Goal: Information Seeking & Learning: Learn about a topic

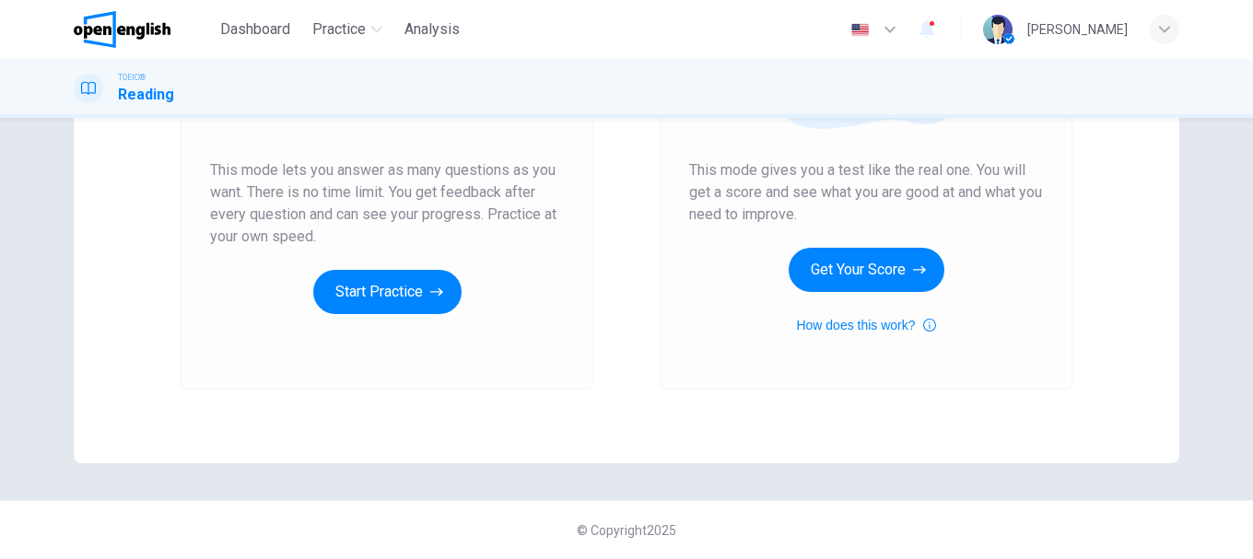
scroll to position [240, 0]
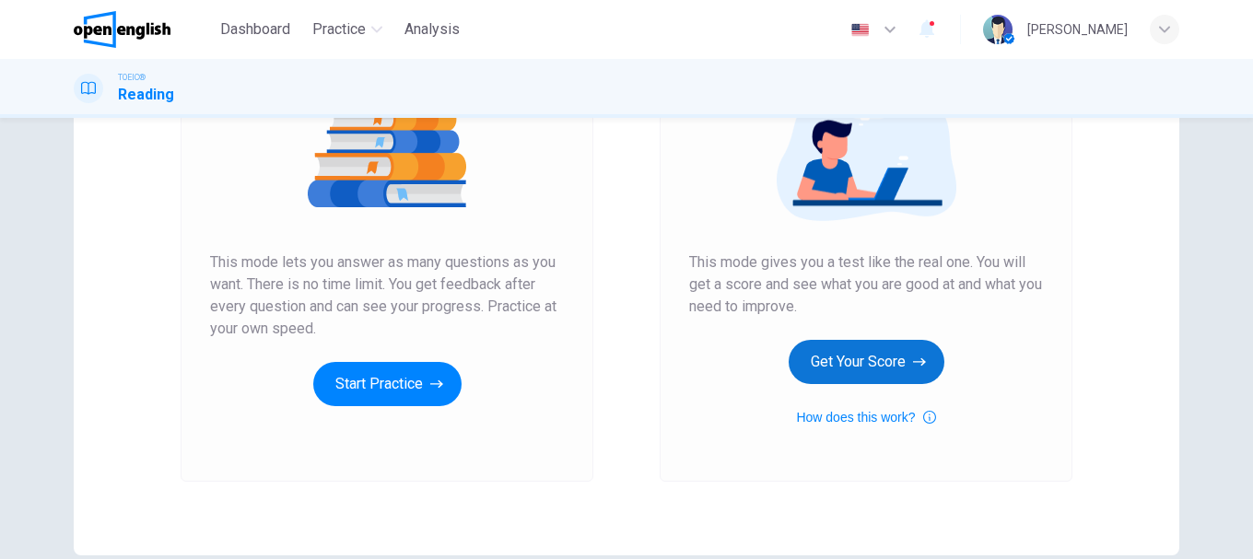
click at [852, 359] on button "Get Your Score" at bounding box center [867, 362] width 156 height 44
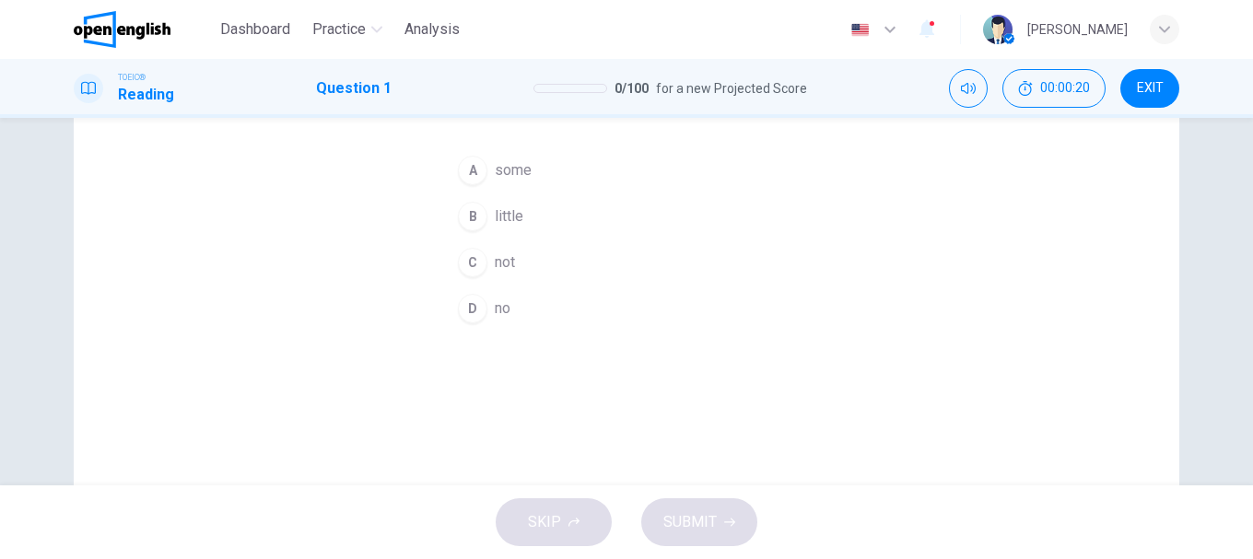
scroll to position [92, 0]
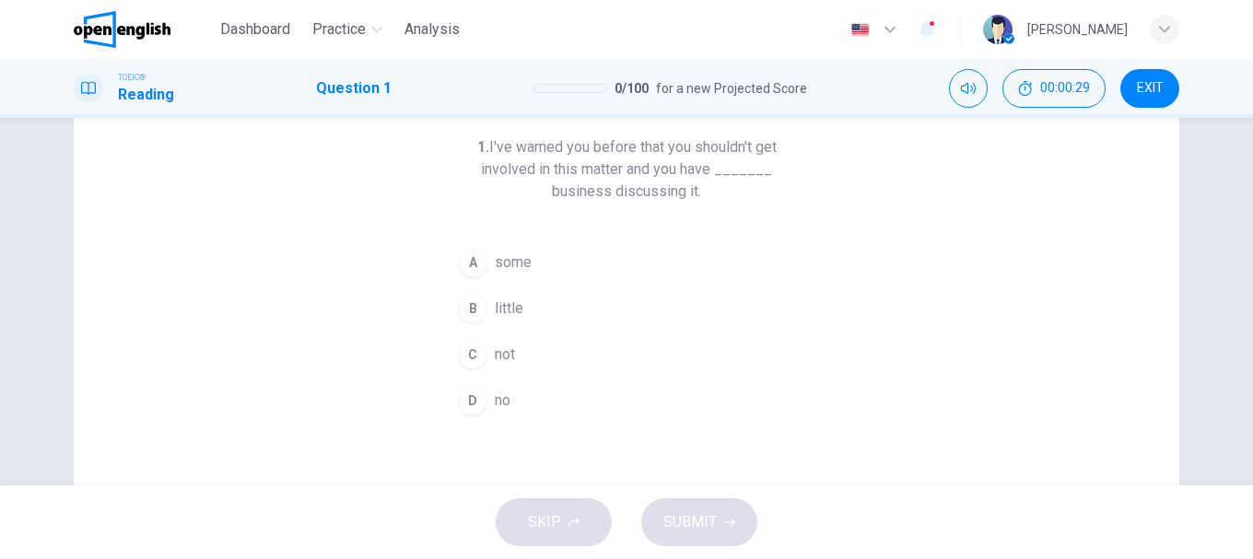
click at [488, 345] on button "C not" at bounding box center [627, 355] width 354 height 46
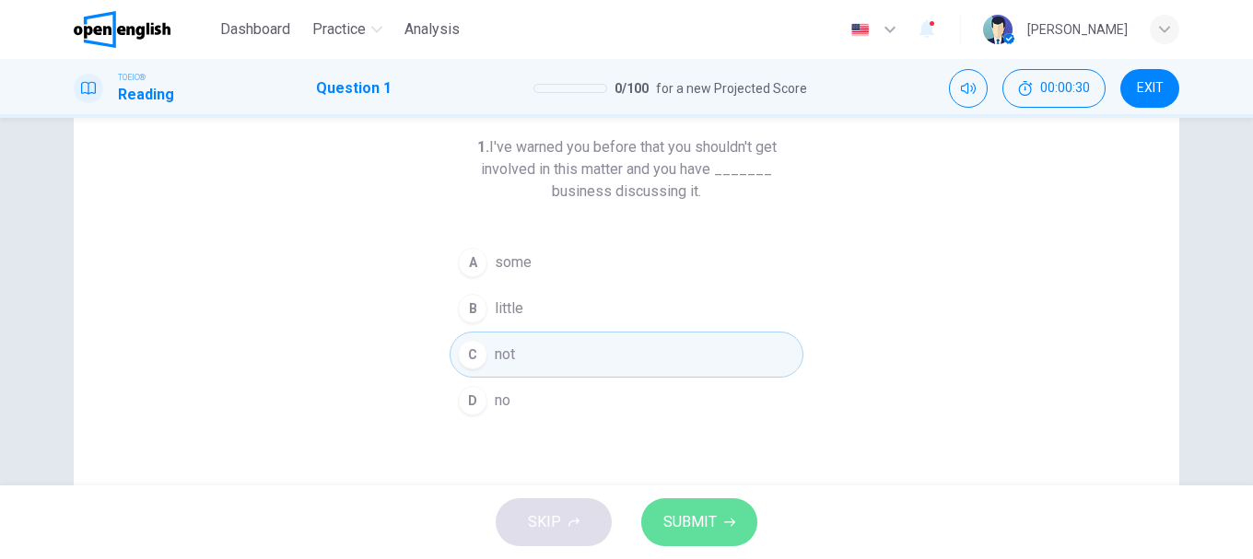
click at [704, 502] on button "SUBMIT" at bounding box center [699, 523] width 116 height 48
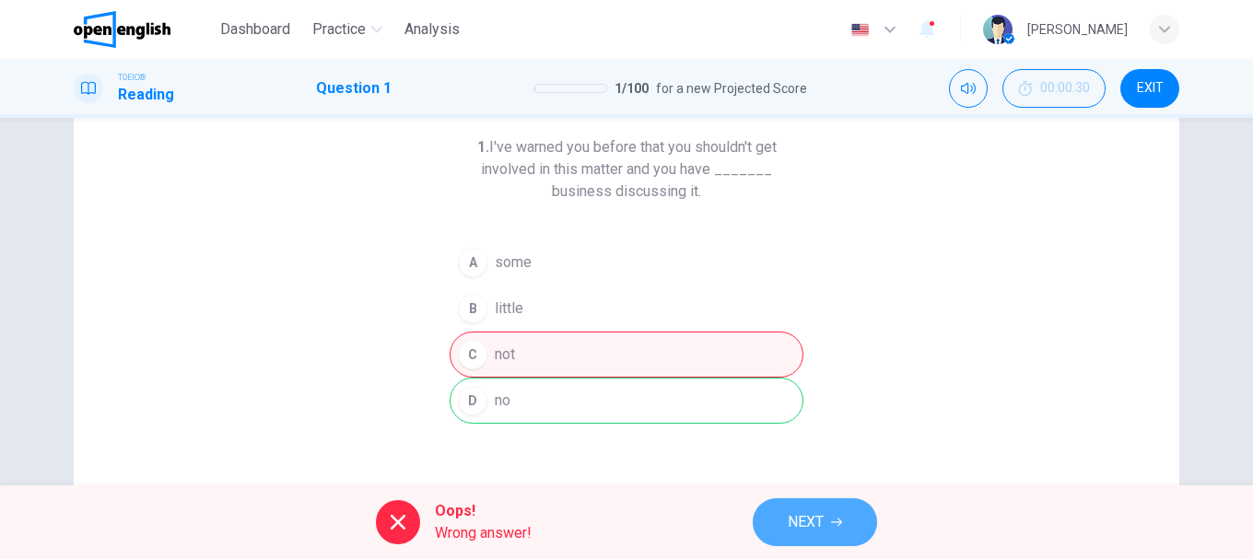
click at [834, 521] on icon "button" at bounding box center [836, 522] width 11 height 11
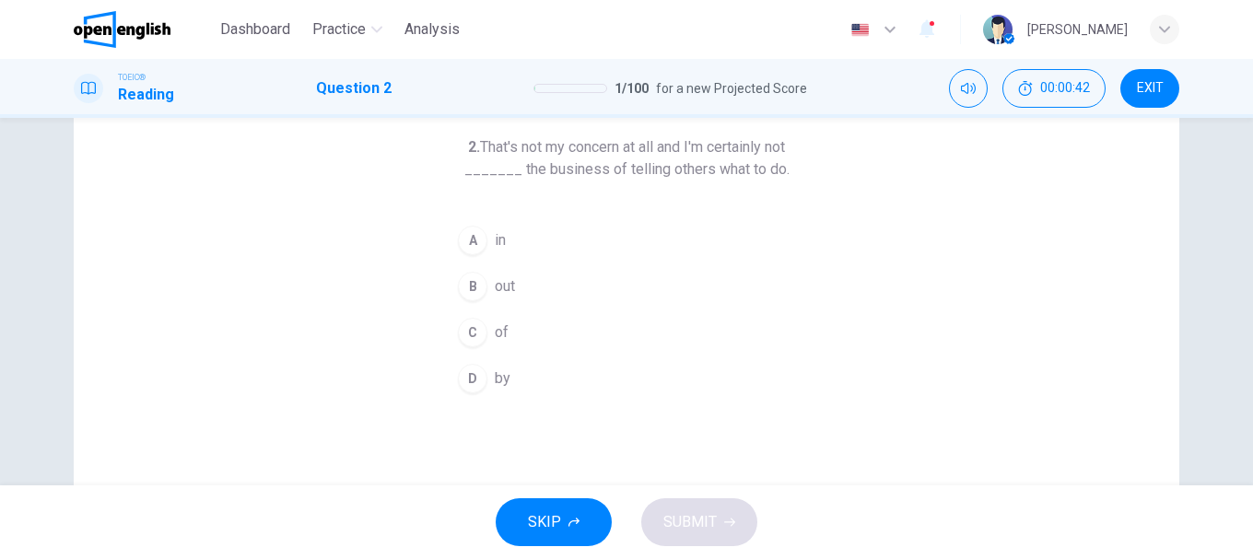
click at [480, 240] on div "A" at bounding box center [472, 240] width 29 height 29
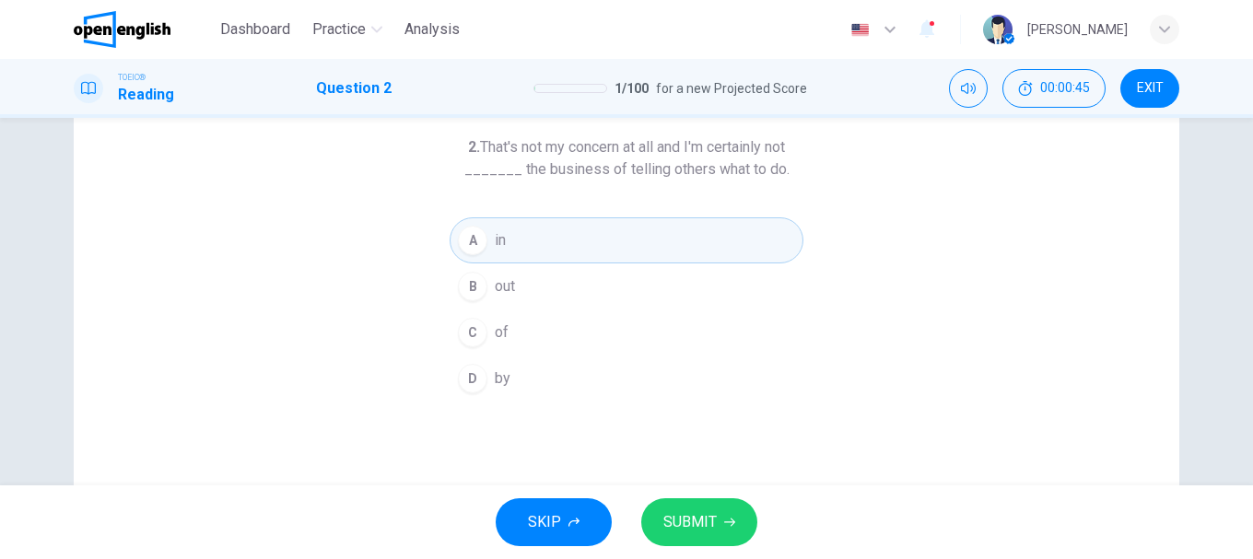
click at [718, 528] on button "SUBMIT" at bounding box center [699, 523] width 116 height 48
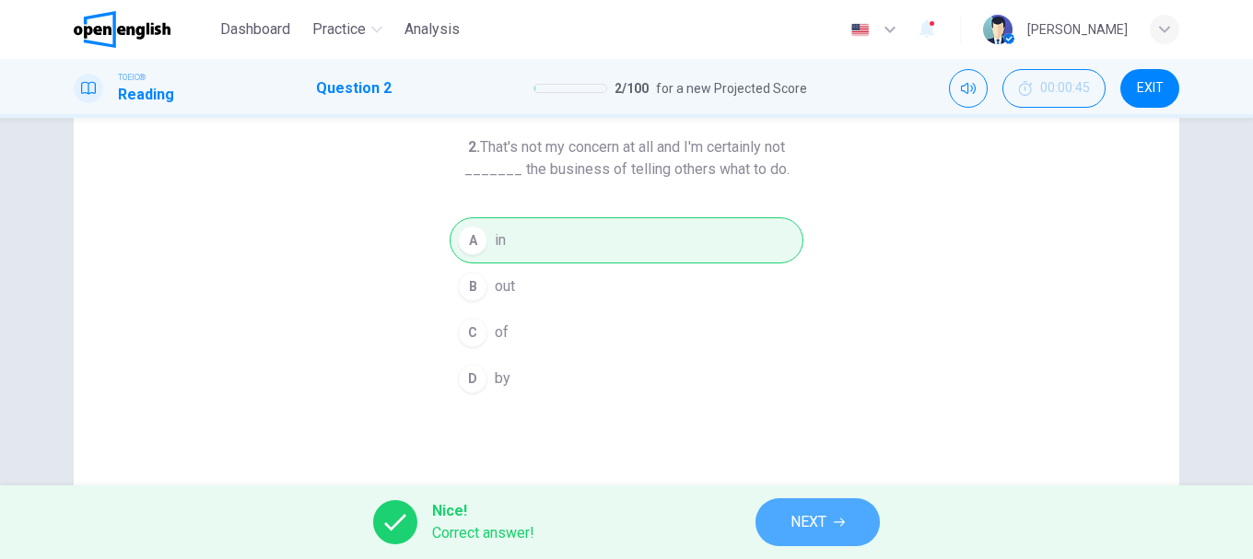
click at [841, 518] on icon "button" at bounding box center [839, 522] width 11 height 11
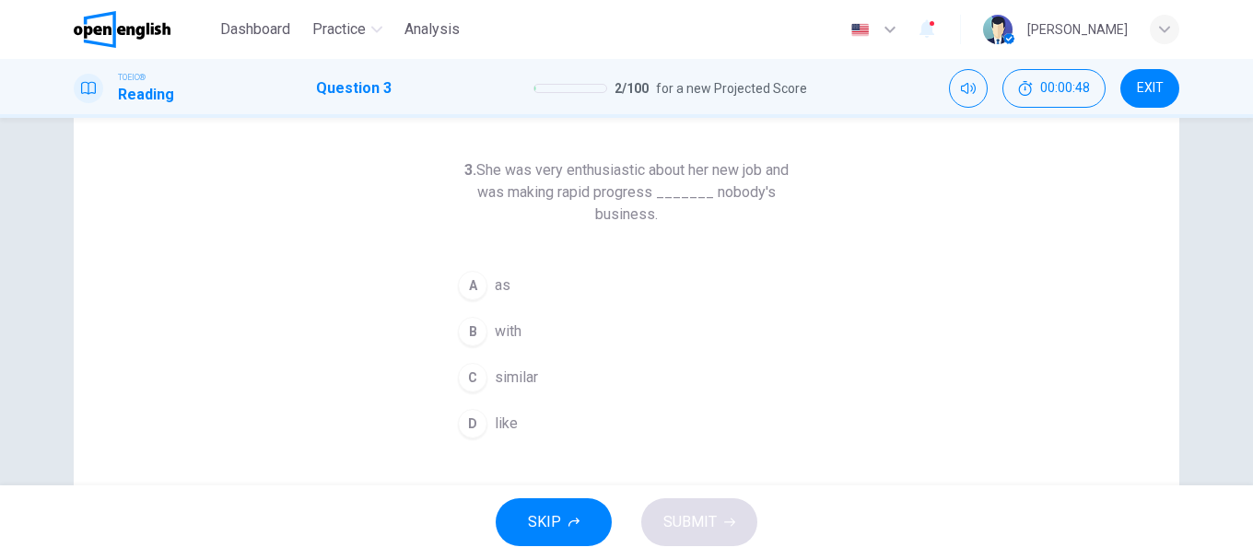
scroll to position [67, 0]
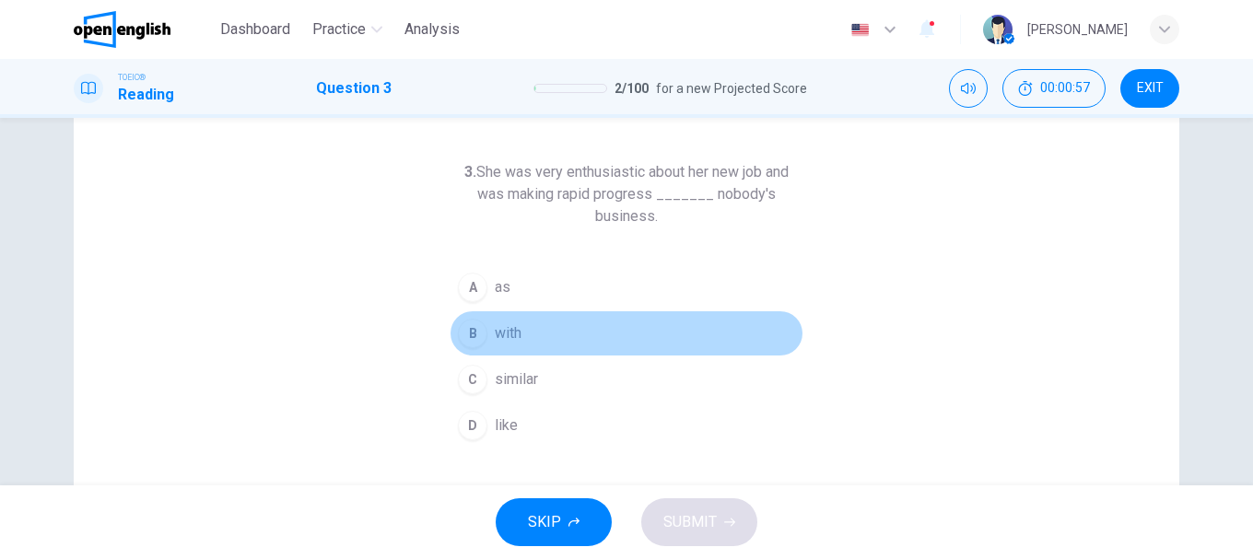
click at [477, 319] on div "B" at bounding box center [472, 333] width 29 height 29
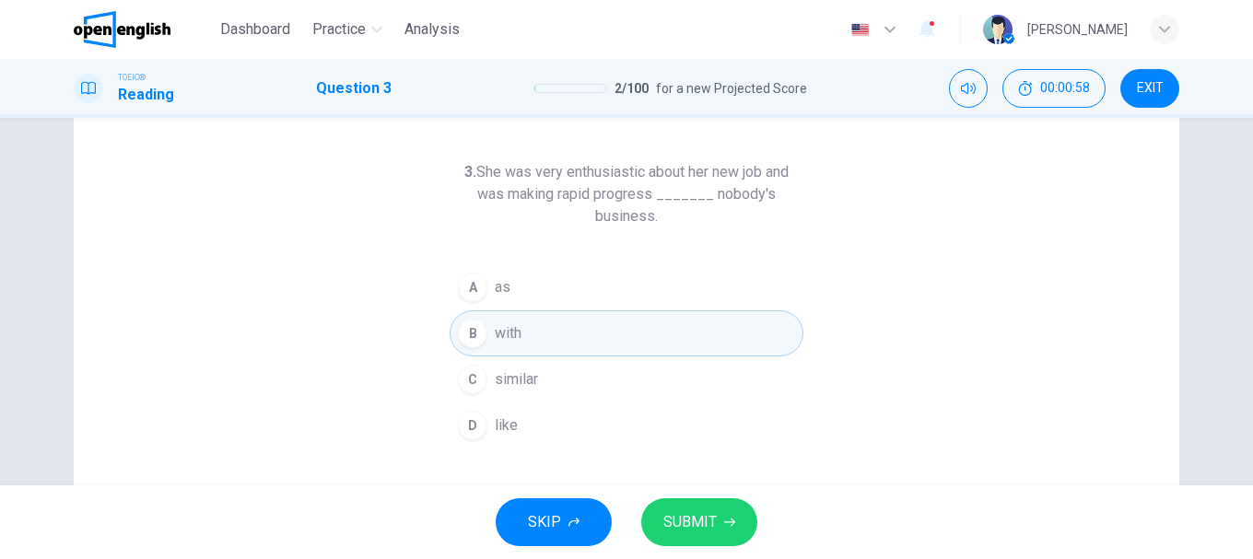
click at [716, 519] on button "SUBMIT" at bounding box center [699, 523] width 116 height 48
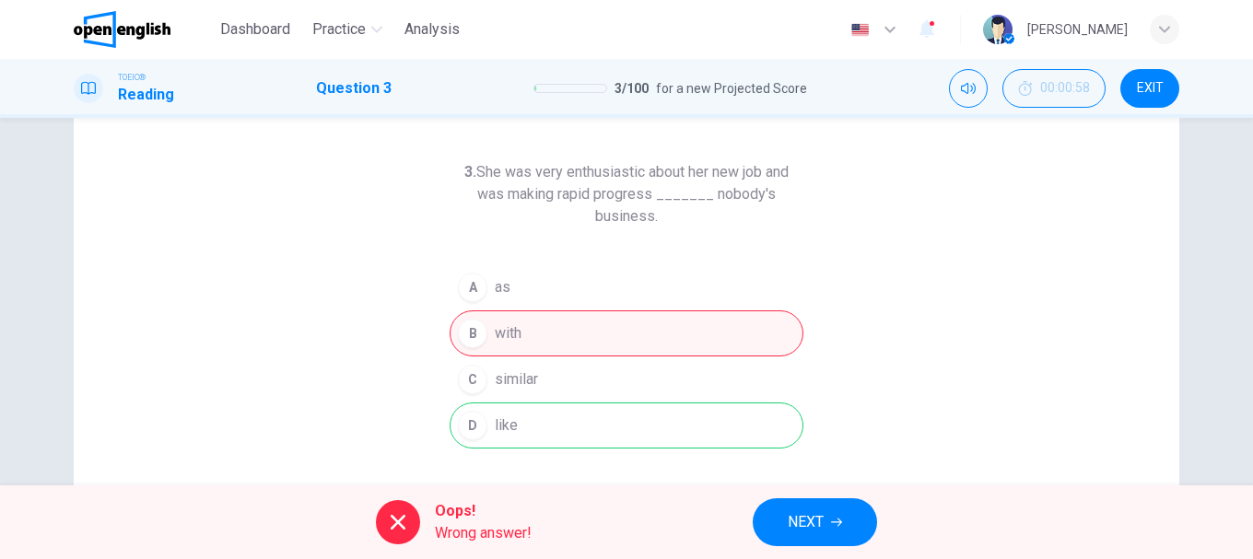
click at [830, 517] on button "NEXT" at bounding box center [815, 523] width 124 height 48
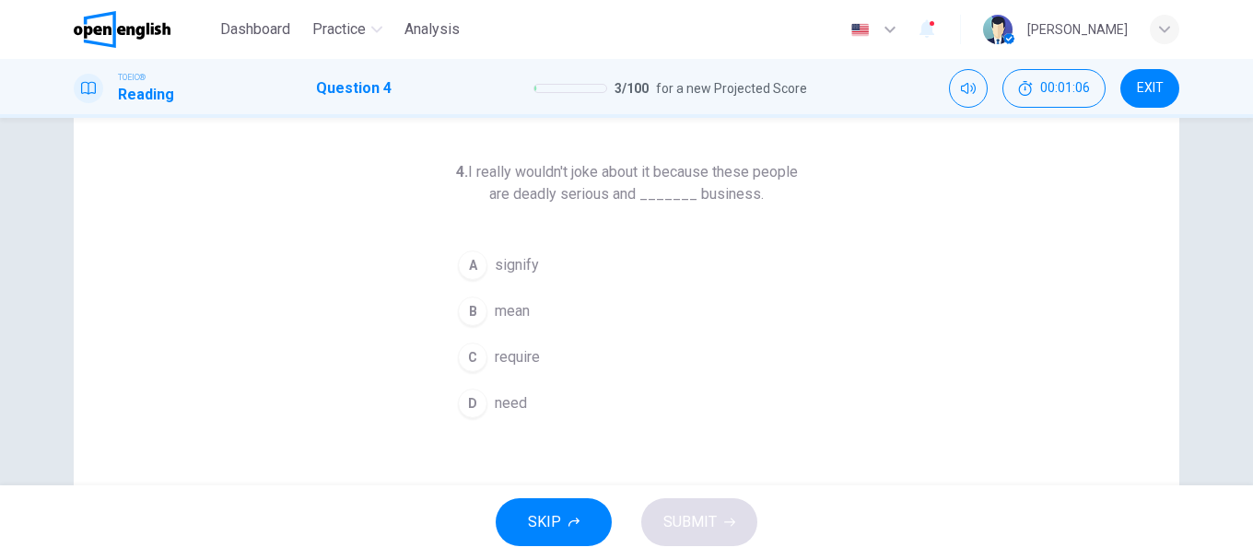
click at [473, 358] on div "C" at bounding box center [472, 357] width 29 height 29
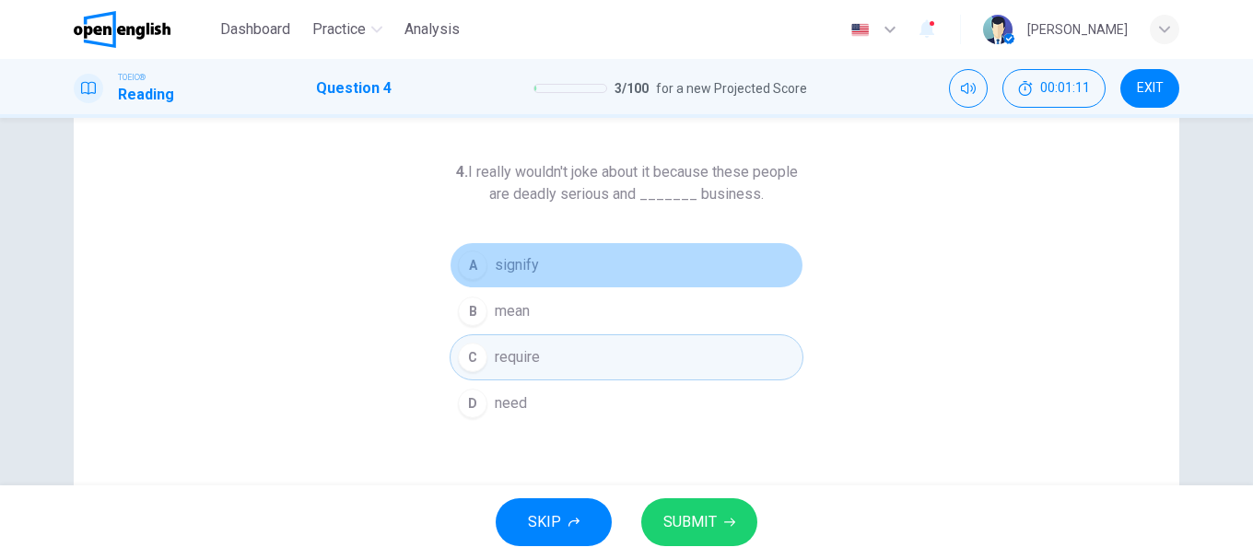
click at [469, 272] on div "A" at bounding box center [472, 265] width 29 height 29
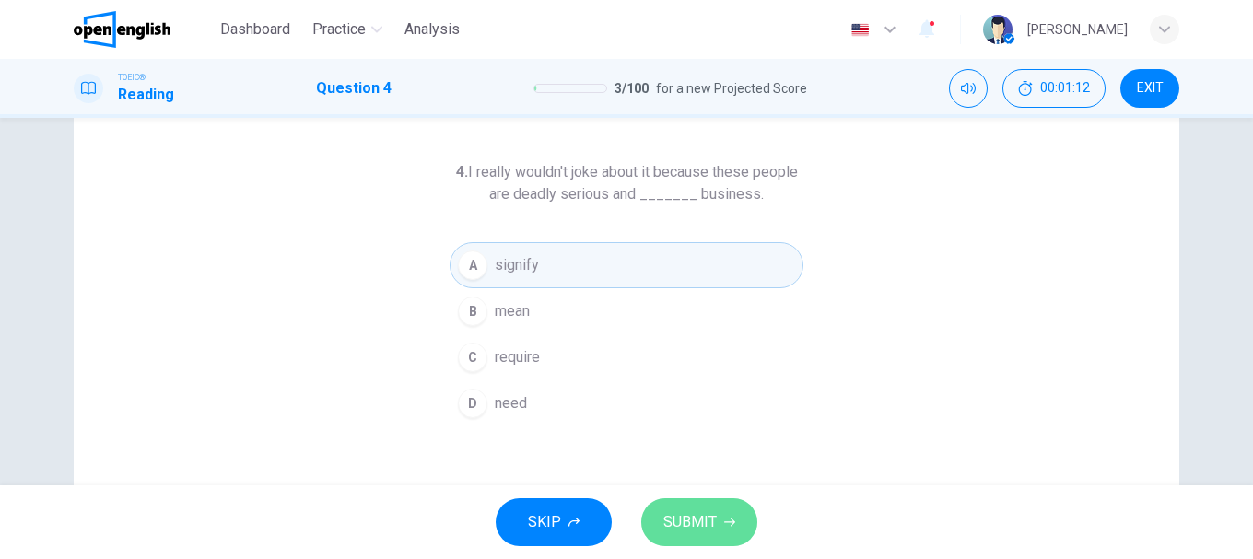
click at [707, 516] on span "SUBMIT" at bounding box center [690, 523] width 53 height 26
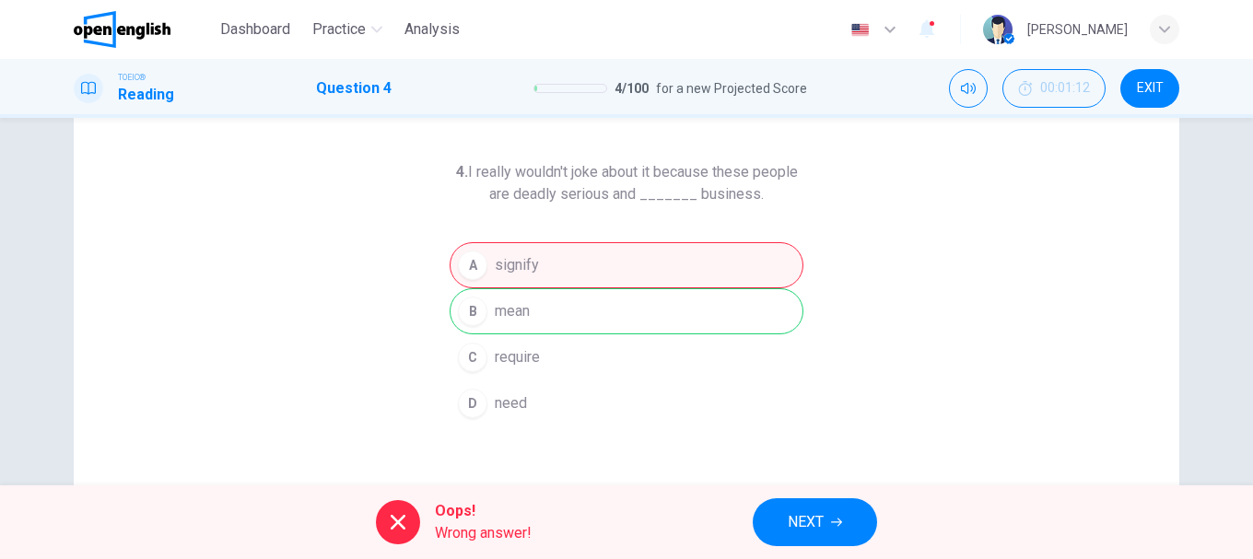
click at [854, 526] on button "NEXT" at bounding box center [815, 523] width 124 height 48
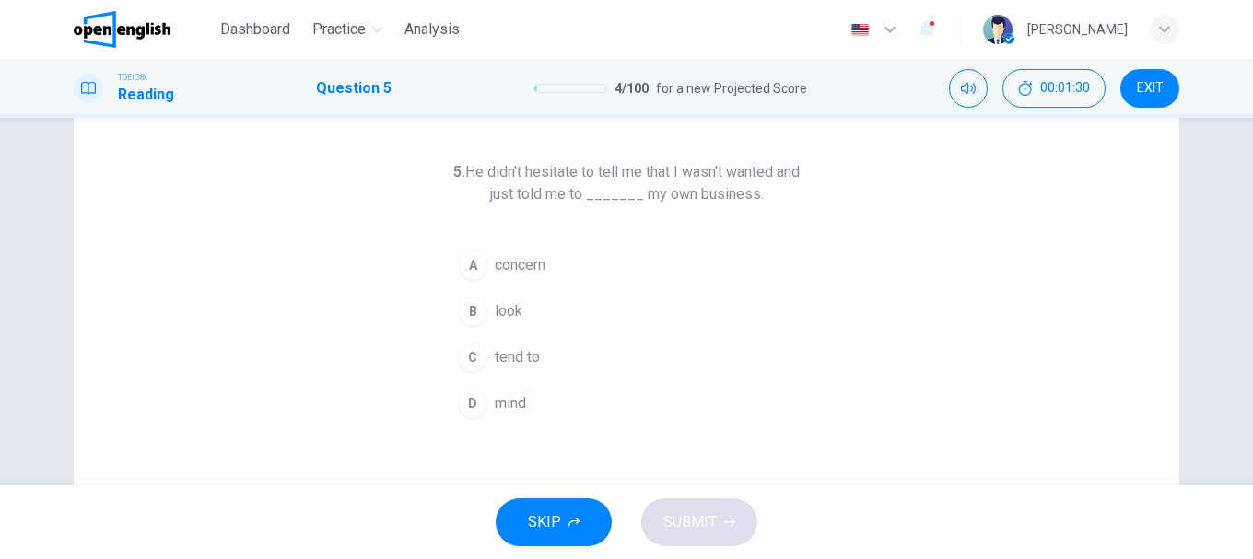
click at [478, 267] on div "A" at bounding box center [472, 265] width 29 height 29
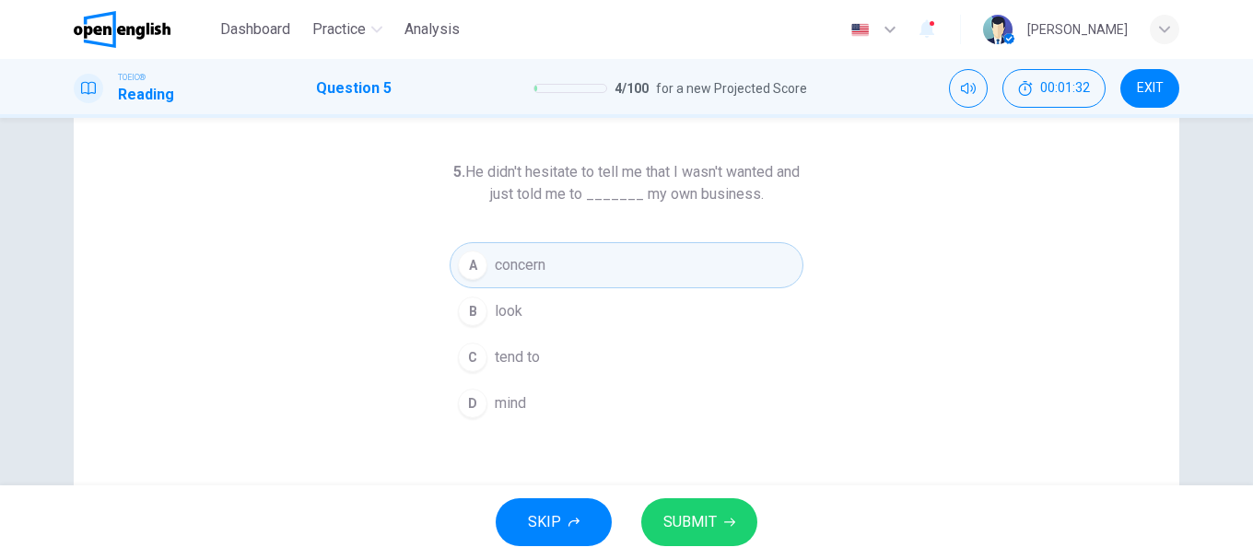
click at [717, 505] on button "SUBMIT" at bounding box center [699, 523] width 116 height 48
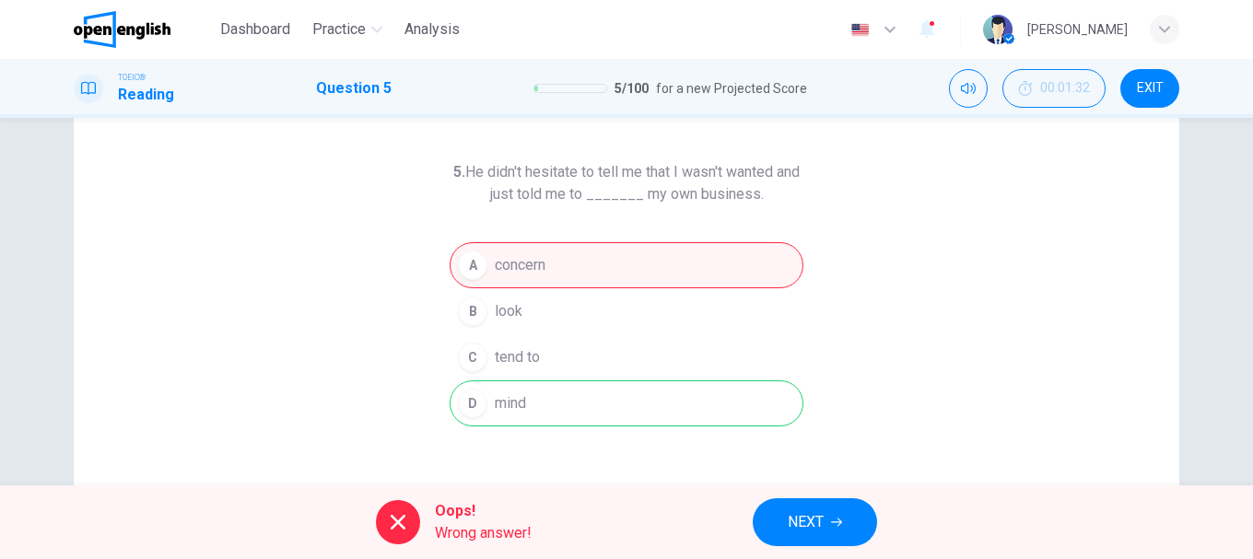
click at [838, 524] on icon "button" at bounding box center [836, 522] width 11 height 11
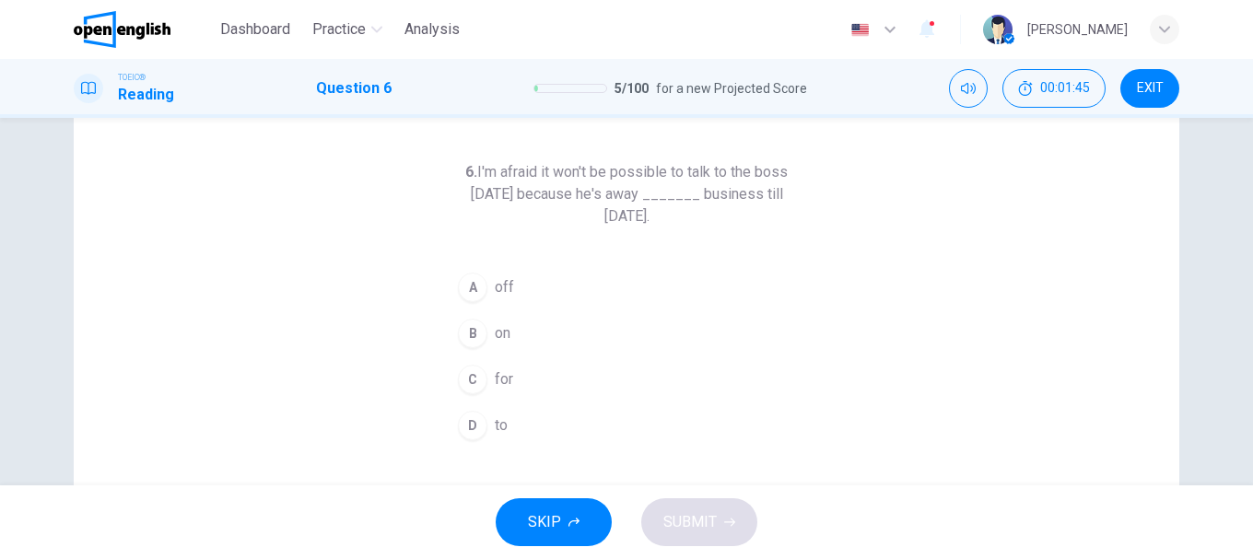
click at [470, 319] on div "B" at bounding box center [472, 333] width 29 height 29
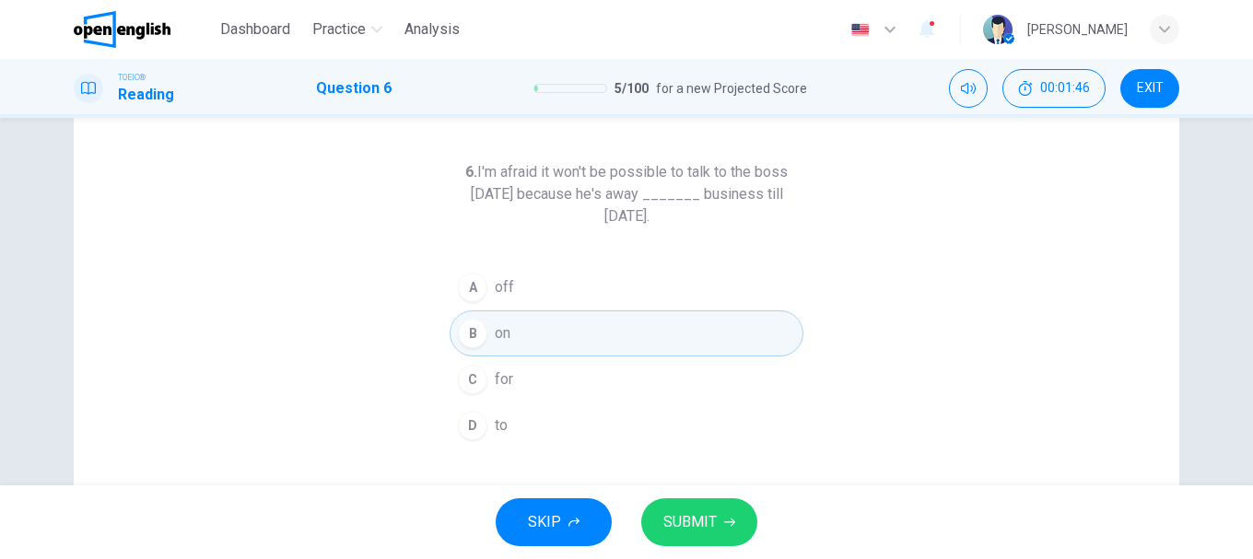
click at [733, 511] on button "SUBMIT" at bounding box center [699, 523] width 116 height 48
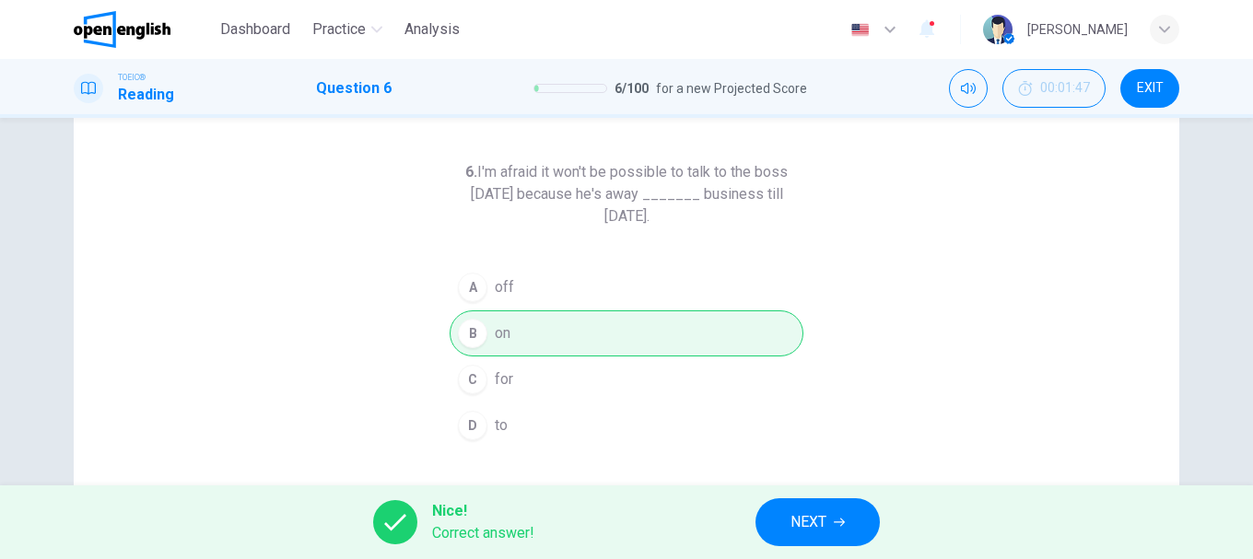
click at [824, 519] on span "NEXT" at bounding box center [809, 523] width 36 height 26
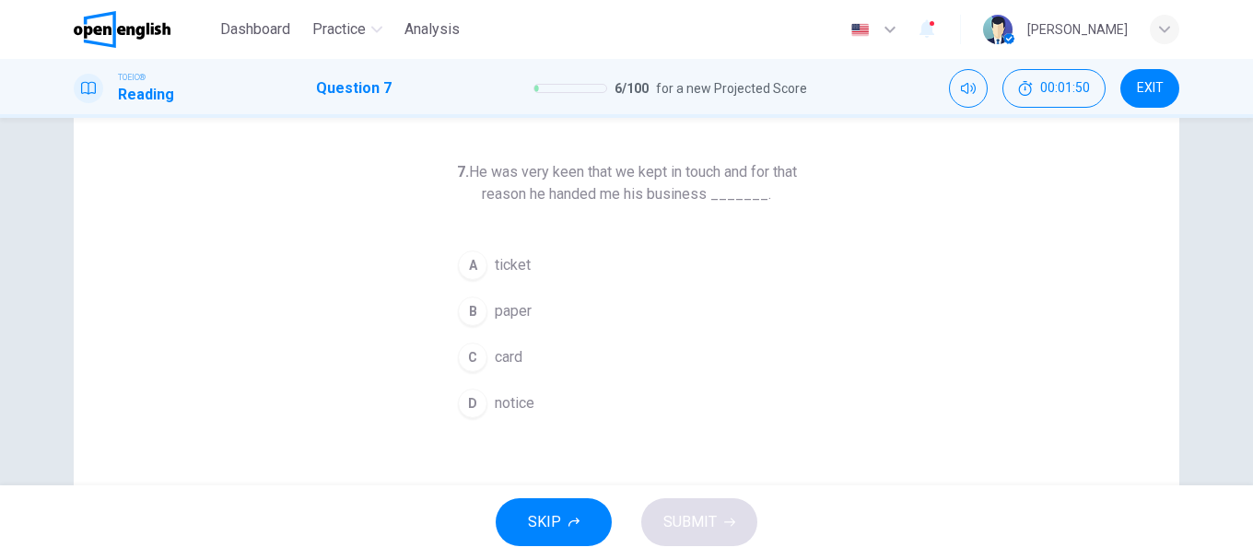
click at [567, 168] on h6 "7. He was very keen that we kept in touch and for that reason he handed me his …" at bounding box center [627, 183] width 354 height 44
click at [373, 309] on div "7. He was very keen that we kept in touch and for that reason he handed me his …" at bounding box center [627, 408] width 1106 height 640
click at [413, 351] on div "7. He was very keen that we kept in touch and for that reason he handed me his …" at bounding box center [627, 408] width 1106 height 640
click at [495, 352] on span "card" at bounding box center [509, 358] width 28 height 22
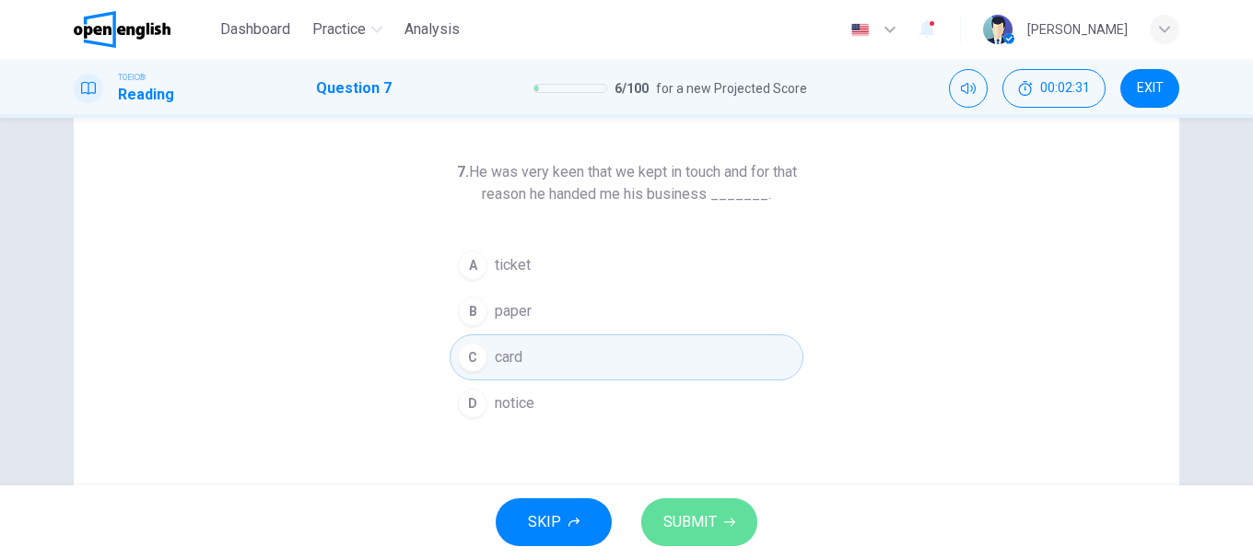
click at [727, 516] on button "SUBMIT" at bounding box center [699, 523] width 116 height 48
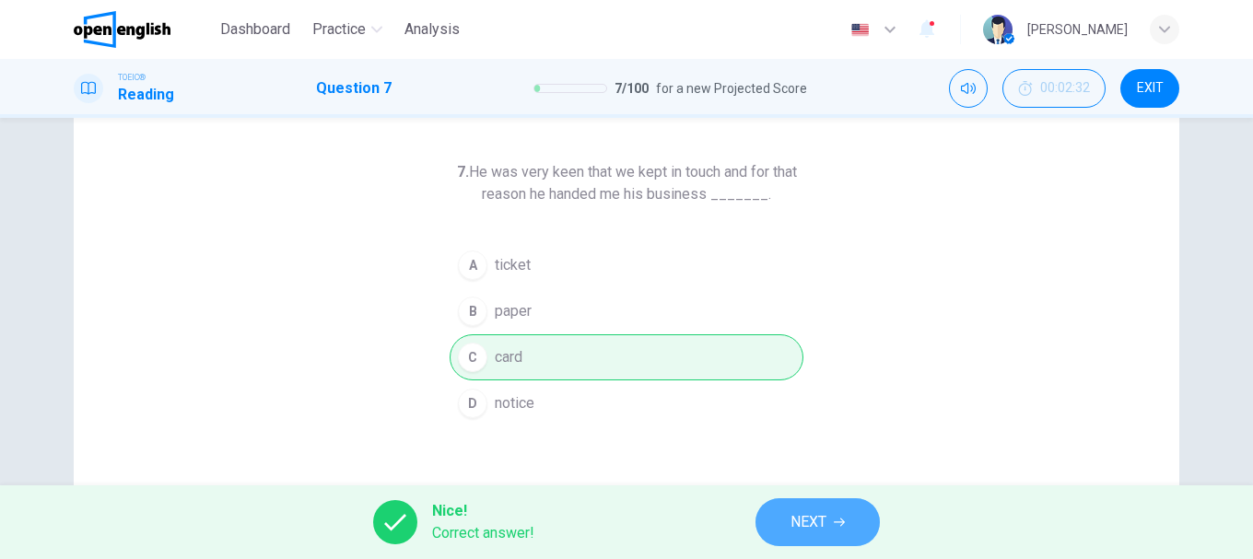
click at [792, 519] on span "NEXT" at bounding box center [809, 523] width 36 height 26
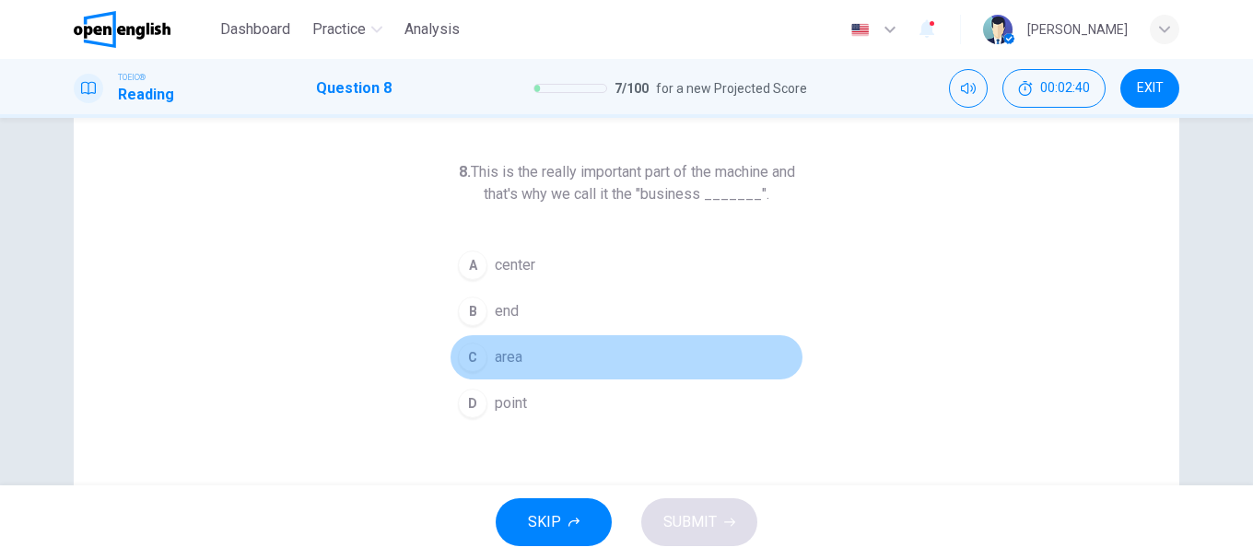
click at [476, 358] on div "C" at bounding box center [472, 357] width 29 height 29
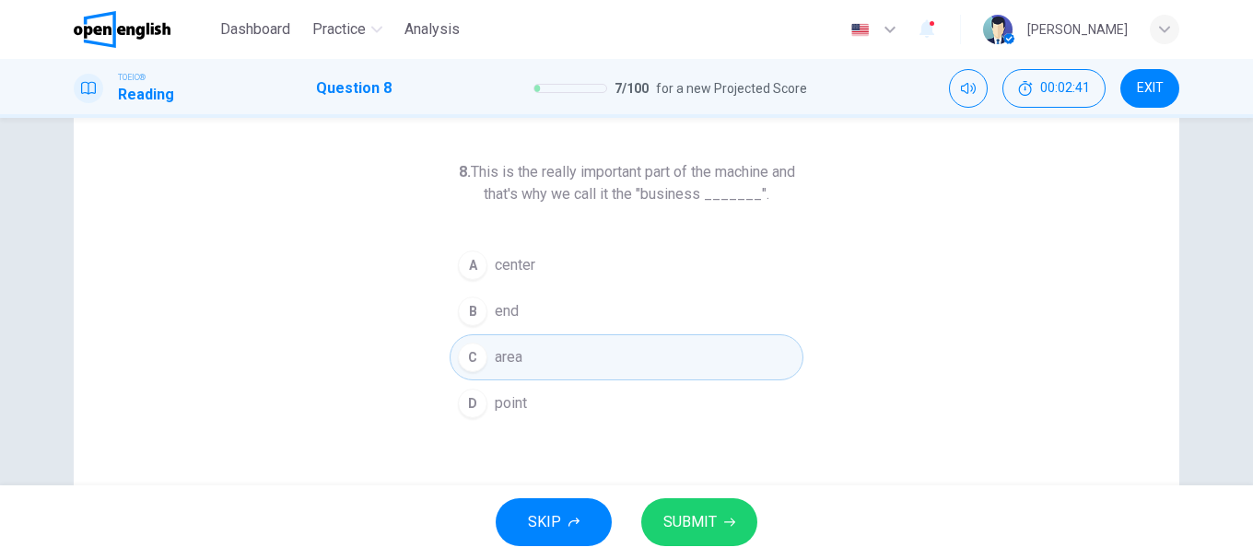
click at [717, 518] on button "SUBMIT" at bounding box center [699, 523] width 116 height 48
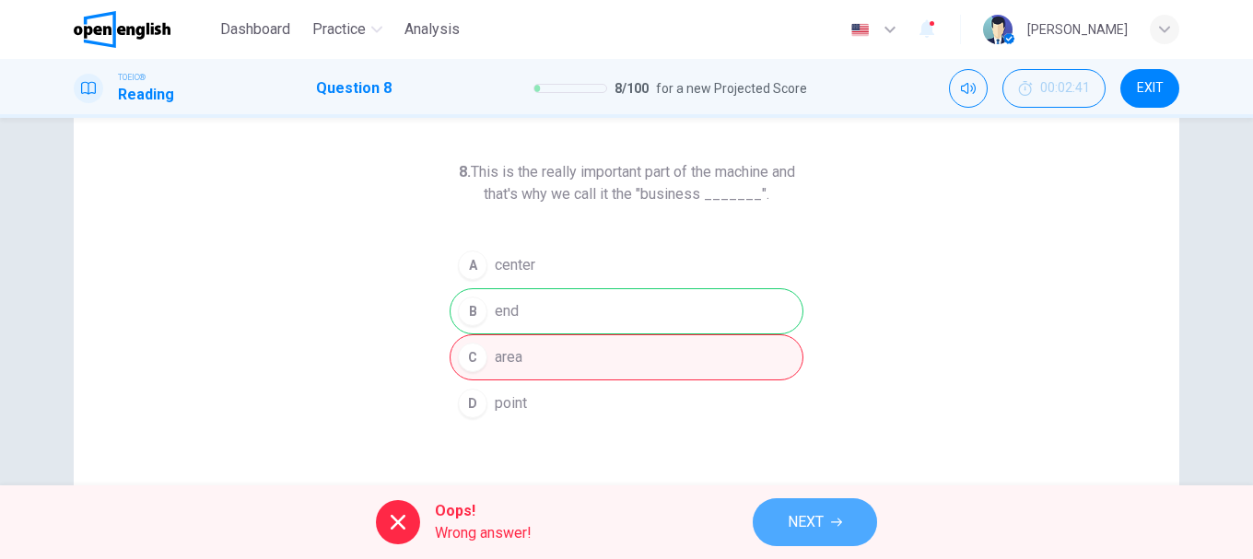
click at [805, 524] on span "NEXT" at bounding box center [806, 523] width 36 height 26
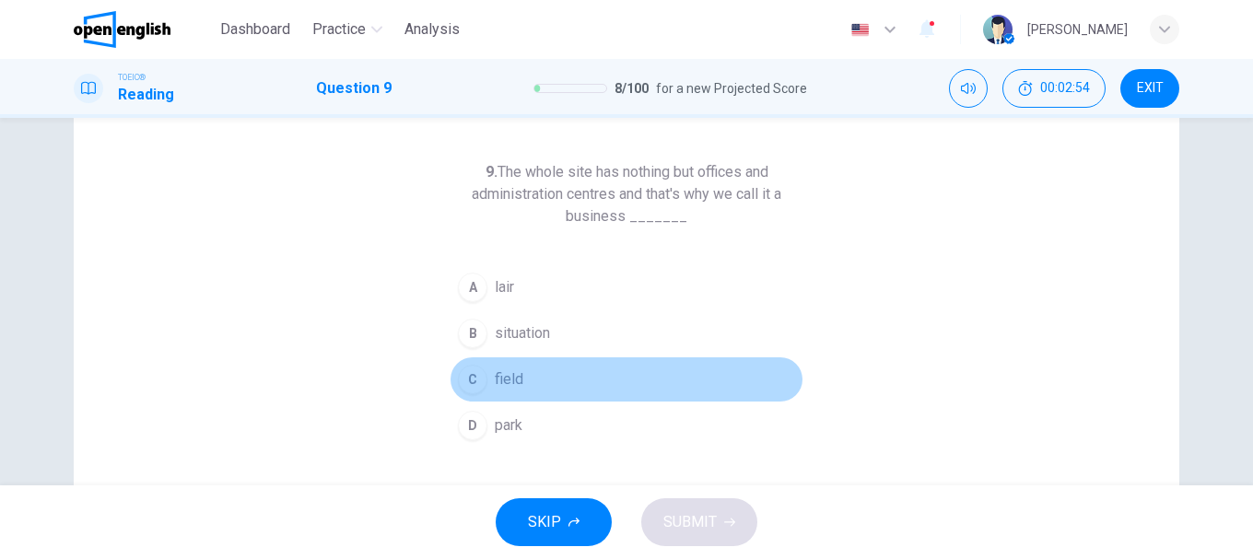
click at [477, 374] on div "C" at bounding box center [472, 379] width 29 height 29
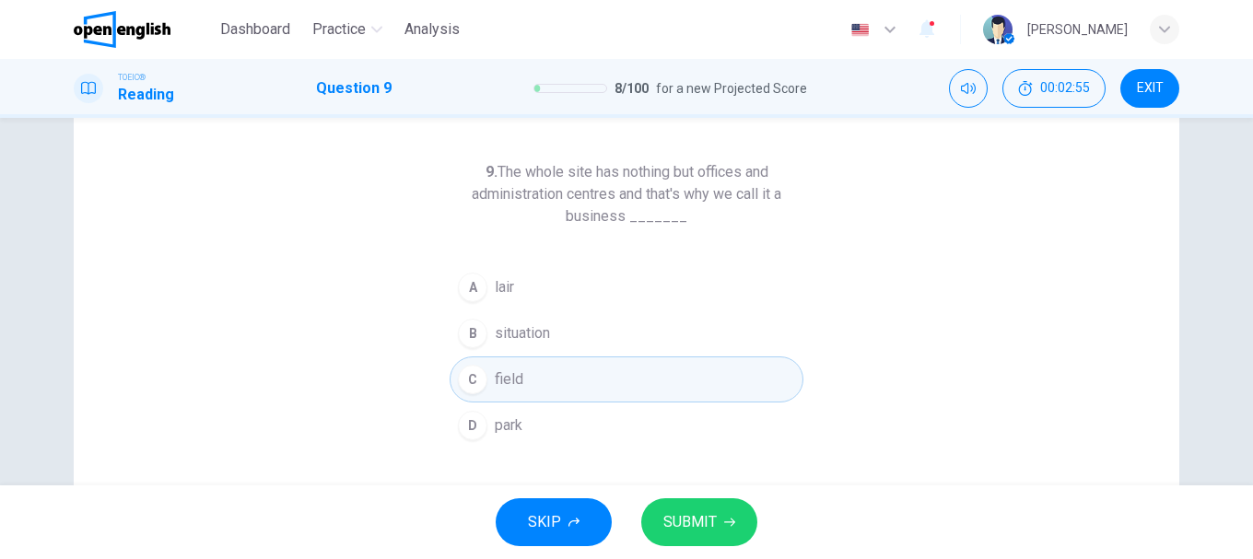
click at [734, 530] on button "SUBMIT" at bounding box center [699, 523] width 116 height 48
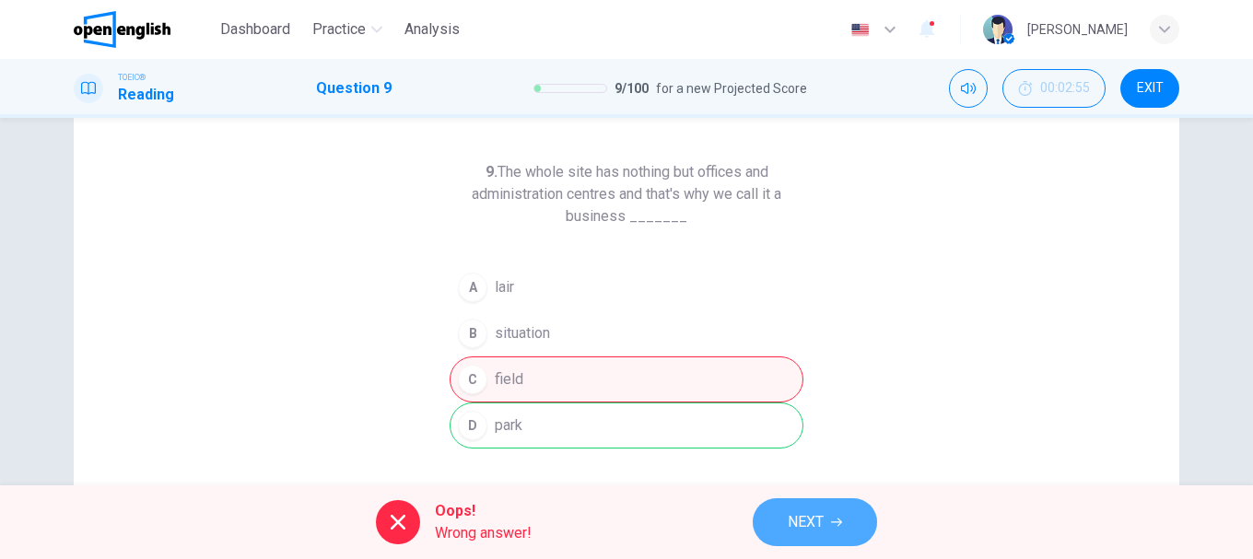
click at [844, 521] on button "NEXT" at bounding box center [815, 523] width 124 height 48
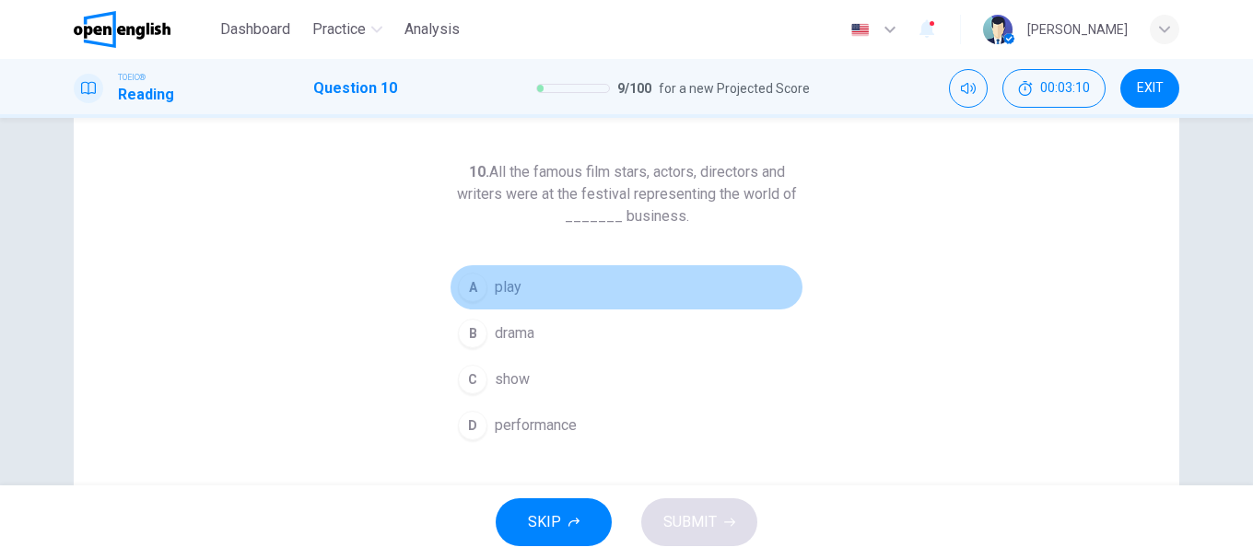
click at [487, 289] on button "A play" at bounding box center [627, 287] width 354 height 46
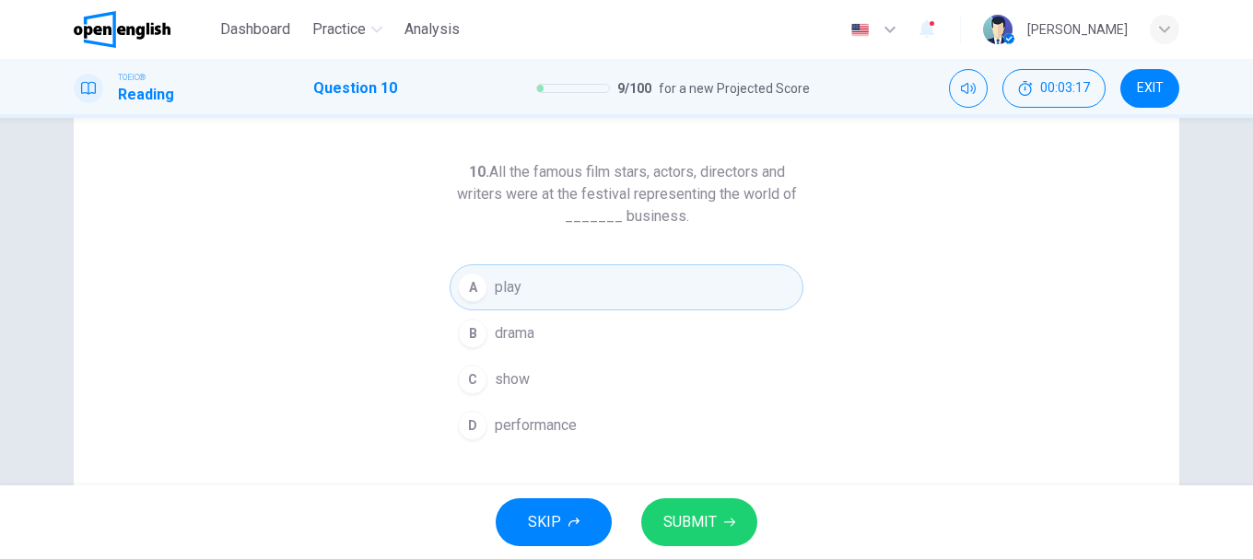
click at [495, 376] on span "show" at bounding box center [512, 380] width 35 height 22
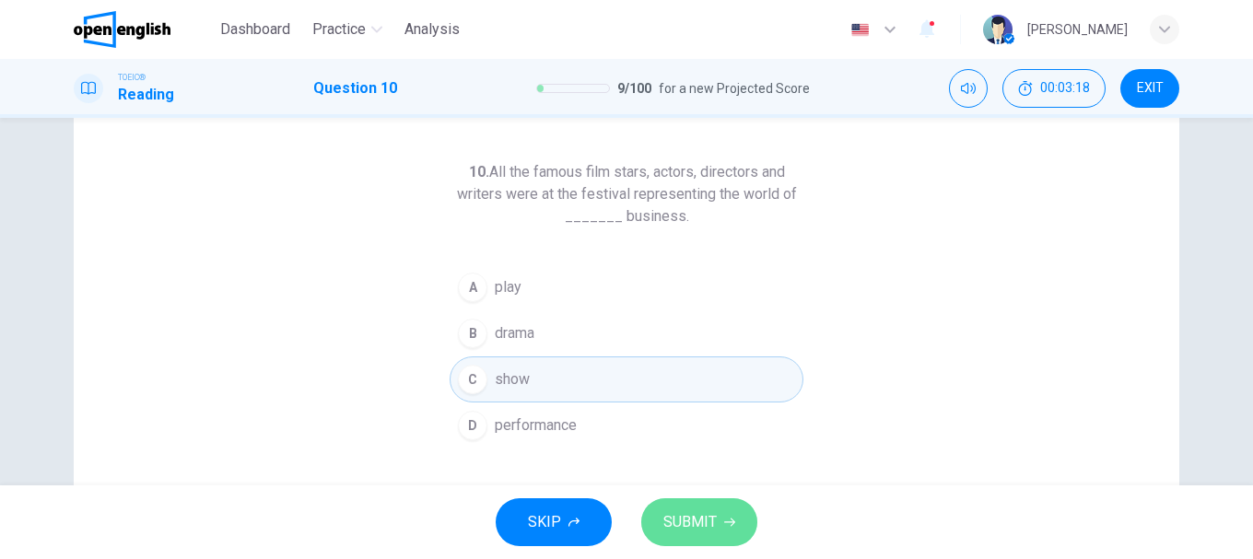
click at [713, 508] on button "SUBMIT" at bounding box center [699, 523] width 116 height 48
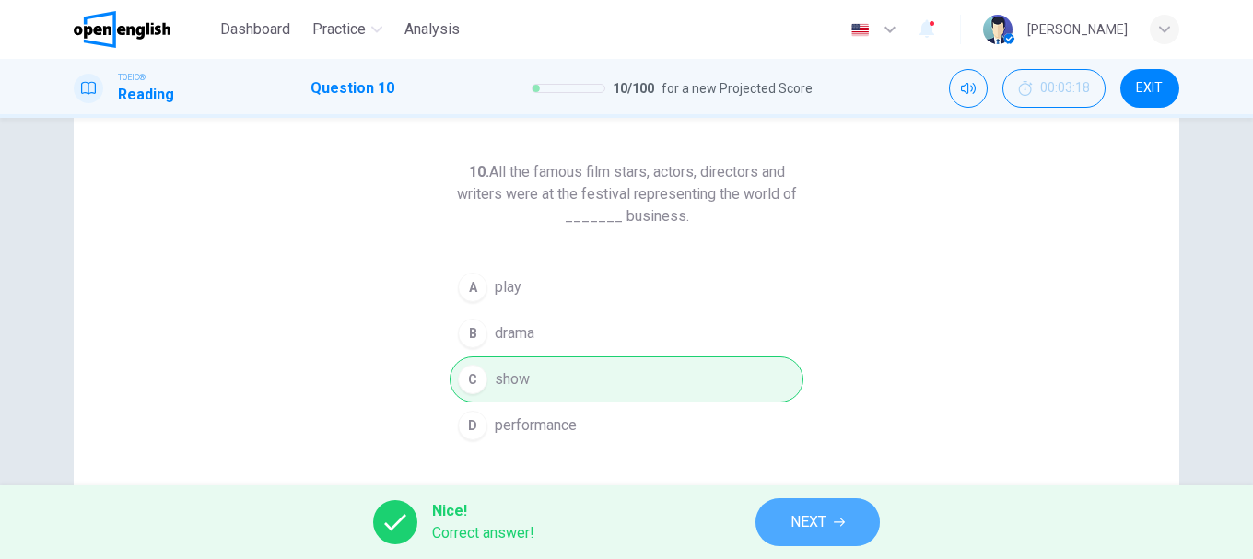
click at [852, 514] on button "NEXT" at bounding box center [818, 523] width 124 height 48
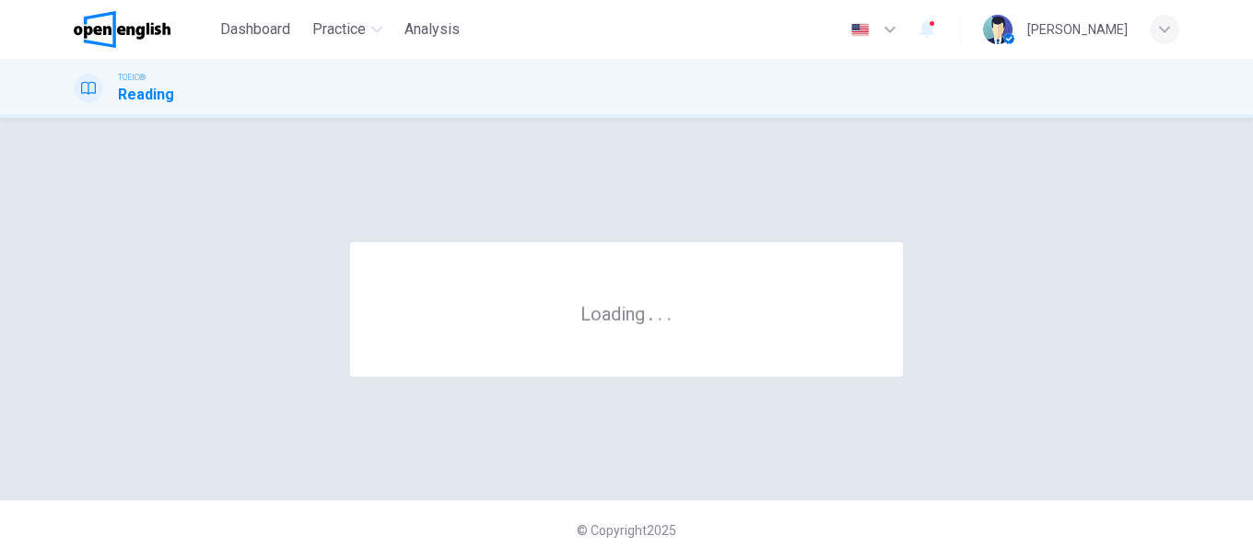
scroll to position [0, 0]
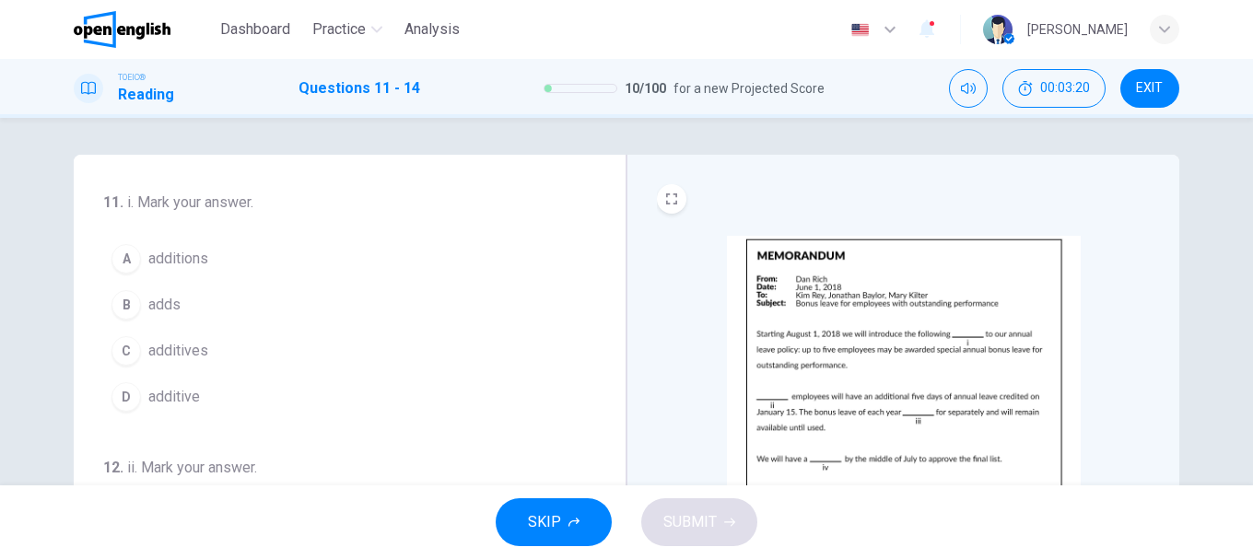
click at [832, 335] on img at bounding box center [904, 397] width 354 height 322
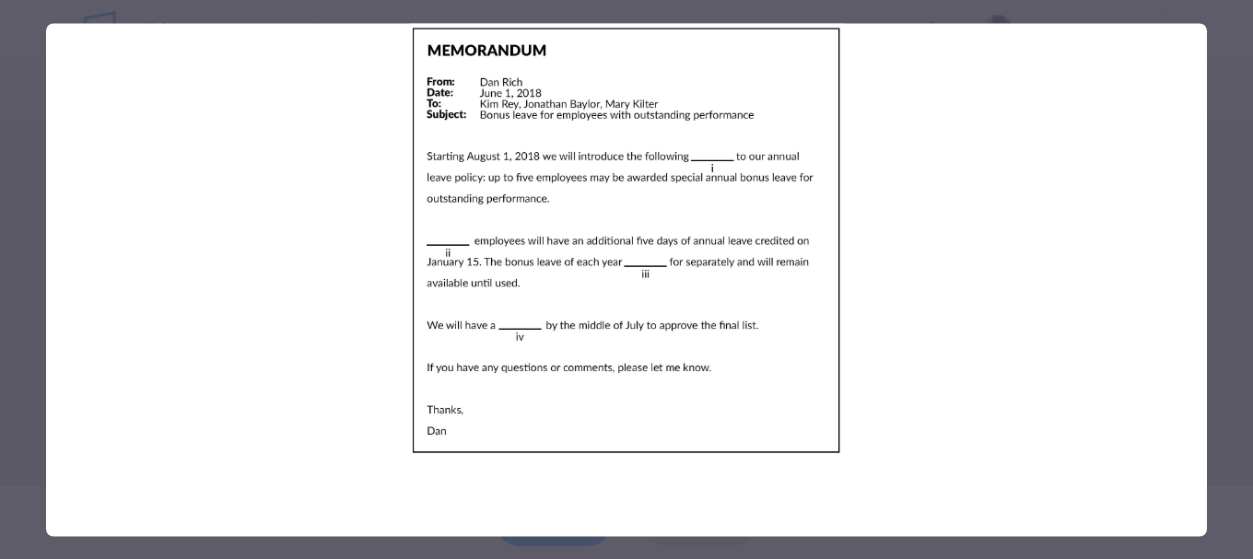
click at [418, 189] on img at bounding box center [626, 240] width 1161 height 435
click at [6, 152] on div at bounding box center [626, 279] width 1253 height 559
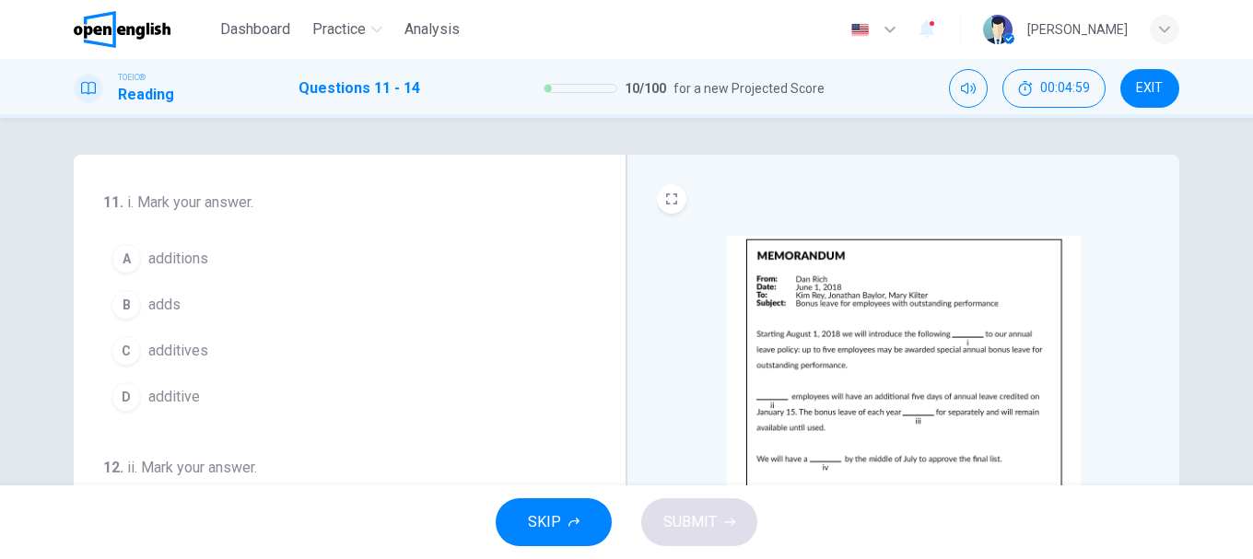
click at [178, 252] on span "additions" at bounding box center [178, 259] width 60 height 22
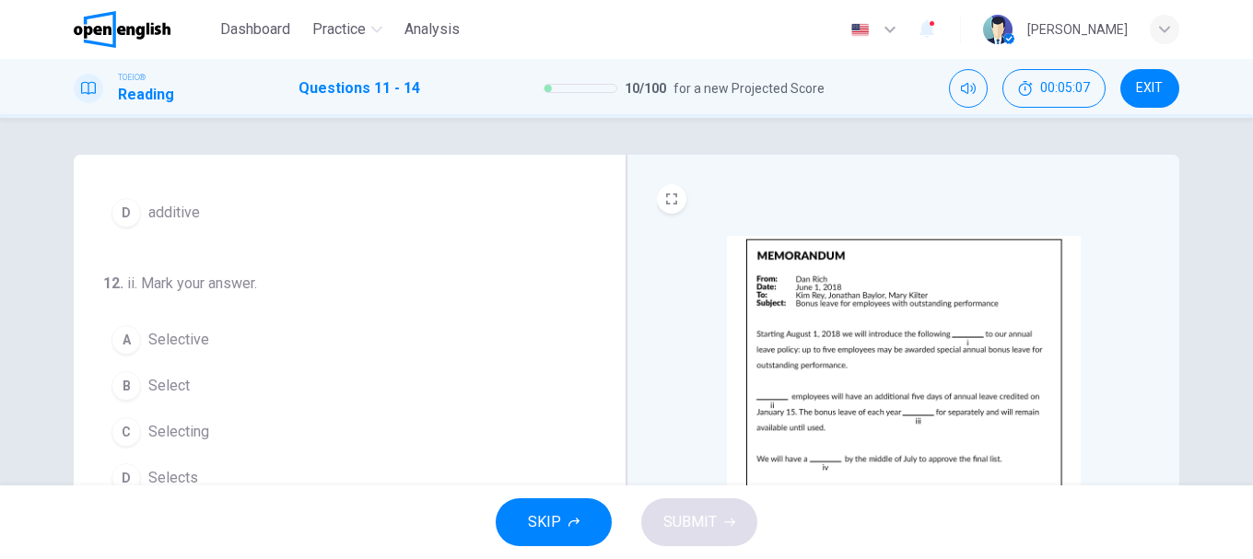
scroll to position [276, 0]
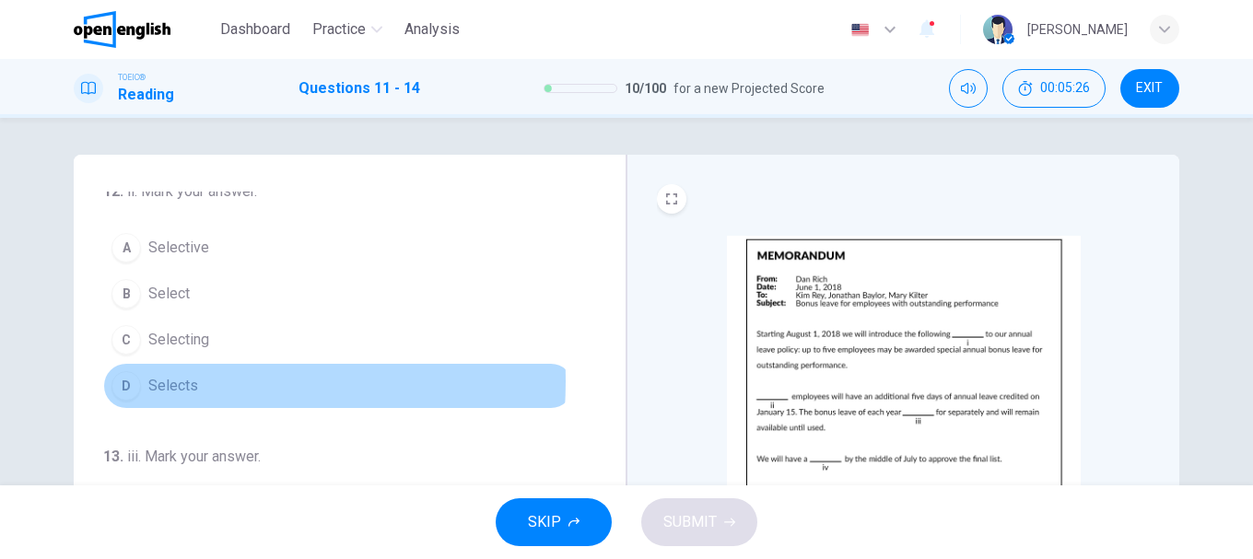
click at [162, 382] on span "Selects" at bounding box center [173, 386] width 50 height 22
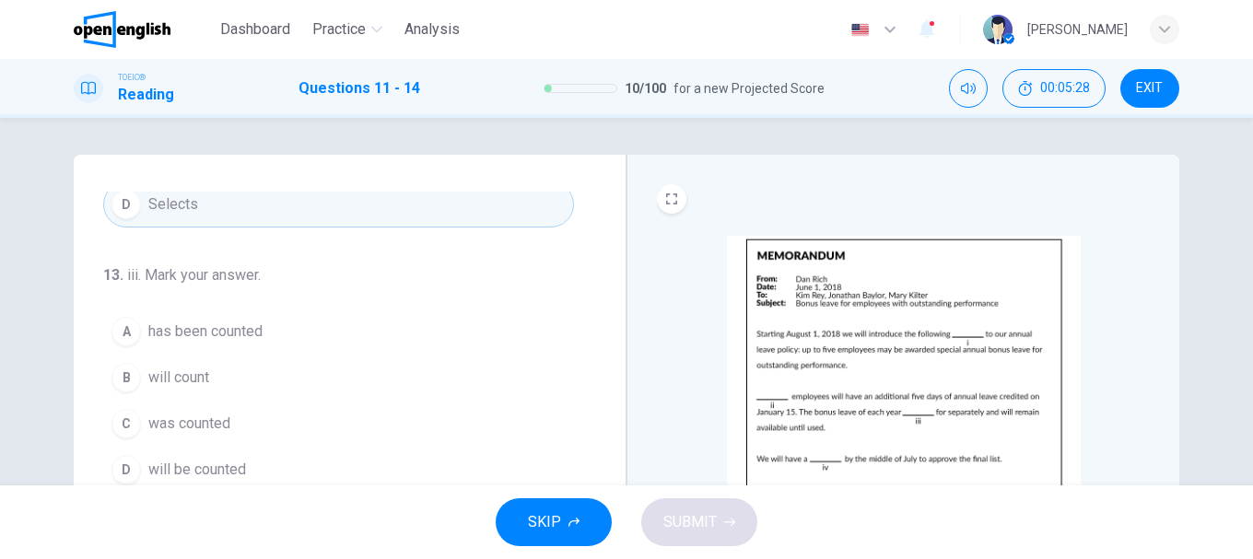
scroll to position [92, 0]
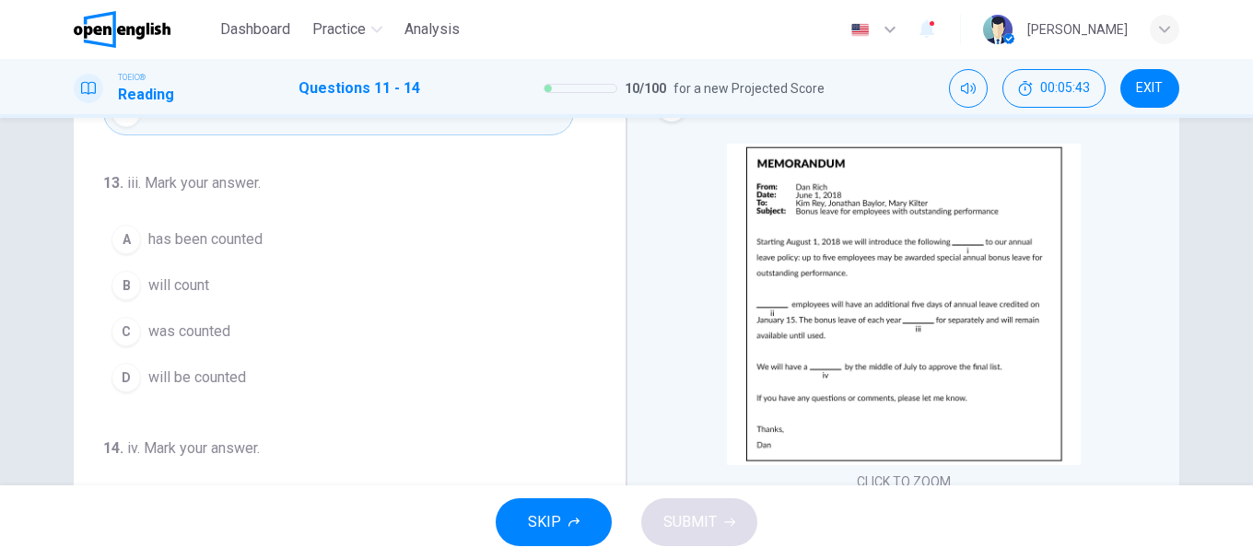
click at [196, 243] on span "has been counted" at bounding box center [205, 240] width 114 height 22
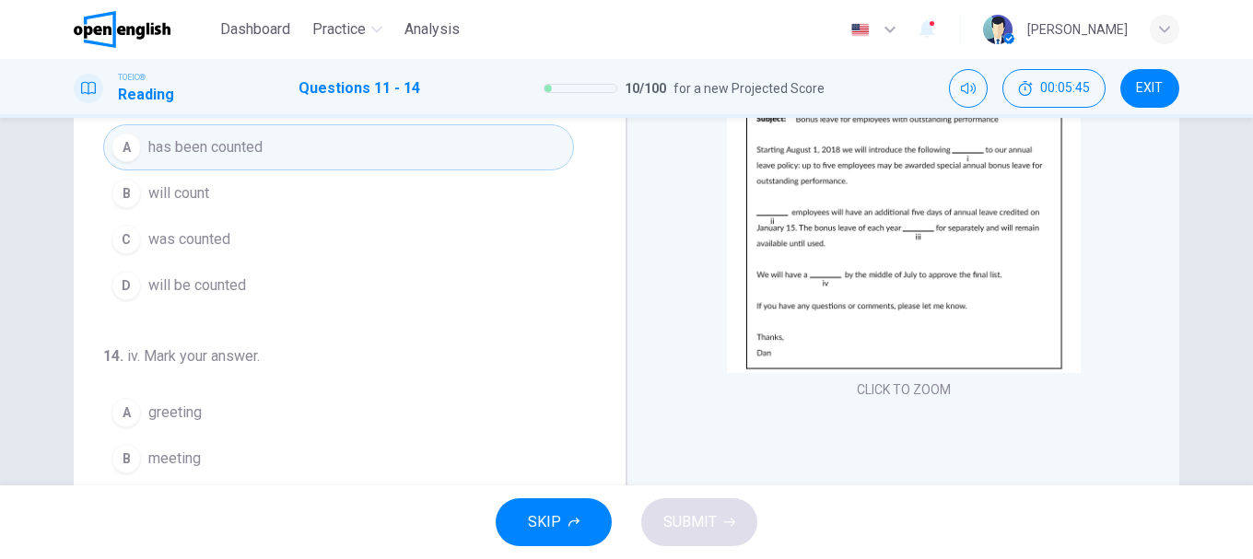
scroll to position [276, 0]
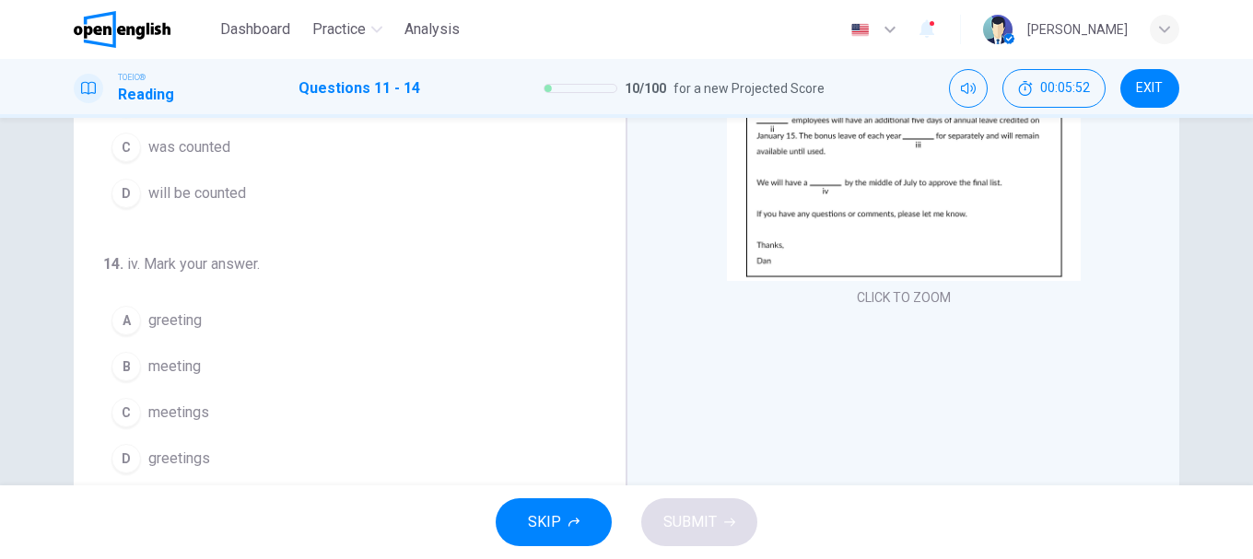
click at [148, 370] on span "meeting" at bounding box center [174, 367] width 53 height 22
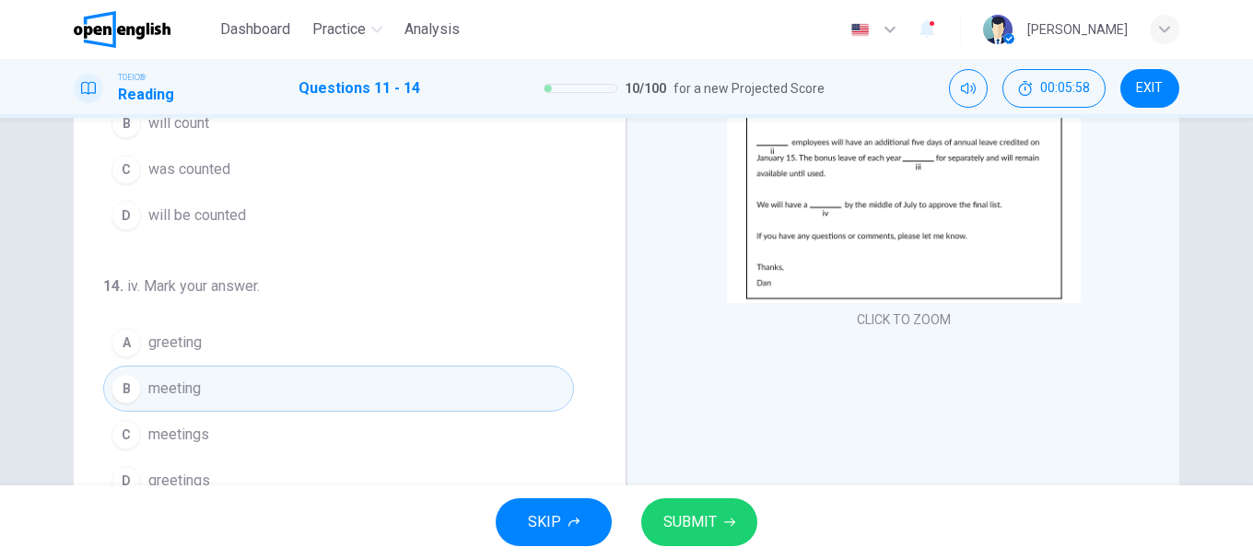
scroll to position [347, 0]
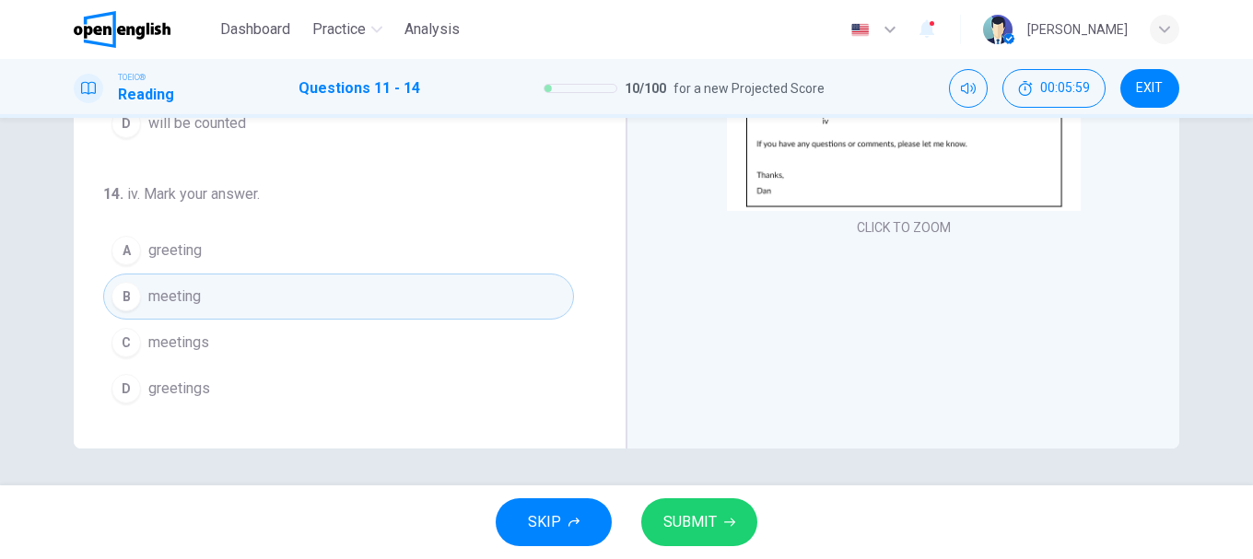
click at [732, 516] on button "SUBMIT" at bounding box center [699, 523] width 116 height 48
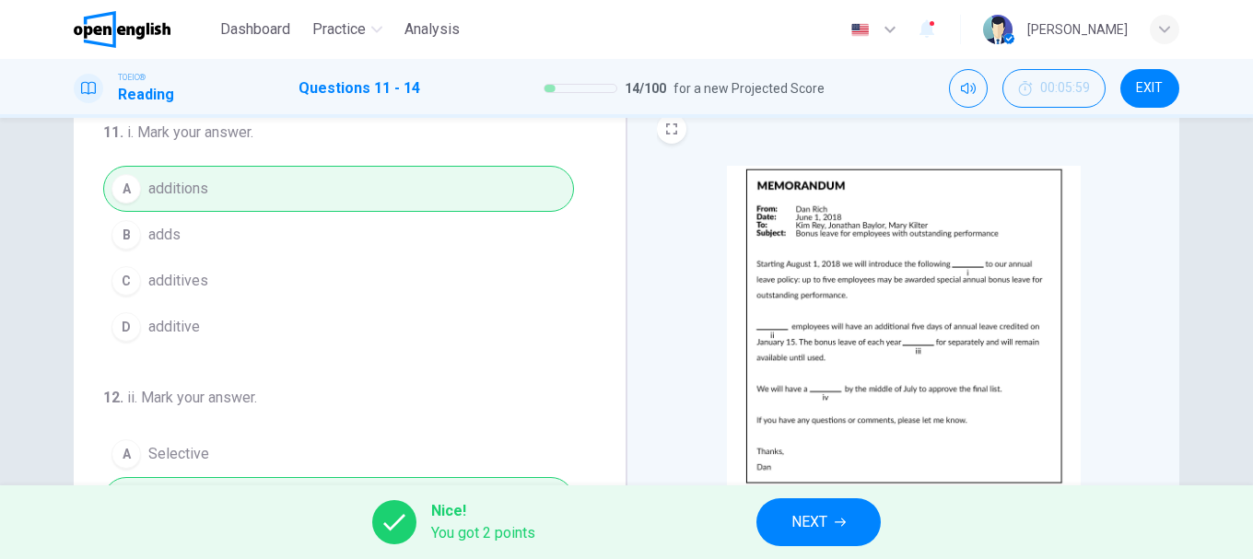
scroll to position [0, 0]
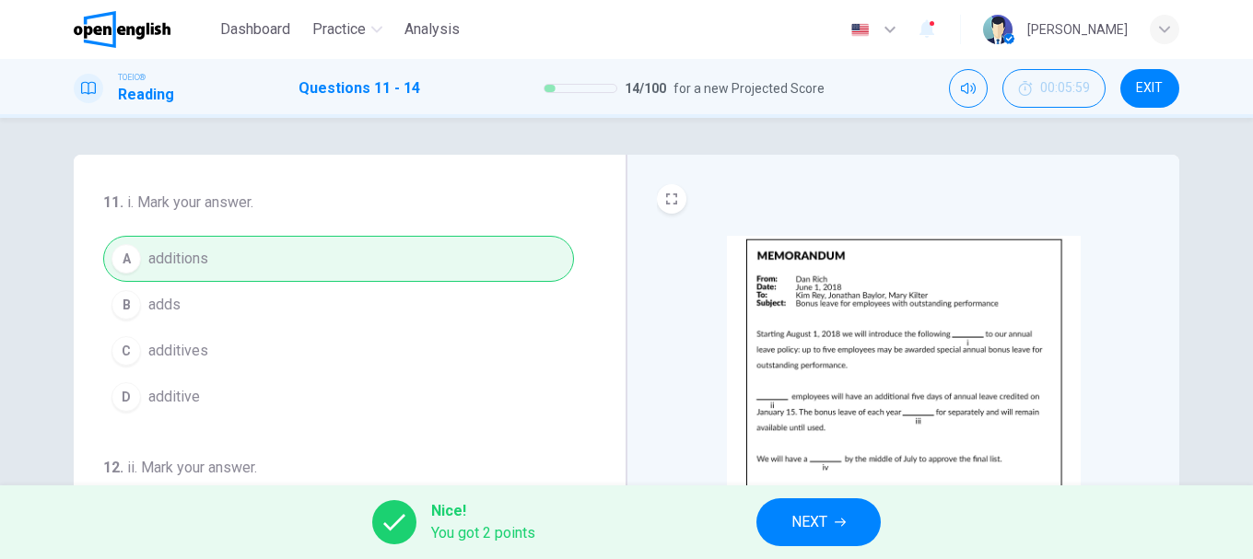
click at [821, 523] on span "NEXT" at bounding box center [810, 523] width 36 height 26
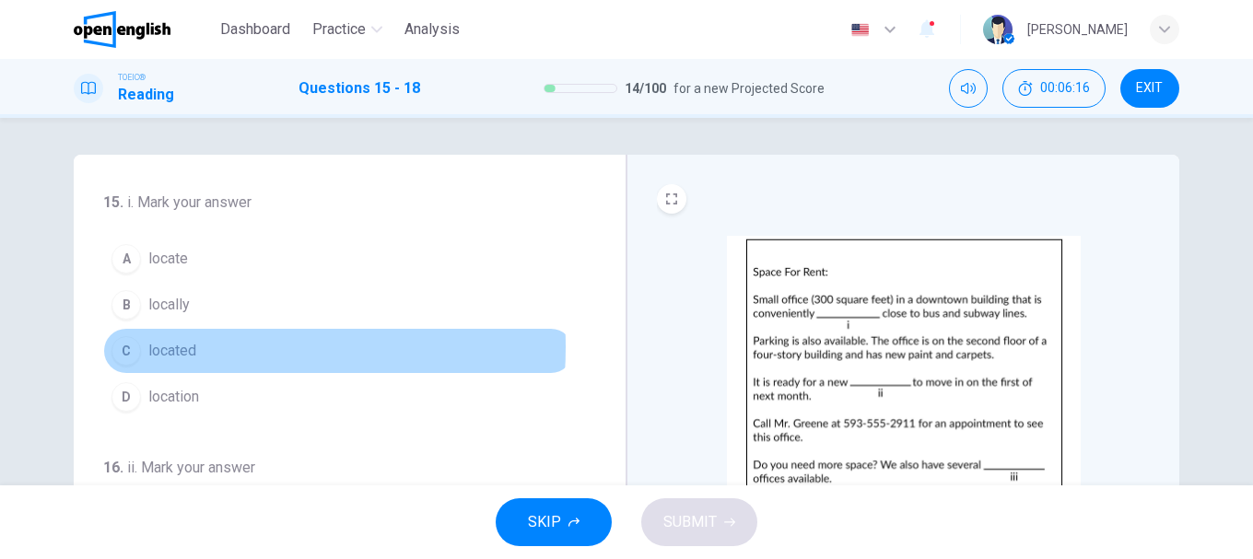
click at [160, 347] on span "located" at bounding box center [172, 351] width 48 height 22
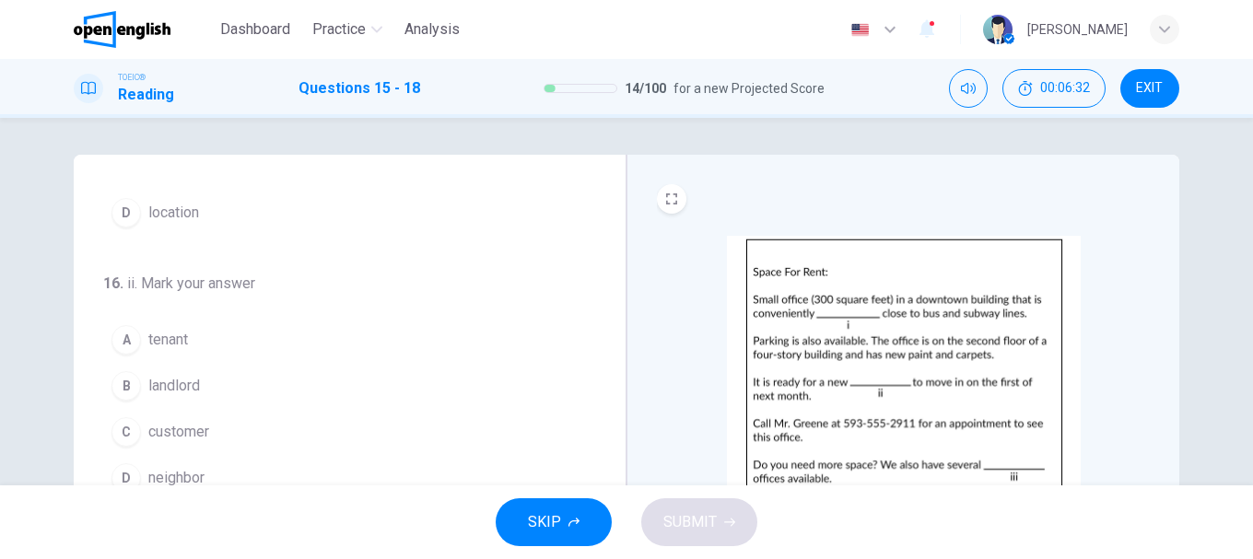
scroll to position [276, 0]
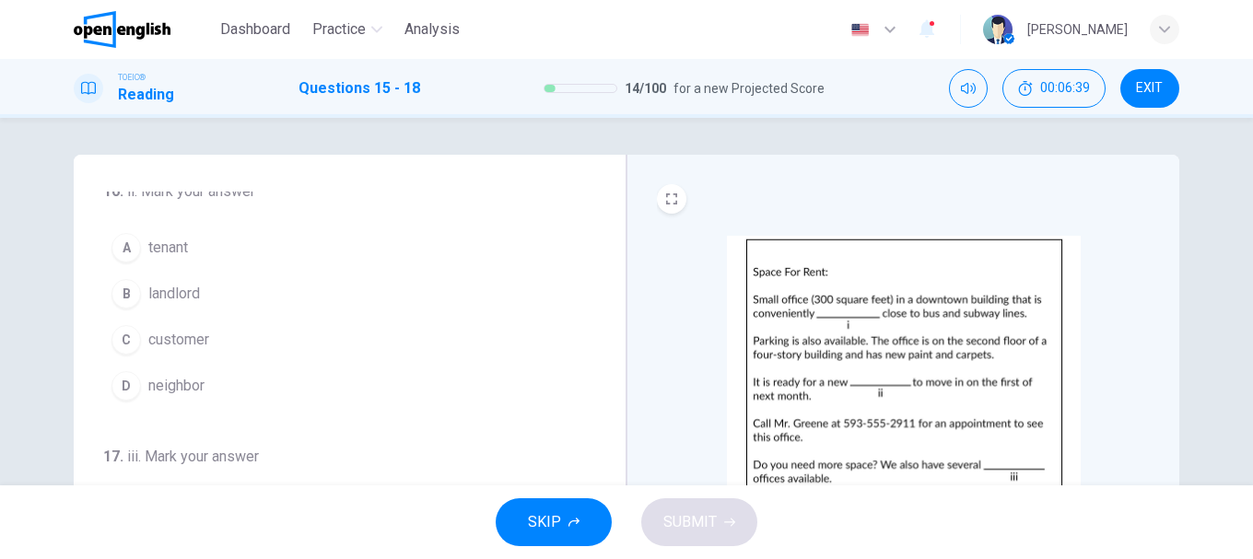
click at [160, 337] on span "customer" at bounding box center [178, 340] width 61 height 22
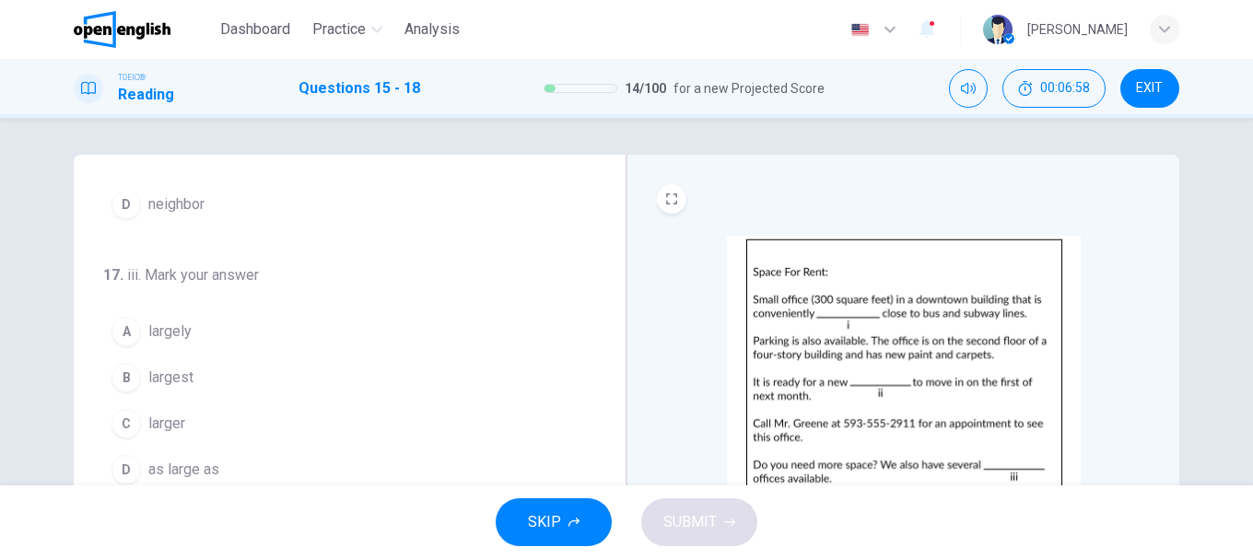
scroll to position [92, 0]
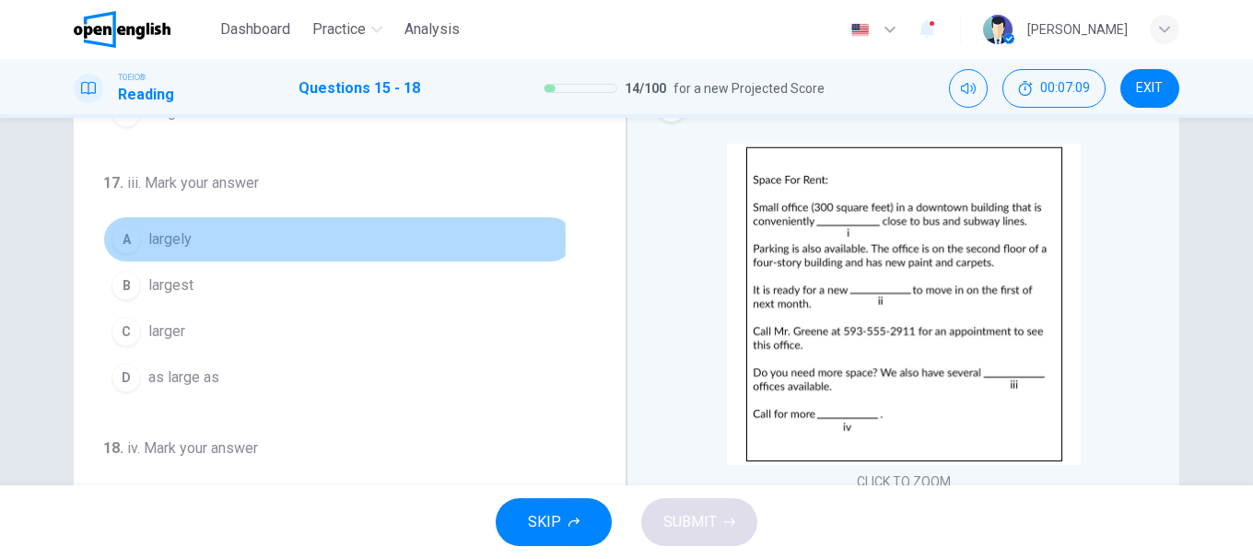
click at [167, 241] on span "largely" at bounding box center [169, 240] width 43 height 22
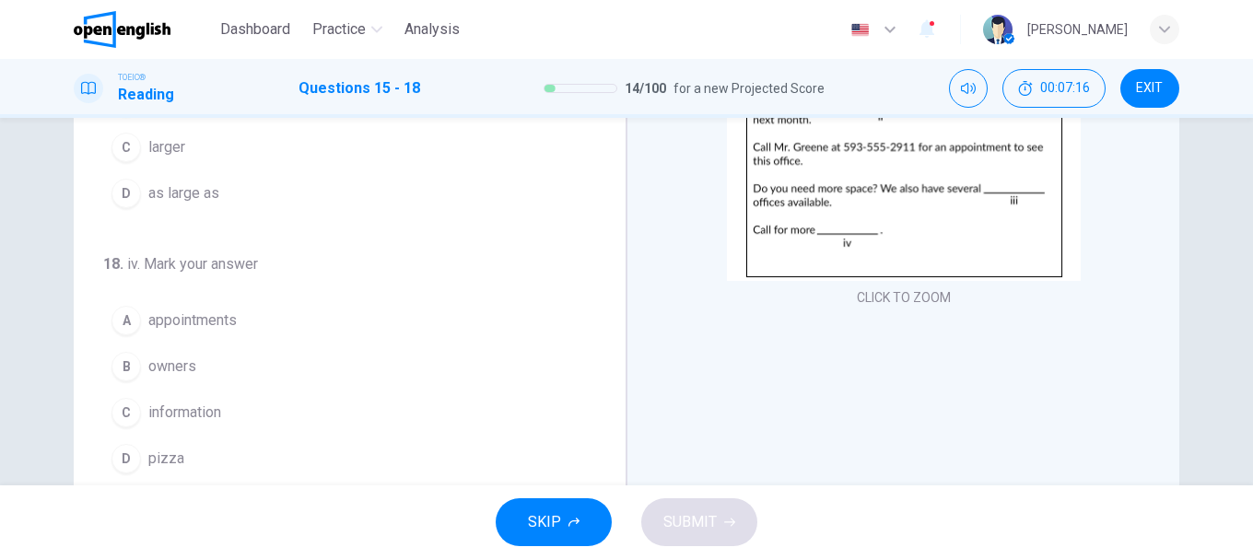
scroll to position [347, 0]
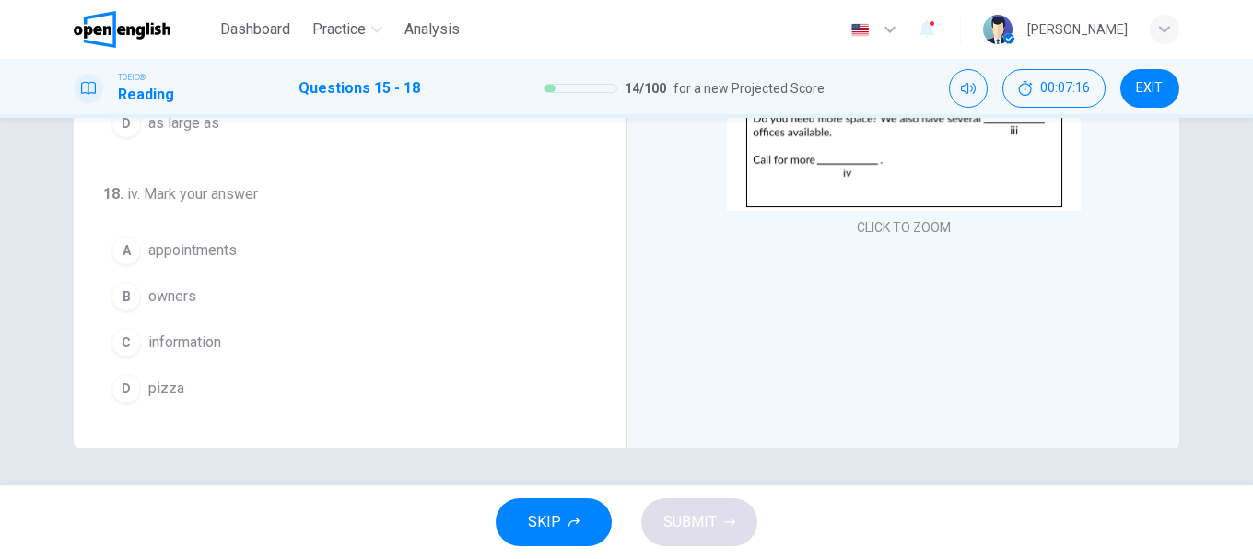
click at [179, 329] on button "C information" at bounding box center [338, 343] width 471 height 46
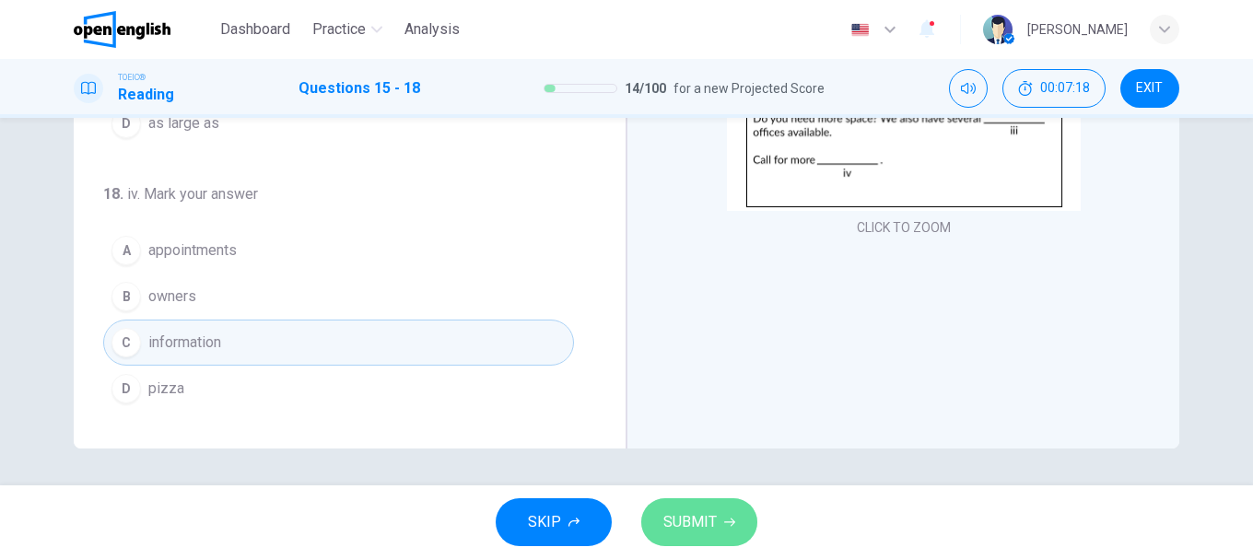
click at [711, 523] on span "SUBMIT" at bounding box center [690, 523] width 53 height 26
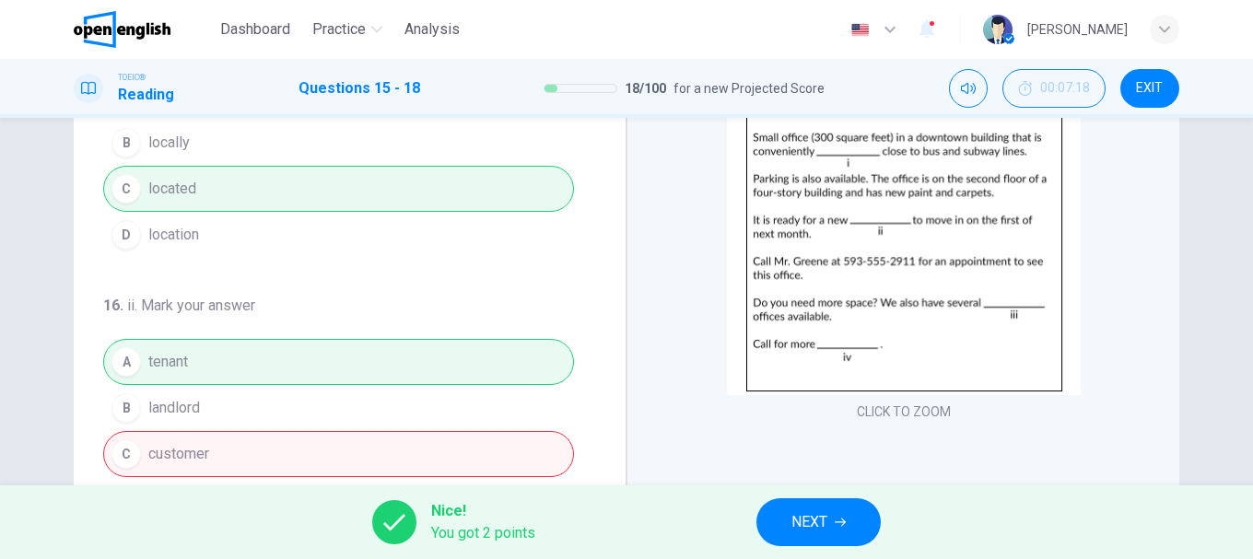
scroll to position [70, 0]
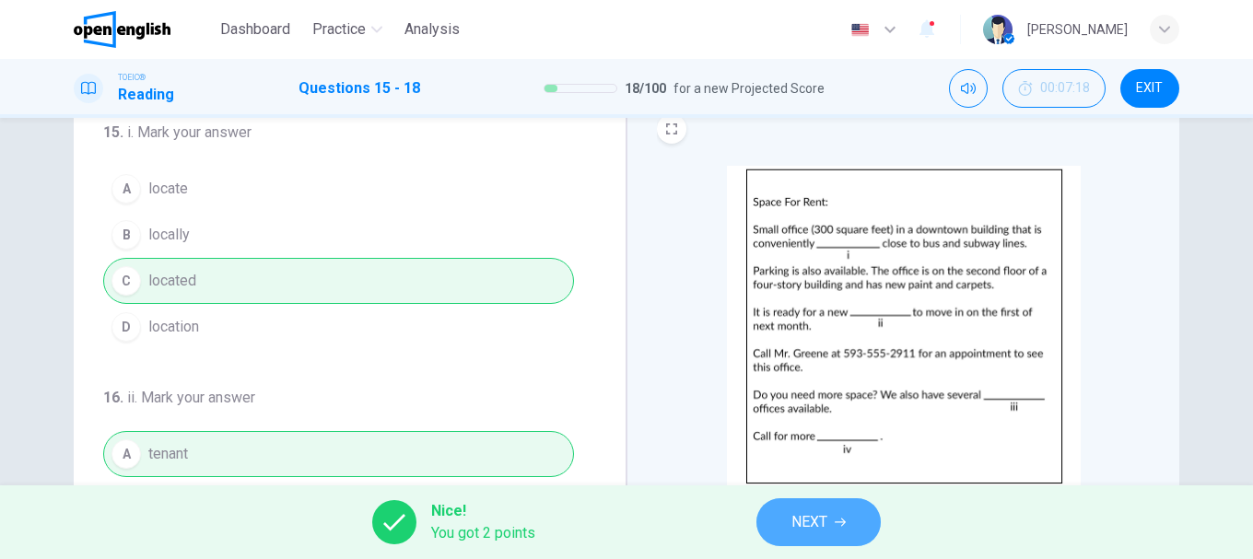
click at [832, 535] on button "NEXT" at bounding box center [819, 523] width 124 height 48
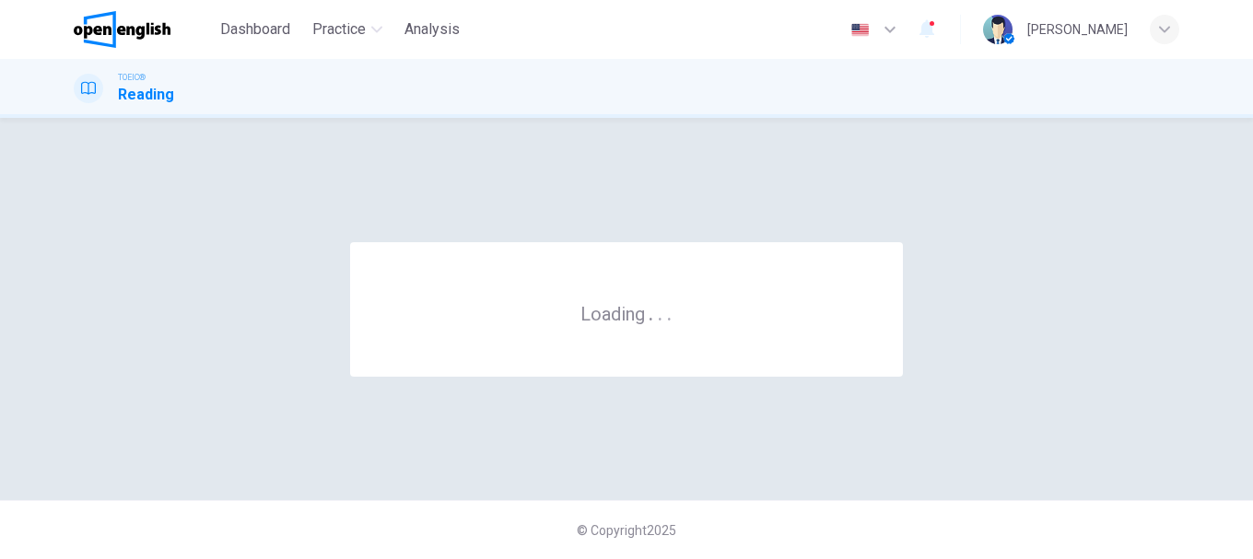
scroll to position [0, 0]
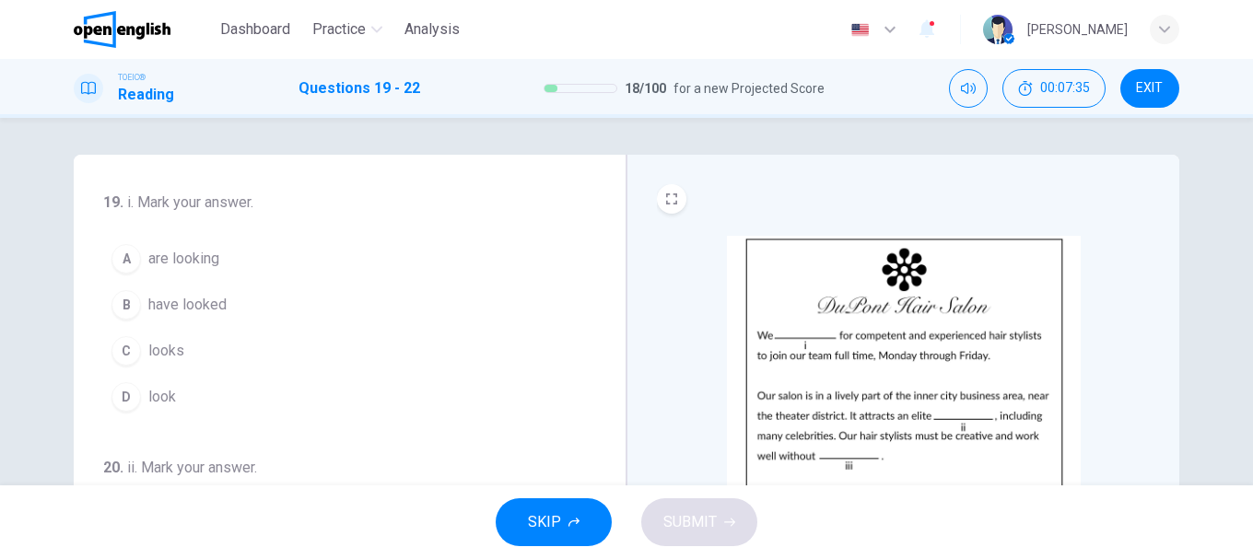
click at [171, 255] on span "are looking" at bounding box center [183, 259] width 71 height 22
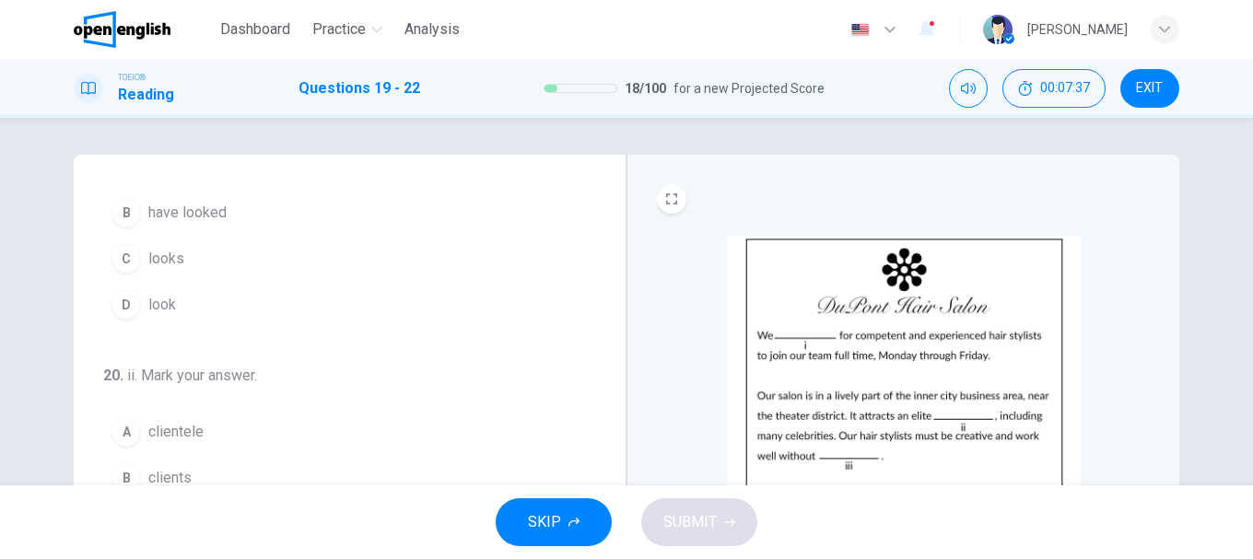
scroll to position [184, 0]
click at [182, 389] on span "clients" at bounding box center [169, 386] width 43 height 22
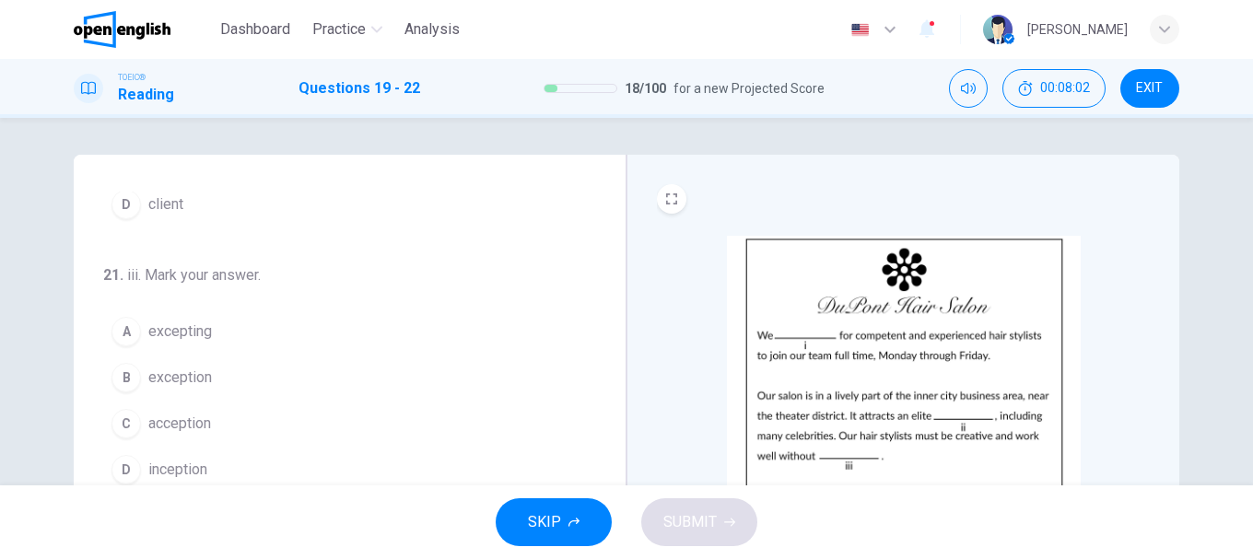
scroll to position [92, 0]
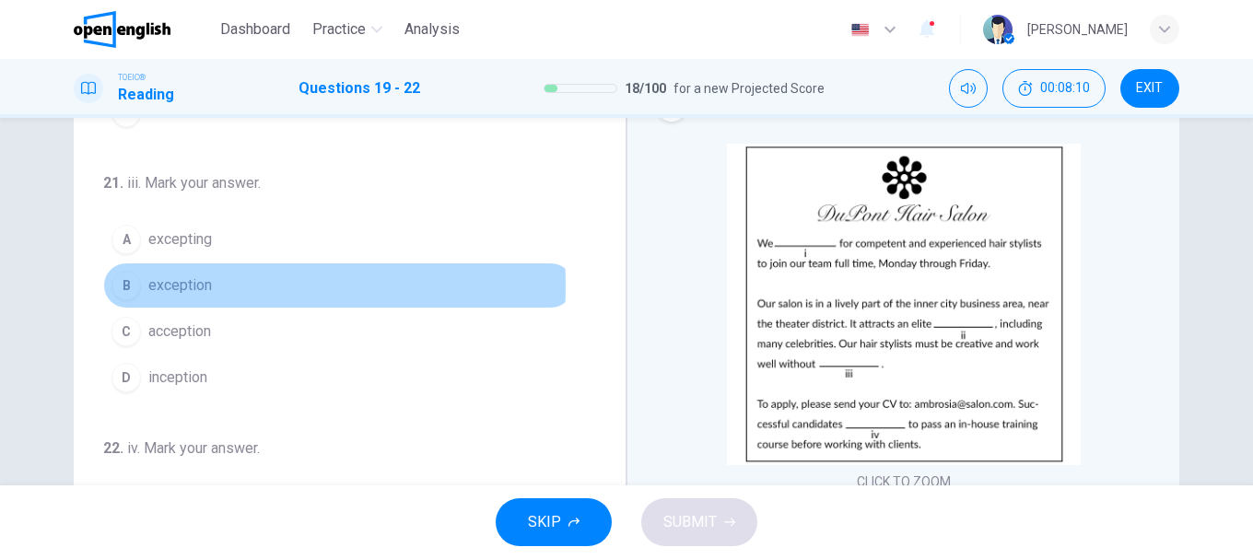
click at [156, 286] on span "exception" at bounding box center [180, 286] width 64 height 22
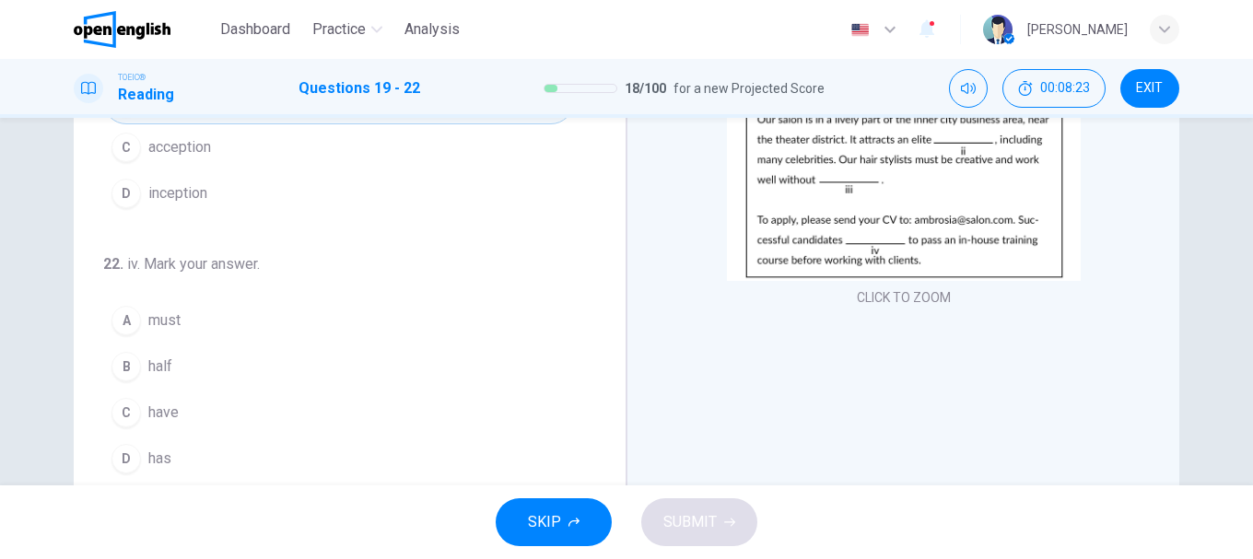
scroll to position [347, 0]
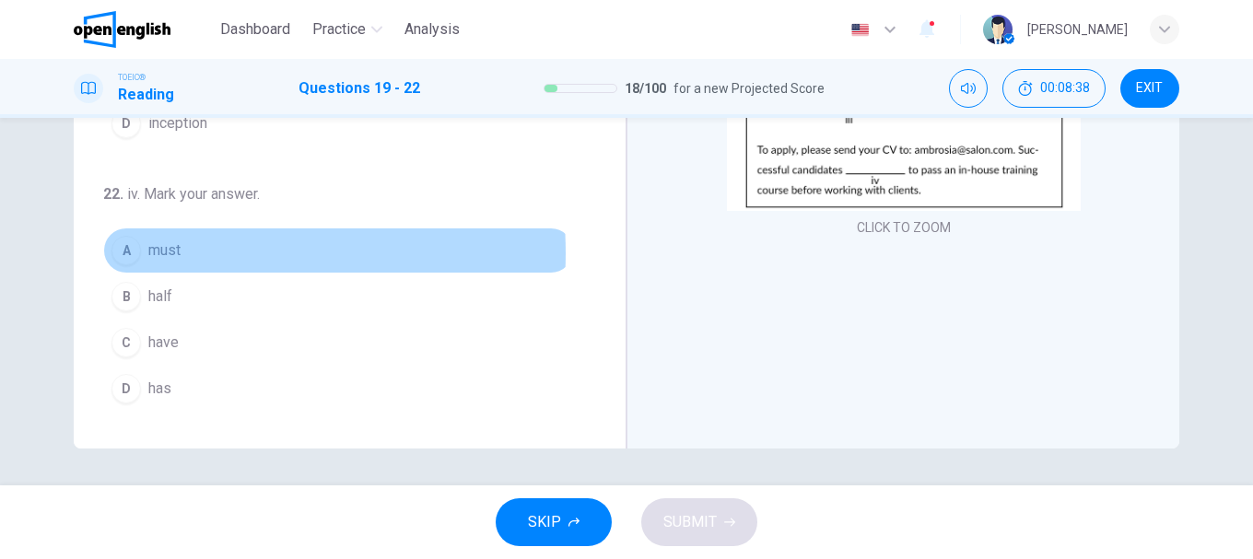
click at [153, 253] on span "must" at bounding box center [164, 251] width 32 height 22
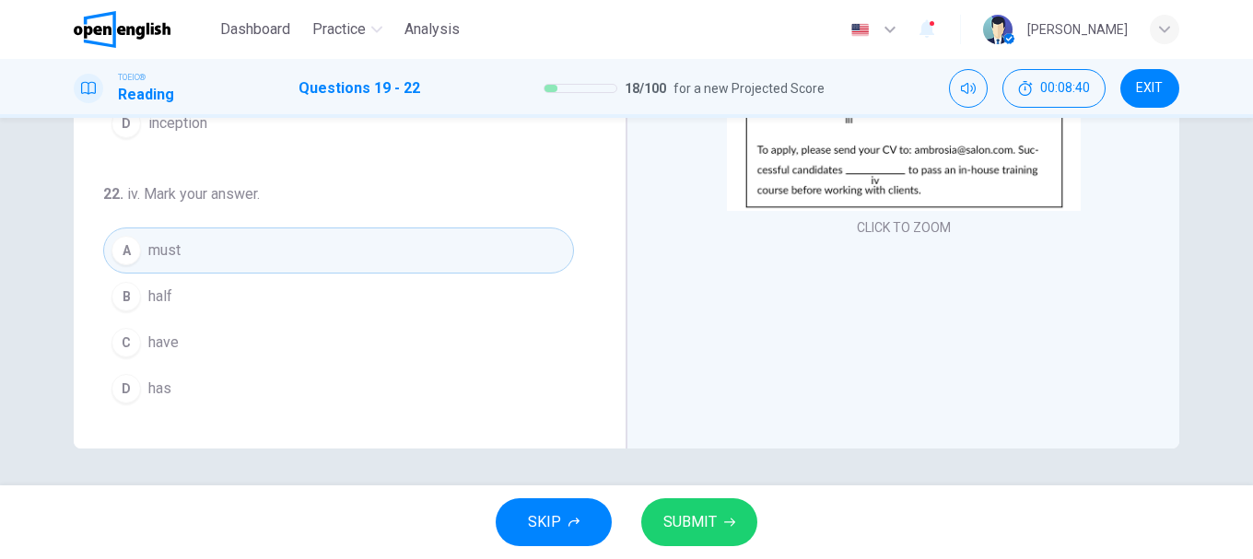
click at [717, 506] on button "SUBMIT" at bounding box center [699, 523] width 116 height 48
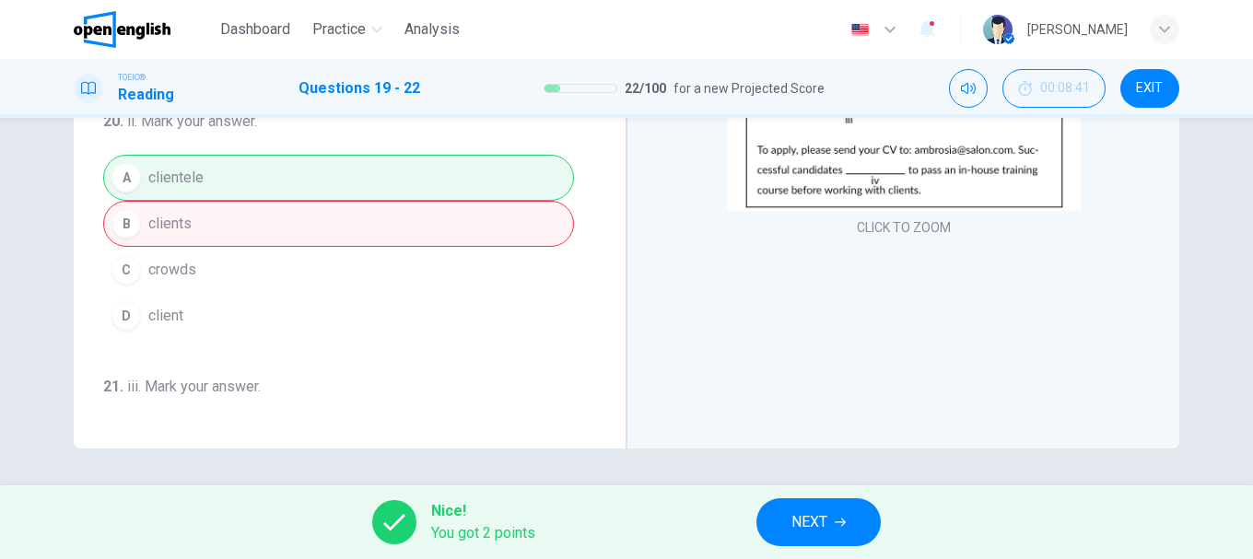
scroll to position [254, 0]
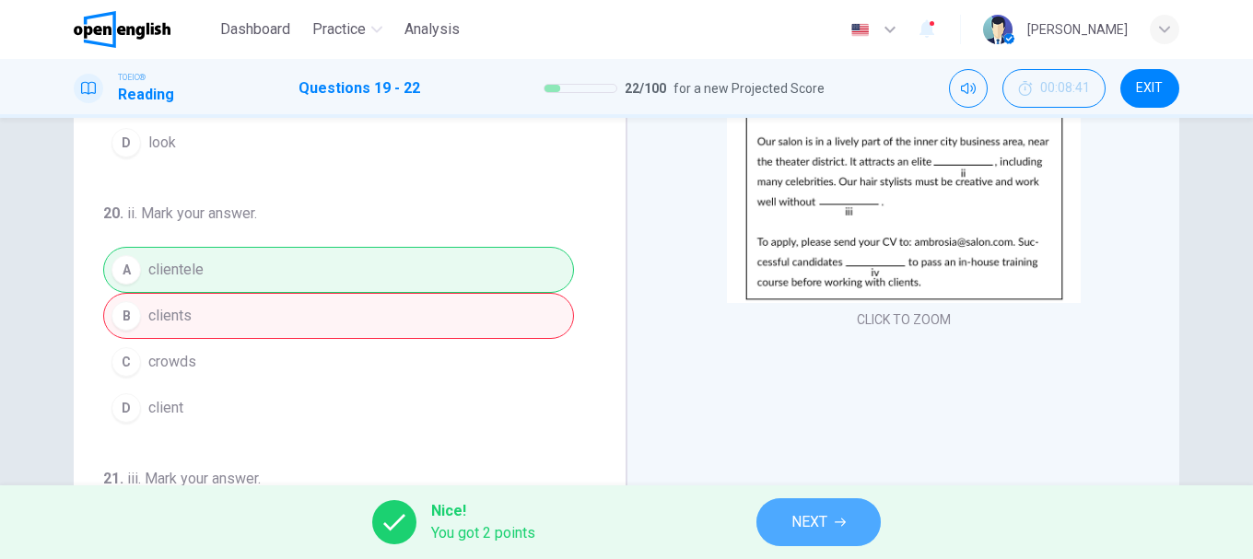
click at [835, 515] on button "NEXT" at bounding box center [819, 523] width 124 height 48
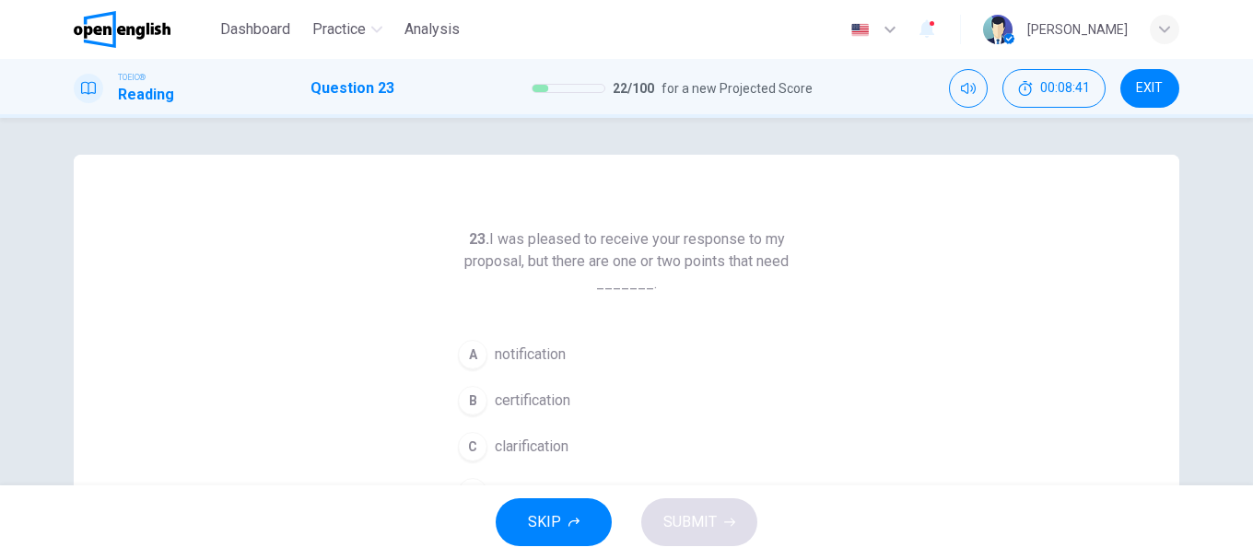
click at [388, 332] on div "23. I was pleased to receive your response to my proposal, but there are one or…" at bounding box center [627, 475] width 1106 height 640
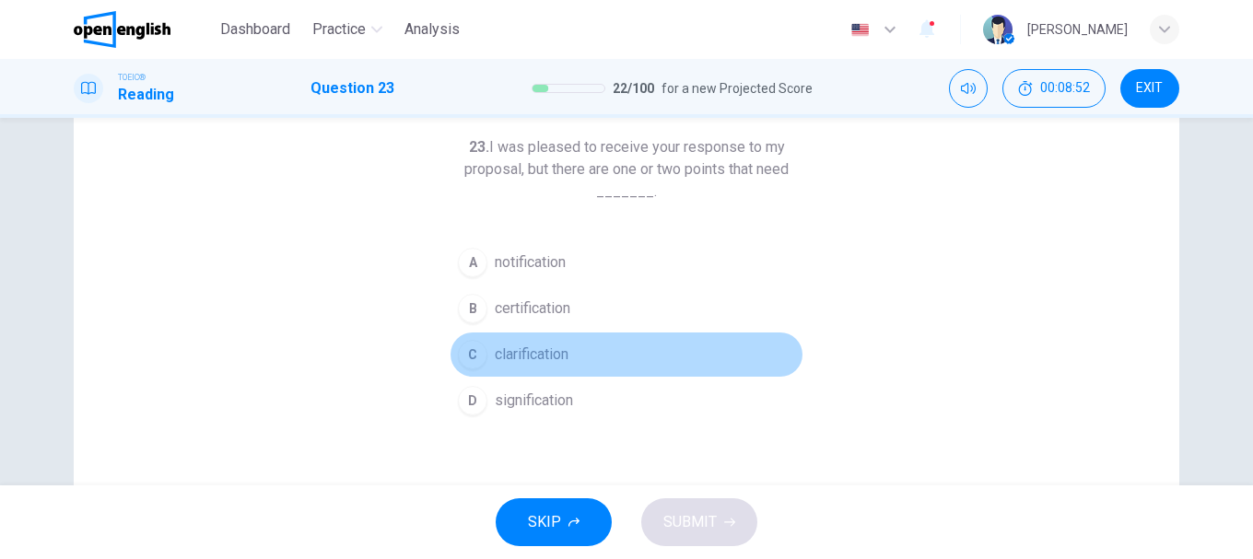
click at [519, 347] on span "clarification" at bounding box center [532, 355] width 74 height 22
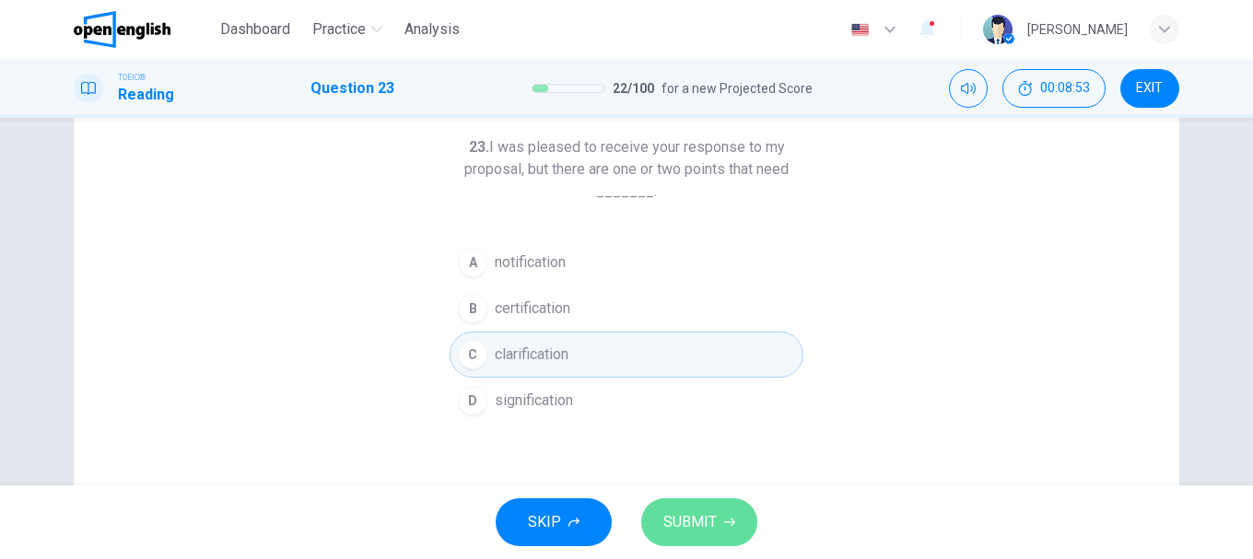
click at [746, 513] on button "SUBMIT" at bounding box center [699, 523] width 116 height 48
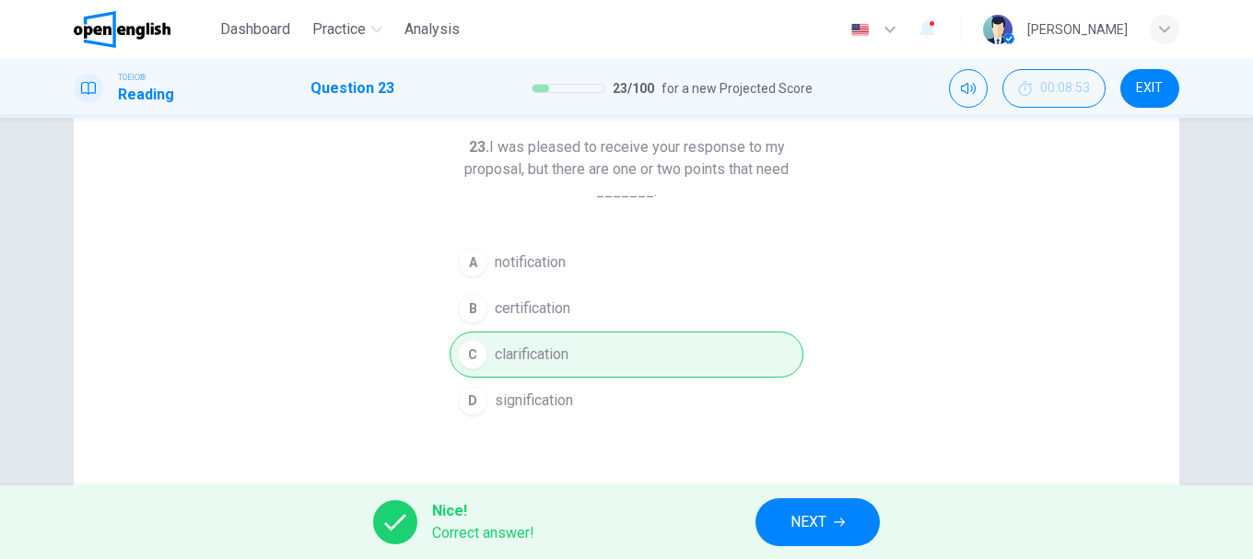
click at [808, 516] on span "NEXT" at bounding box center [809, 523] width 36 height 26
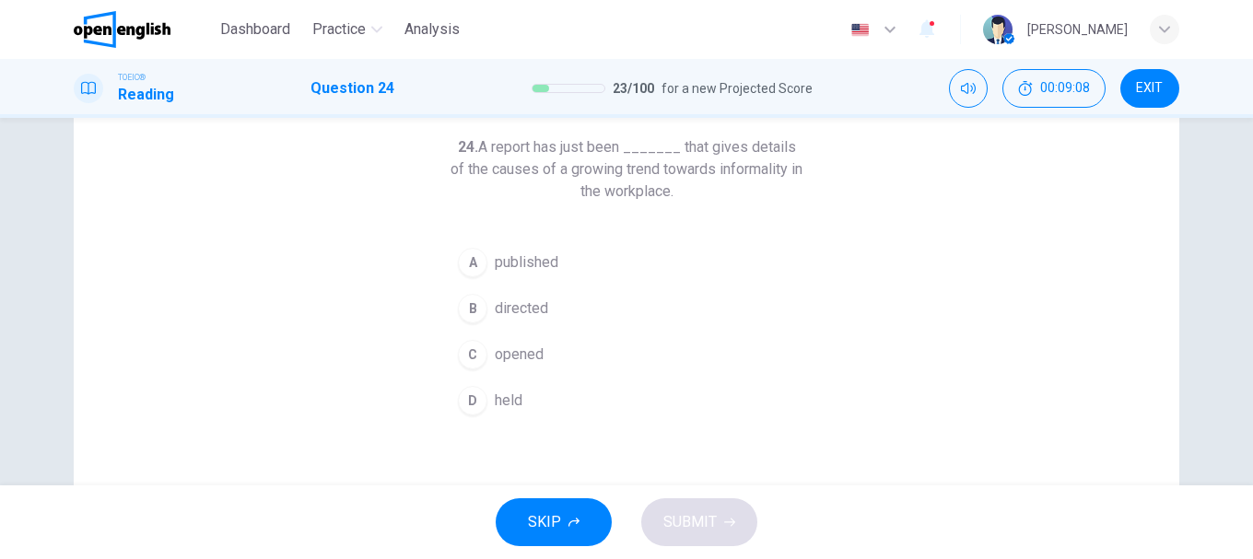
click at [488, 262] on button "A published" at bounding box center [627, 263] width 354 height 46
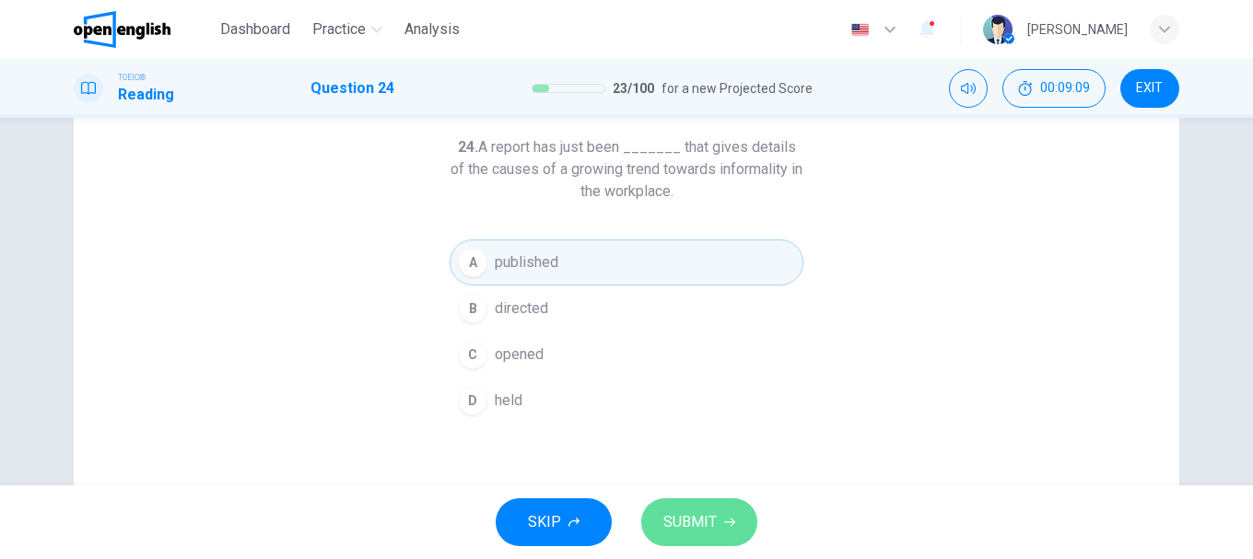
click at [734, 507] on button "SUBMIT" at bounding box center [699, 523] width 116 height 48
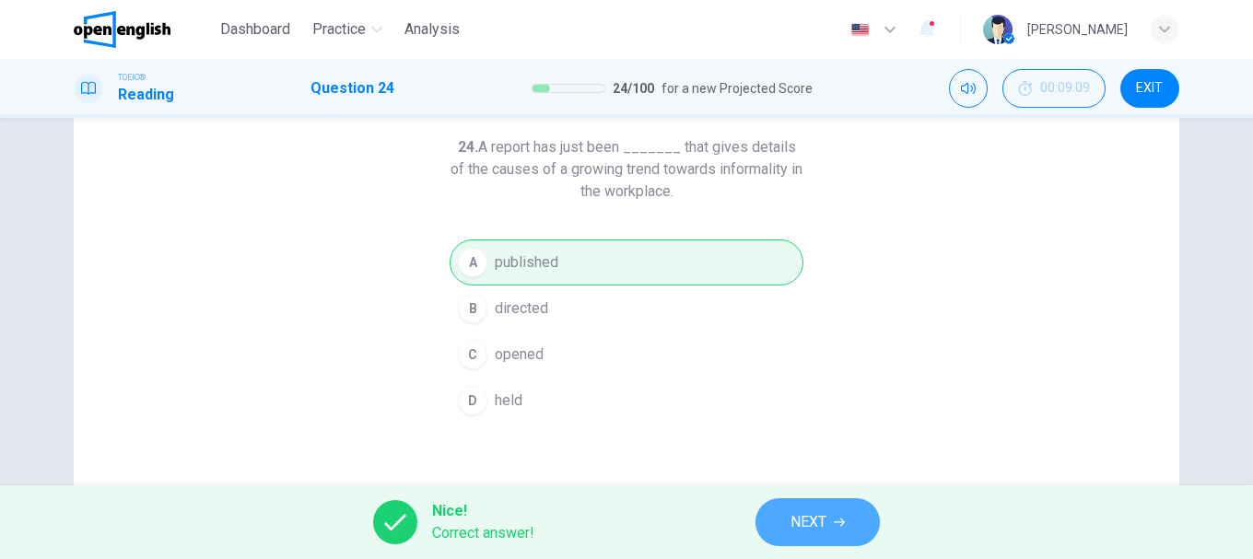
click at [824, 518] on span "NEXT" at bounding box center [809, 523] width 36 height 26
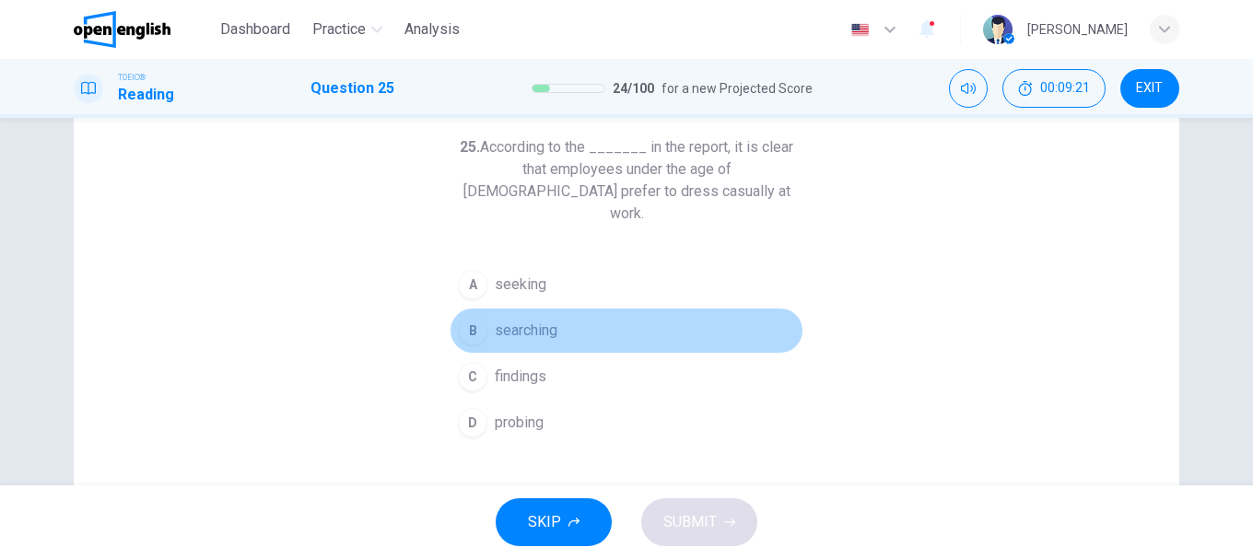
click at [499, 320] on span "searching" at bounding box center [526, 331] width 63 height 22
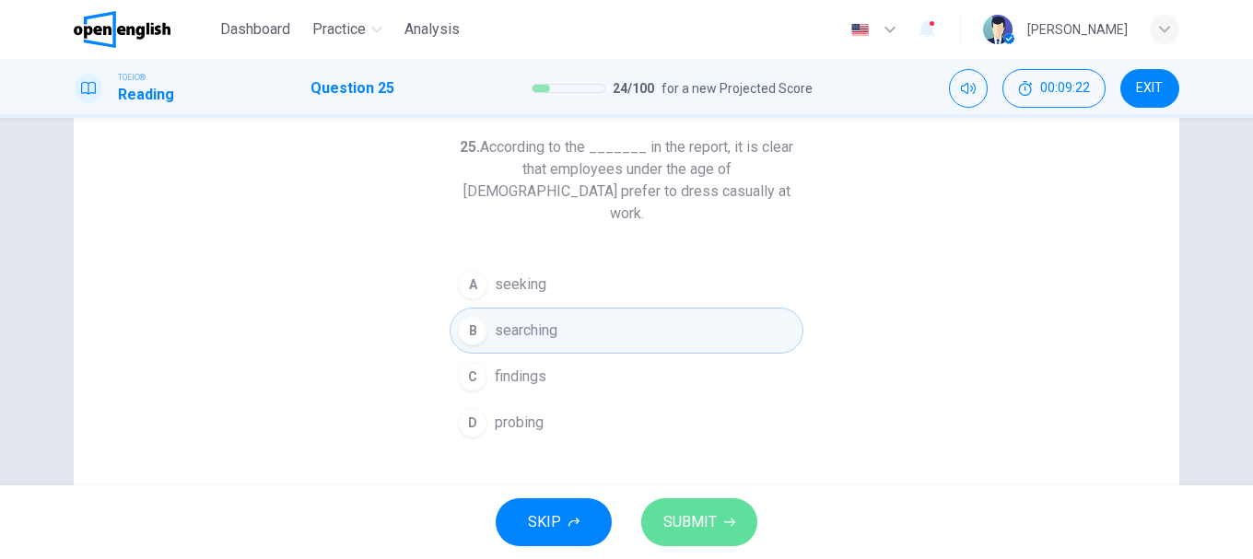
click at [711, 511] on span "SUBMIT" at bounding box center [690, 523] width 53 height 26
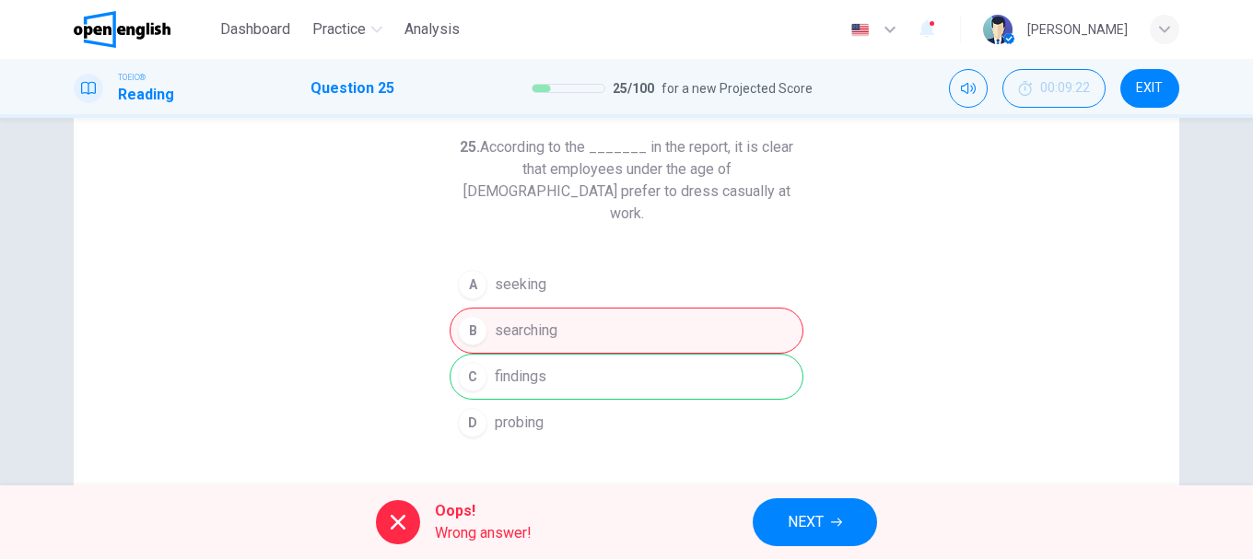
click at [373, 329] on div "25. According to the _______ in the report, it is clear that employees under th…" at bounding box center [627, 383] width 1106 height 640
click at [807, 517] on span "NEXT" at bounding box center [806, 523] width 36 height 26
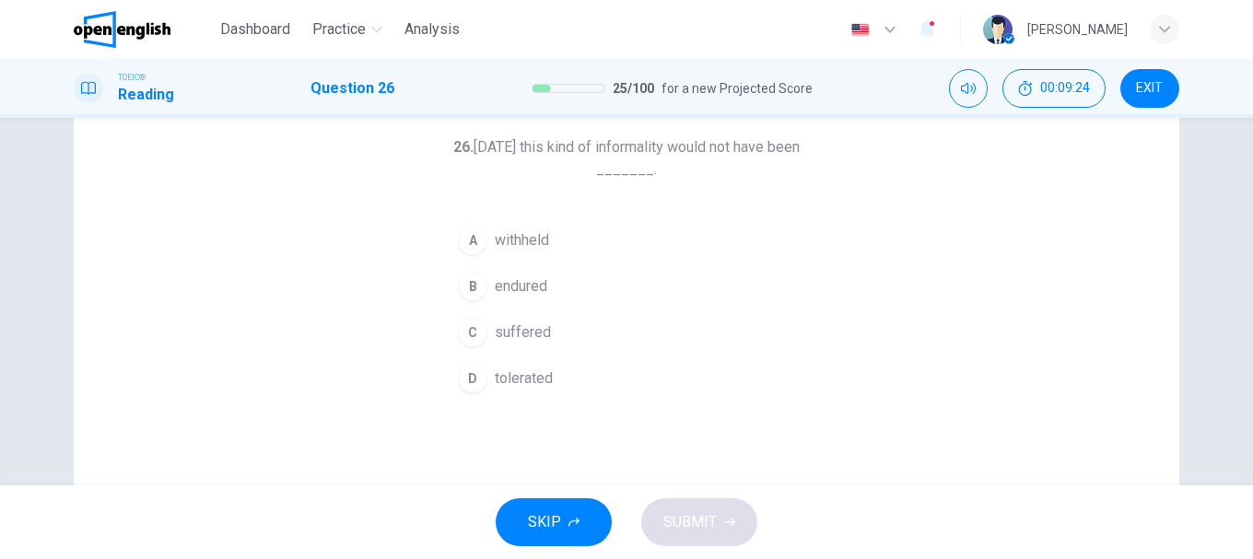
click at [401, 297] on div "26. Thirty years ago this kind of informality would not have been _______. A wi…" at bounding box center [627, 383] width 1106 height 640
click at [528, 377] on span "tolerated" at bounding box center [524, 379] width 58 height 22
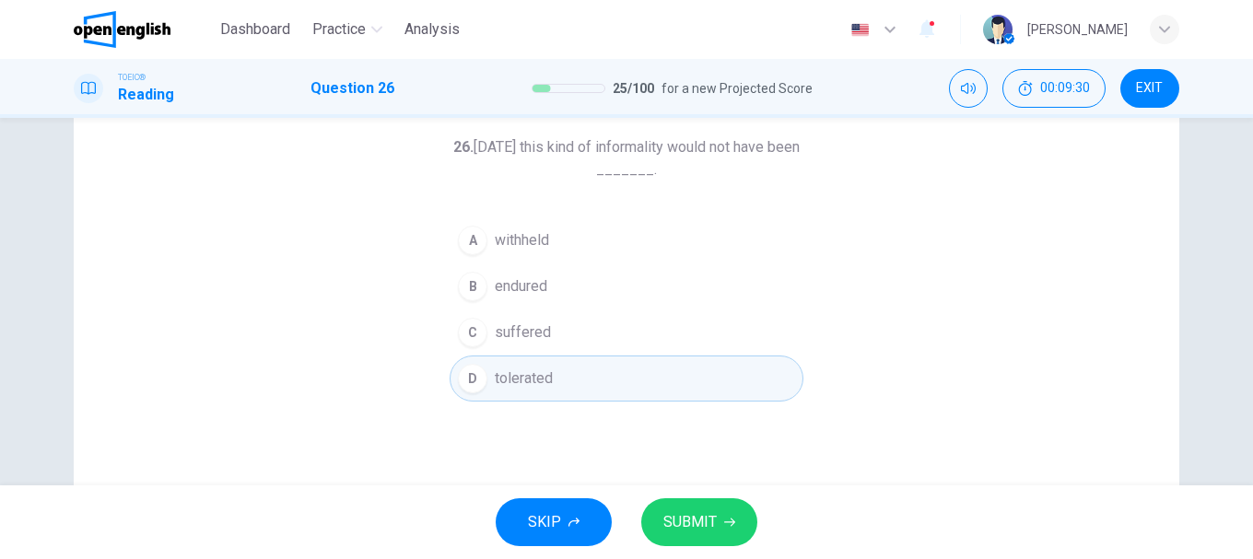
click at [716, 534] on button "SUBMIT" at bounding box center [699, 523] width 116 height 48
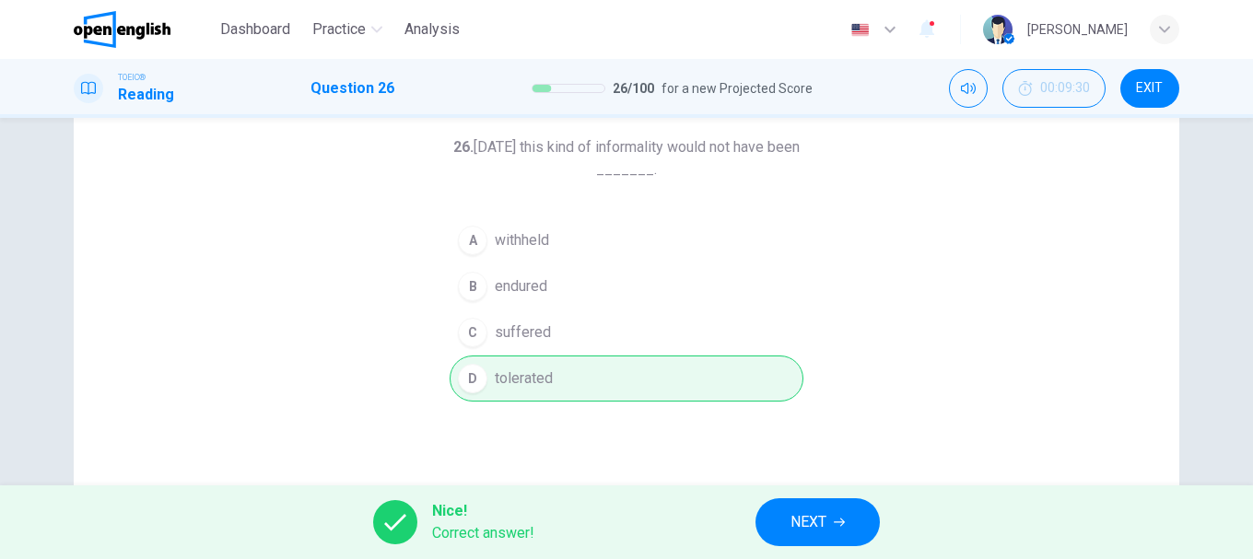
click at [818, 516] on span "NEXT" at bounding box center [809, 523] width 36 height 26
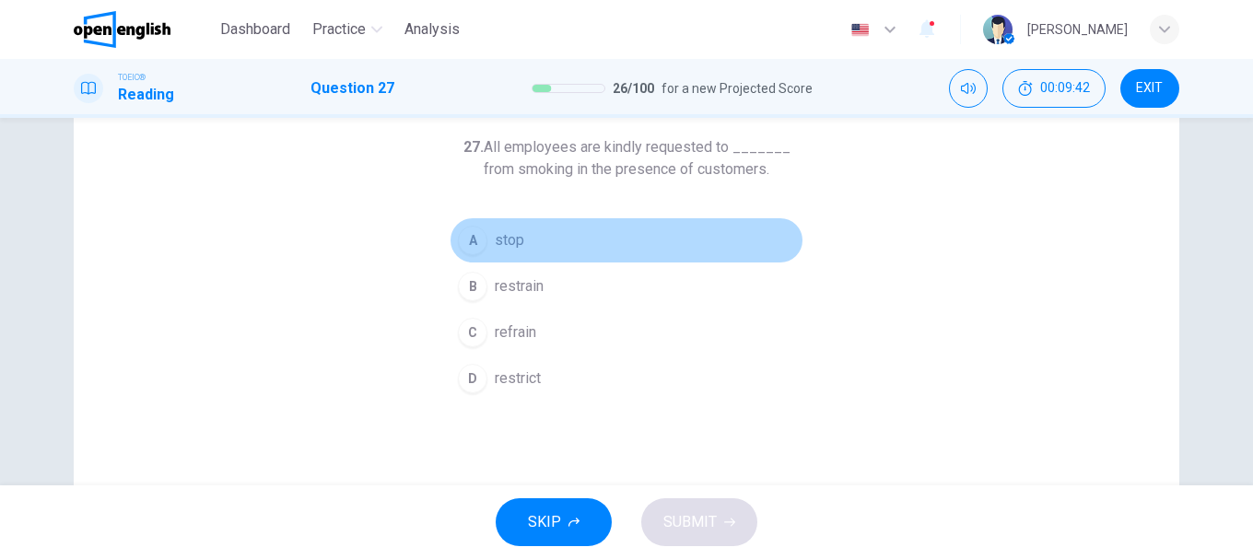
click at [488, 246] on button "A stop" at bounding box center [627, 240] width 354 height 46
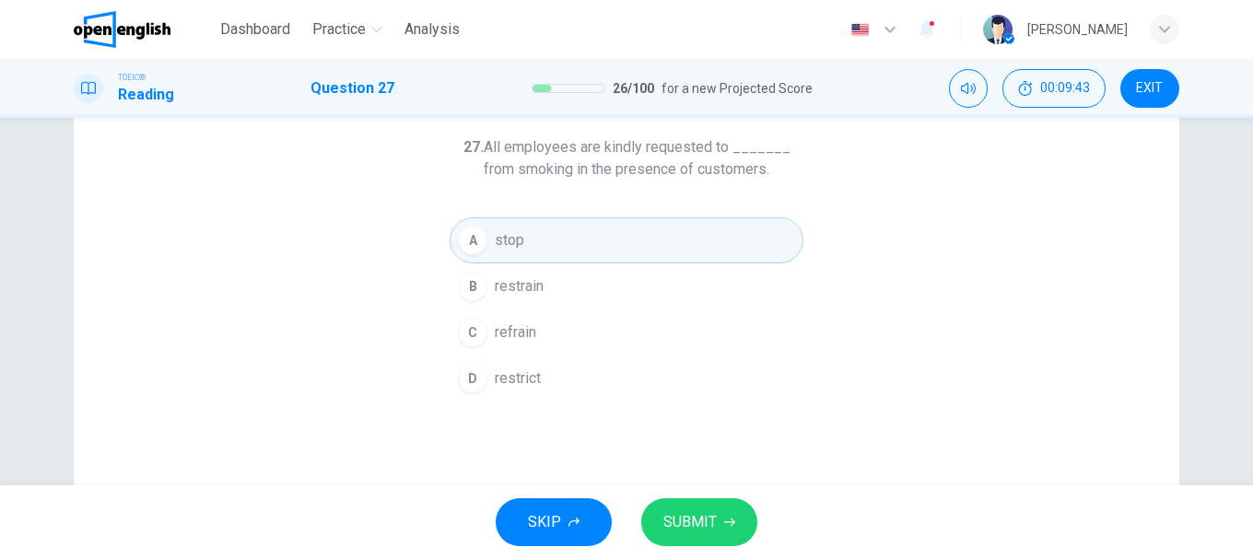
click at [701, 521] on span "SUBMIT" at bounding box center [690, 523] width 53 height 26
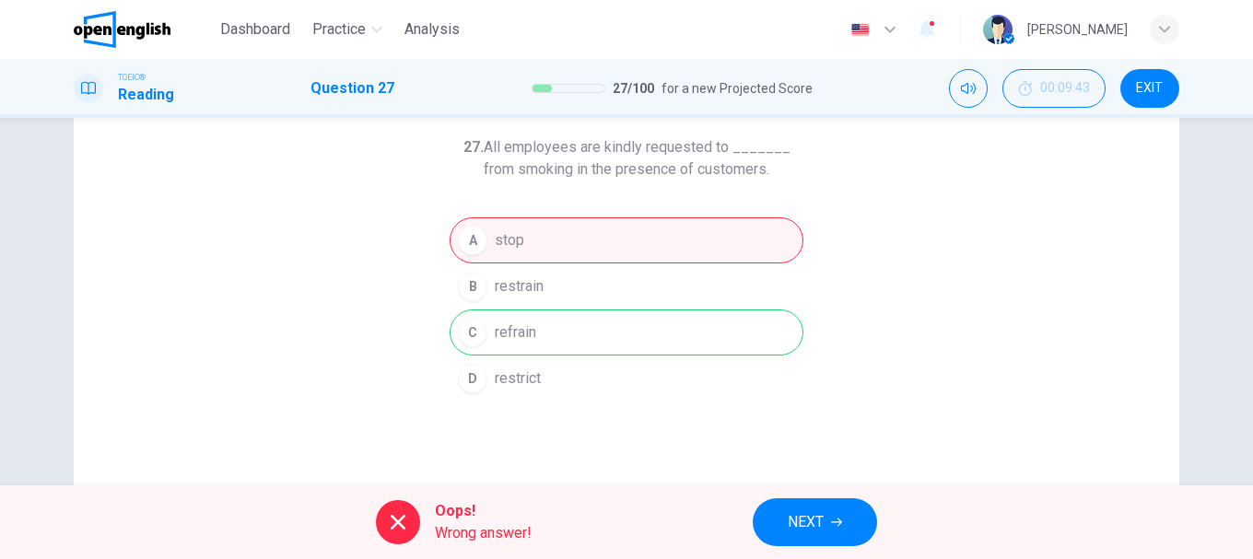
click at [392, 323] on div "27. All employees are kindly requested to _______ from smoking in the presence …" at bounding box center [627, 383] width 1106 height 640
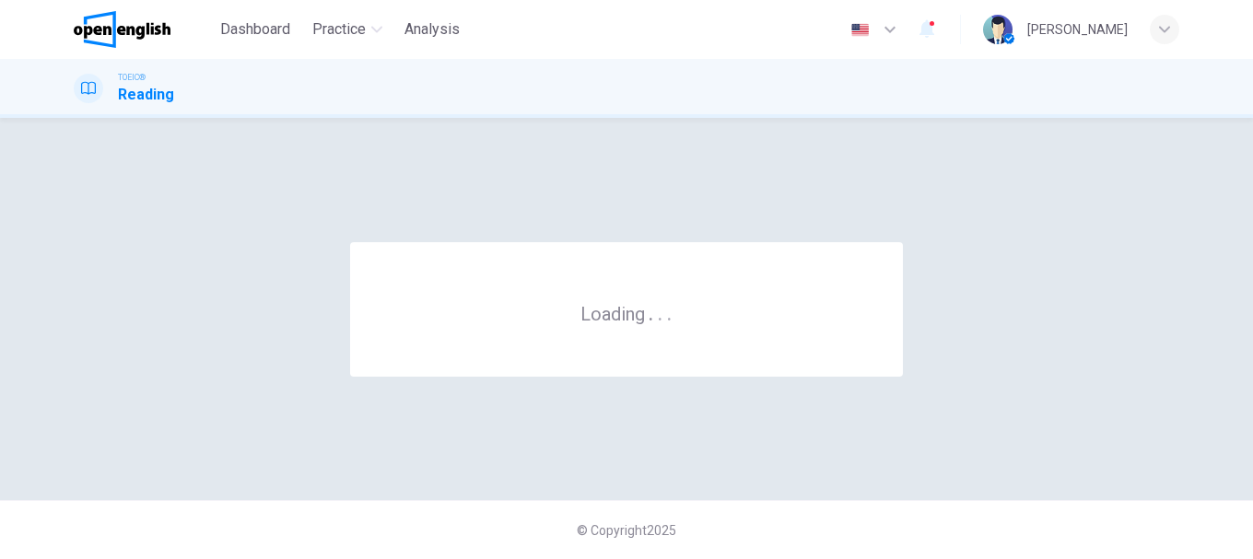
scroll to position [0, 0]
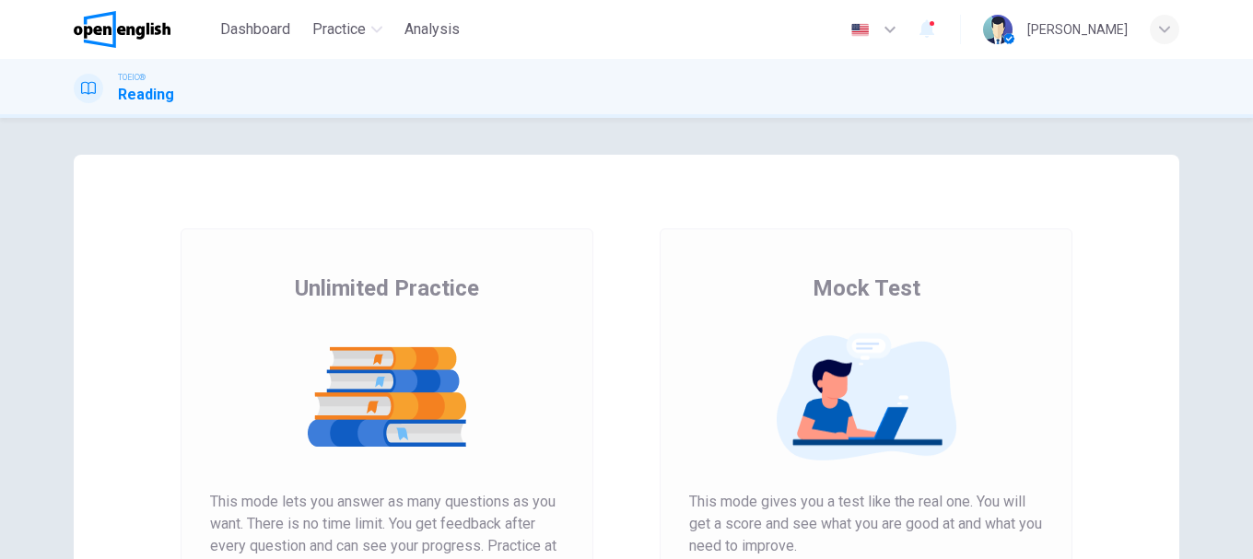
click at [87, 145] on div "Unlimited Practice Mock Test Unlimited Practice This mode lets you answer as ma…" at bounding box center [626, 338] width 1253 height 441
click at [18, 147] on div "Unlimited Practice Mock Test Unlimited Practice This mode lets you answer as ma…" at bounding box center [626, 338] width 1253 height 441
click at [559, 149] on div "Unlimited Practice Mock Test Unlimited Practice This mode lets you answer as ma…" at bounding box center [626, 338] width 1253 height 441
click at [934, 23] on icon "button" at bounding box center [927, 29] width 15 height 18
click at [960, 27] on div at bounding box center [626, 279] width 1253 height 559
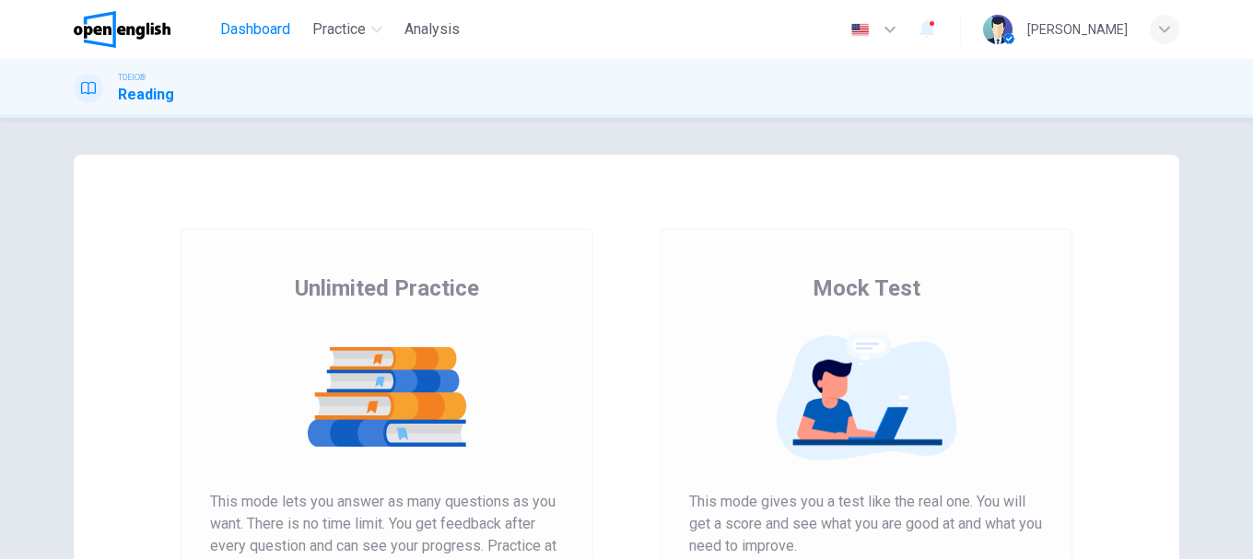
click at [239, 35] on span "Dashboard" at bounding box center [255, 29] width 70 height 22
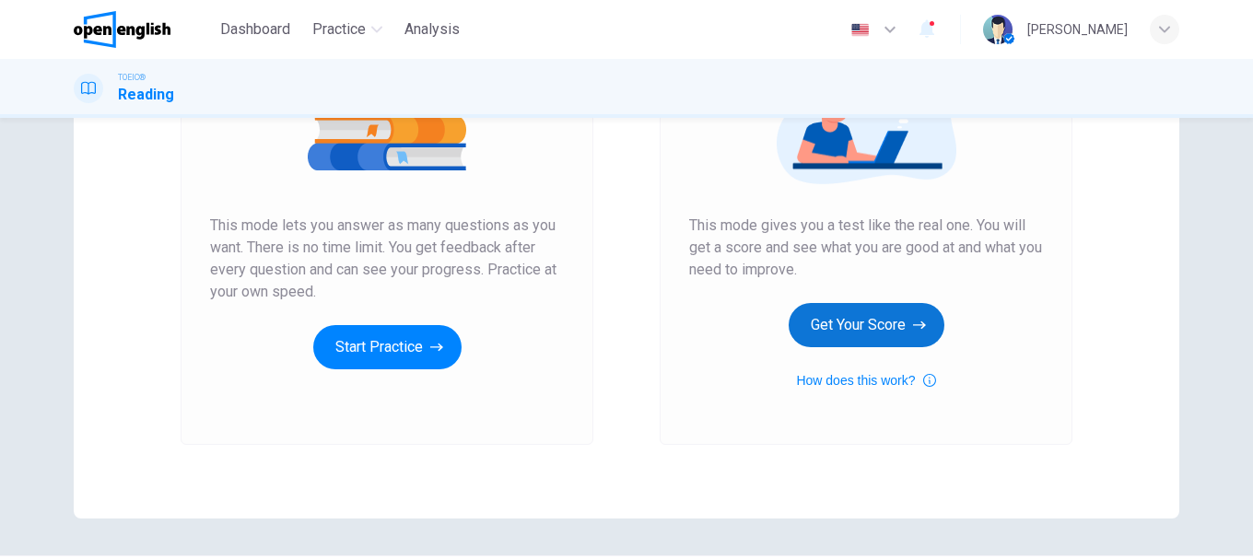
click at [836, 331] on button "Get Your Score" at bounding box center [867, 325] width 156 height 44
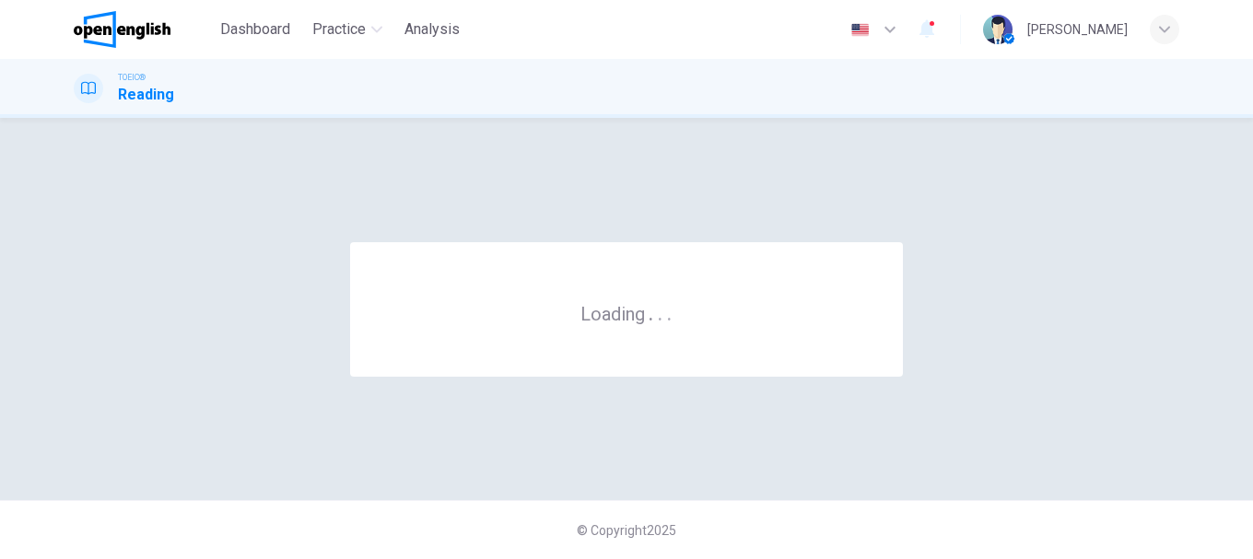
scroll to position [0, 0]
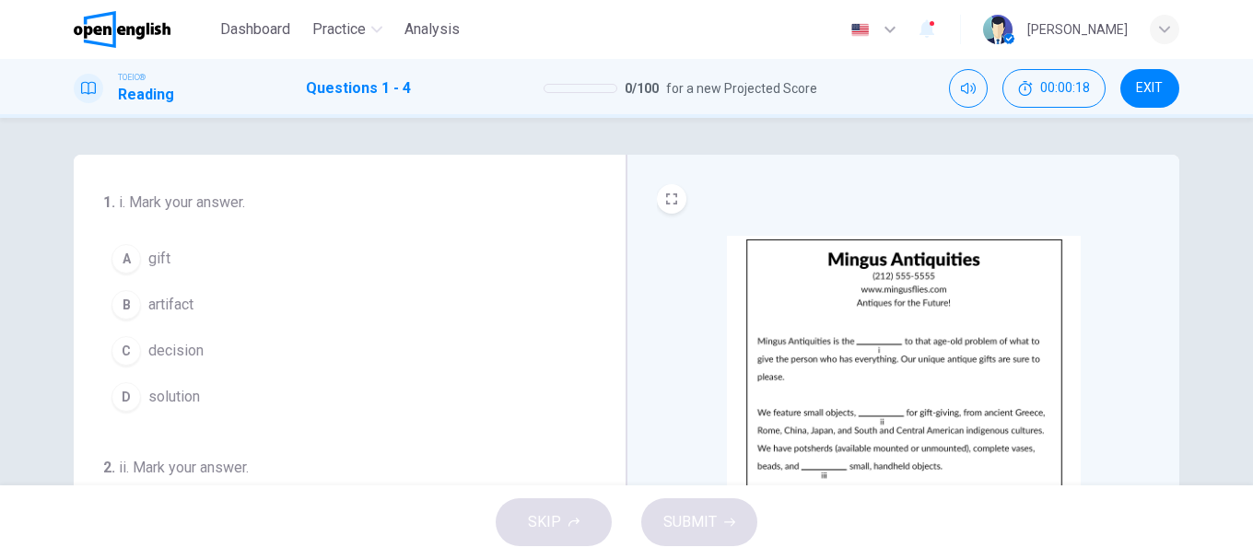
click at [165, 389] on span "solution" at bounding box center [174, 397] width 52 height 22
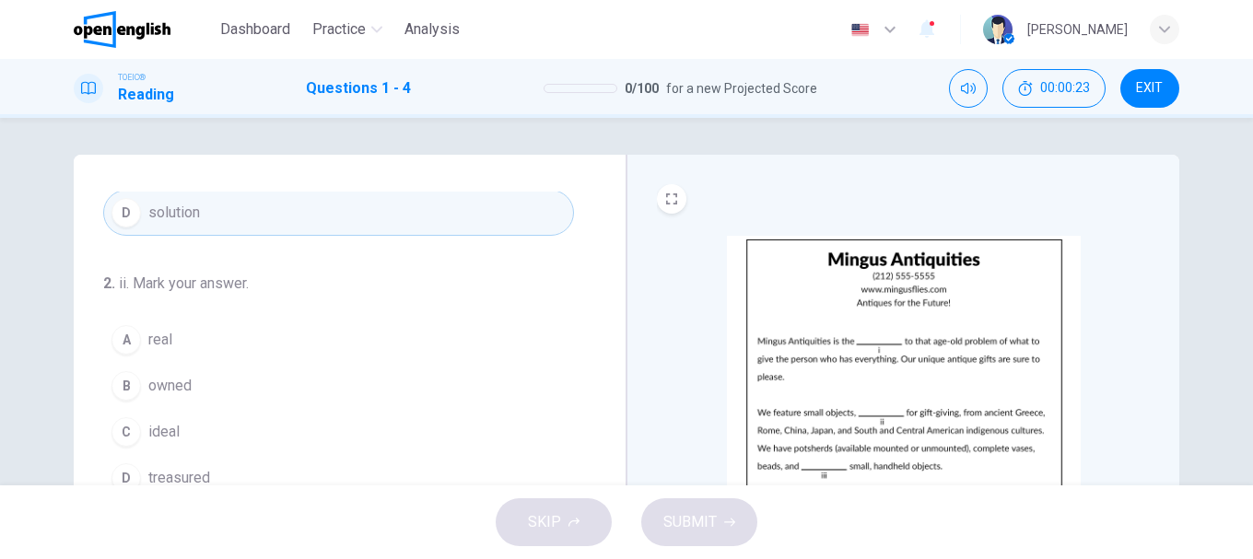
scroll to position [276, 0]
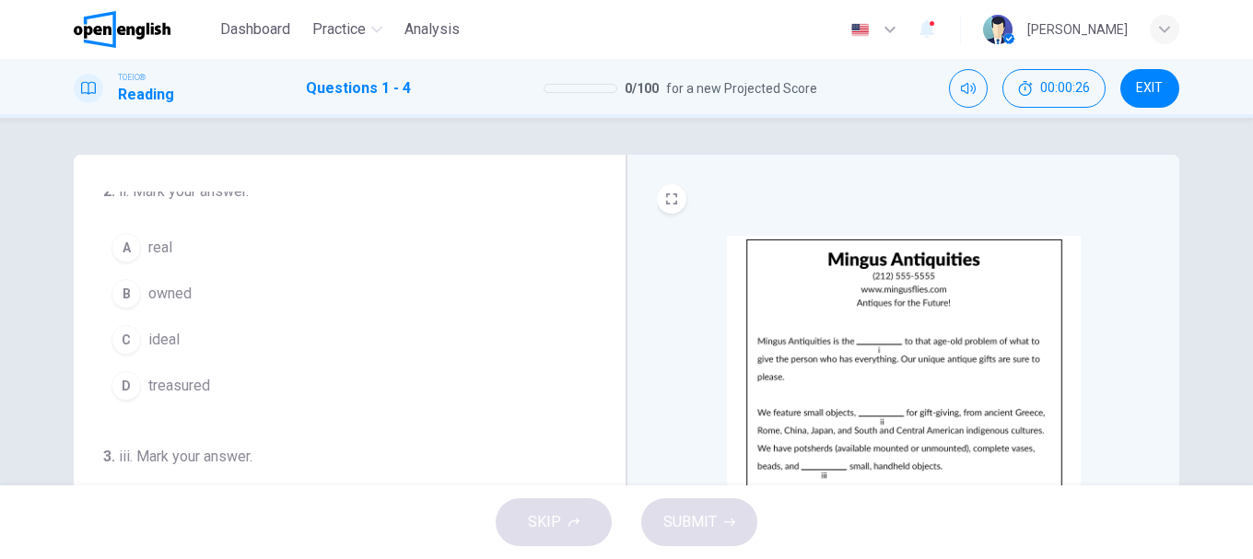
click at [155, 293] on span "owned" at bounding box center [169, 294] width 43 height 22
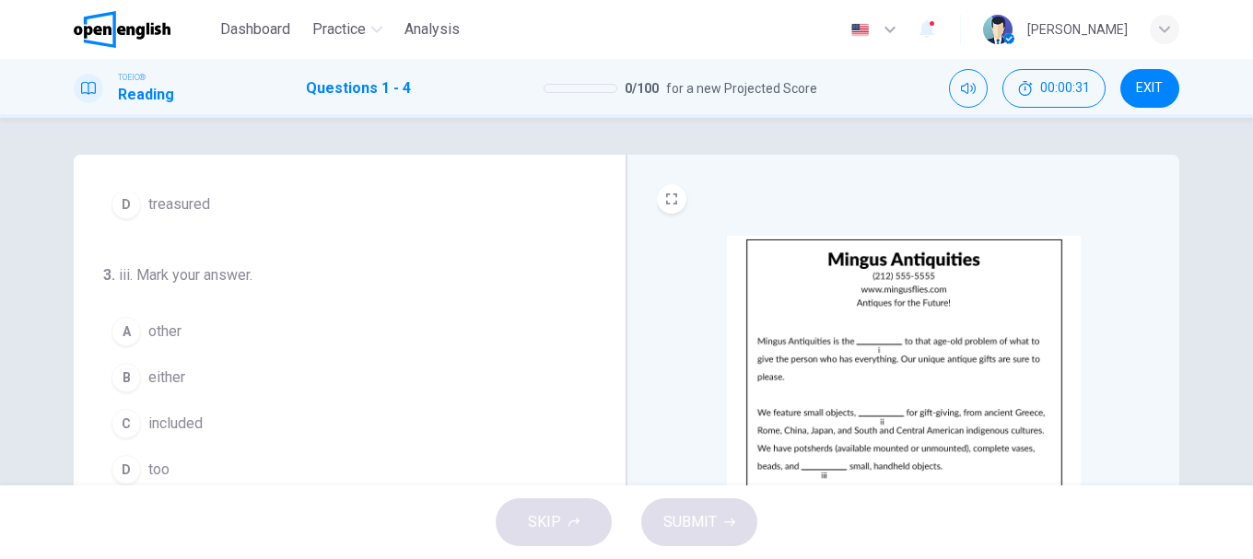
scroll to position [92, 0]
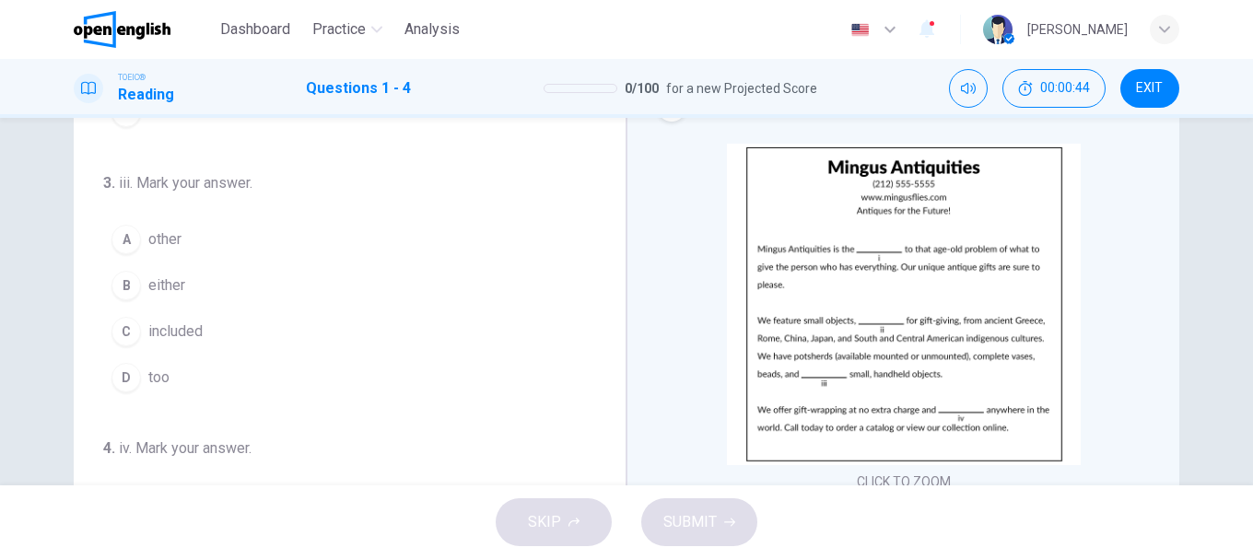
click at [133, 254] on button "A other" at bounding box center [338, 240] width 471 height 46
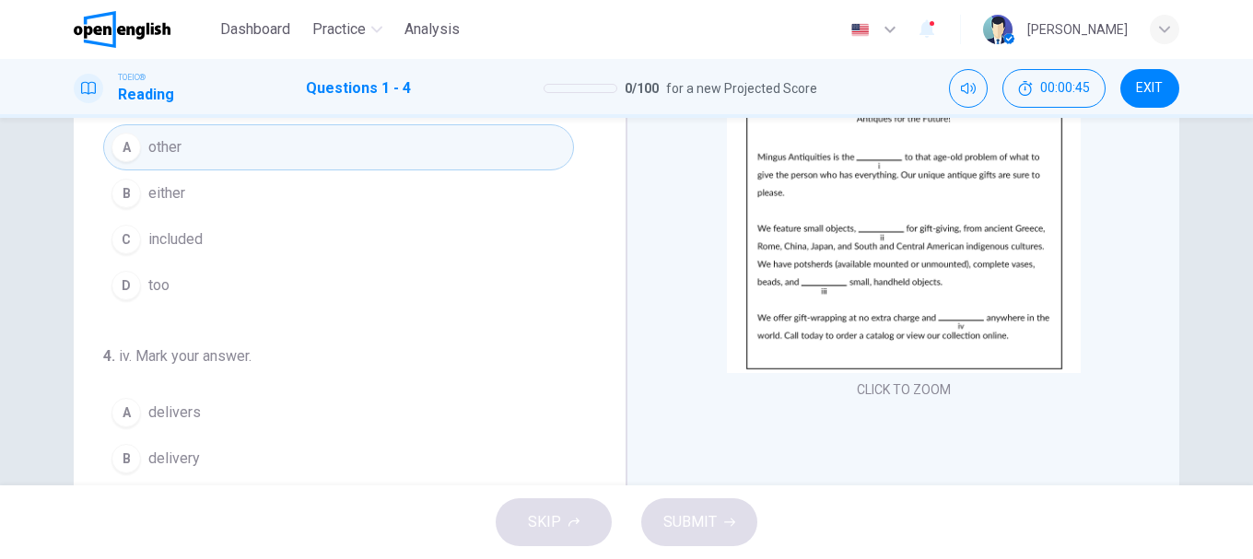
scroll to position [276, 0]
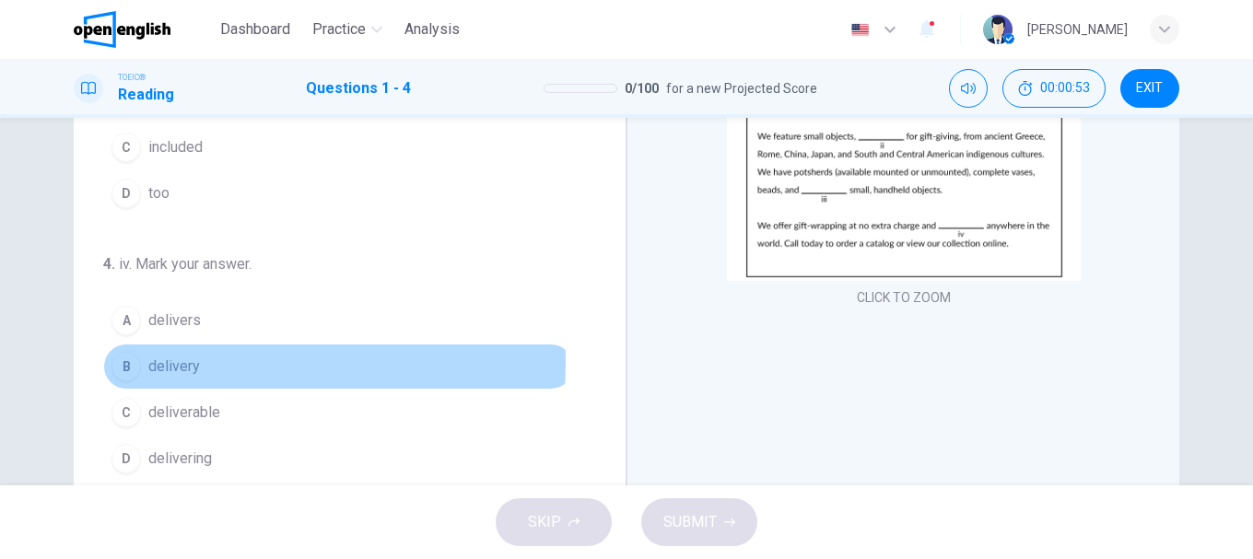
click at [156, 362] on span "delivery" at bounding box center [174, 367] width 52 height 22
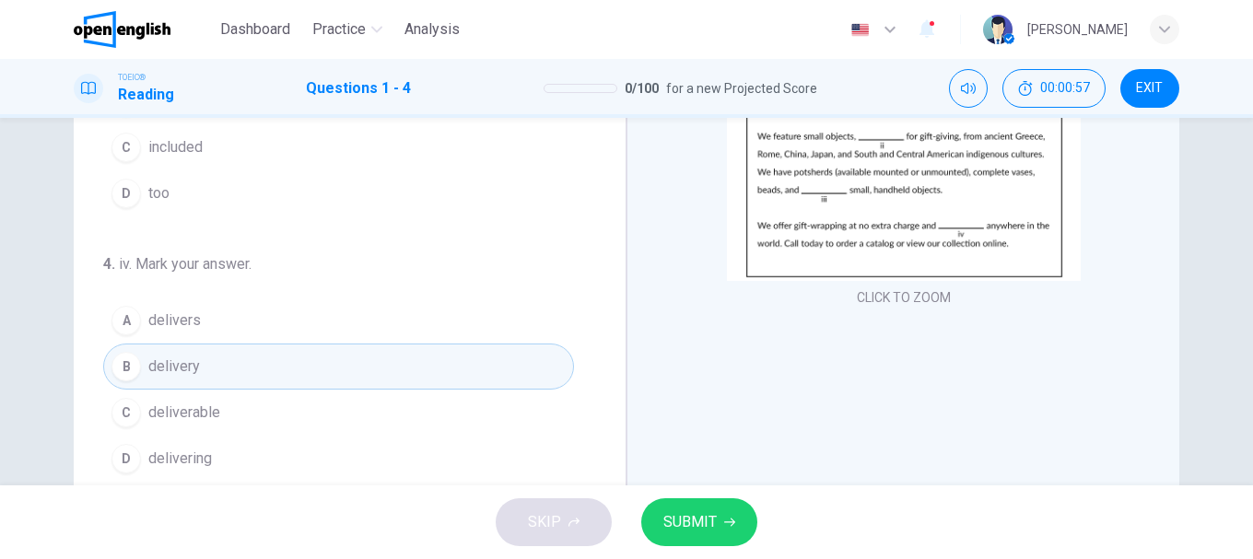
click at [711, 525] on span "SUBMIT" at bounding box center [690, 523] width 53 height 26
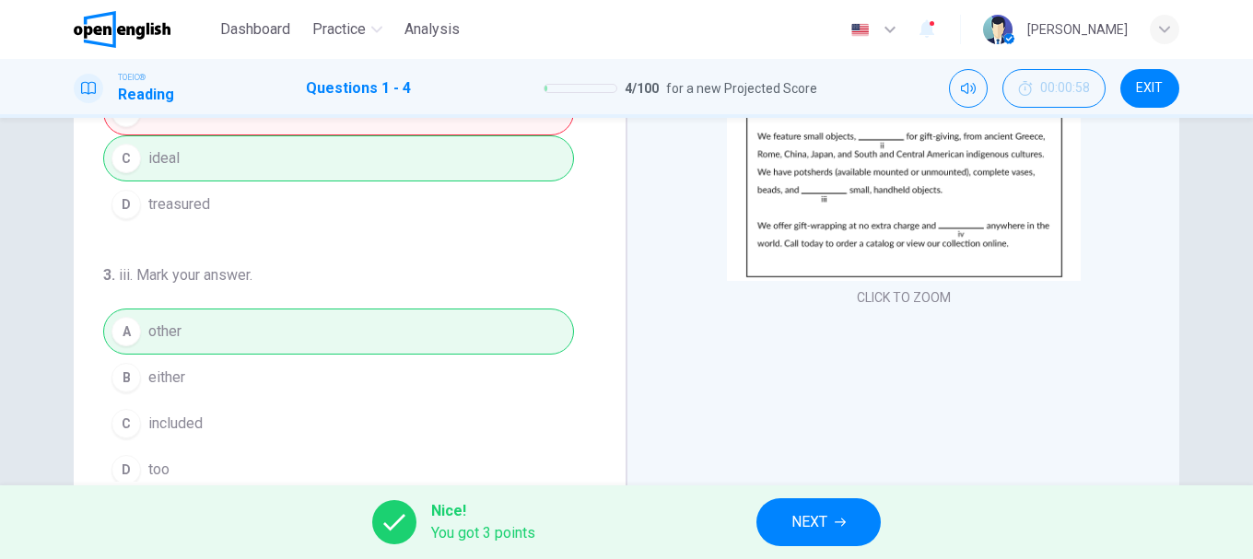
scroll to position [89, 0]
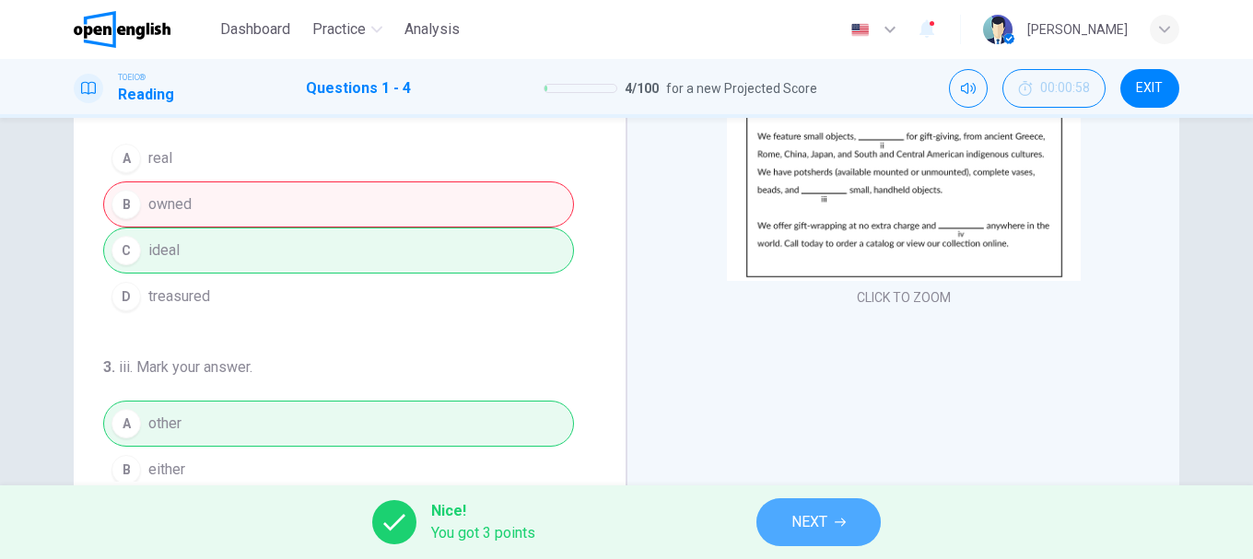
click at [839, 513] on button "NEXT" at bounding box center [819, 523] width 124 height 48
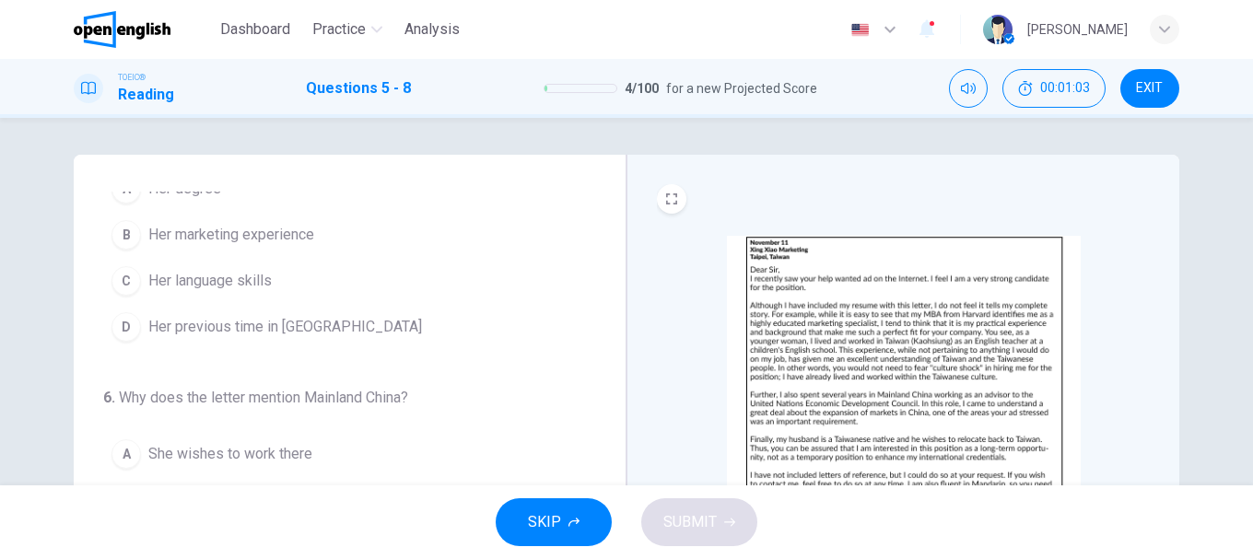
scroll to position [0, 0]
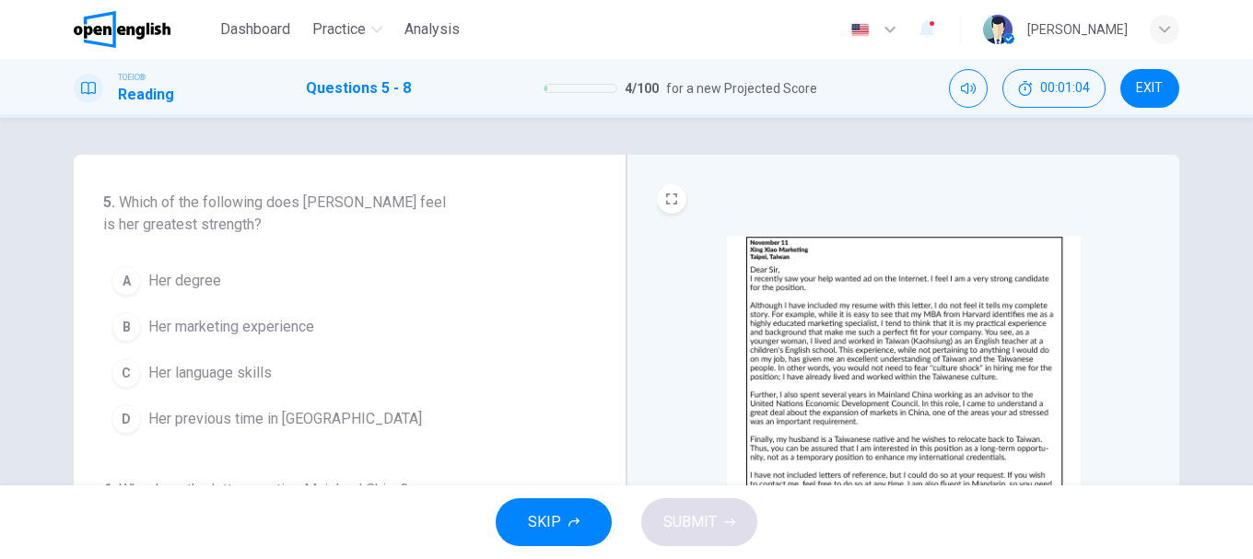
click at [840, 292] on img at bounding box center [904, 397] width 354 height 322
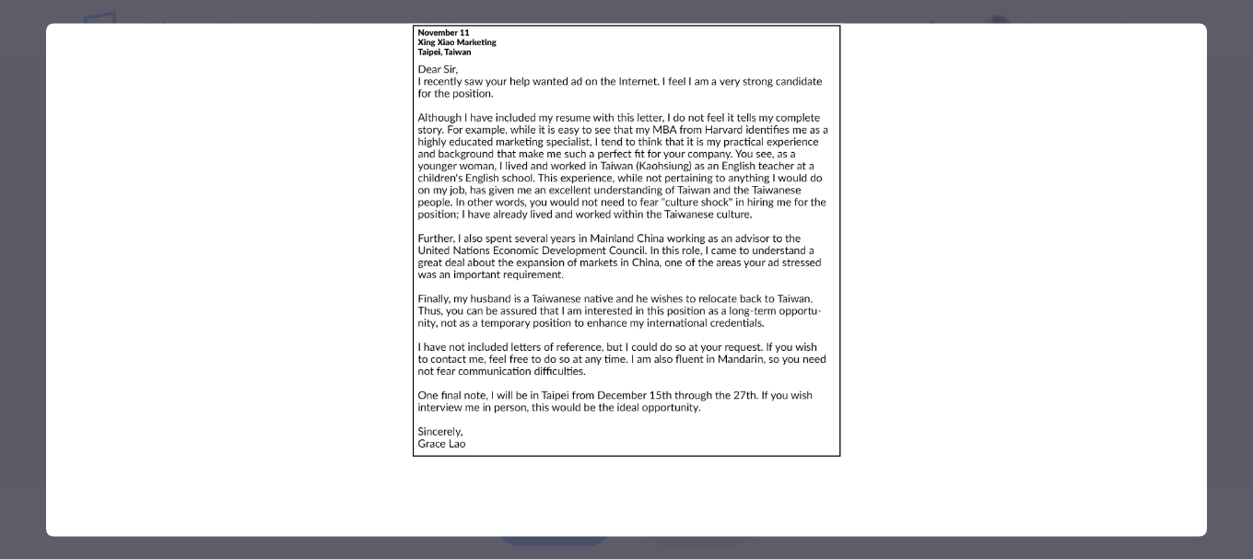
click at [0, 306] on div at bounding box center [626, 279] width 1253 height 559
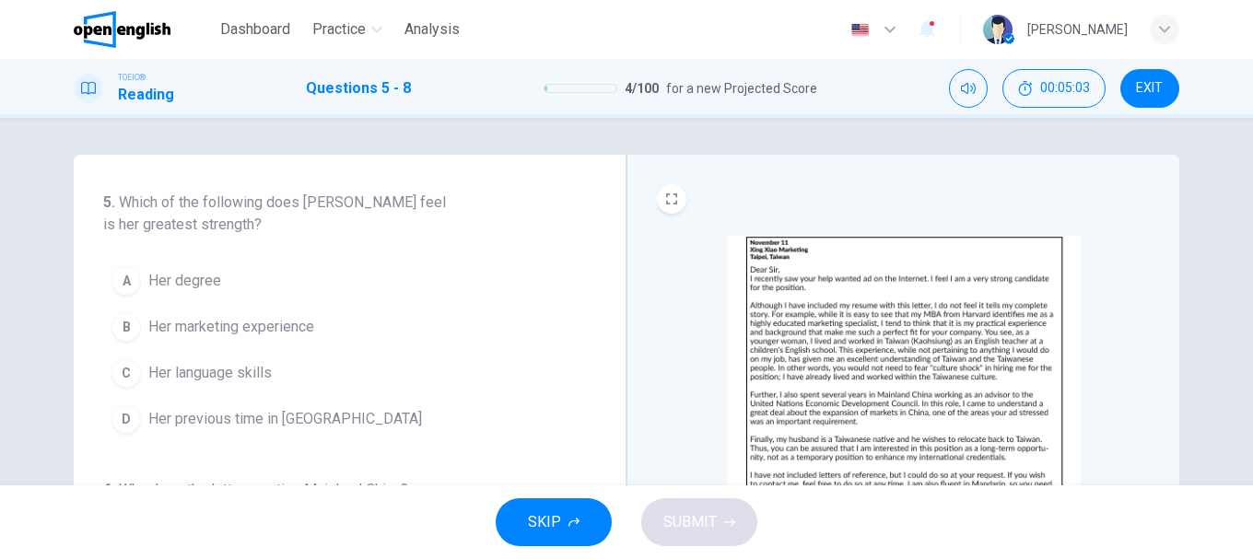
click at [128, 412] on div "D" at bounding box center [126, 419] width 29 height 29
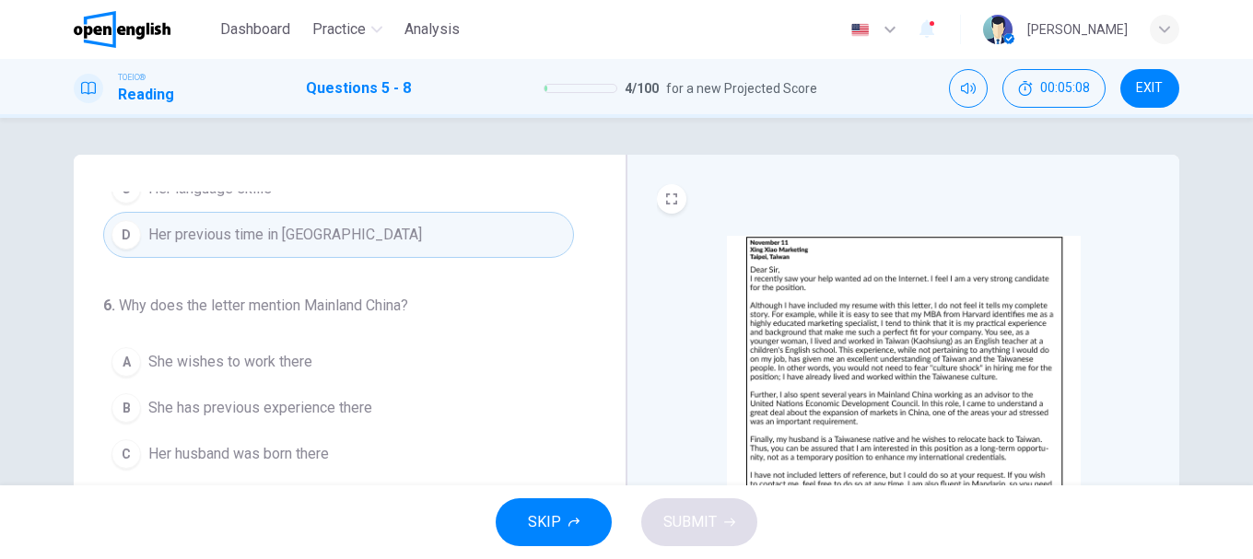
scroll to position [276, 0]
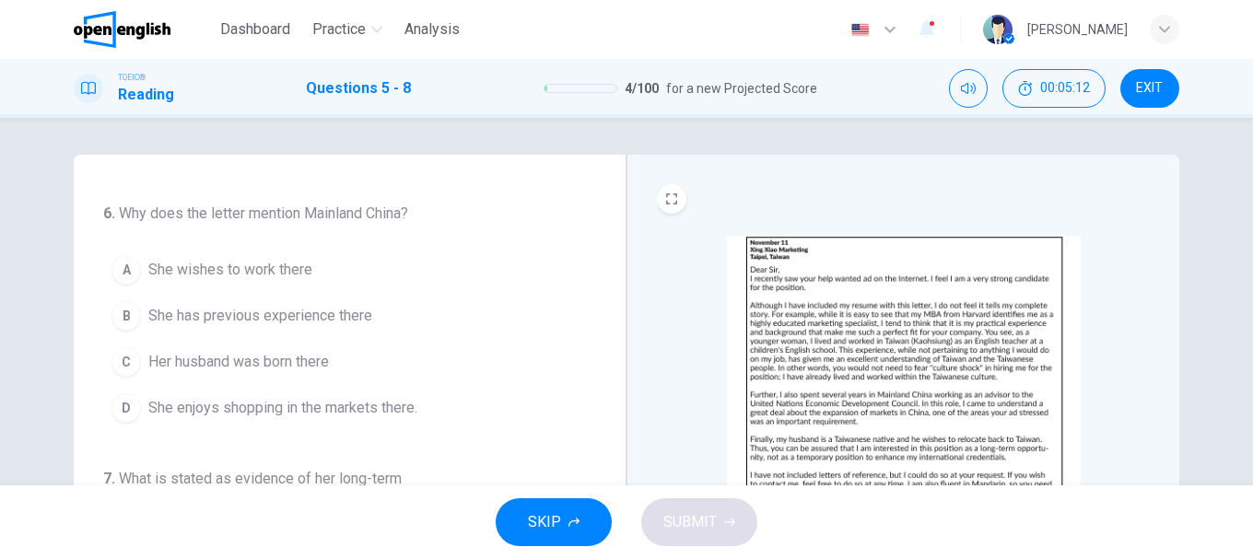
click at [264, 312] on span "She has previous experience there" at bounding box center [260, 316] width 224 height 22
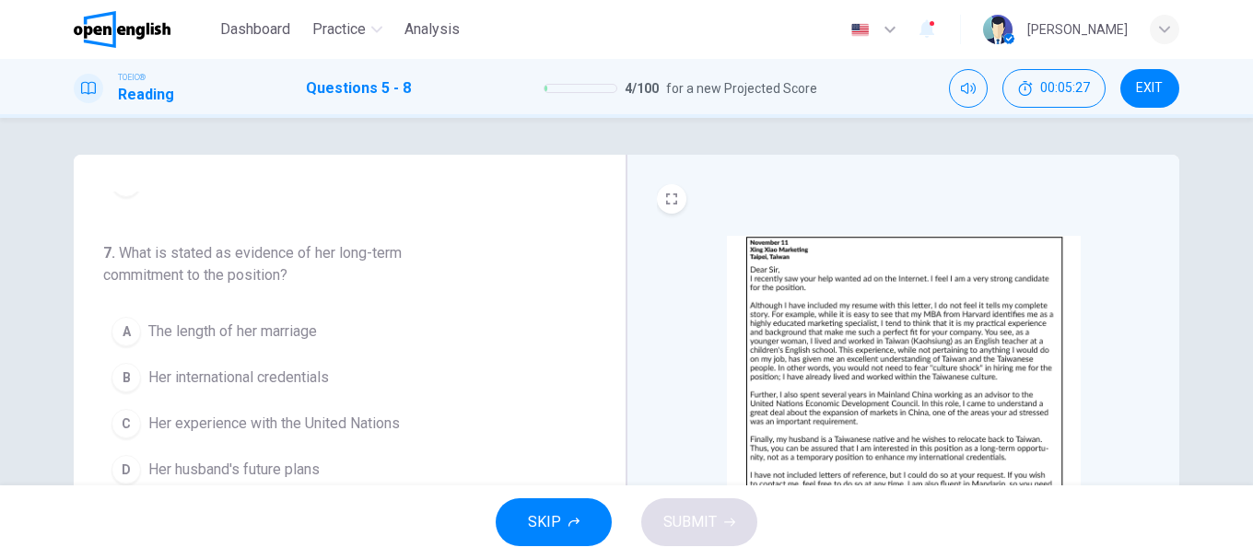
scroll to position [92, 0]
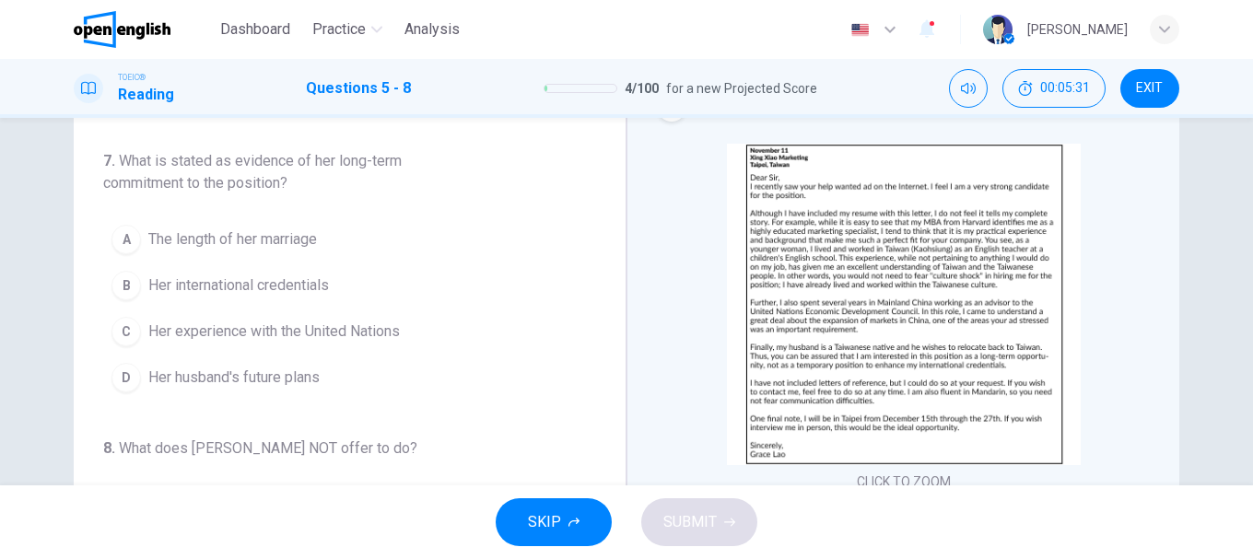
click at [247, 328] on span "Her experience with the United Nations" at bounding box center [274, 332] width 252 height 22
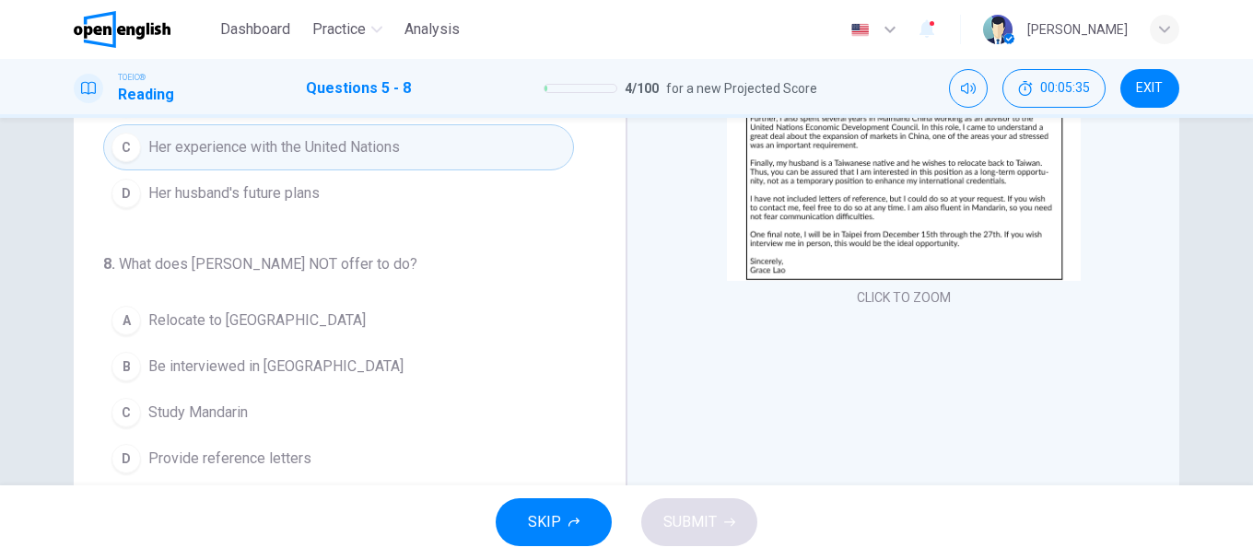
scroll to position [347, 0]
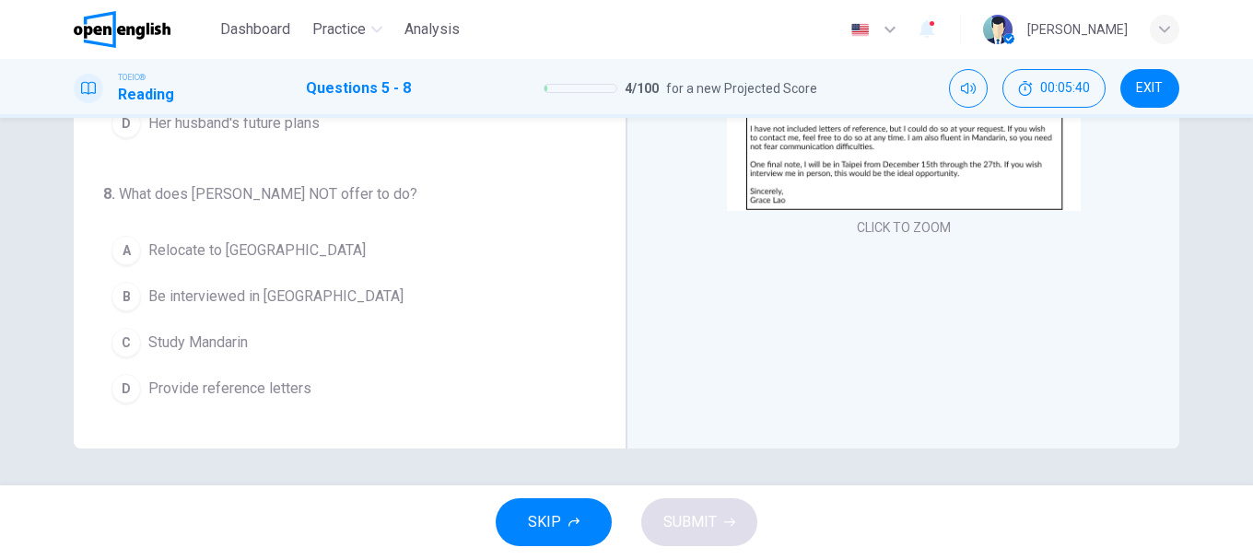
click at [219, 347] on span "Study Mandarin" at bounding box center [198, 343] width 100 height 22
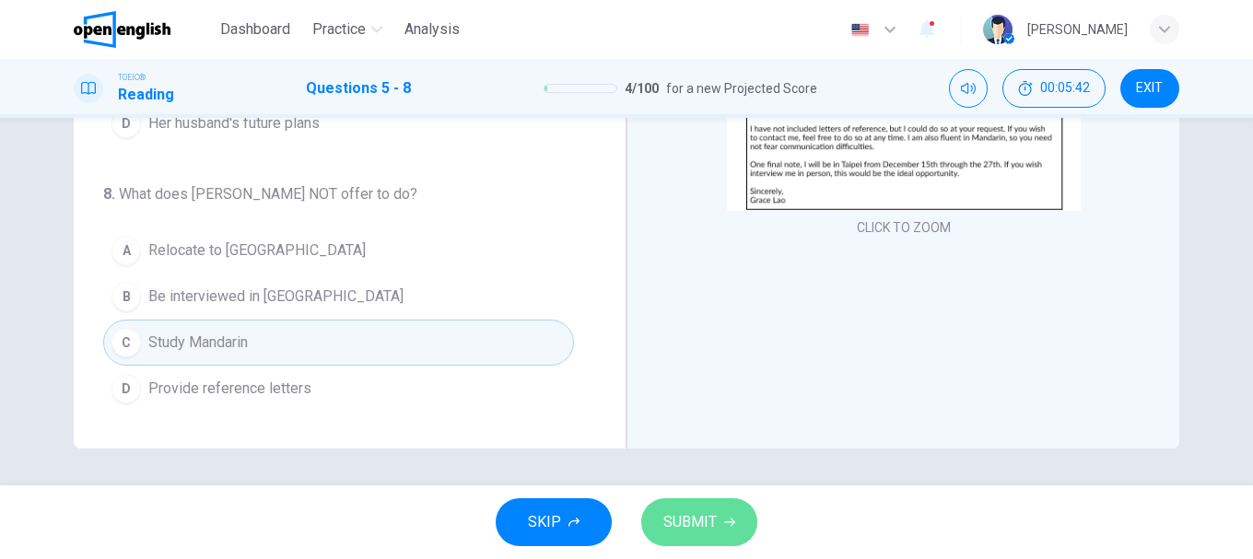
click at [696, 517] on span "SUBMIT" at bounding box center [690, 523] width 53 height 26
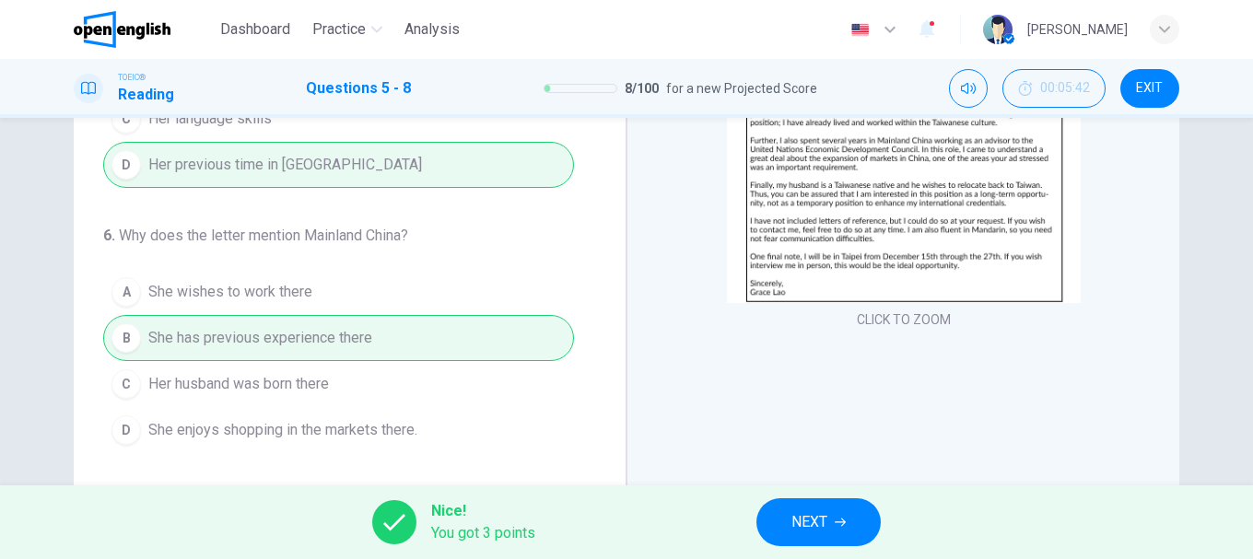
scroll to position [162, 0]
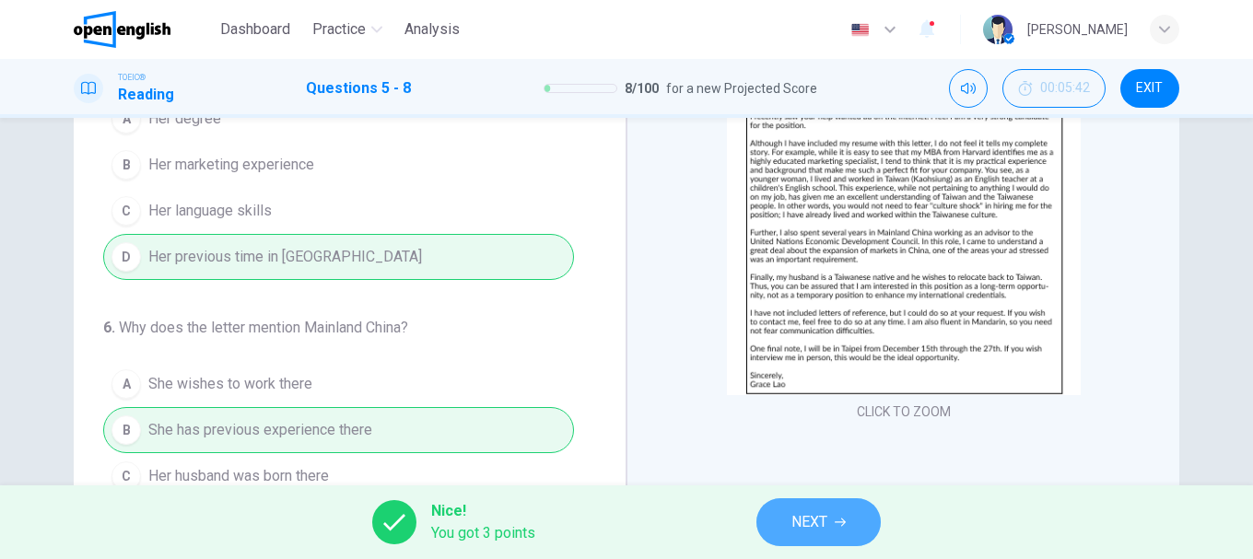
click at [861, 511] on button "NEXT" at bounding box center [819, 523] width 124 height 48
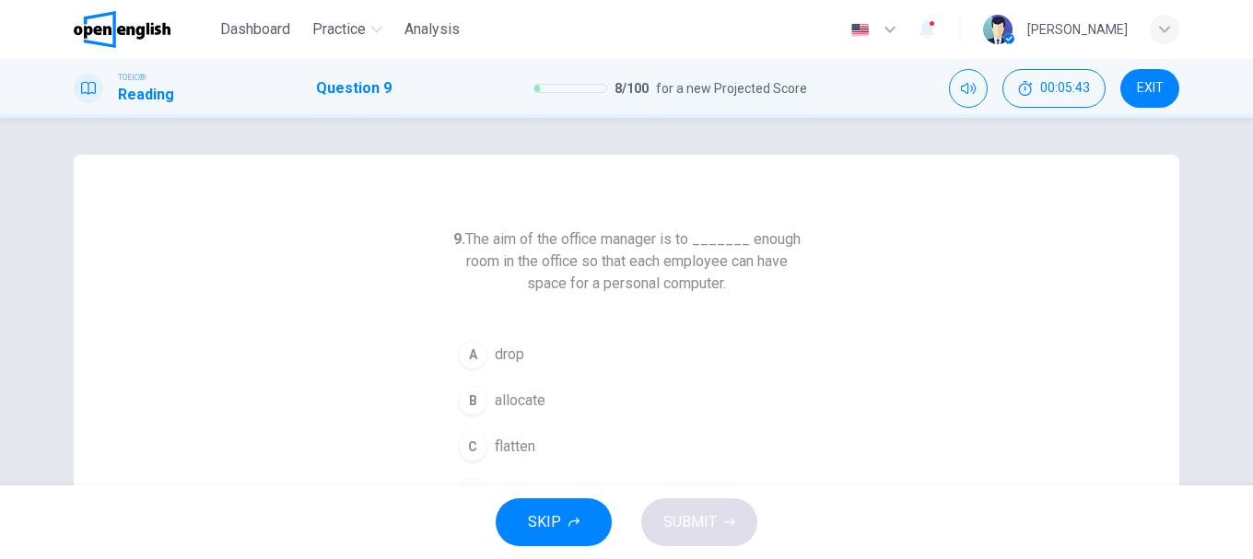
click at [396, 307] on div "9. The aim of the office manager is to _______ enough room in the office so tha…" at bounding box center [627, 475] width 1106 height 640
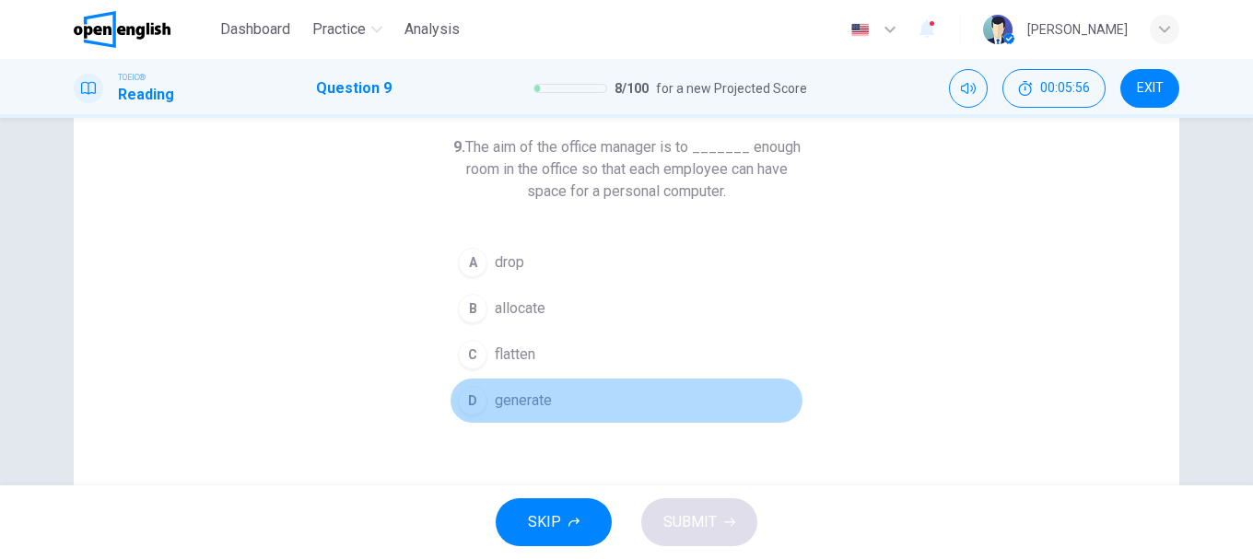
click at [502, 394] on span "generate" at bounding box center [523, 401] width 57 height 22
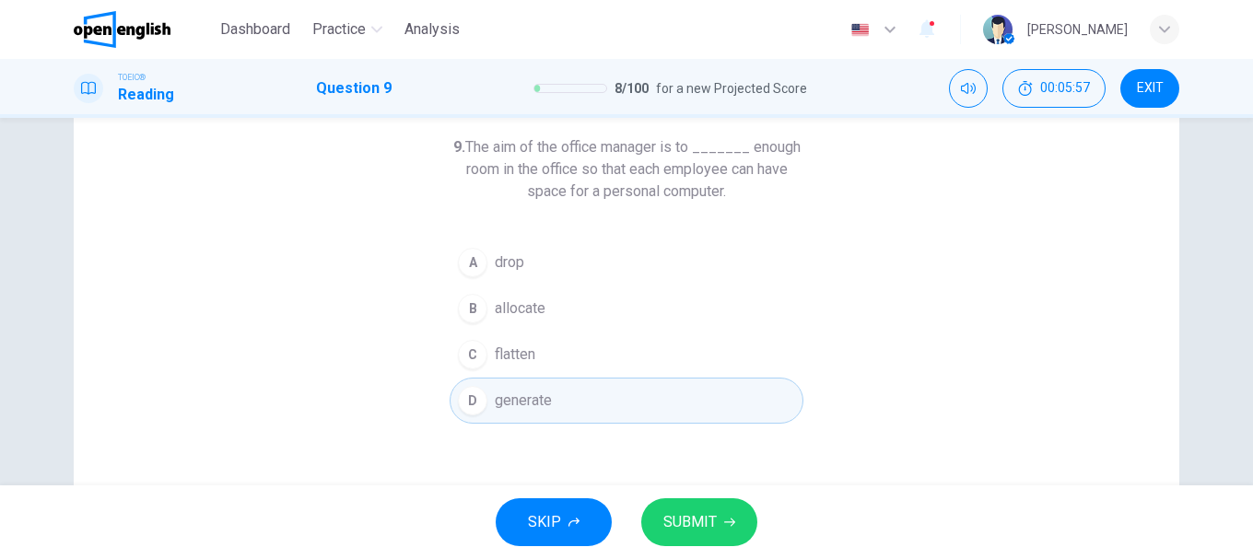
click at [696, 502] on button "SUBMIT" at bounding box center [699, 523] width 116 height 48
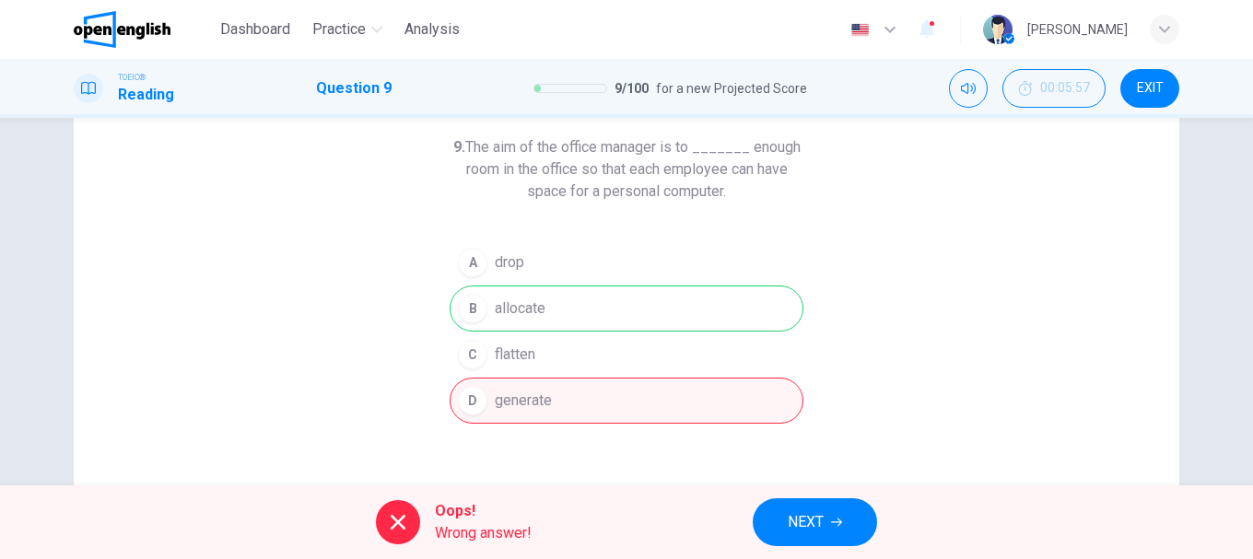
drag, startPoint x: 412, startPoint y: 297, endPoint x: 532, endPoint y: 371, distance: 141.2
click at [413, 300] on div "9. The aim of the office manager is to _______ enough room in the office so tha…" at bounding box center [627, 383] width 1106 height 640
click at [864, 529] on button "NEXT" at bounding box center [815, 523] width 124 height 48
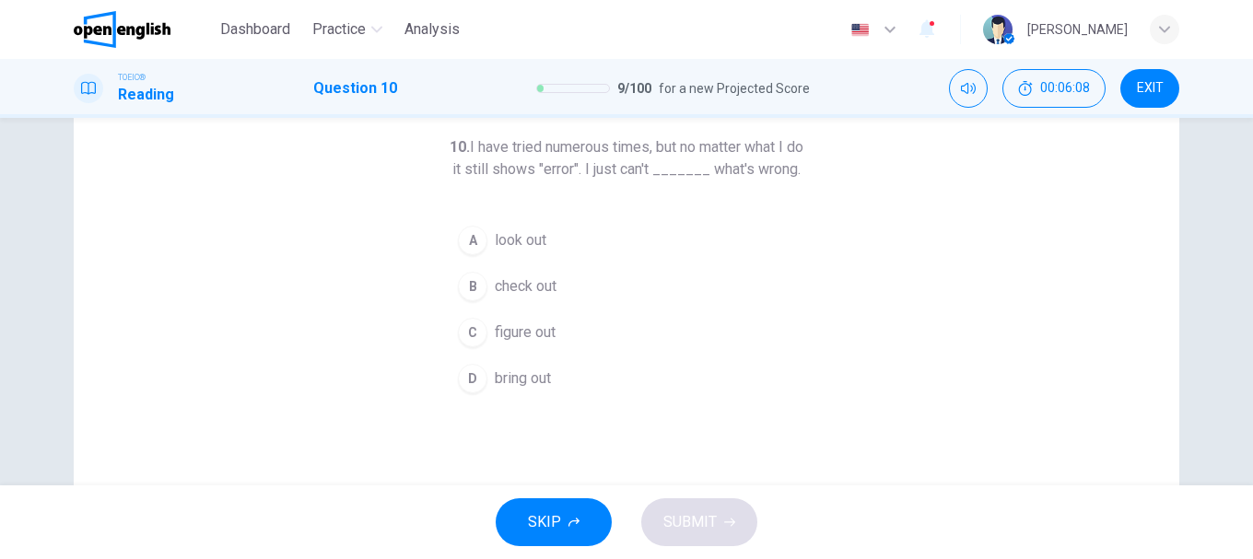
click at [483, 356] on button "C figure out" at bounding box center [627, 333] width 354 height 46
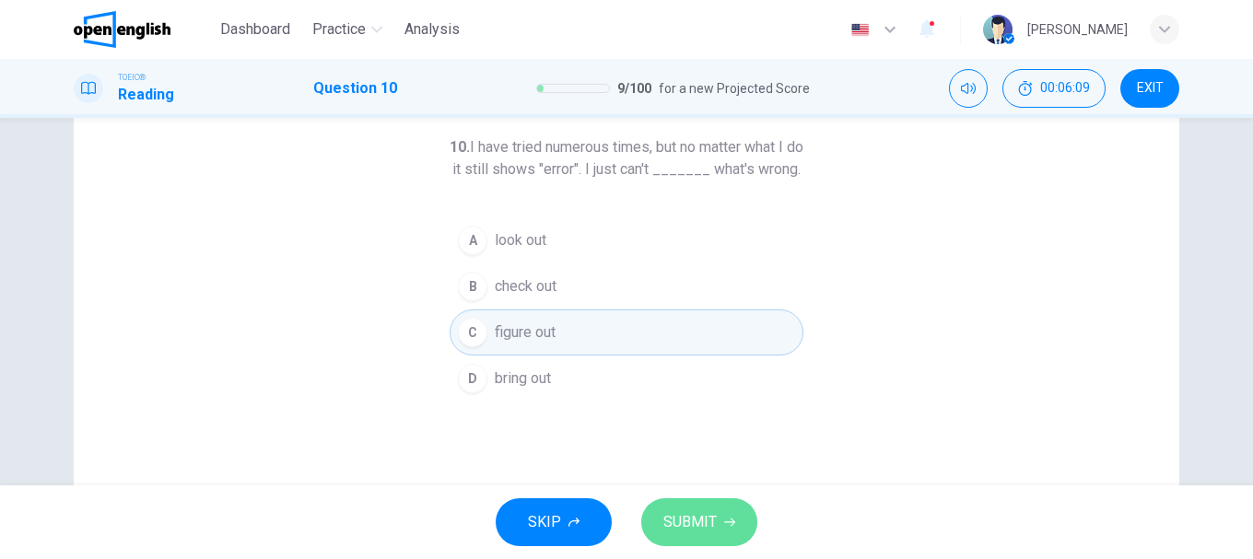
click at [708, 504] on button "SUBMIT" at bounding box center [699, 523] width 116 height 48
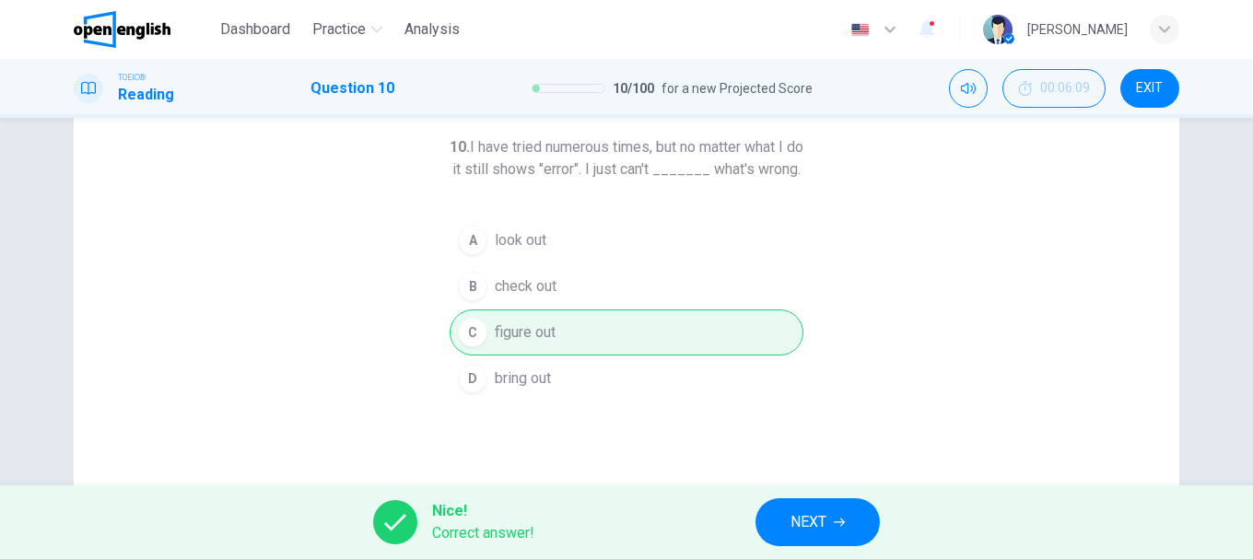
click at [798, 518] on span "NEXT" at bounding box center [809, 523] width 36 height 26
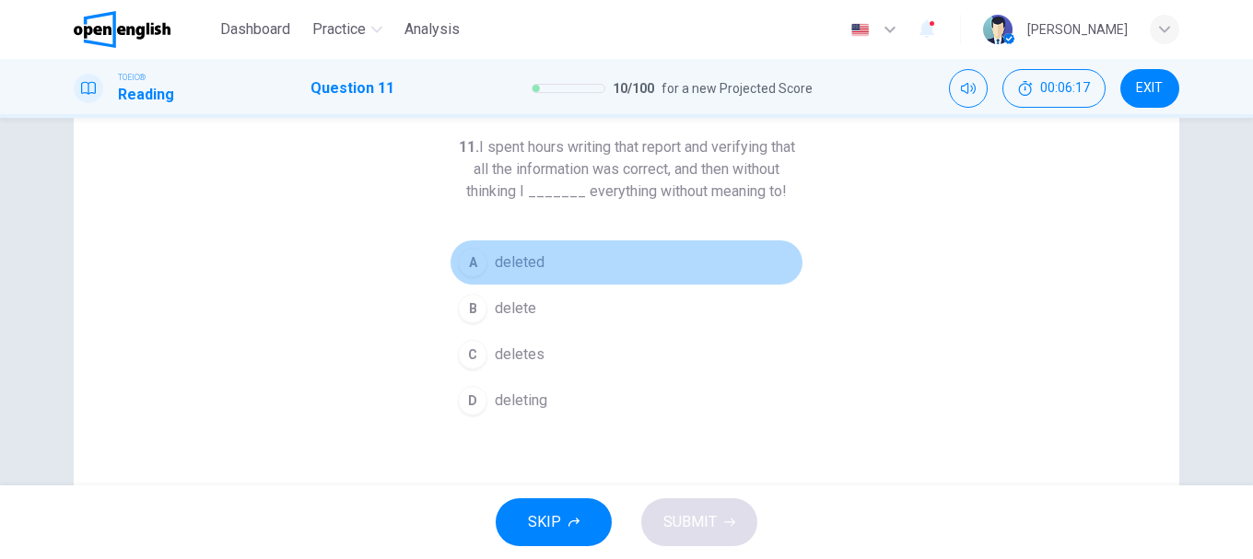
click at [495, 262] on span "deleted" at bounding box center [520, 263] width 50 height 22
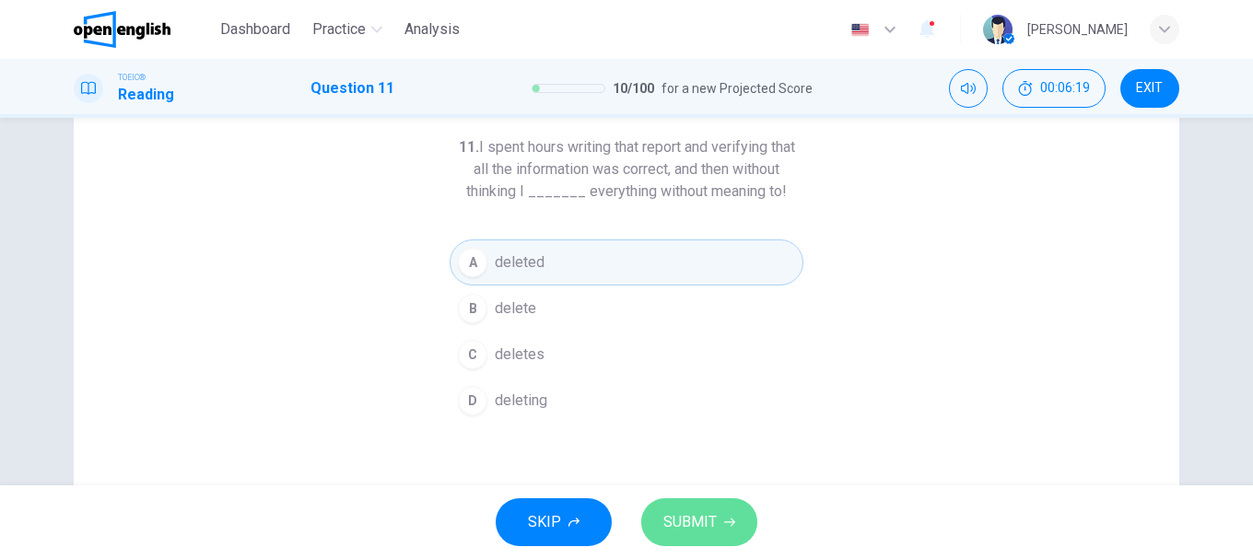
click at [713, 509] on button "SUBMIT" at bounding box center [699, 523] width 116 height 48
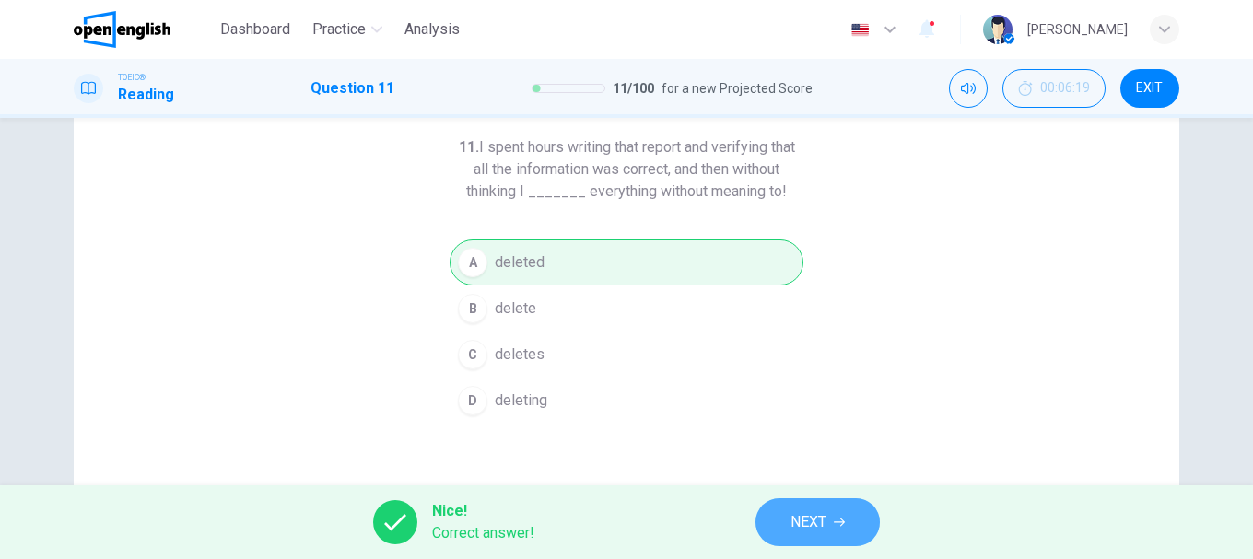
click at [822, 504] on button "NEXT" at bounding box center [818, 523] width 124 height 48
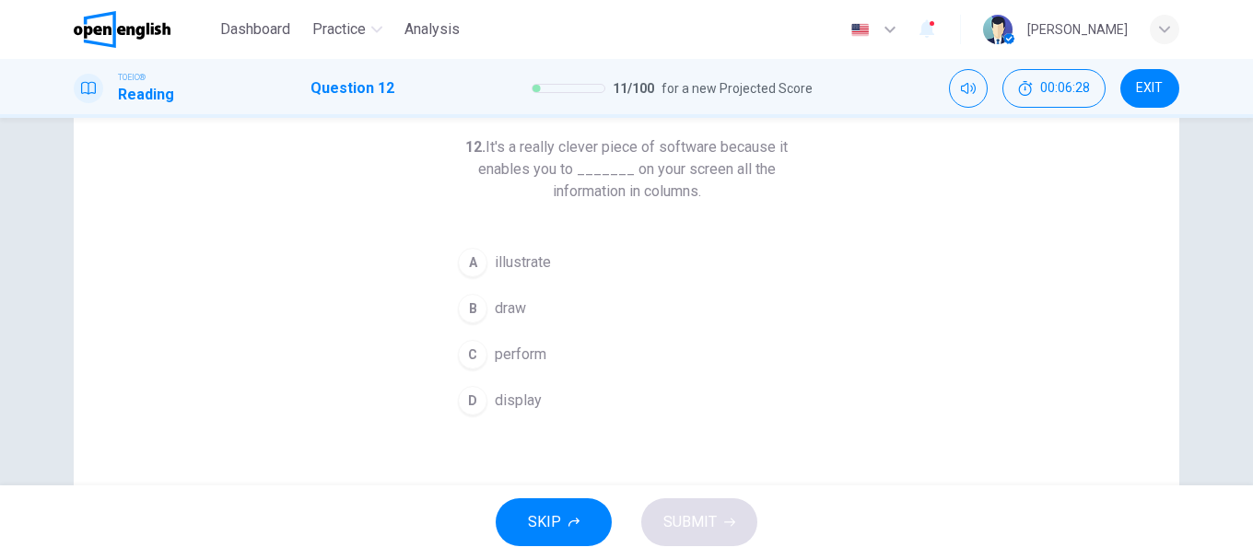
click at [497, 307] on span "draw" at bounding box center [510, 309] width 31 height 22
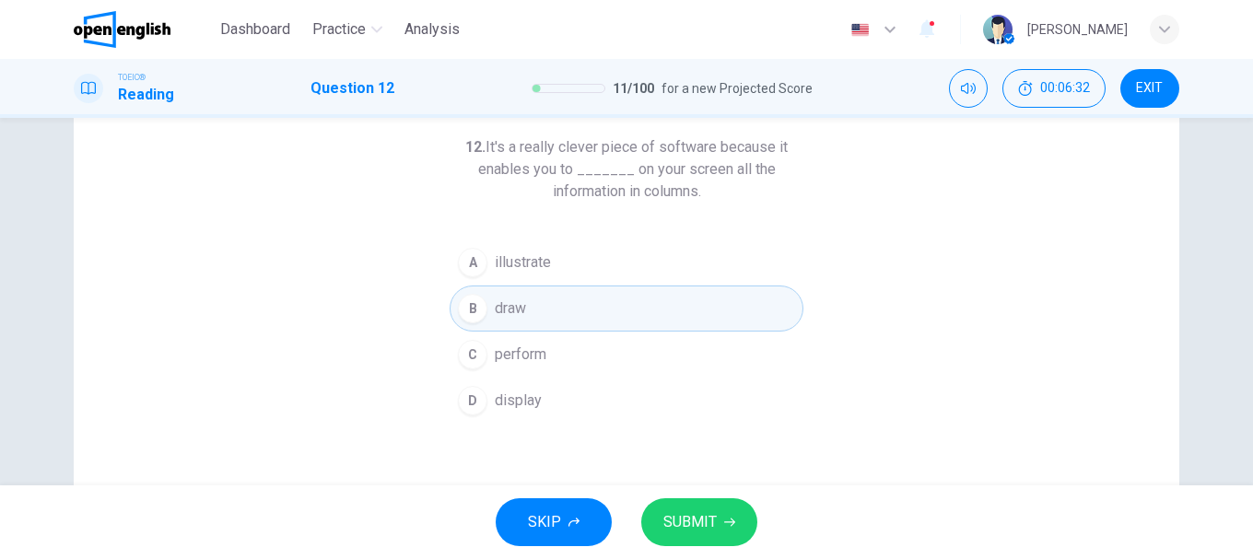
click at [695, 509] on button "SUBMIT" at bounding box center [699, 523] width 116 height 48
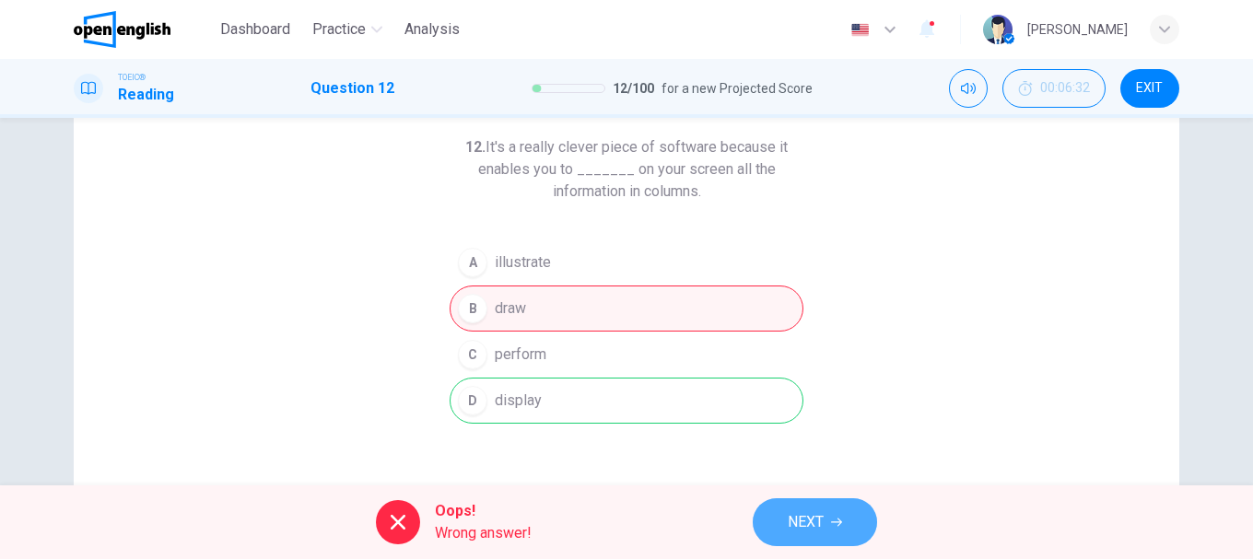
click at [803, 510] on span "NEXT" at bounding box center [806, 523] width 36 height 26
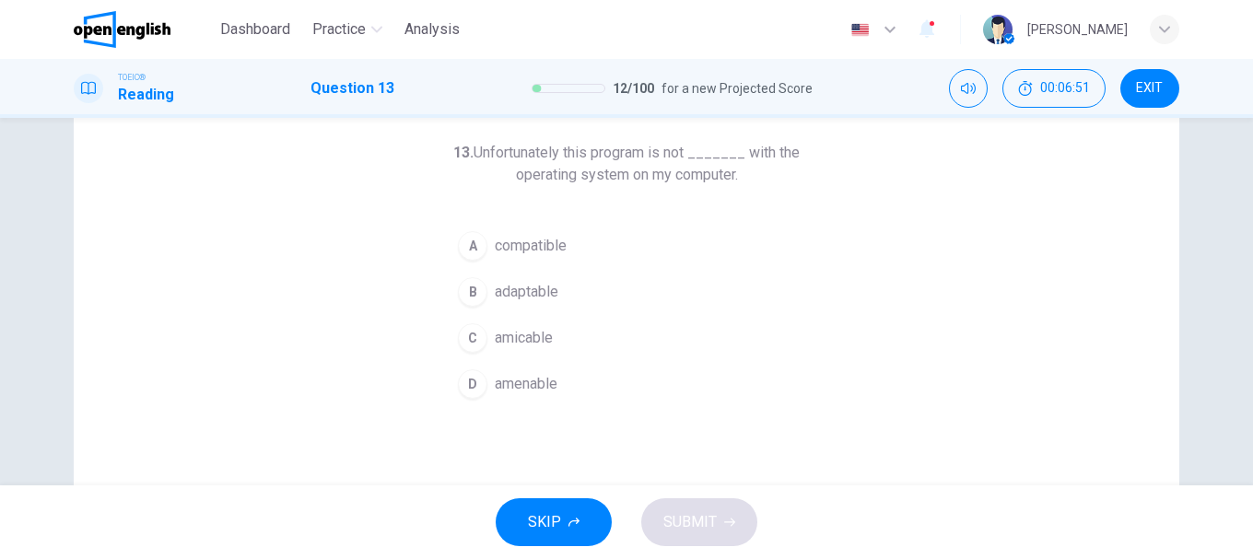
scroll to position [72, 0]
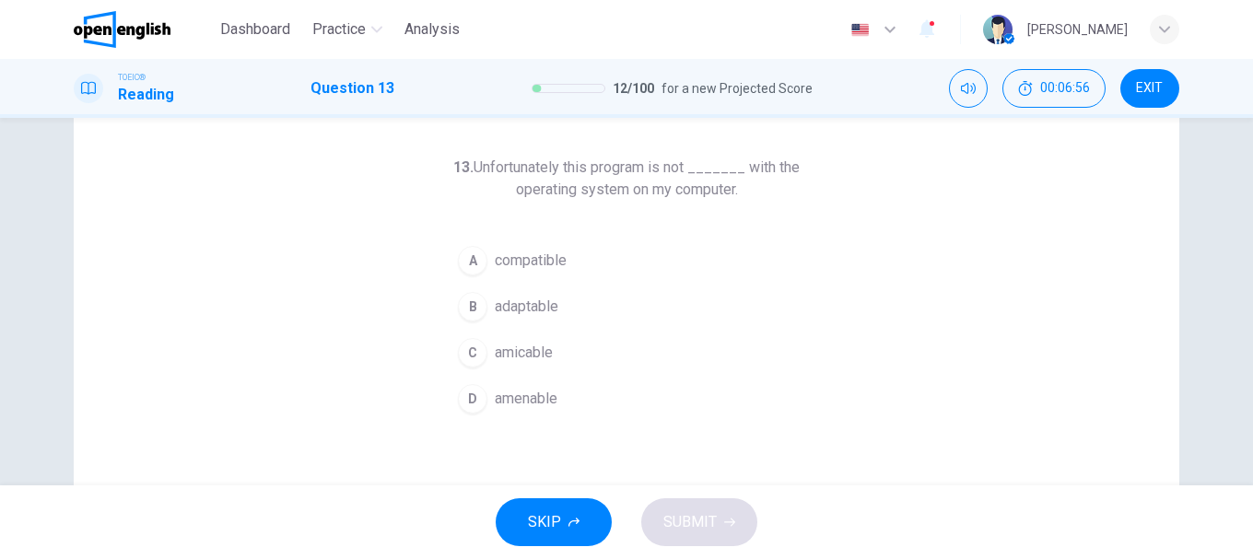
click at [516, 255] on span "compatible" at bounding box center [531, 261] width 72 height 22
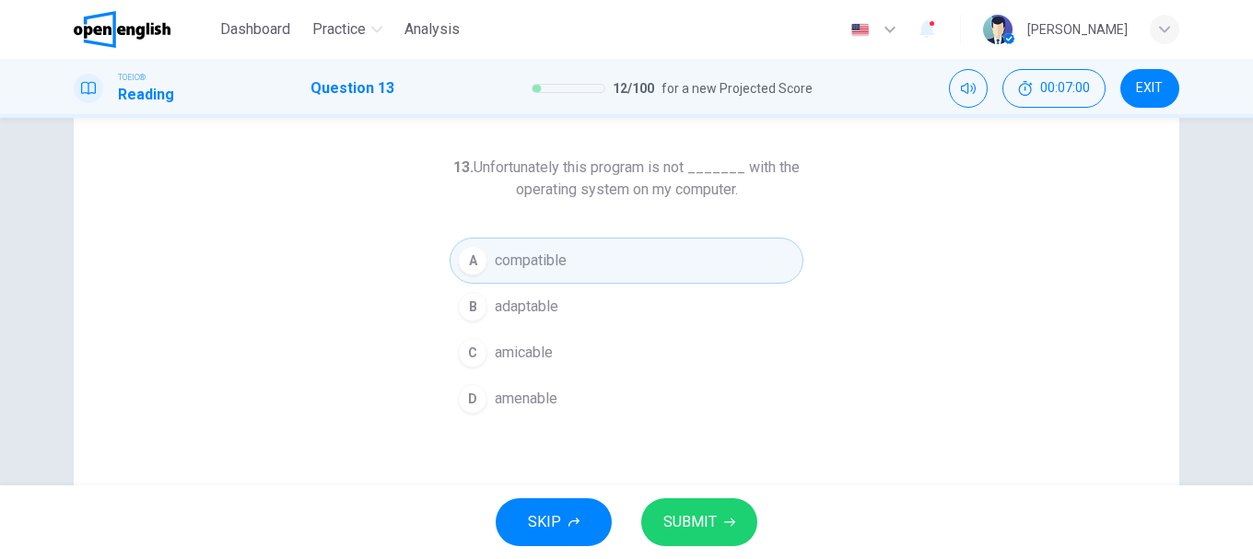
click at [712, 507] on button "SUBMIT" at bounding box center [699, 523] width 116 height 48
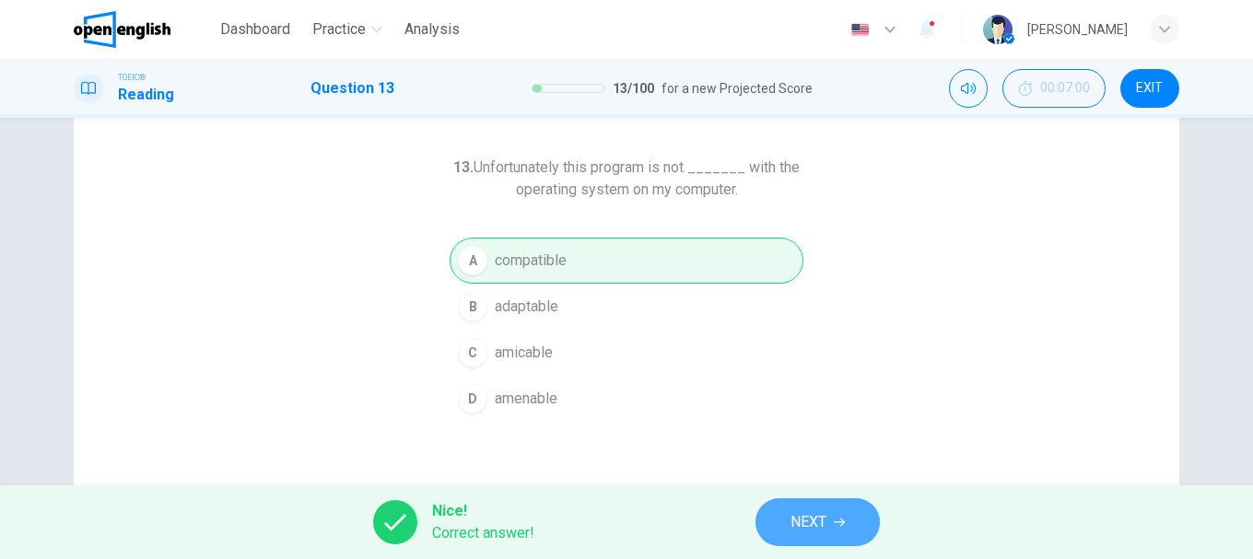
click at [814, 522] on span "NEXT" at bounding box center [809, 523] width 36 height 26
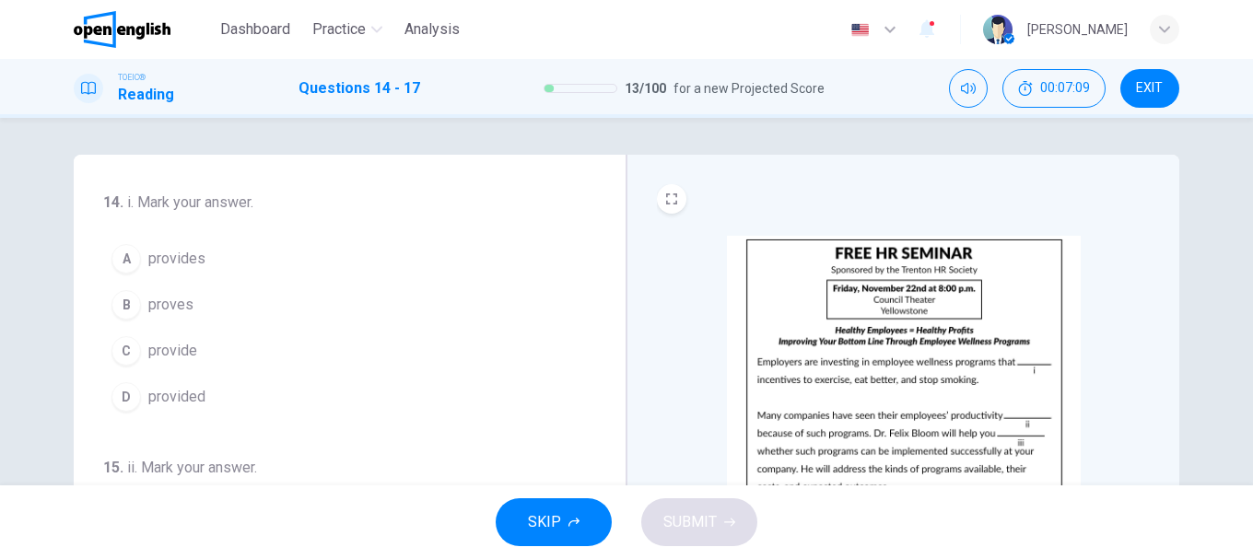
click at [141, 263] on button "A provides" at bounding box center [338, 259] width 471 height 46
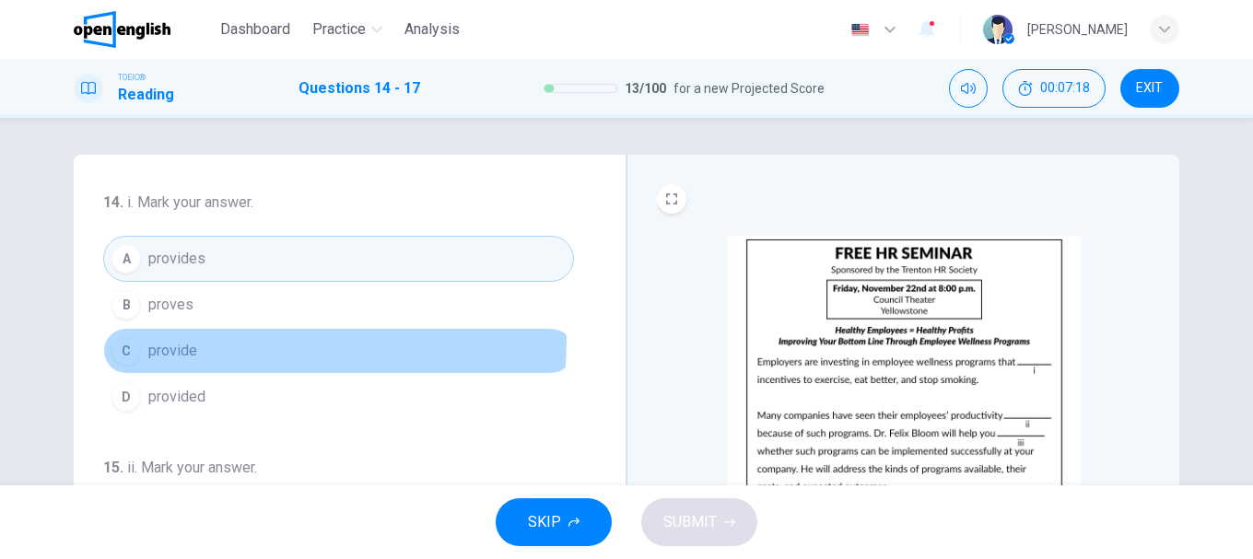
click at [189, 338] on button "C provide" at bounding box center [338, 351] width 471 height 46
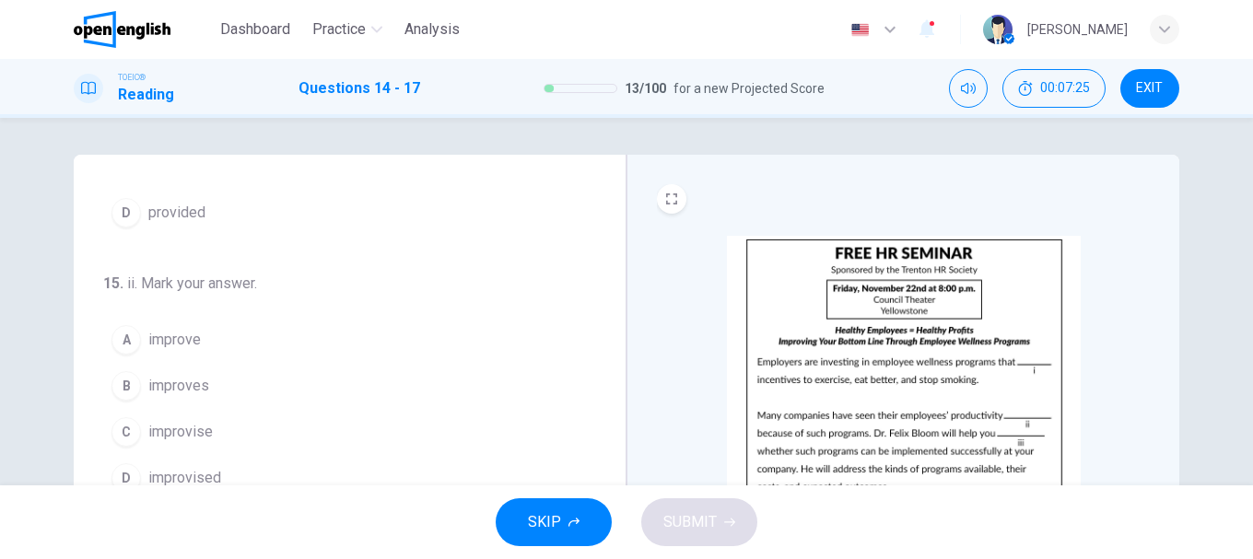
scroll to position [276, 0]
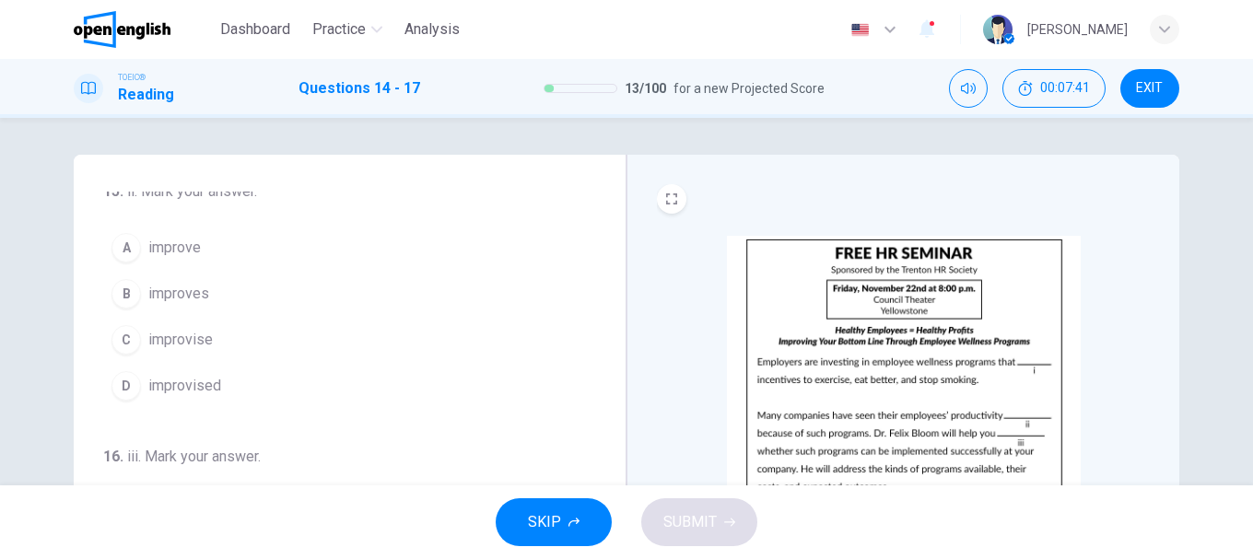
click at [154, 328] on button "C improvise" at bounding box center [338, 340] width 471 height 46
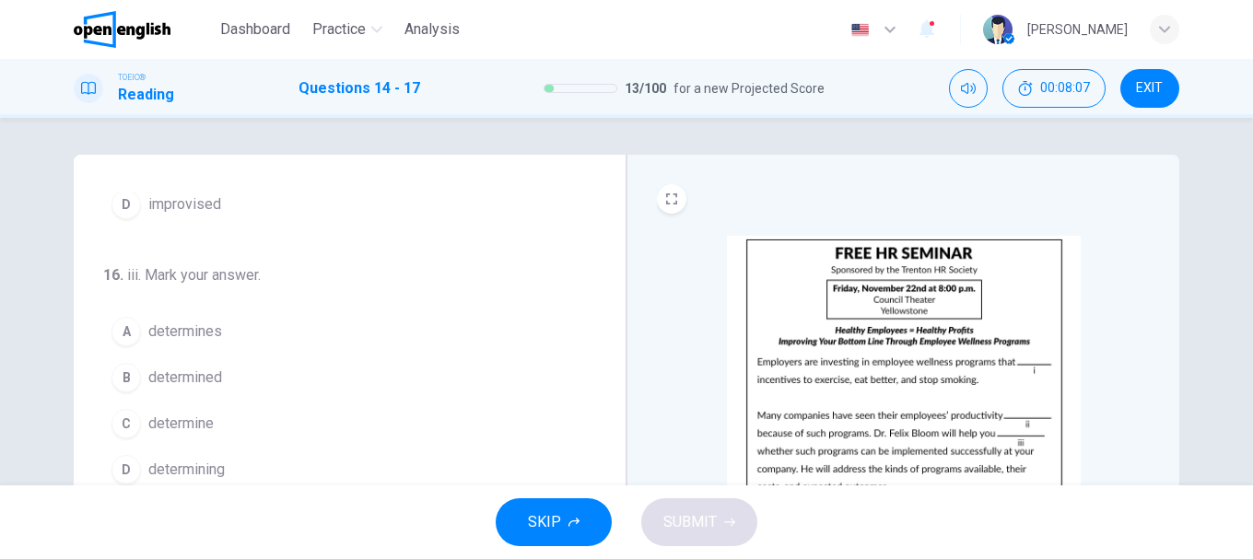
scroll to position [92, 0]
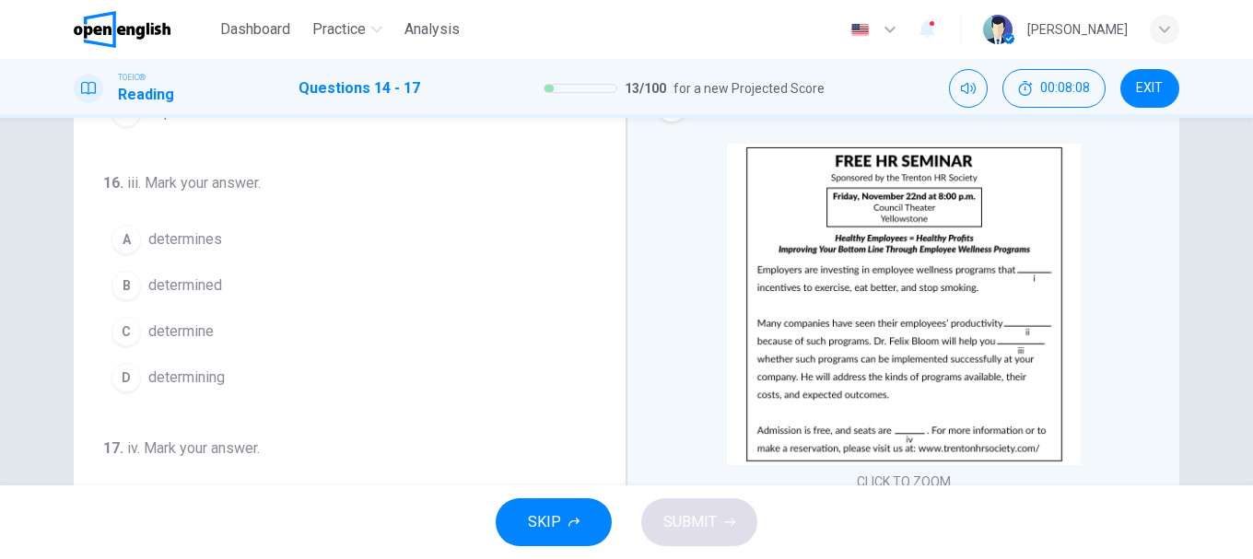
click at [177, 325] on span "determine" at bounding box center [180, 332] width 65 height 22
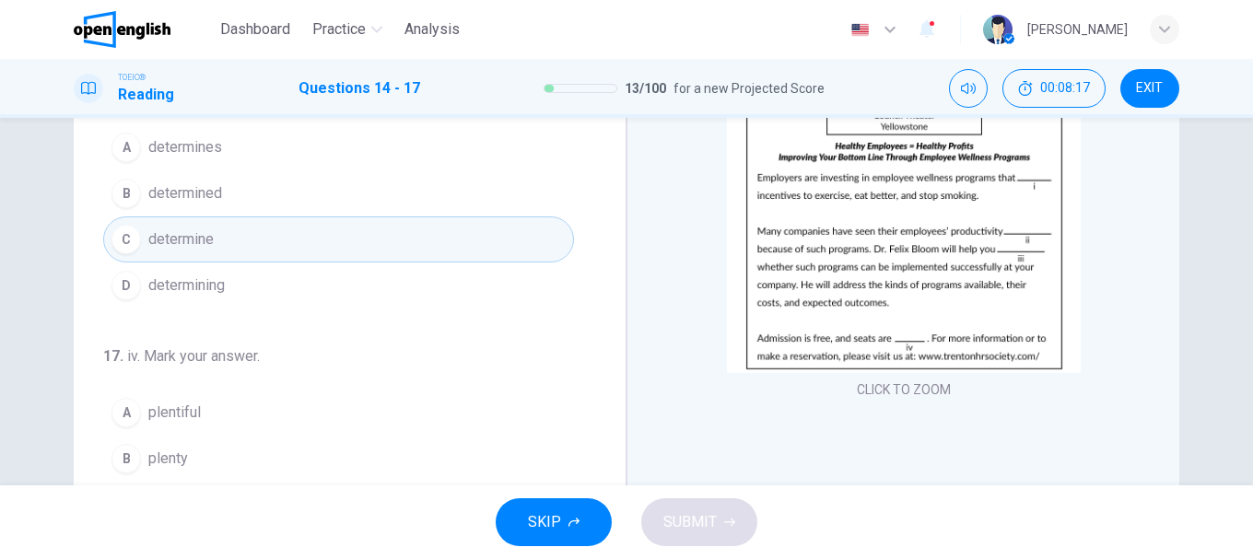
scroll to position [276, 0]
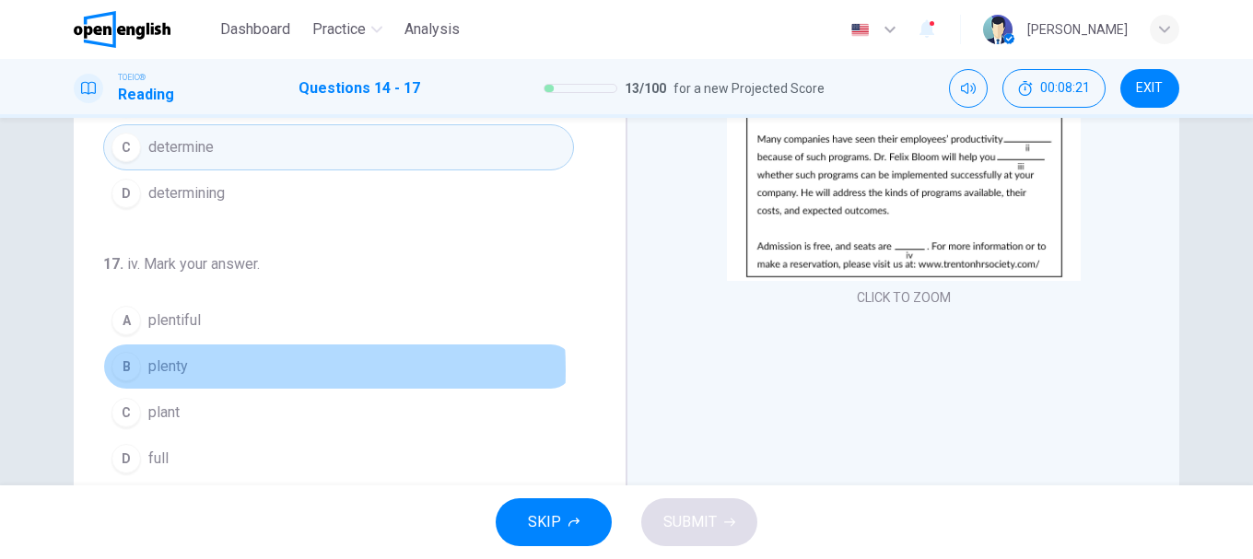
click at [159, 370] on span "plenty" at bounding box center [168, 367] width 40 height 22
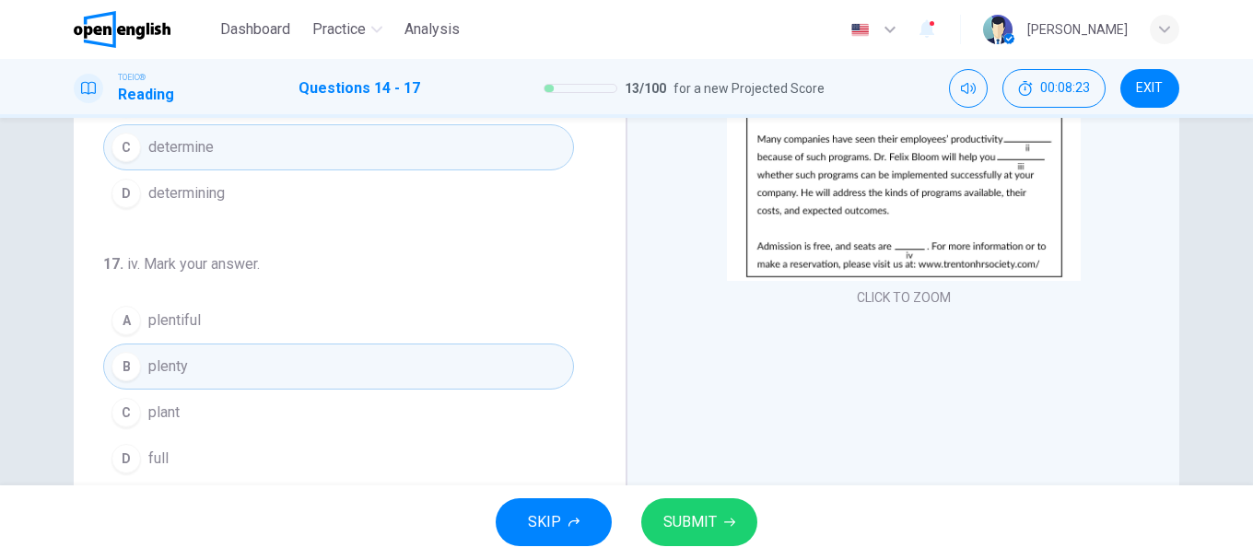
click at [710, 515] on span "SUBMIT" at bounding box center [690, 523] width 53 height 26
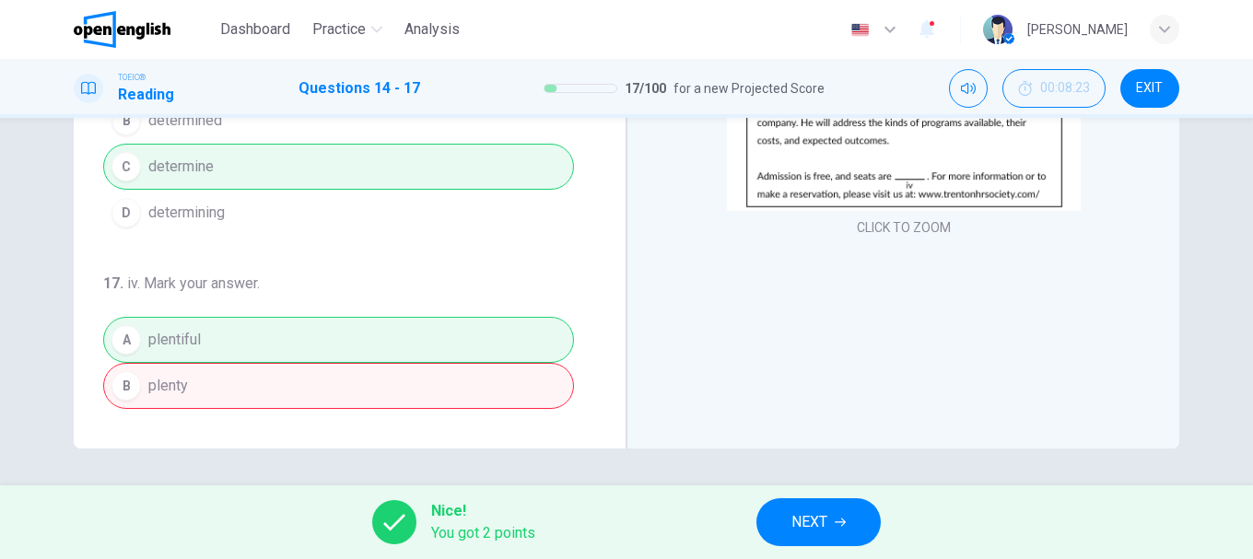
scroll to position [458, 0]
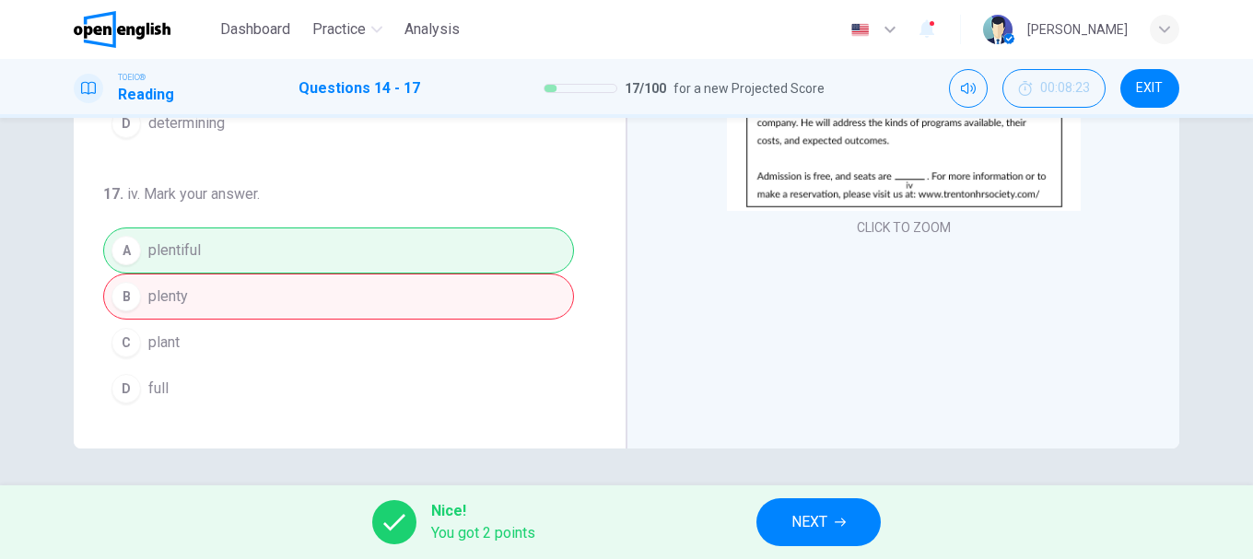
click at [829, 523] on button "NEXT" at bounding box center [819, 523] width 124 height 48
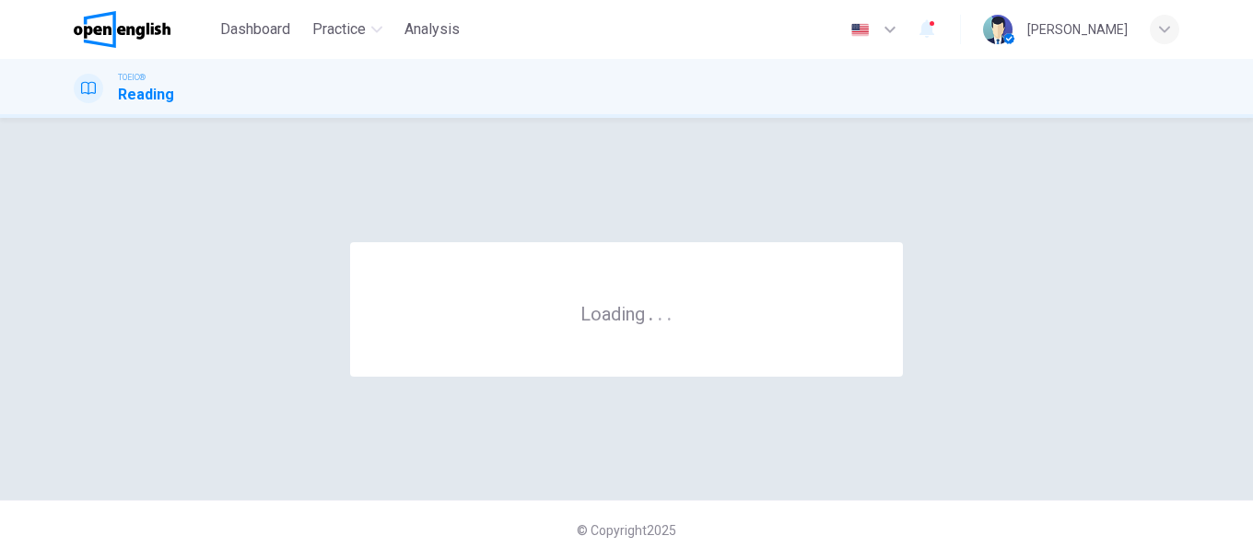
scroll to position [0, 0]
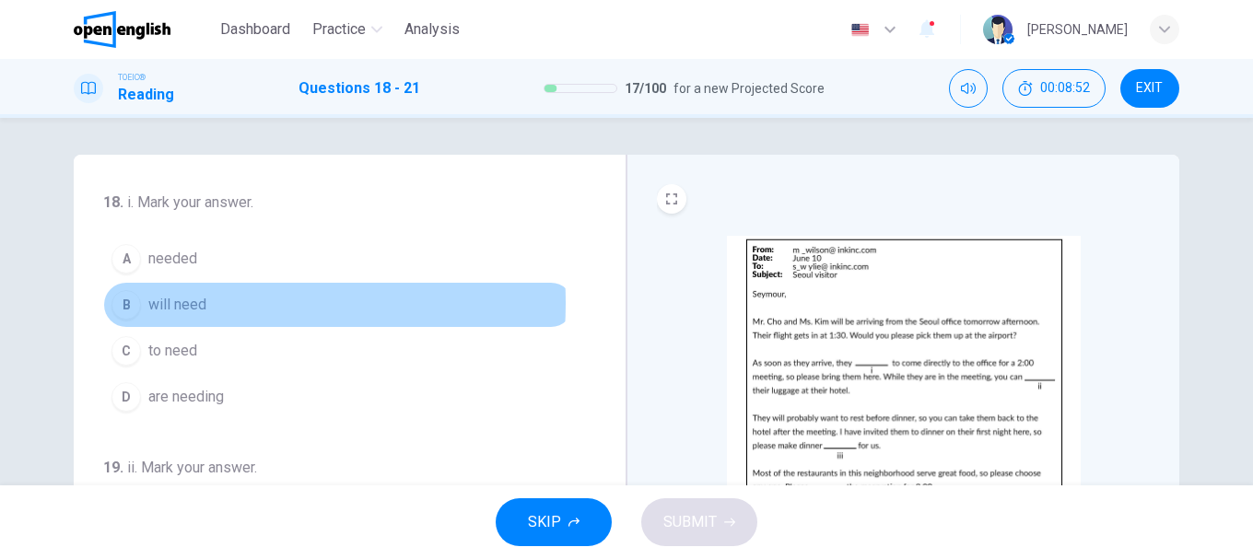
click at [159, 303] on span "will need" at bounding box center [177, 305] width 58 height 22
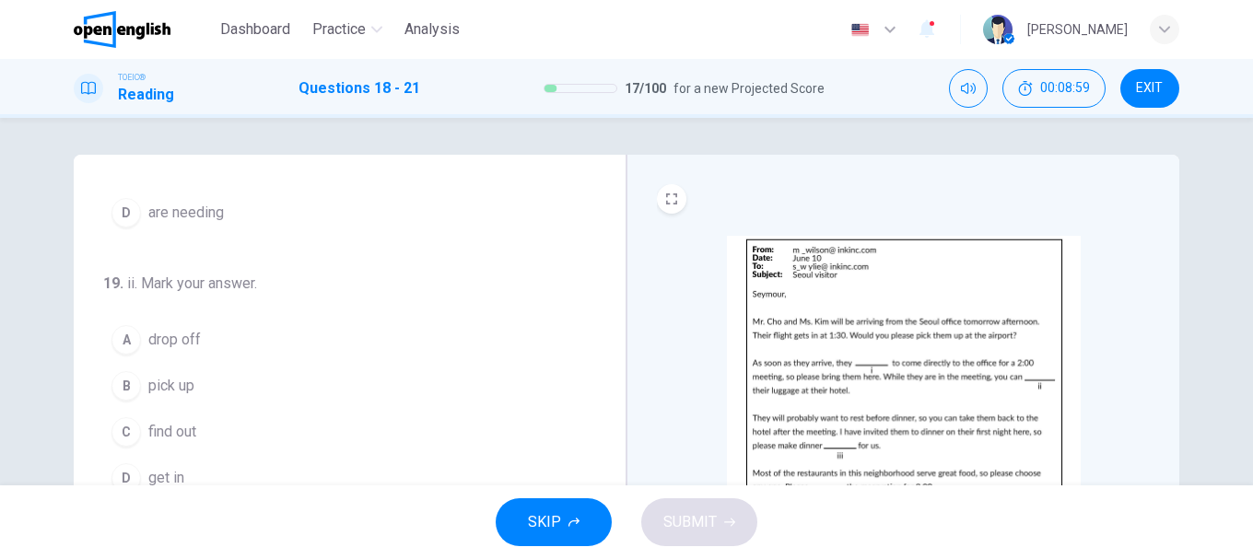
scroll to position [276, 0]
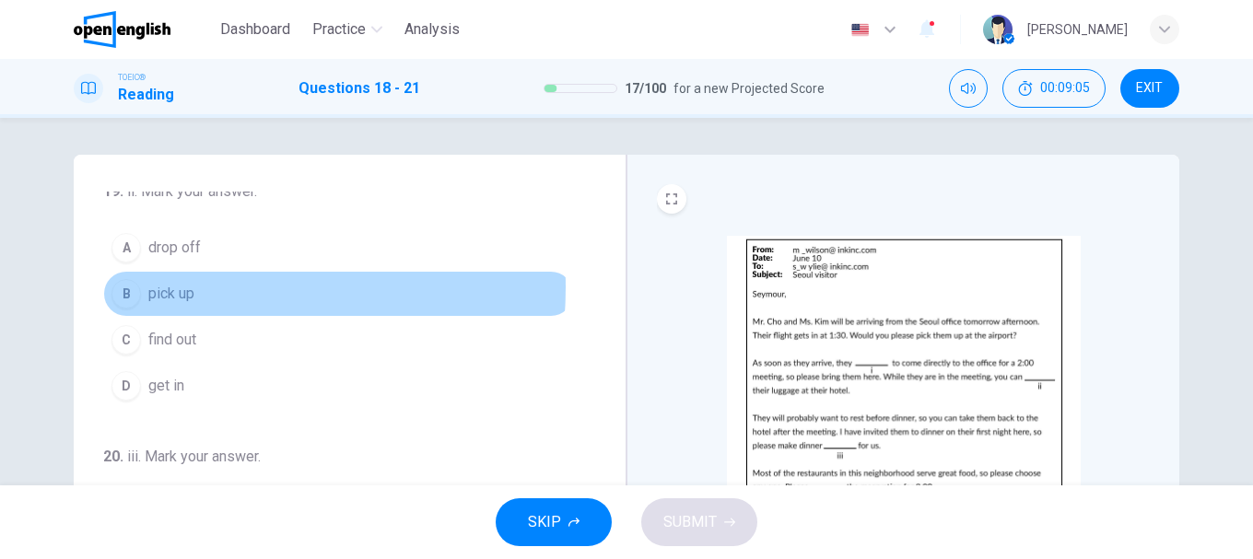
click at [175, 288] on span "pick up" at bounding box center [171, 294] width 46 height 22
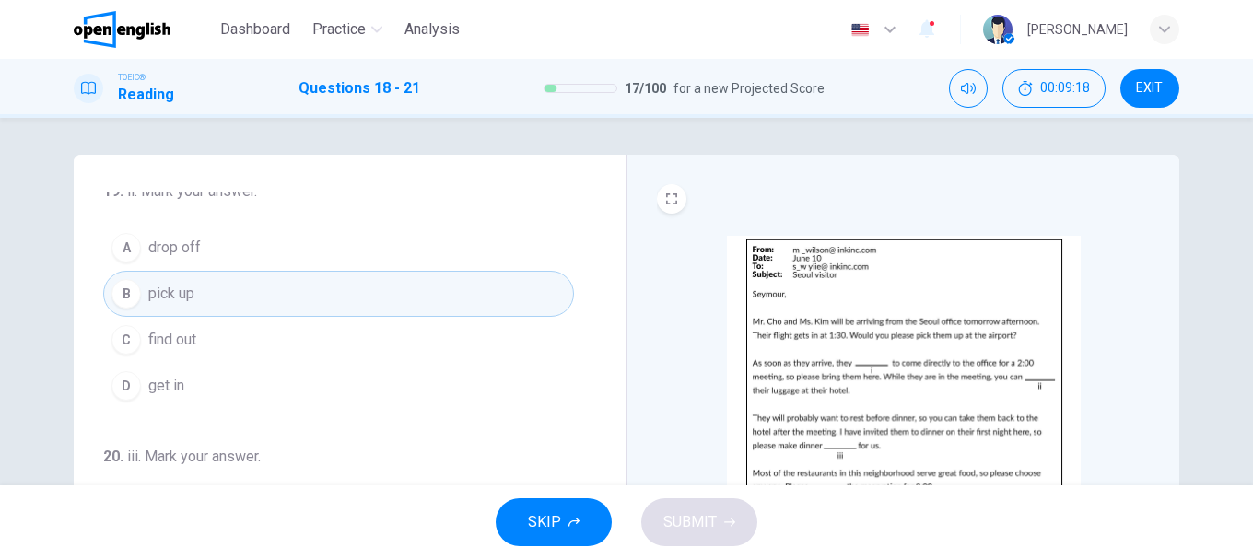
click at [169, 251] on span "drop off" at bounding box center [174, 248] width 53 height 22
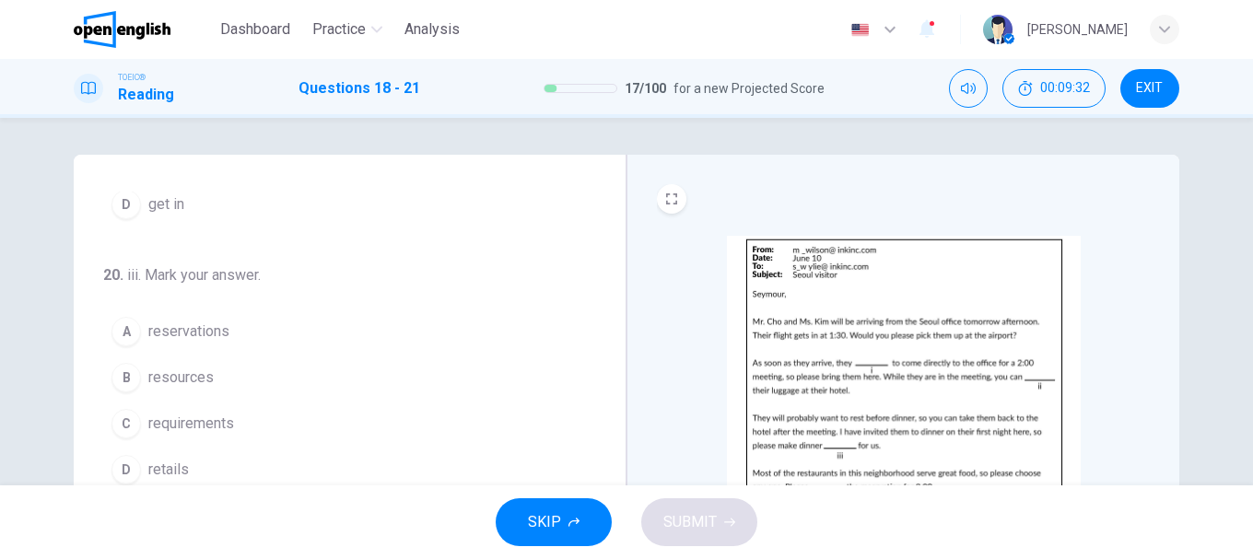
scroll to position [92, 0]
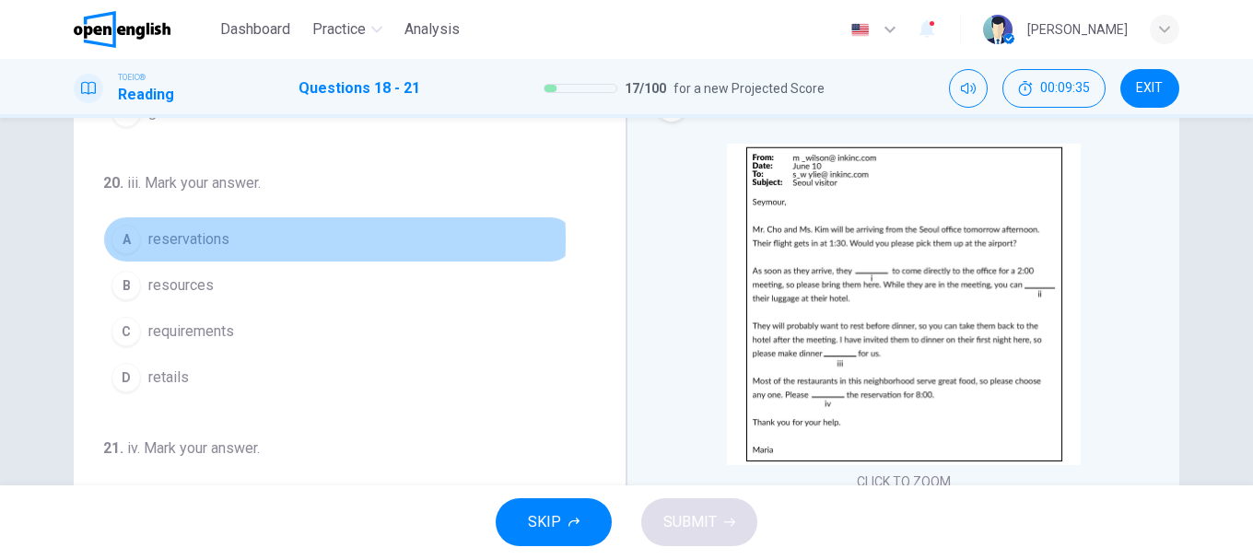
click at [148, 240] on span "reservations" at bounding box center [188, 240] width 81 height 22
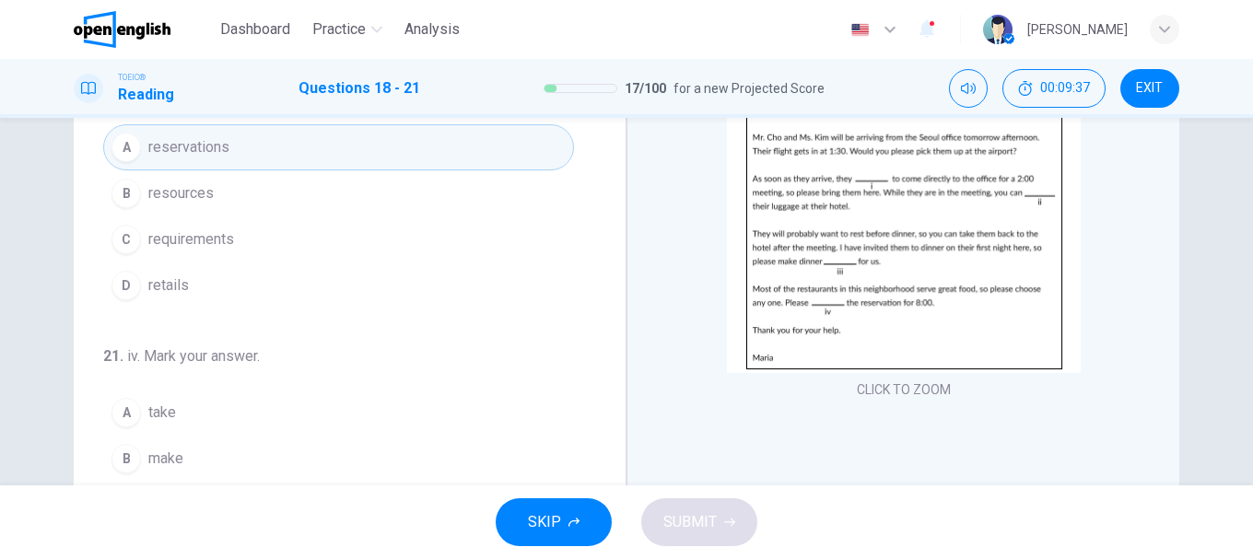
scroll to position [276, 0]
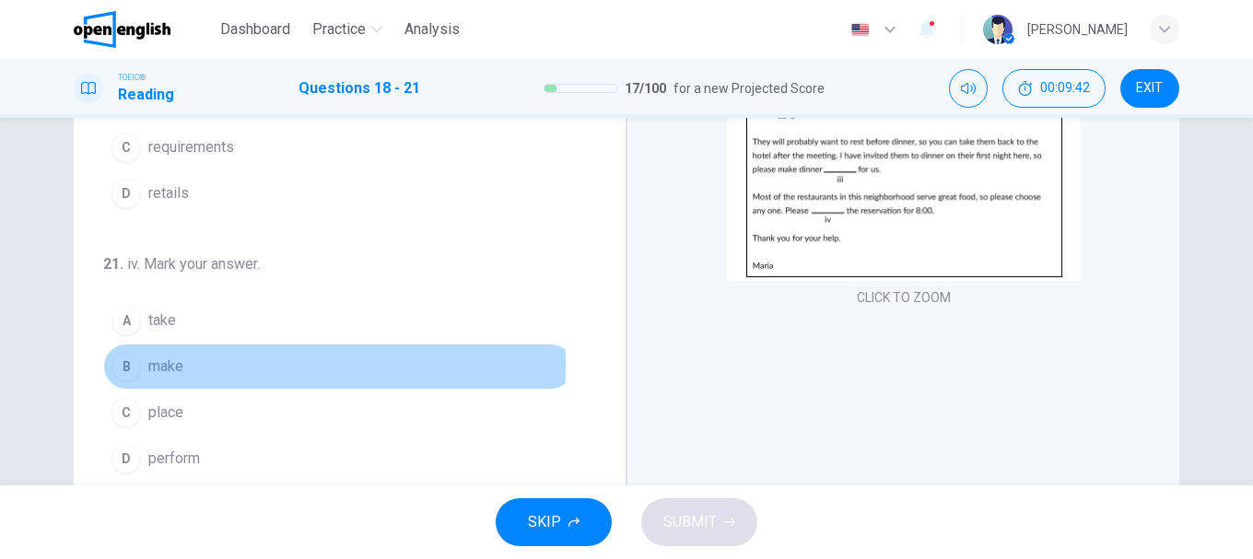
click at [141, 364] on button "B make" at bounding box center [338, 367] width 471 height 46
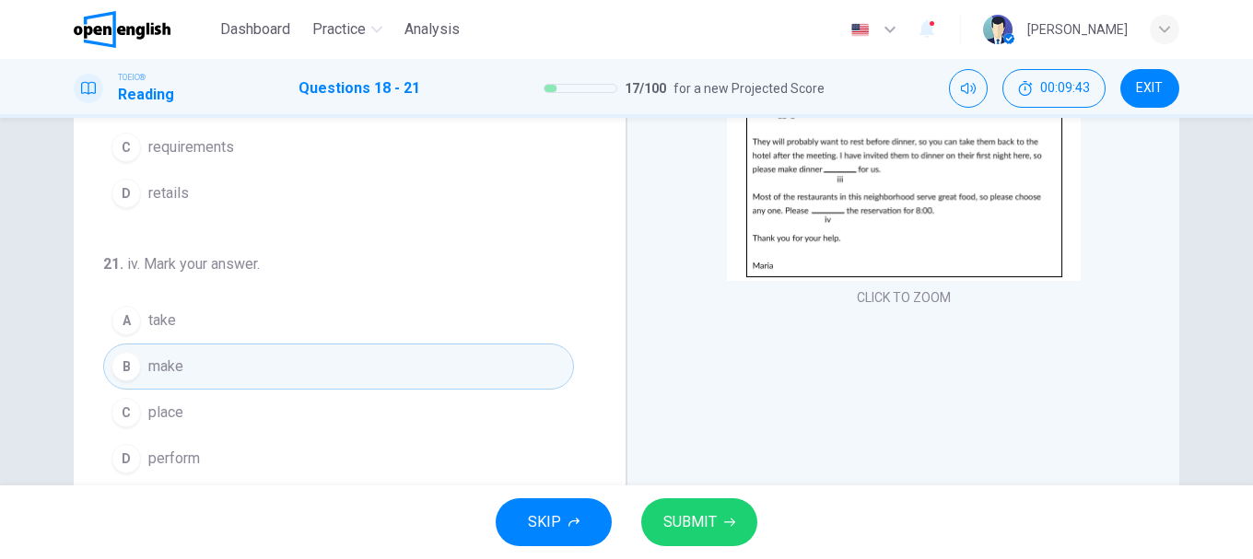
click at [681, 511] on span "SUBMIT" at bounding box center [690, 523] width 53 height 26
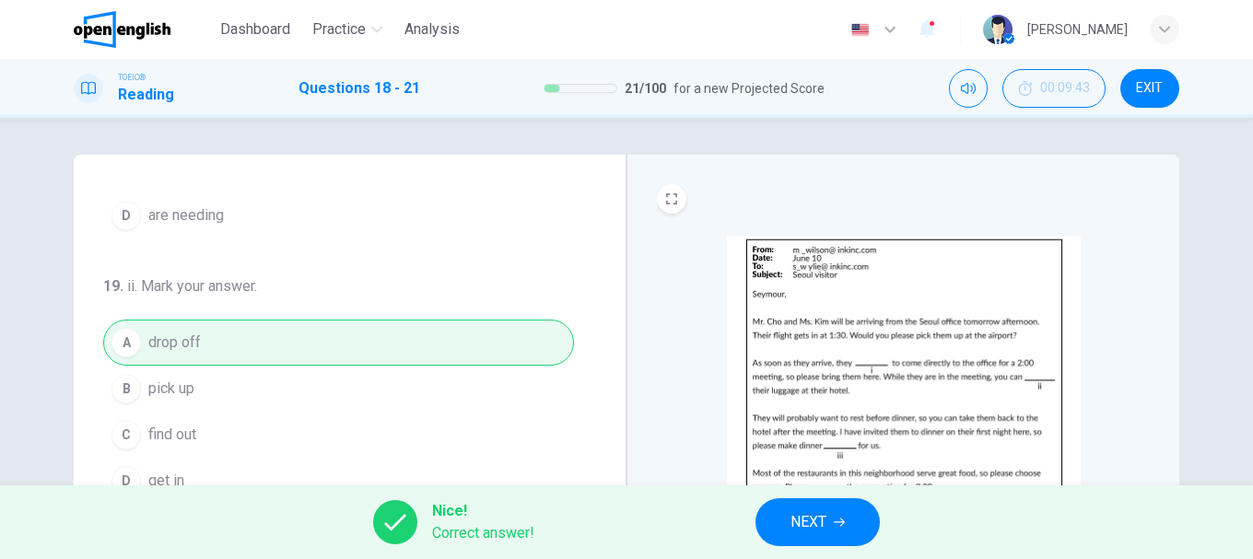
scroll to position [0, 0]
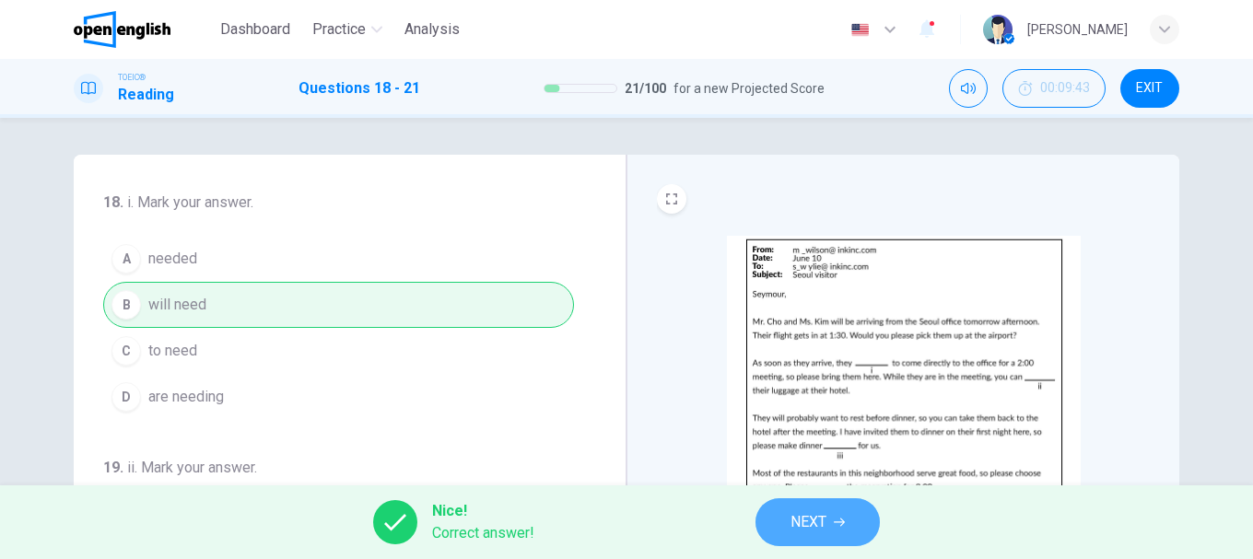
click at [801, 504] on button "NEXT" at bounding box center [818, 523] width 124 height 48
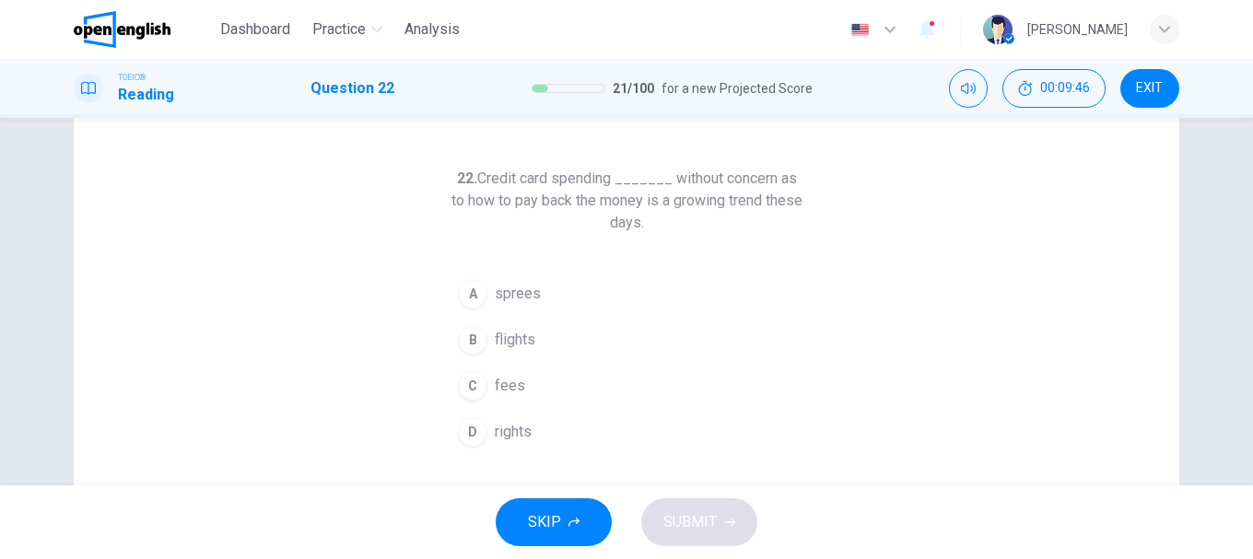
scroll to position [71, 0]
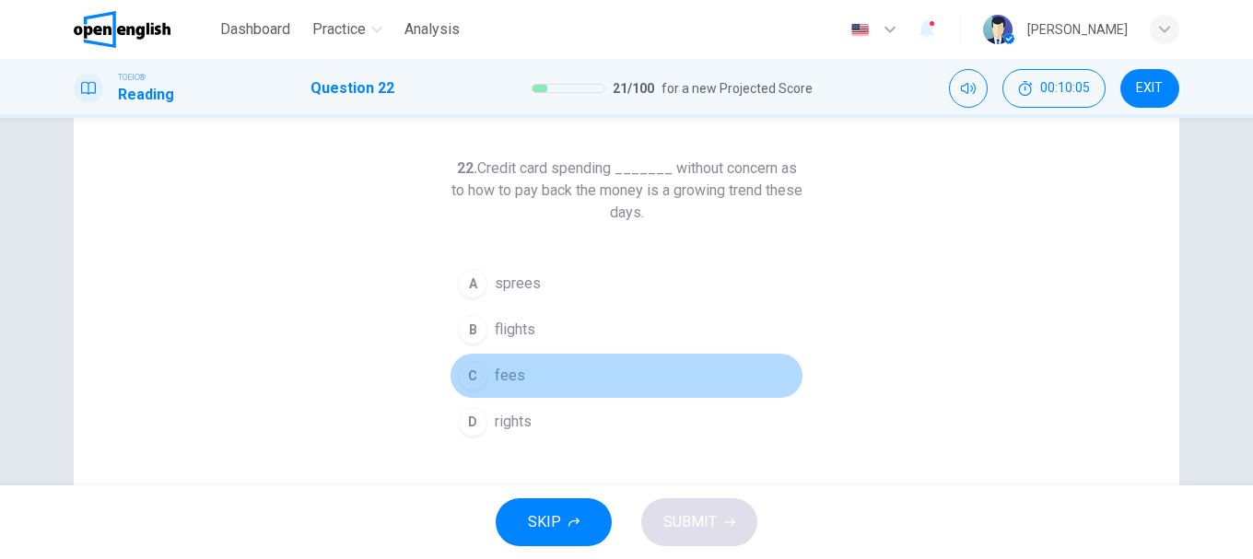
click at [499, 383] on span "fees" at bounding box center [510, 376] width 30 height 22
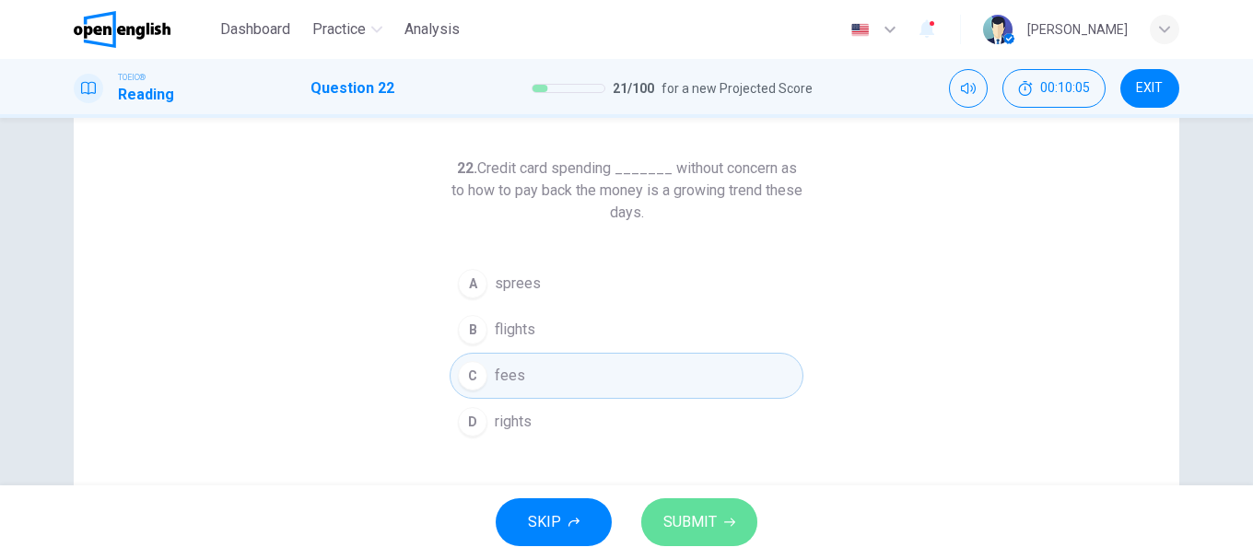
click at [733, 531] on button "SUBMIT" at bounding box center [699, 523] width 116 height 48
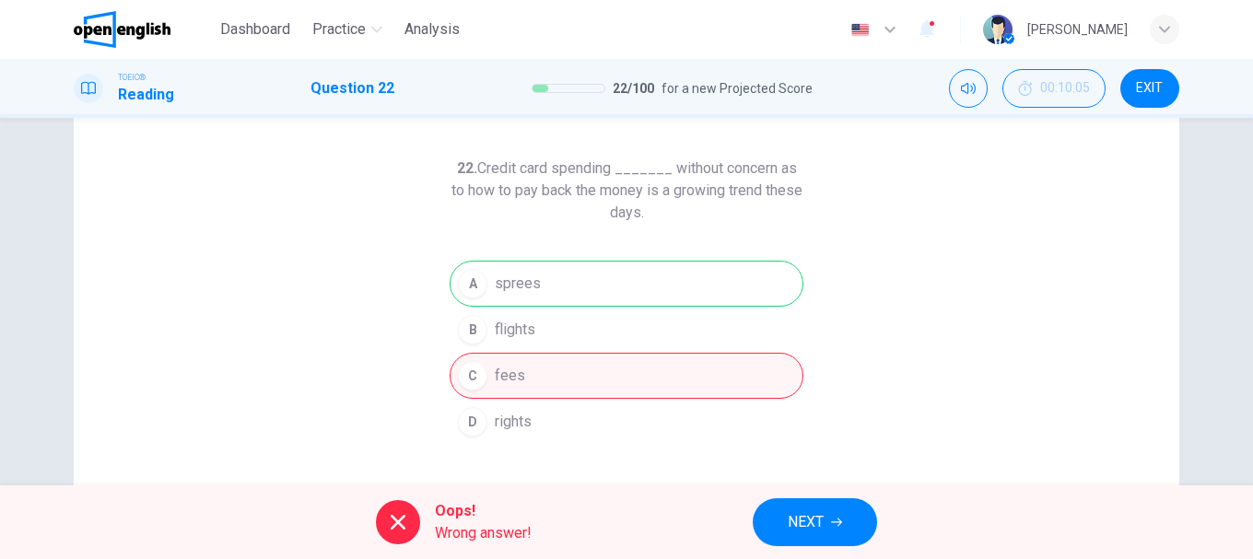
click at [378, 271] on div "22. Credit card spending _______ without concern as to how to pay back the mone…" at bounding box center [627, 404] width 1106 height 640
click at [409, 289] on div "22. Credit card spending _______ without concern as to how to pay back the mone…" at bounding box center [627, 404] width 1106 height 640
click at [815, 520] on span "NEXT" at bounding box center [806, 523] width 36 height 26
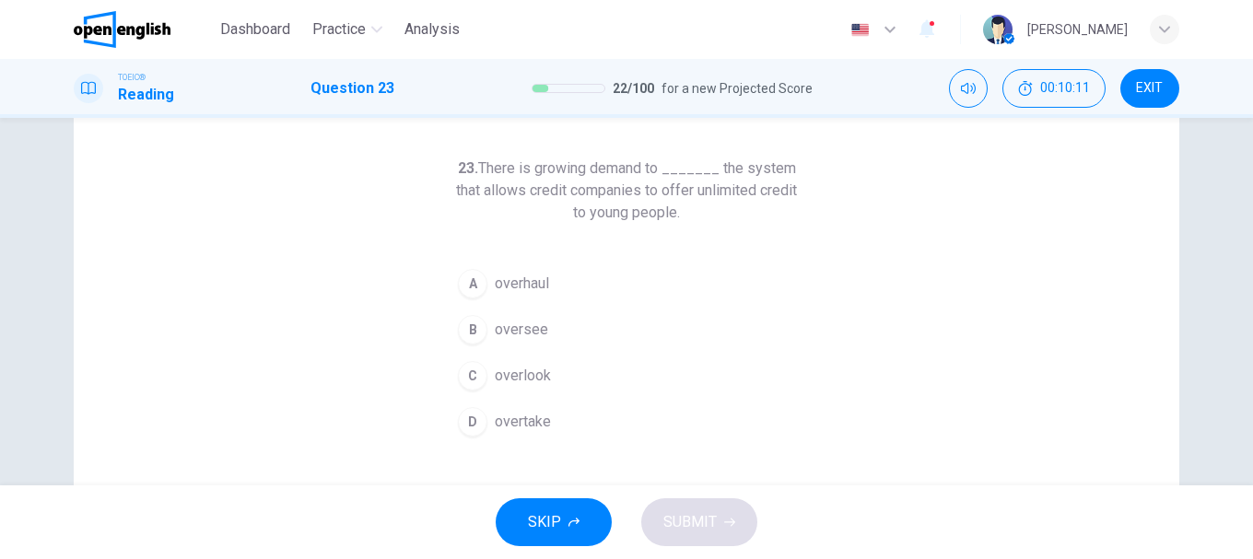
click at [517, 416] on span "overtake" at bounding box center [523, 422] width 56 height 22
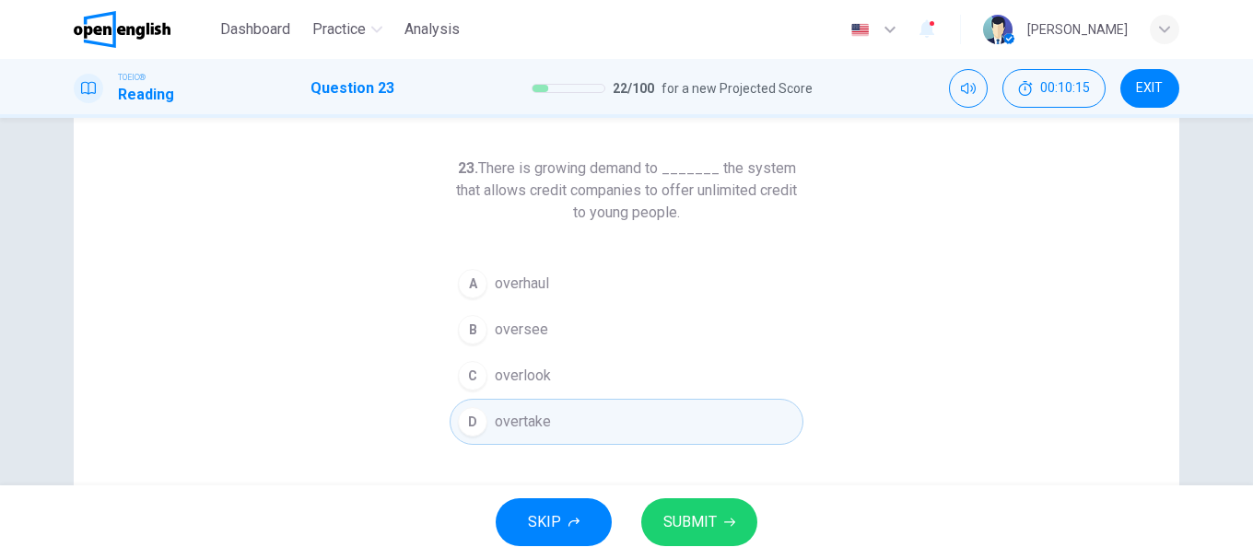
click at [703, 503] on button "SUBMIT" at bounding box center [699, 523] width 116 height 48
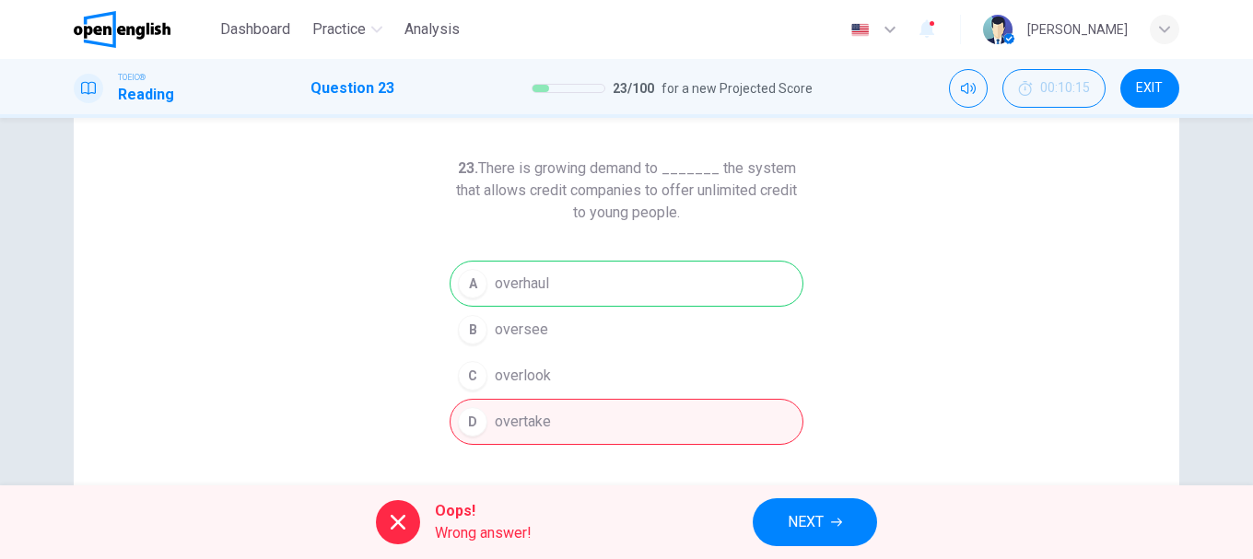
click at [827, 531] on button "NEXT" at bounding box center [815, 523] width 124 height 48
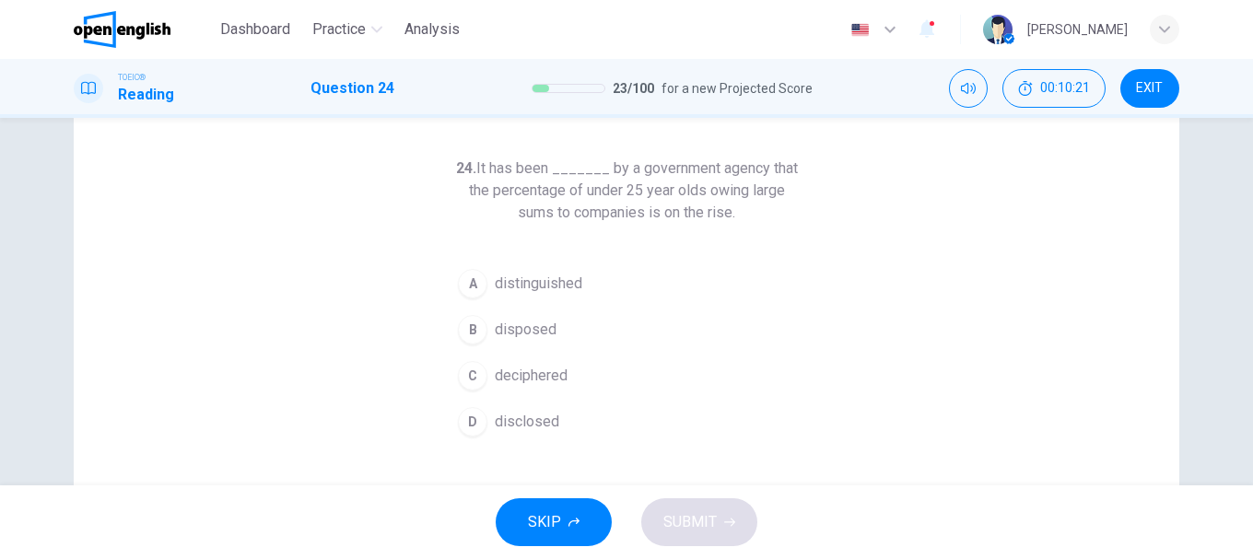
click at [475, 337] on div "B" at bounding box center [472, 329] width 29 height 29
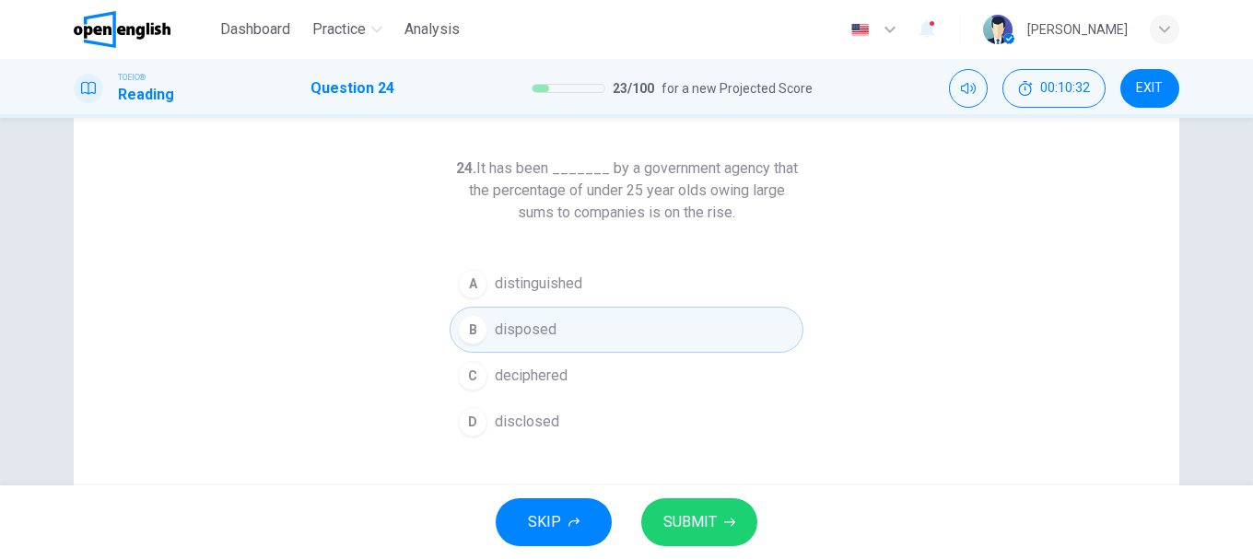
click at [711, 511] on span "SUBMIT" at bounding box center [690, 523] width 53 height 26
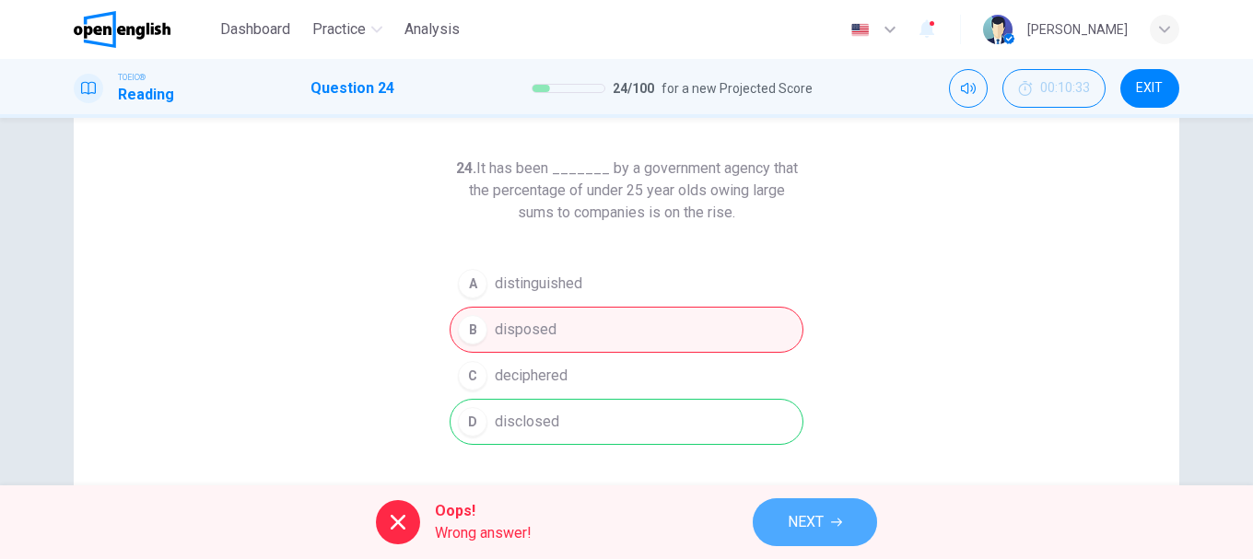
click at [834, 516] on button "NEXT" at bounding box center [815, 523] width 124 height 48
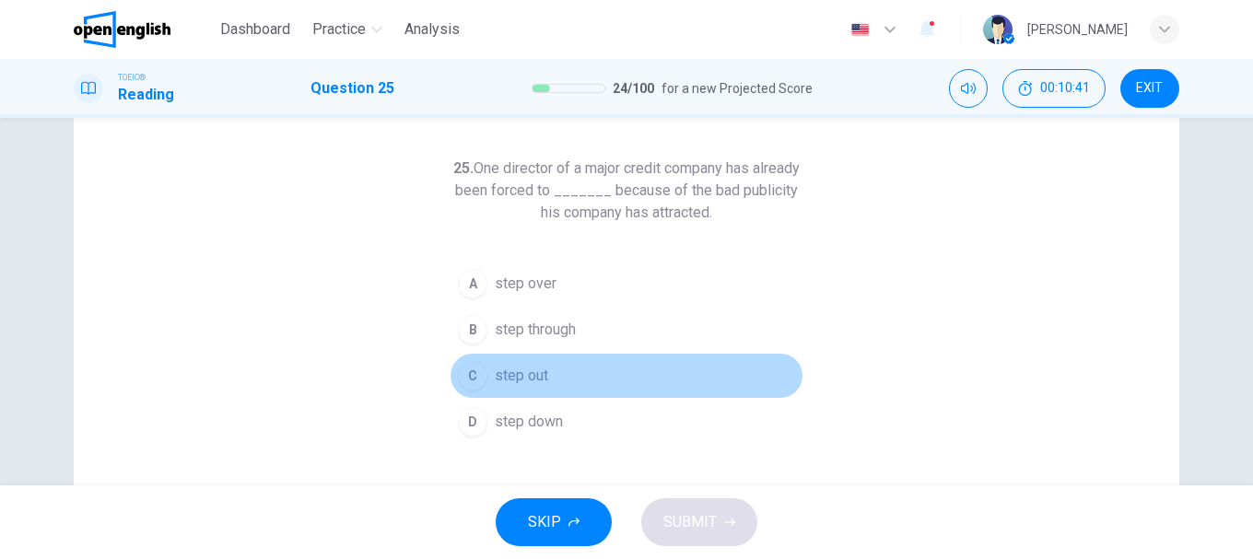
click at [500, 376] on span "step out" at bounding box center [521, 376] width 53 height 22
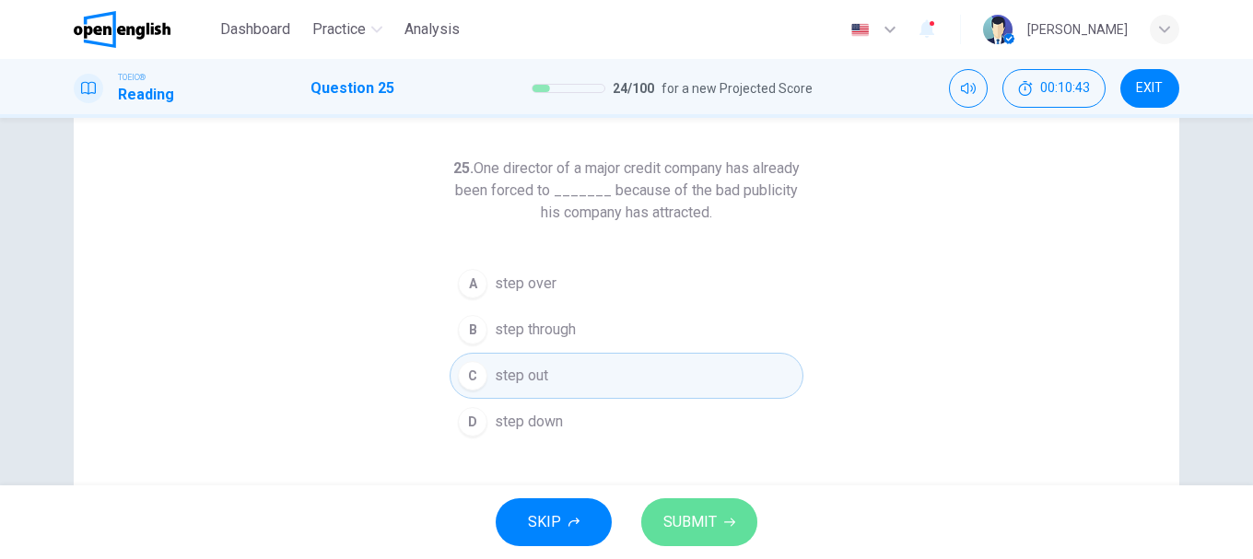
click at [702, 504] on button "SUBMIT" at bounding box center [699, 523] width 116 height 48
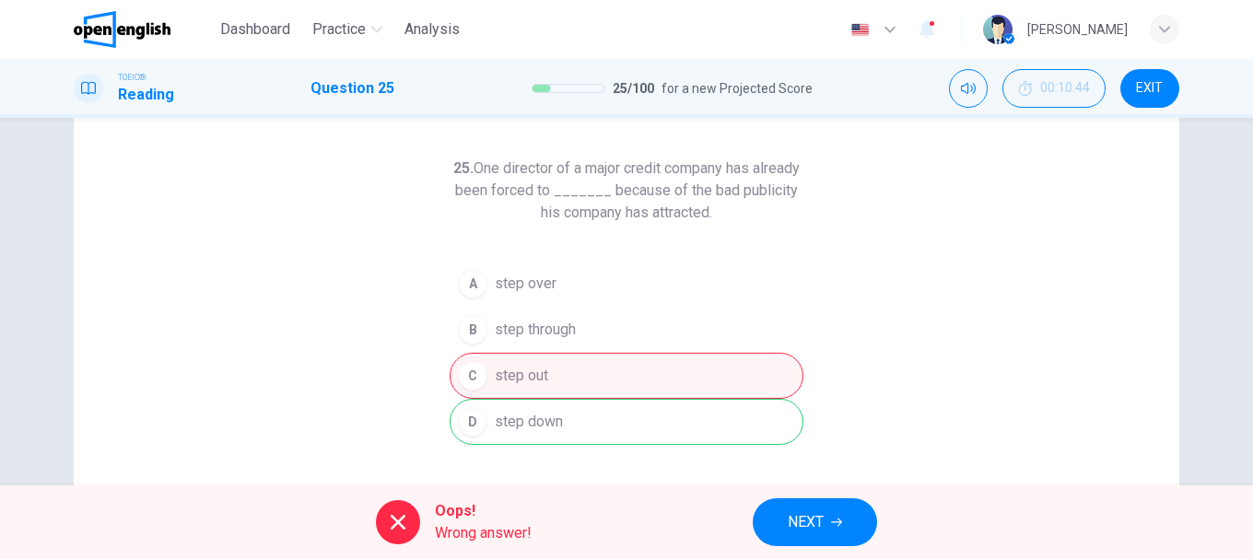
click at [794, 517] on span "NEXT" at bounding box center [806, 523] width 36 height 26
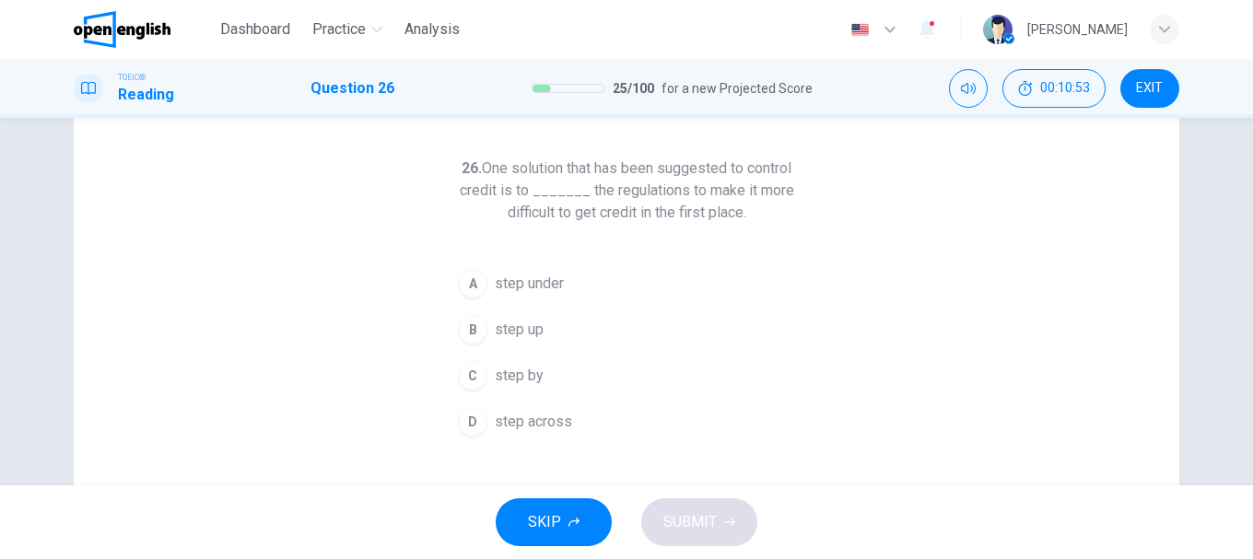
click at [488, 280] on button "A step under" at bounding box center [627, 284] width 354 height 46
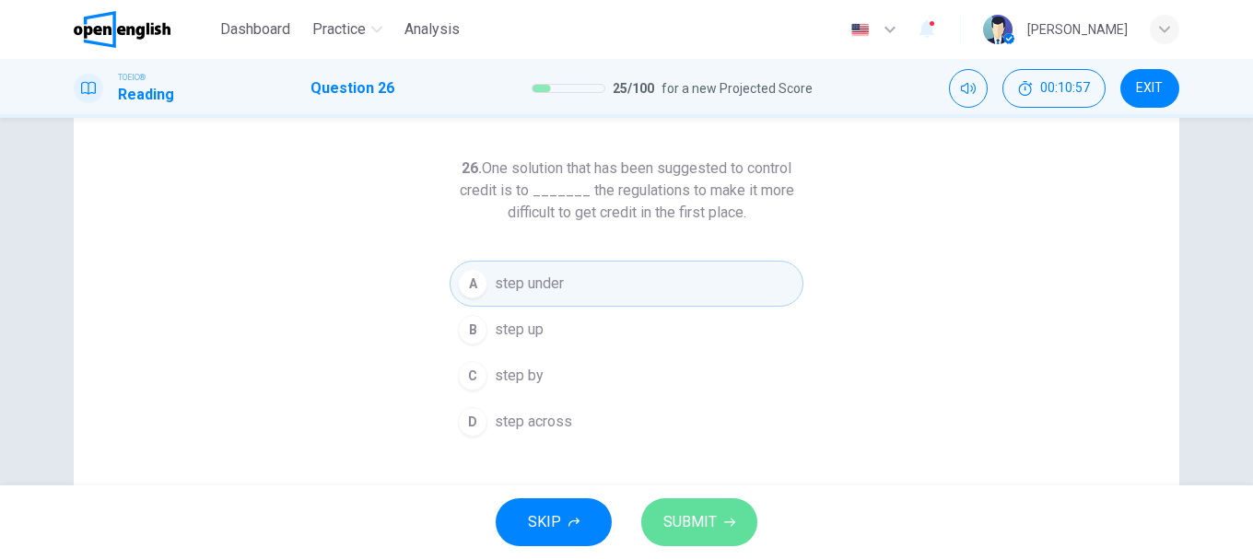
click at [712, 513] on span "SUBMIT" at bounding box center [690, 523] width 53 height 26
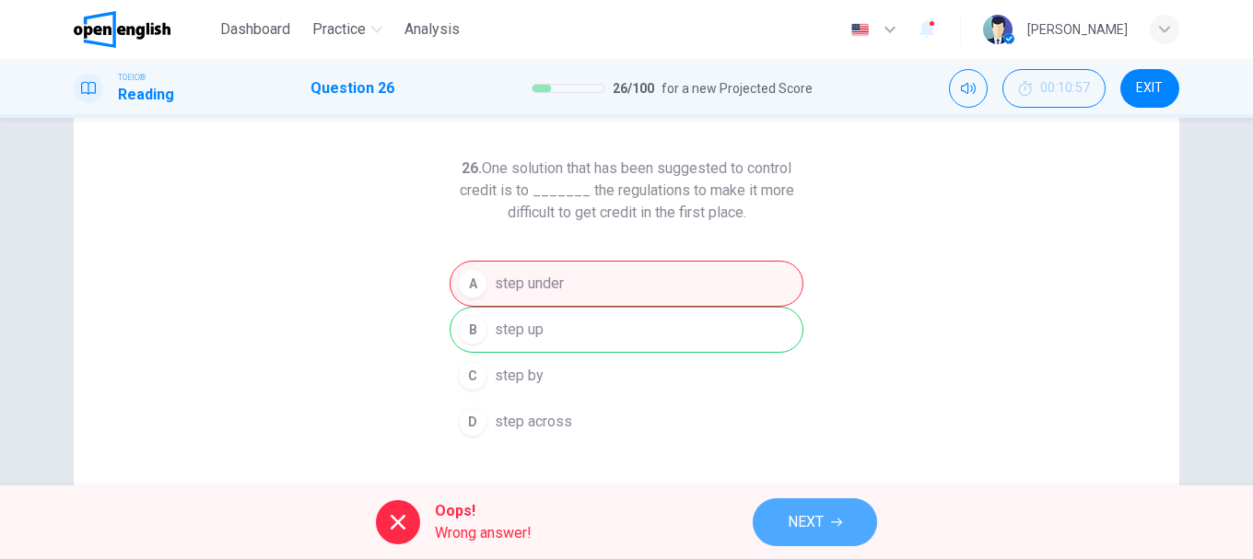
click at [817, 513] on span "NEXT" at bounding box center [806, 523] width 36 height 26
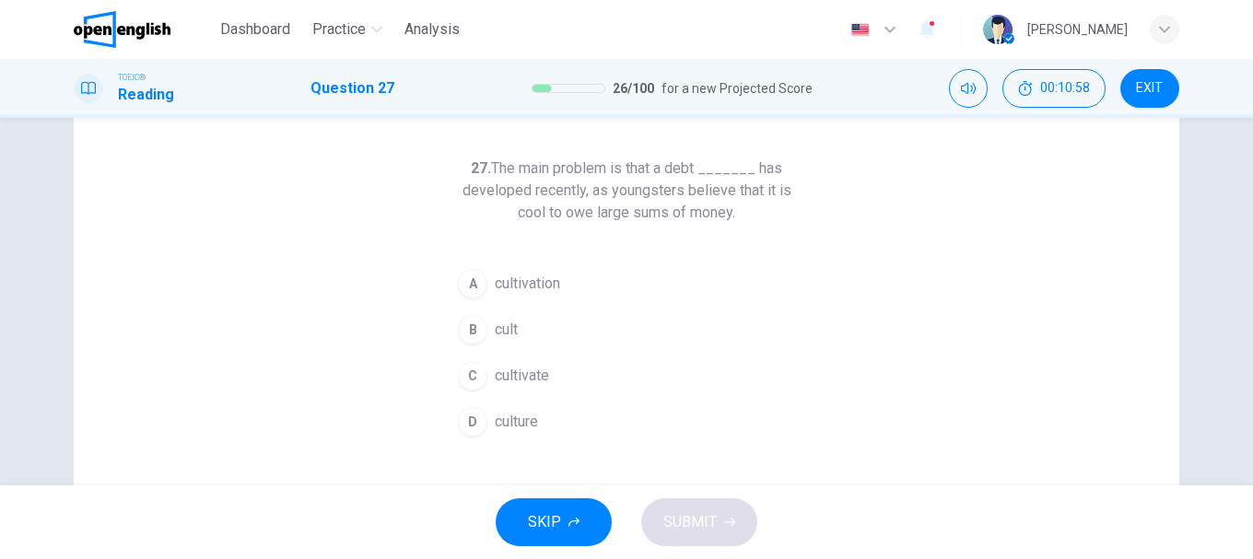
click at [374, 297] on div "27. The main problem is that a debt _______ has developed recently, as youngste…" at bounding box center [627, 404] width 1106 height 640
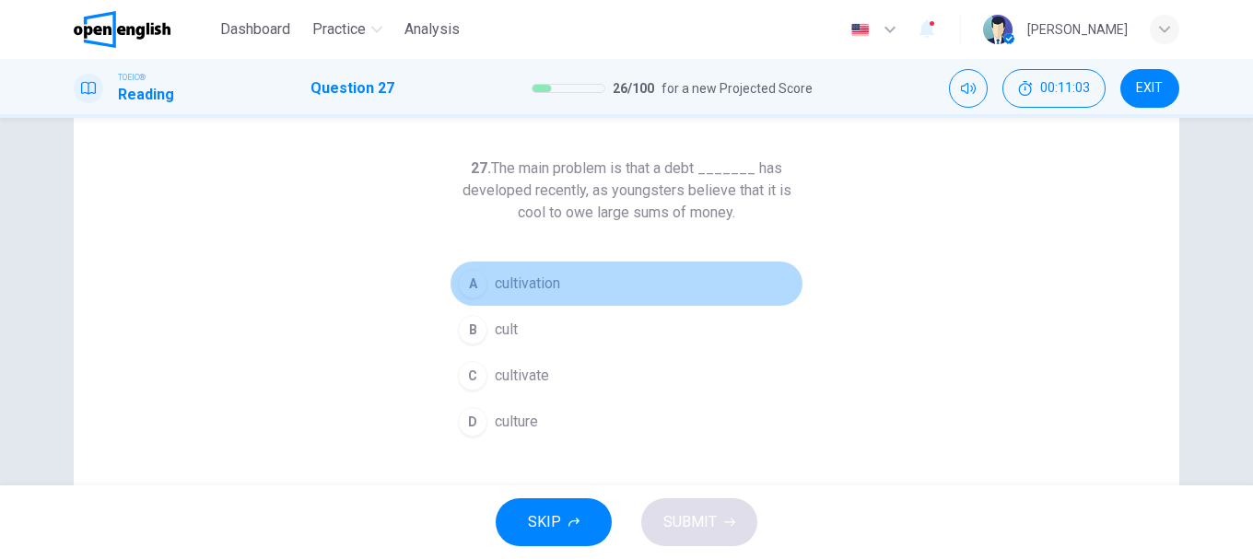
click at [520, 281] on span "cultivation" at bounding box center [527, 284] width 65 height 22
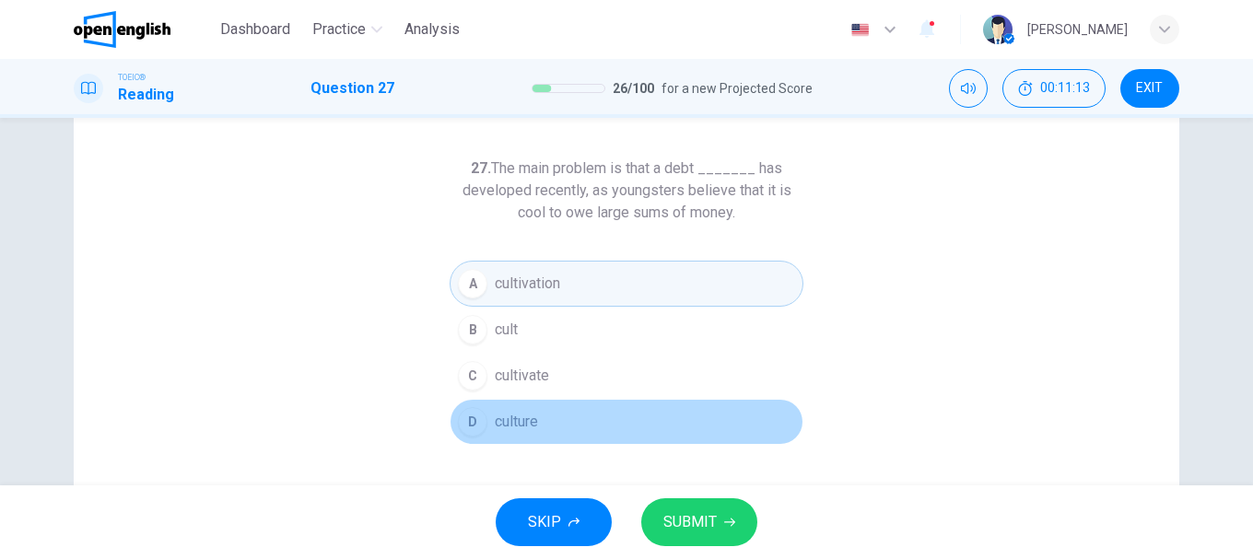
click at [509, 434] on button "D culture" at bounding box center [627, 422] width 354 height 46
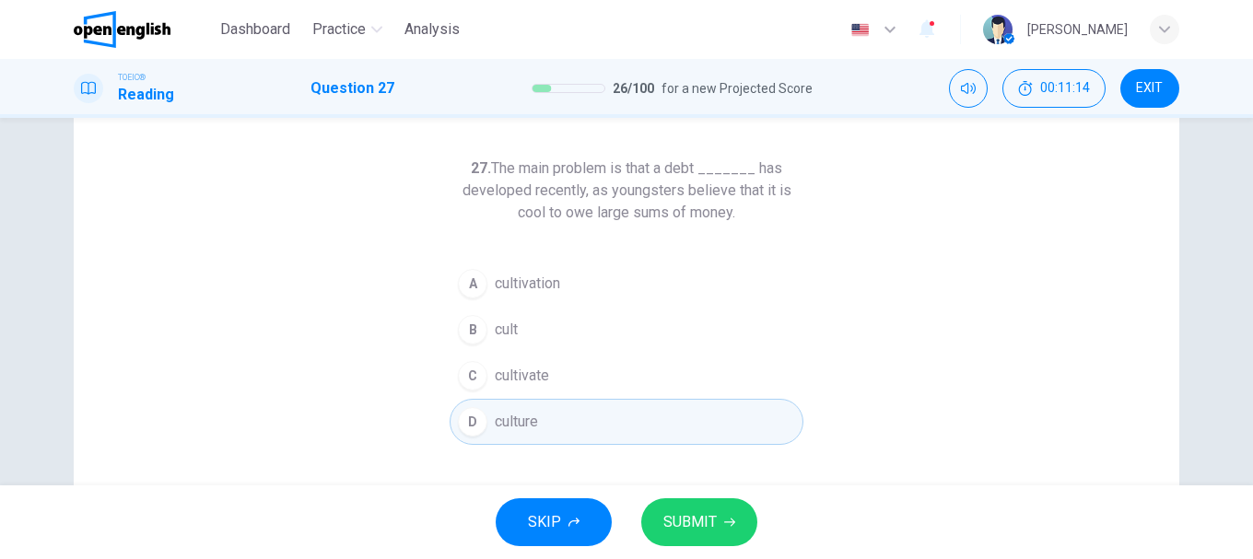
click at [725, 517] on icon "button" at bounding box center [729, 522] width 11 height 11
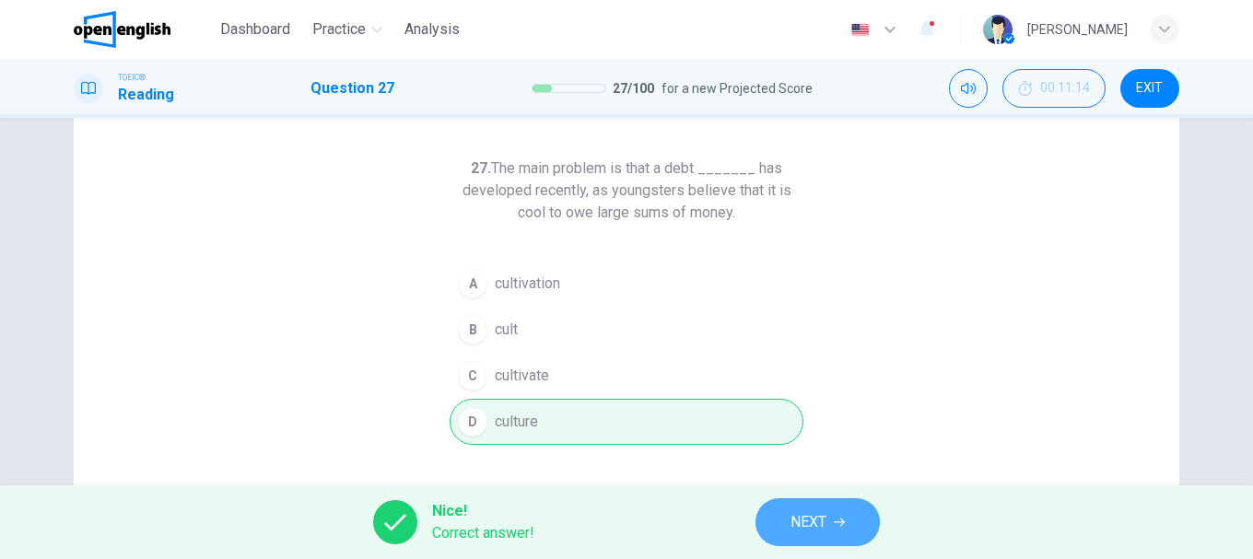
click at [832, 516] on button "NEXT" at bounding box center [818, 523] width 124 height 48
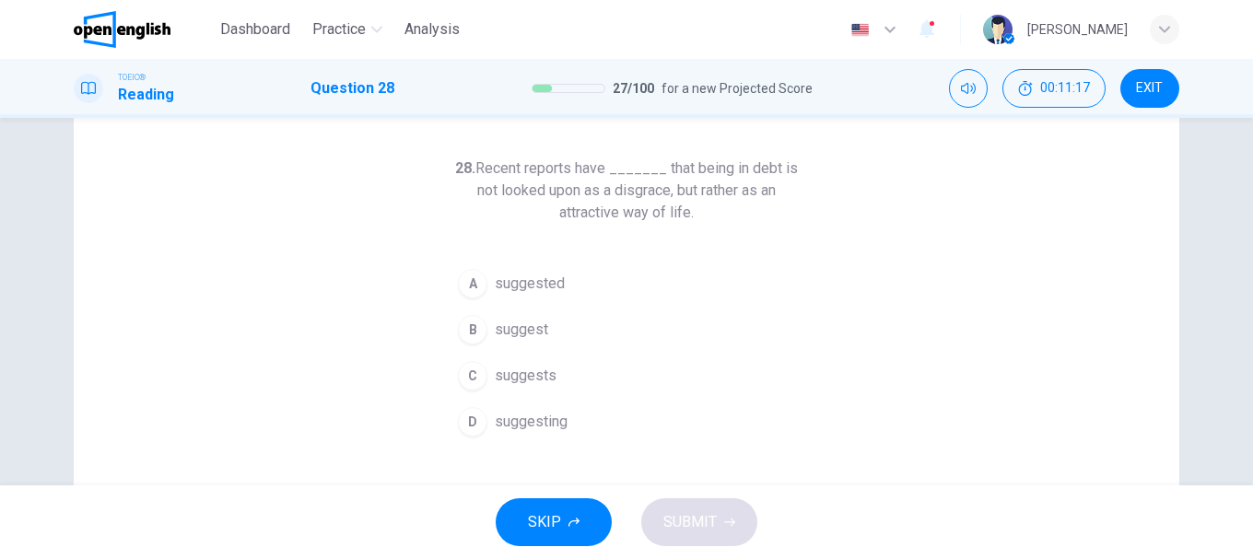
click at [533, 278] on span "suggested" at bounding box center [530, 284] width 70 height 22
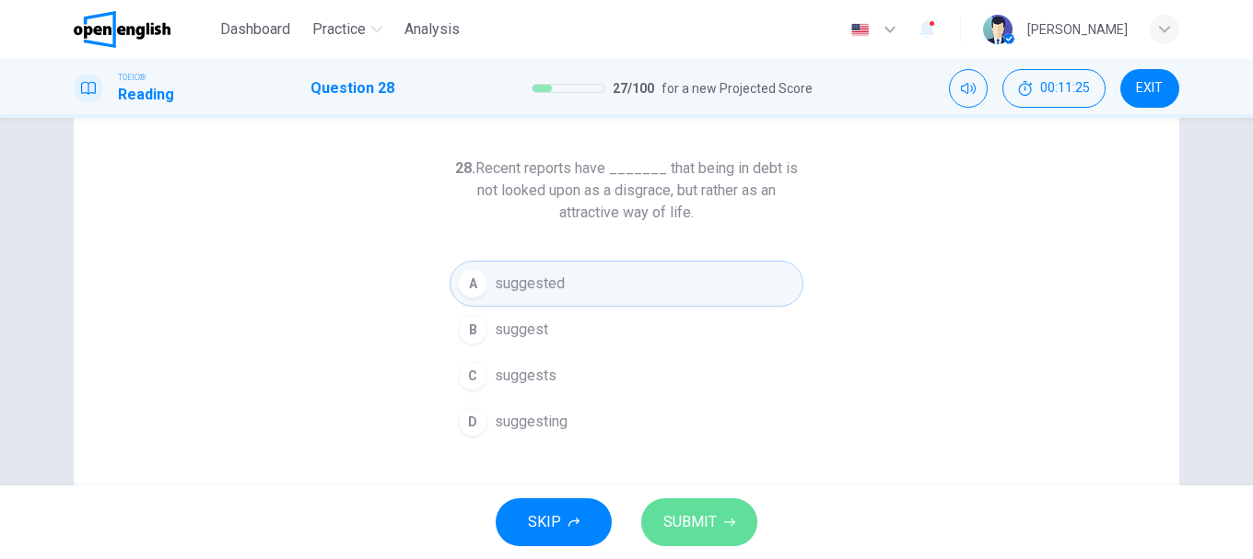
click at [713, 509] on button "SUBMIT" at bounding box center [699, 523] width 116 height 48
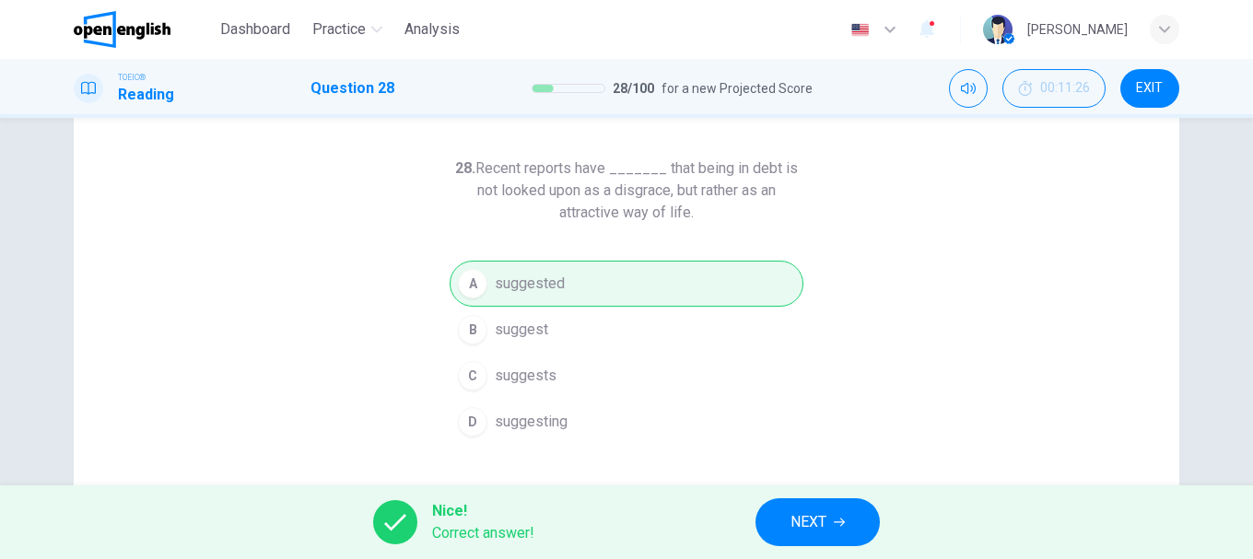
click at [821, 511] on span "NEXT" at bounding box center [809, 523] width 36 height 26
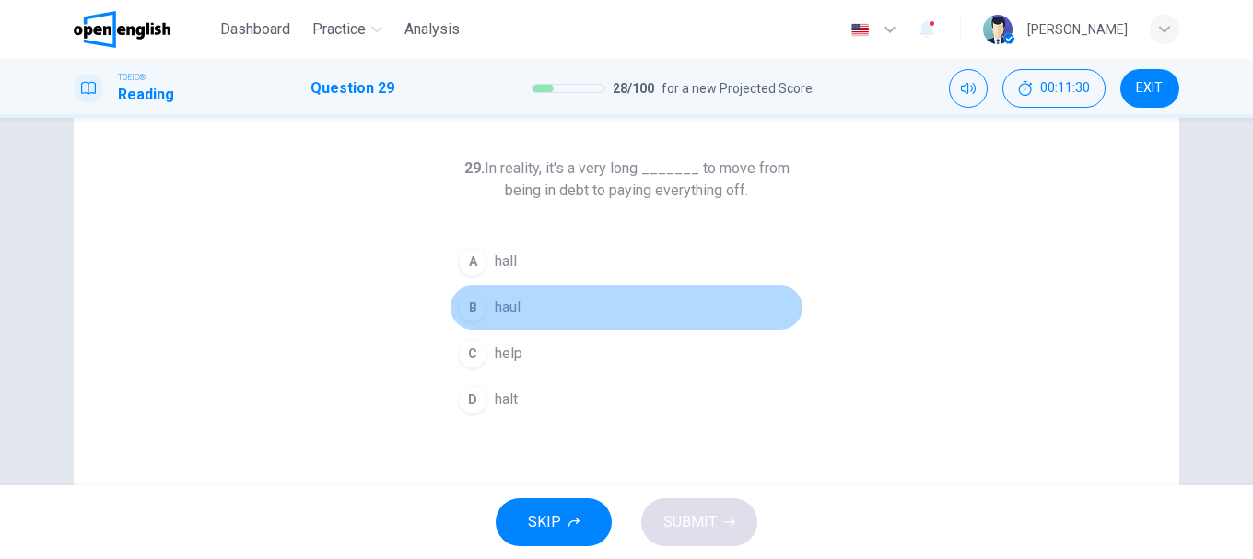
click at [495, 314] on span "haul" at bounding box center [508, 308] width 26 height 22
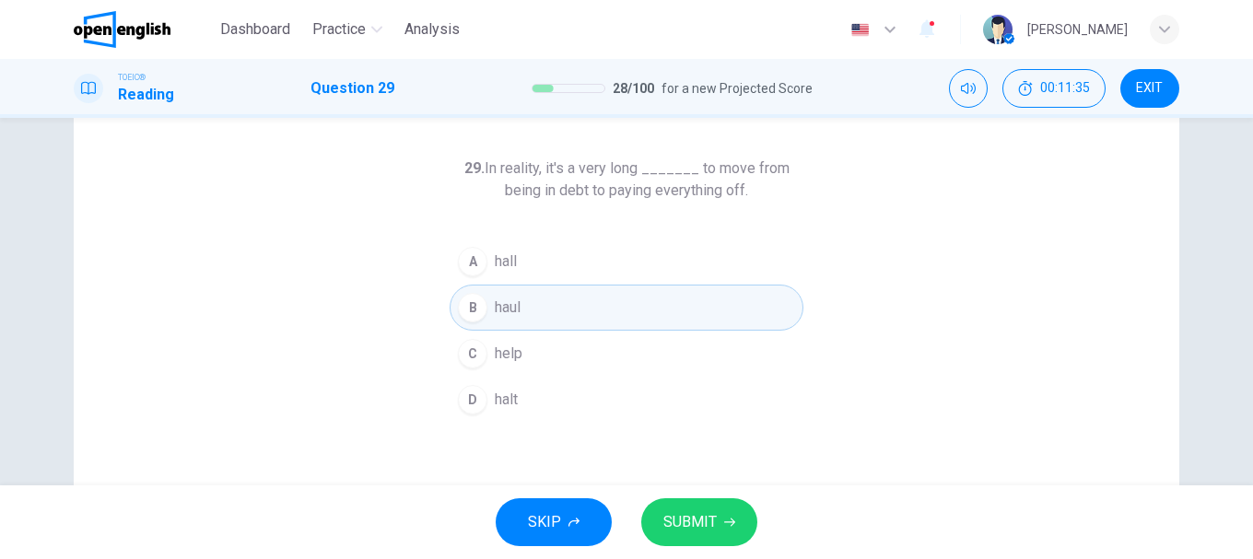
click at [718, 525] on button "SUBMIT" at bounding box center [699, 523] width 116 height 48
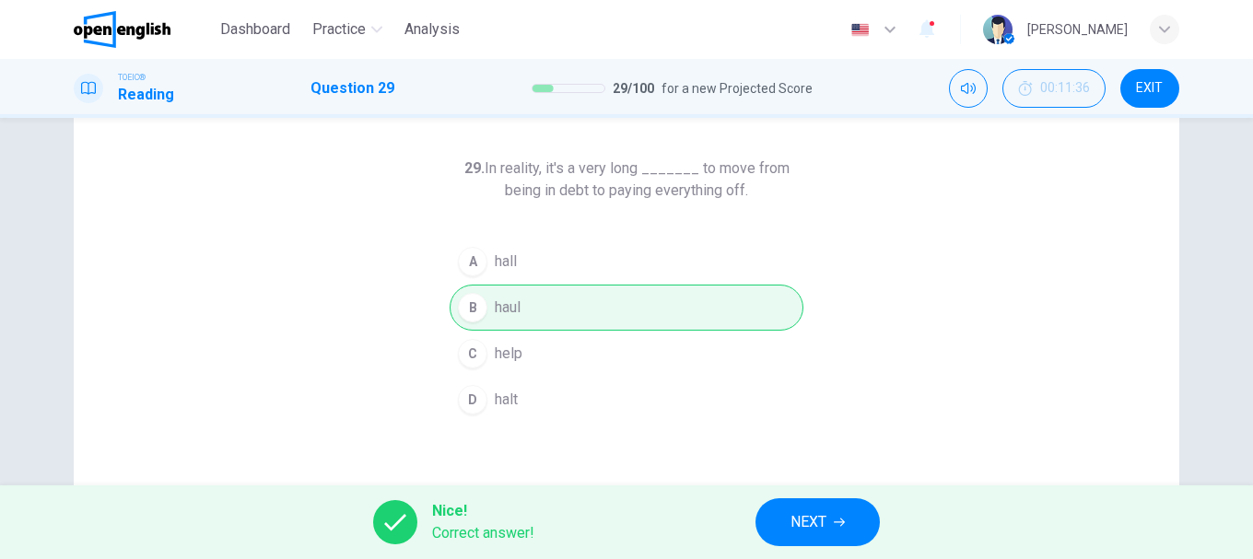
click at [827, 523] on button "NEXT" at bounding box center [818, 523] width 124 height 48
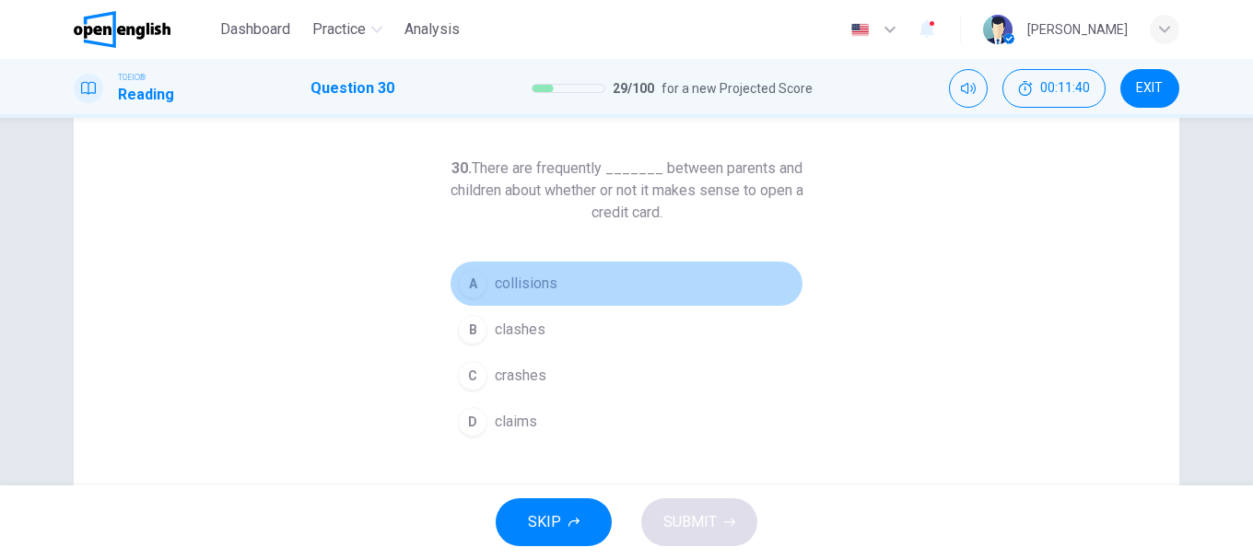
click at [527, 281] on span "collisions" at bounding box center [526, 284] width 63 height 22
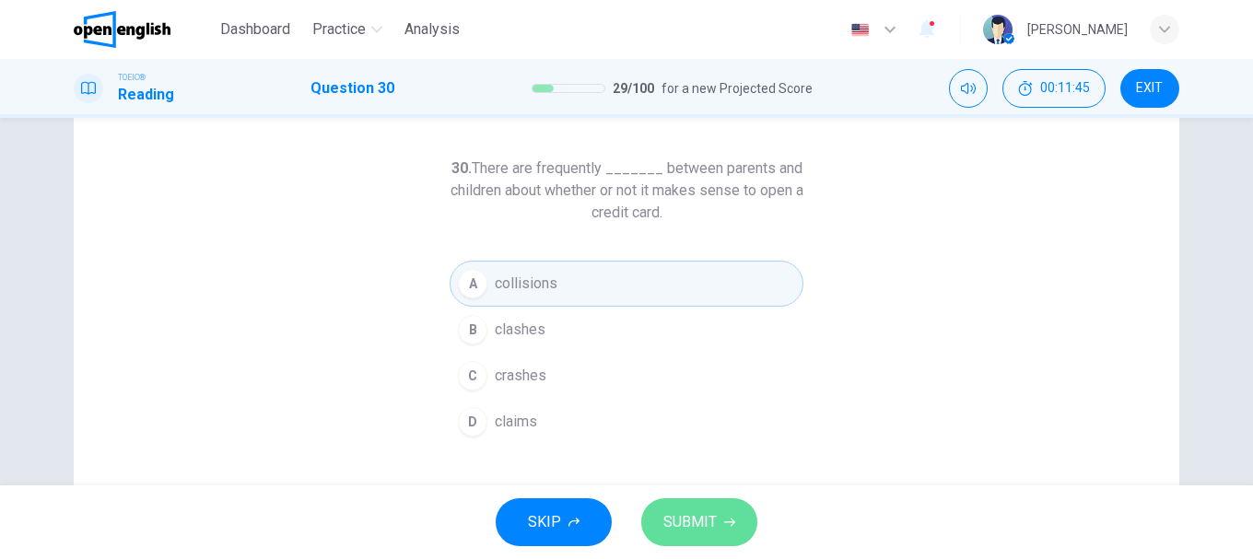
click at [723, 508] on button "SUBMIT" at bounding box center [699, 523] width 116 height 48
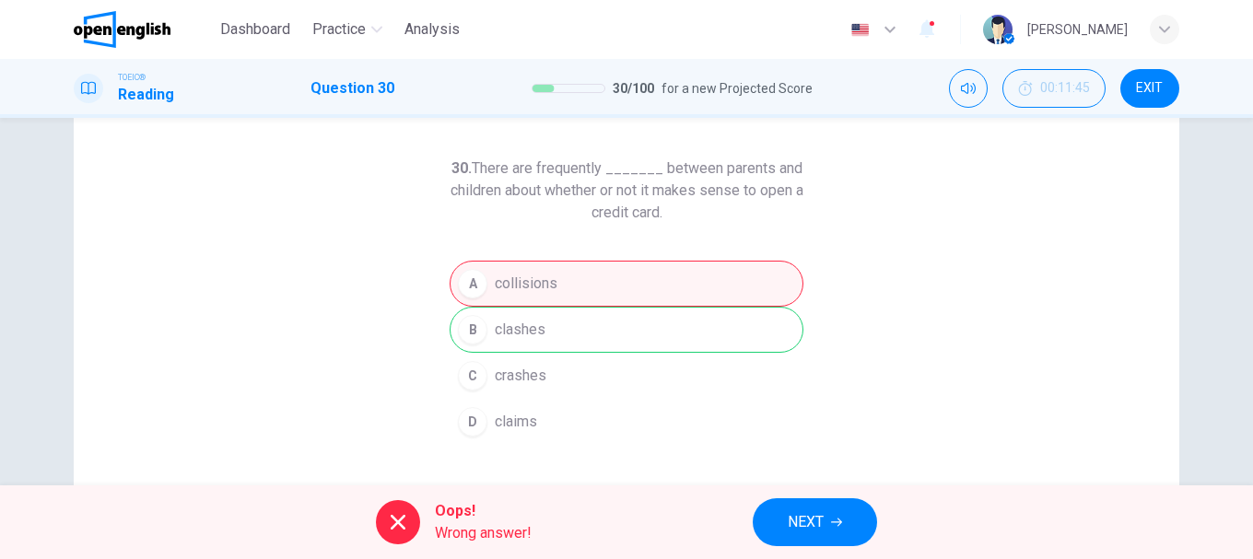
click at [817, 518] on span "NEXT" at bounding box center [806, 523] width 36 height 26
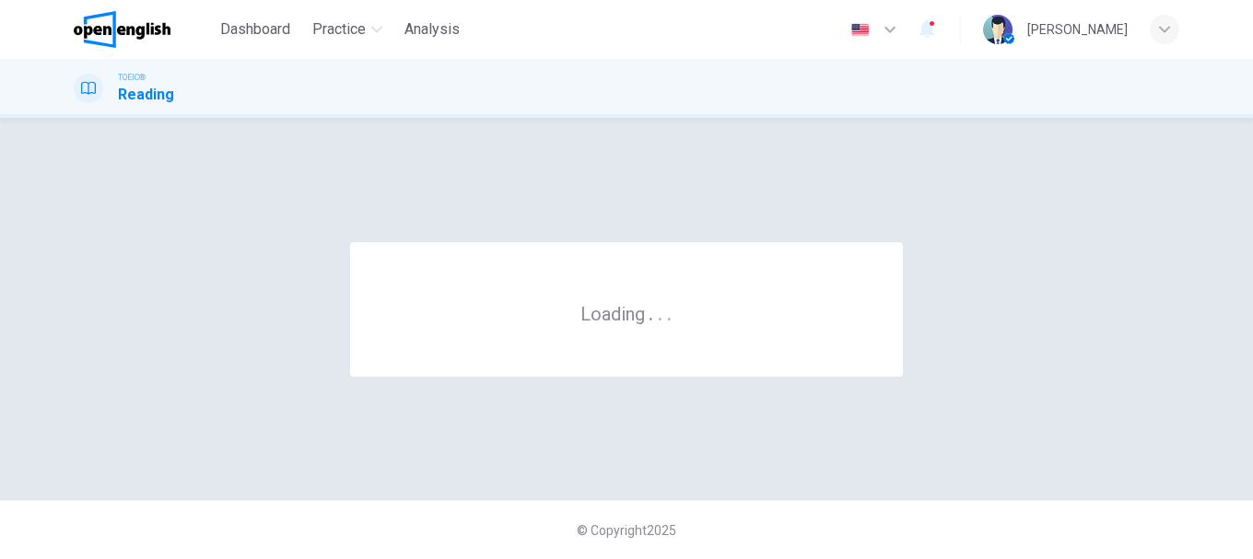
scroll to position [0, 0]
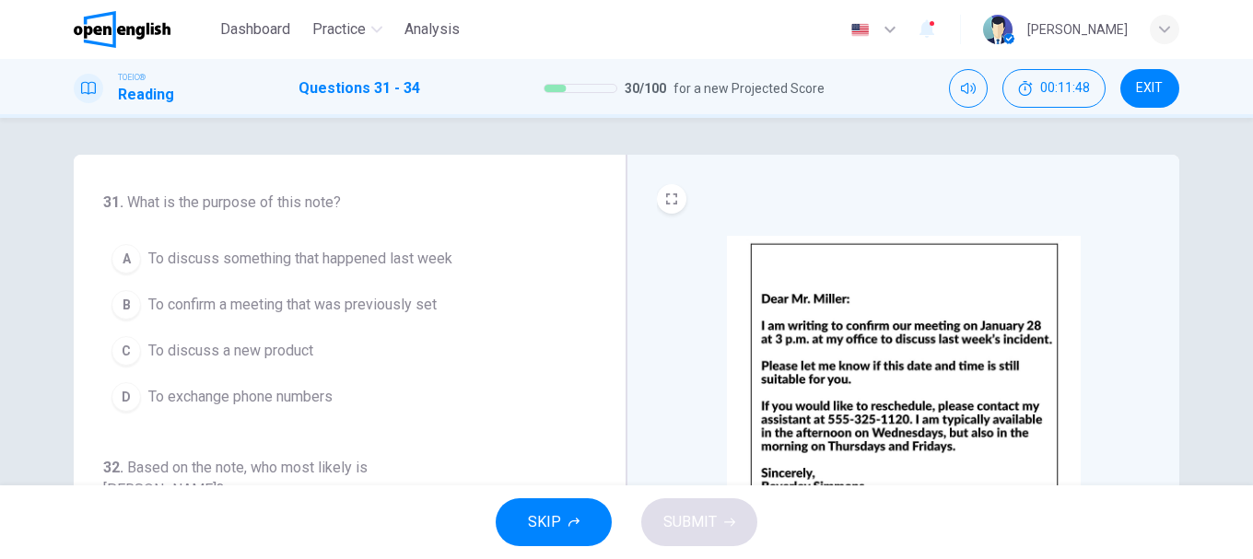
click at [697, 253] on div "CLICK TO ZOOM" at bounding box center [904, 411] width 494 height 351
click at [669, 207] on button "EXPAND" at bounding box center [671, 198] width 29 height 29
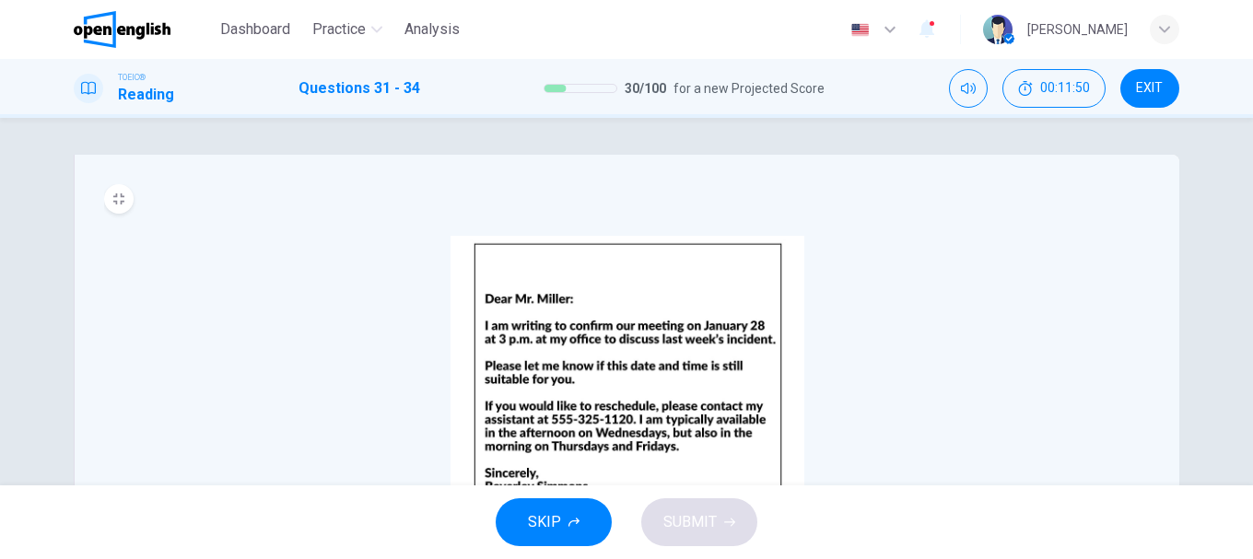
click at [391, 230] on div "CLICK TO ZOOM" at bounding box center [627, 385] width 1047 height 403
click at [120, 200] on button "MINIMIZE" at bounding box center [118, 198] width 29 height 29
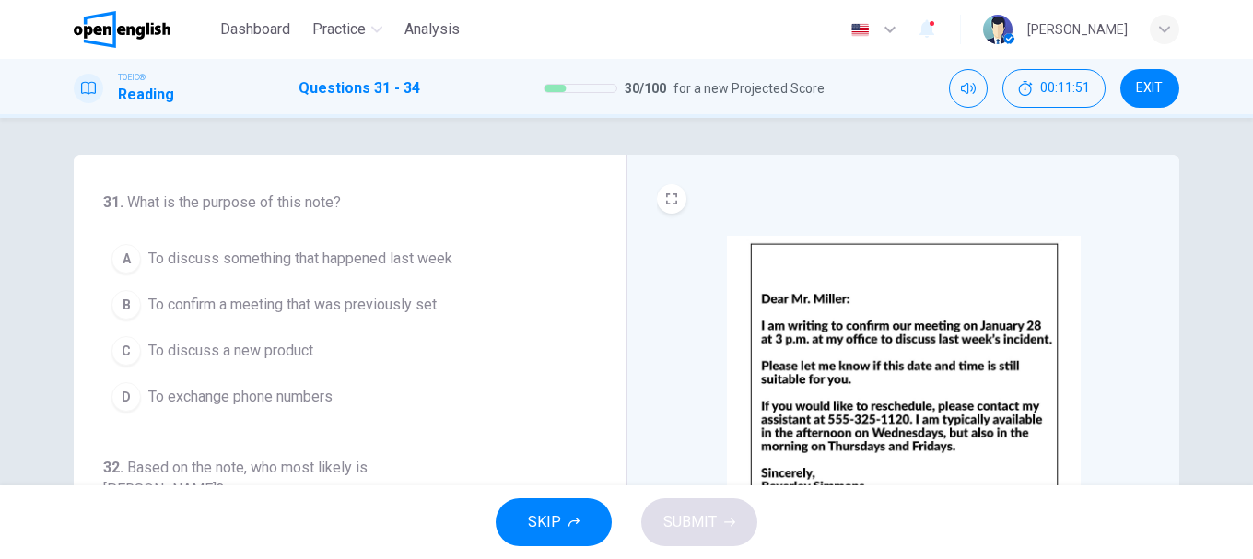
click at [963, 308] on img at bounding box center [904, 397] width 354 height 322
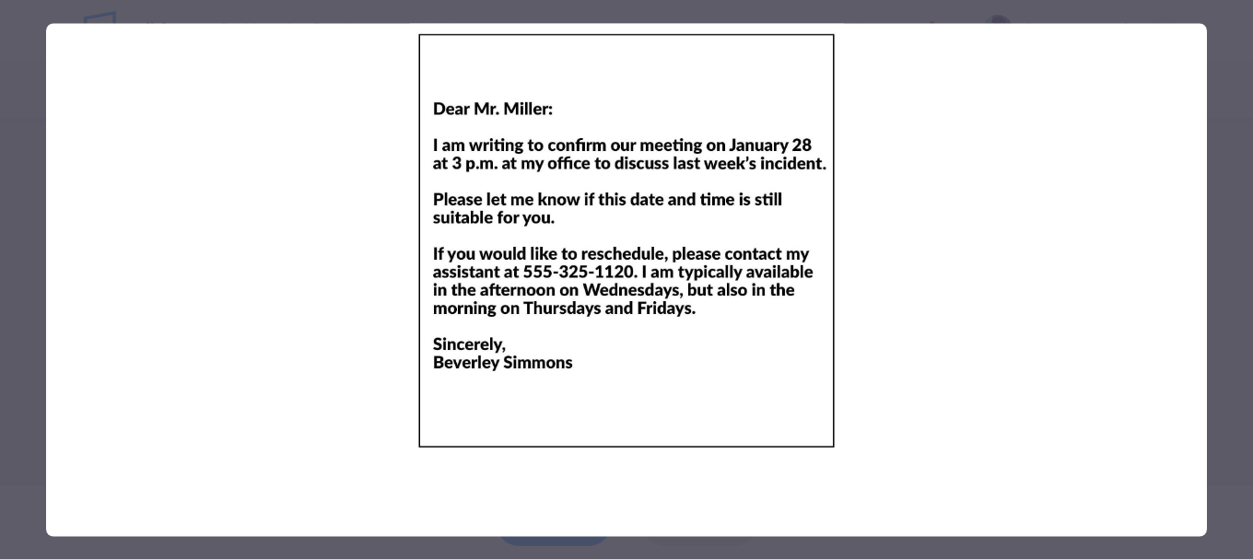
click at [0, 254] on div at bounding box center [626, 279] width 1253 height 559
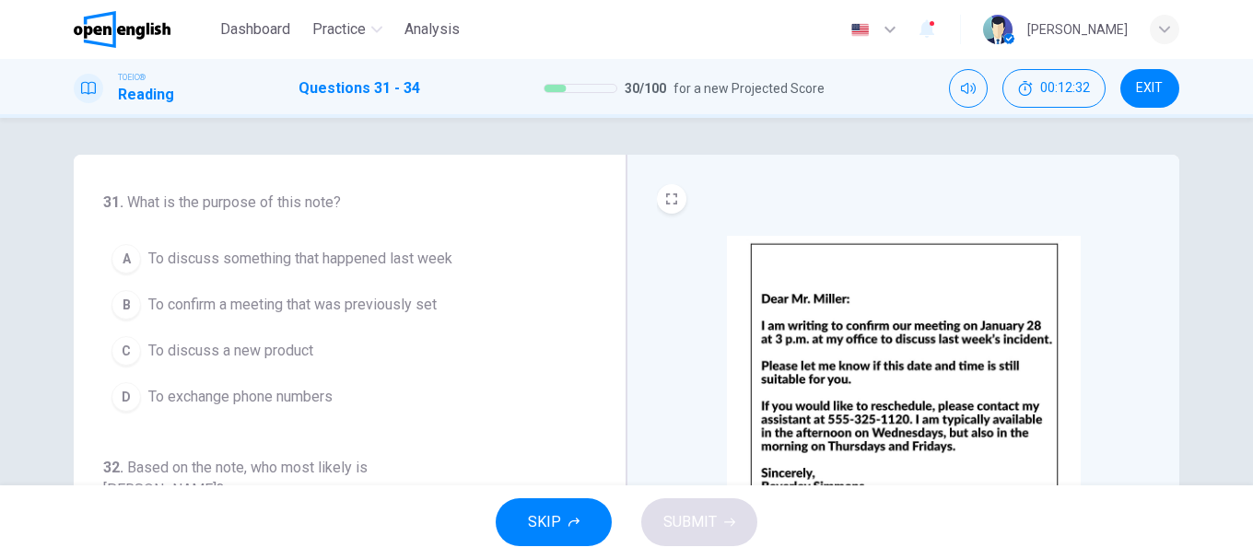
click at [238, 311] on span "To confirm a meeting that was previously set" at bounding box center [292, 305] width 288 height 22
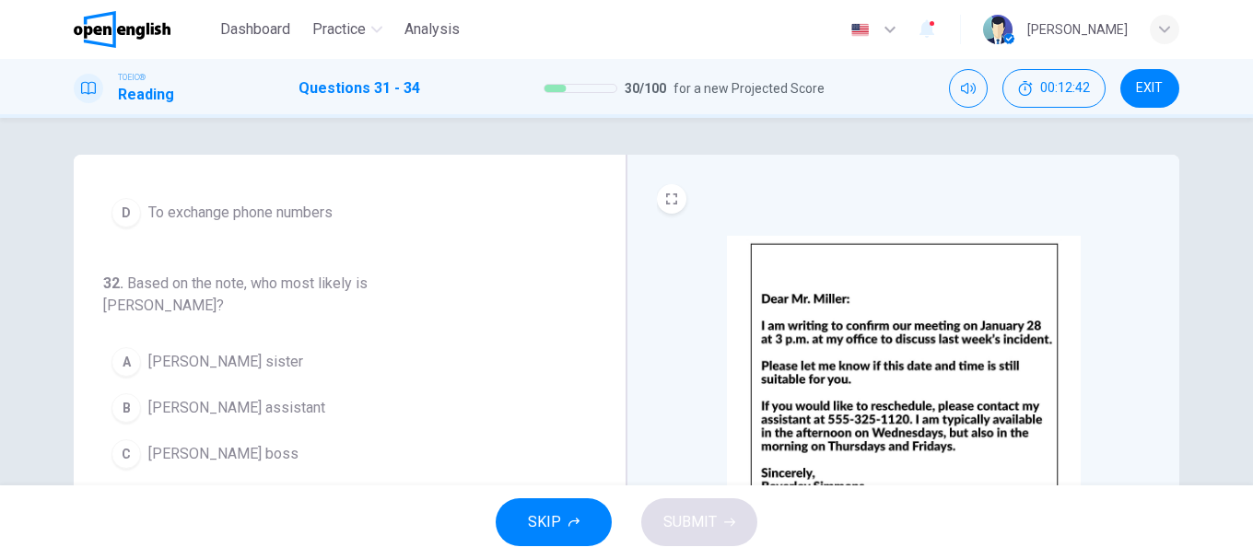
scroll to position [92, 0]
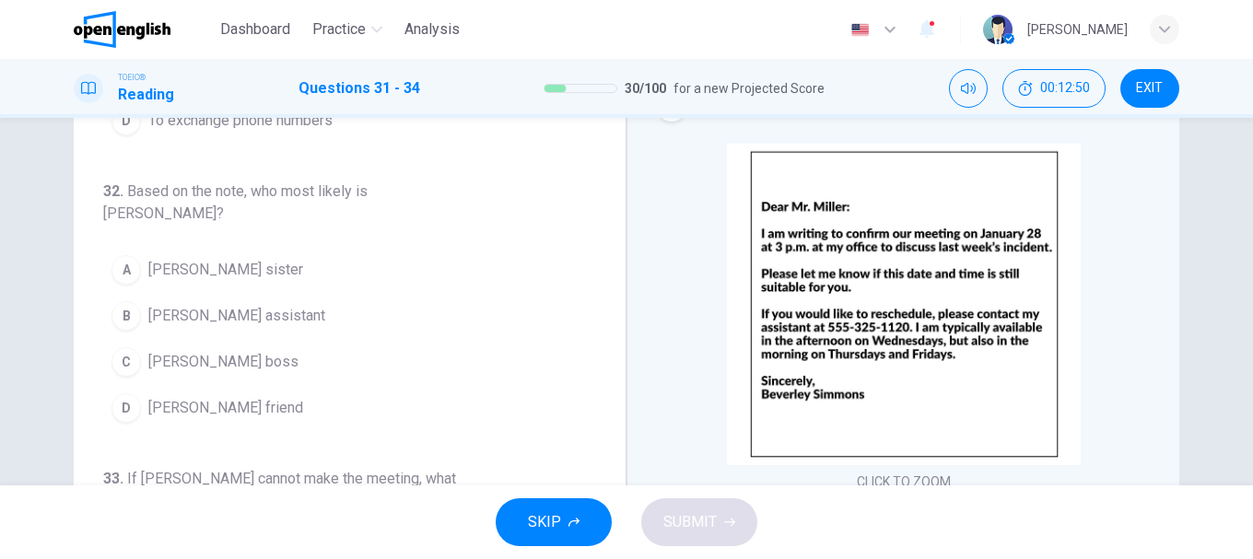
click at [207, 305] on span "[PERSON_NAME] assistant" at bounding box center [236, 316] width 177 height 22
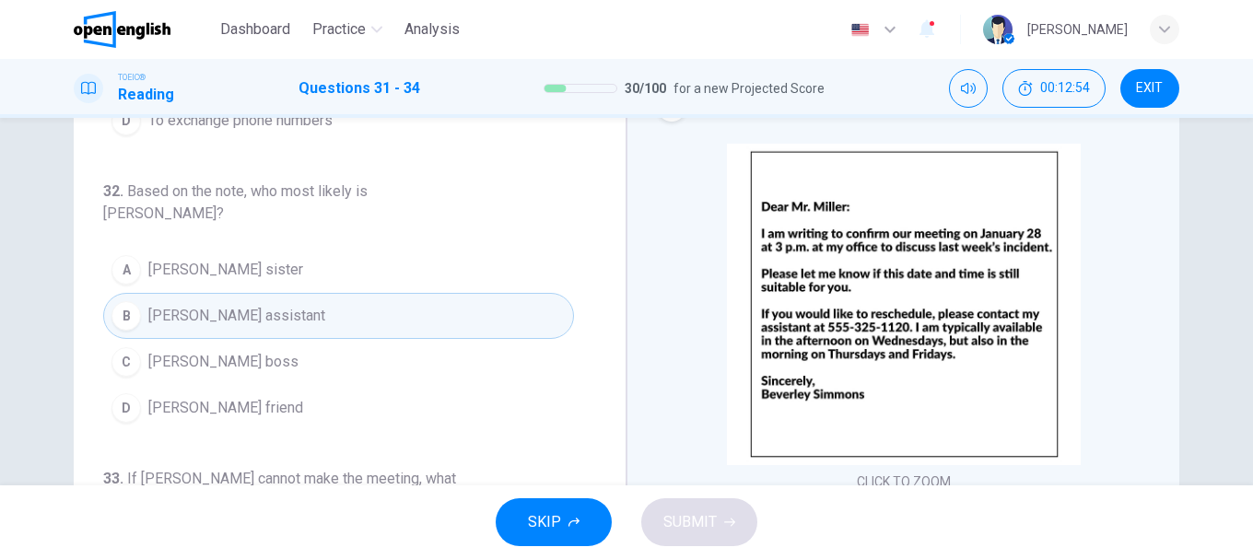
click at [193, 351] on span "[PERSON_NAME] boss" at bounding box center [223, 362] width 150 height 22
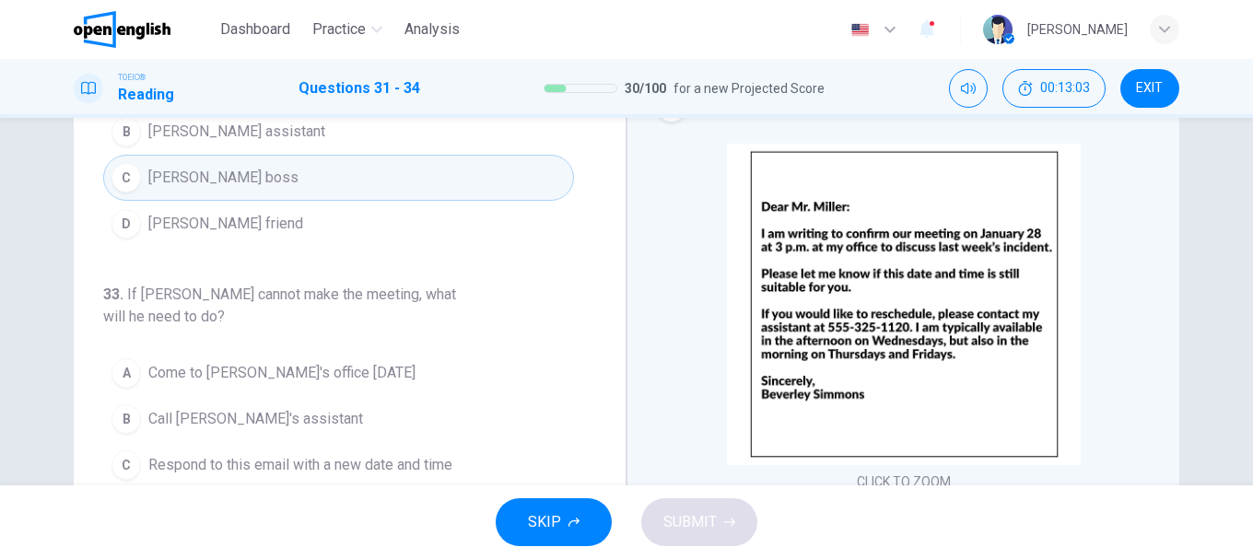
scroll to position [461, 0]
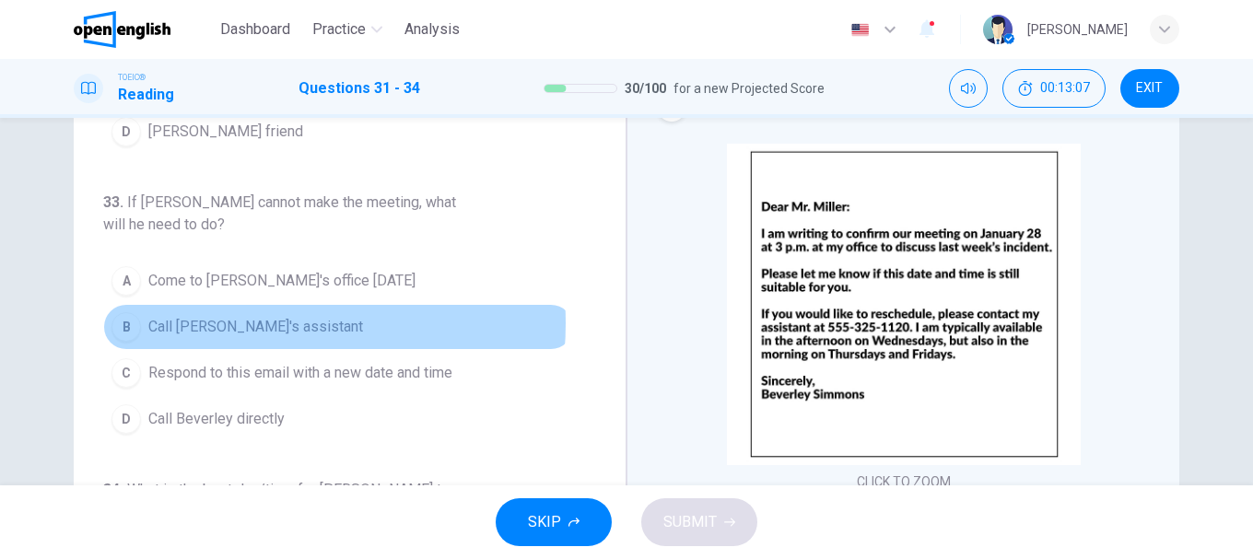
click at [228, 316] on span "Call [PERSON_NAME]'s assistant" at bounding box center [255, 327] width 215 height 22
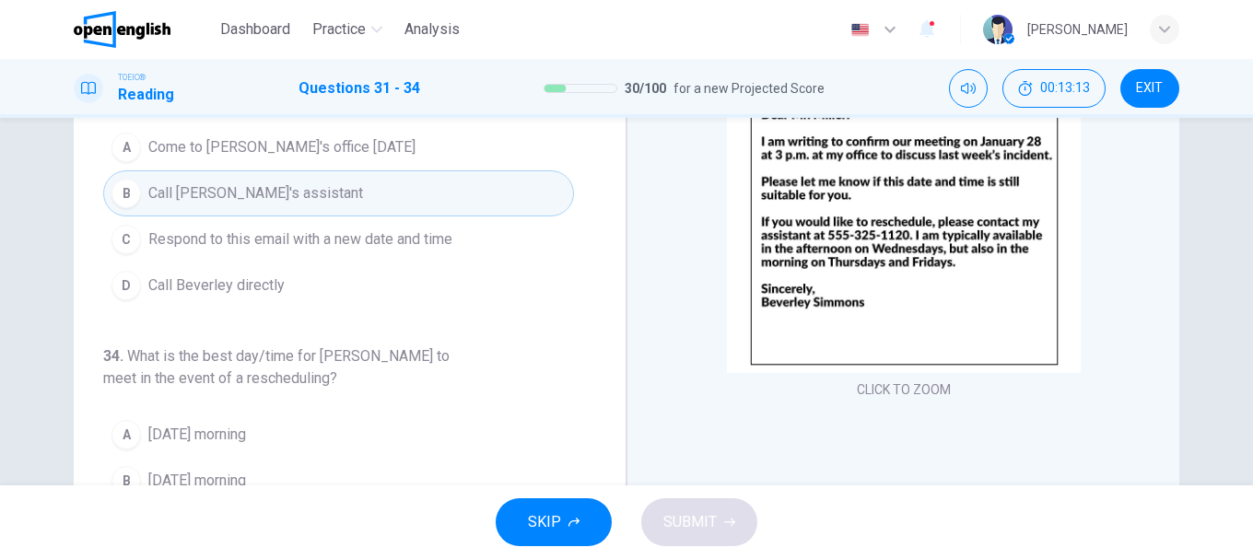
scroll to position [276, 0]
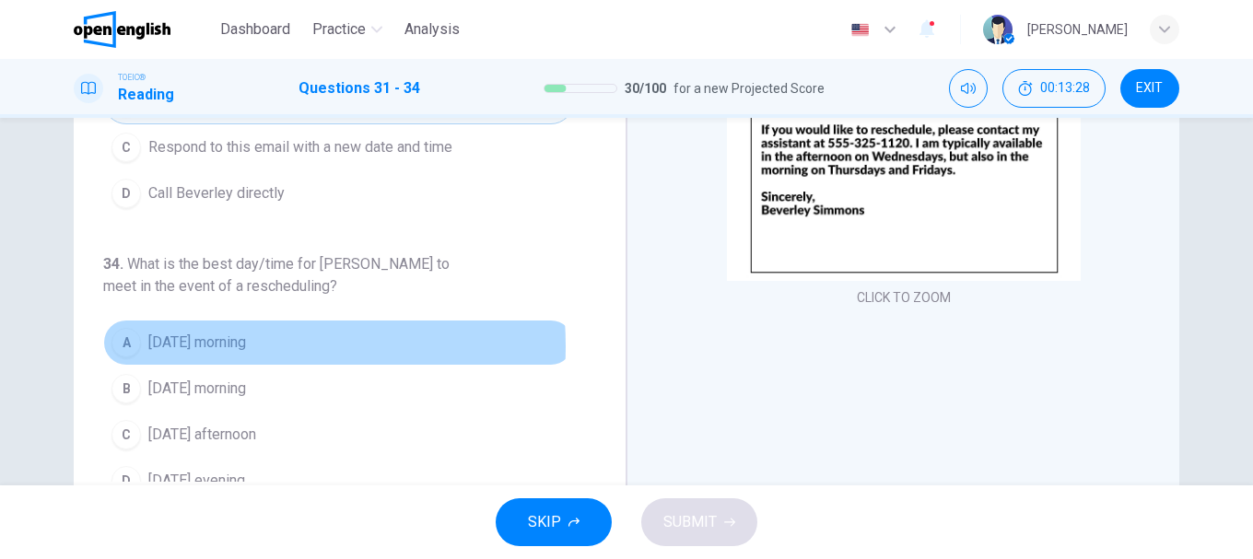
click at [194, 332] on span "[DATE] morning" at bounding box center [197, 343] width 98 height 22
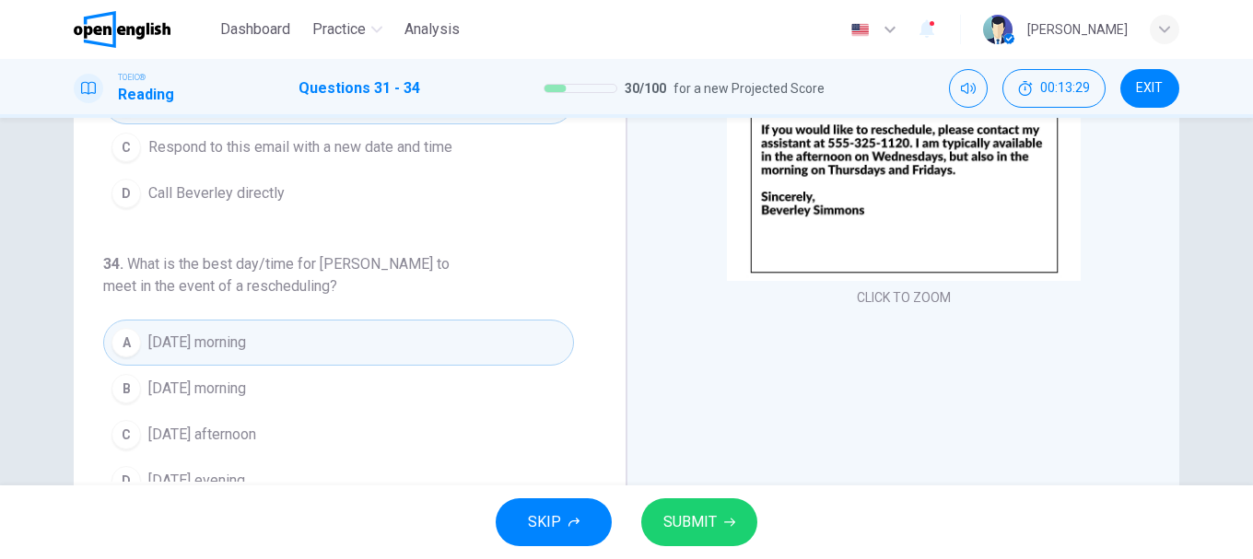
click at [712, 518] on span "SUBMIT" at bounding box center [690, 523] width 53 height 26
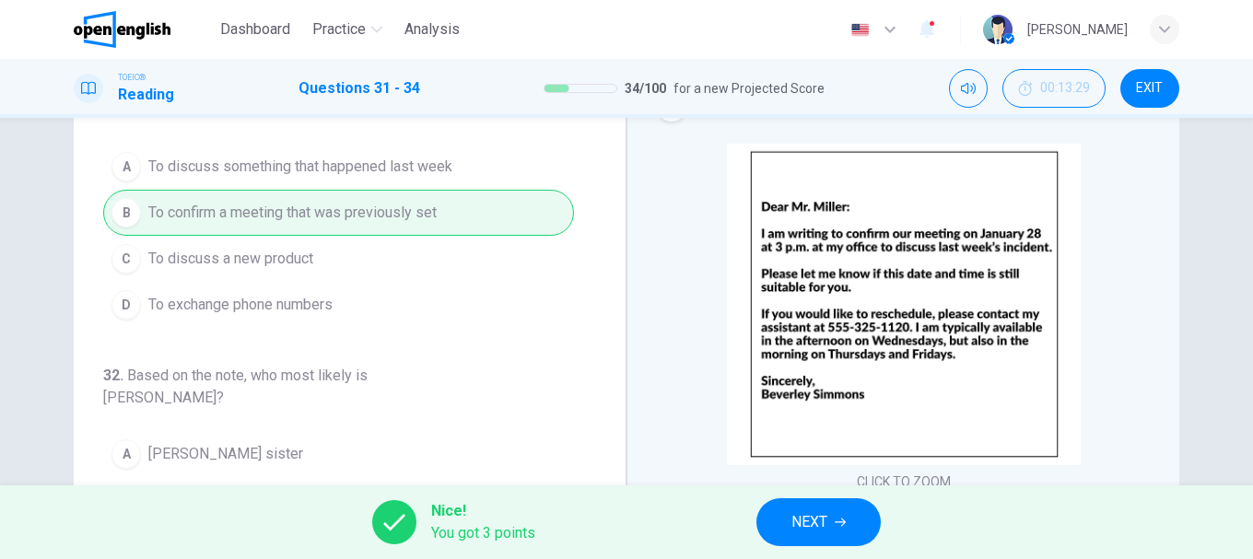
scroll to position [0, 0]
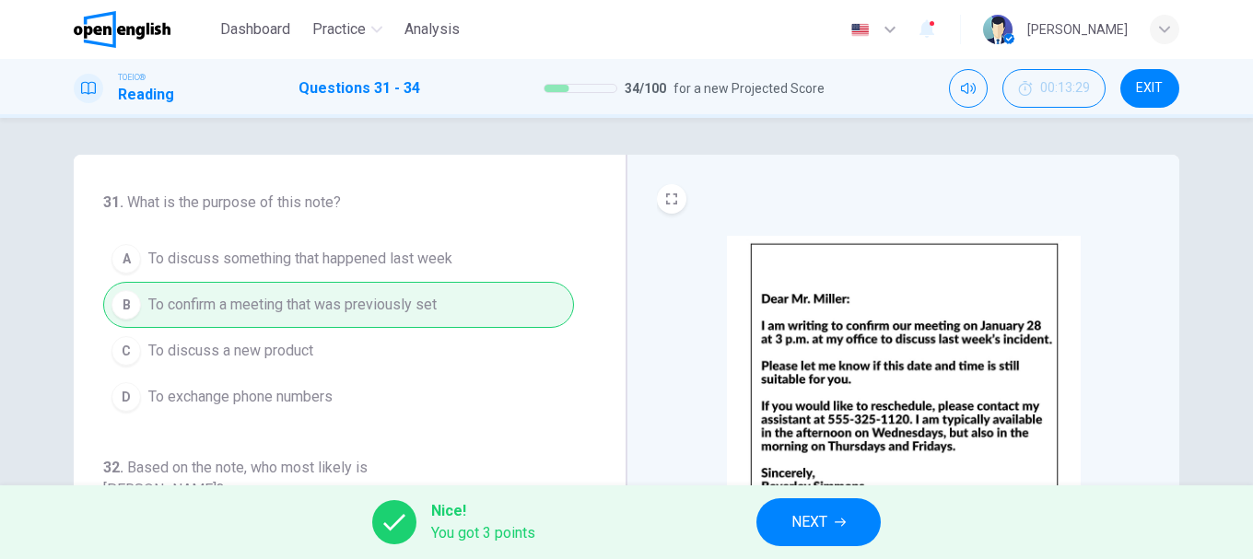
click at [833, 517] on button "NEXT" at bounding box center [819, 523] width 124 height 48
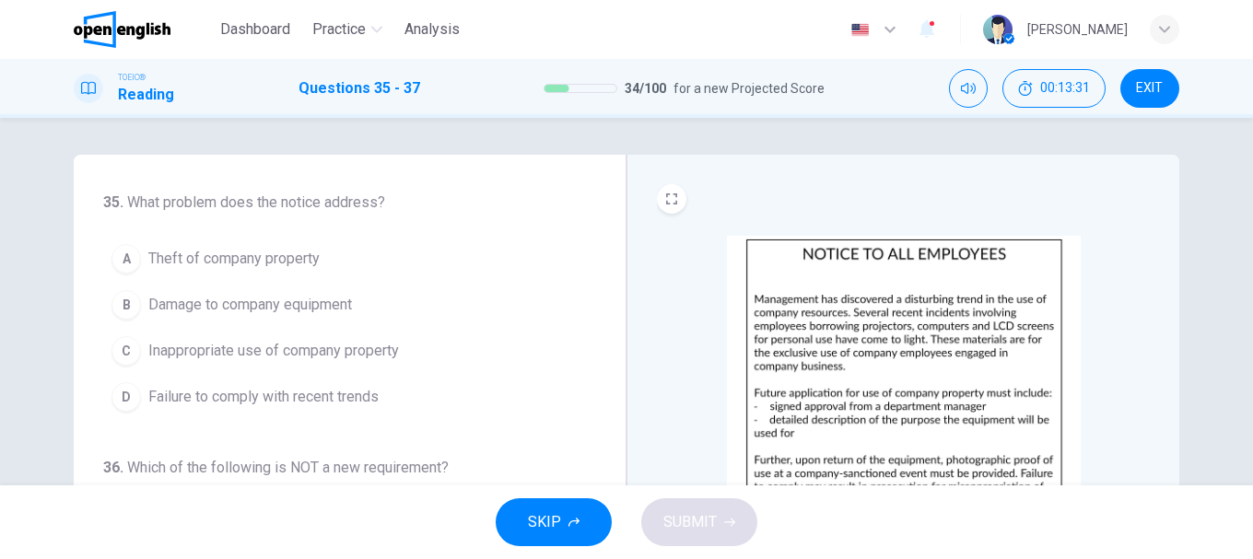
click at [867, 307] on img at bounding box center [904, 397] width 354 height 322
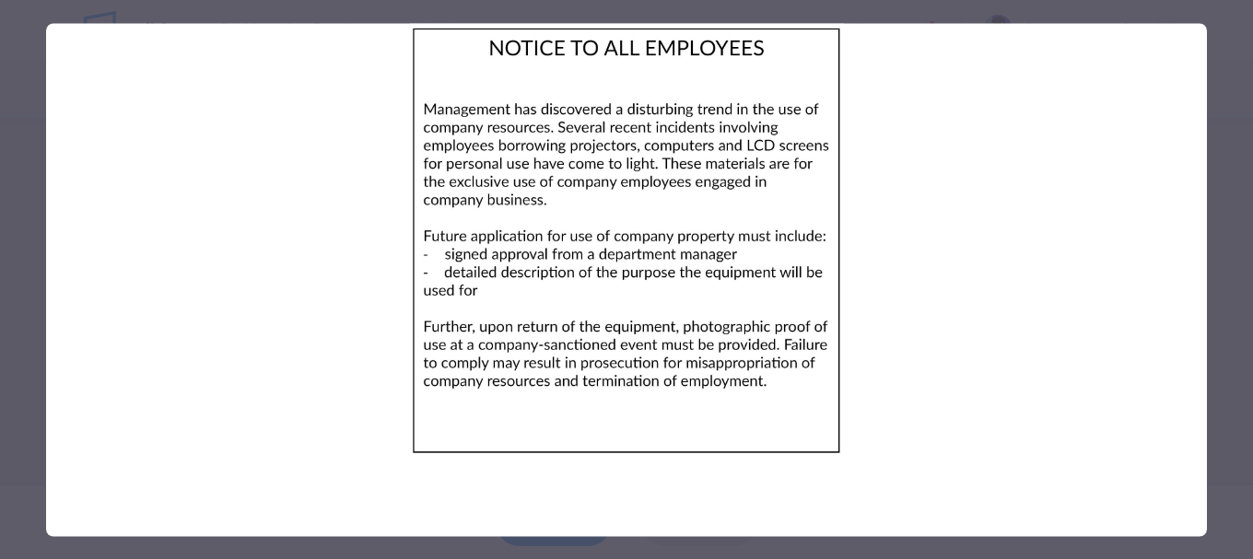
click at [12, 253] on div at bounding box center [626, 279] width 1253 height 559
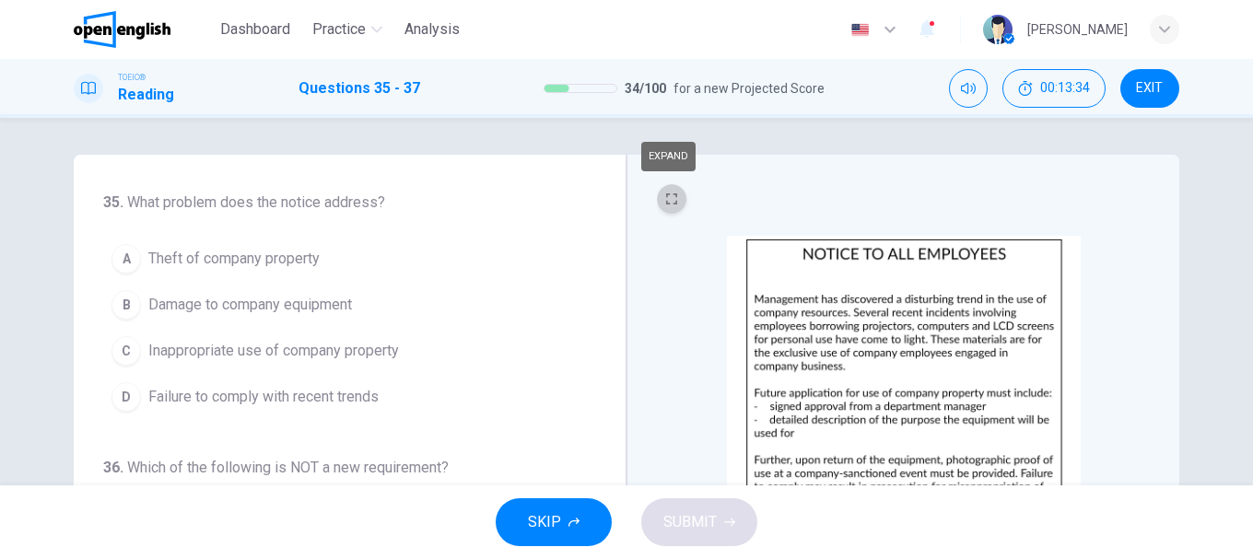
click at [672, 196] on icon "EXPAND" at bounding box center [671, 199] width 11 height 11
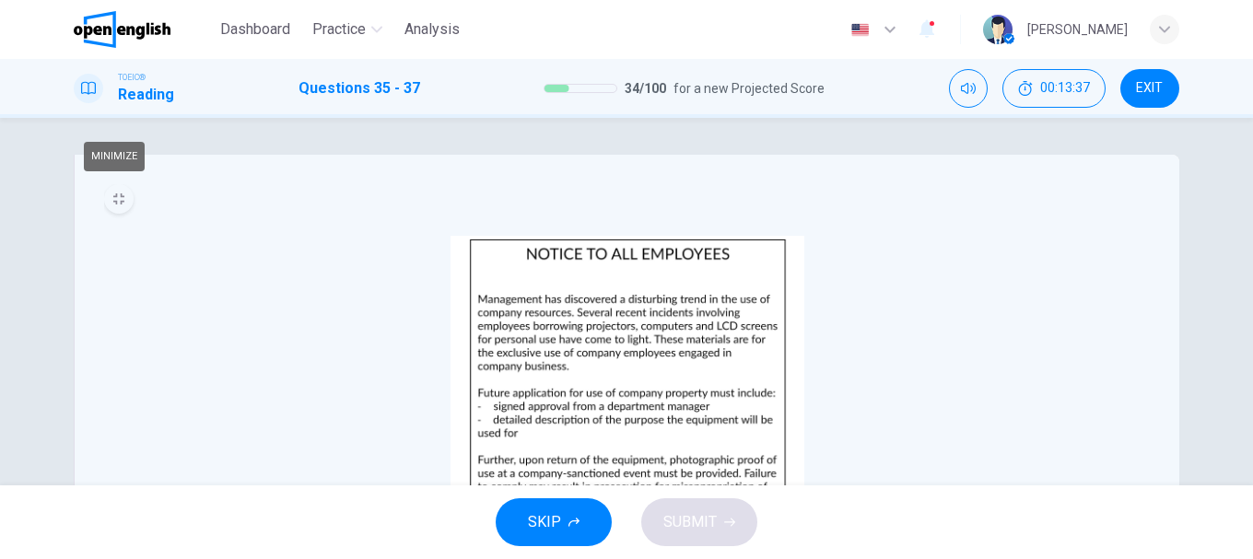
click at [107, 202] on button "MINIMIZE" at bounding box center [118, 198] width 29 height 29
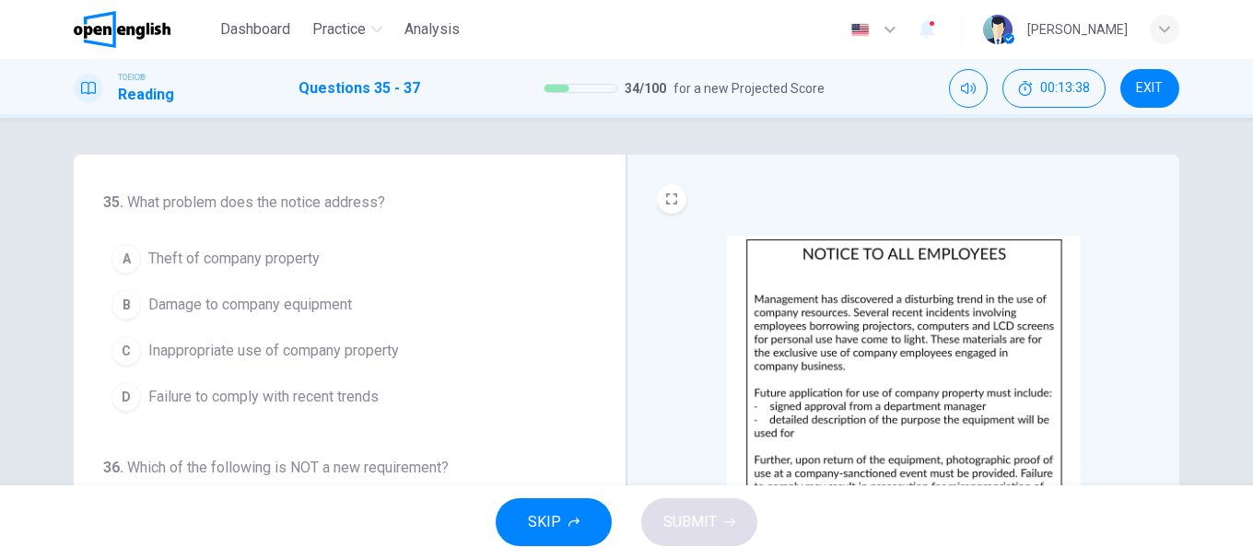
scroll to position [184, 0]
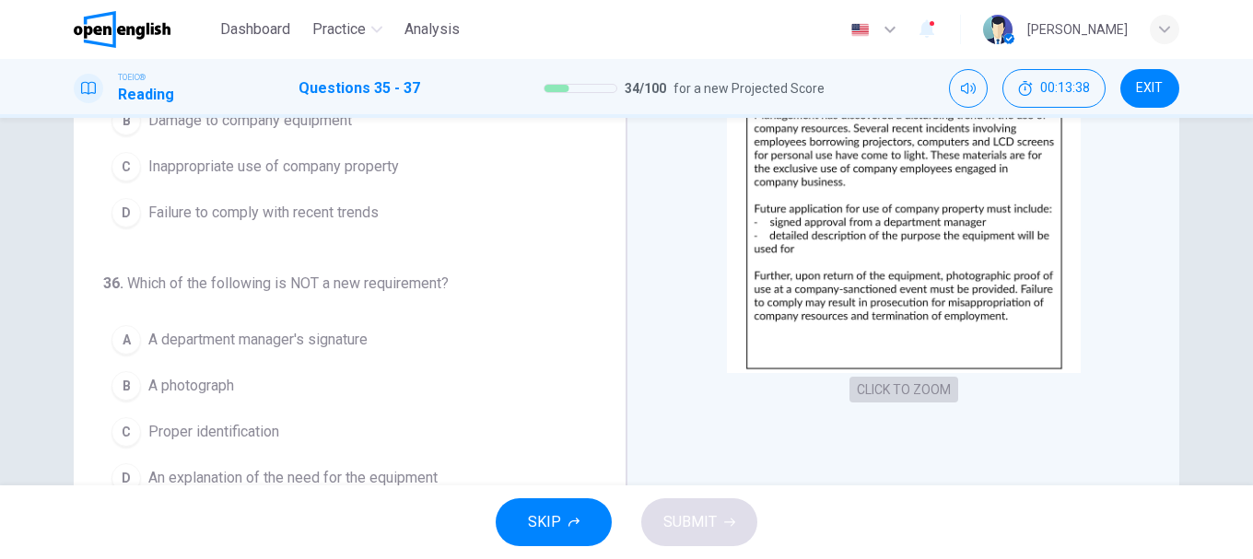
click at [907, 382] on button "CLICK TO ZOOM" at bounding box center [904, 390] width 109 height 26
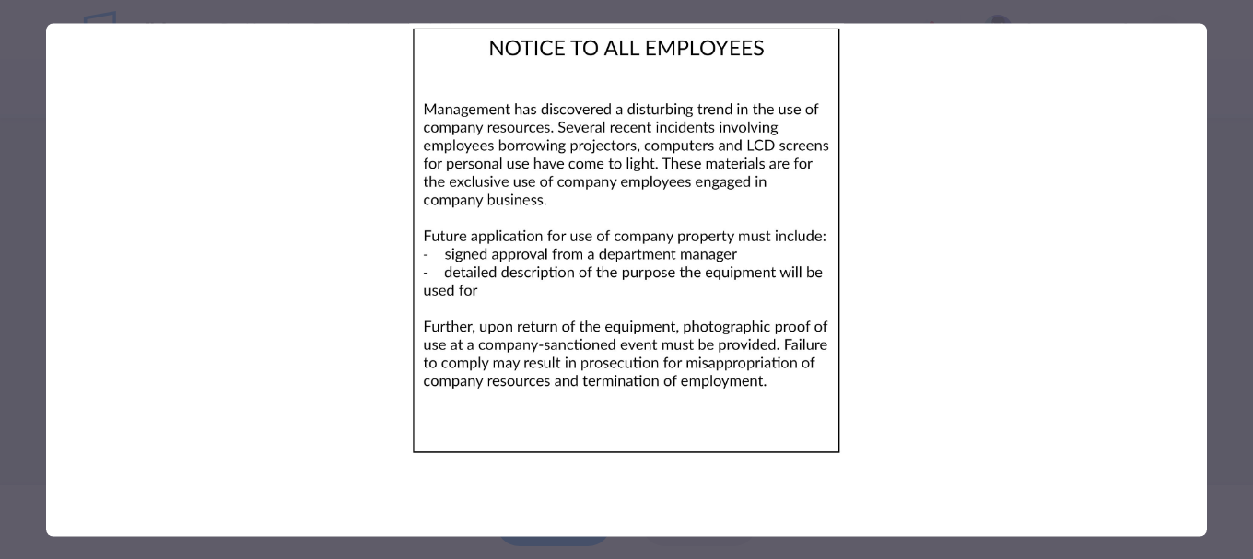
click at [16, 292] on div at bounding box center [626, 279] width 1253 height 559
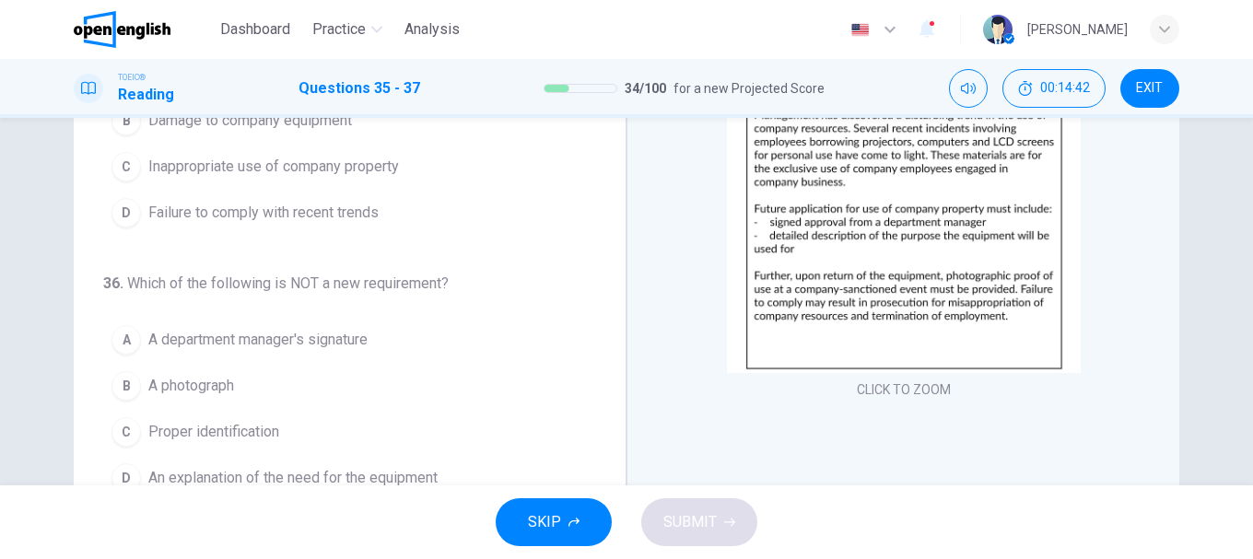
scroll to position [0, 0]
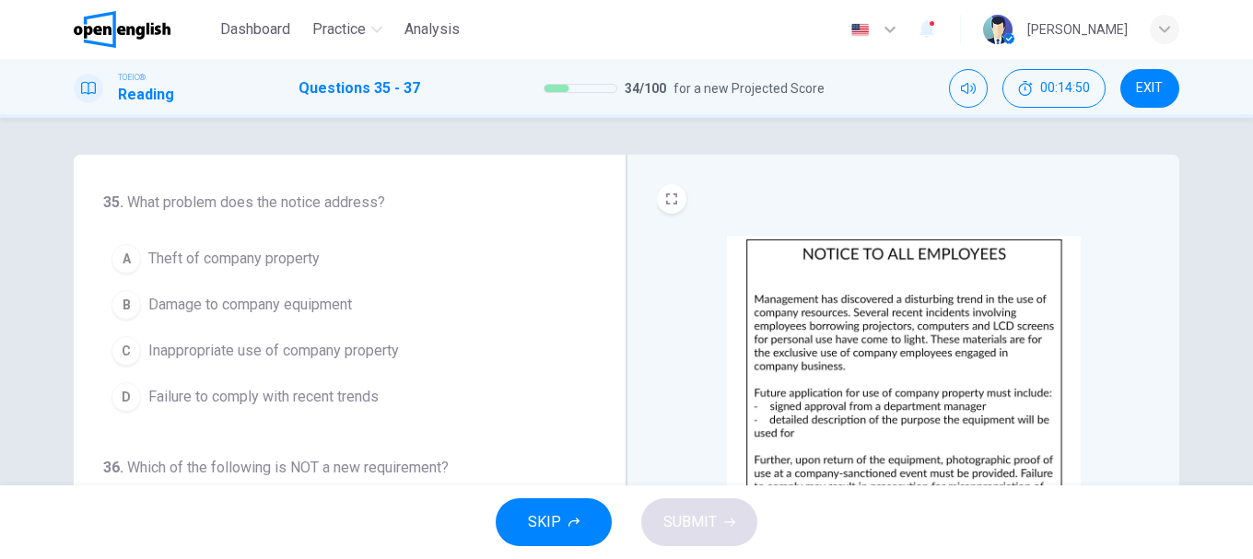
click at [240, 353] on span "Inappropriate use of company property" at bounding box center [273, 351] width 251 height 22
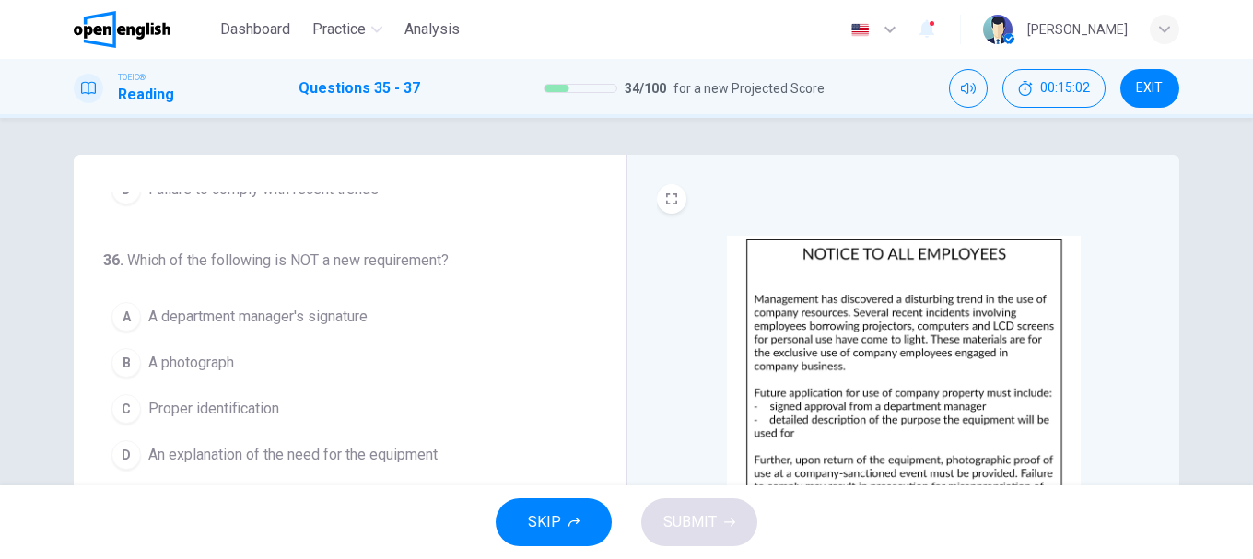
scroll to position [92, 0]
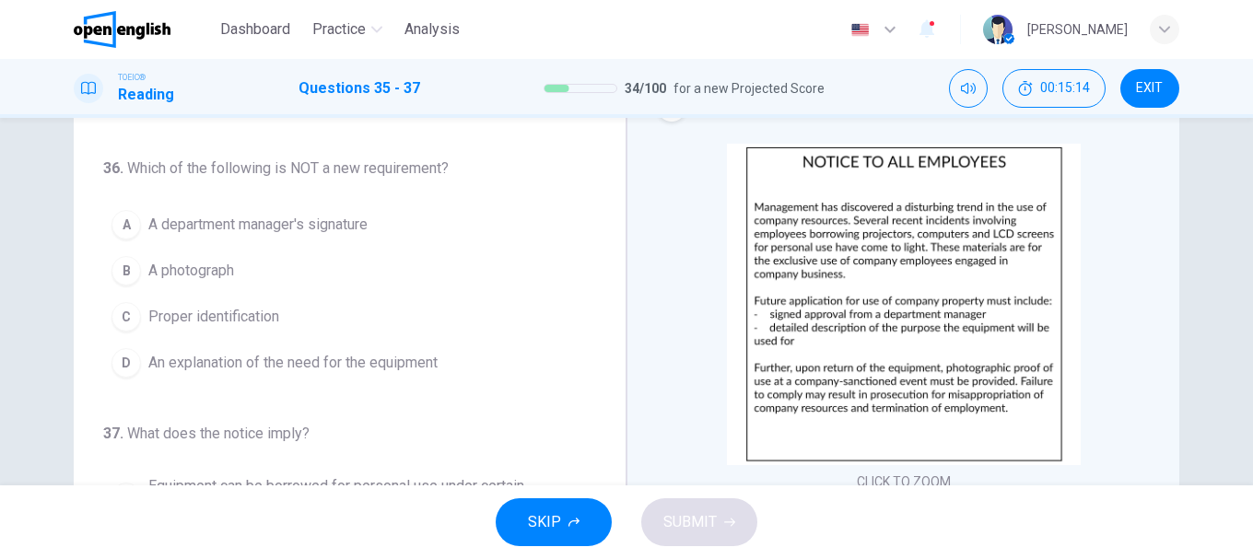
click at [245, 230] on span "A department manager's signature" at bounding box center [257, 225] width 219 height 22
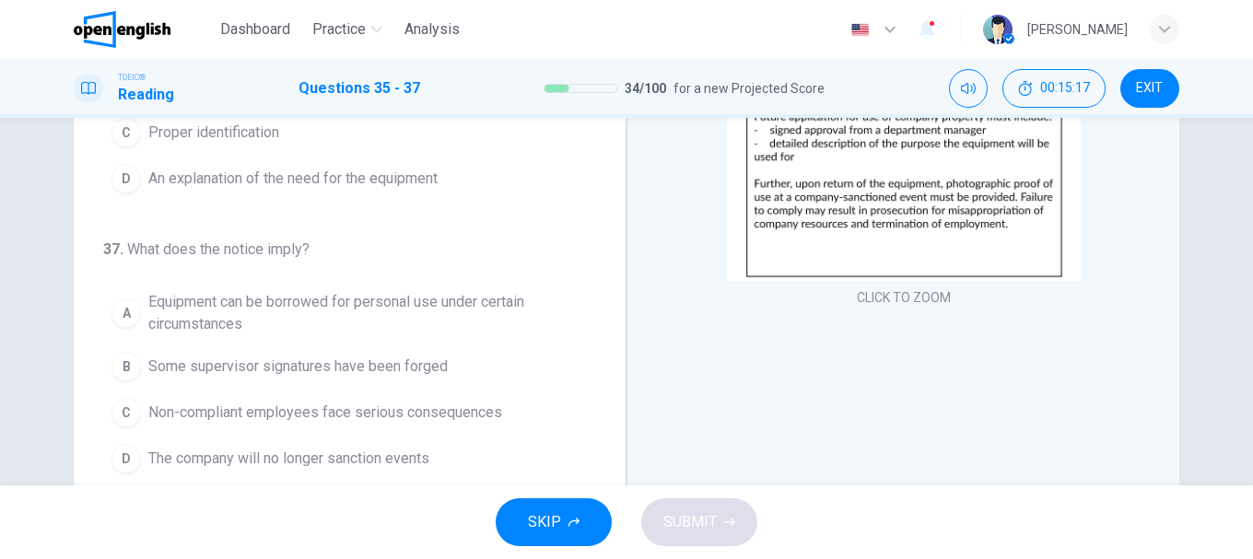
scroll to position [347, 0]
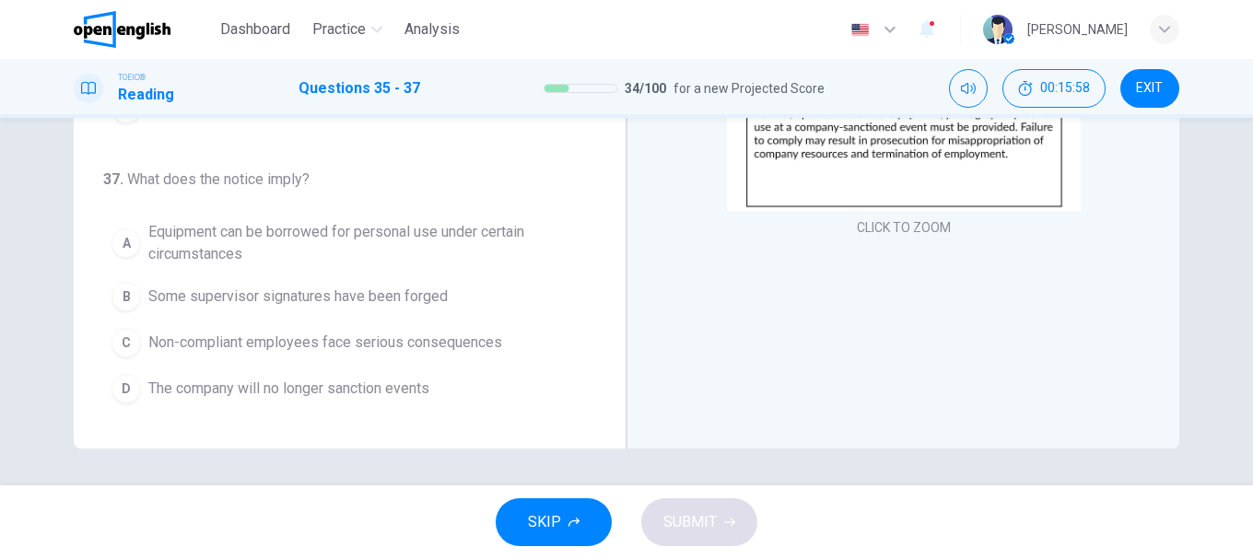
click at [246, 347] on span "Non-compliant employees face serious consequences" at bounding box center [325, 343] width 354 height 22
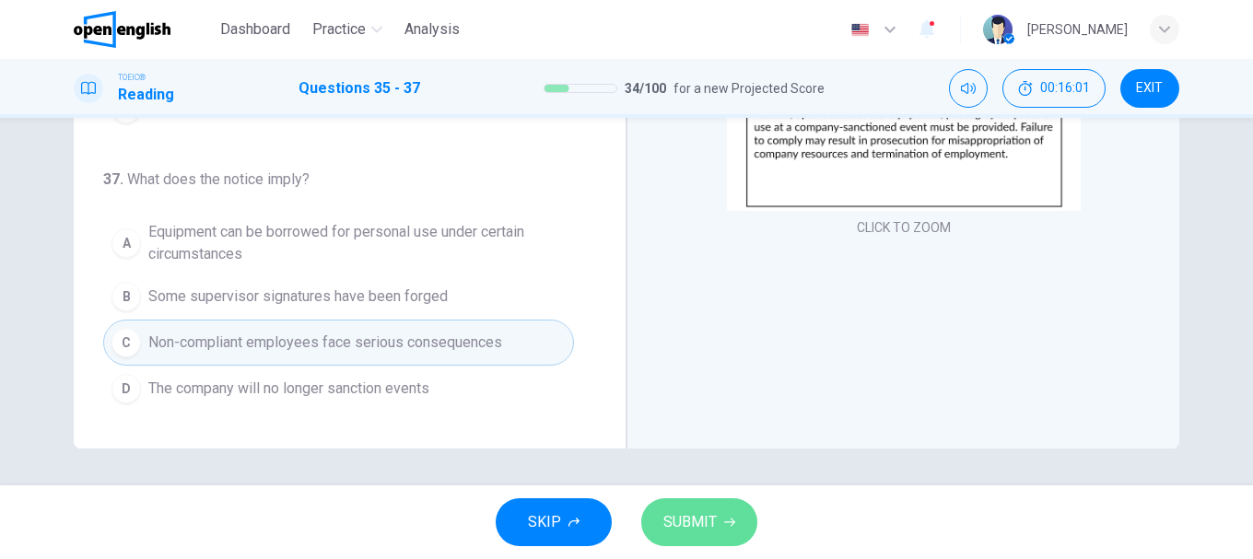
click at [715, 515] on span "SUBMIT" at bounding box center [690, 523] width 53 height 26
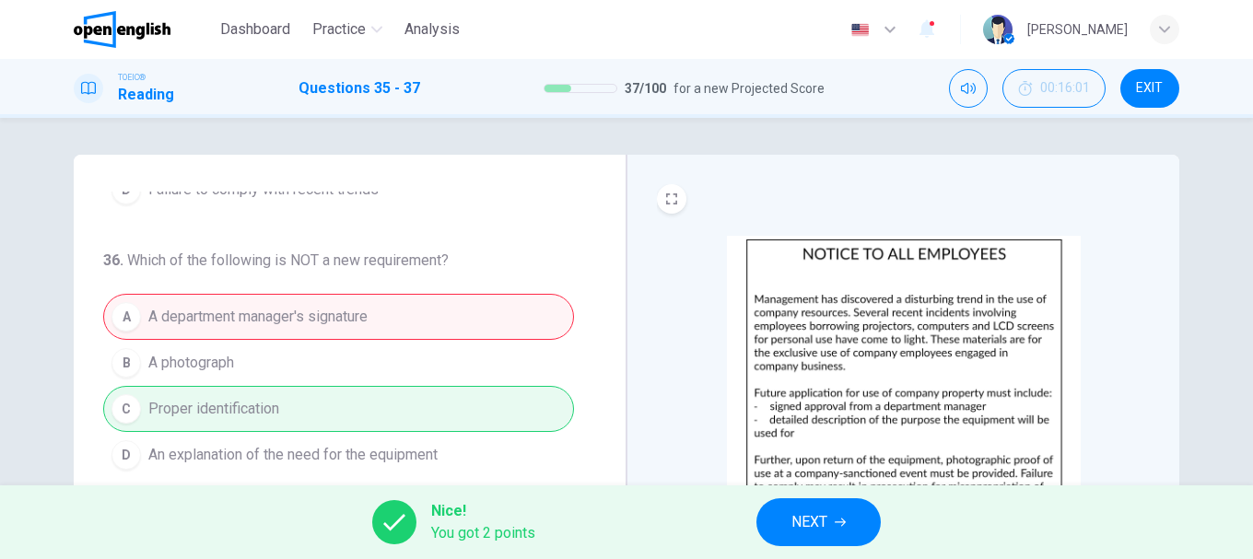
scroll to position [276, 0]
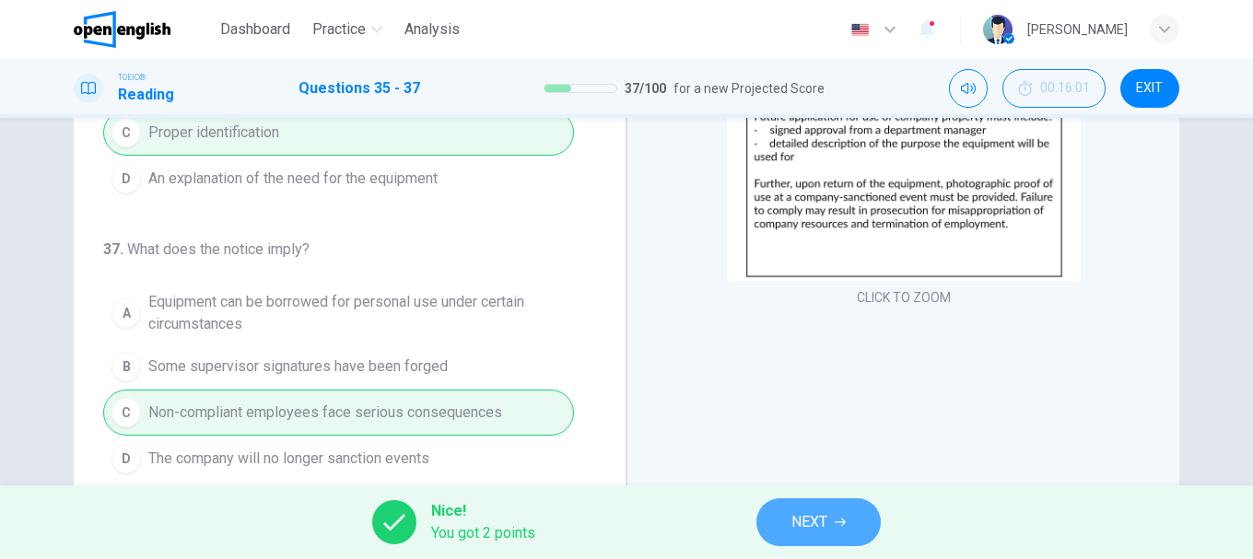
click at [812, 523] on span "NEXT" at bounding box center [810, 523] width 36 height 26
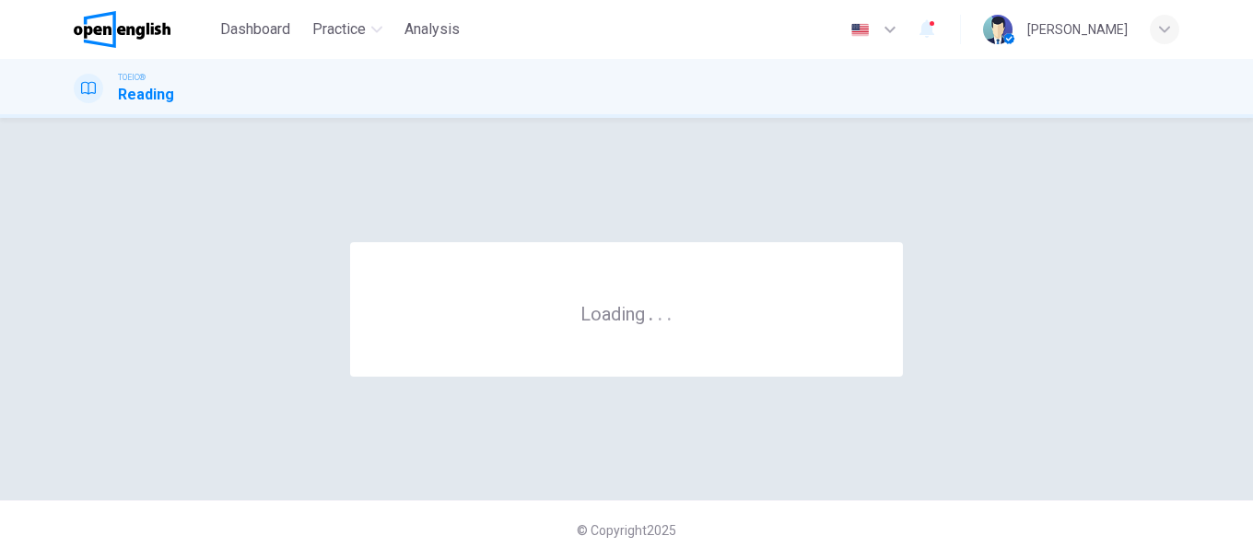
scroll to position [0, 0]
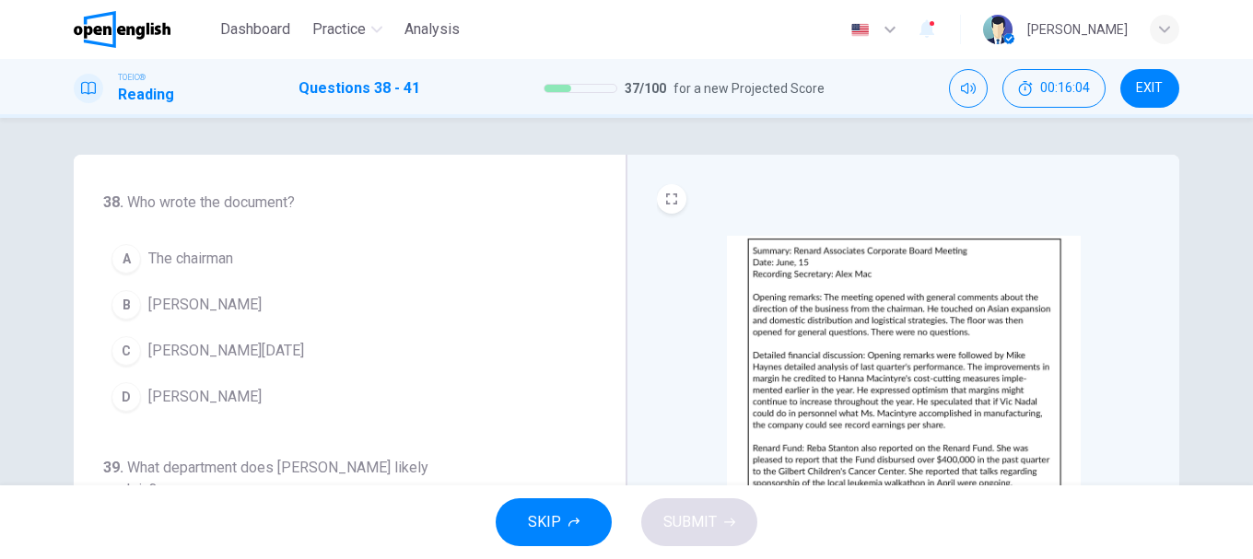
click at [806, 336] on img at bounding box center [904, 397] width 354 height 322
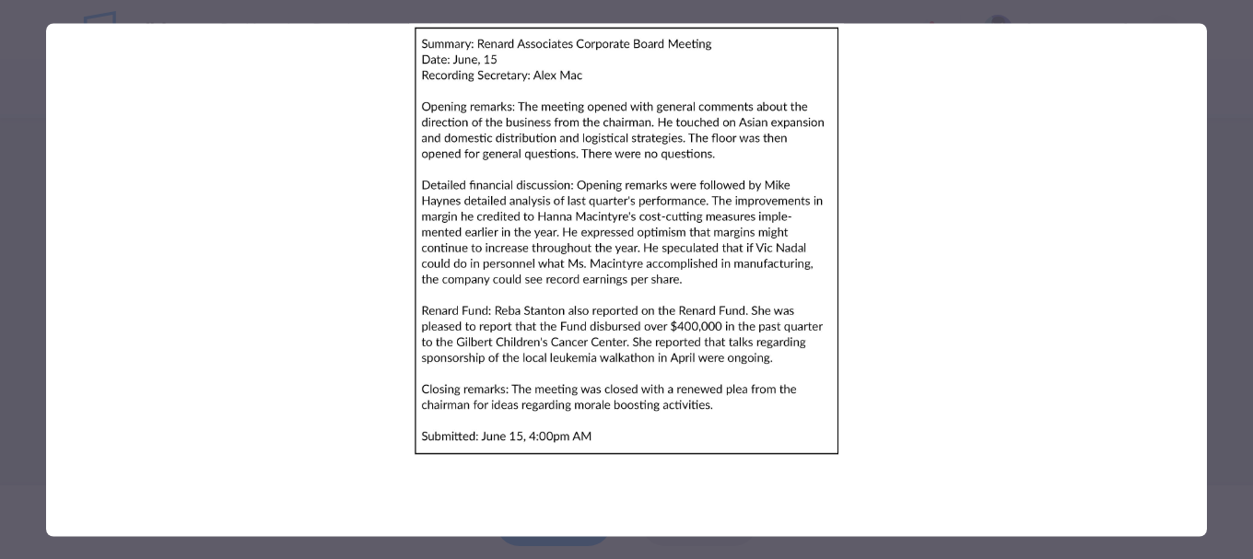
click at [28, 266] on div at bounding box center [626, 279] width 1253 height 559
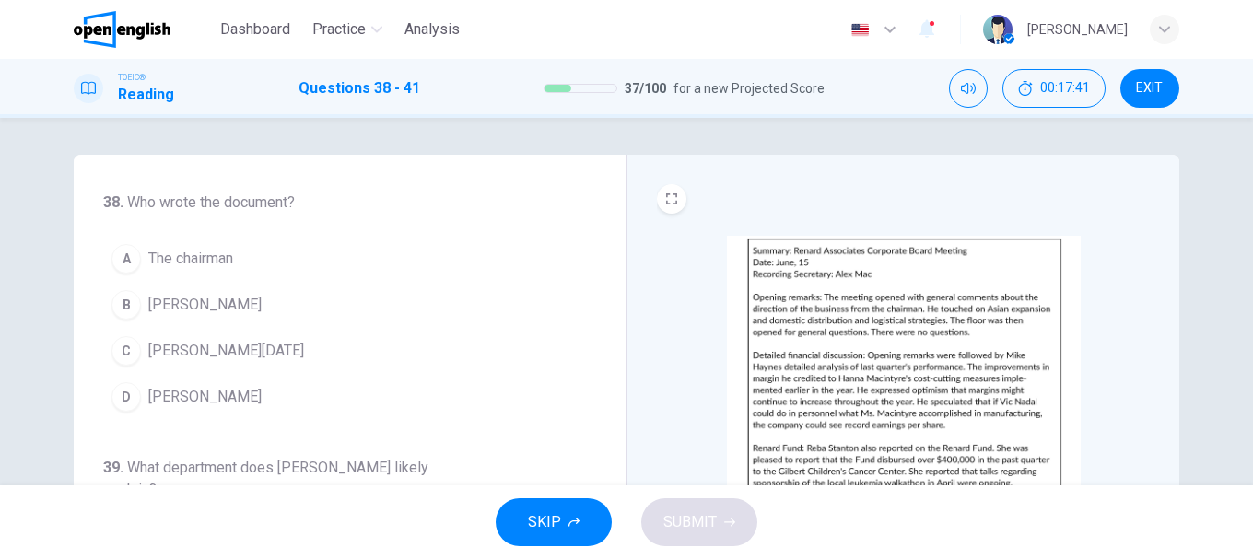
scroll to position [92, 0]
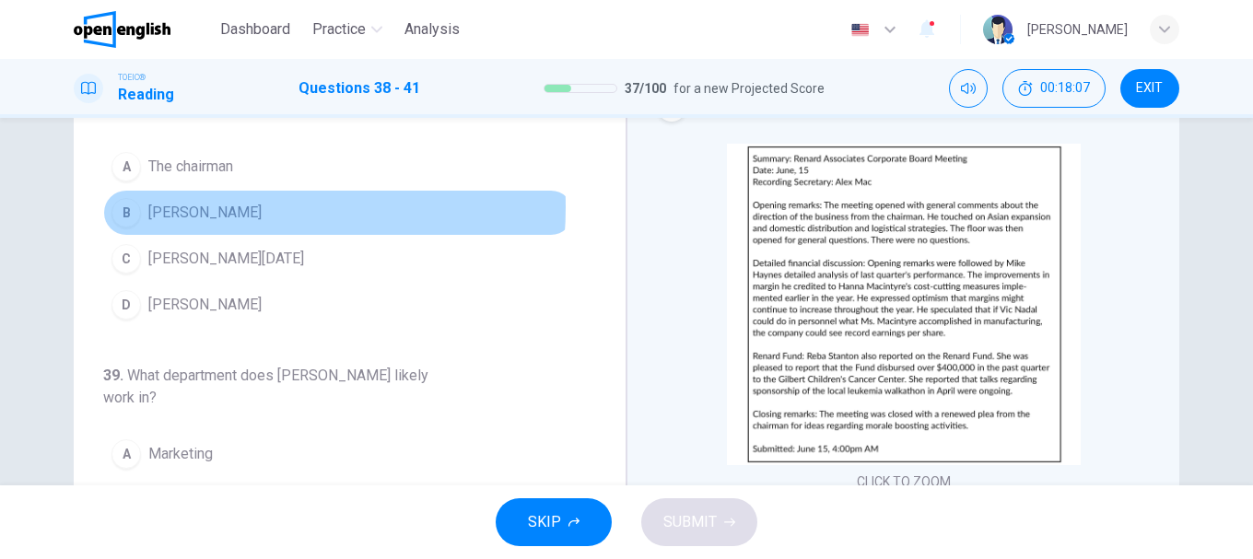
click at [187, 207] on span "[PERSON_NAME]" at bounding box center [204, 213] width 113 height 22
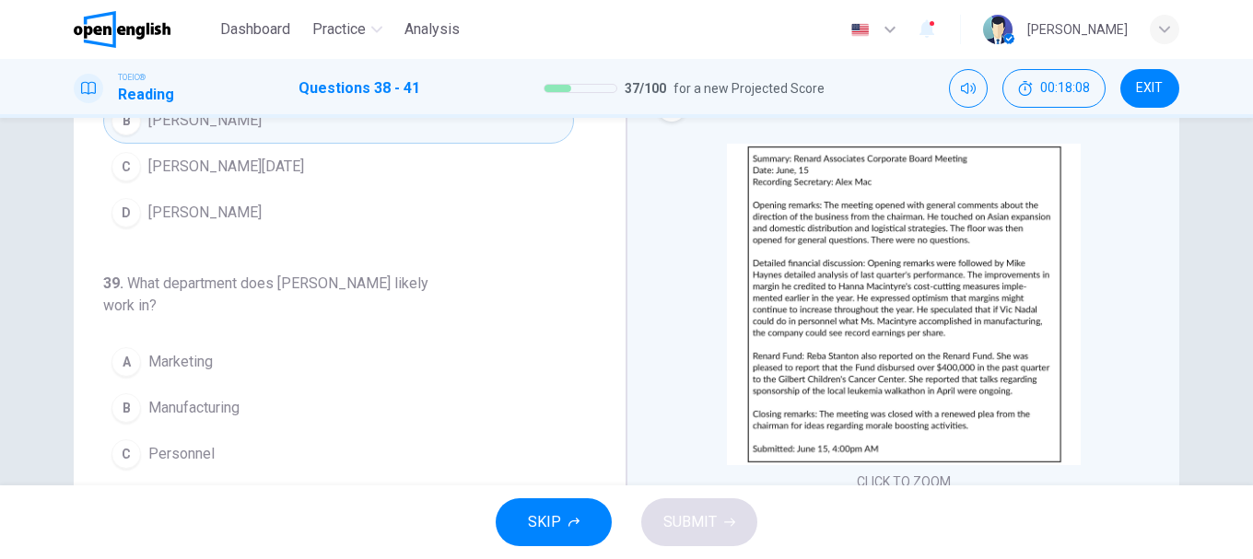
scroll to position [184, 0]
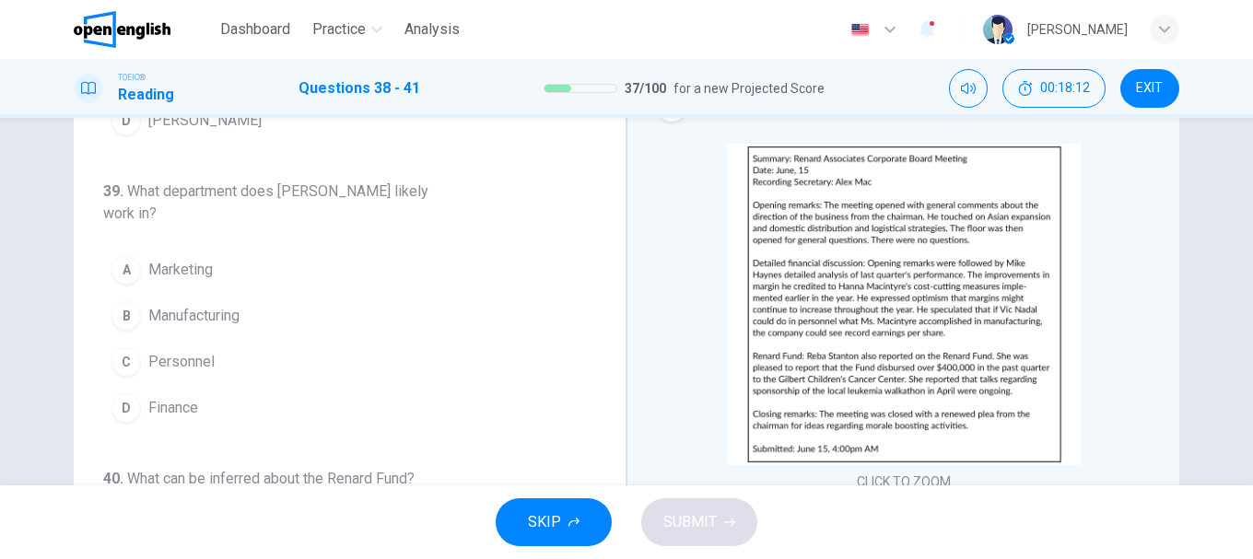
click at [174, 367] on span "Personnel" at bounding box center [181, 362] width 66 height 22
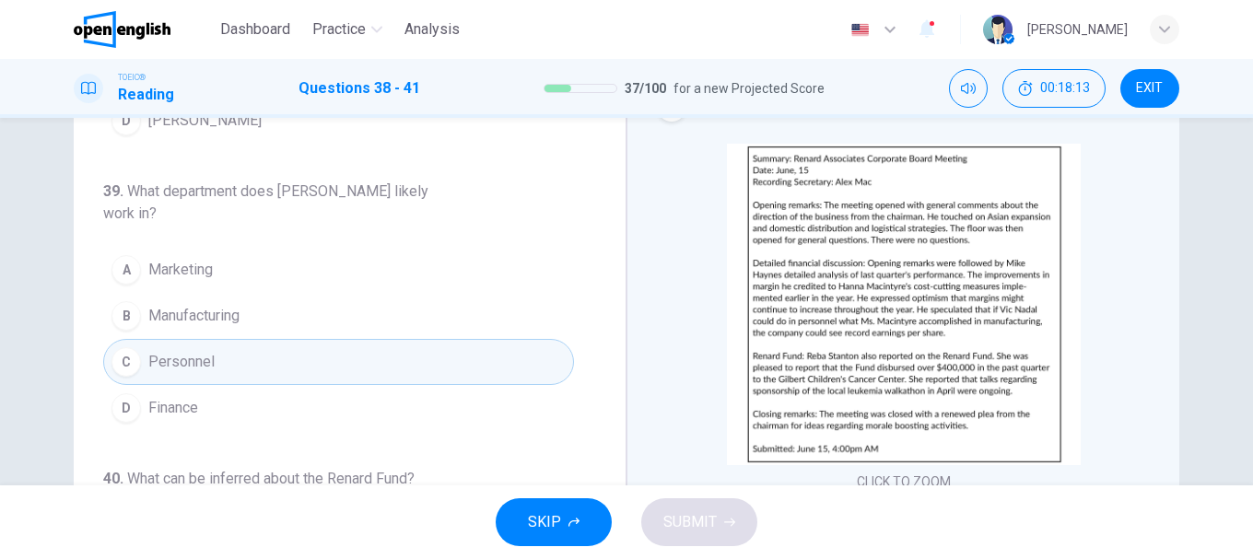
scroll to position [276, 0]
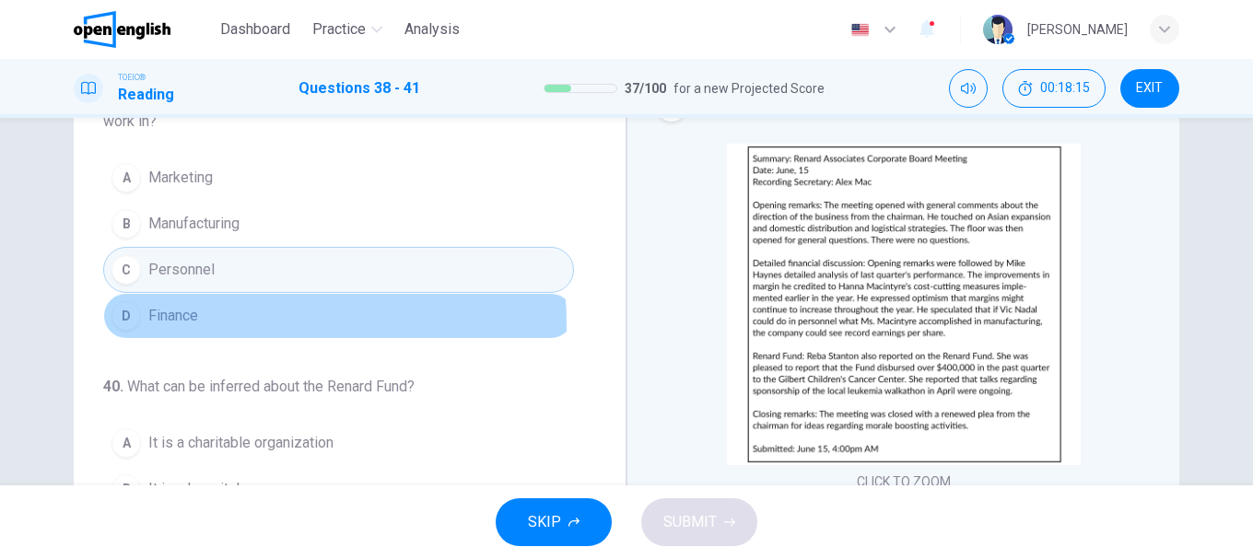
click at [197, 325] on button "D Finance" at bounding box center [338, 316] width 471 height 46
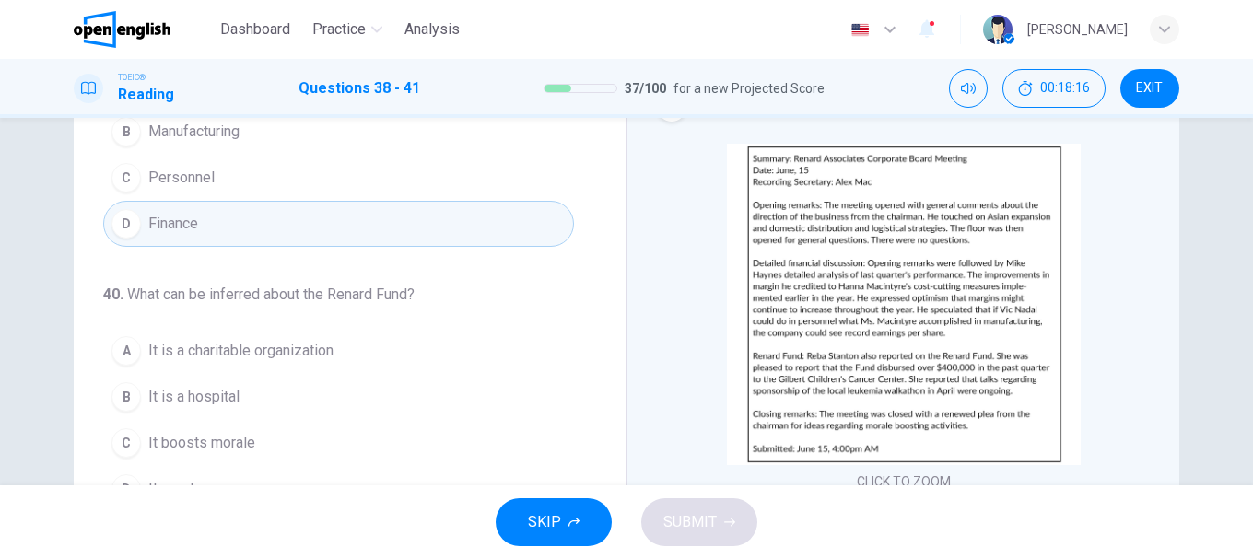
scroll to position [461, 0]
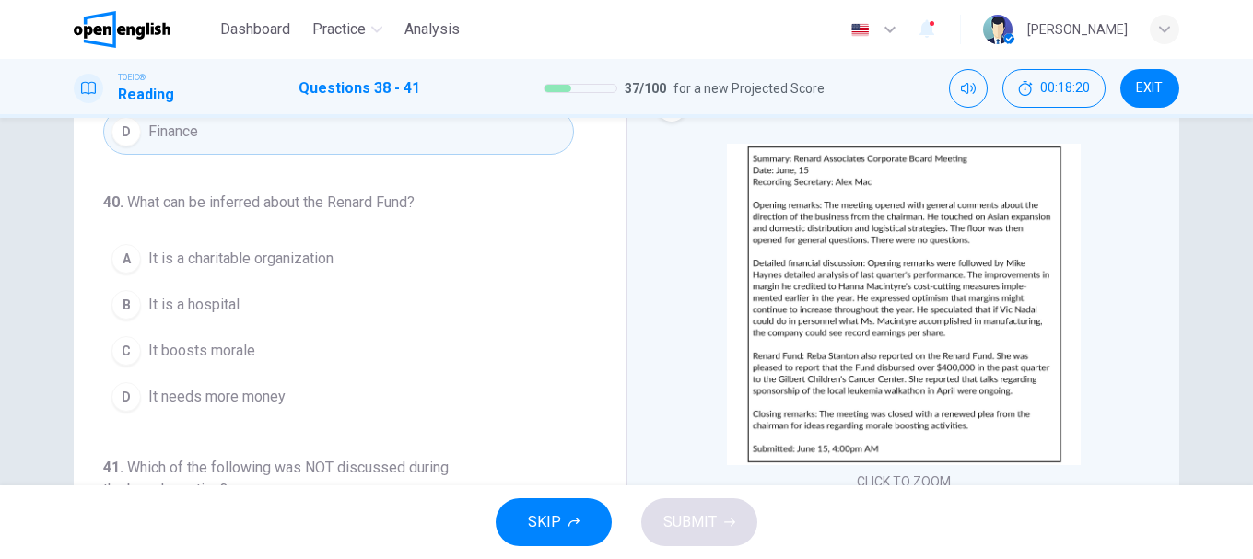
click at [239, 245] on button "A It is a charitable organization" at bounding box center [338, 259] width 471 height 46
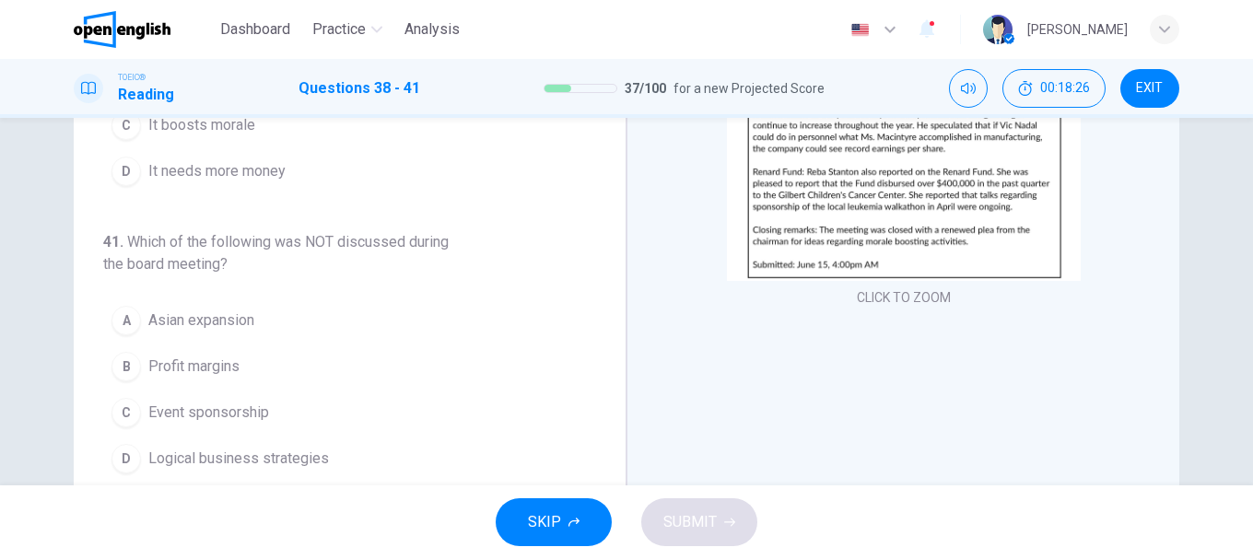
scroll to position [347, 0]
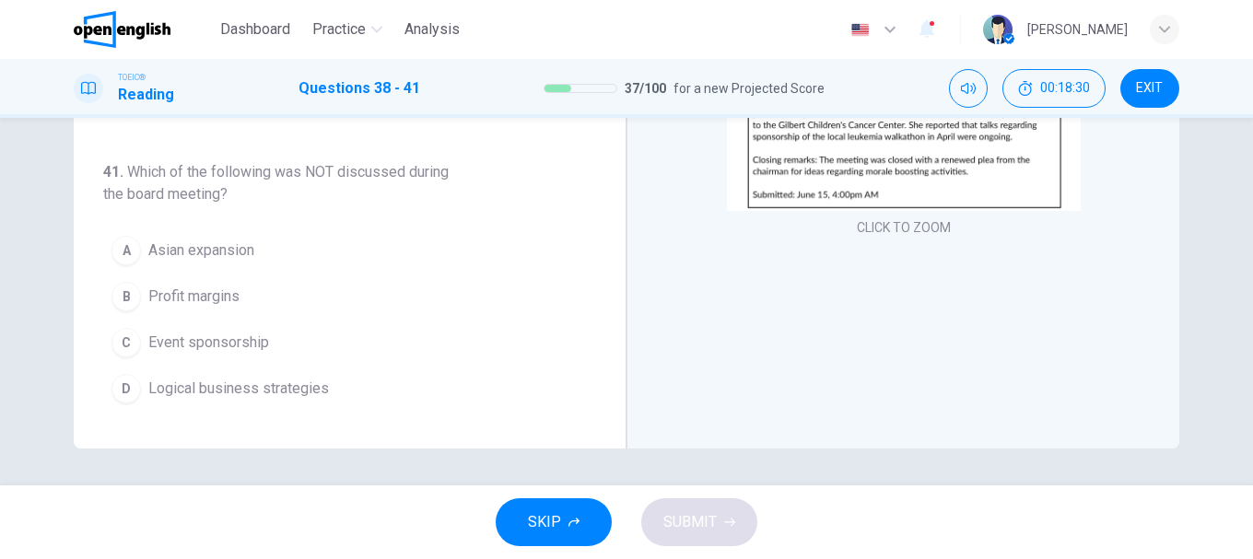
click at [186, 295] on span "Profit margins" at bounding box center [193, 297] width 91 height 22
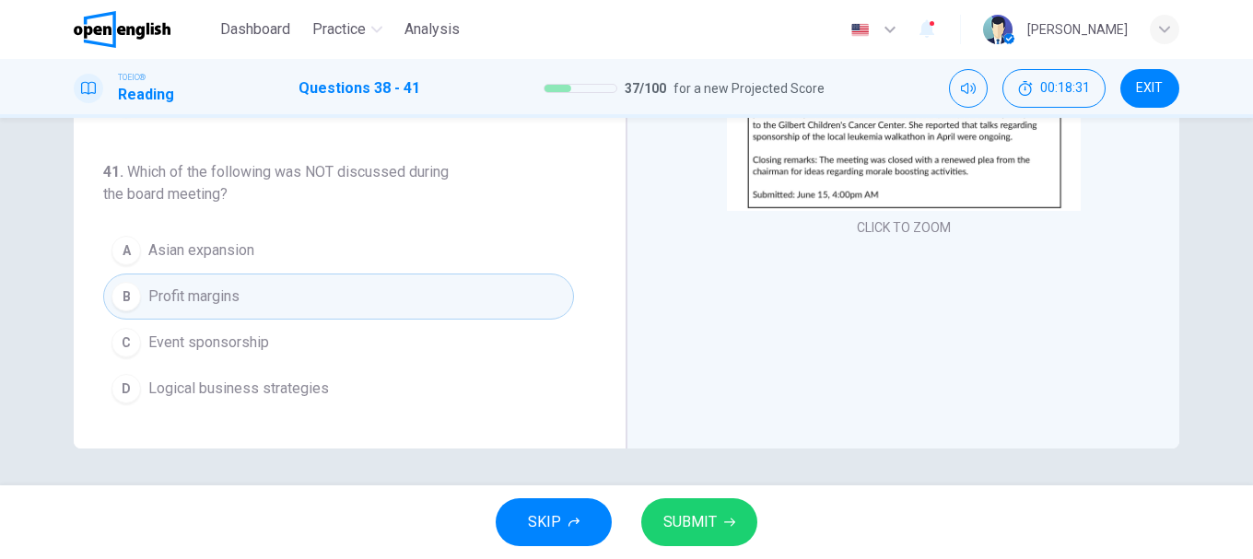
click at [690, 523] on span "SUBMIT" at bounding box center [690, 523] width 53 height 26
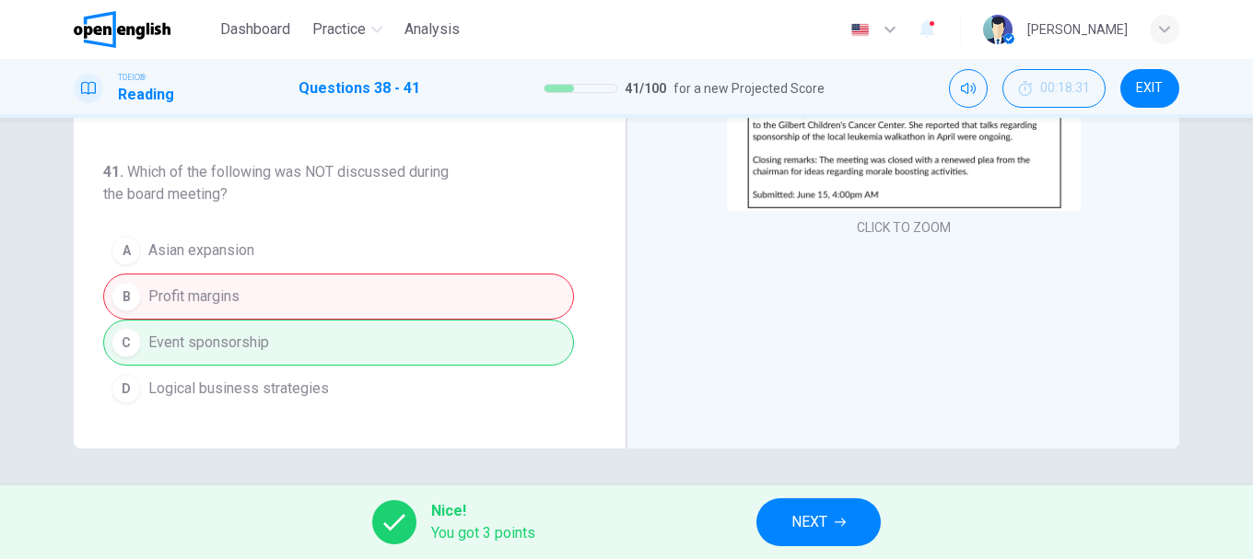
click at [813, 529] on span "NEXT" at bounding box center [810, 523] width 36 height 26
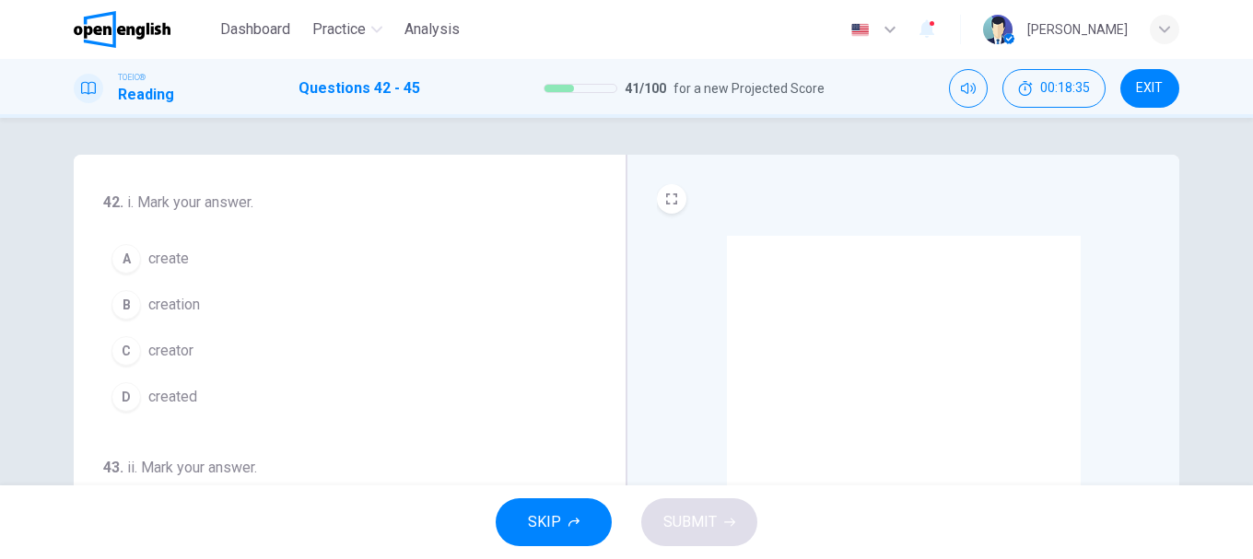
scroll to position [92, 0]
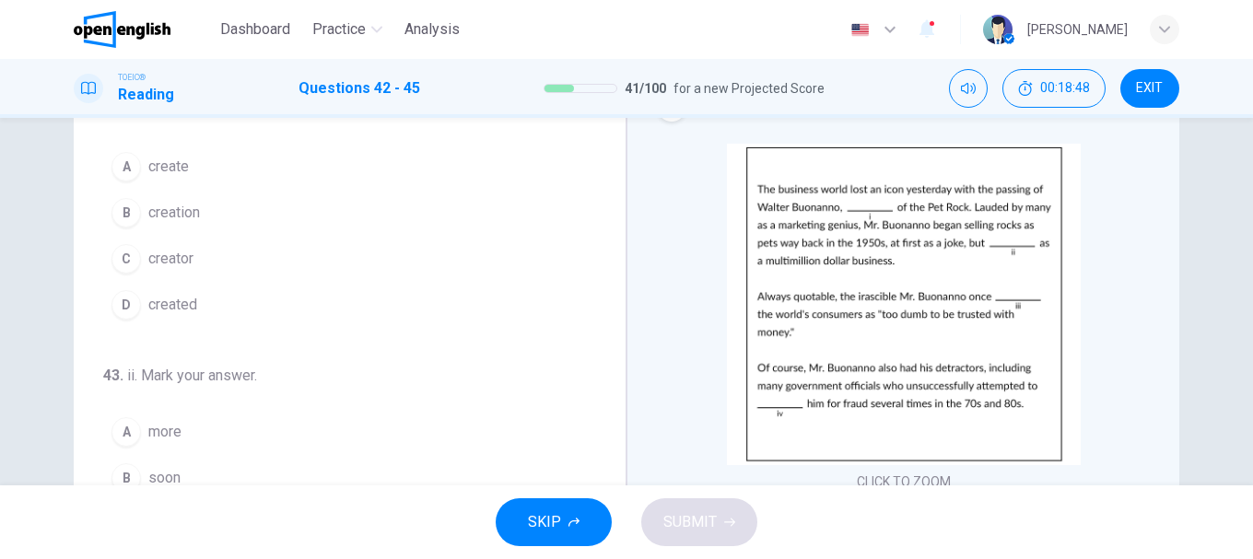
click at [172, 245] on button "C creator" at bounding box center [338, 259] width 471 height 46
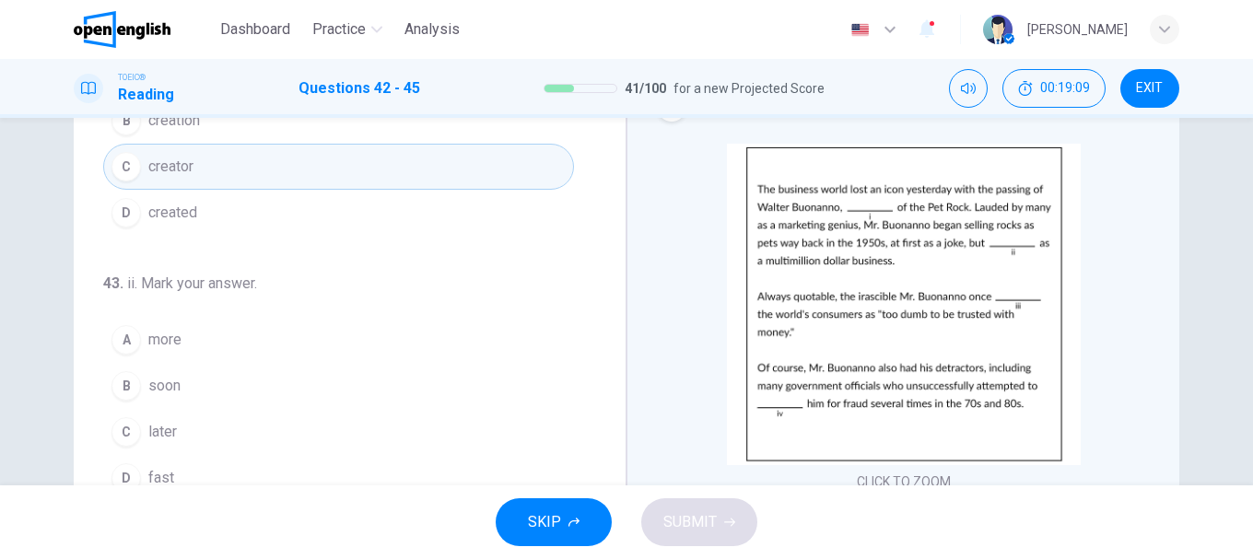
scroll to position [184, 0]
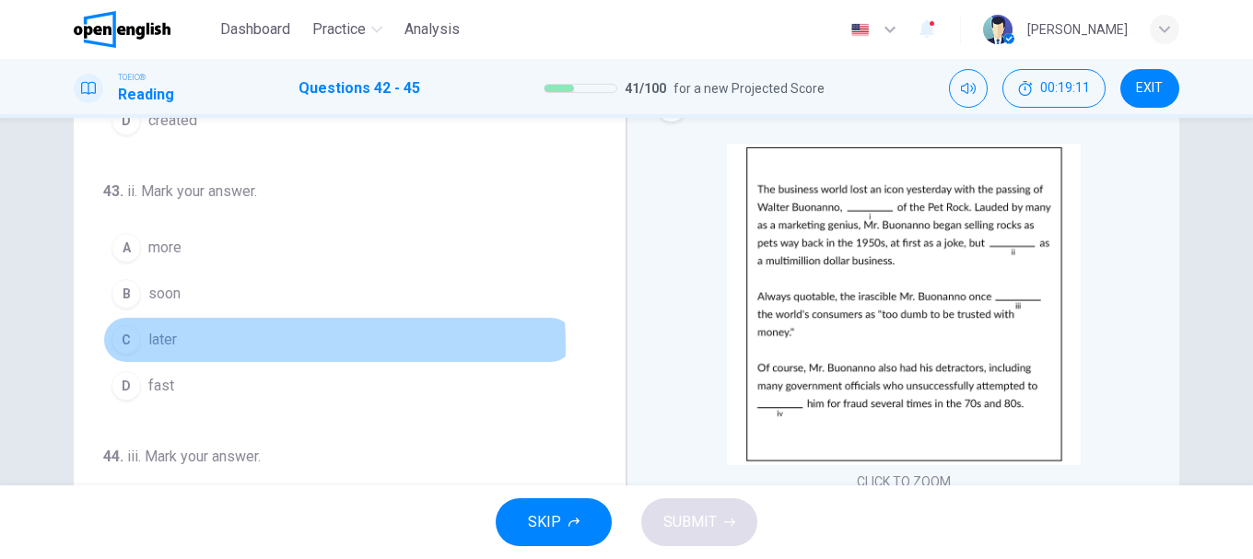
click at [163, 347] on span "later" at bounding box center [162, 340] width 29 height 22
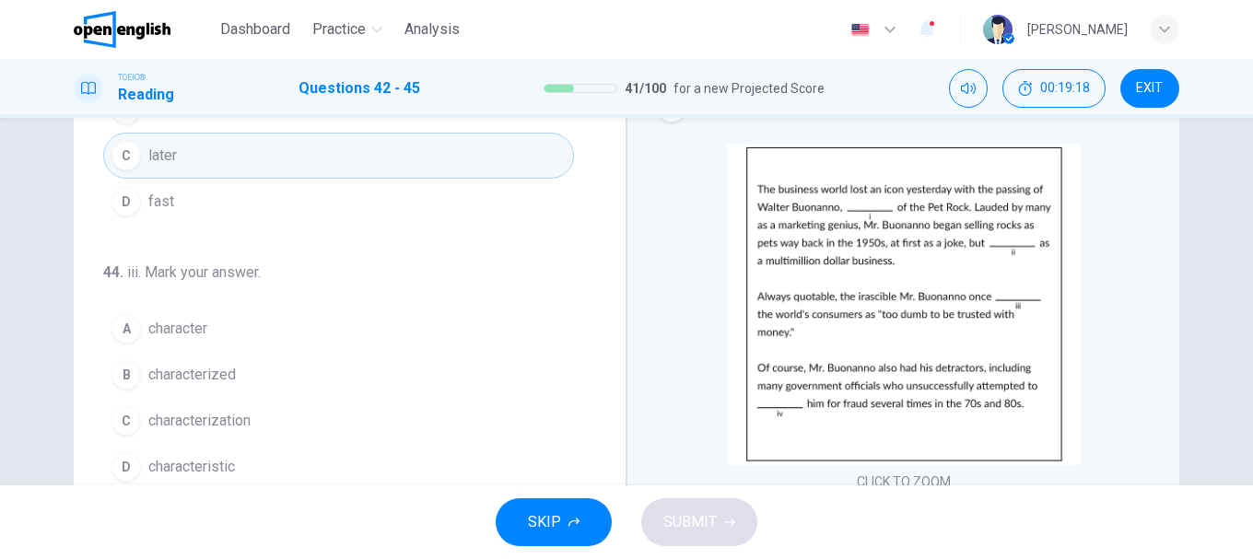
scroll to position [458, 0]
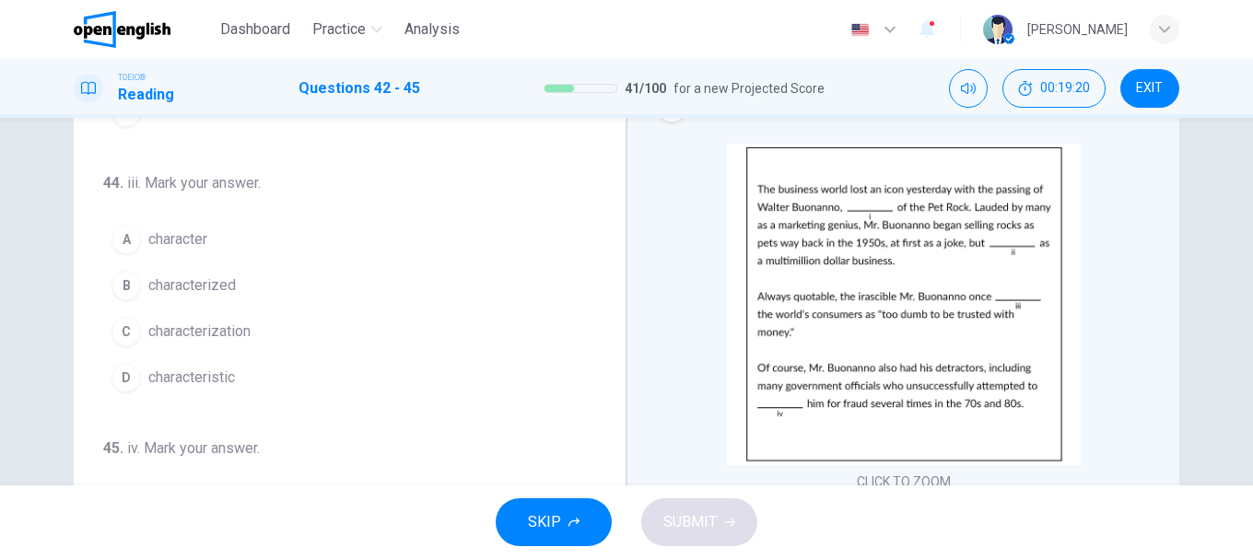
click at [183, 281] on span "characterized" at bounding box center [192, 286] width 88 height 22
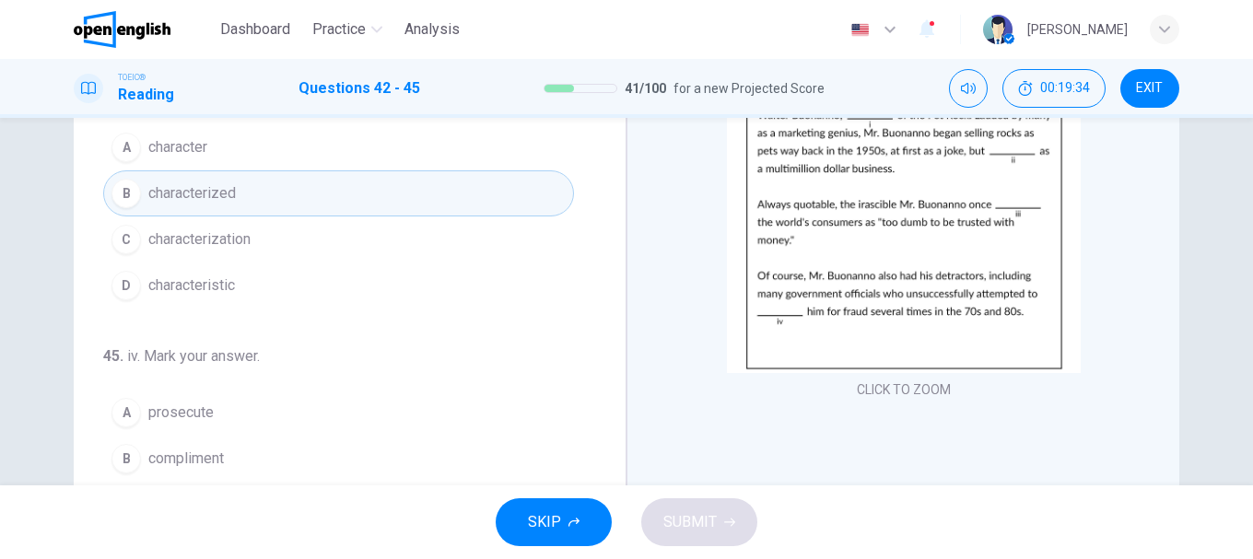
scroll to position [276, 0]
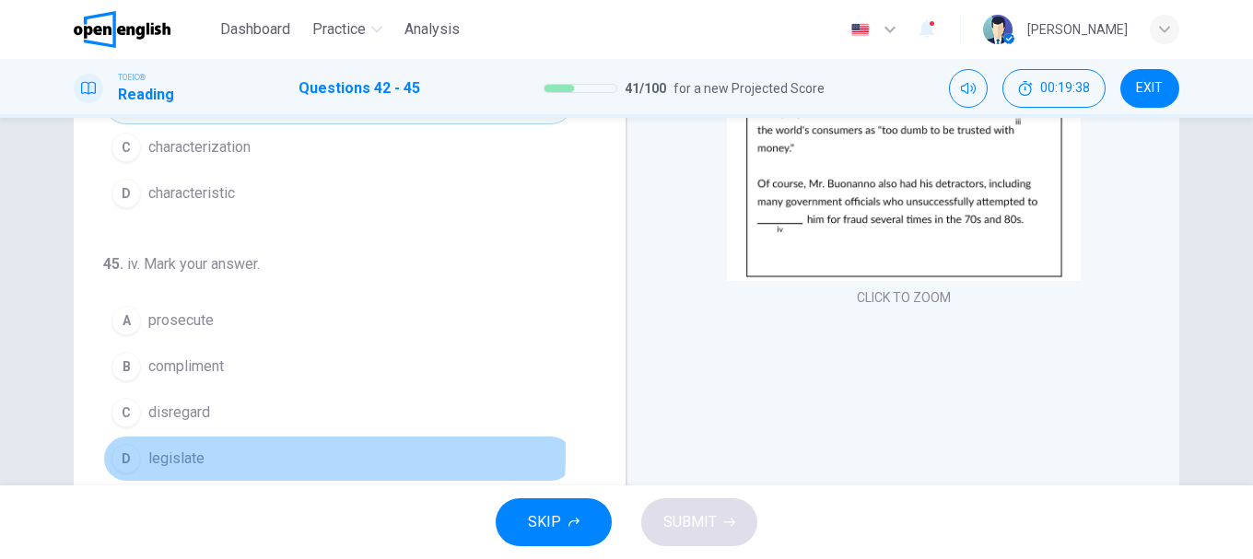
click at [168, 452] on span "legislate" at bounding box center [176, 459] width 56 height 22
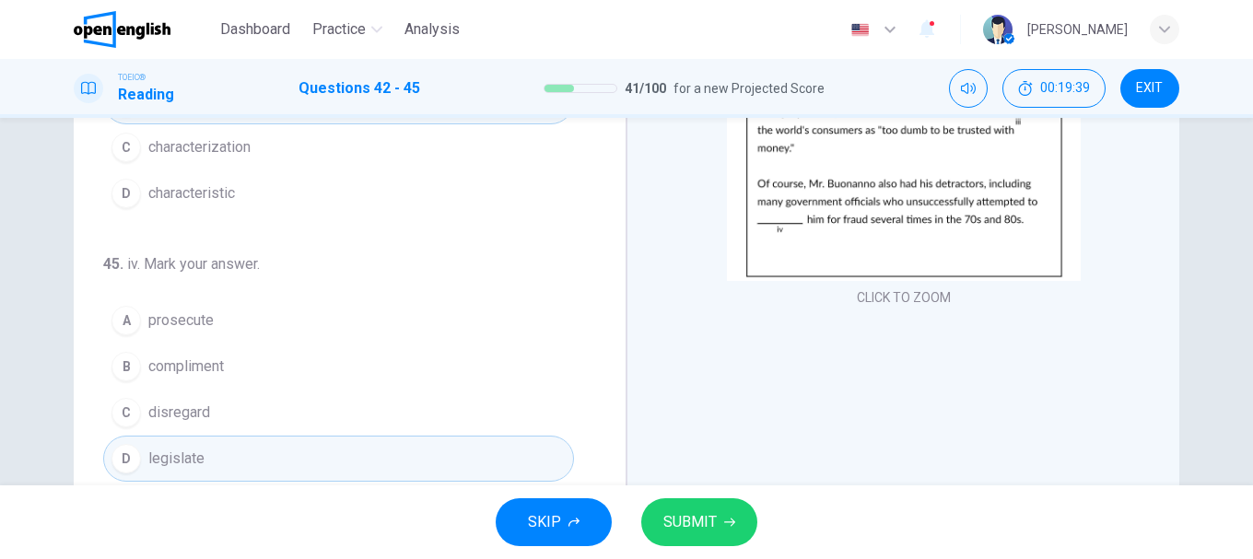
click at [671, 492] on div "SKIP SUBMIT" at bounding box center [626, 523] width 1253 height 74
click at [711, 513] on span "SUBMIT" at bounding box center [690, 523] width 53 height 26
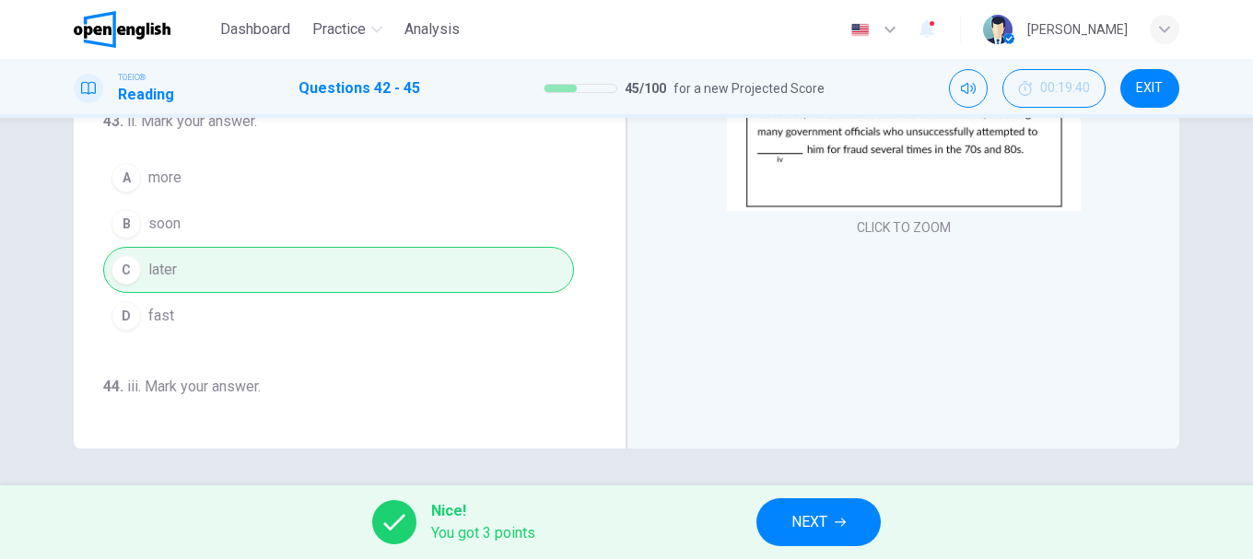
scroll to position [458, 0]
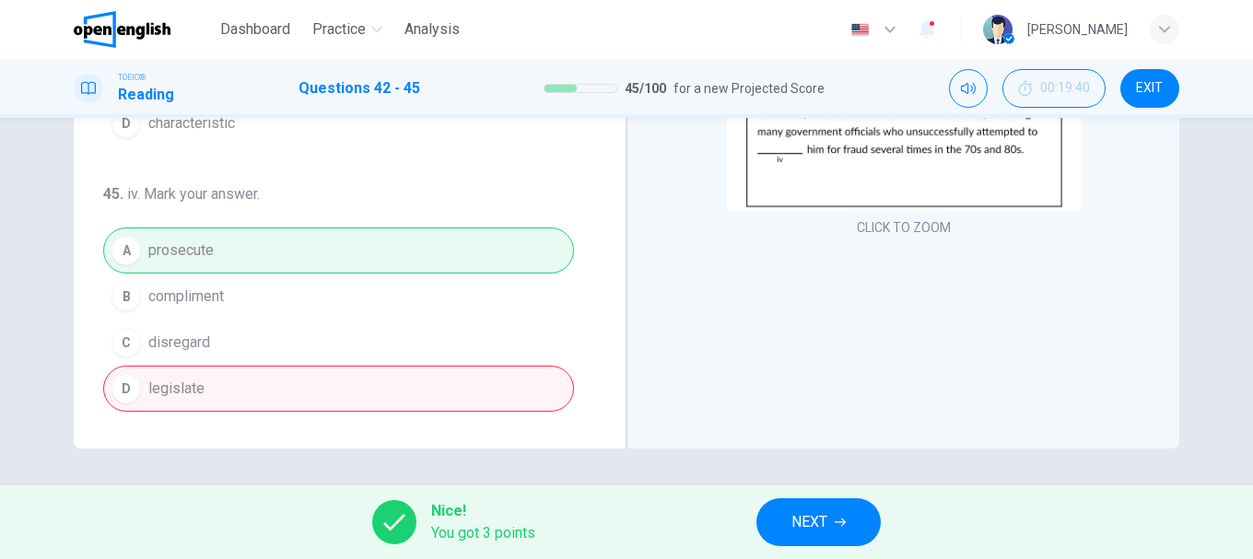
click at [841, 546] on button "NEXT" at bounding box center [819, 523] width 124 height 48
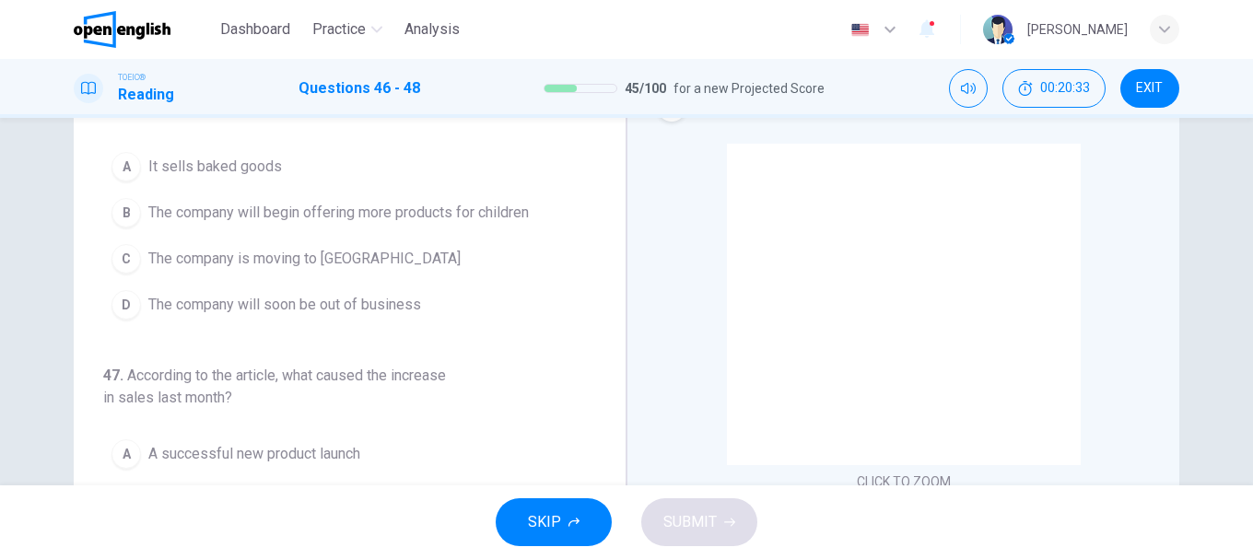
scroll to position [0, 0]
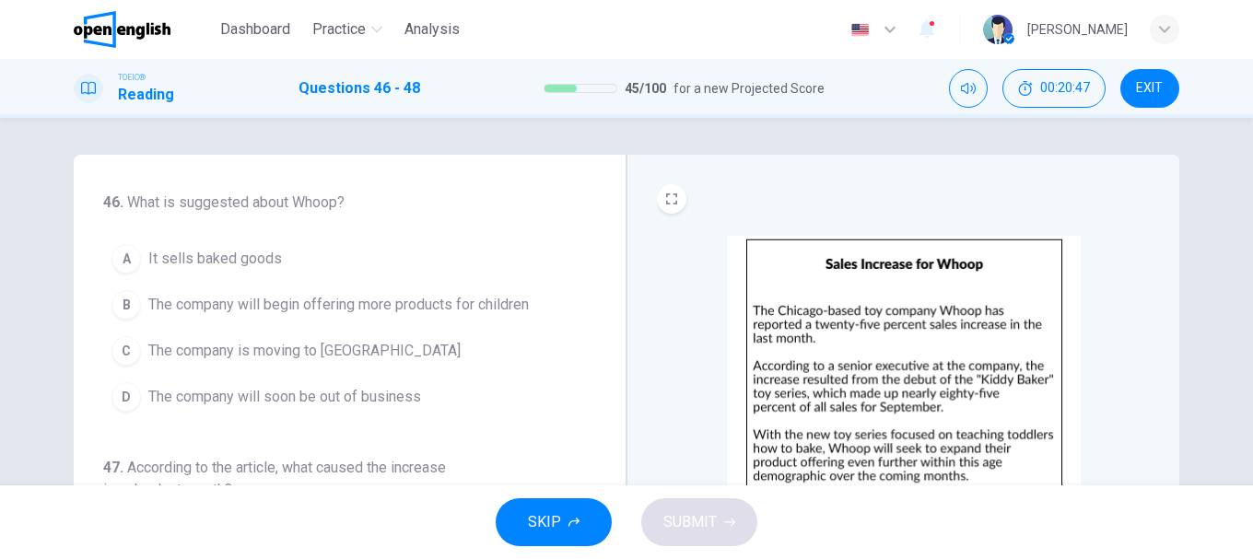
click at [187, 318] on button "B The company will begin offering more products for children" at bounding box center [338, 305] width 471 height 46
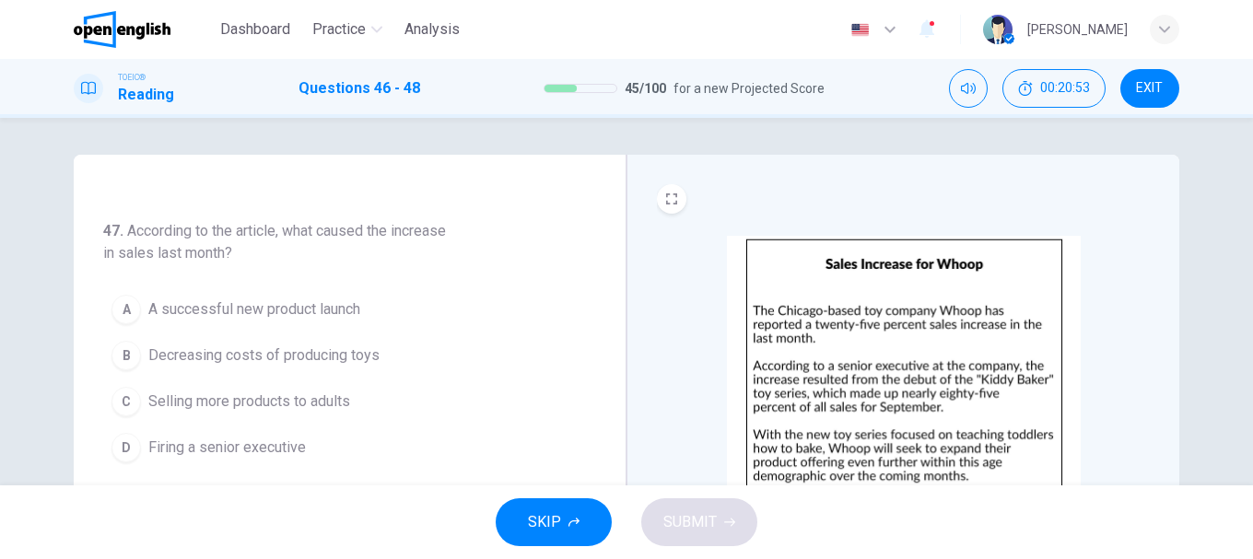
scroll to position [92, 0]
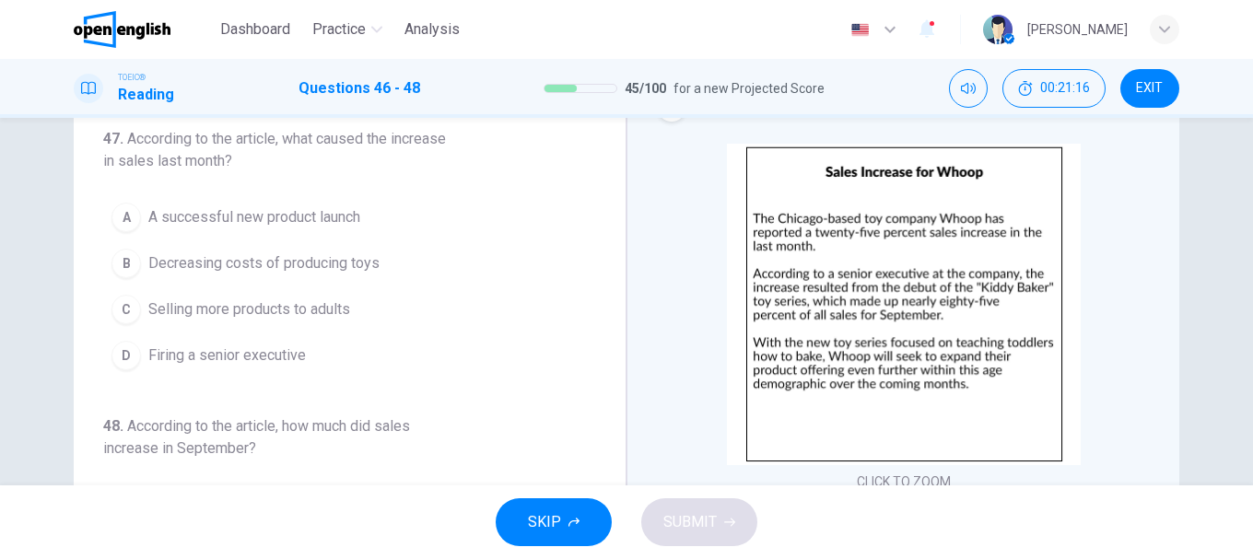
click at [229, 266] on span "Decreasing costs of producing toys" at bounding box center [263, 264] width 231 height 22
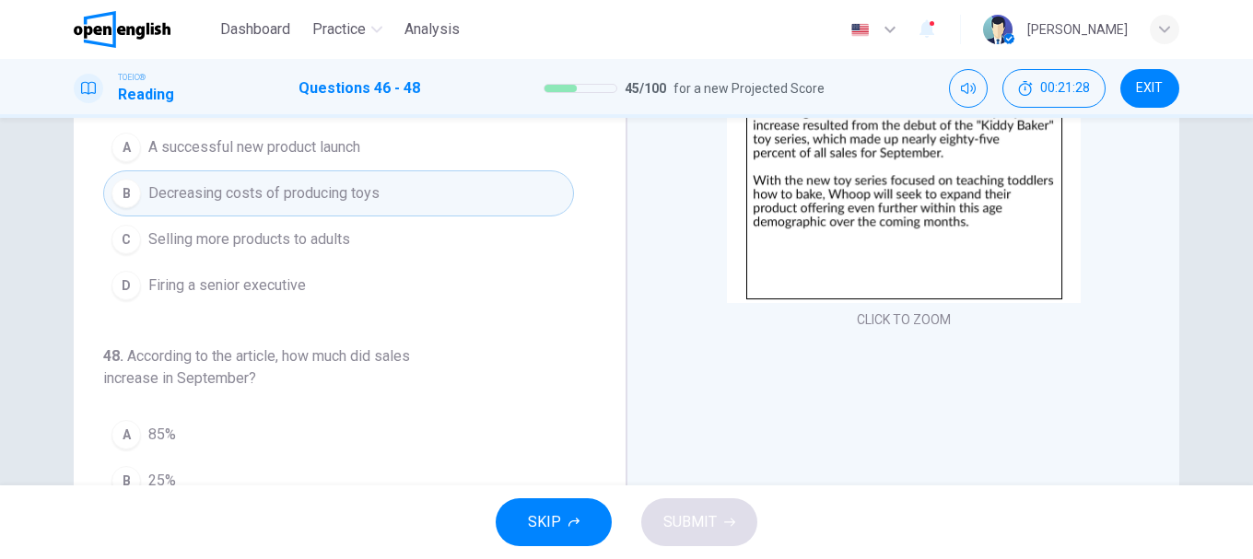
scroll to position [347, 0]
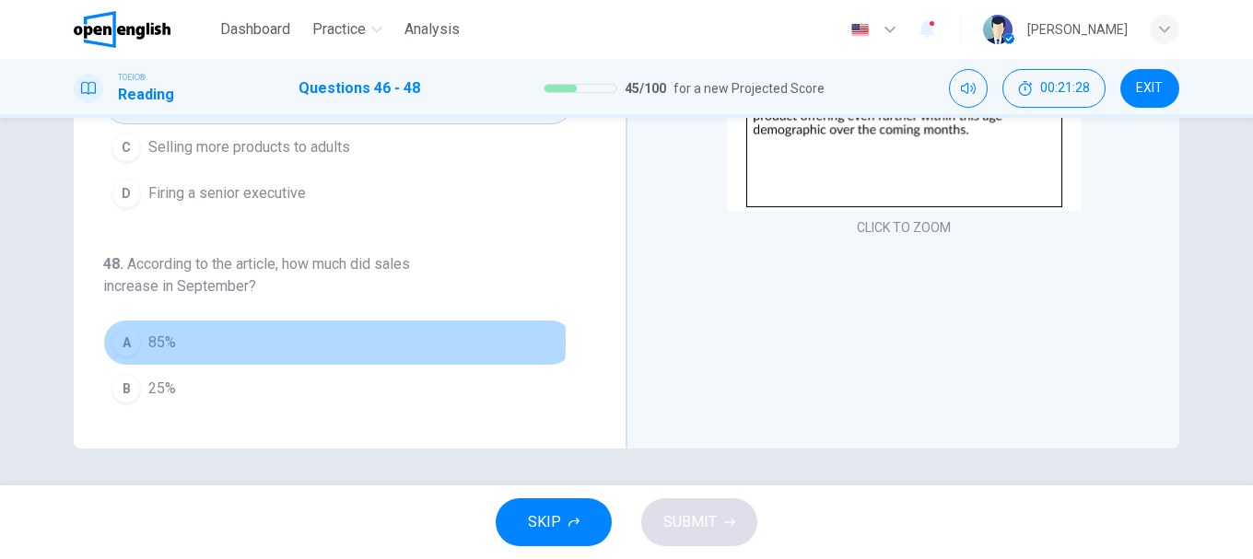
click at [149, 341] on span "85%" at bounding box center [162, 343] width 28 height 22
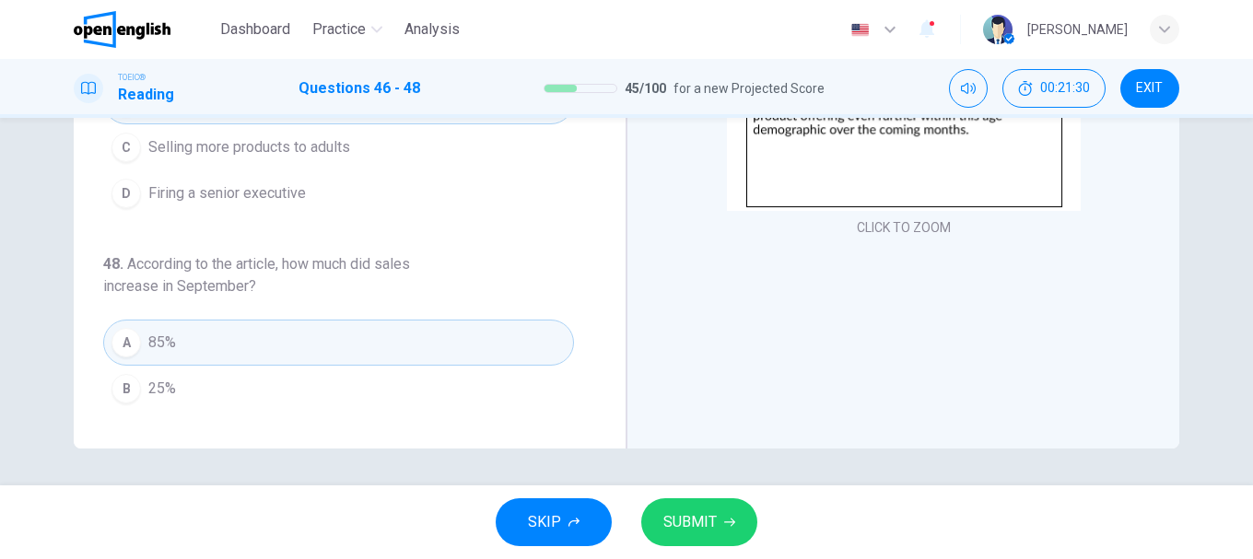
scroll to position [237, 0]
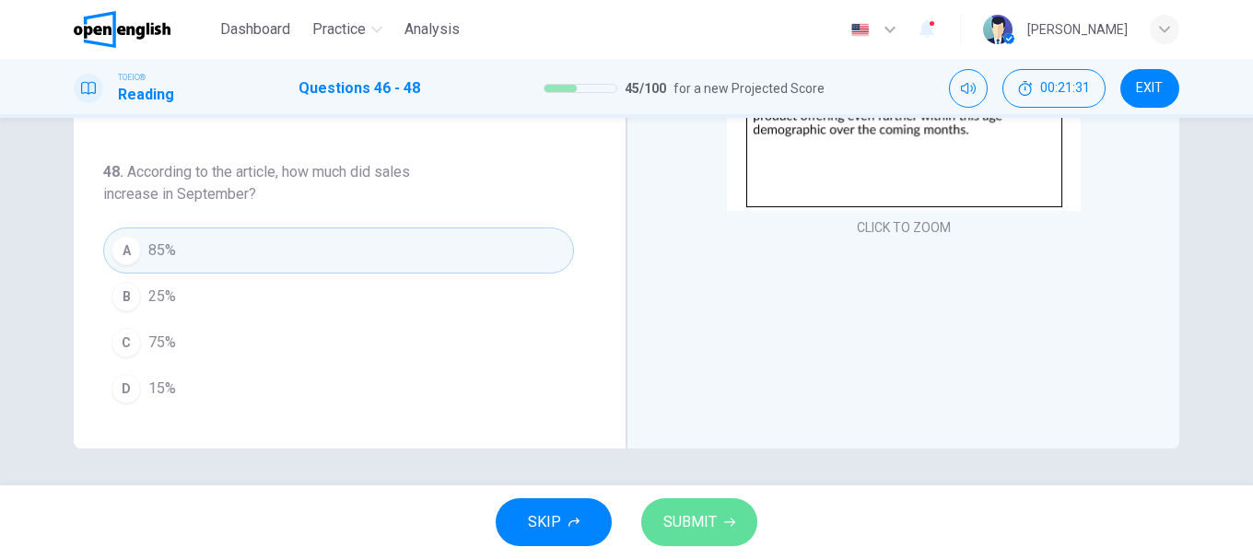
click at [706, 519] on span "SUBMIT" at bounding box center [690, 523] width 53 height 26
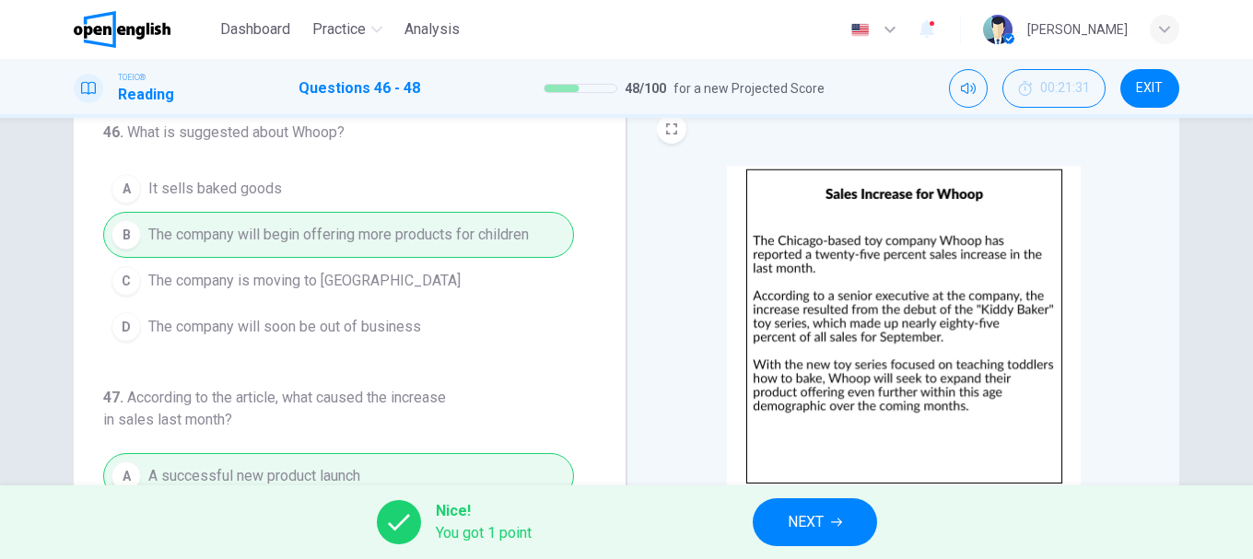
scroll to position [0, 0]
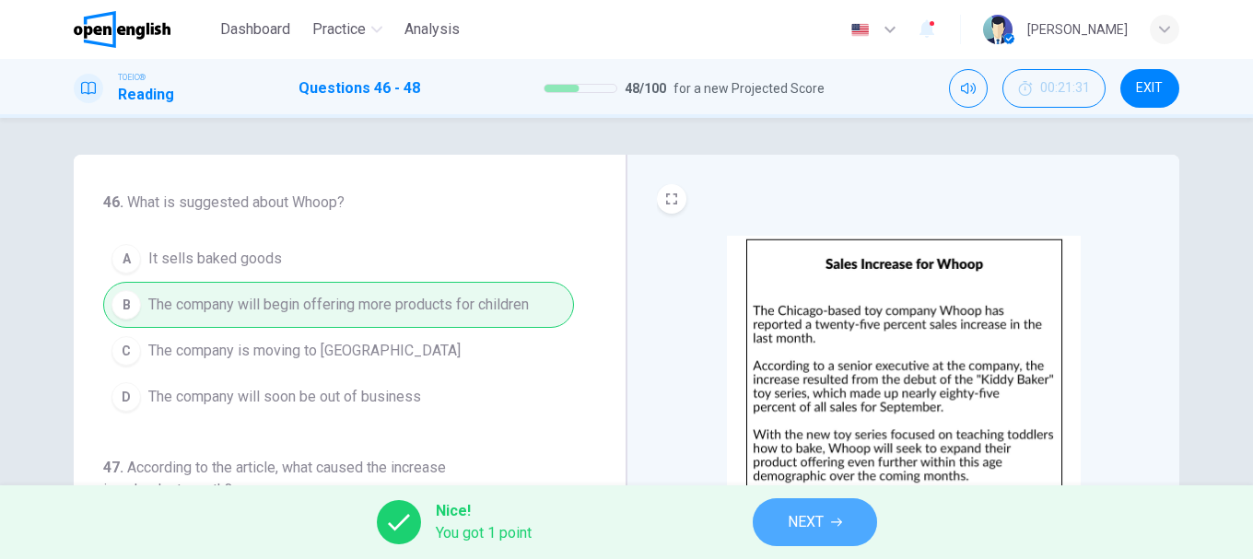
click at [837, 523] on icon "button" at bounding box center [836, 523] width 11 height 8
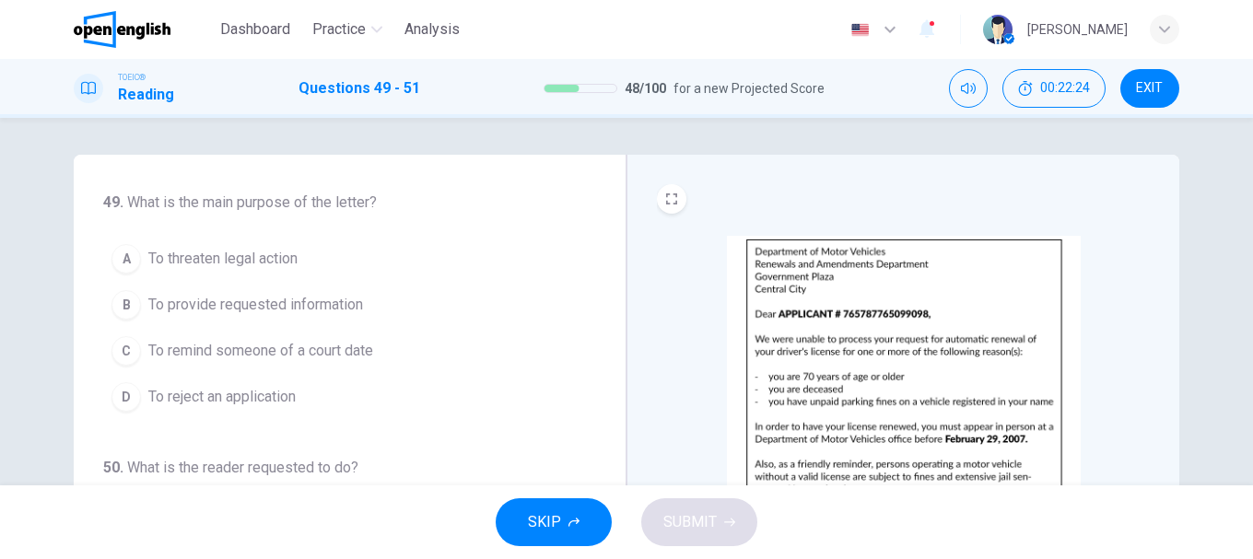
click at [190, 300] on span "To provide requested information" at bounding box center [255, 305] width 215 height 22
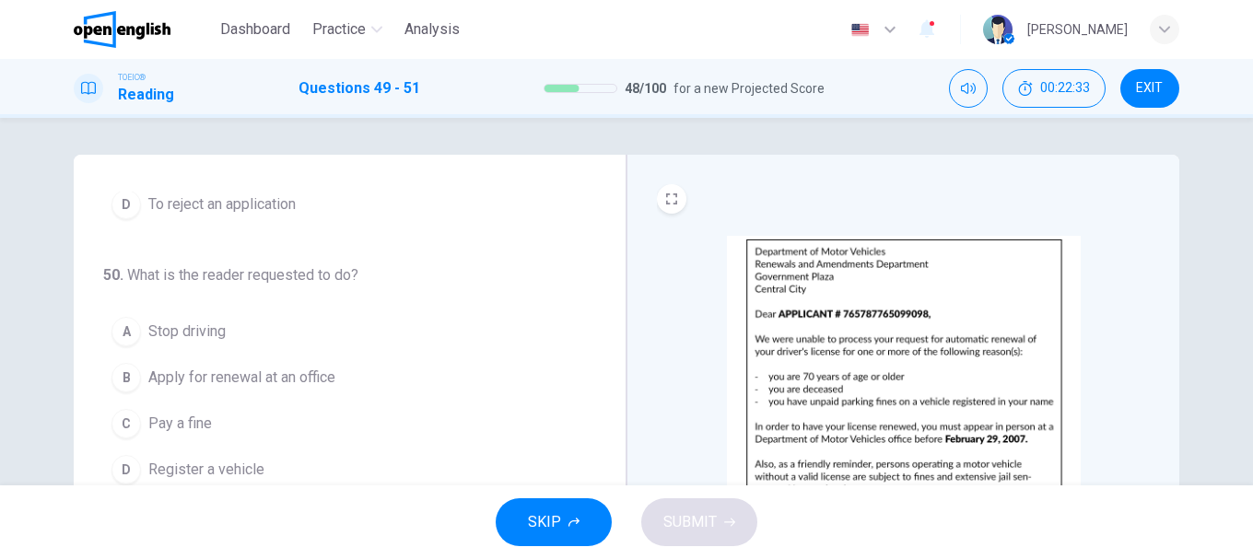
scroll to position [92, 0]
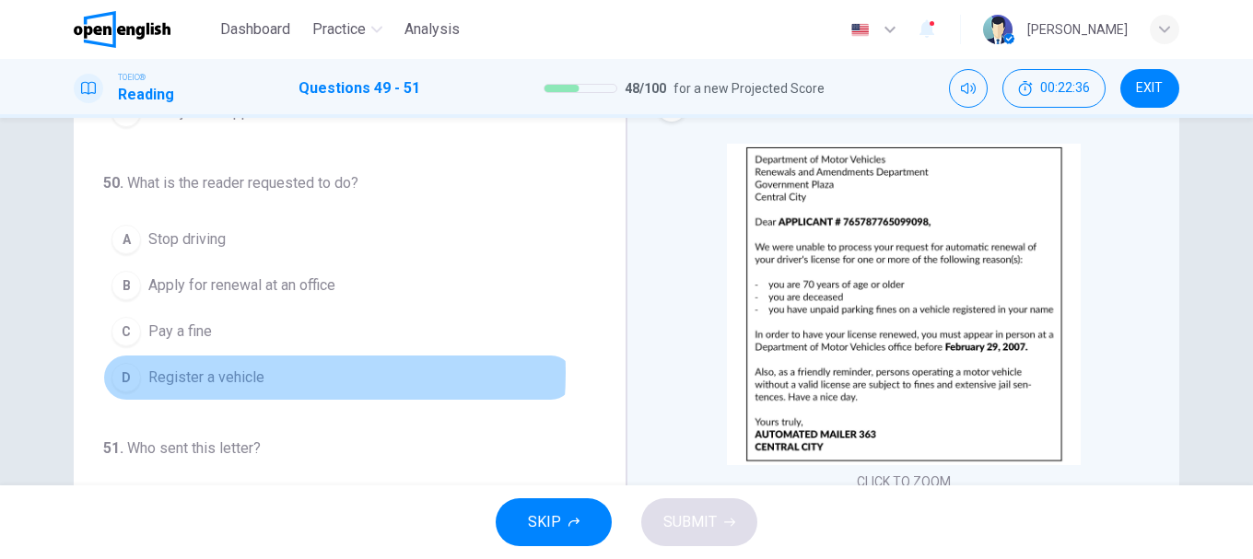
click at [222, 373] on span "Register a vehicle" at bounding box center [206, 378] width 116 height 22
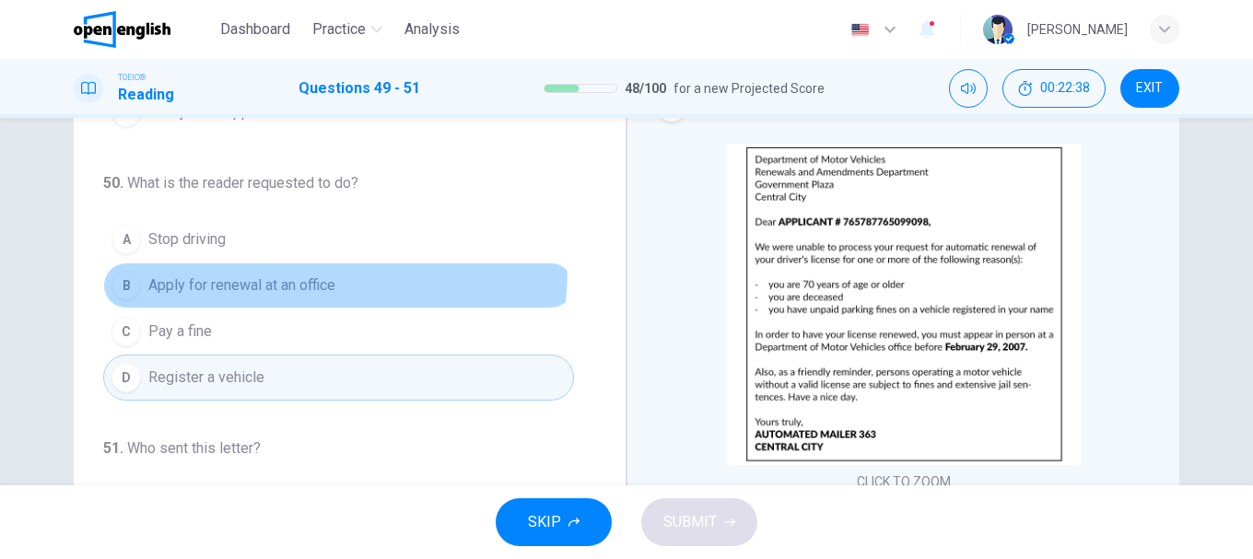
click at [249, 268] on button "B Apply for renewal at an office" at bounding box center [338, 286] width 471 height 46
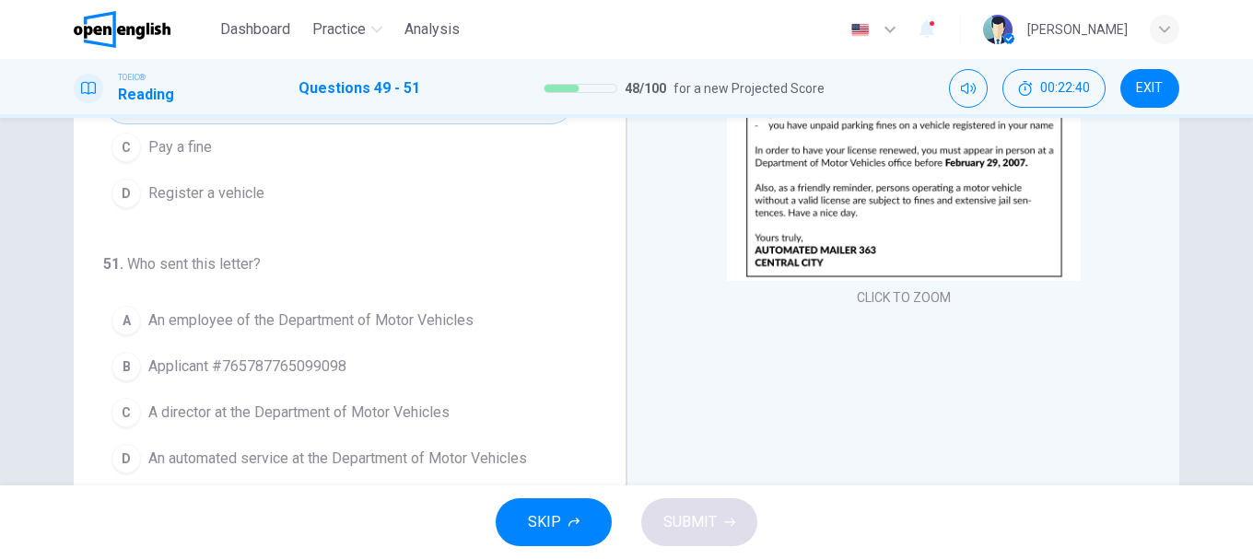
scroll to position [347, 0]
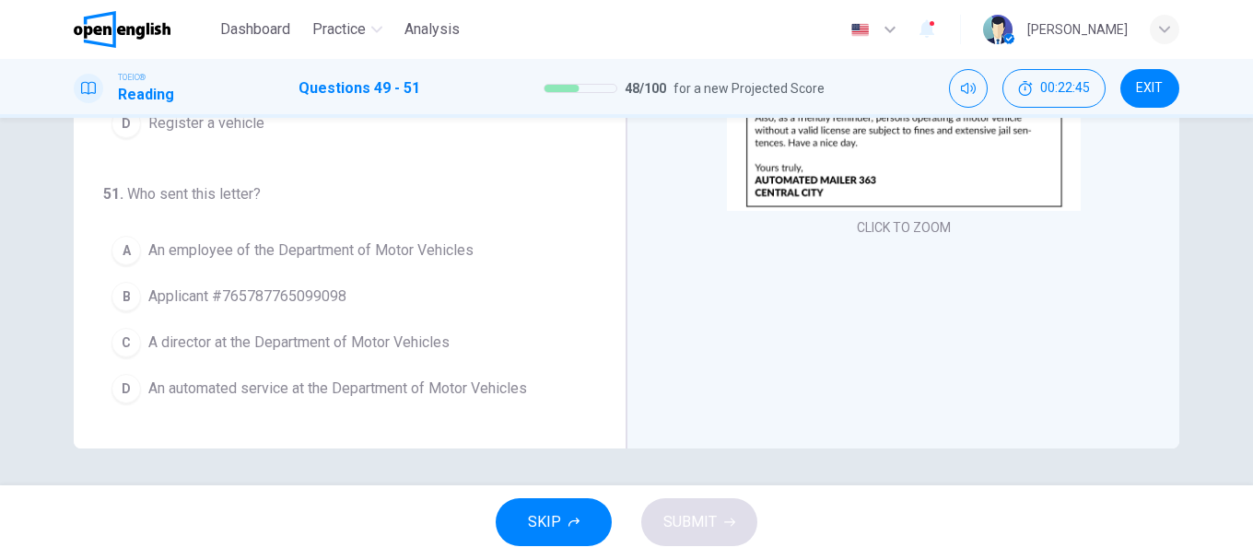
click at [273, 248] on span "An employee of the Department of Motor Vehicles" at bounding box center [310, 251] width 325 height 22
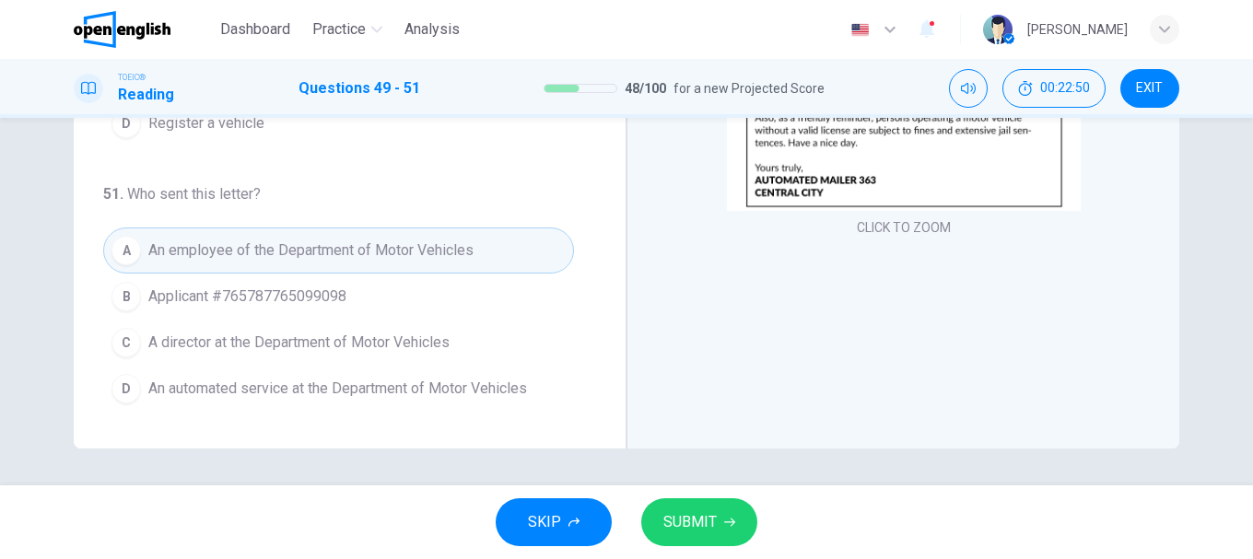
click at [700, 507] on button "SUBMIT" at bounding box center [699, 523] width 116 height 48
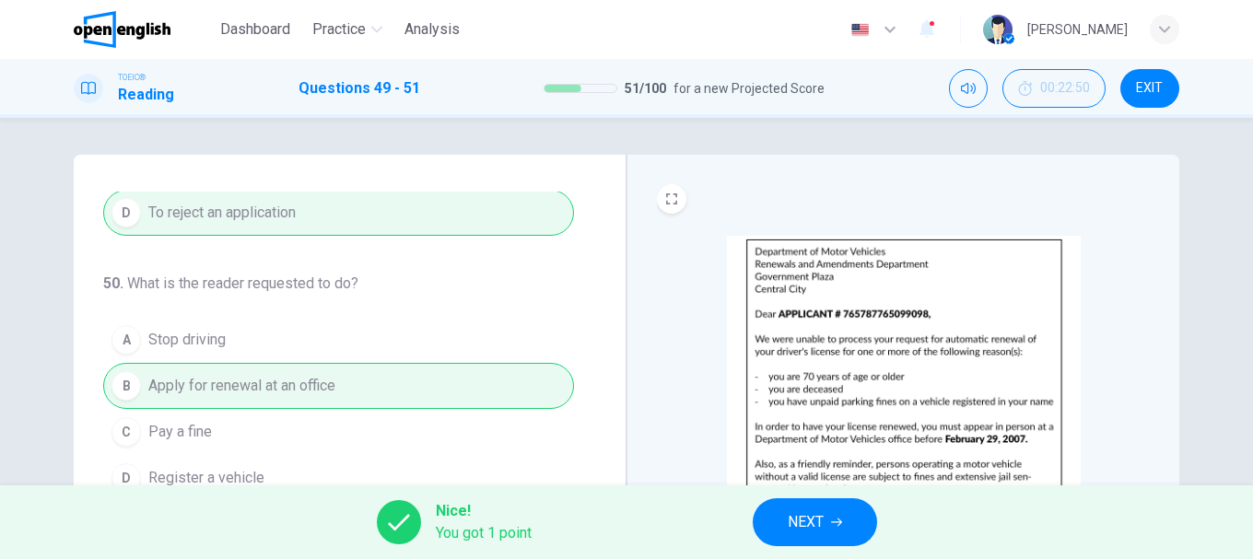
scroll to position [193, 0]
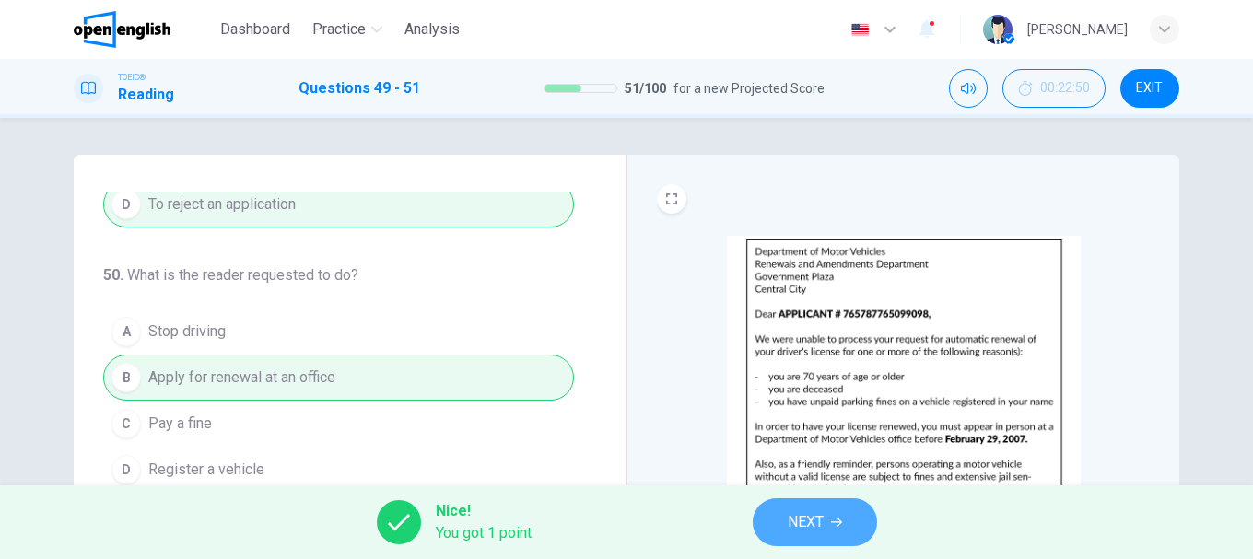
click at [763, 522] on button "NEXT" at bounding box center [815, 523] width 124 height 48
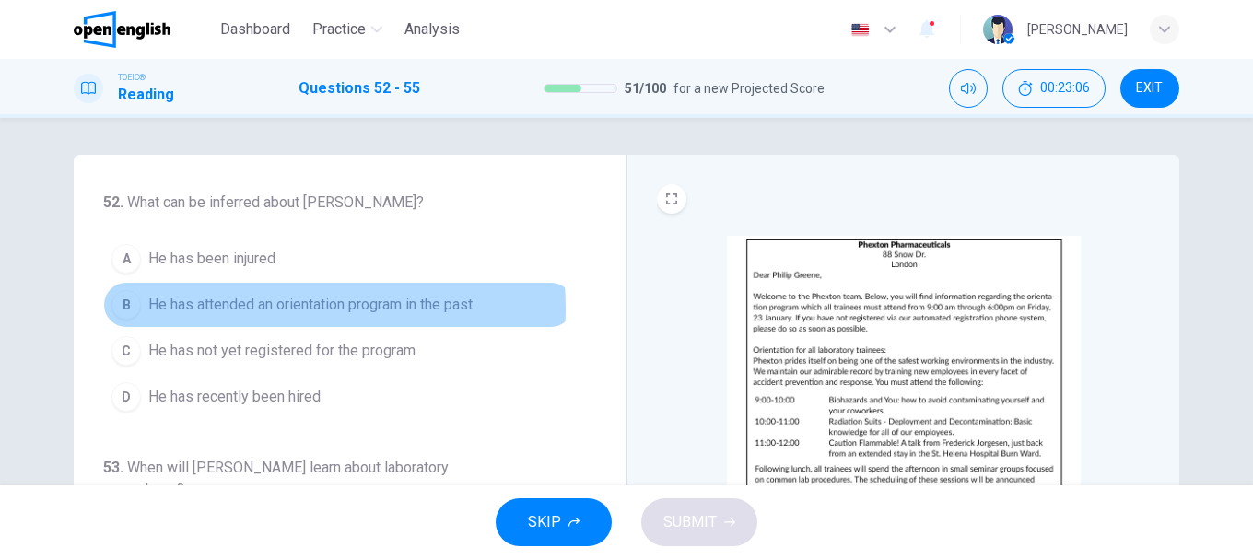
click at [271, 309] on span "He has attended an orientation program in the past" at bounding box center [310, 305] width 324 height 22
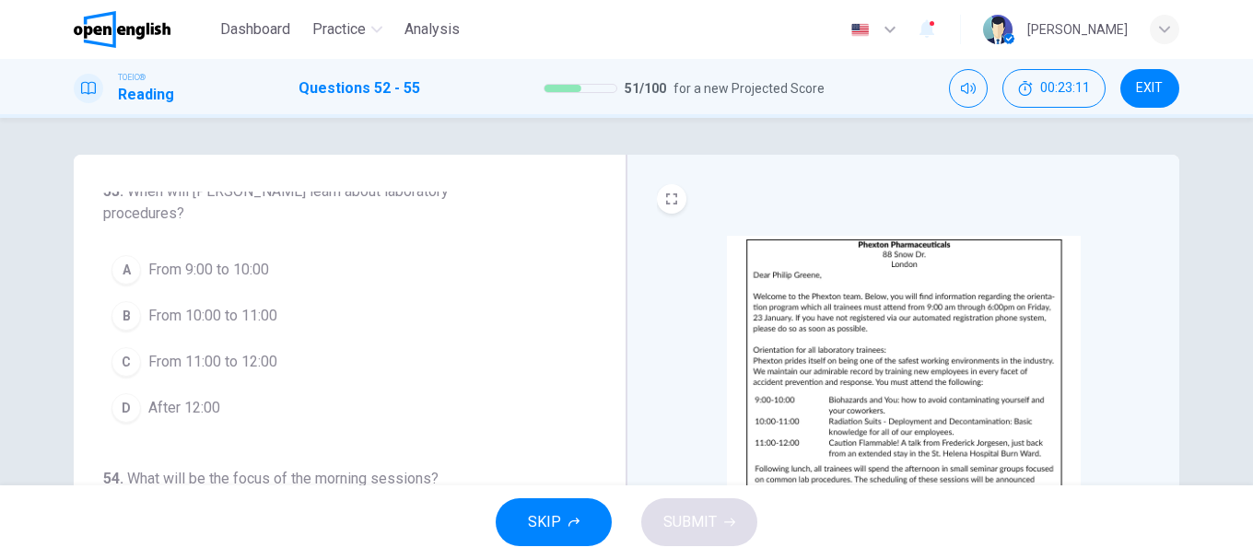
scroll to position [184, 0]
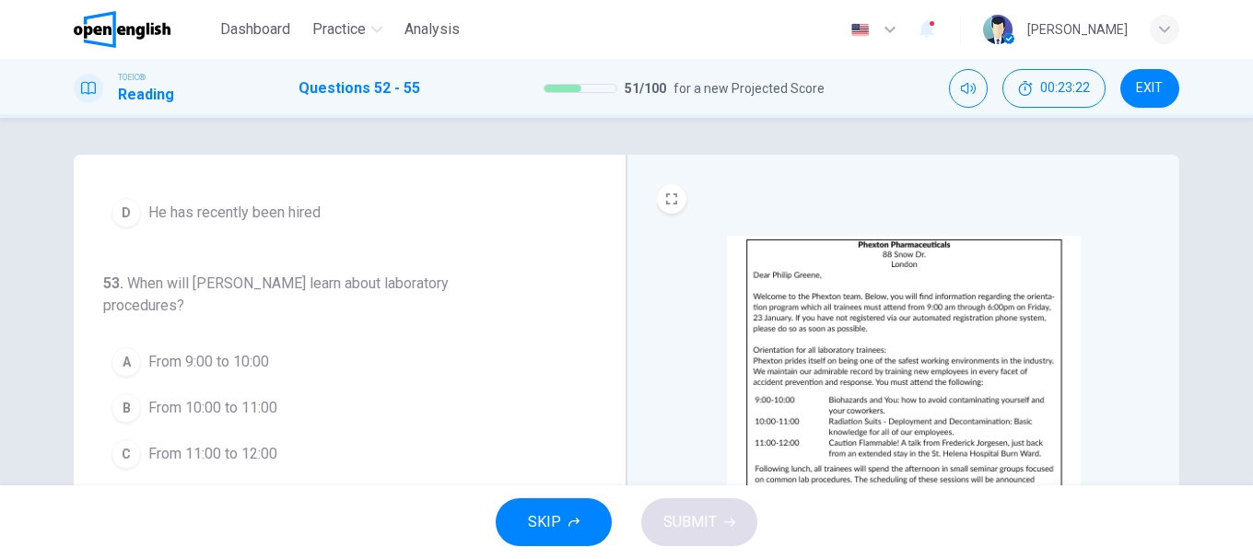
click at [941, 344] on img at bounding box center [904, 397] width 354 height 322
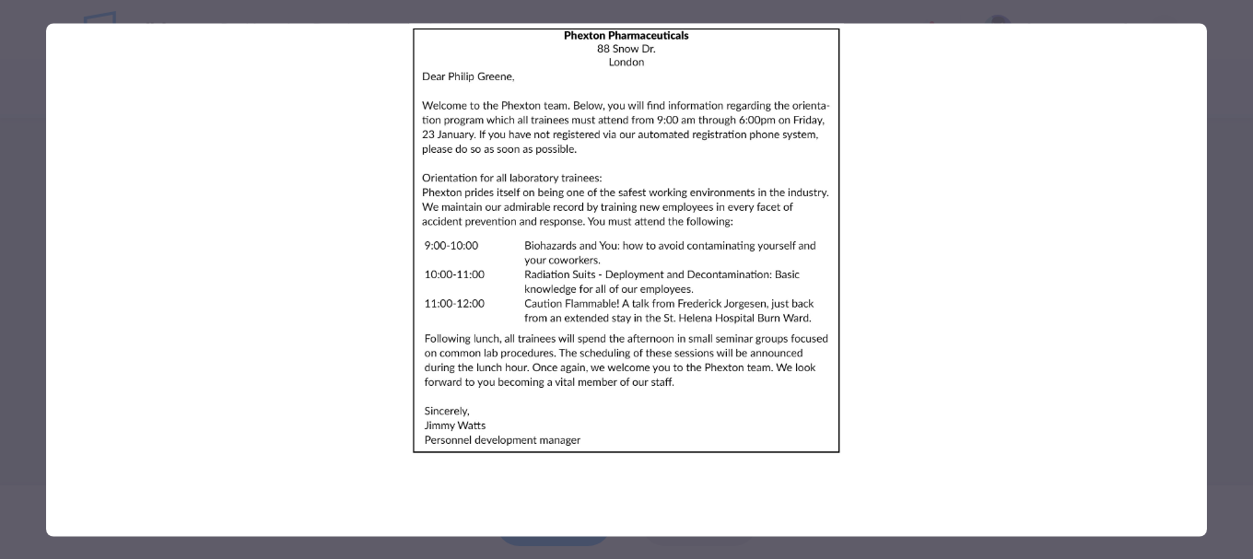
click at [159, 224] on img at bounding box center [626, 240] width 1161 height 435
drag, startPoint x: 36, startPoint y: 228, endPoint x: 27, endPoint y: 229, distance: 9.3
click at [29, 229] on div at bounding box center [626, 279] width 1253 height 559
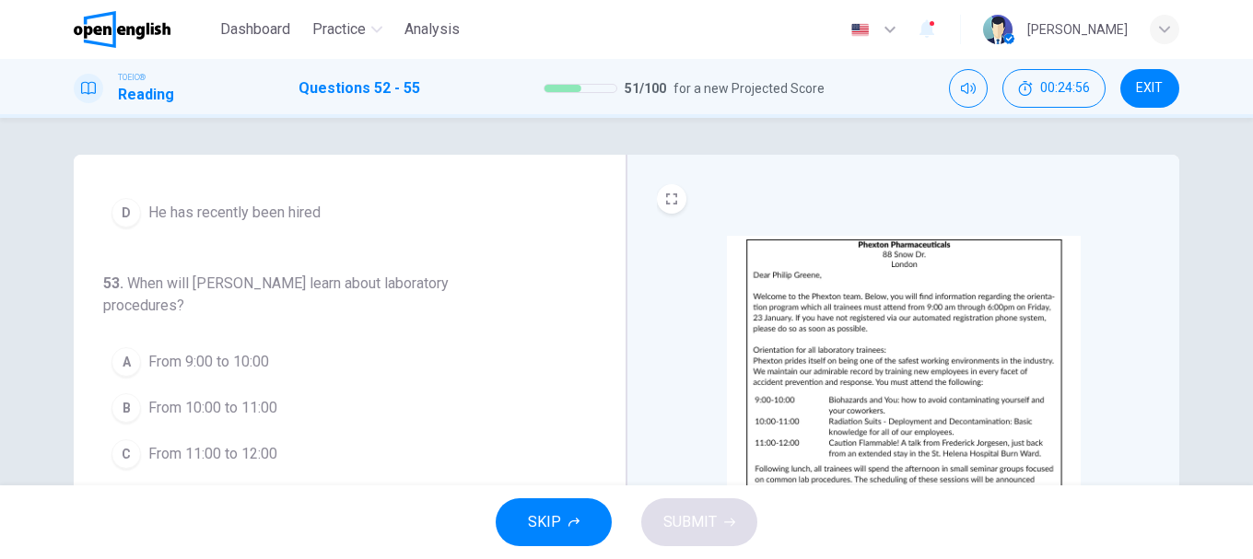
scroll to position [0, 0]
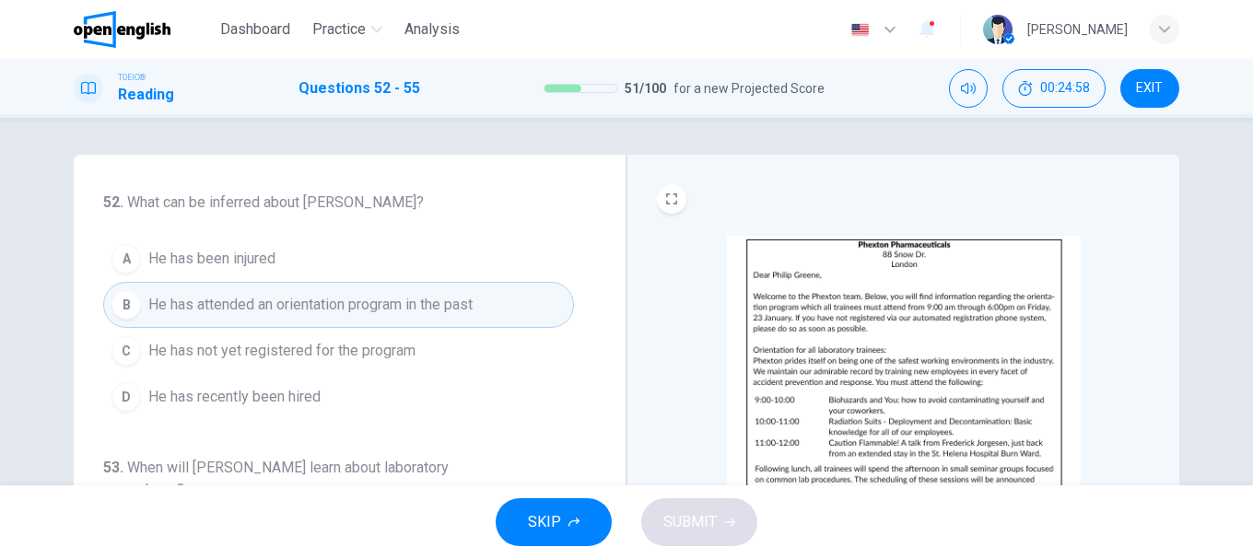
click at [265, 372] on button "C He has not yet registered for the program" at bounding box center [338, 351] width 471 height 46
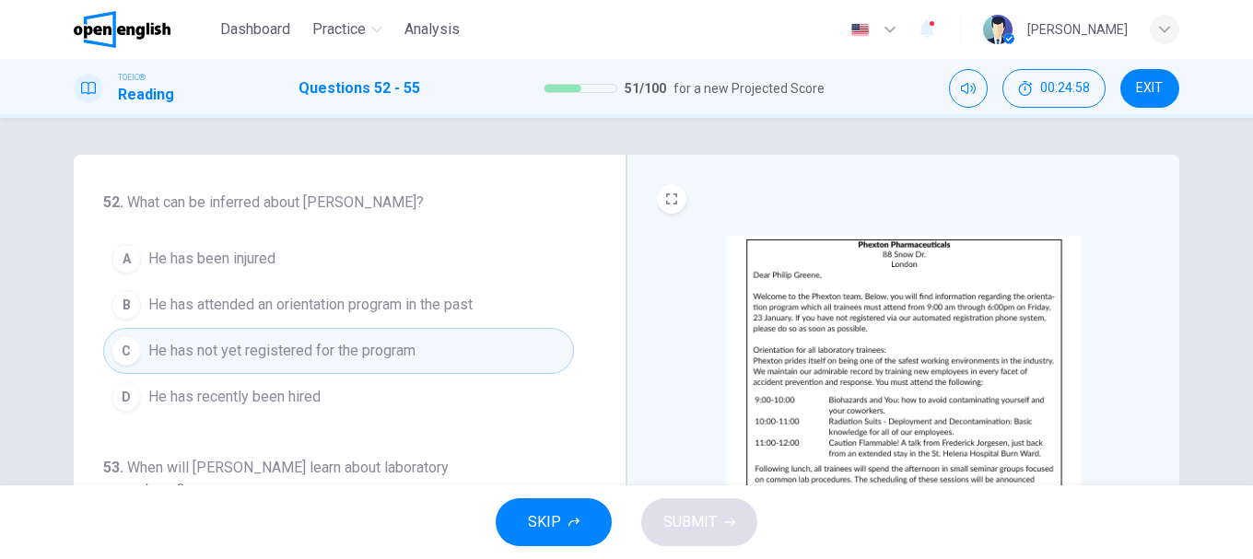
click at [272, 395] on span "He has recently been hired" at bounding box center [234, 397] width 172 height 22
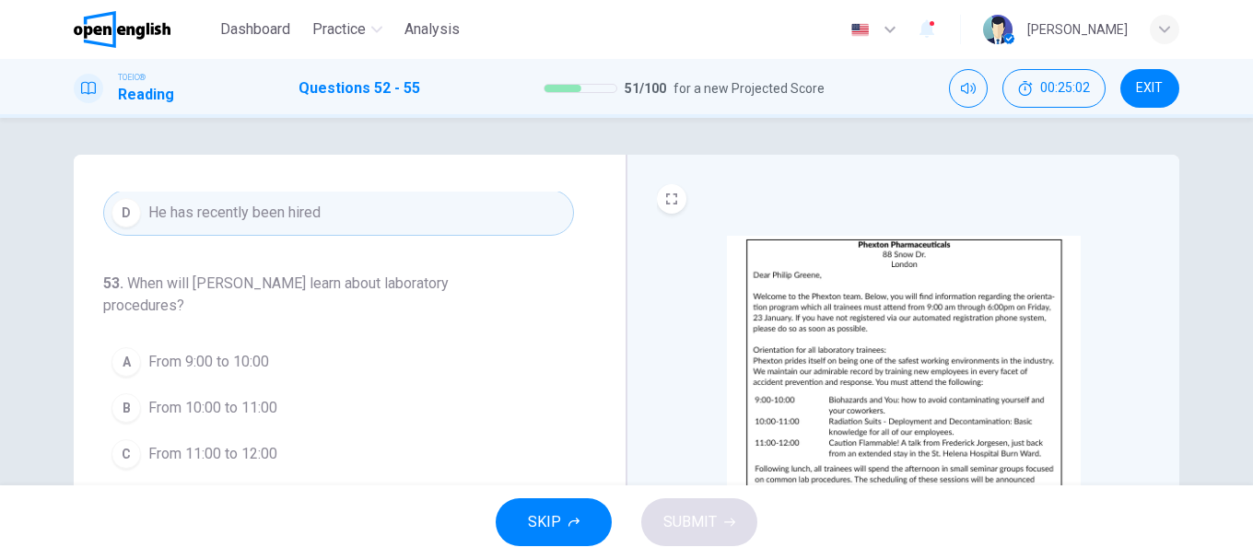
scroll to position [276, 0]
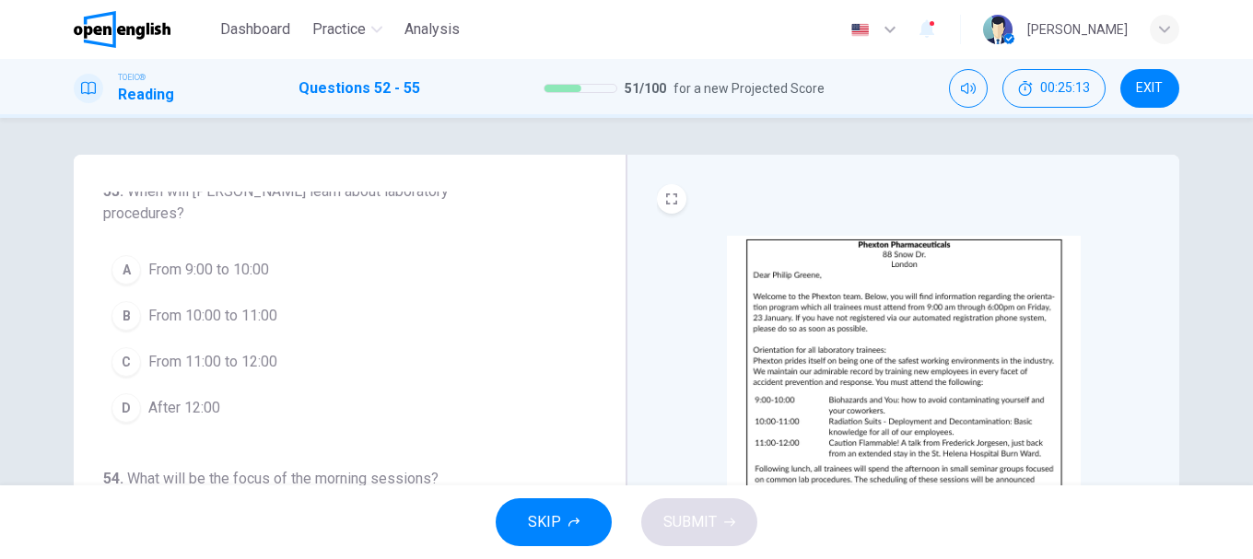
click at [194, 279] on span "From 9:00 to 10:00" at bounding box center [208, 270] width 121 height 22
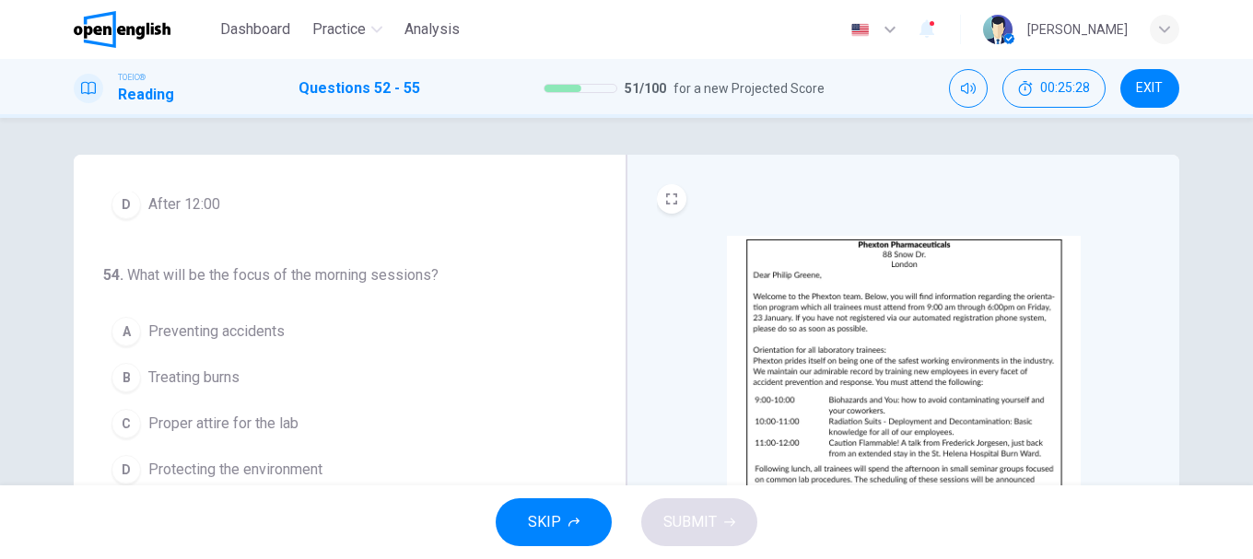
scroll to position [92, 0]
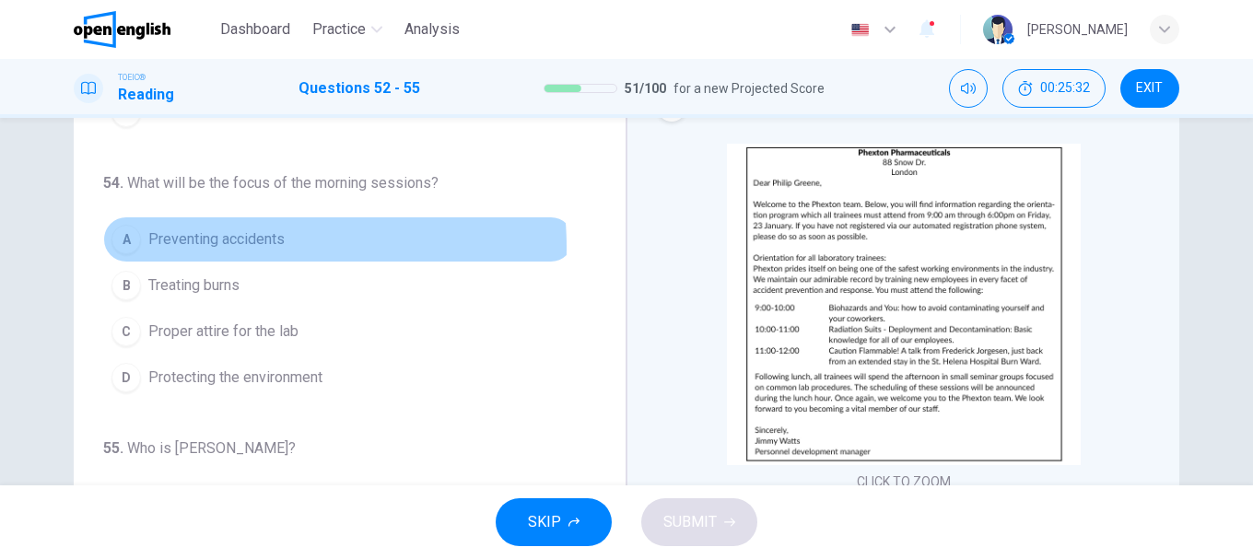
click at [220, 248] on span "Preventing accidents" at bounding box center [216, 240] width 136 height 22
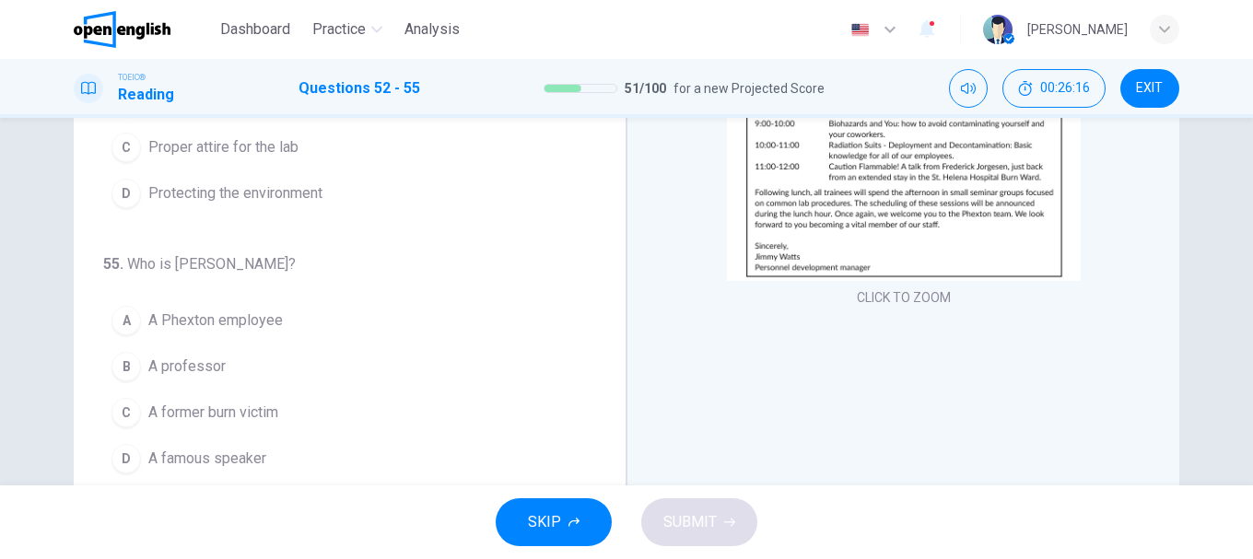
scroll to position [347, 0]
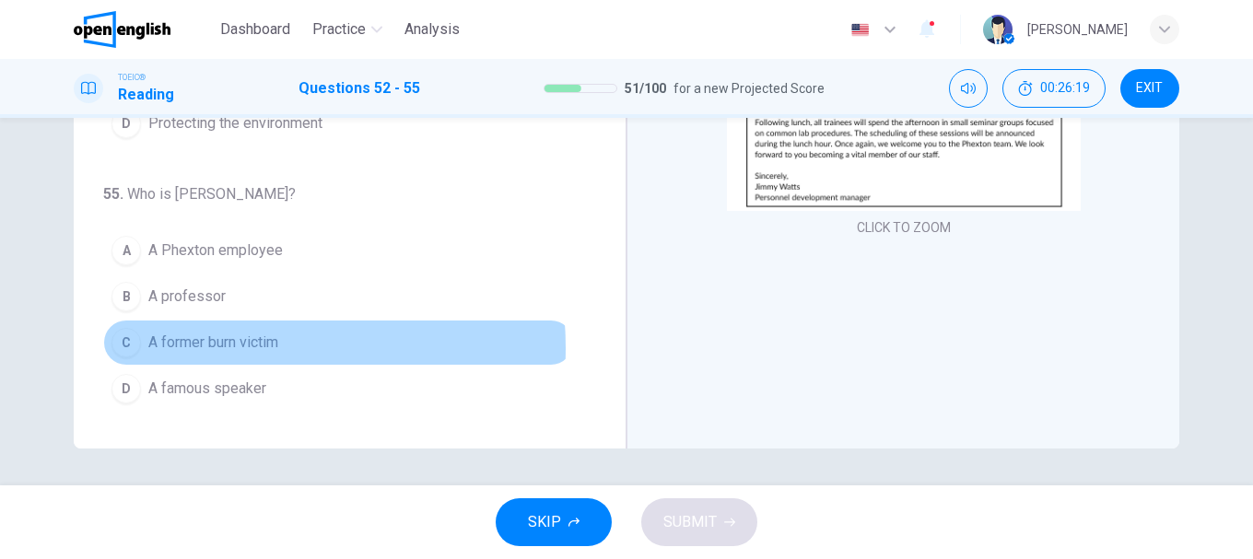
click at [194, 348] on span "A former burn victim" at bounding box center [213, 343] width 130 height 22
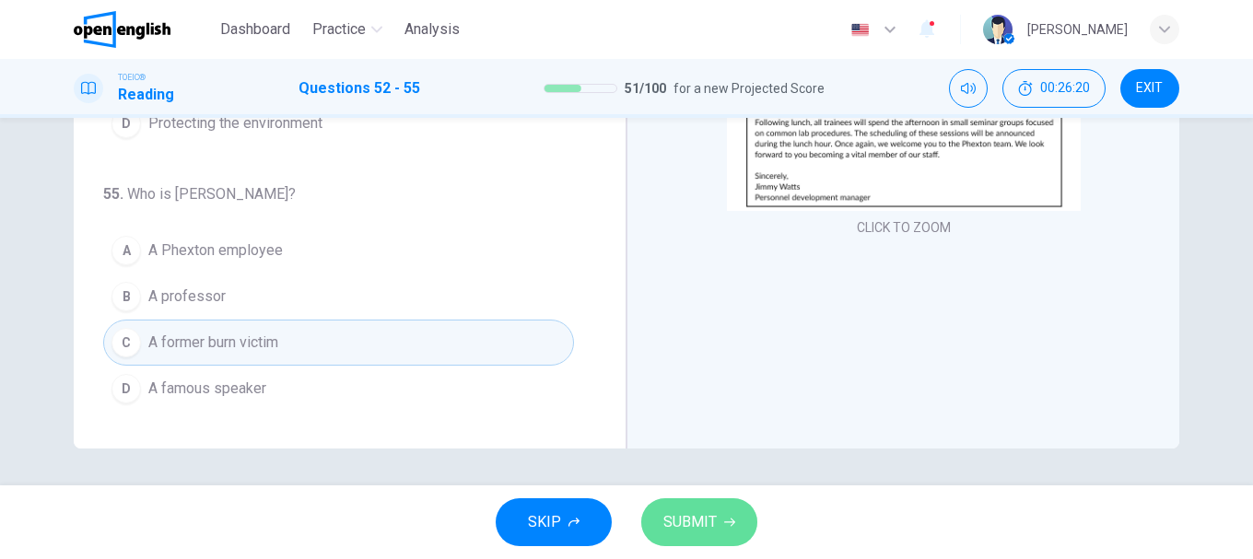
click at [682, 529] on span "SUBMIT" at bounding box center [690, 523] width 53 height 26
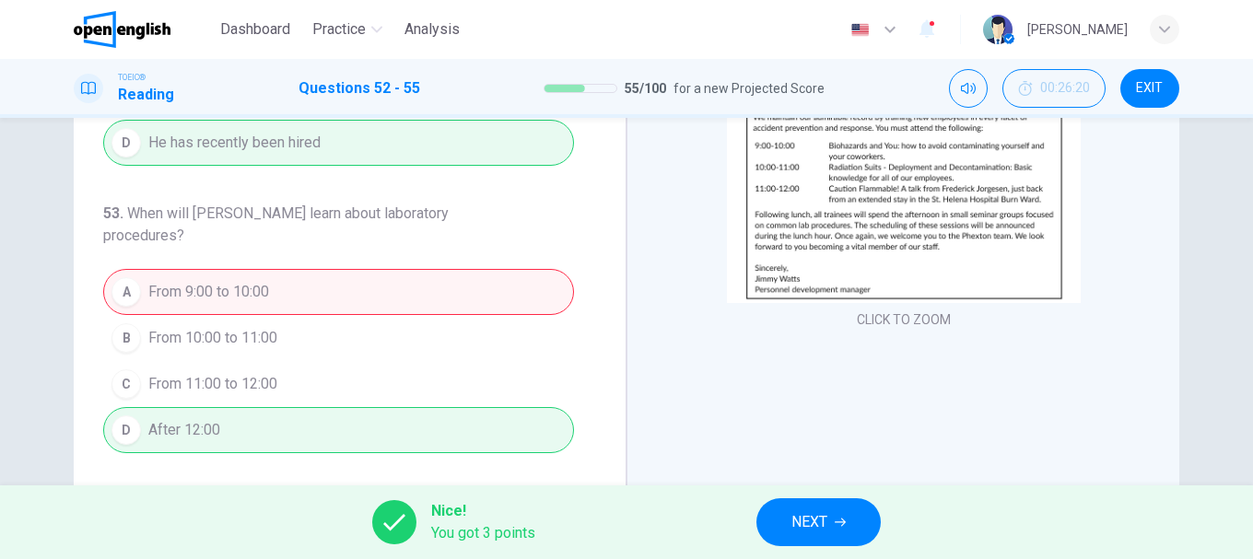
scroll to position [162, 0]
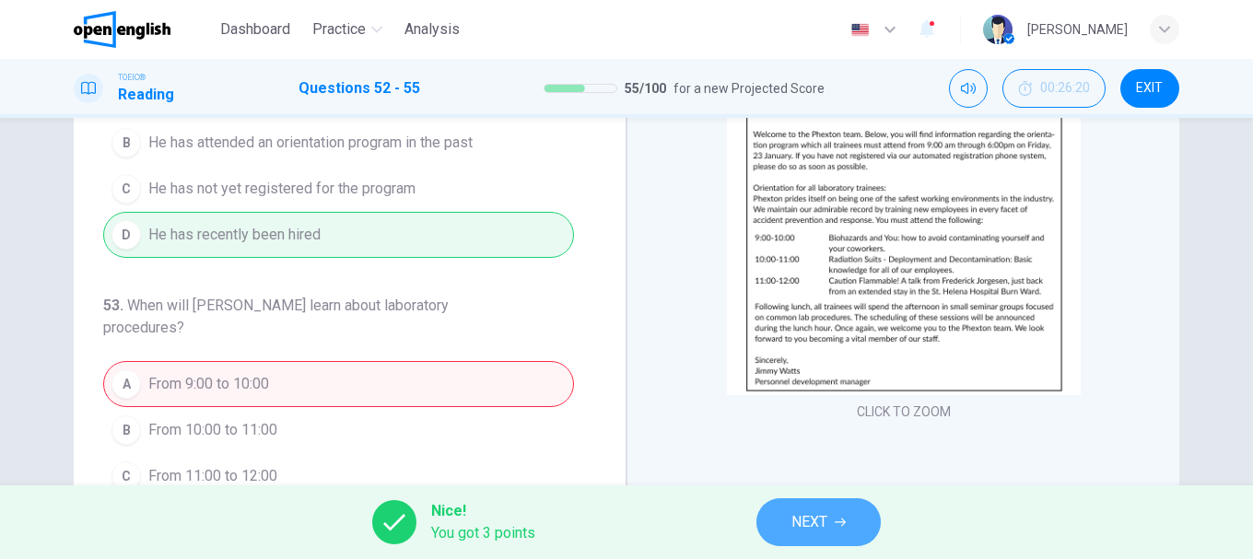
click at [818, 529] on span "NEXT" at bounding box center [810, 523] width 36 height 26
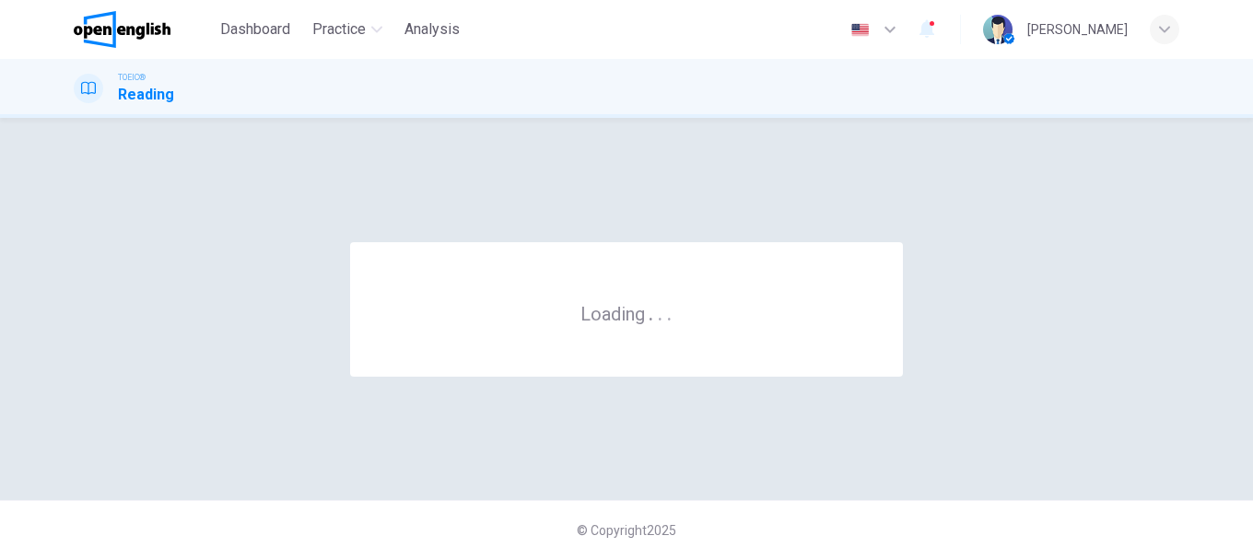
scroll to position [0, 0]
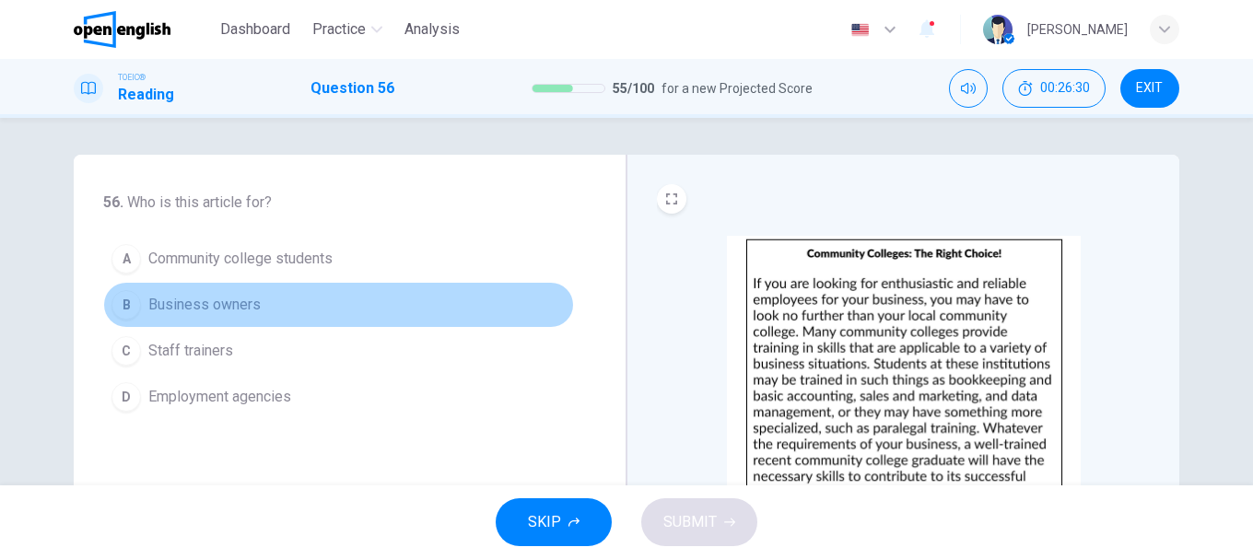
click at [197, 302] on span "Business owners" at bounding box center [204, 305] width 112 height 22
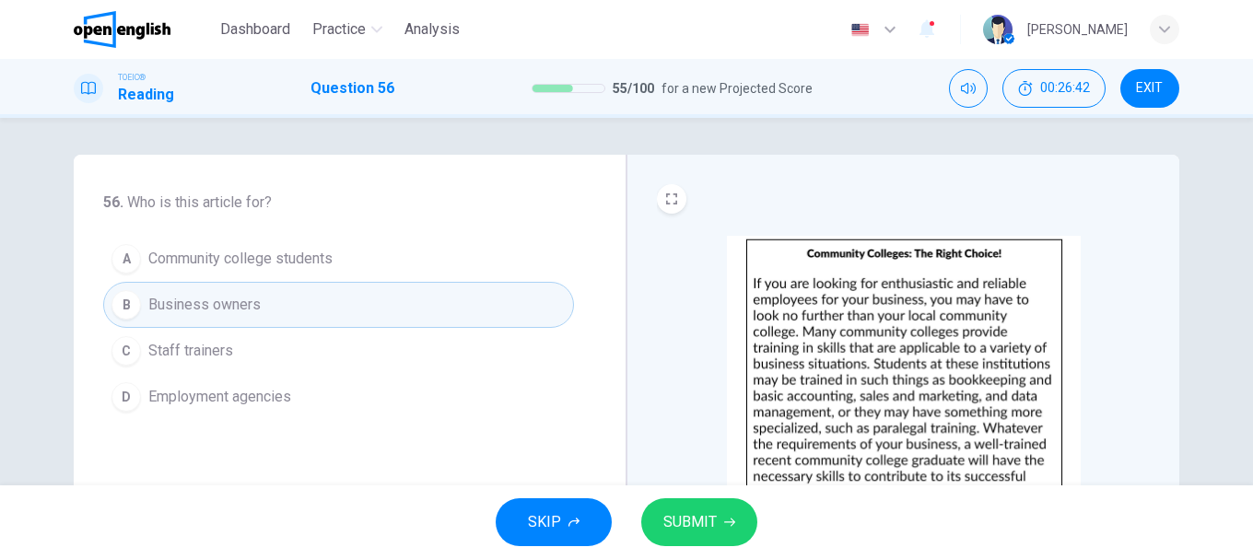
click at [711, 526] on span "SUBMIT" at bounding box center [690, 523] width 53 height 26
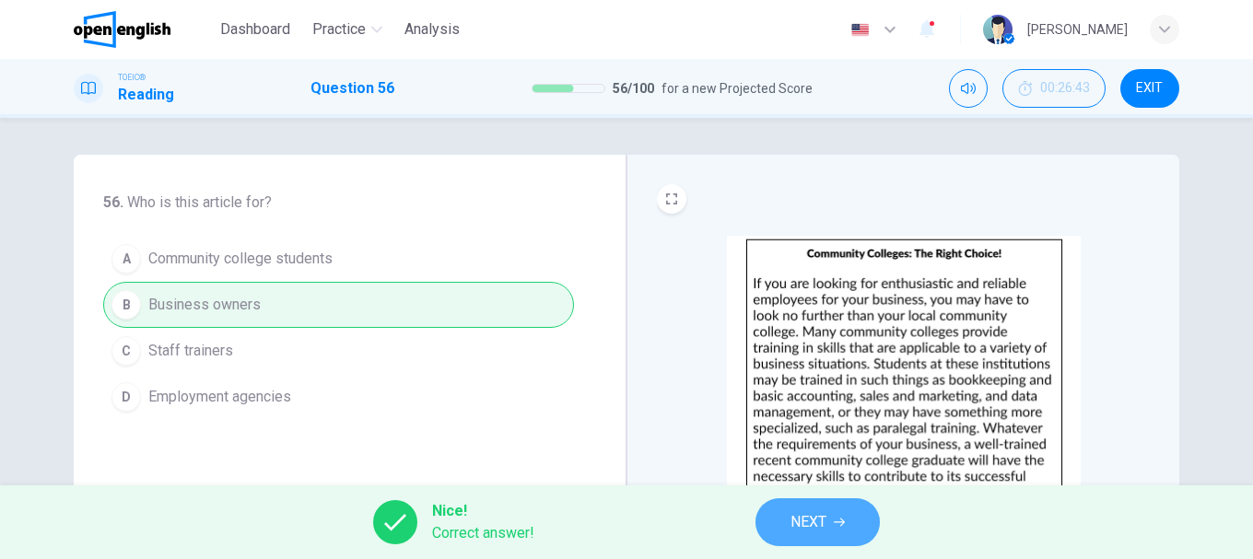
click at [793, 526] on span "NEXT" at bounding box center [809, 523] width 36 height 26
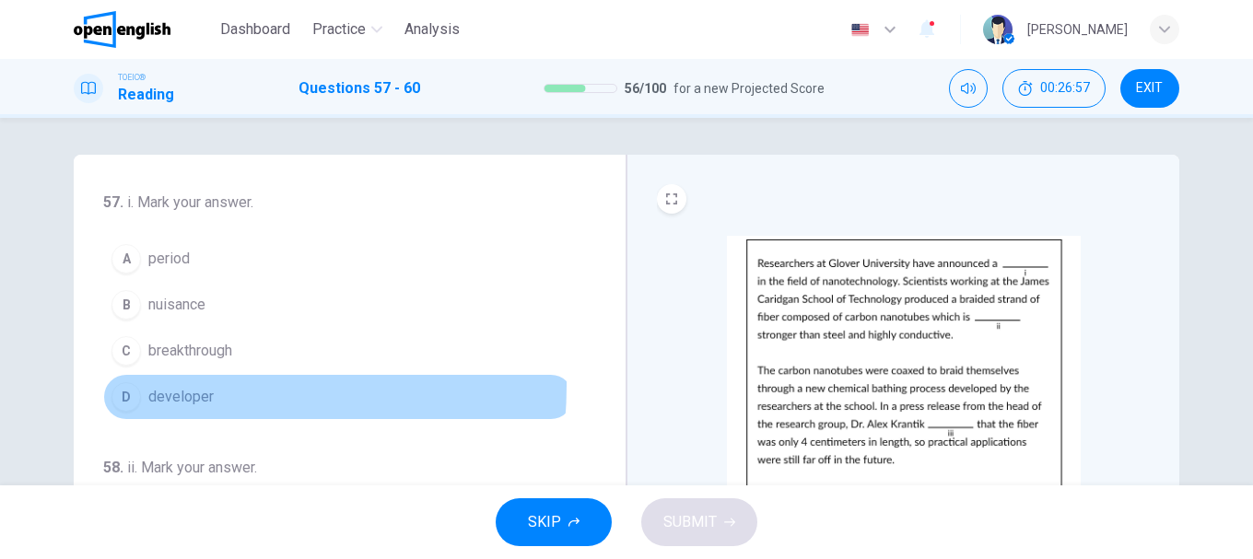
click at [181, 386] on span "developer" at bounding box center [180, 397] width 65 height 22
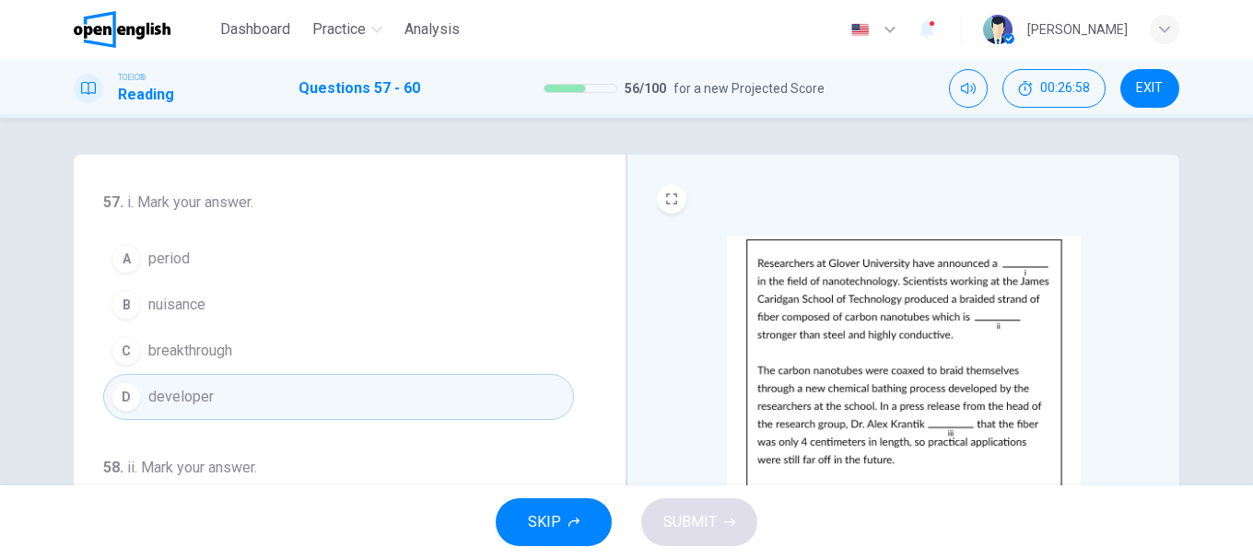
click at [194, 357] on span "breakthrough" at bounding box center [190, 351] width 84 height 22
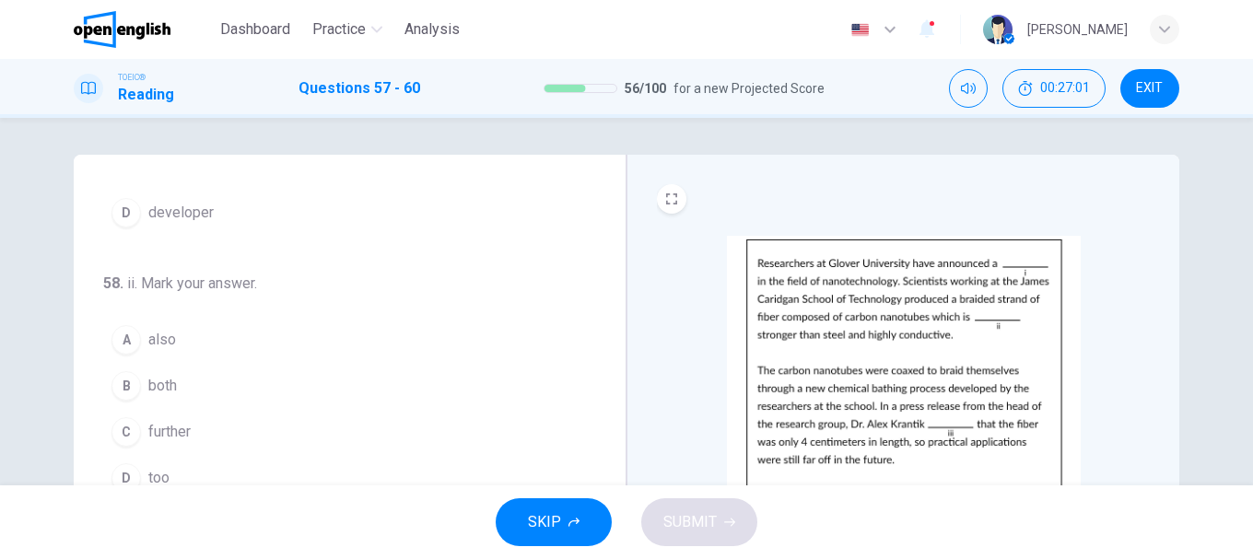
scroll to position [276, 0]
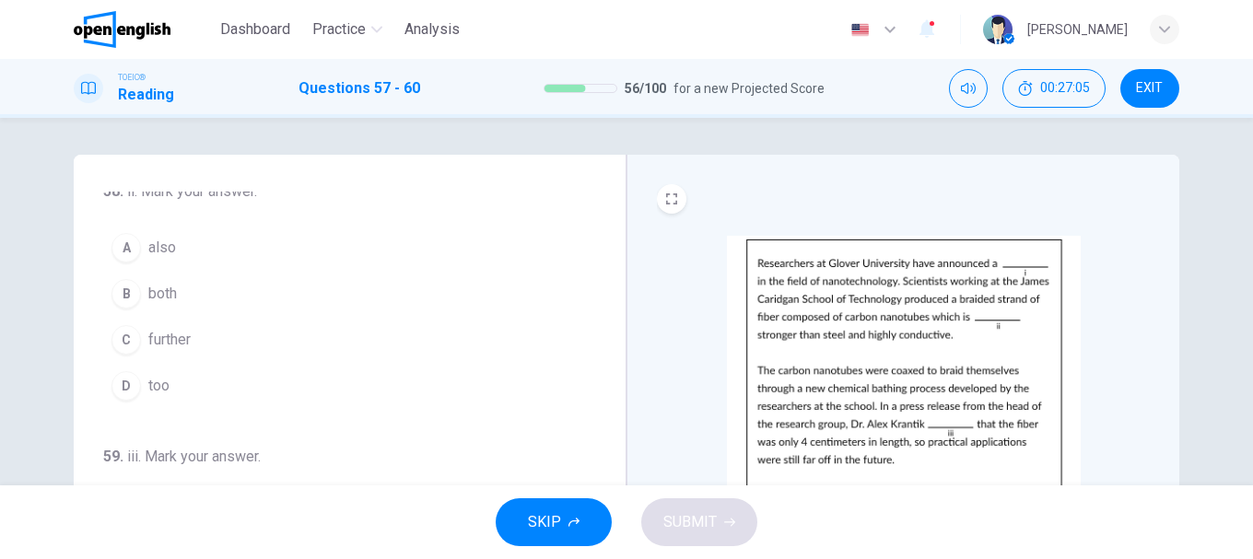
click at [171, 347] on span "further" at bounding box center [169, 340] width 42 height 22
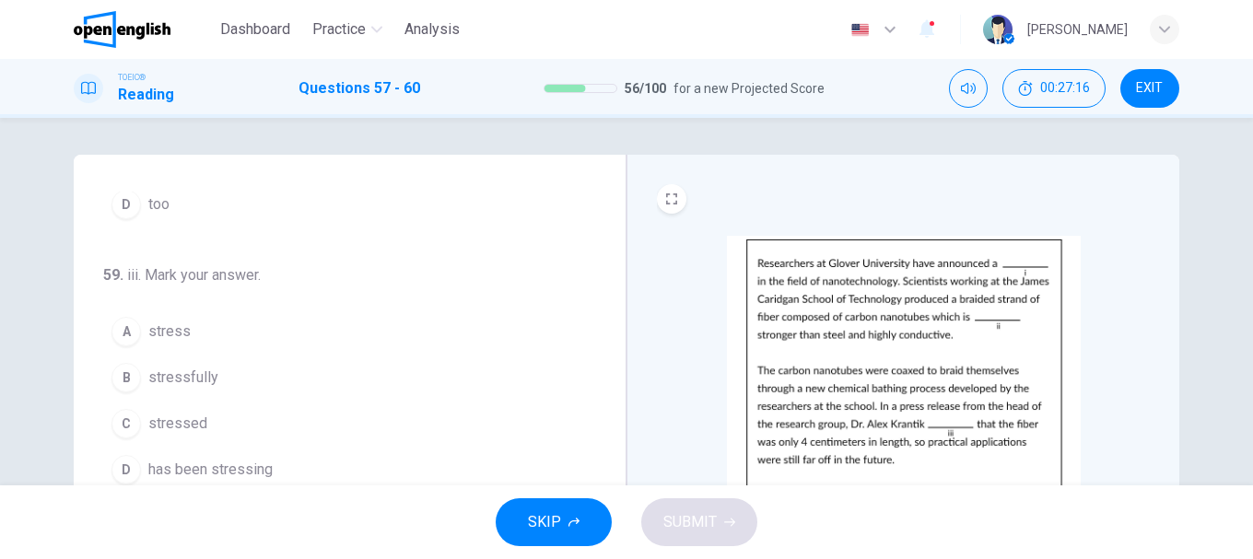
scroll to position [92, 0]
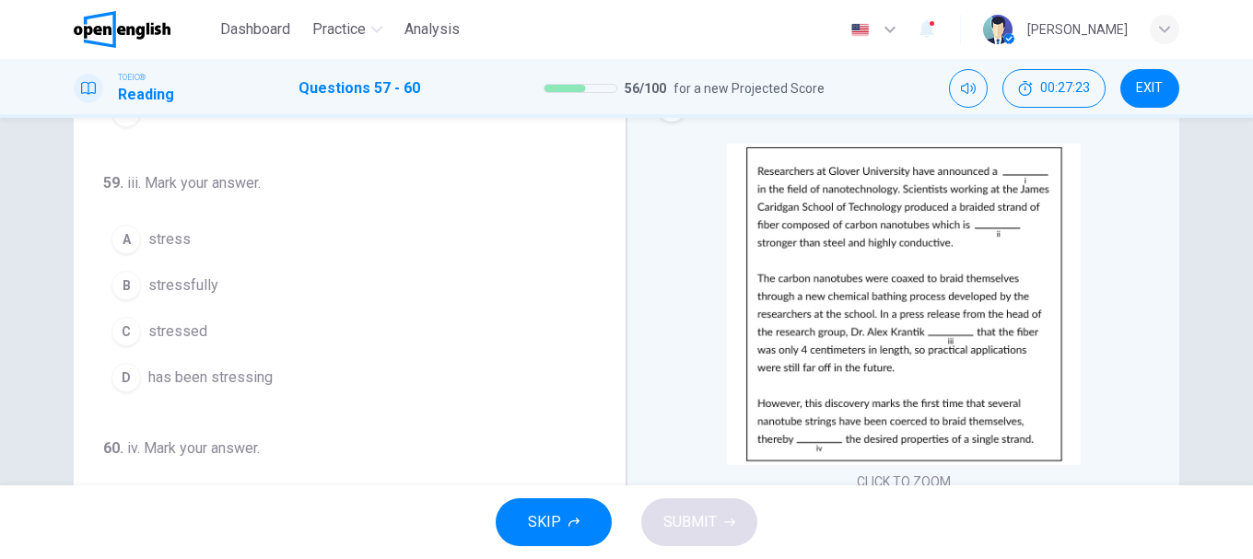
click at [190, 335] on span "stressed" at bounding box center [177, 332] width 59 height 22
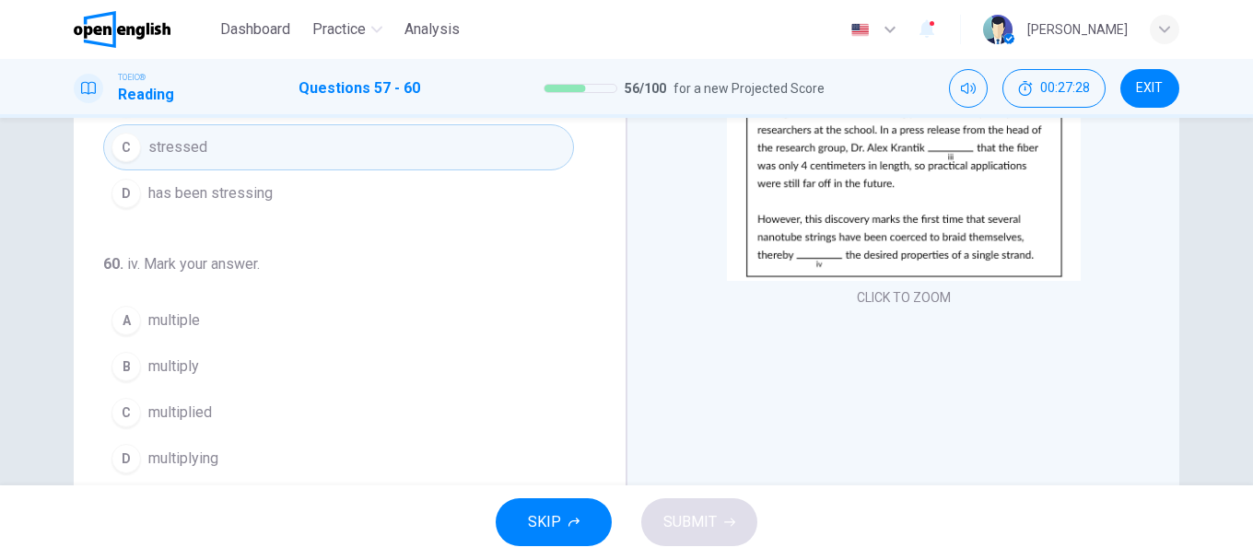
scroll to position [347, 0]
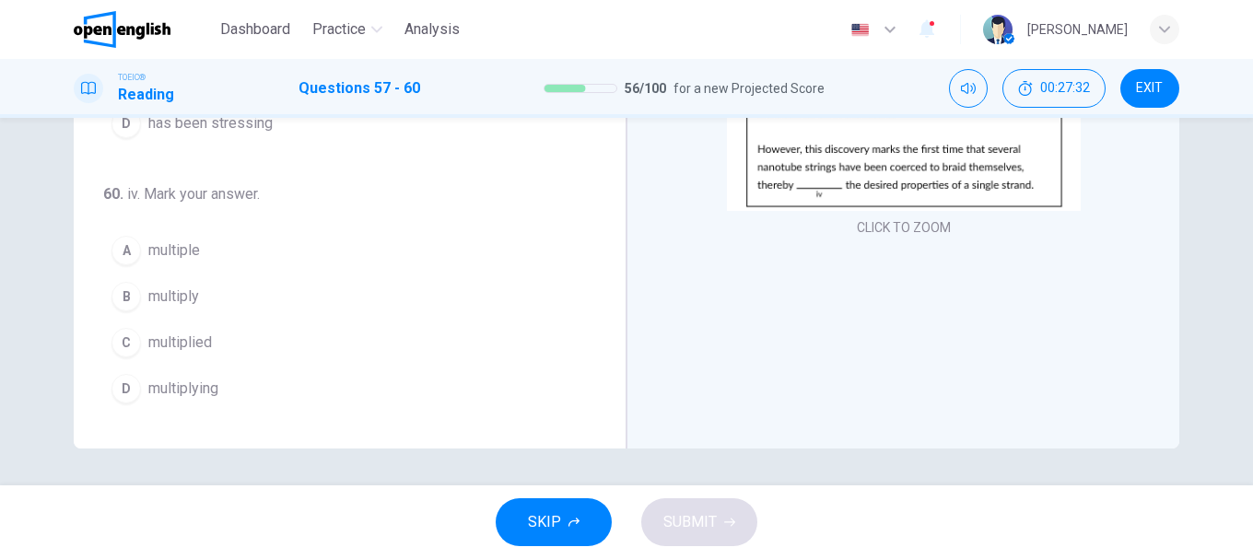
click at [166, 297] on span "multiply" at bounding box center [173, 297] width 51 height 22
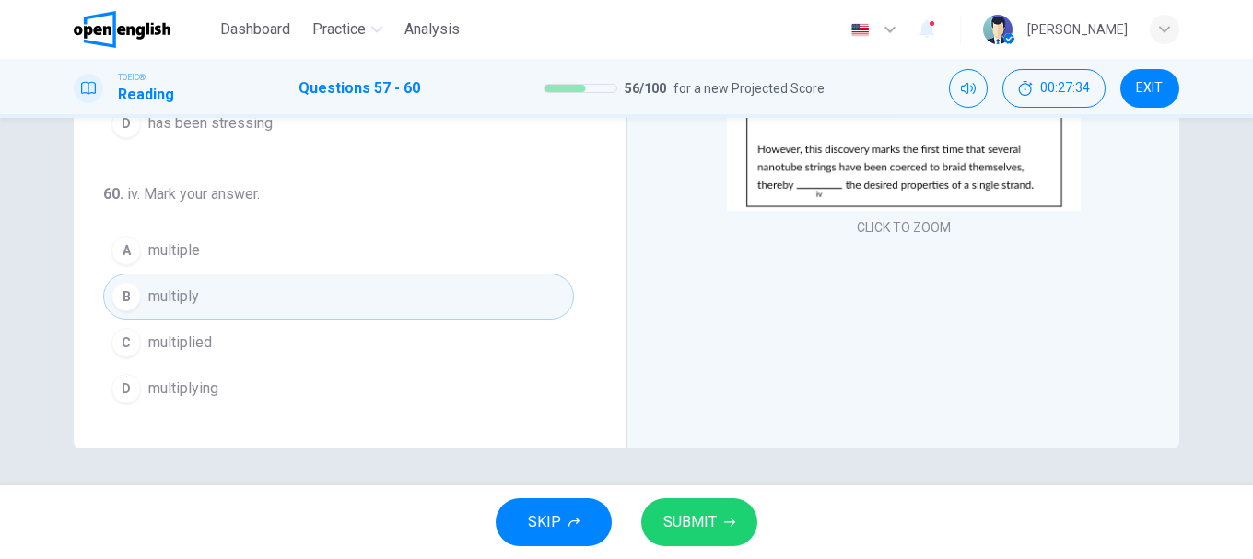
click at [686, 492] on div "SKIP SUBMIT" at bounding box center [626, 523] width 1253 height 74
click at [701, 511] on span "SUBMIT" at bounding box center [690, 523] width 53 height 26
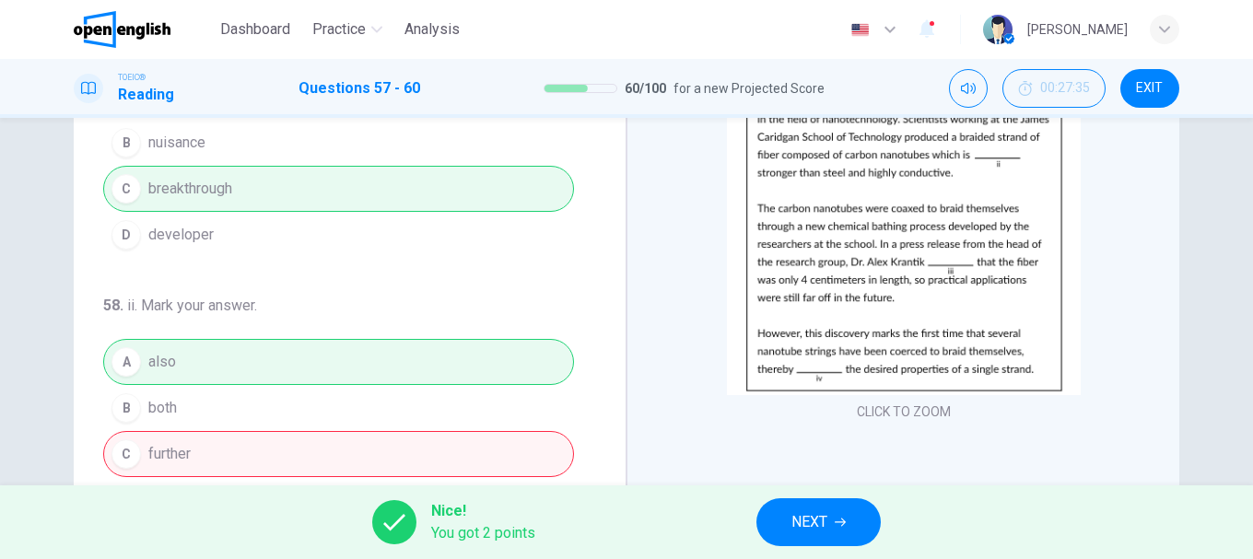
scroll to position [70, 0]
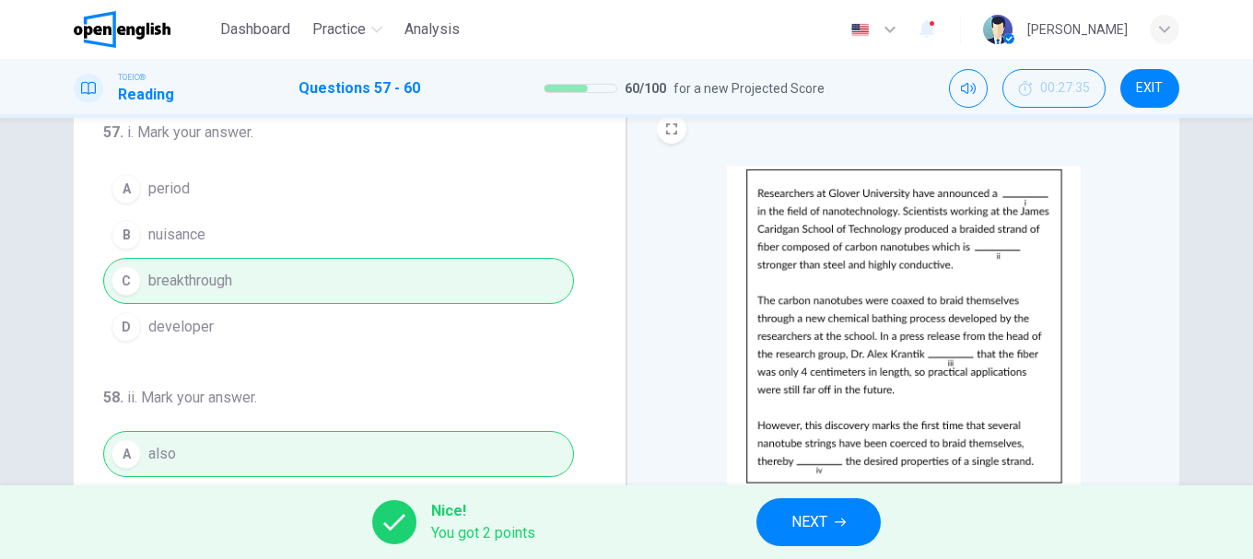
click at [816, 519] on span "NEXT" at bounding box center [810, 523] width 36 height 26
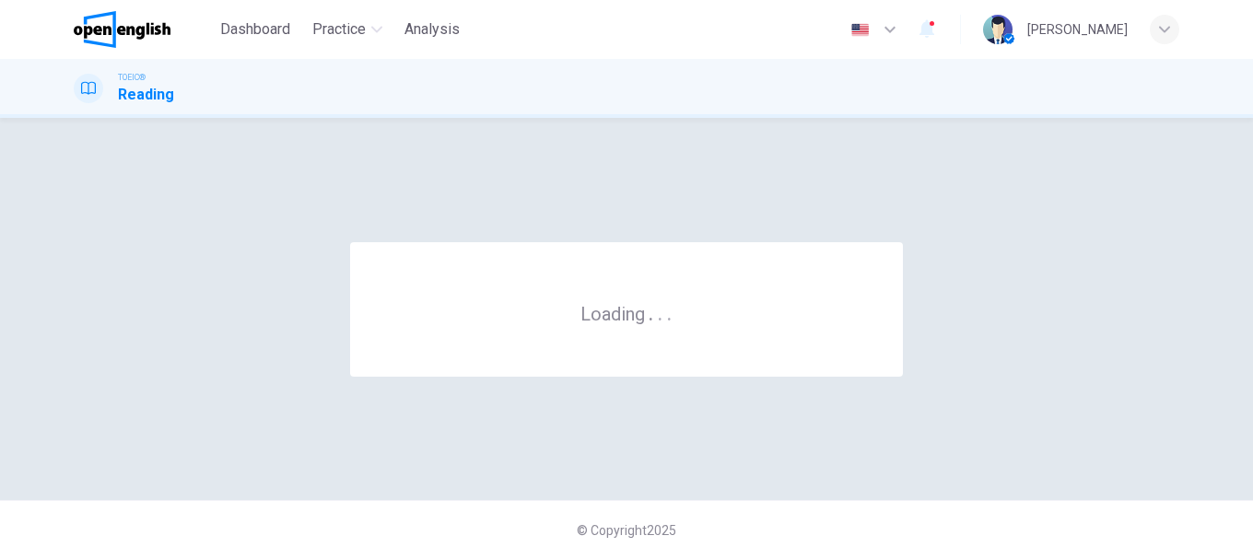
scroll to position [0, 0]
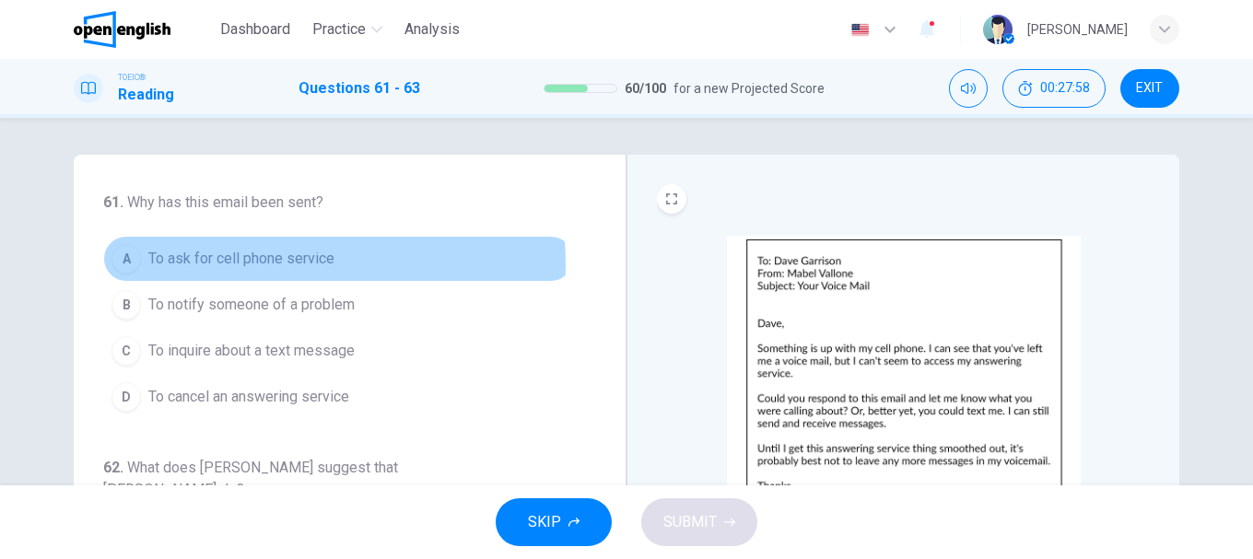
click at [258, 264] on span "To ask for cell phone service" at bounding box center [241, 259] width 186 height 22
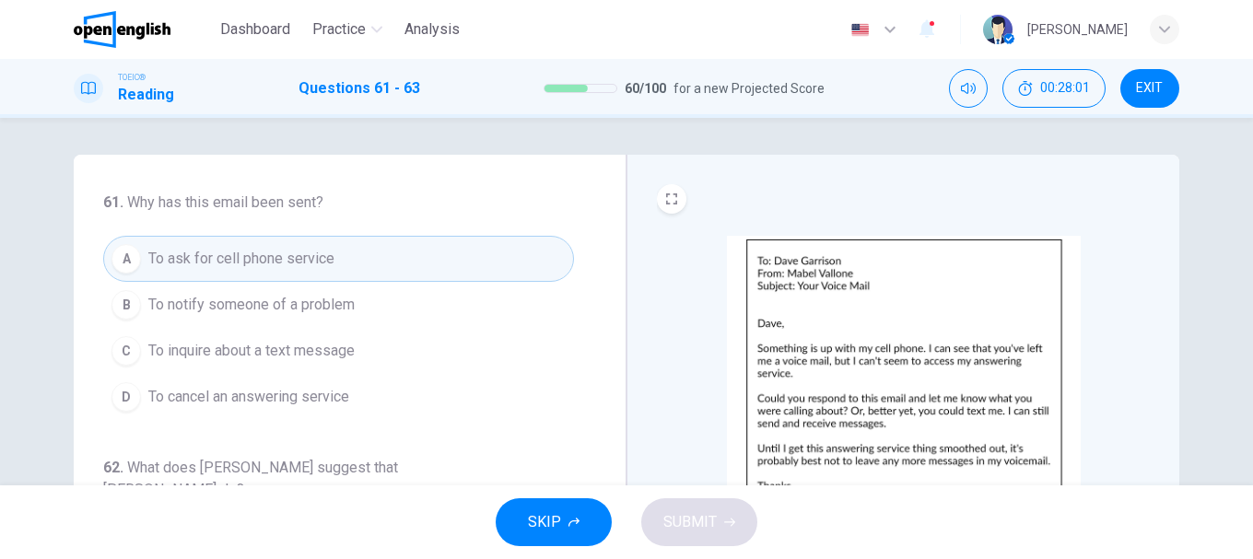
click at [260, 342] on span "To inquire about a text message" at bounding box center [251, 351] width 206 height 22
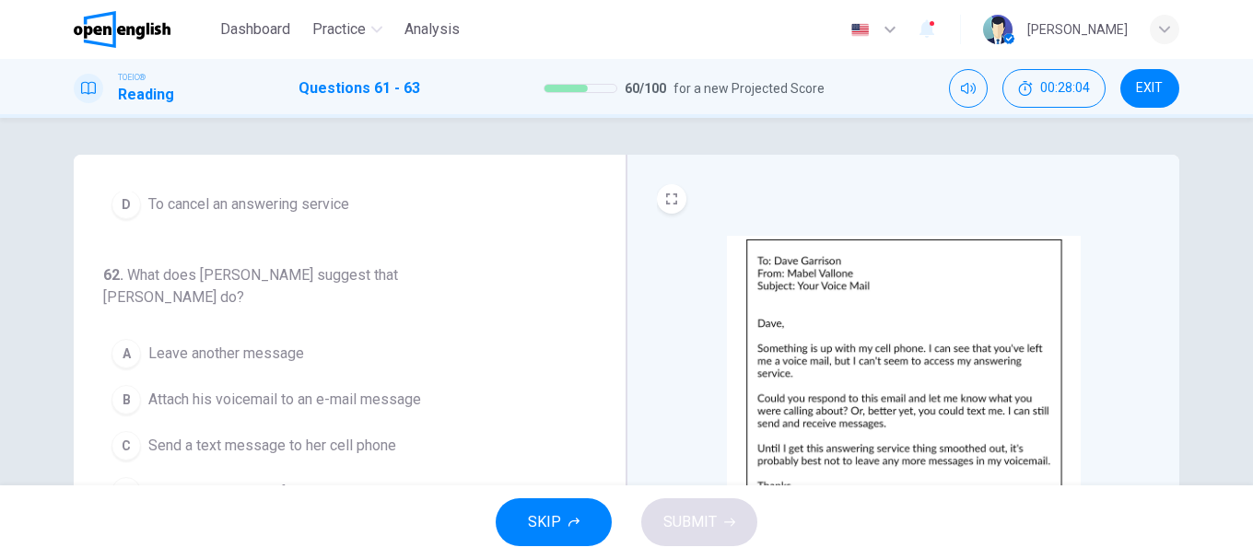
scroll to position [92, 0]
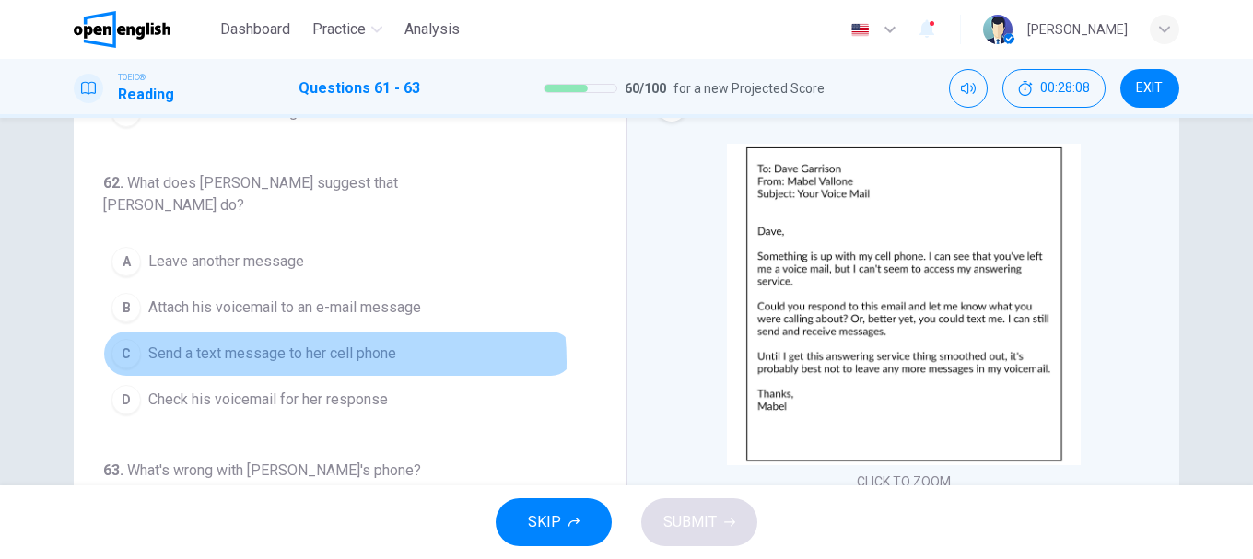
click at [288, 343] on span "Send a text message to her cell phone" at bounding box center [272, 354] width 248 height 22
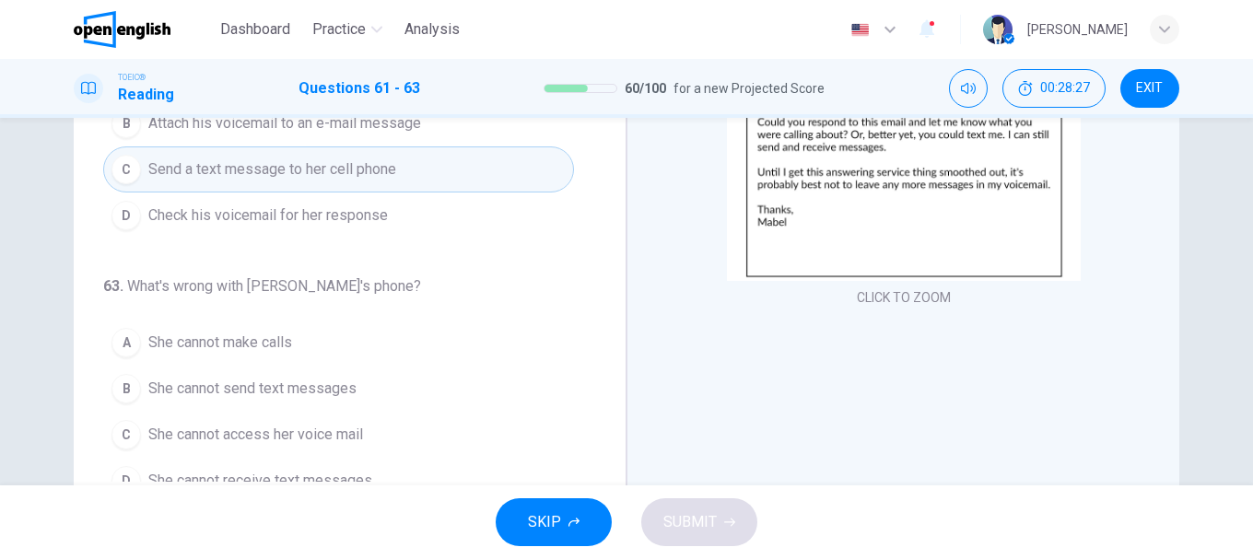
scroll to position [347, 0]
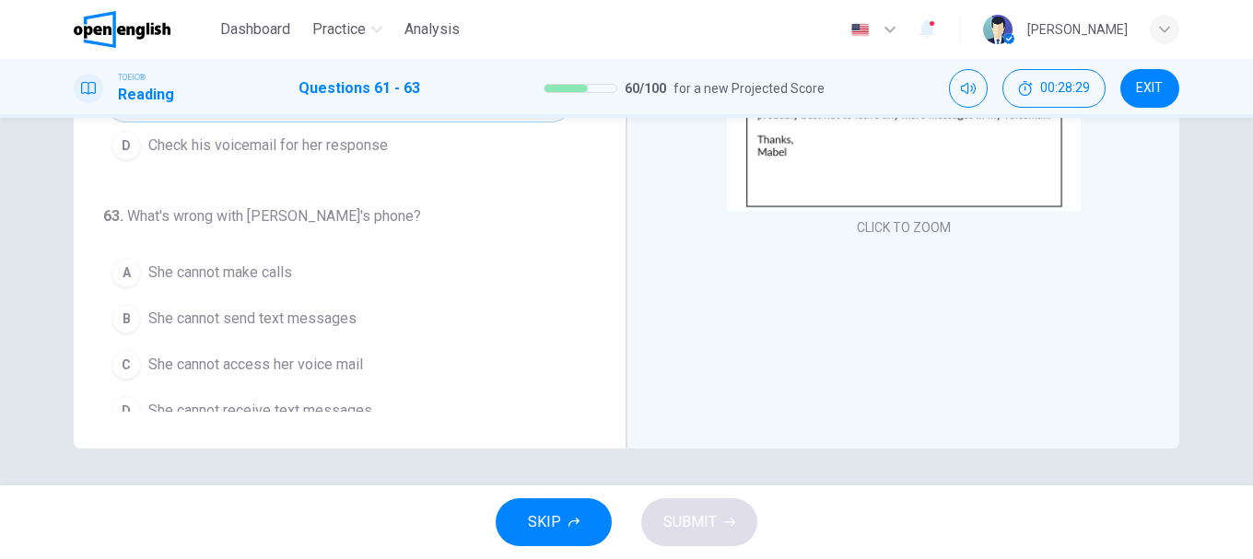
click at [259, 262] on span "She cannot make calls" at bounding box center [220, 273] width 144 height 22
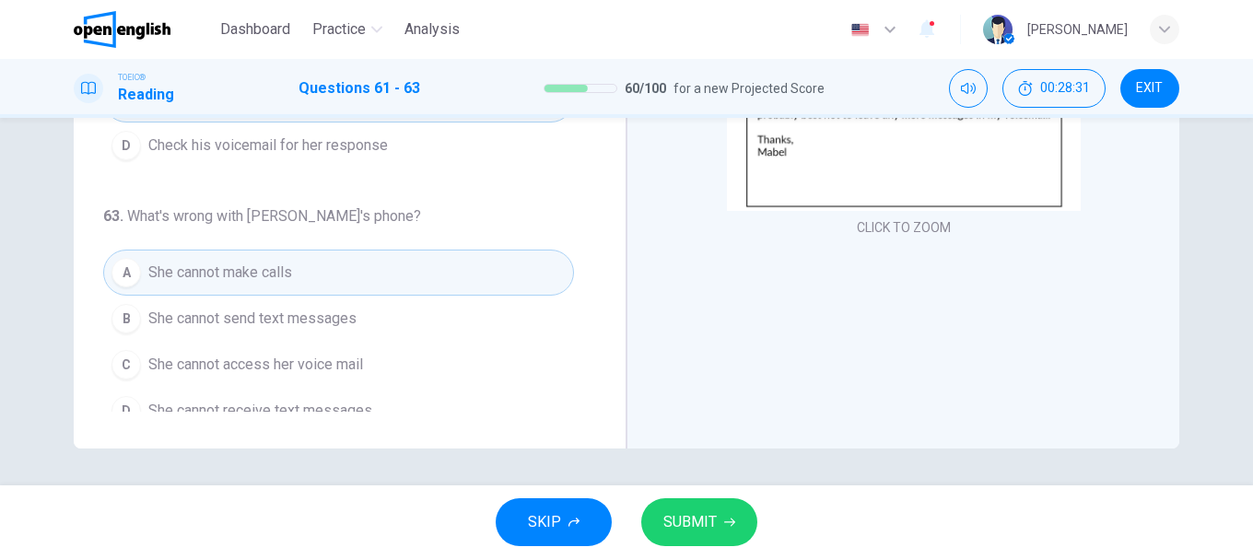
click at [713, 525] on span "SUBMIT" at bounding box center [690, 523] width 53 height 26
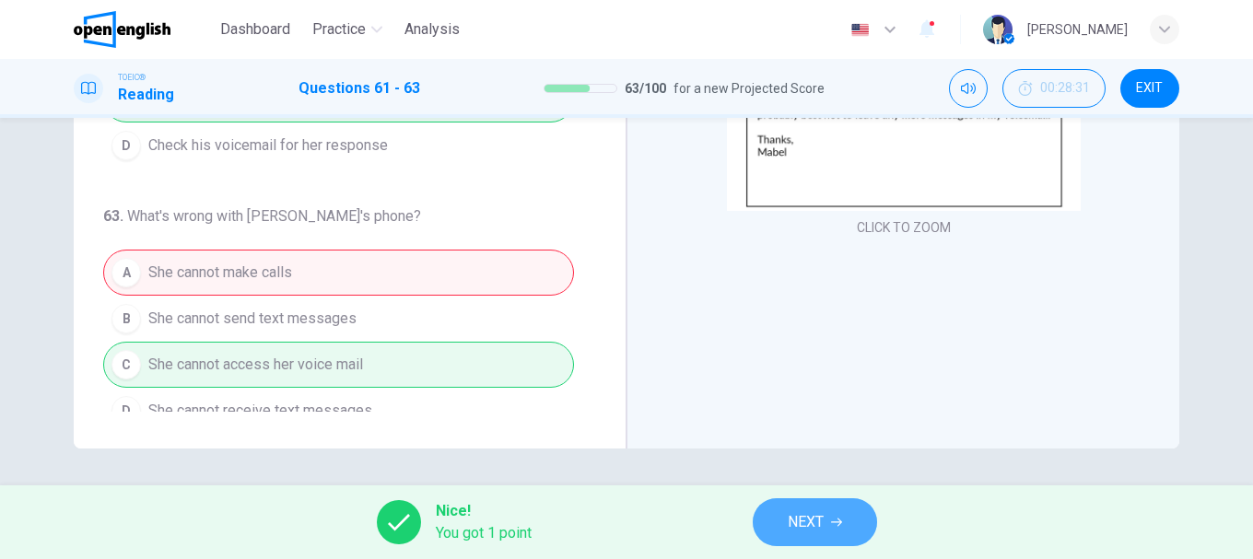
click at [793, 522] on span "NEXT" at bounding box center [806, 523] width 36 height 26
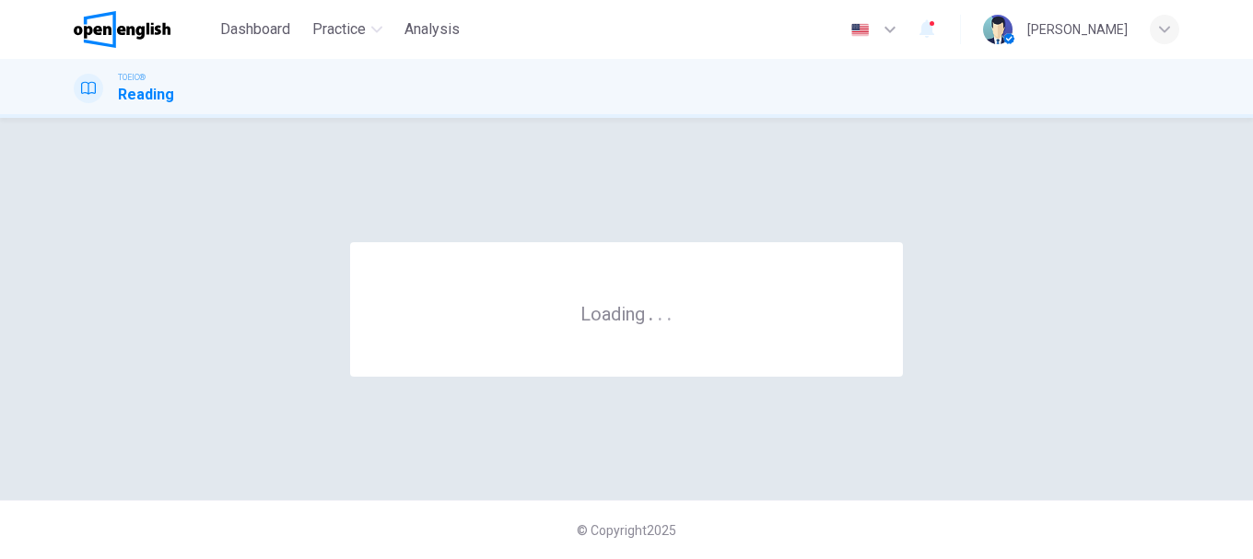
scroll to position [0, 0]
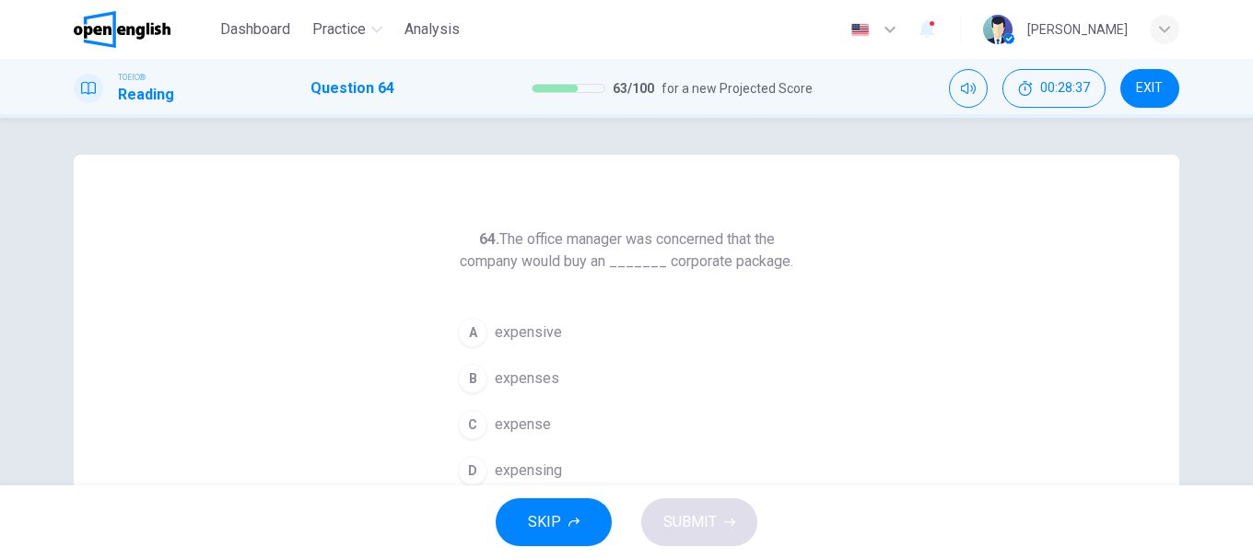
click at [520, 339] on span "expensive" at bounding box center [528, 333] width 67 height 22
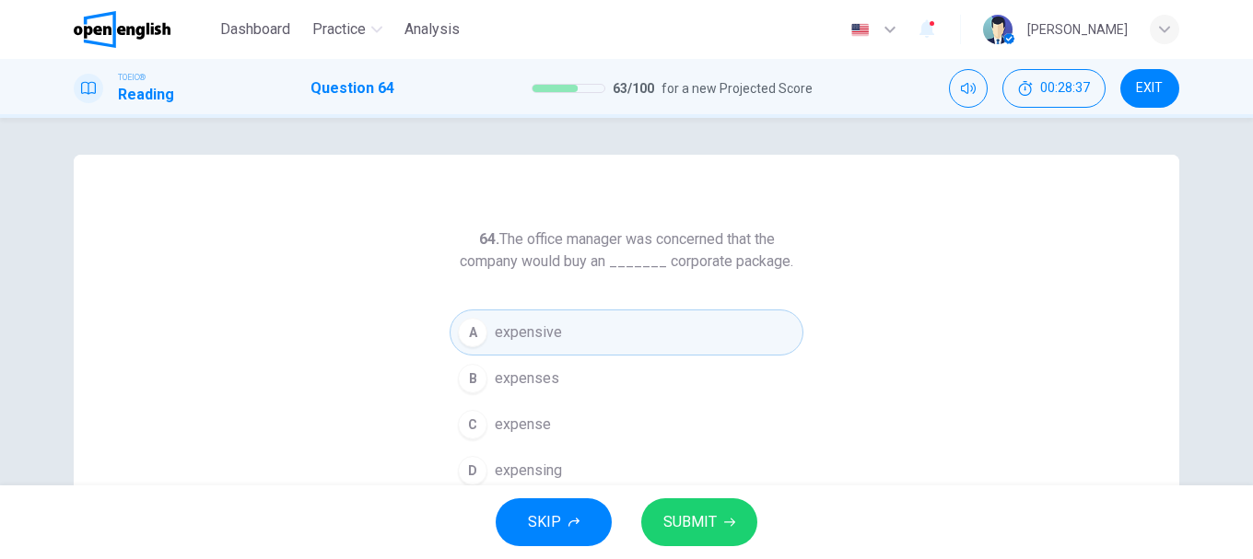
click at [704, 504] on button "SUBMIT" at bounding box center [699, 523] width 116 height 48
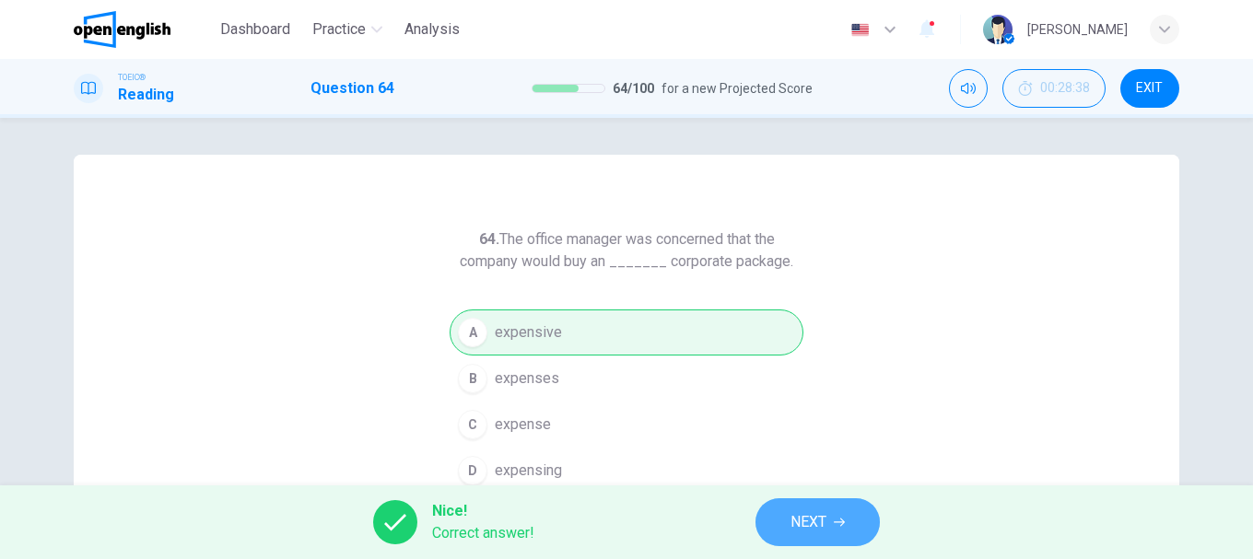
click at [809, 518] on span "NEXT" at bounding box center [809, 523] width 36 height 26
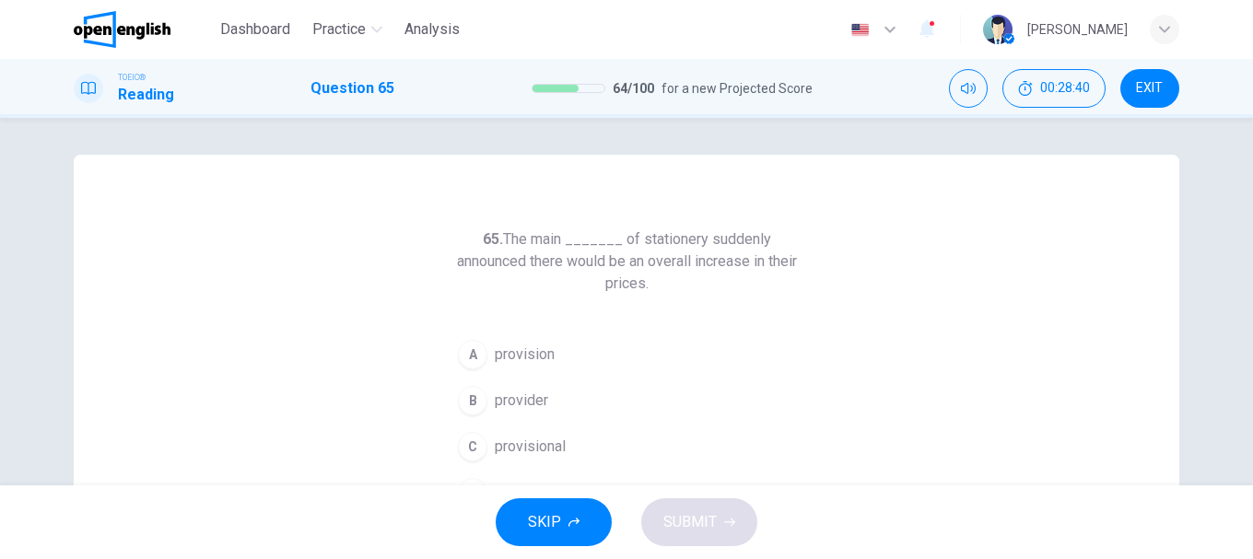
scroll to position [92, 0]
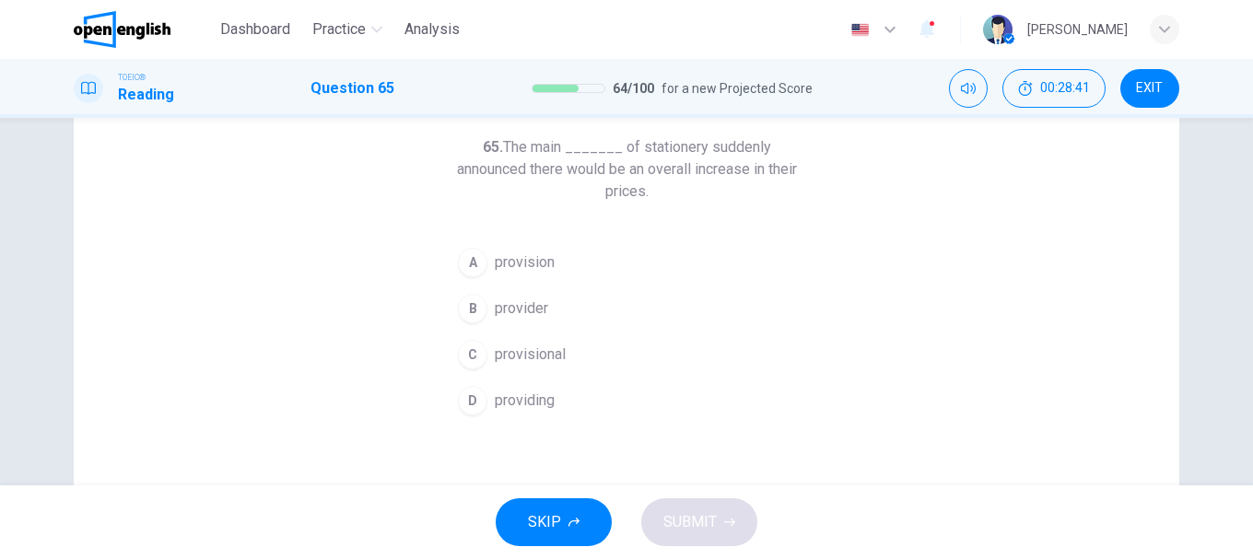
click at [496, 310] on span "provider" at bounding box center [521, 309] width 53 height 22
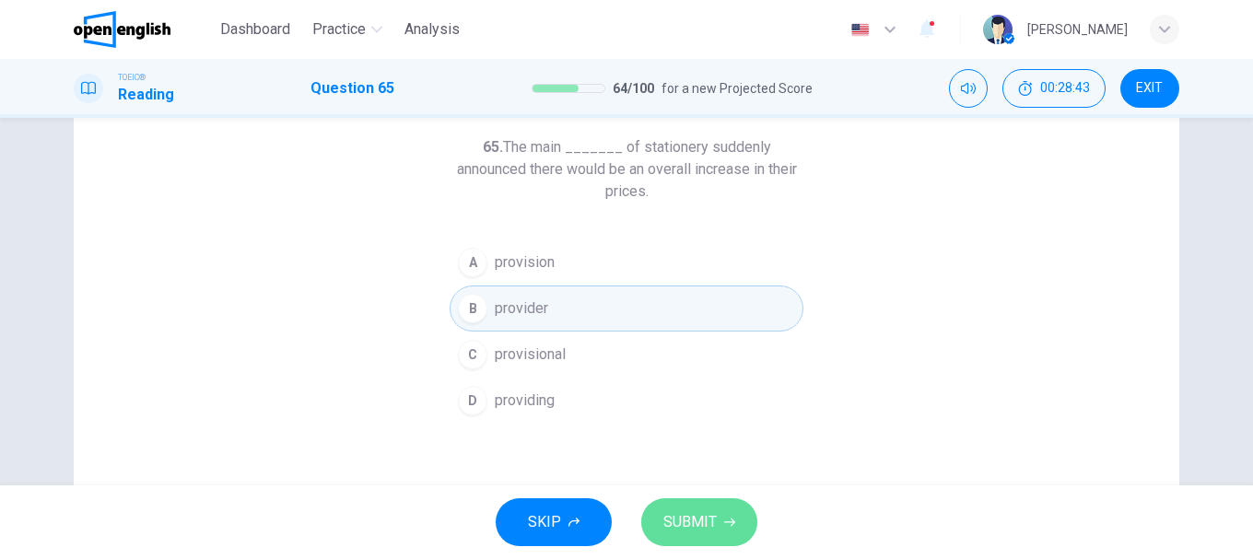
click at [712, 514] on span "SUBMIT" at bounding box center [690, 523] width 53 height 26
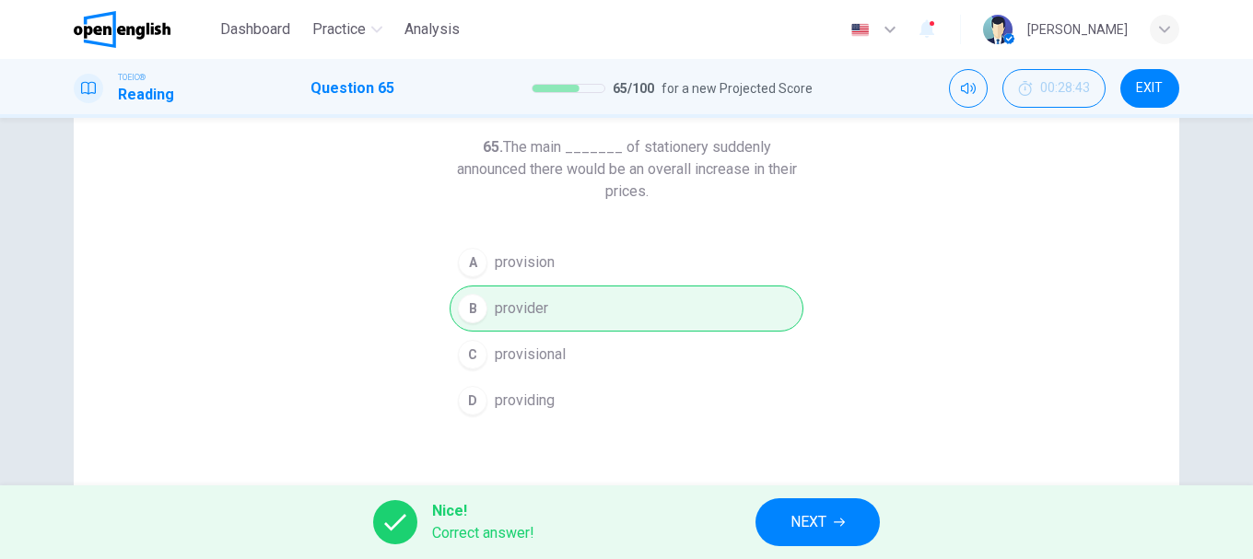
click at [809, 520] on span "NEXT" at bounding box center [809, 523] width 36 height 26
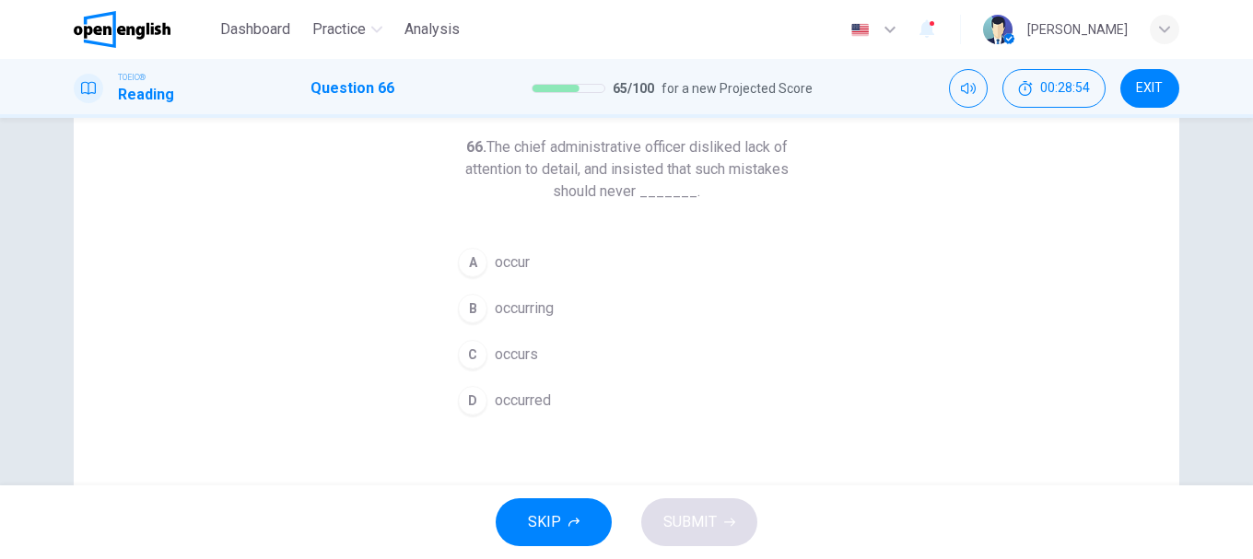
click at [514, 358] on span "occurs" at bounding box center [516, 355] width 43 height 22
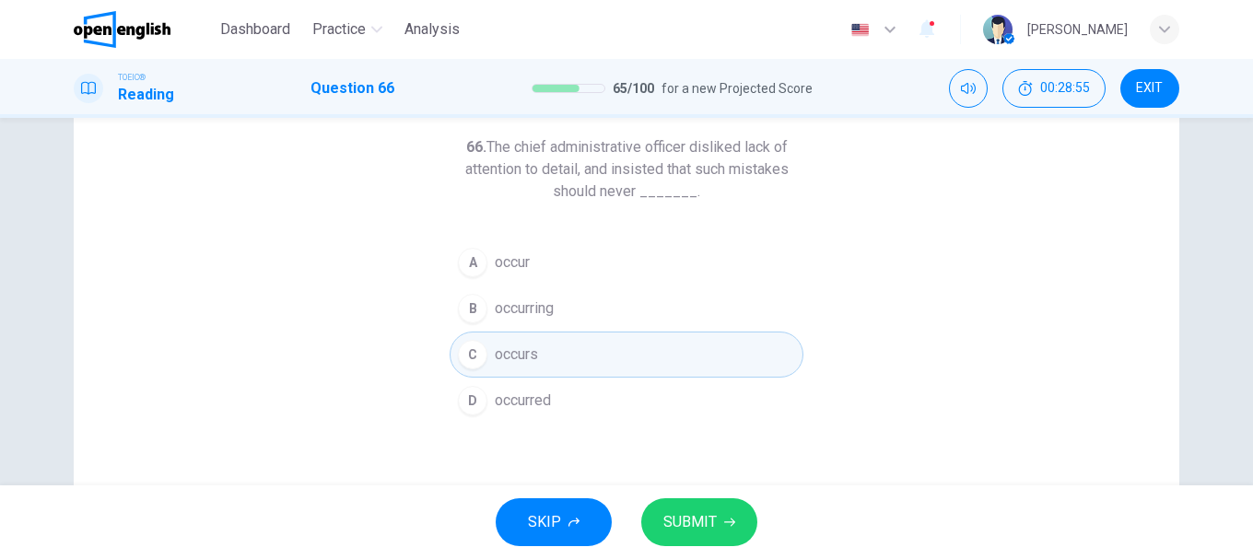
click at [701, 504] on button "SUBMIT" at bounding box center [699, 523] width 116 height 48
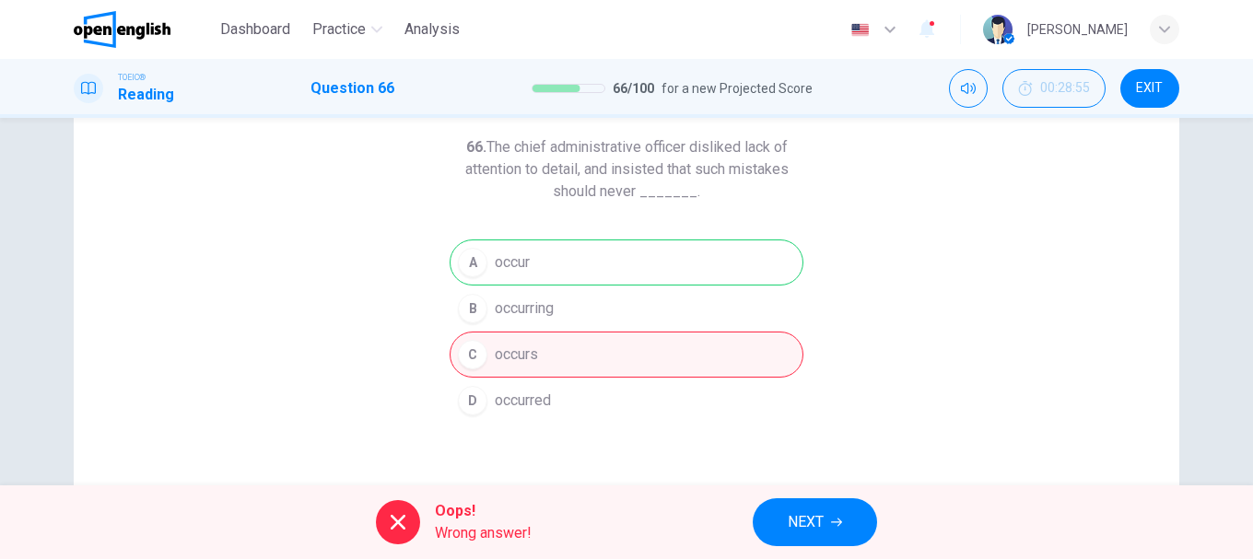
click at [831, 515] on button "NEXT" at bounding box center [815, 523] width 124 height 48
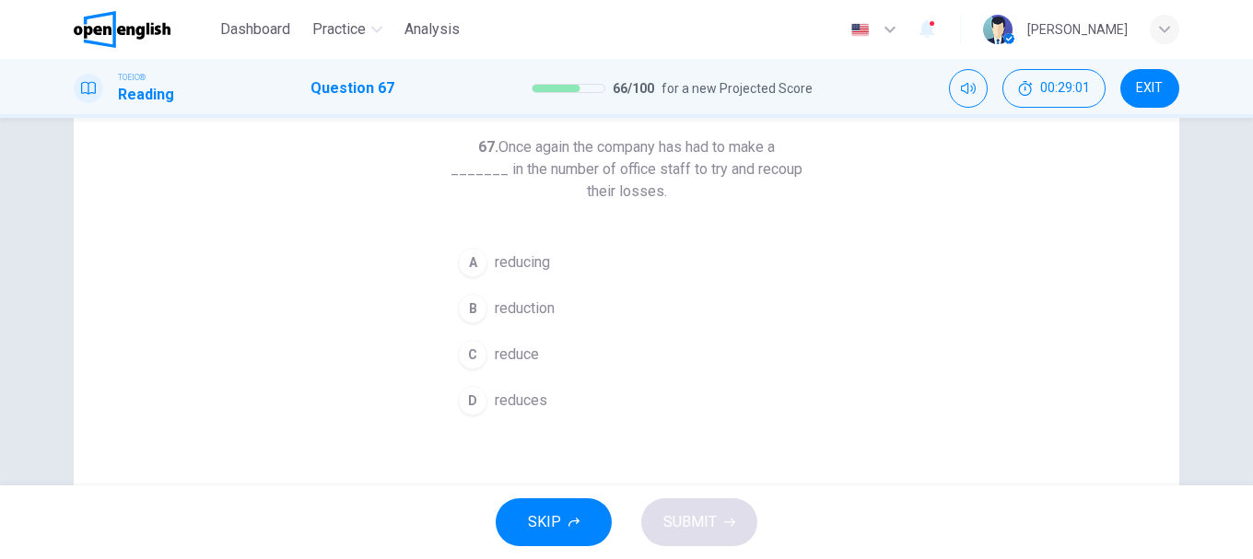
click at [520, 303] on span "reduction" at bounding box center [525, 309] width 60 height 22
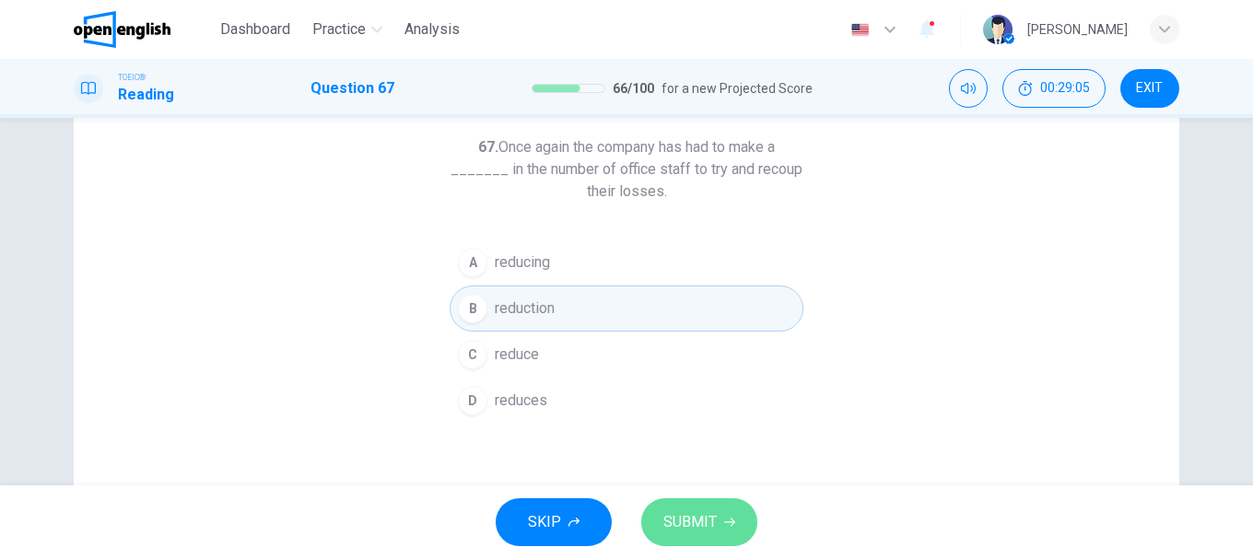
click at [732, 517] on icon "button" at bounding box center [729, 522] width 11 height 11
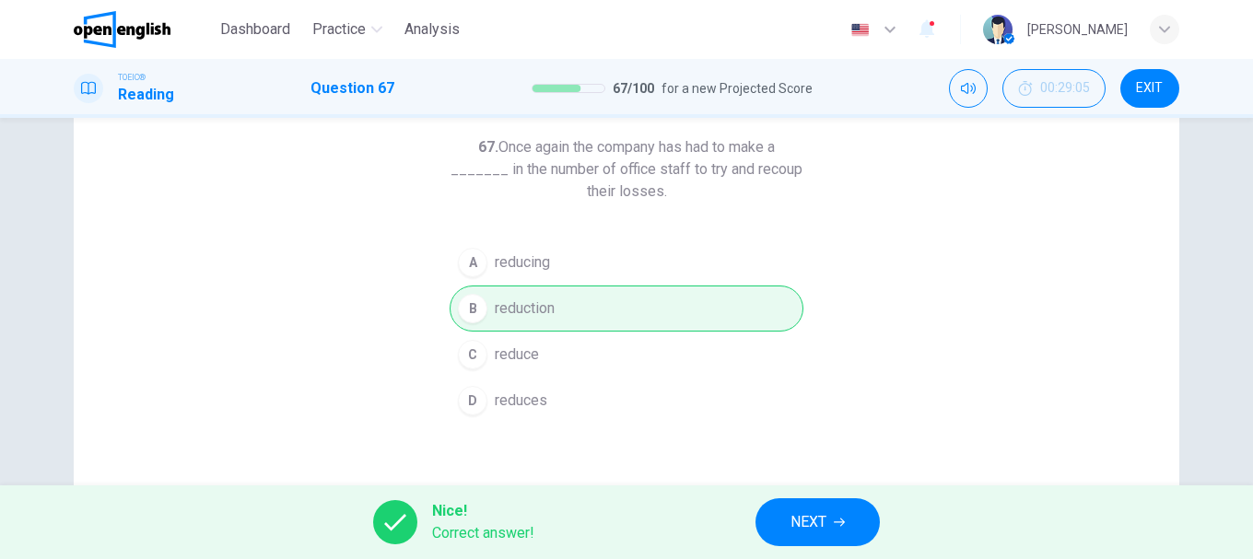
click at [806, 521] on span "NEXT" at bounding box center [809, 523] width 36 height 26
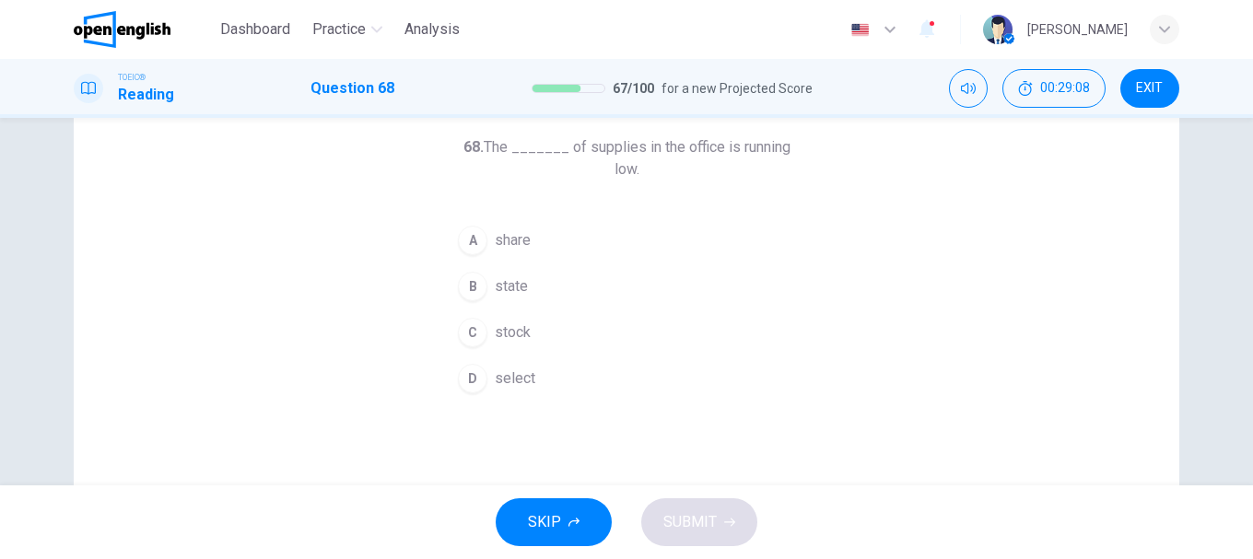
click at [517, 322] on span "stock" at bounding box center [513, 333] width 36 height 22
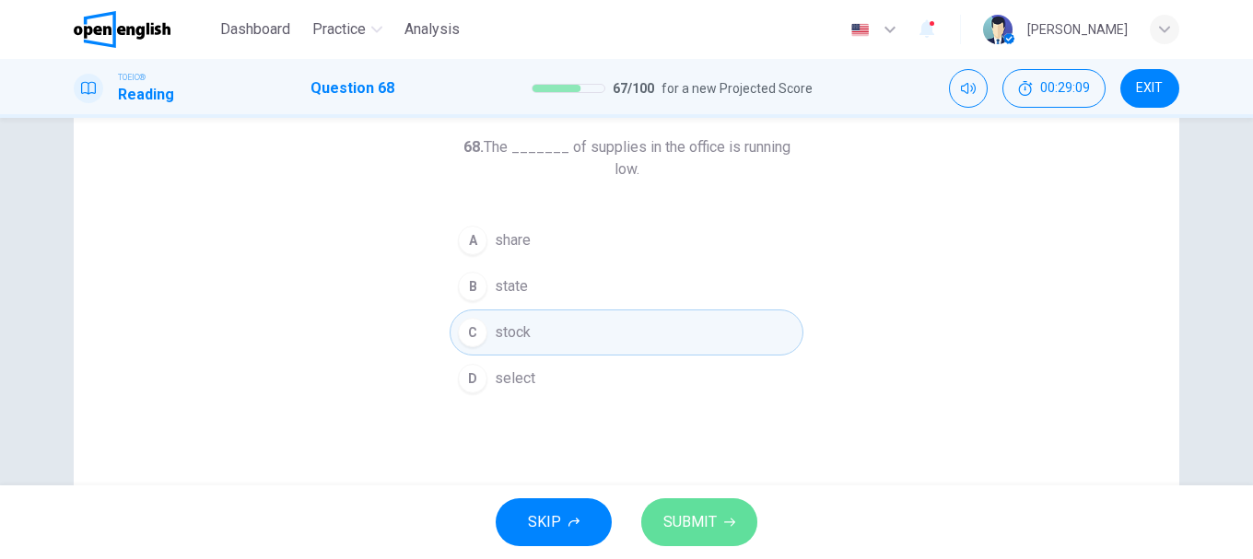
click at [727, 510] on button "SUBMIT" at bounding box center [699, 523] width 116 height 48
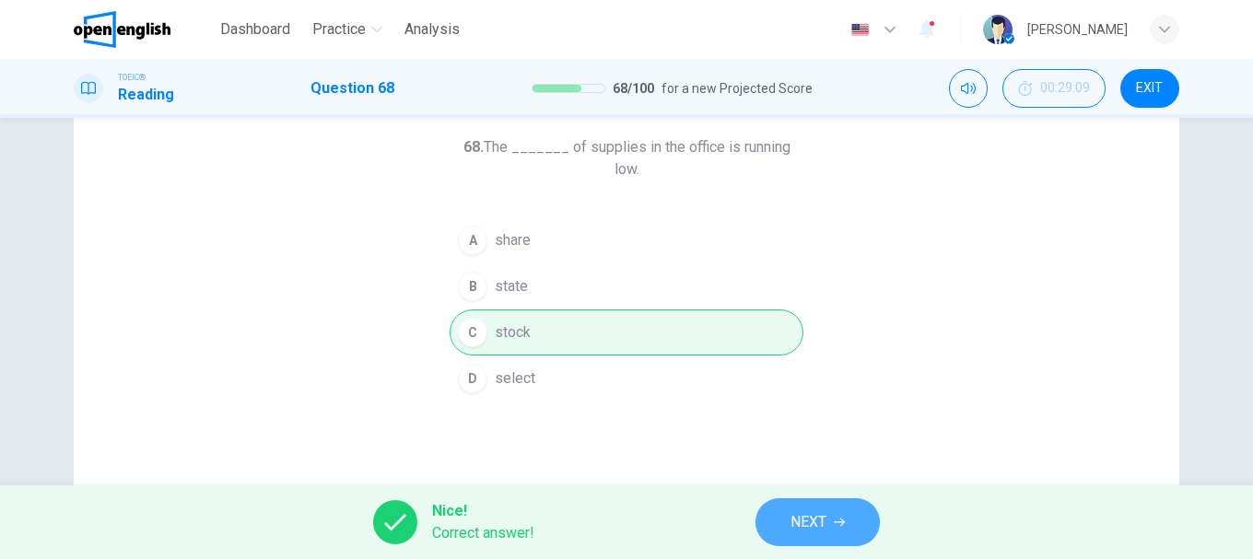
click at [786, 511] on button "NEXT" at bounding box center [818, 523] width 124 height 48
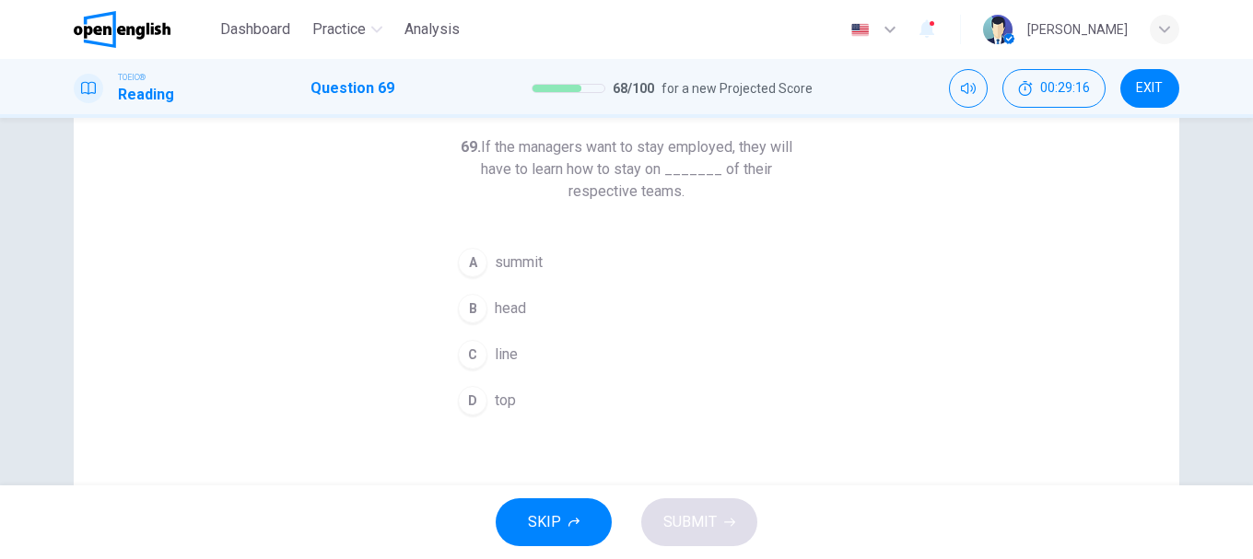
click at [489, 299] on button "B head" at bounding box center [627, 309] width 354 height 46
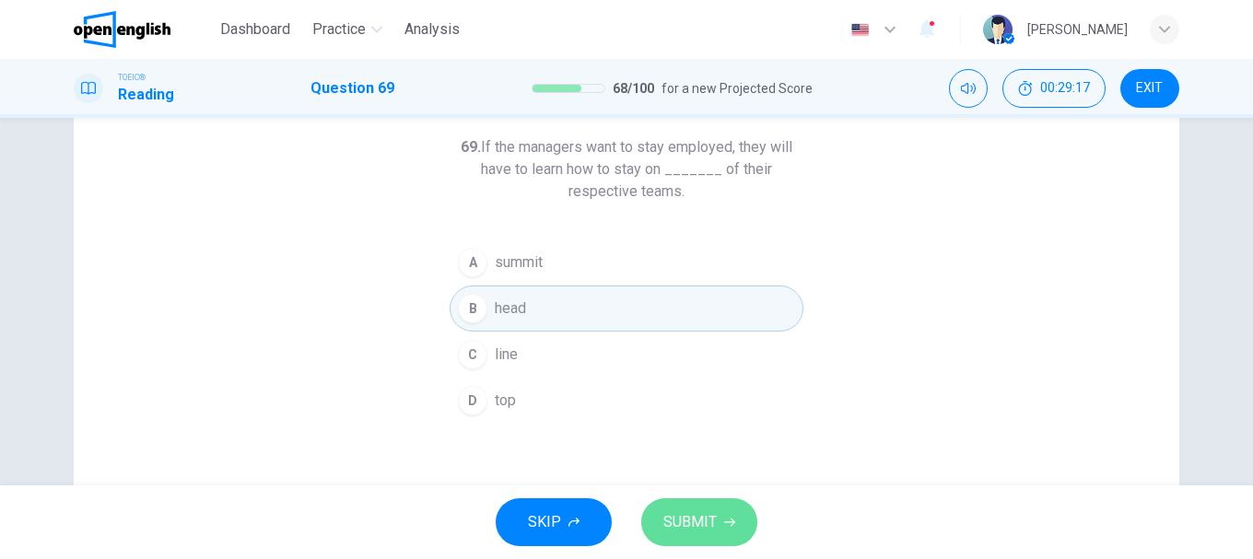
click at [729, 531] on button "SUBMIT" at bounding box center [699, 523] width 116 height 48
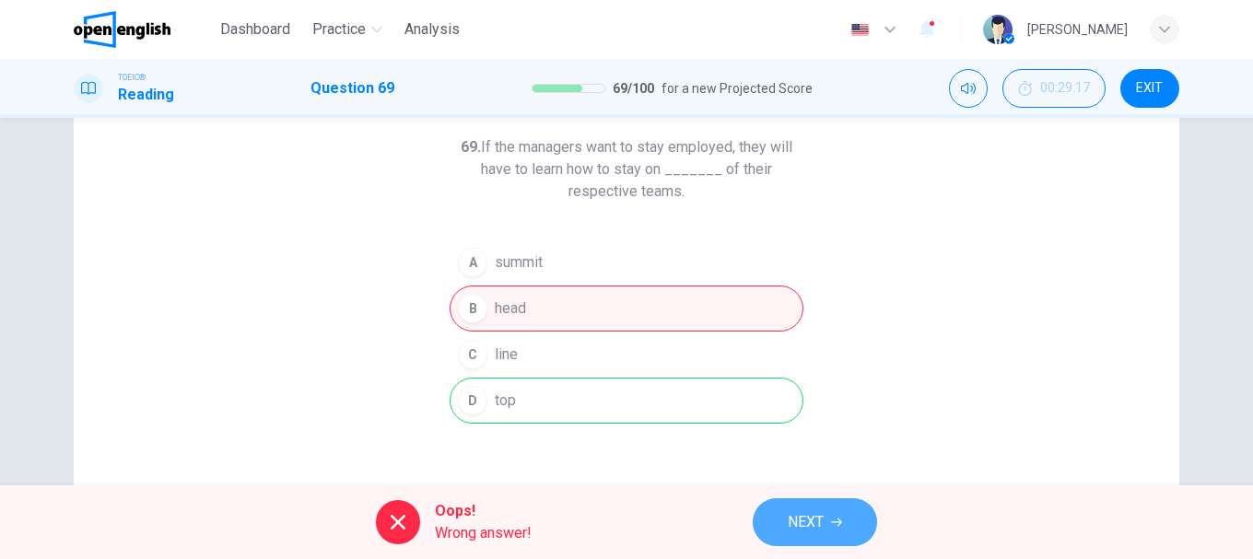
click at [814, 521] on span "NEXT" at bounding box center [806, 523] width 36 height 26
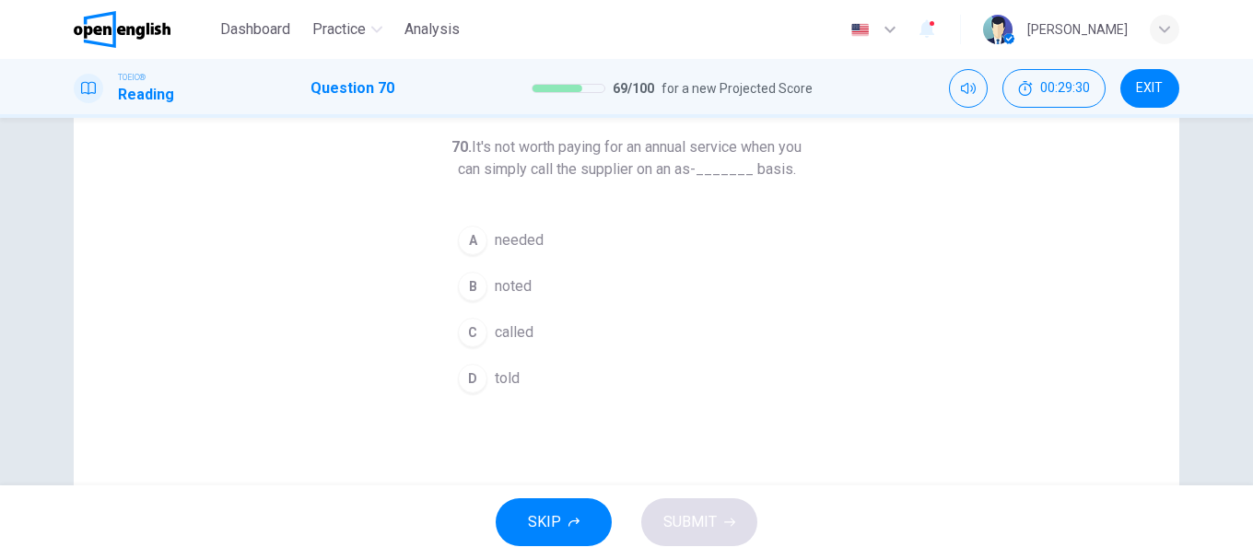
click at [499, 298] on span "noted" at bounding box center [513, 287] width 37 height 22
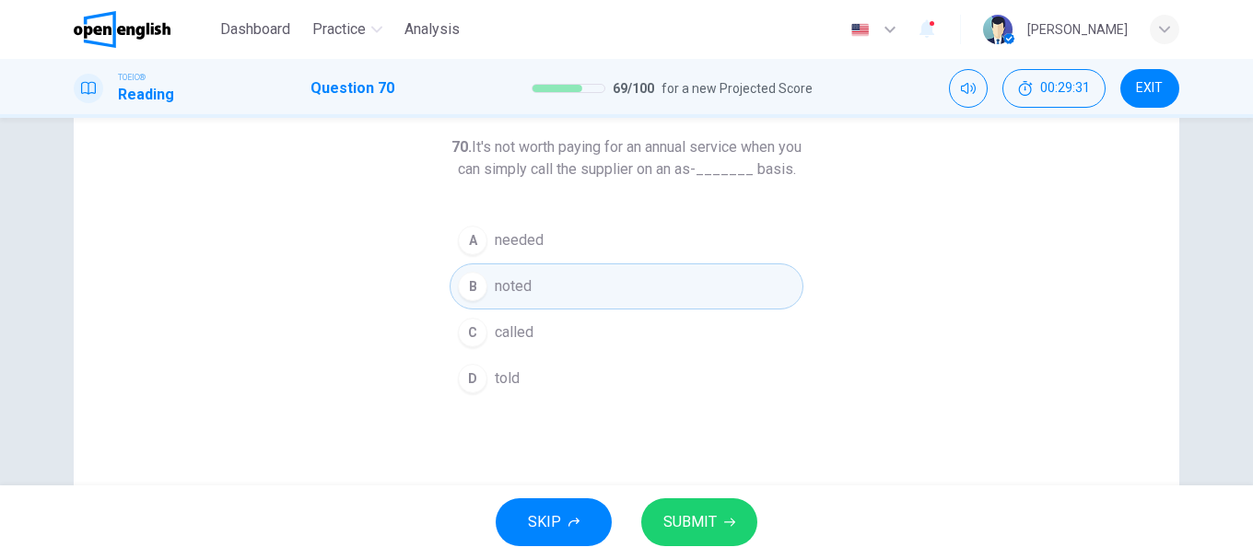
click at [706, 509] on button "SUBMIT" at bounding box center [699, 523] width 116 height 48
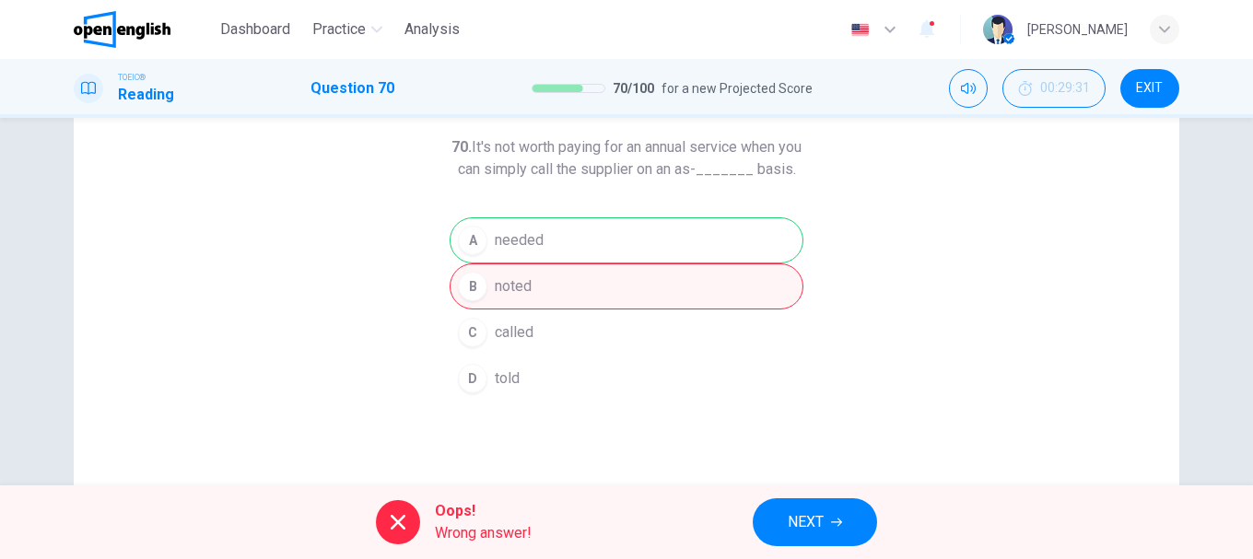
click at [794, 516] on span "NEXT" at bounding box center [806, 523] width 36 height 26
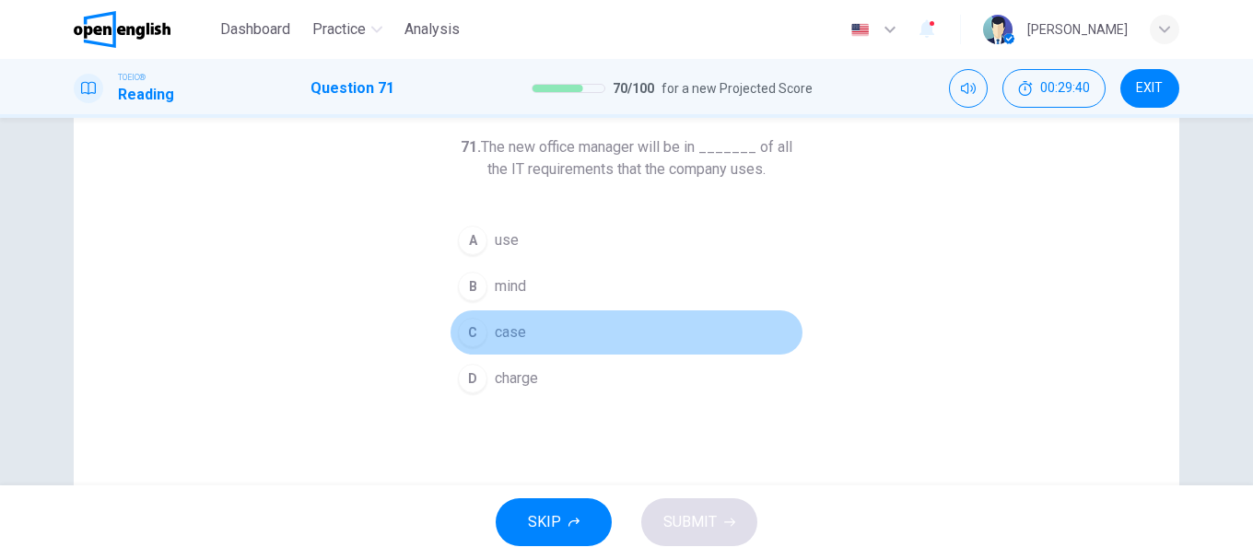
click at [495, 328] on span "case" at bounding box center [510, 333] width 31 height 22
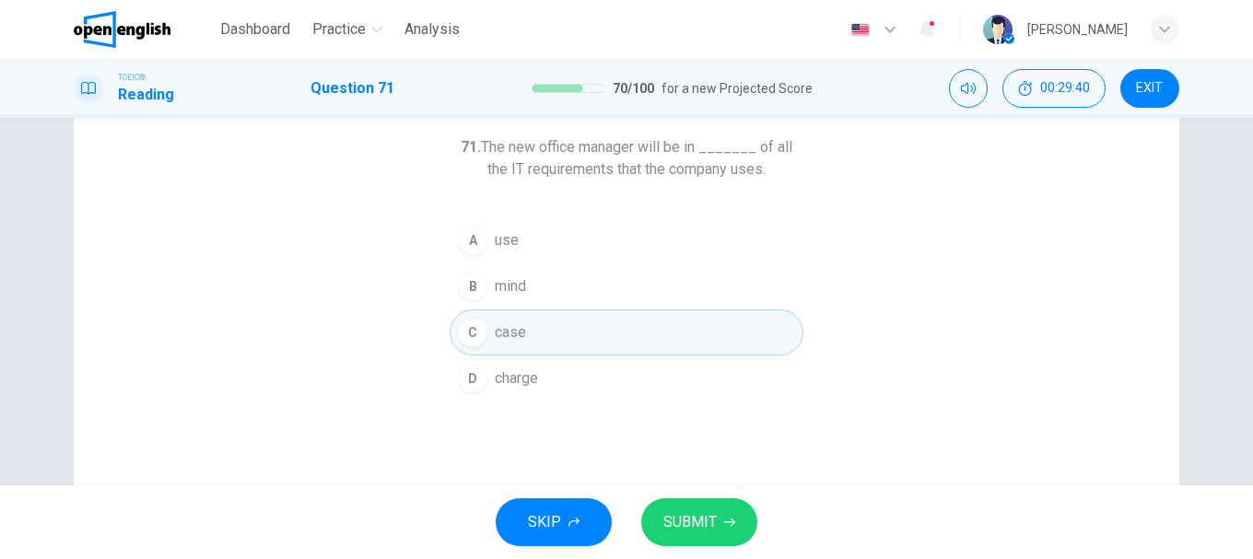
click at [705, 534] on span "SUBMIT" at bounding box center [690, 523] width 53 height 26
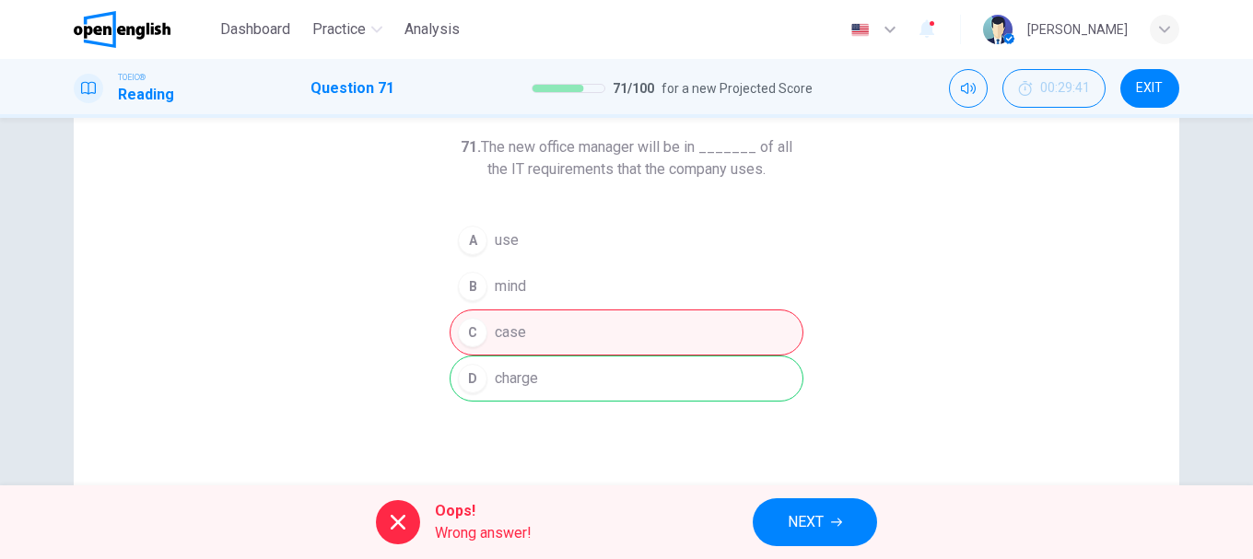
click at [840, 523] on icon "button" at bounding box center [836, 523] width 11 height 8
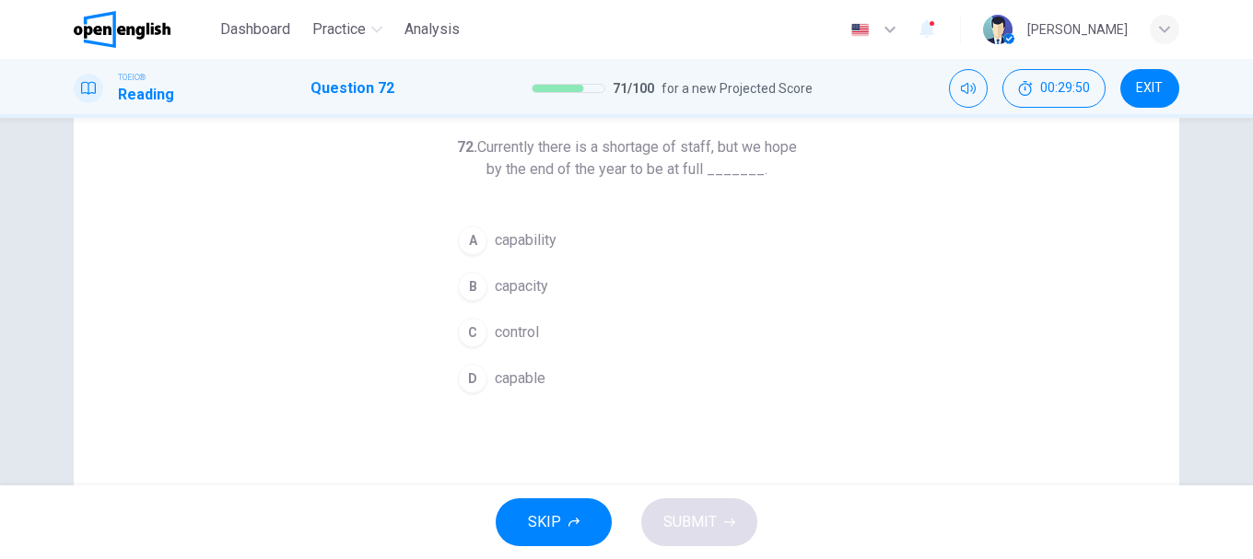
click at [522, 287] on span "capacity" at bounding box center [521, 287] width 53 height 22
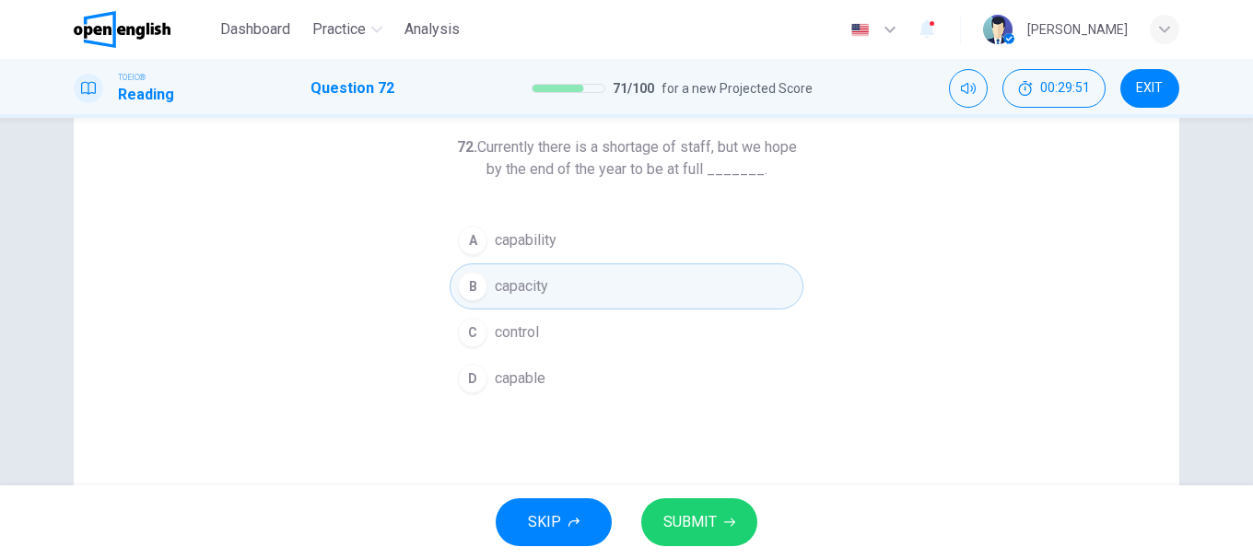
click at [709, 499] on button "SUBMIT" at bounding box center [699, 523] width 116 height 48
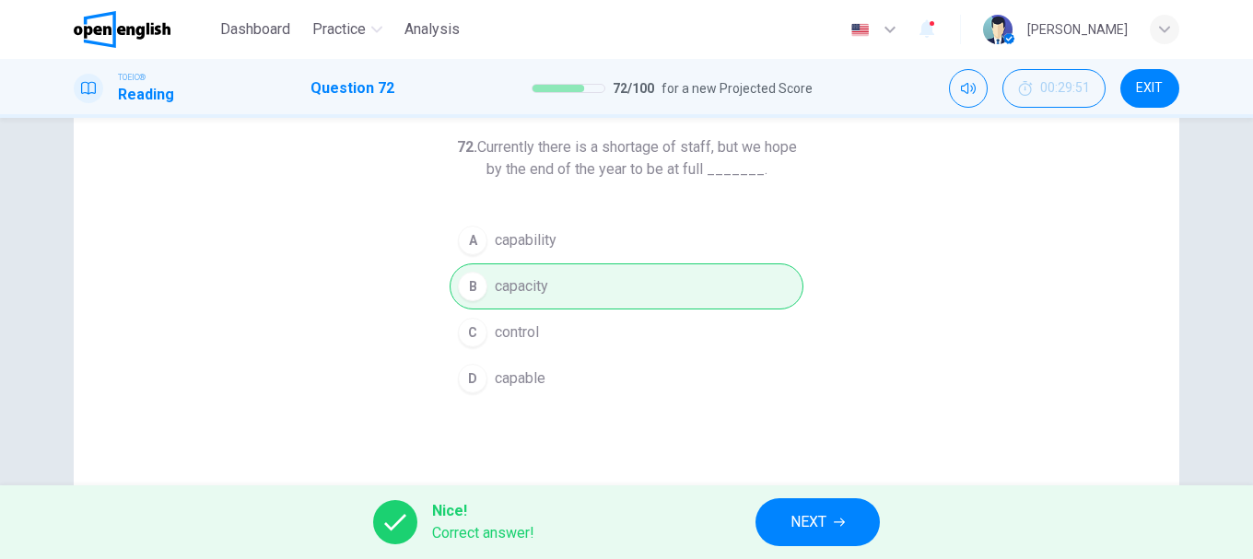
click at [831, 520] on button "NEXT" at bounding box center [818, 523] width 124 height 48
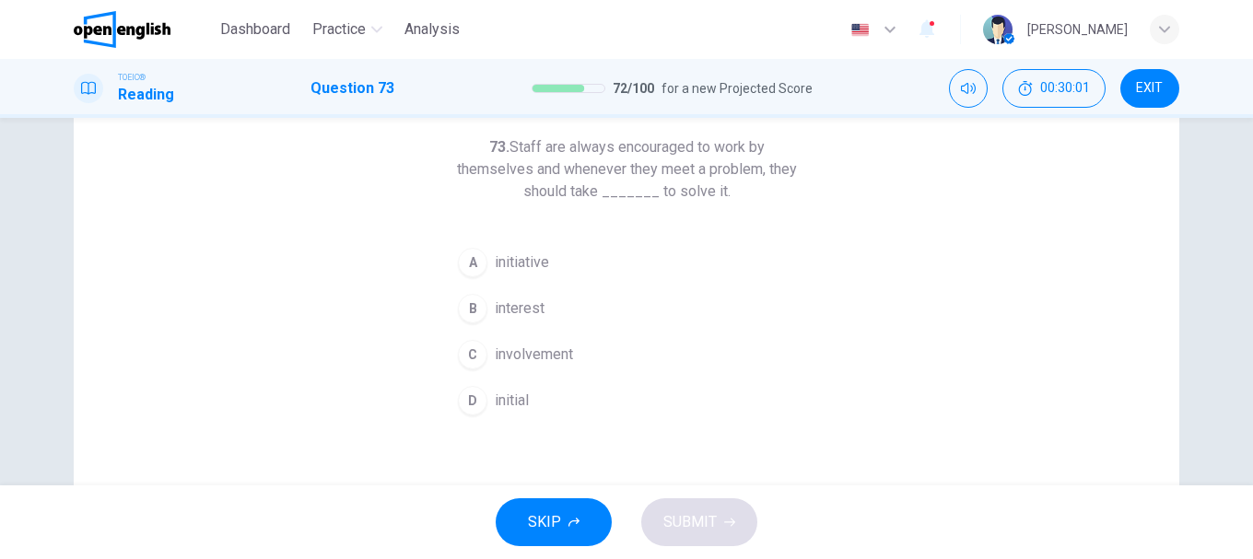
click at [513, 307] on span "interest" at bounding box center [520, 309] width 50 height 22
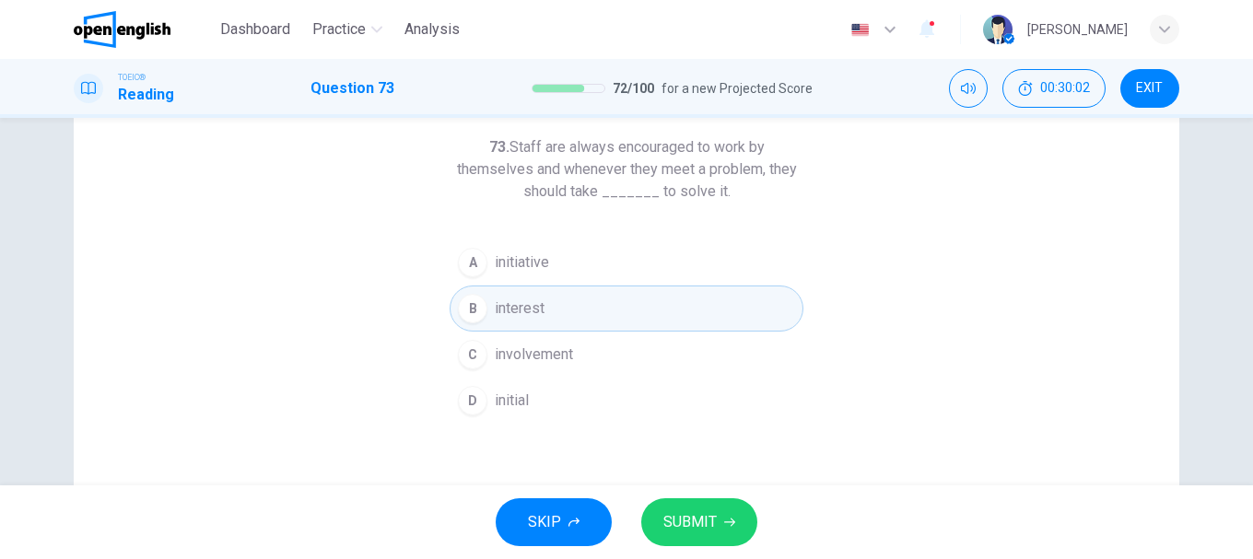
click at [711, 523] on span "SUBMIT" at bounding box center [690, 523] width 53 height 26
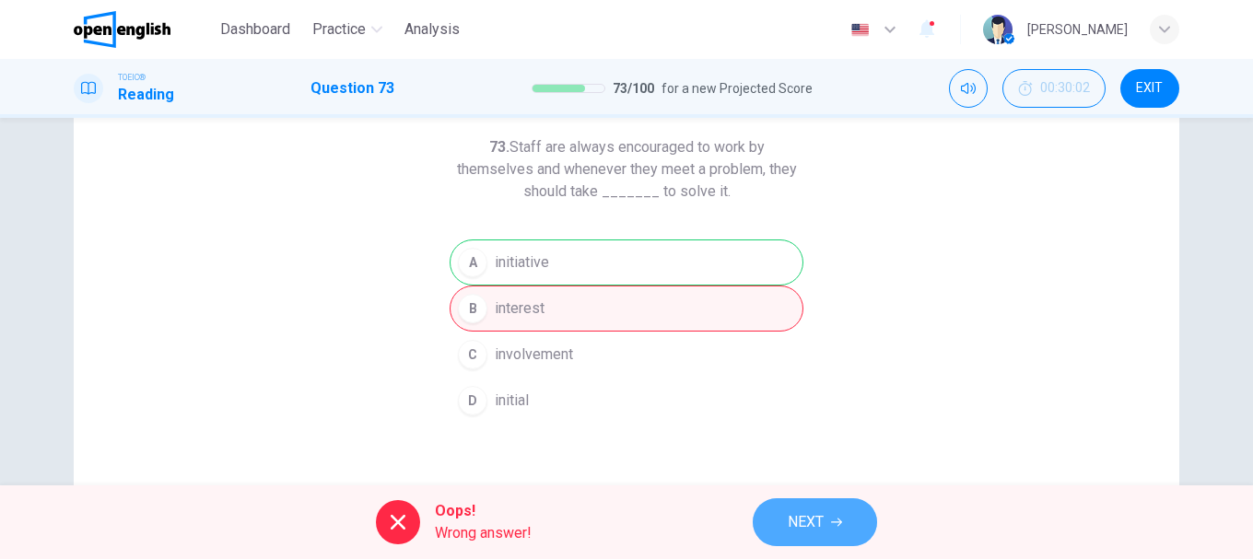
click at [812, 521] on span "NEXT" at bounding box center [806, 523] width 36 height 26
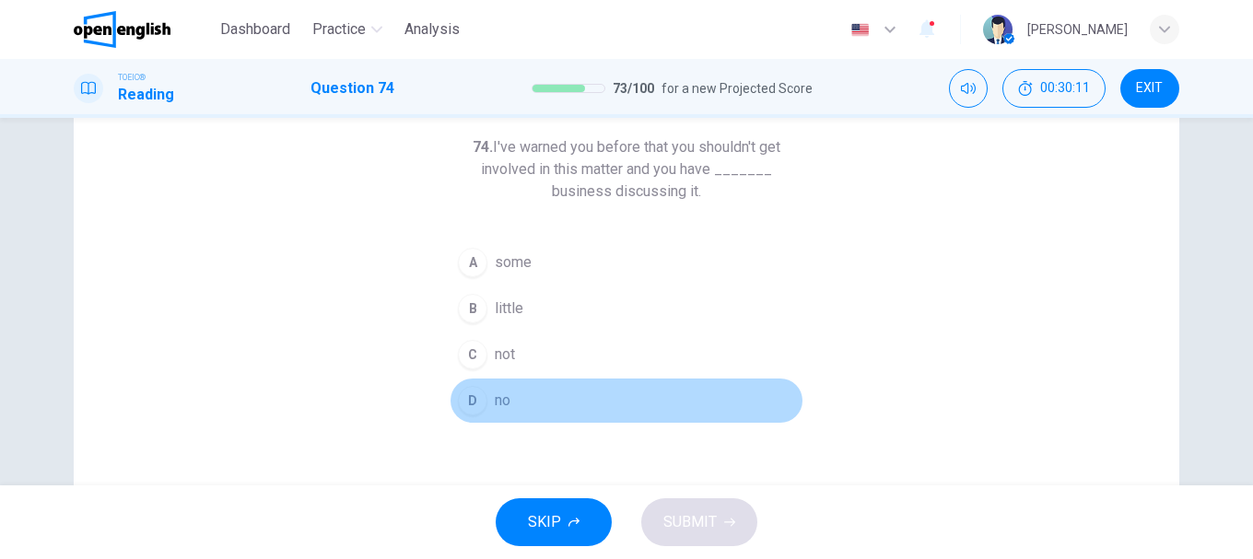
click at [476, 394] on div "D" at bounding box center [472, 400] width 29 height 29
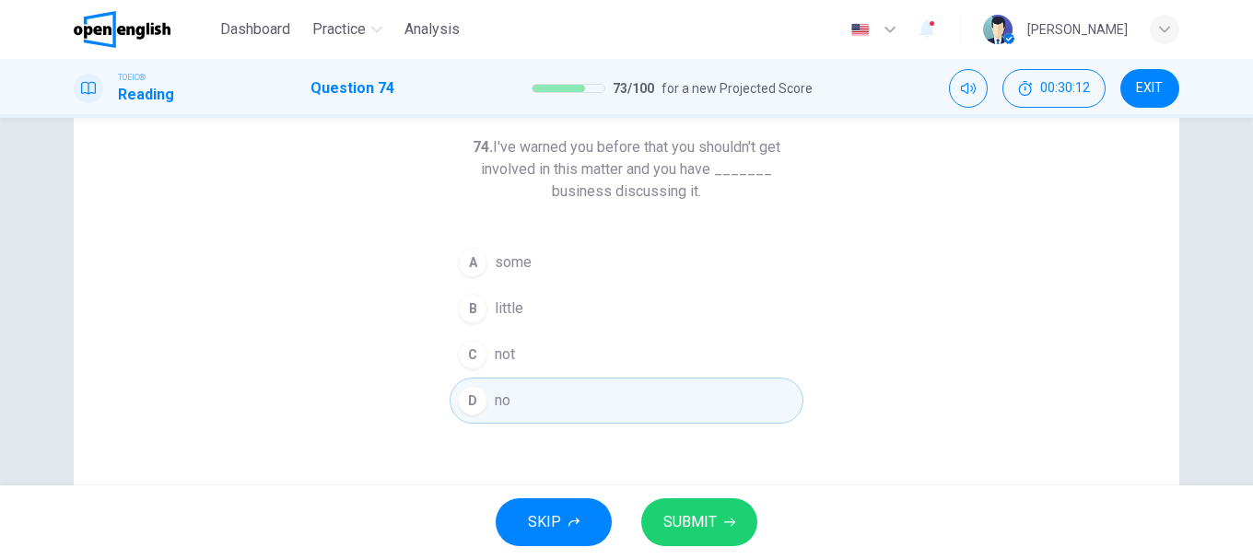
click at [700, 524] on span "SUBMIT" at bounding box center [690, 523] width 53 height 26
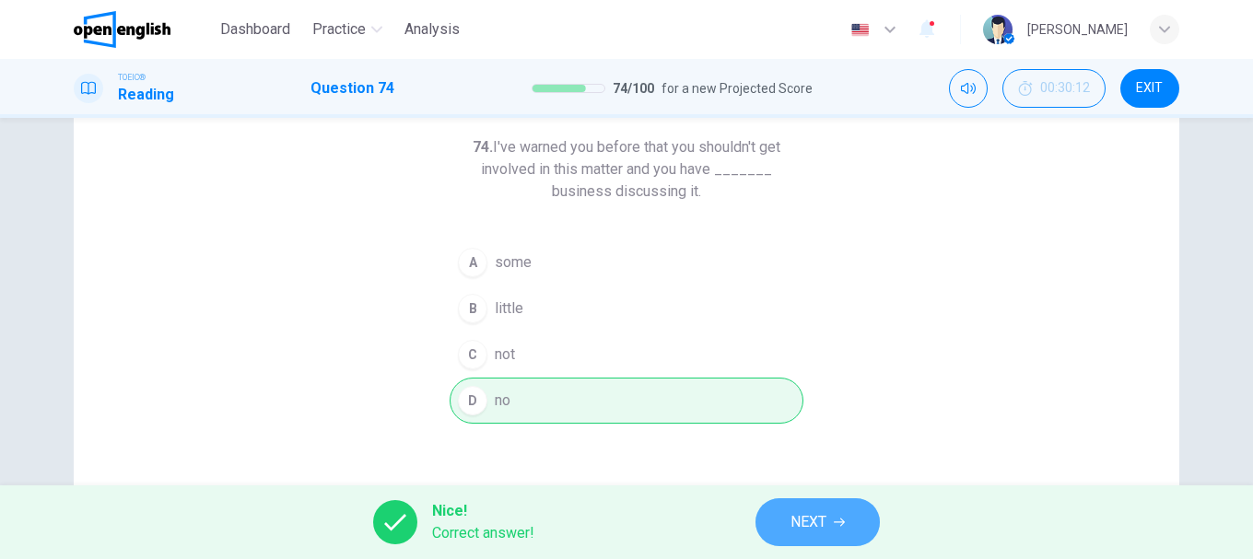
click at [817, 517] on span "NEXT" at bounding box center [809, 523] width 36 height 26
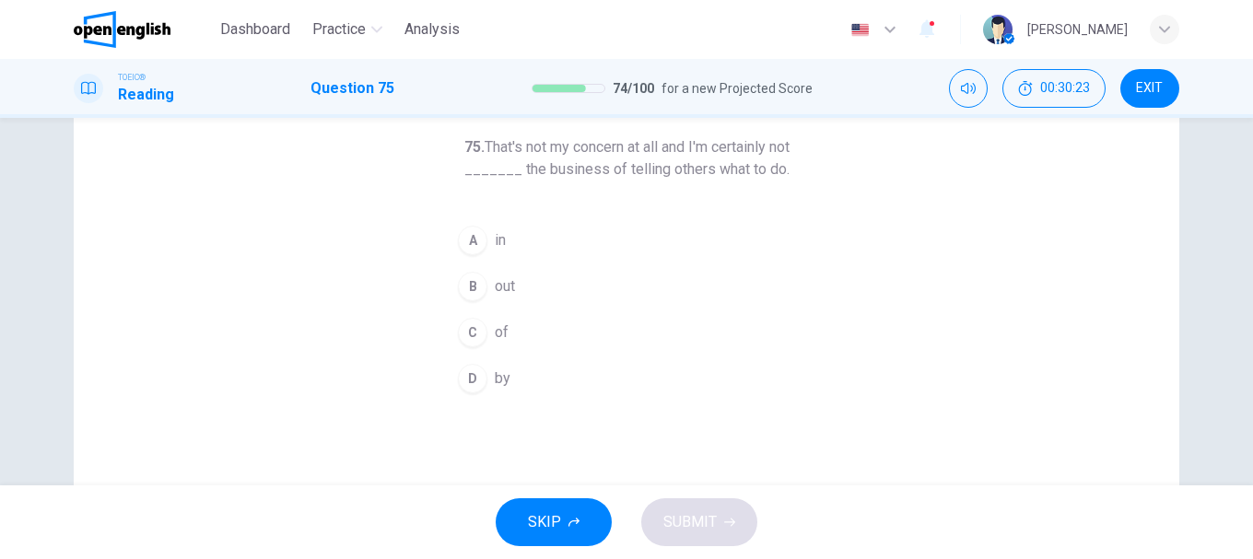
click at [473, 255] on button "A in" at bounding box center [627, 240] width 354 height 46
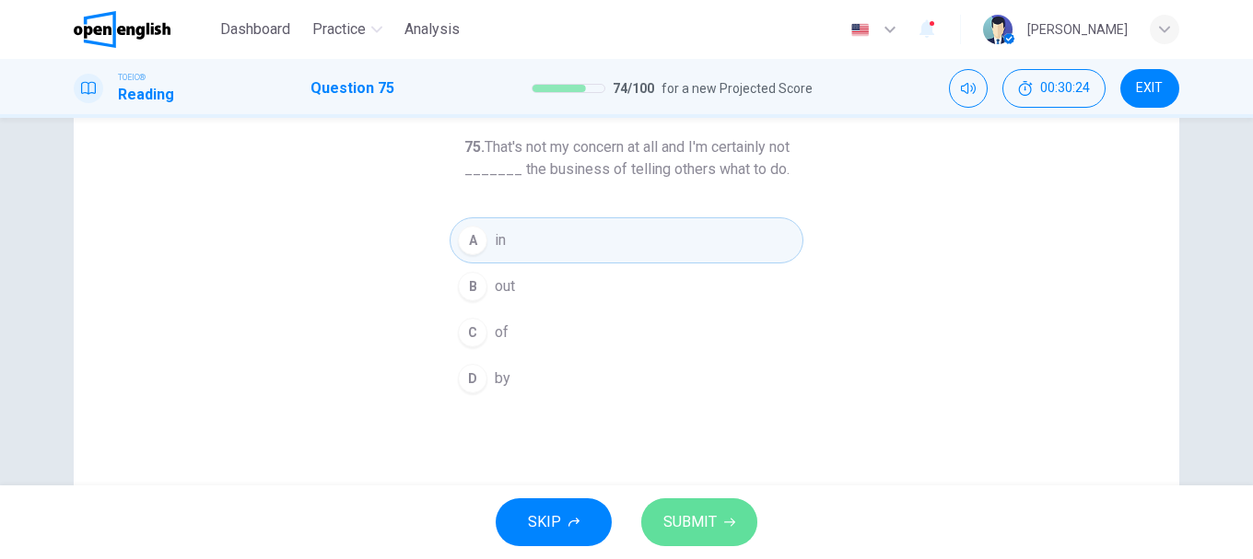
click at [710, 521] on span "SUBMIT" at bounding box center [690, 523] width 53 height 26
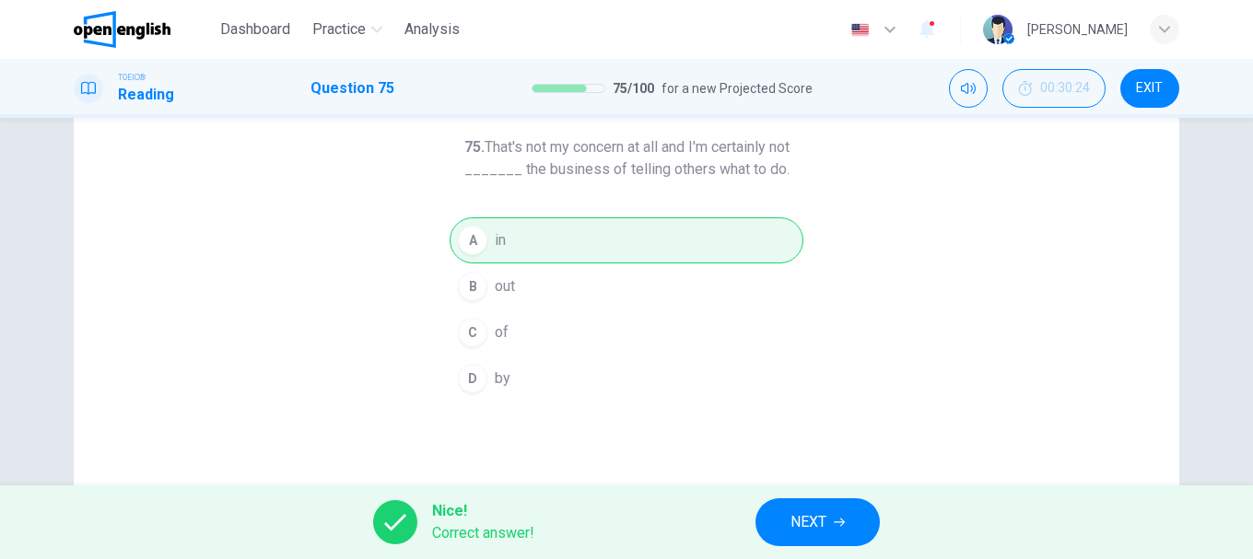
click at [817, 521] on span "NEXT" at bounding box center [809, 523] width 36 height 26
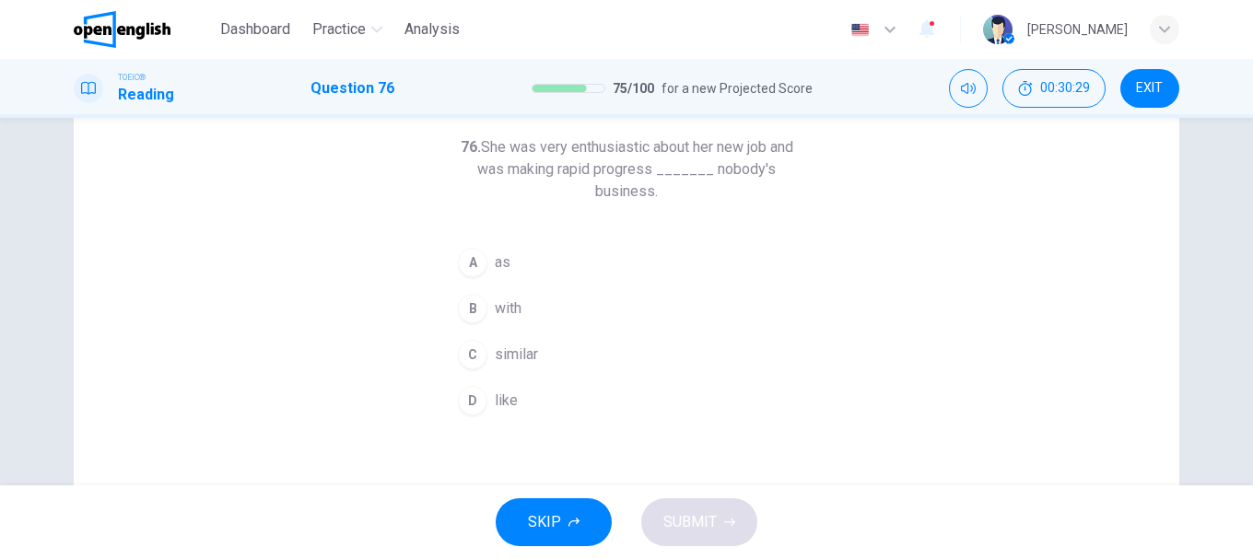
click at [465, 248] on div "A" at bounding box center [472, 262] width 29 height 29
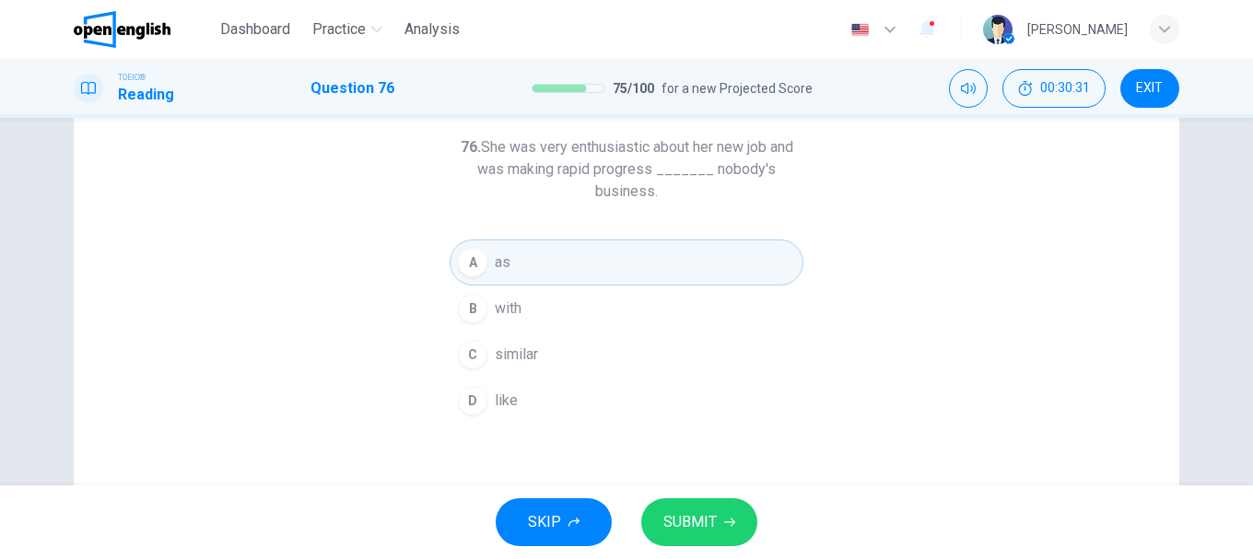
click at [707, 524] on span "SUBMIT" at bounding box center [690, 523] width 53 height 26
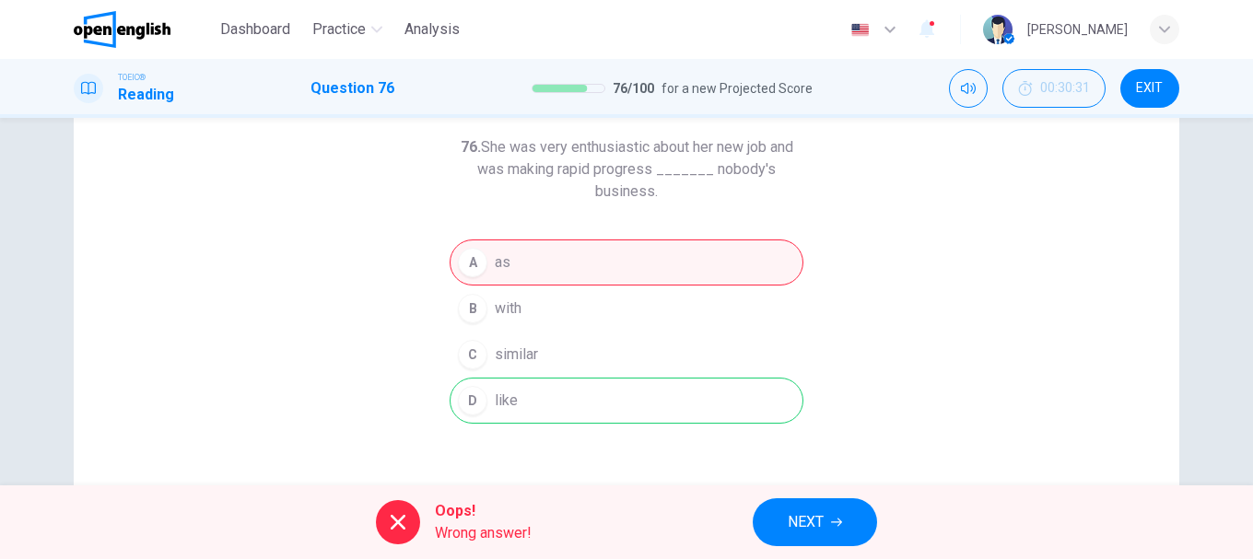
click at [821, 521] on span "NEXT" at bounding box center [806, 523] width 36 height 26
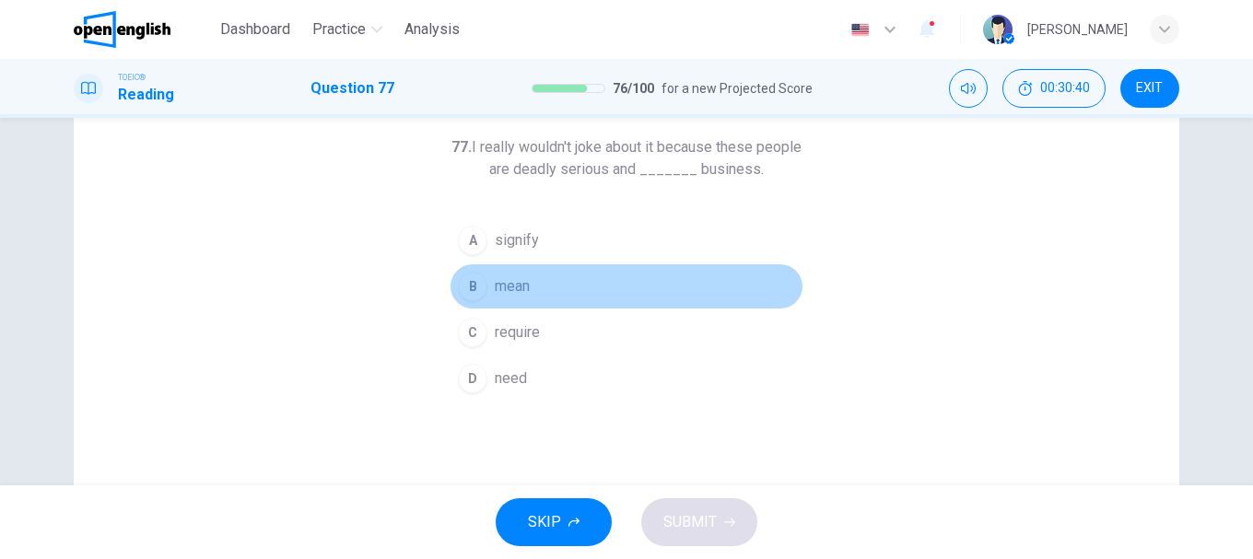
click at [482, 284] on div "B" at bounding box center [472, 286] width 29 height 29
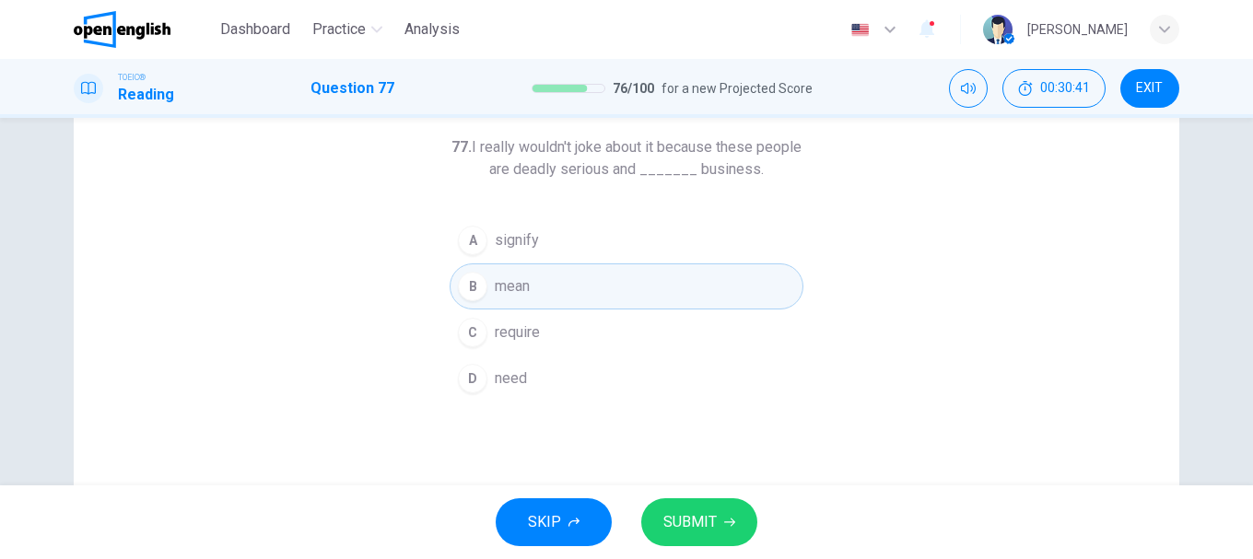
click at [718, 511] on button "SUBMIT" at bounding box center [699, 523] width 116 height 48
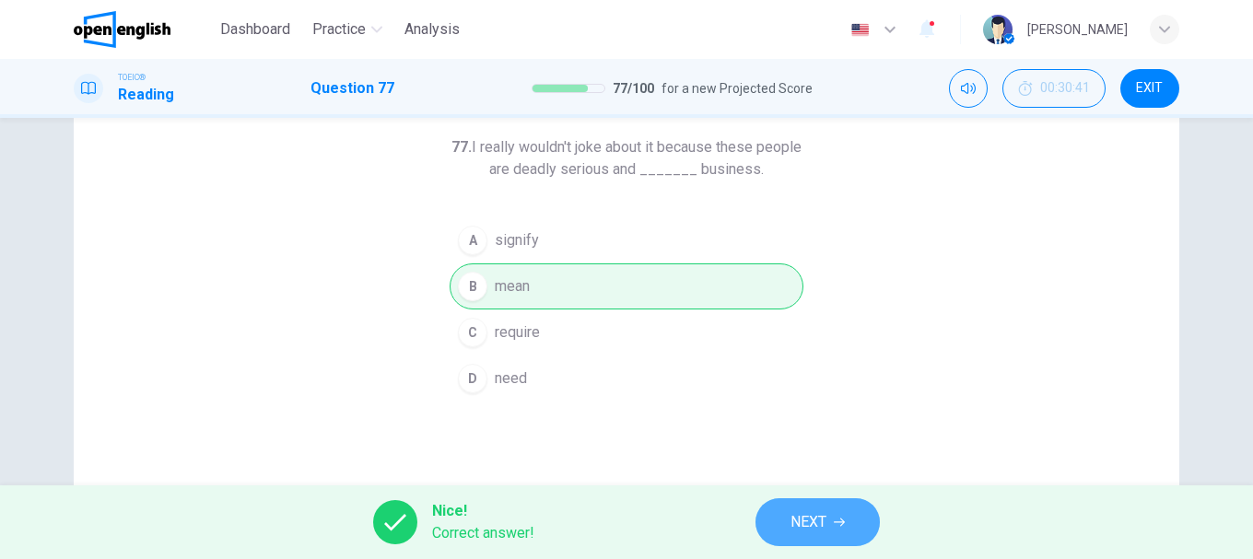
click at [823, 522] on span "NEXT" at bounding box center [809, 523] width 36 height 26
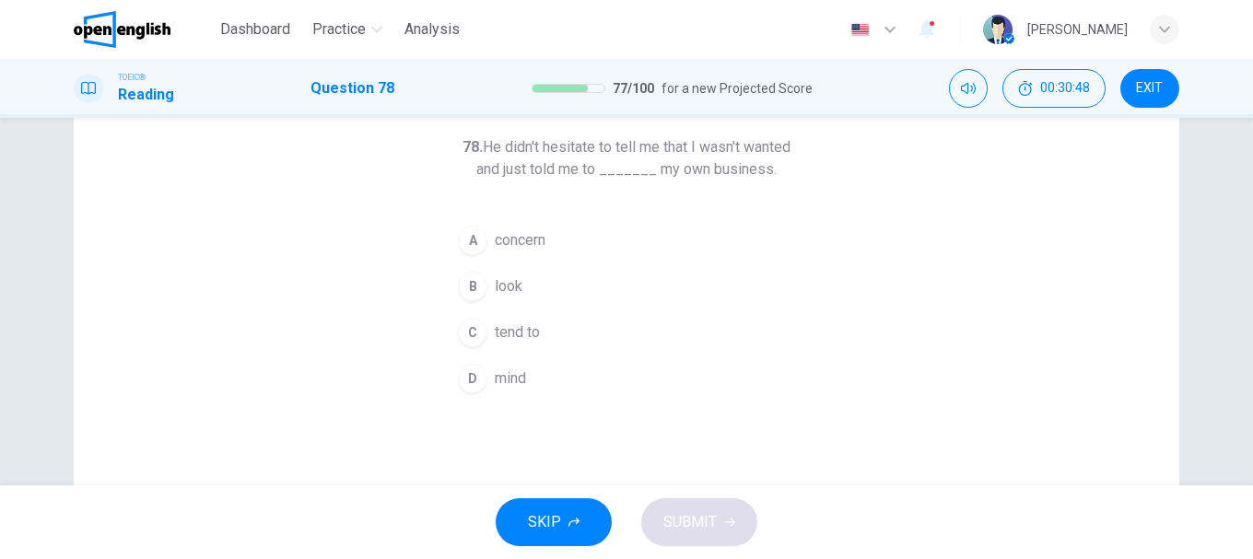
click at [499, 377] on span "mind" at bounding box center [510, 379] width 31 height 22
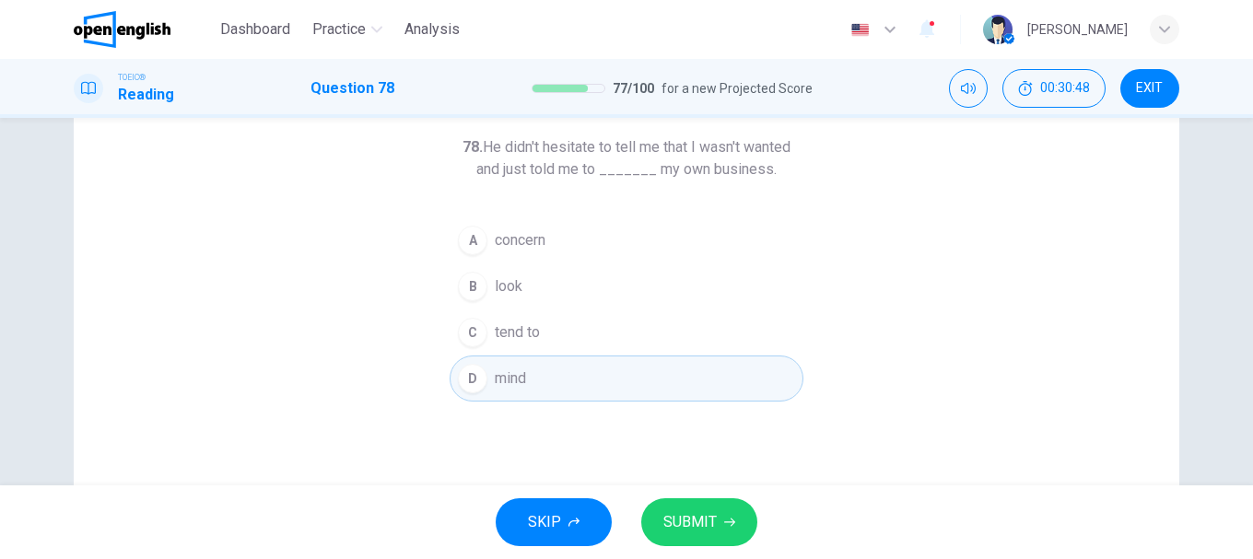
click at [729, 522] on icon "button" at bounding box center [729, 522] width 11 height 11
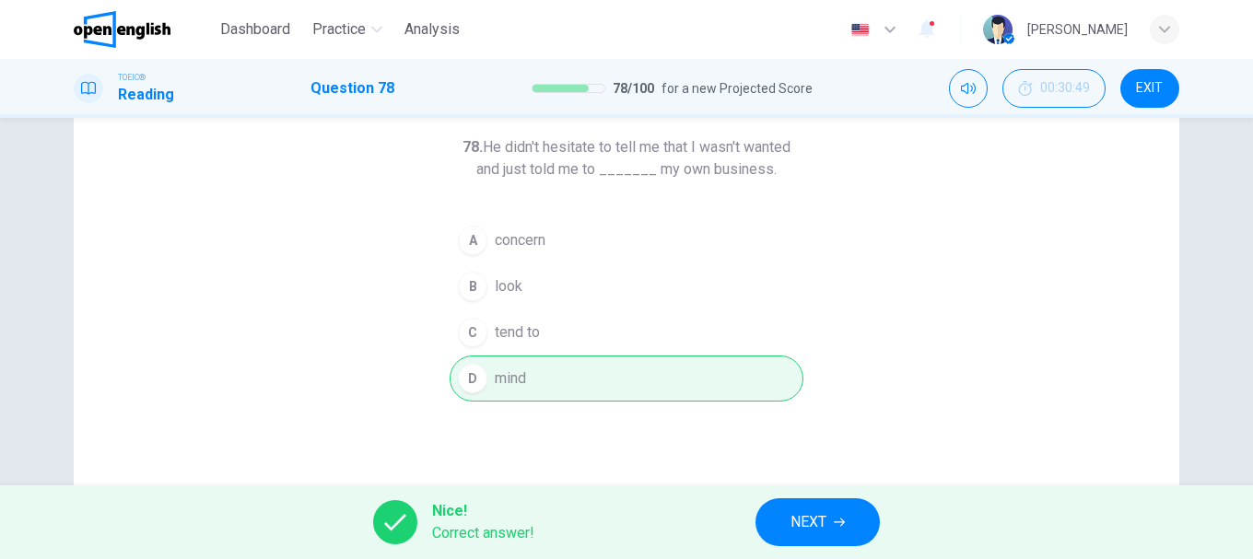
click at [848, 522] on button "NEXT" at bounding box center [818, 523] width 124 height 48
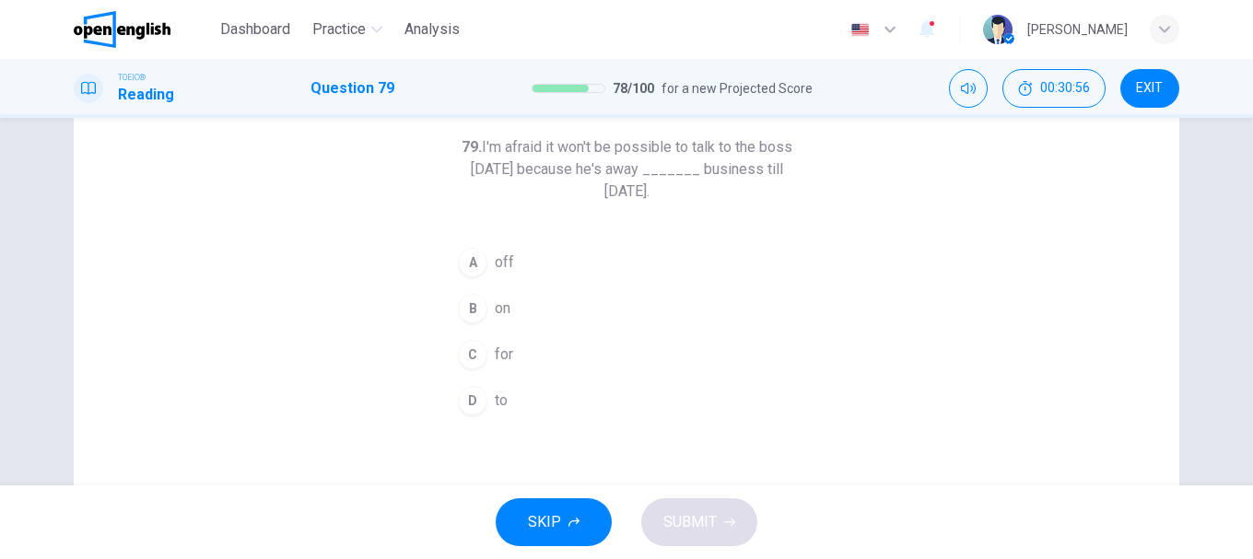
click at [470, 294] on div "B" at bounding box center [472, 308] width 29 height 29
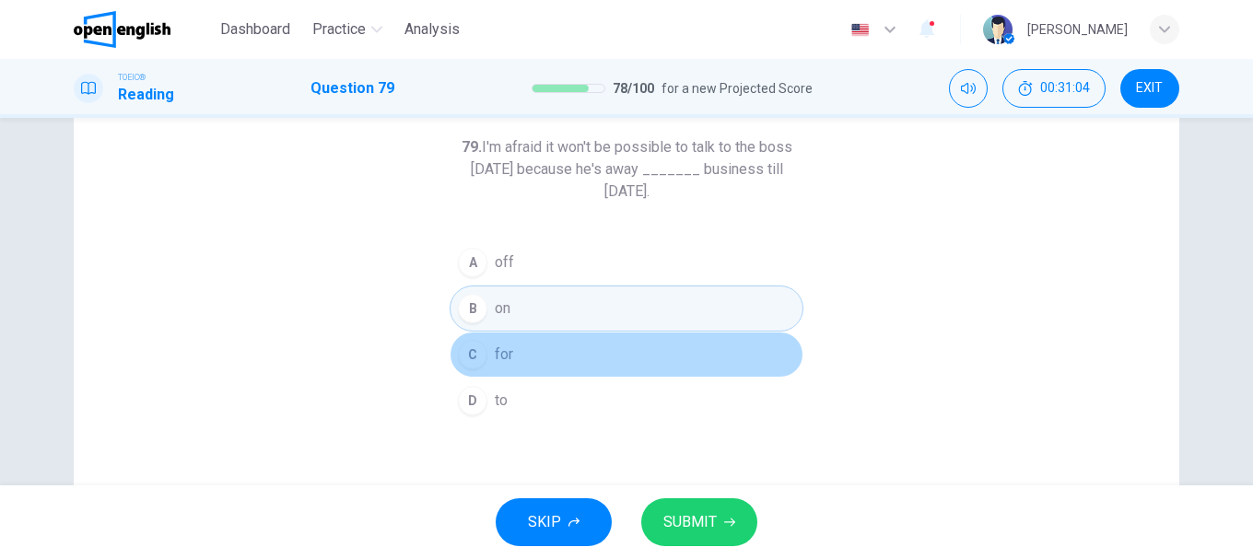
click at [495, 344] on span "for" at bounding box center [504, 355] width 18 height 22
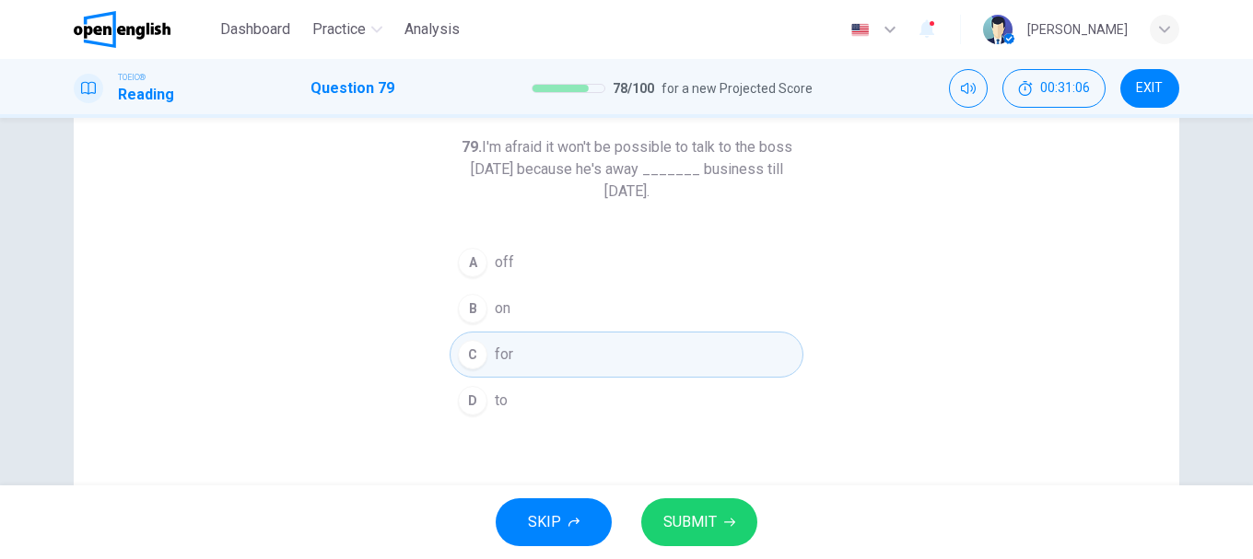
click at [723, 515] on button "SUBMIT" at bounding box center [699, 523] width 116 height 48
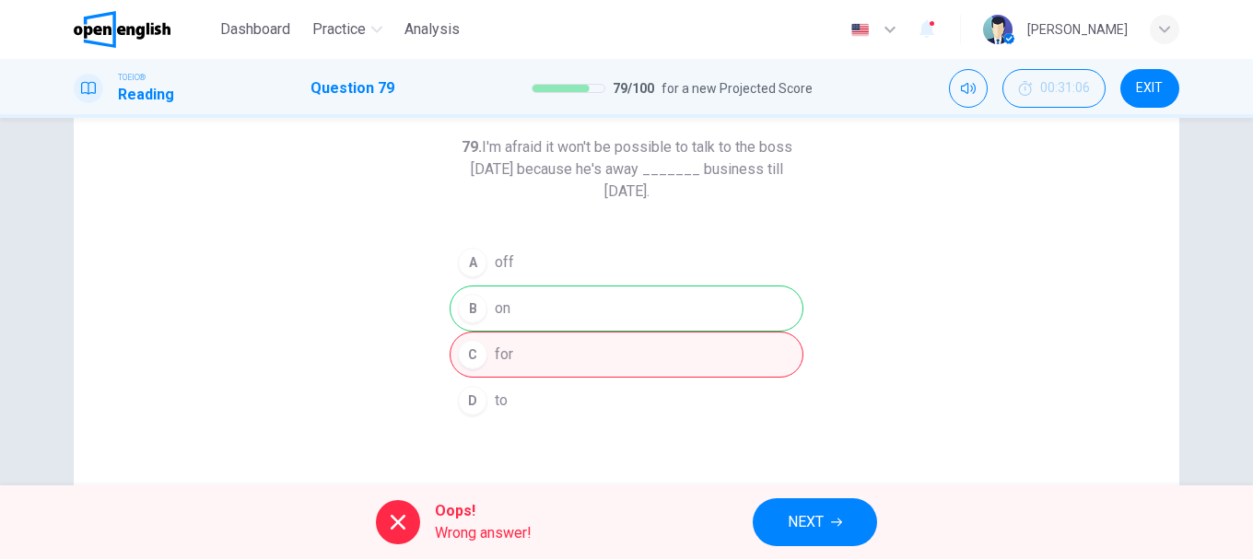
click at [786, 521] on button "NEXT" at bounding box center [815, 523] width 124 height 48
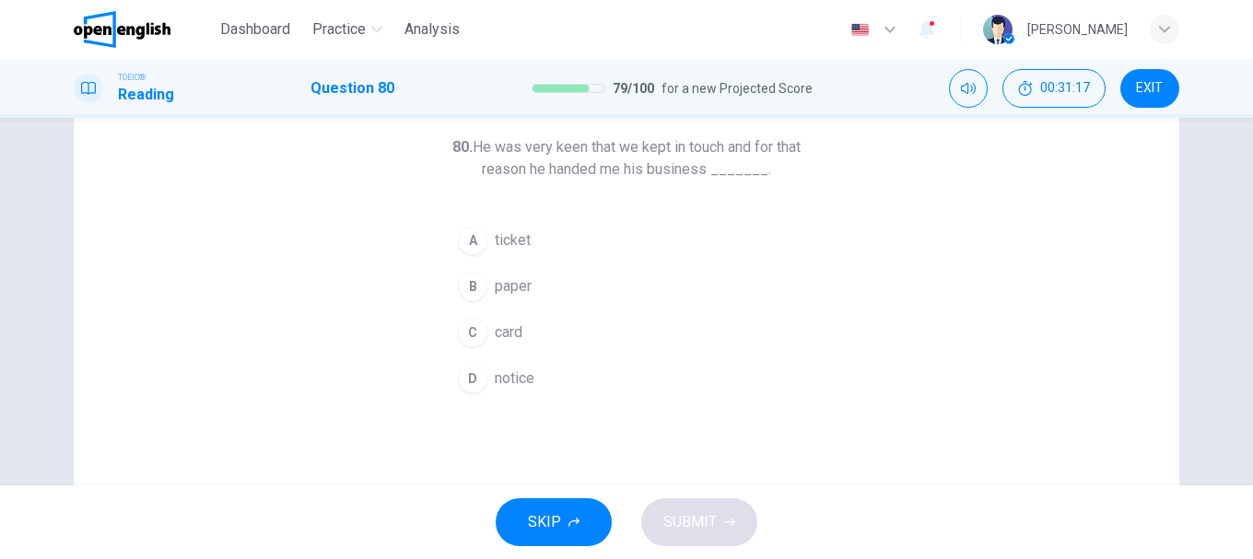
click at [499, 378] on span "notice" at bounding box center [515, 379] width 40 height 22
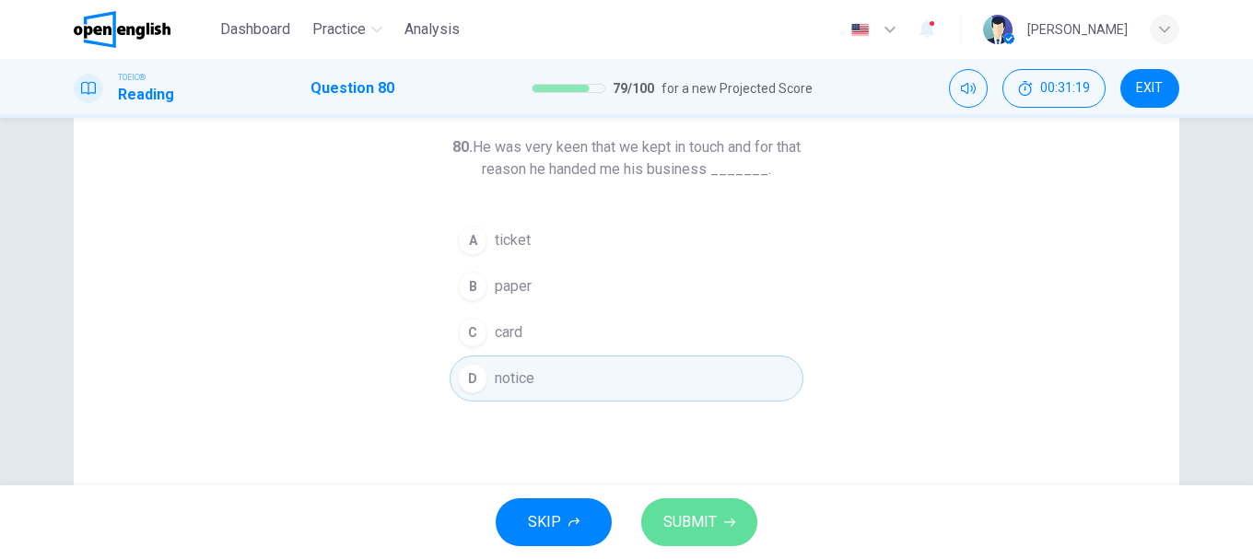
click at [709, 518] on span "SUBMIT" at bounding box center [690, 523] width 53 height 26
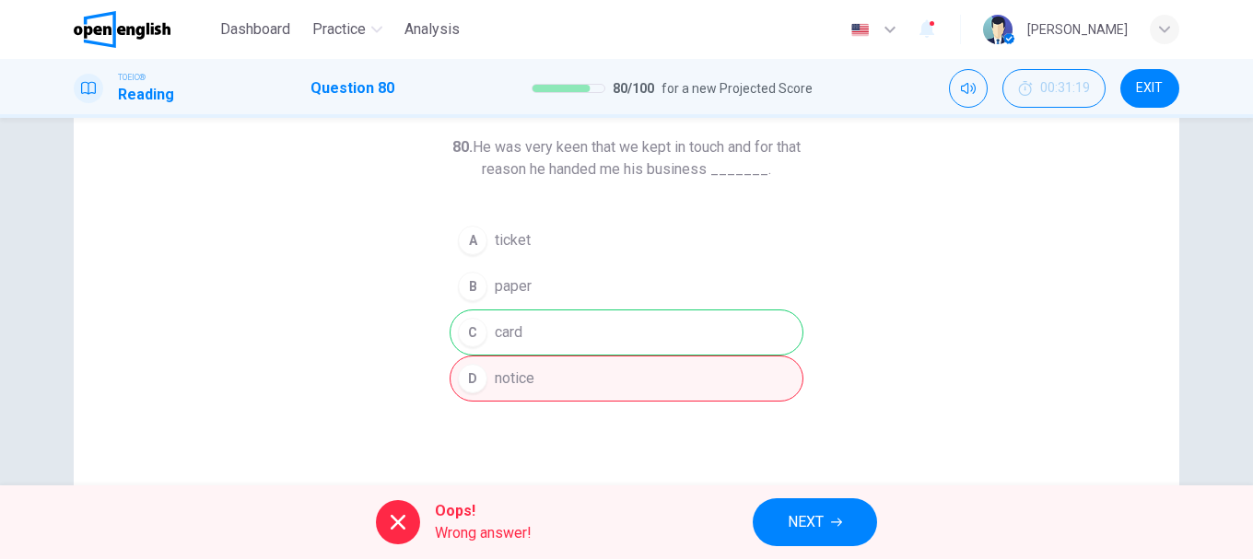
click at [819, 523] on span "NEXT" at bounding box center [806, 523] width 36 height 26
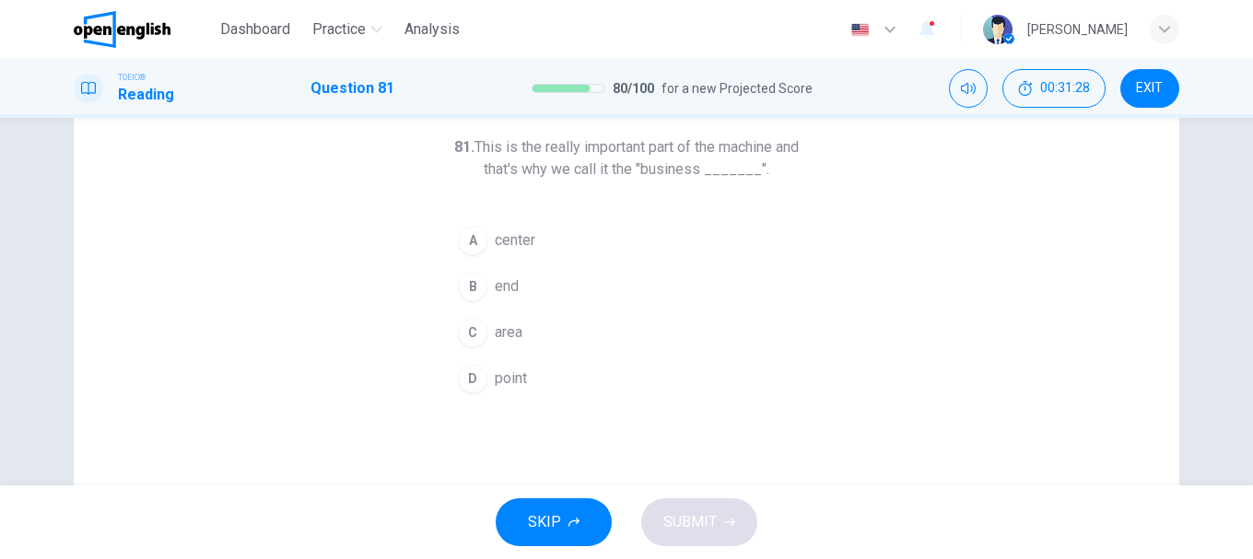
click at [495, 292] on span "end" at bounding box center [507, 287] width 24 height 22
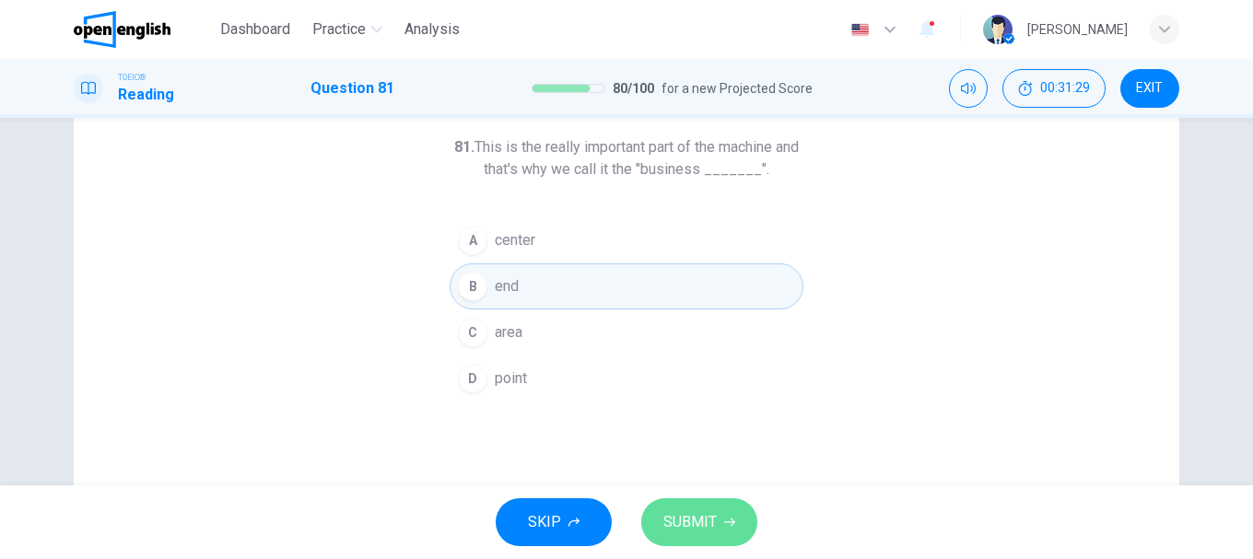
click at [714, 516] on span "SUBMIT" at bounding box center [690, 523] width 53 height 26
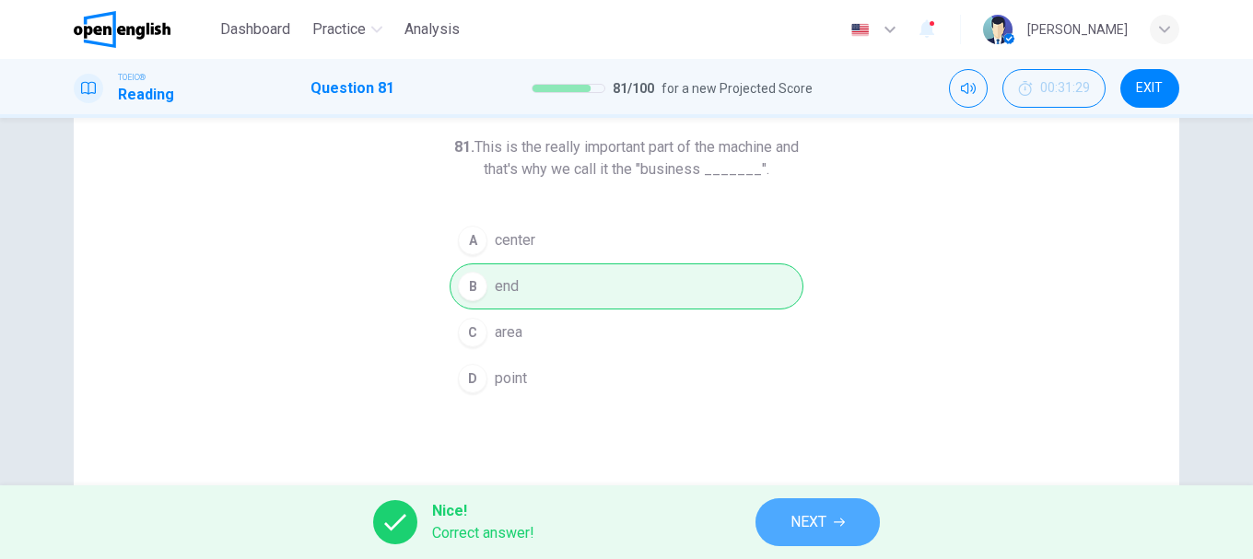
click at [826, 532] on span "NEXT" at bounding box center [809, 523] width 36 height 26
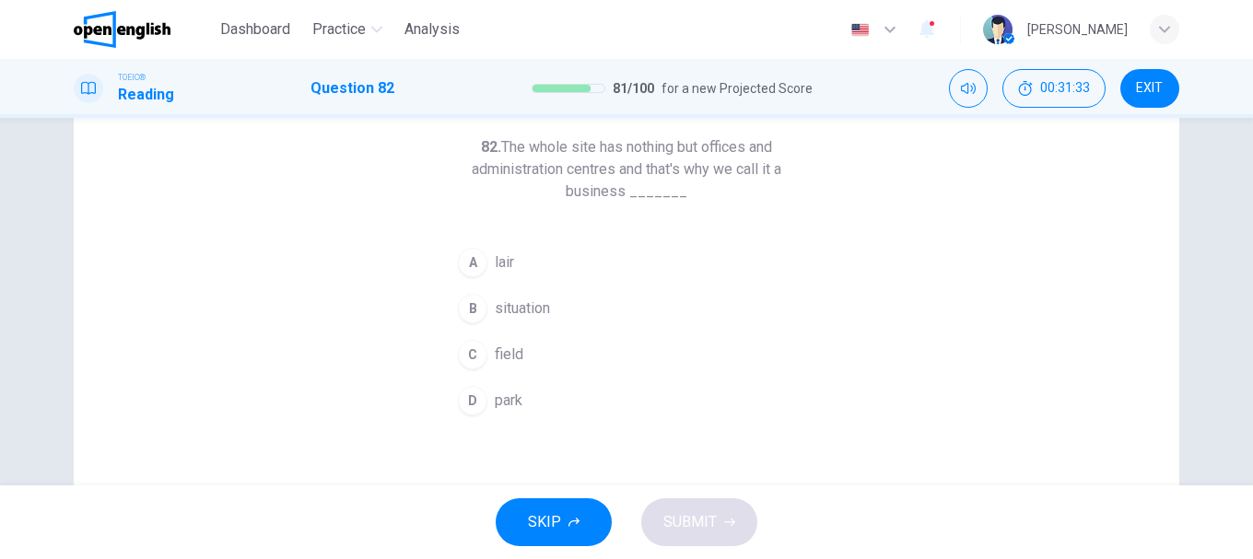
click at [495, 405] on span "park" at bounding box center [509, 401] width 28 height 22
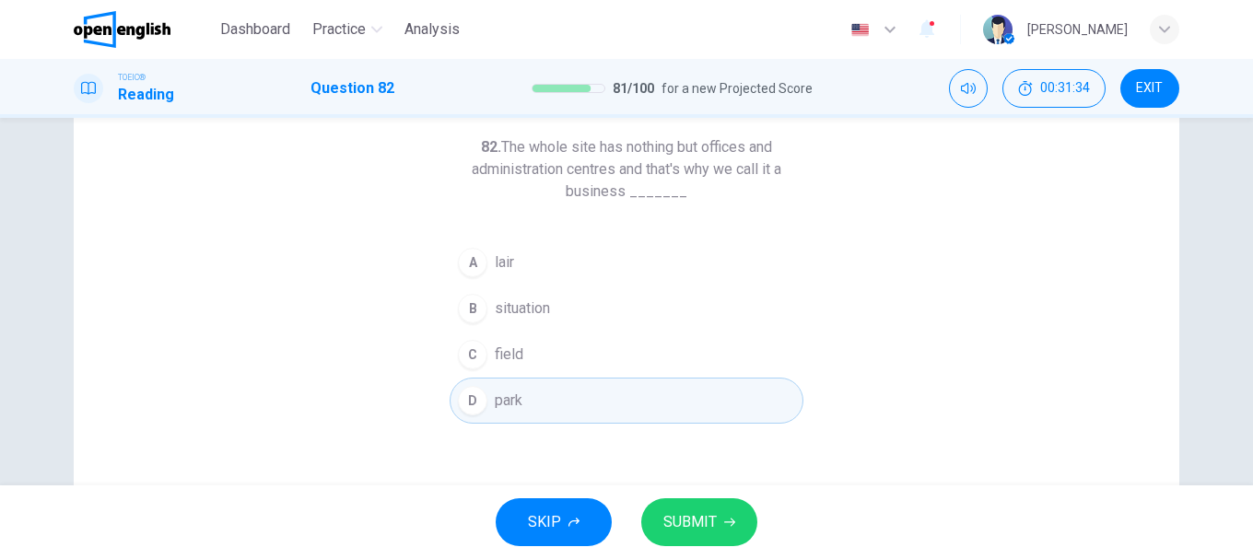
click at [744, 531] on button "SUBMIT" at bounding box center [699, 523] width 116 height 48
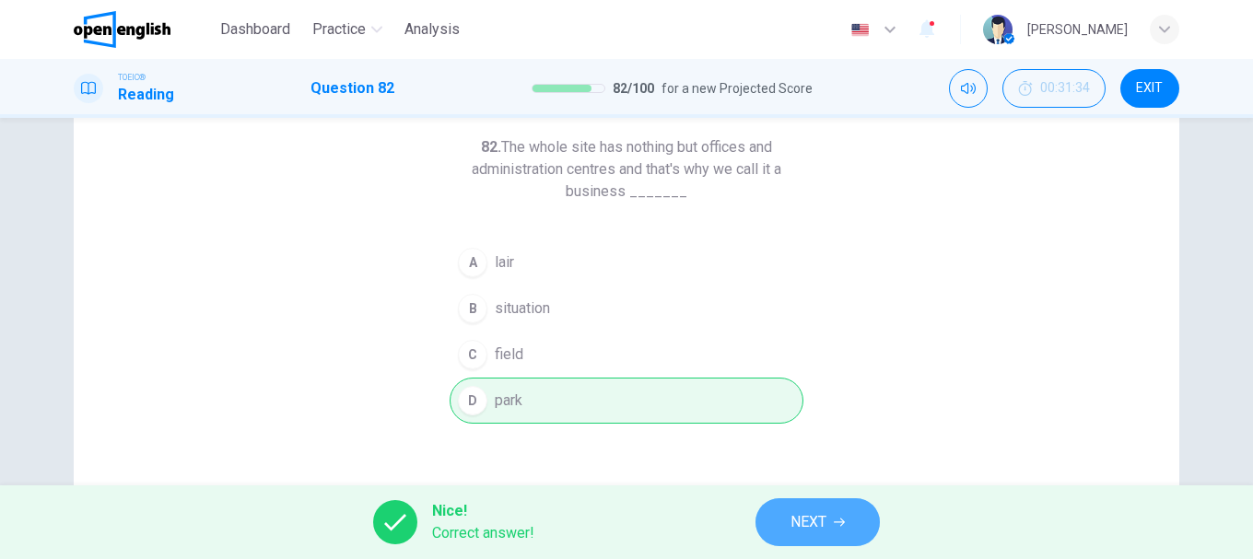
click at [815, 519] on span "NEXT" at bounding box center [809, 523] width 36 height 26
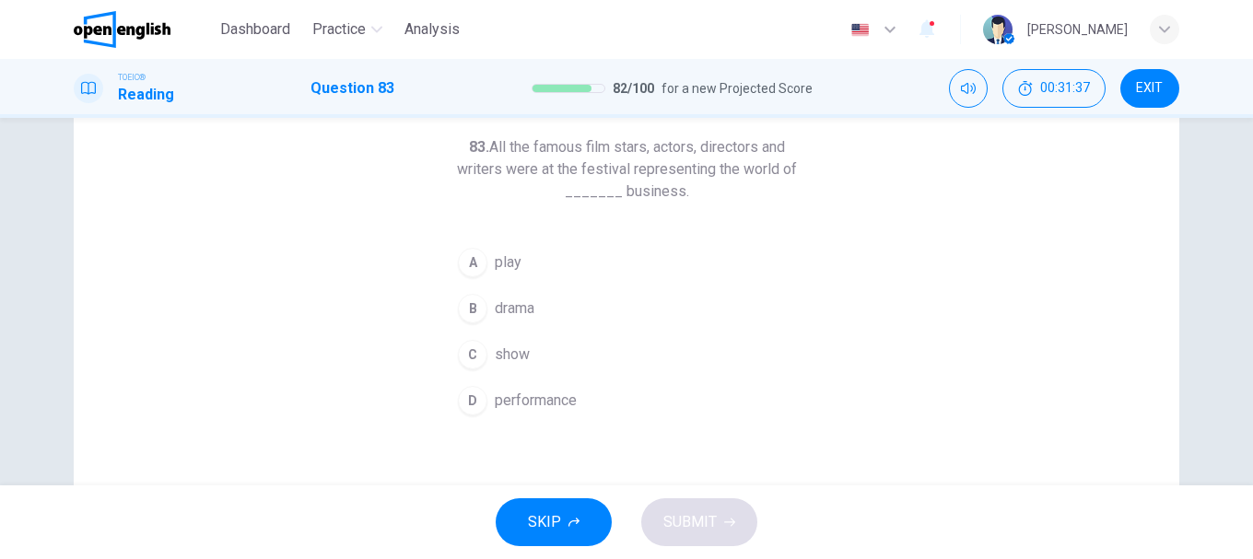
click at [481, 355] on div "C" at bounding box center [472, 354] width 29 height 29
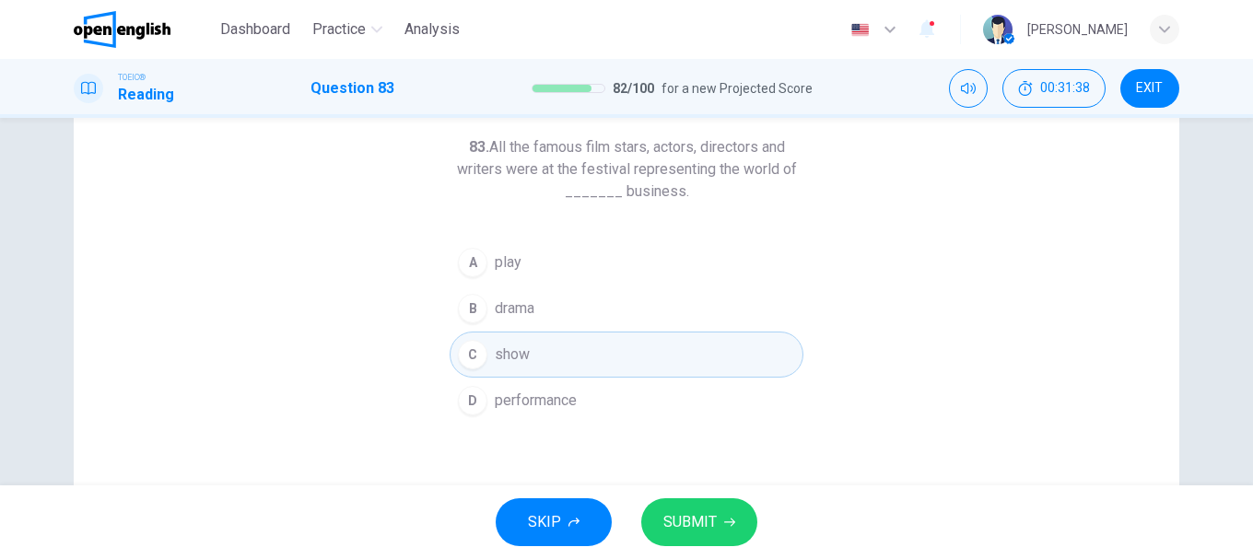
click at [704, 517] on span "SUBMIT" at bounding box center [690, 523] width 53 height 26
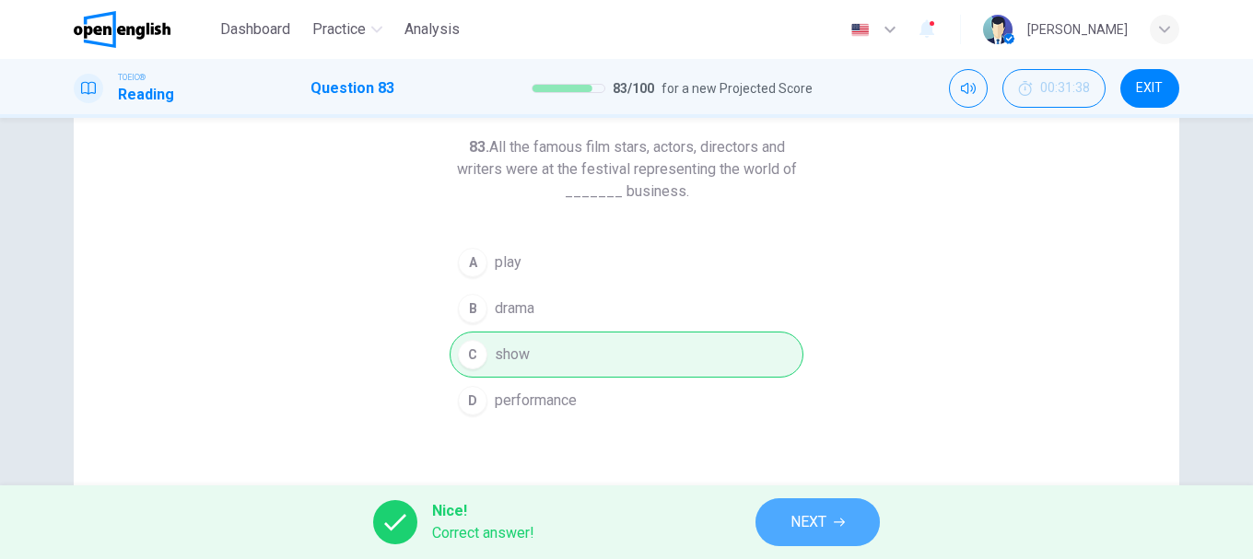
click at [805, 515] on span "NEXT" at bounding box center [809, 523] width 36 height 26
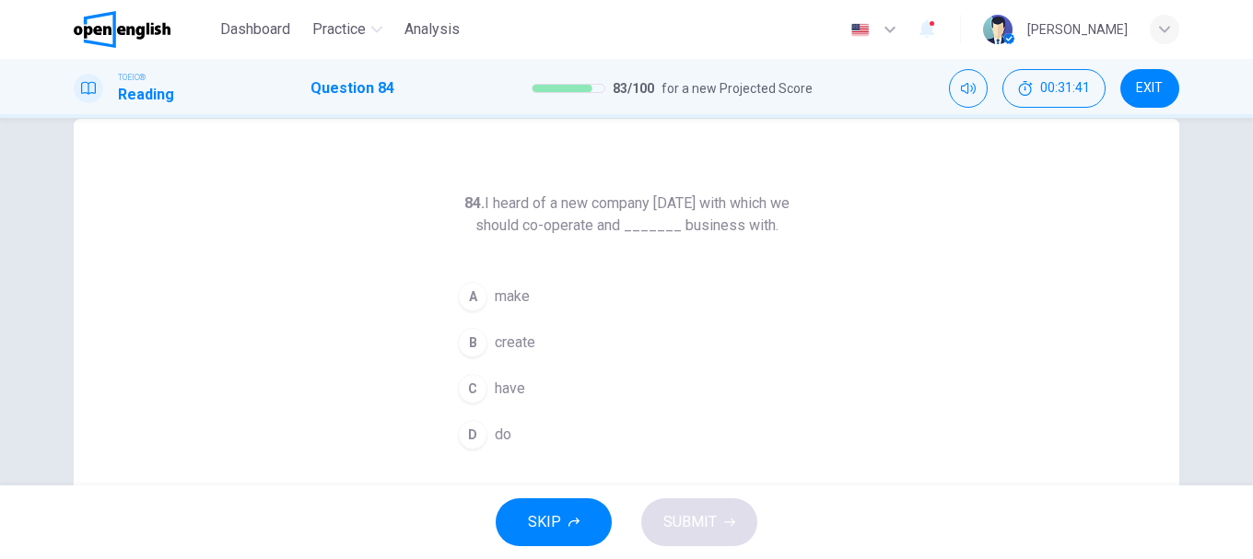
scroll to position [38, 0]
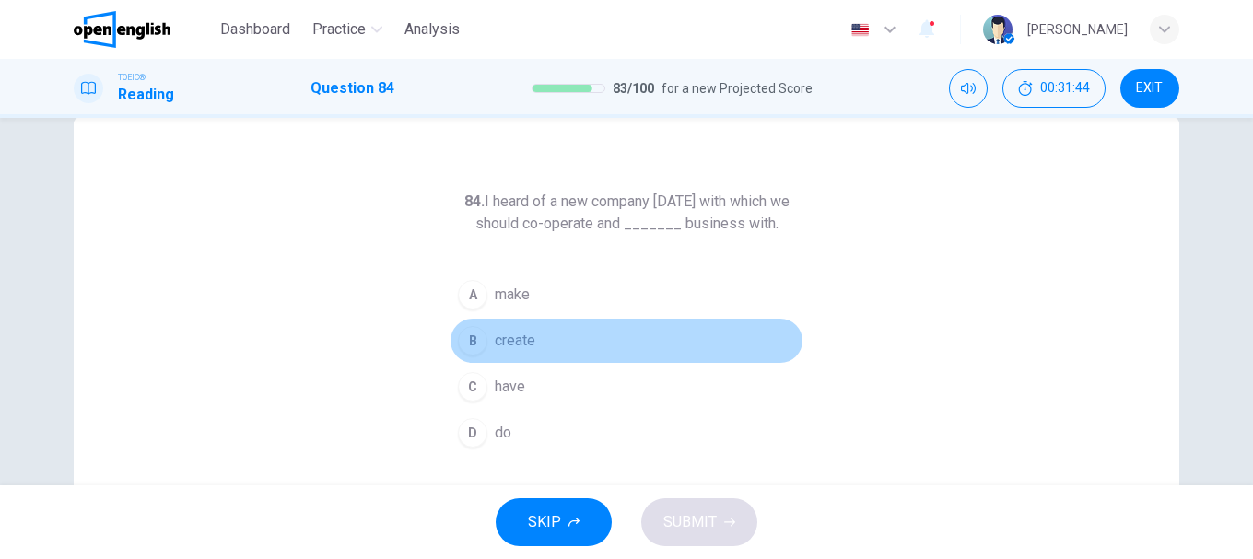
click at [452, 346] on button "B create" at bounding box center [627, 341] width 354 height 46
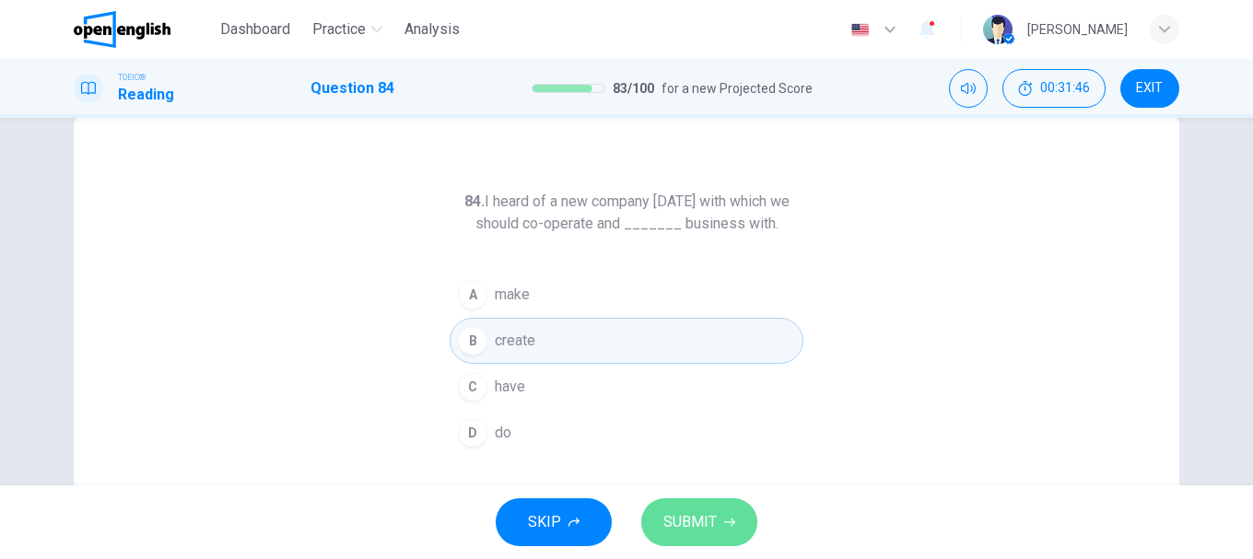
click at [712, 517] on span "SUBMIT" at bounding box center [690, 523] width 53 height 26
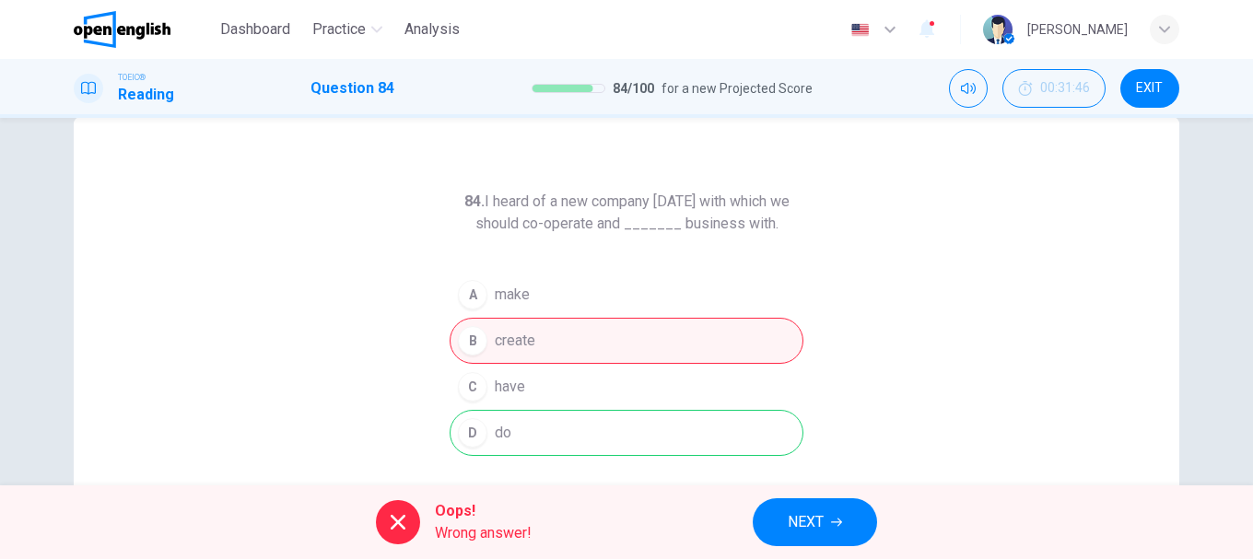
click at [807, 515] on span "NEXT" at bounding box center [806, 523] width 36 height 26
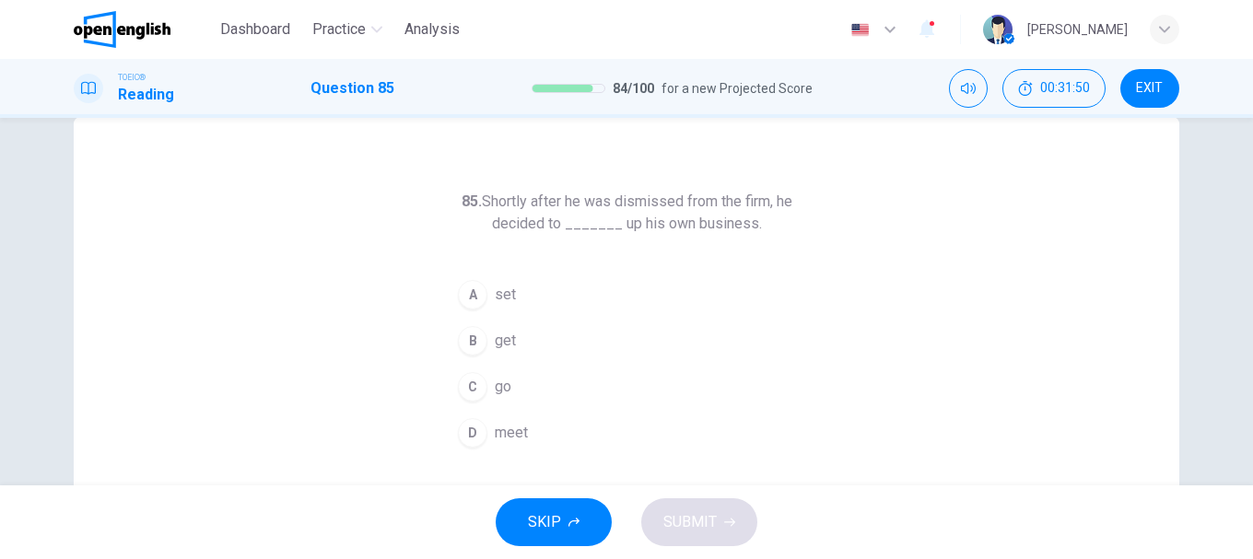
click at [497, 431] on span "meet" at bounding box center [511, 433] width 33 height 22
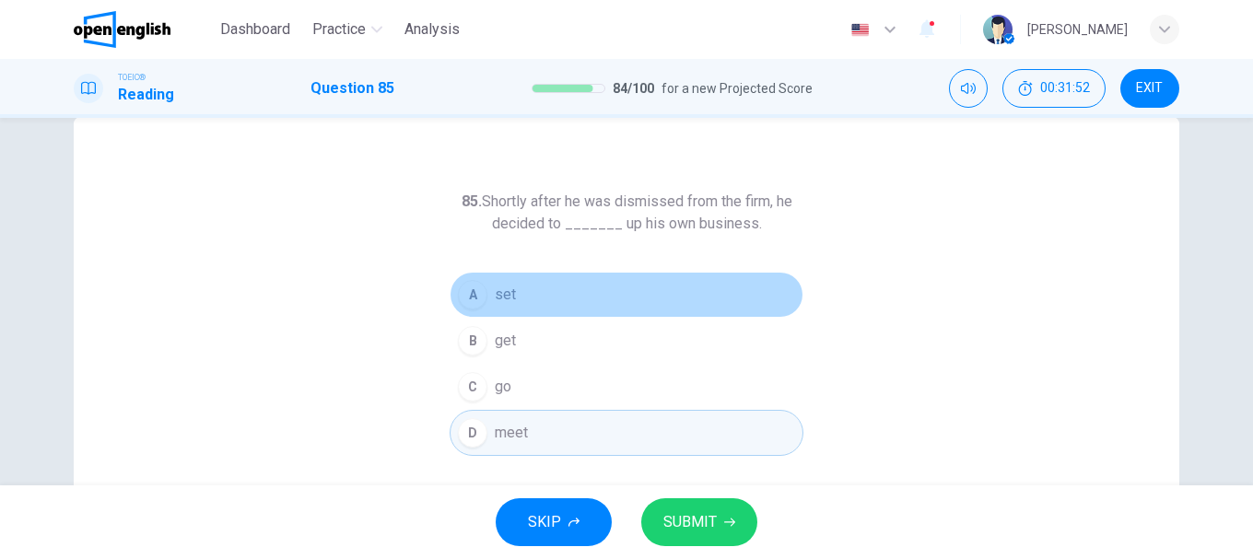
click at [495, 293] on span "set" at bounding box center [505, 295] width 21 height 22
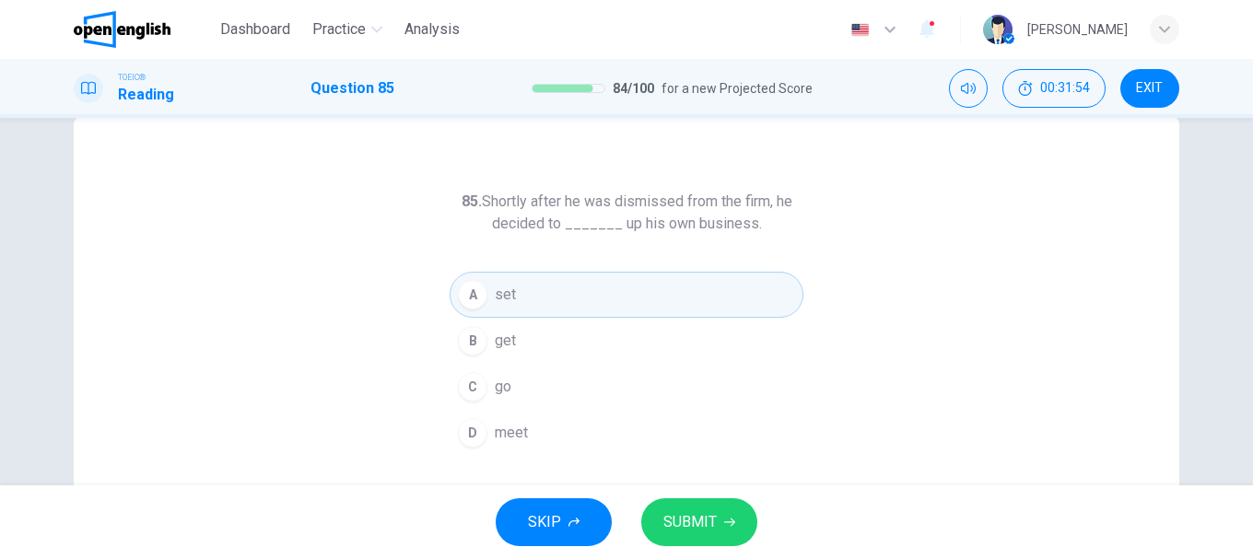
click at [724, 513] on button "SUBMIT" at bounding box center [699, 523] width 116 height 48
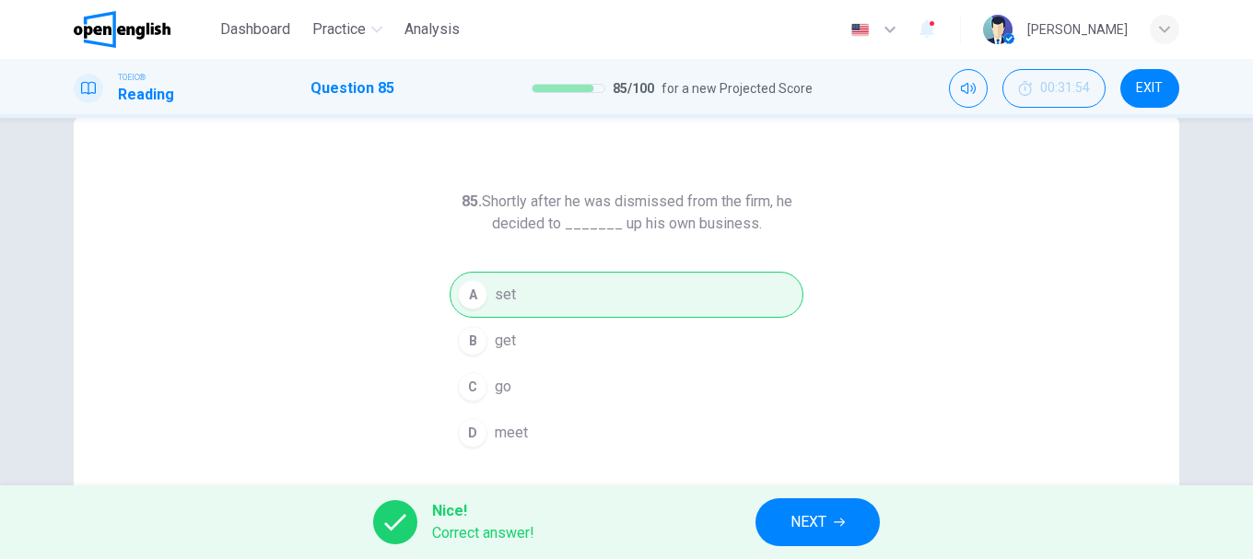
click at [787, 523] on button "NEXT" at bounding box center [818, 523] width 124 height 48
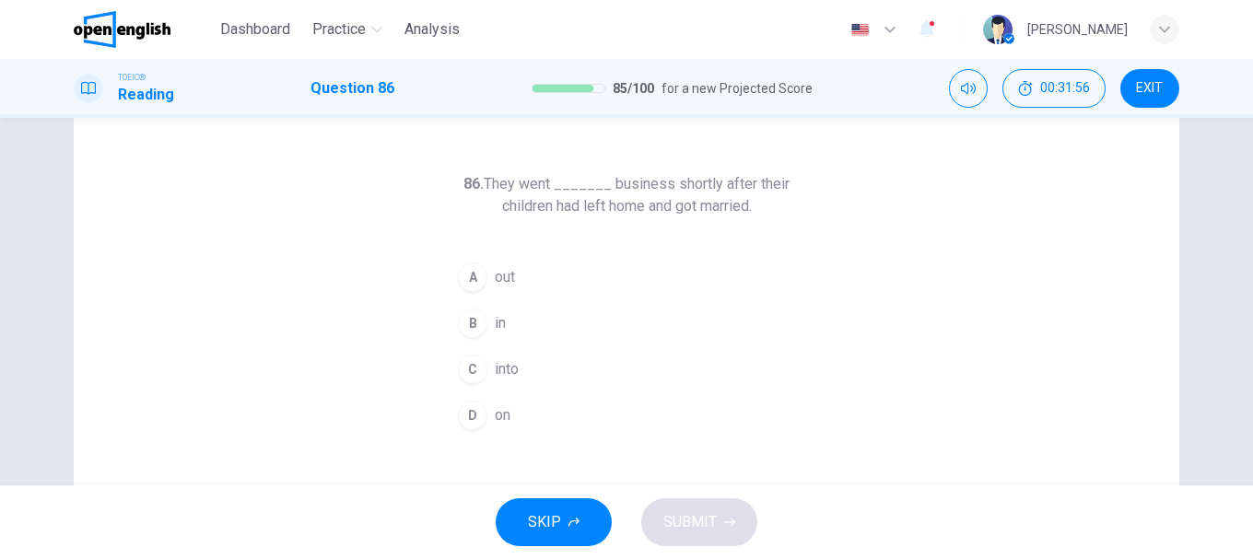
scroll to position [59, 0]
click at [473, 283] on div "A" at bounding box center [472, 273] width 29 height 29
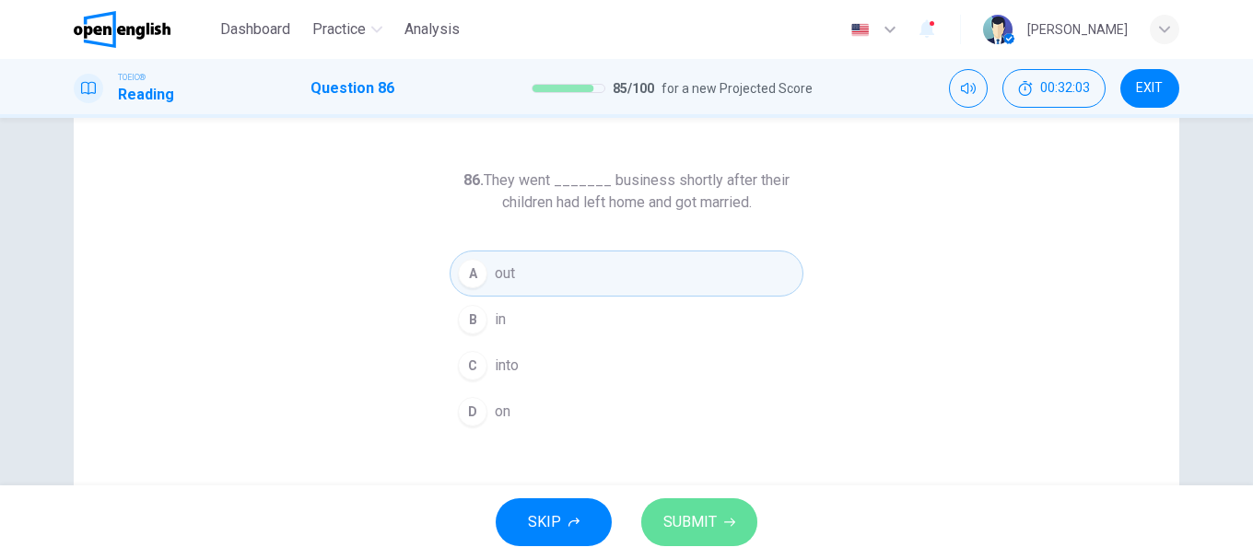
click at [693, 514] on span "SUBMIT" at bounding box center [690, 523] width 53 height 26
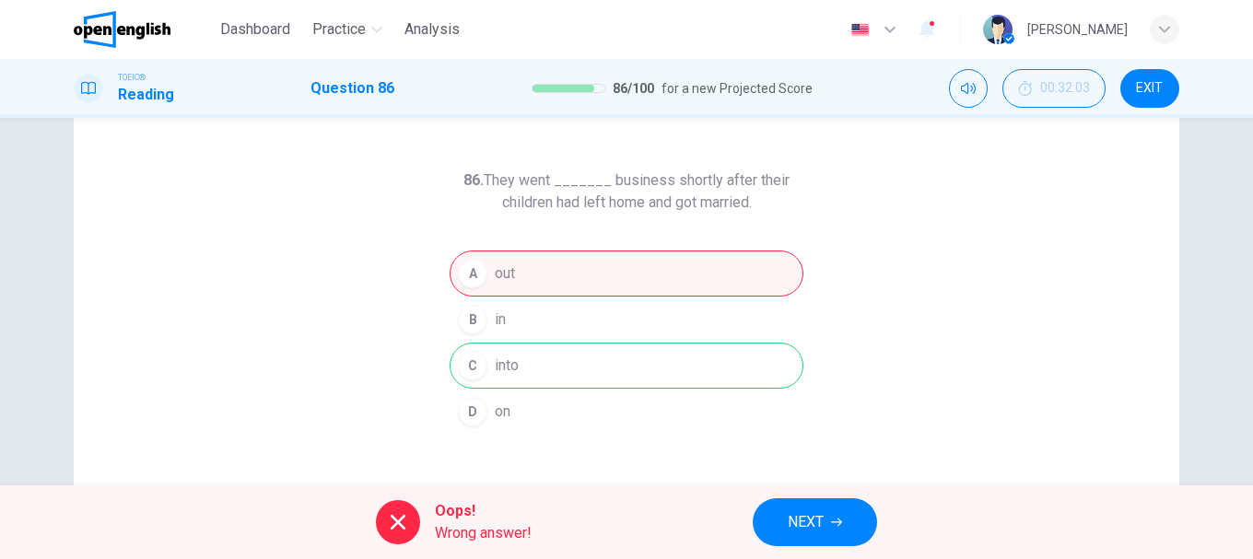
click at [845, 523] on button "NEXT" at bounding box center [815, 523] width 124 height 48
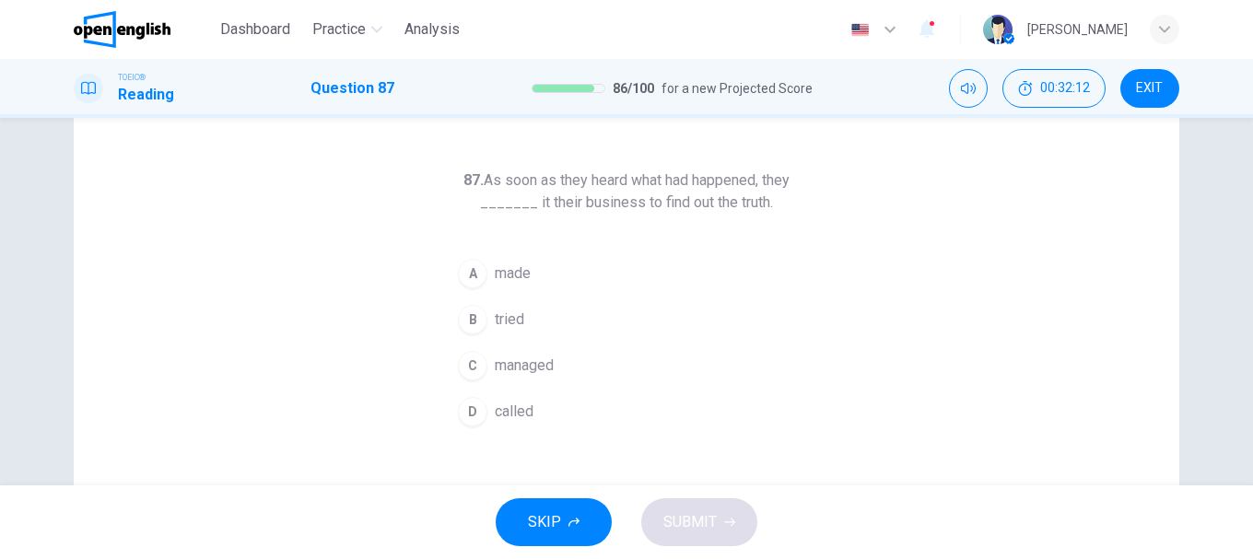
click at [511, 364] on span "managed" at bounding box center [524, 366] width 59 height 22
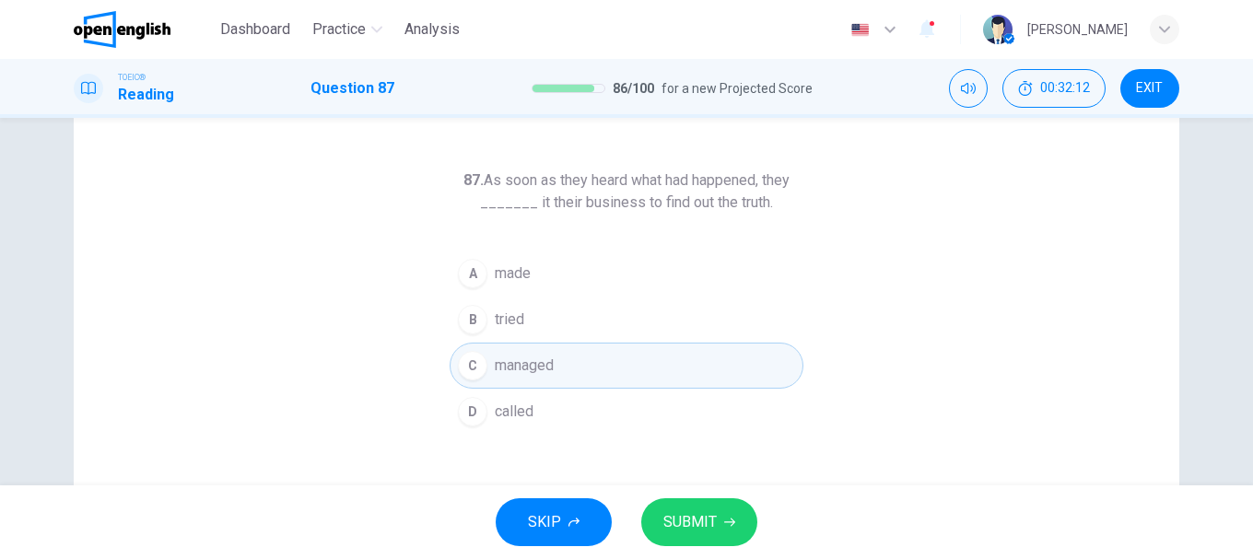
click at [708, 525] on span "SUBMIT" at bounding box center [690, 523] width 53 height 26
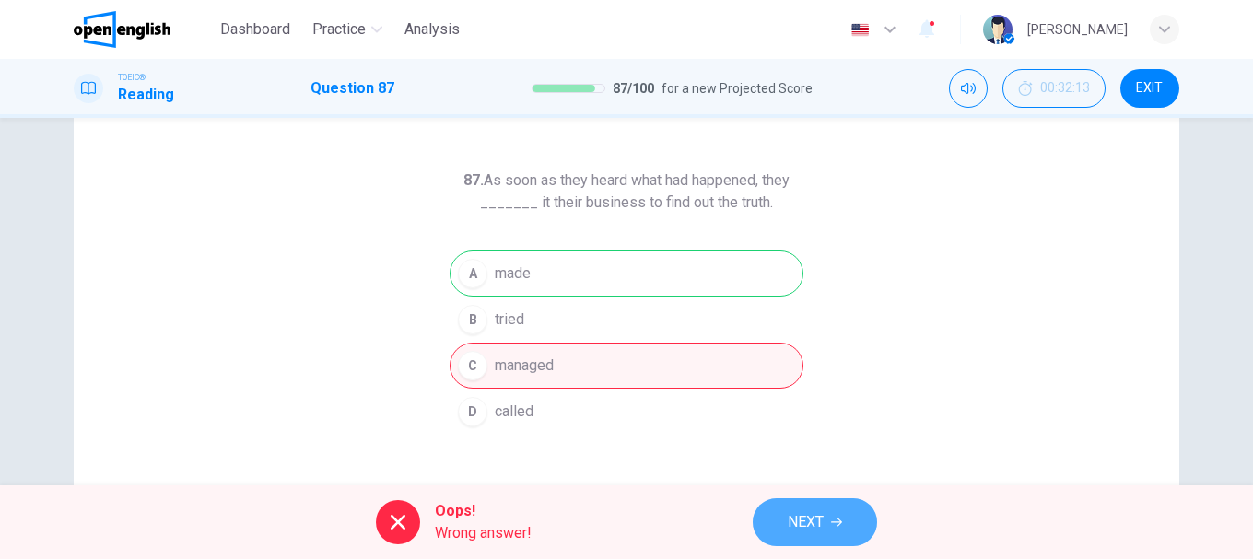
click at [795, 529] on span "NEXT" at bounding box center [806, 523] width 36 height 26
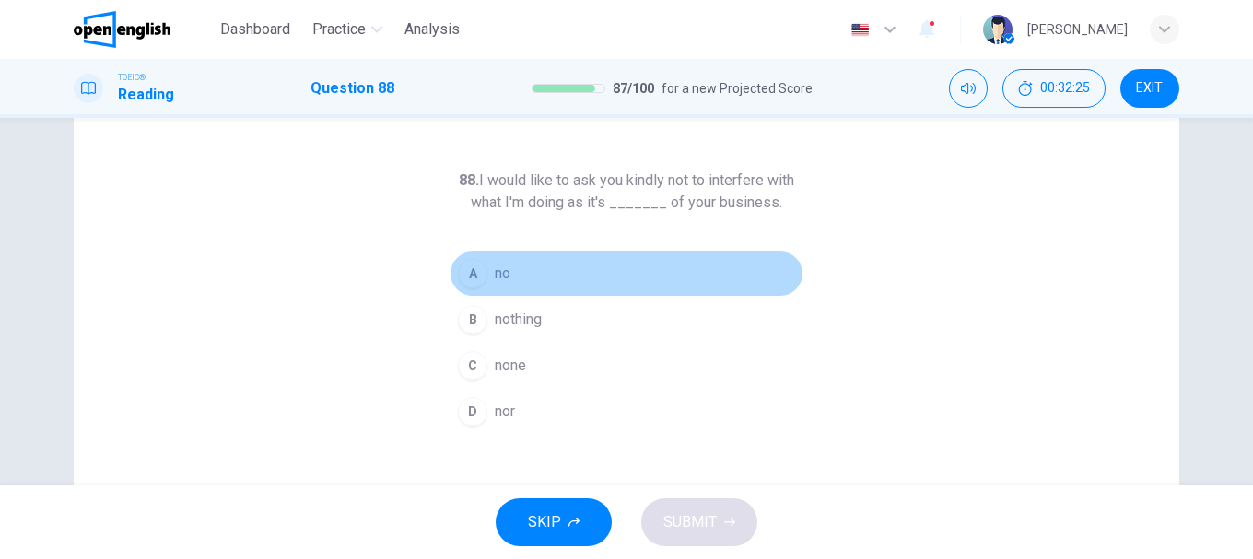
click at [495, 279] on span "no" at bounding box center [503, 274] width 16 height 22
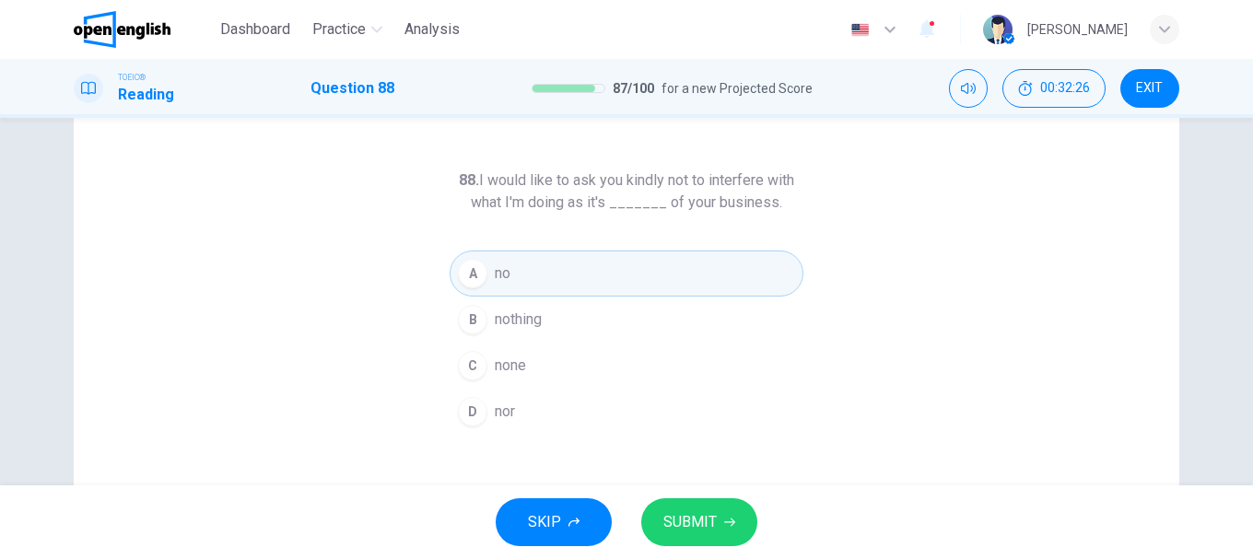
click at [706, 534] on span "SUBMIT" at bounding box center [690, 523] width 53 height 26
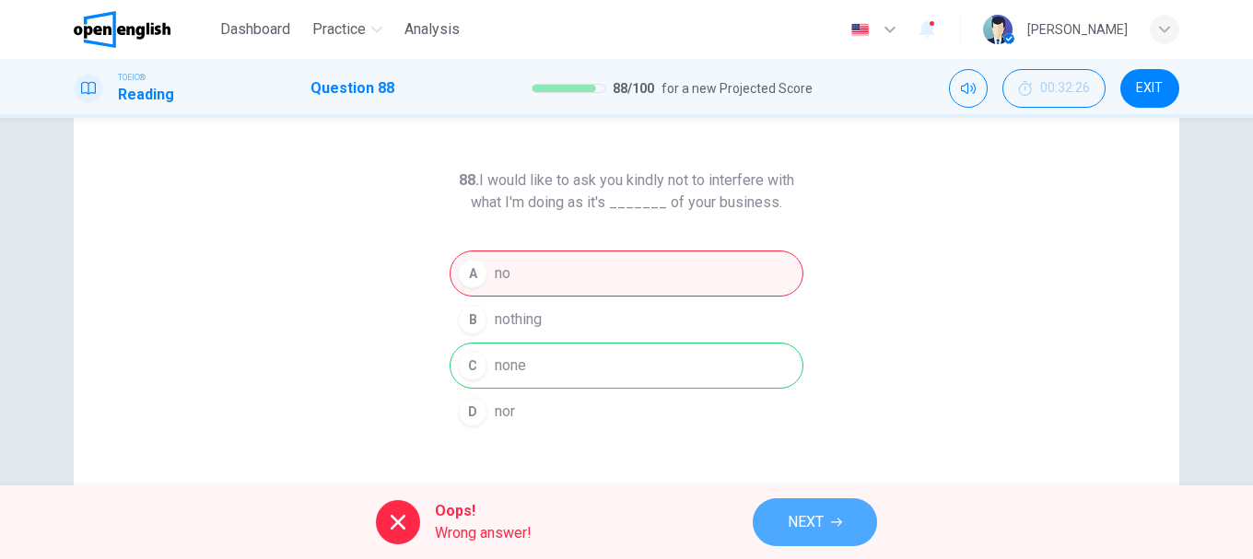
click at [828, 519] on button "NEXT" at bounding box center [815, 523] width 124 height 48
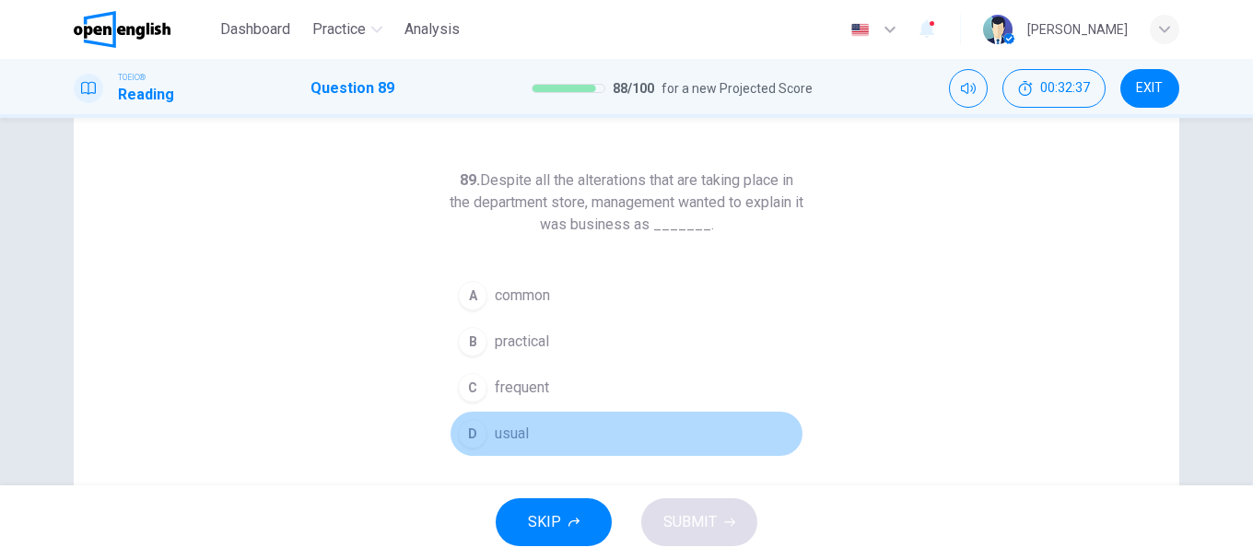
click at [499, 434] on span "usual" at bounding box center [512, 434] width 34 height 22
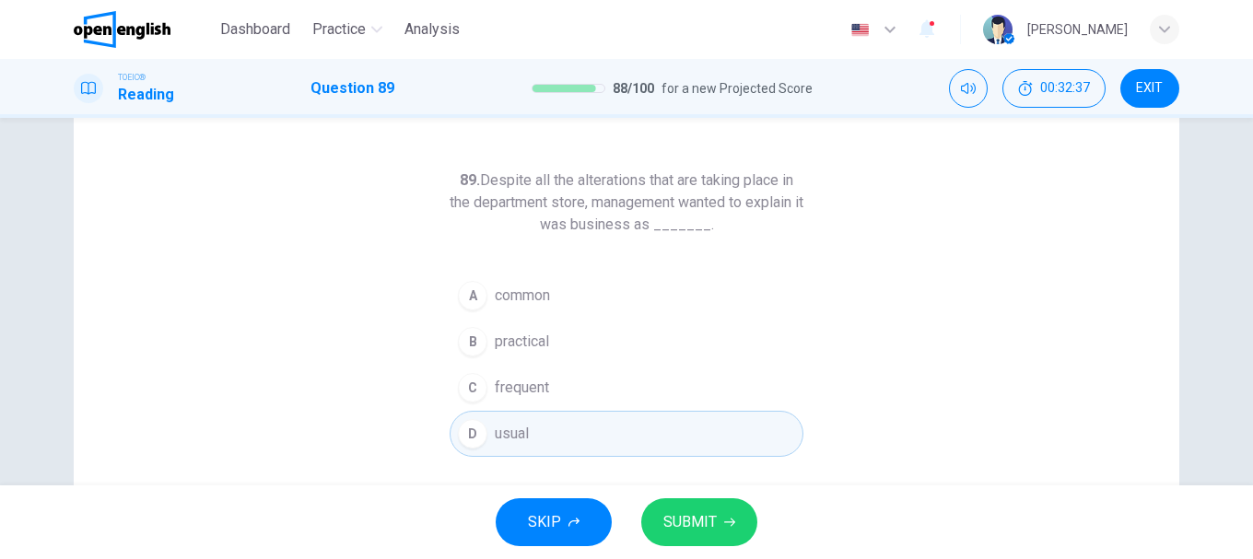
click at [711, 512] on span "SUBMIT" at bounding box center [690, 523] width 53 height 26
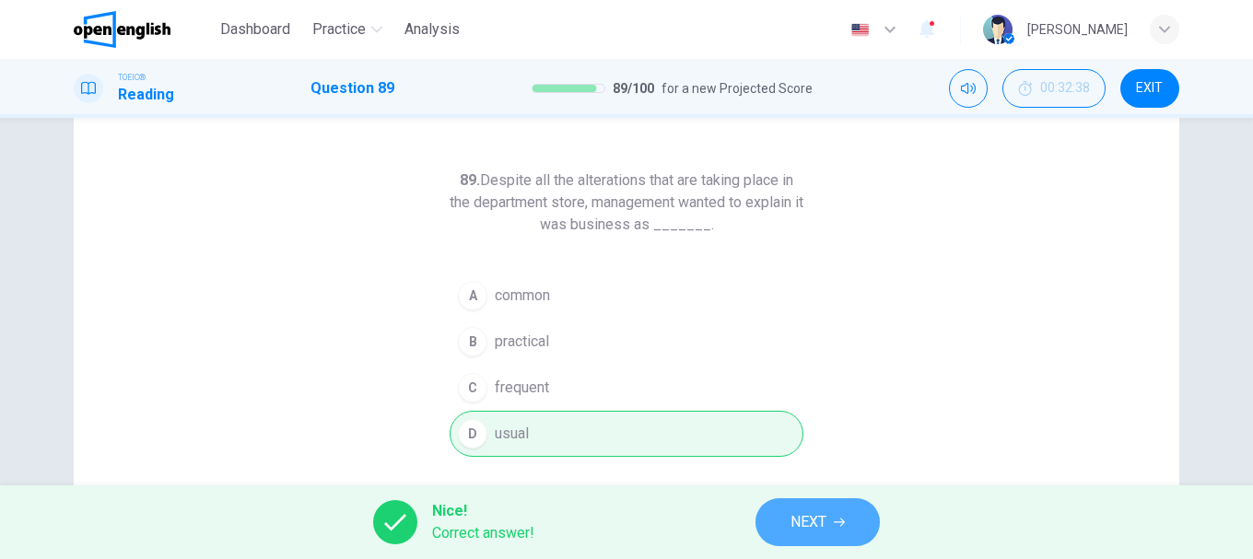
click at [805, 512] on span "NEXT" at bounding box center [809, 523] width 36 height 26
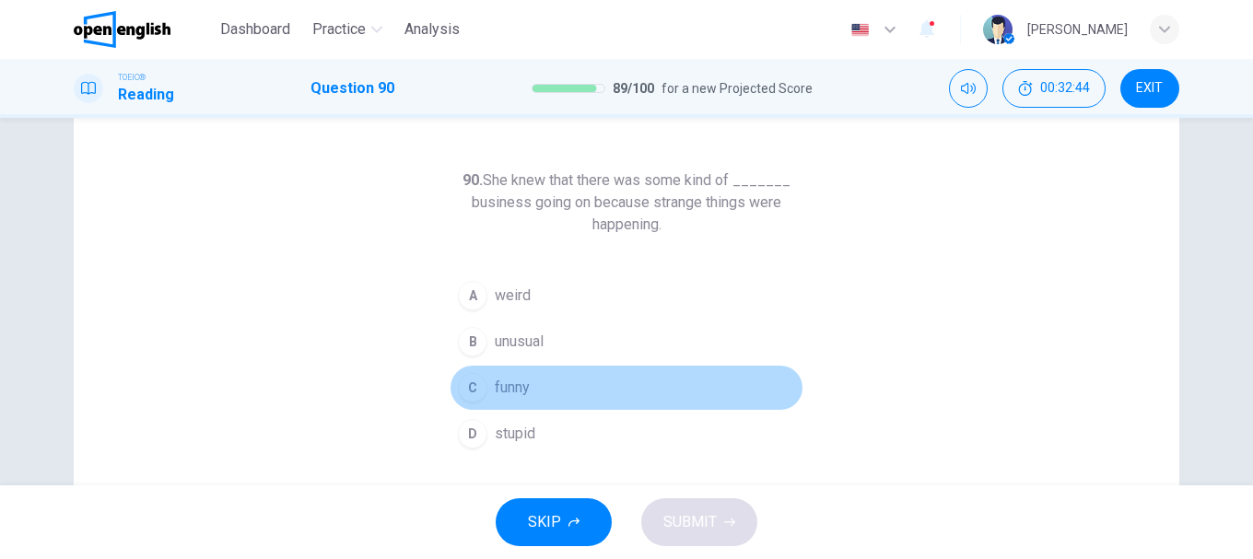
click at [488, 388] on button "C funny" at bounding box center [627, 388] width 354 height 46
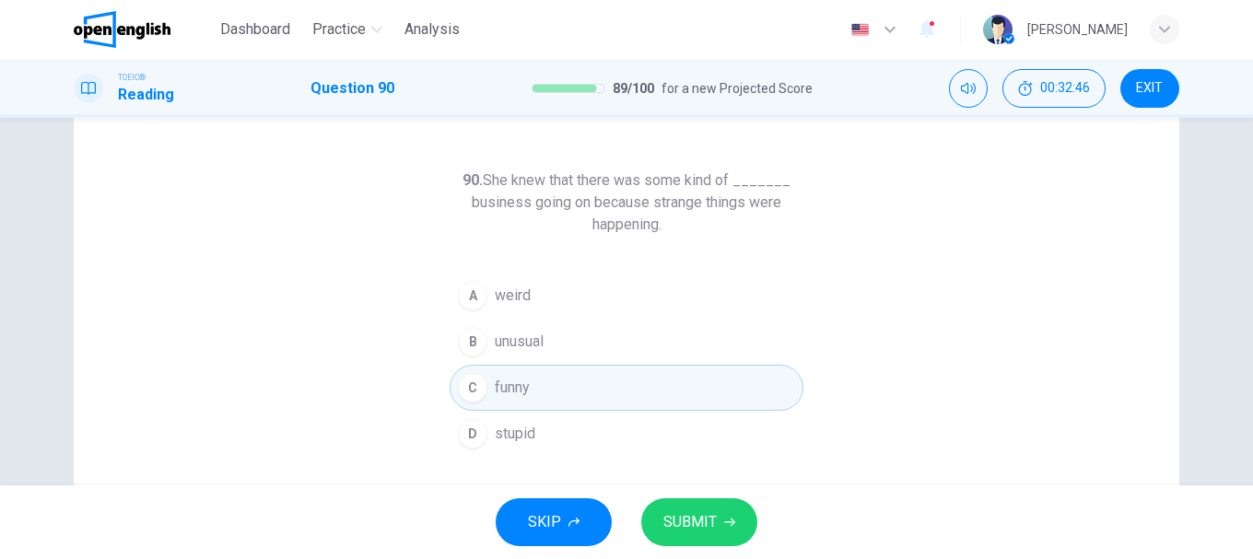
click at [700, 513] on span "SUBMIT" at bounding box center [690, 523] width 53 height 26
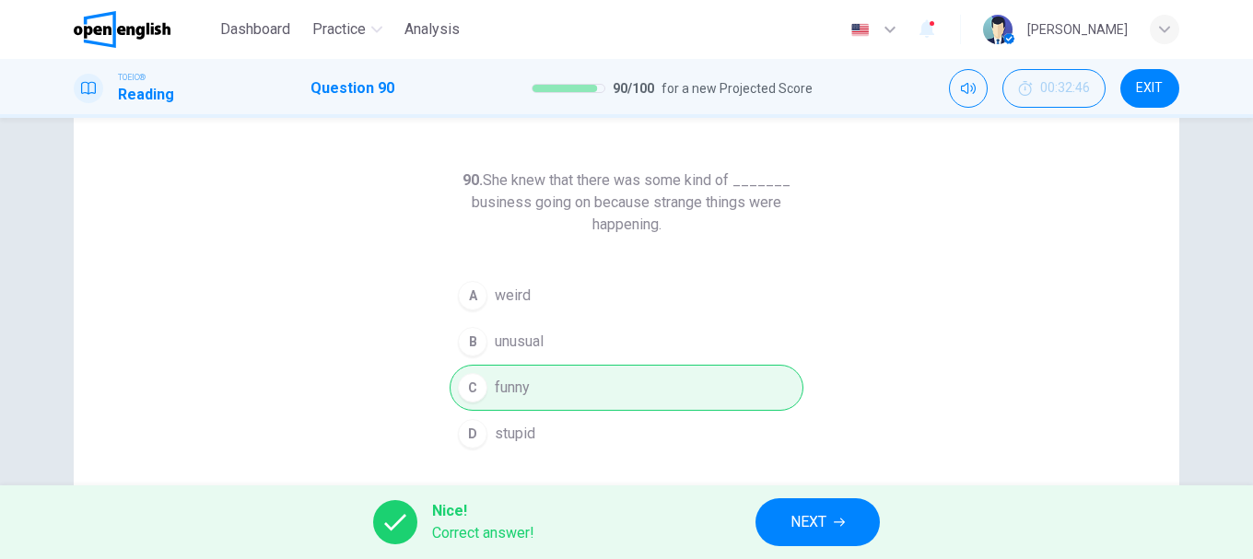
click at [807, 516] on span "NEXT" at bounding box center [809, 523] width 36 height 26
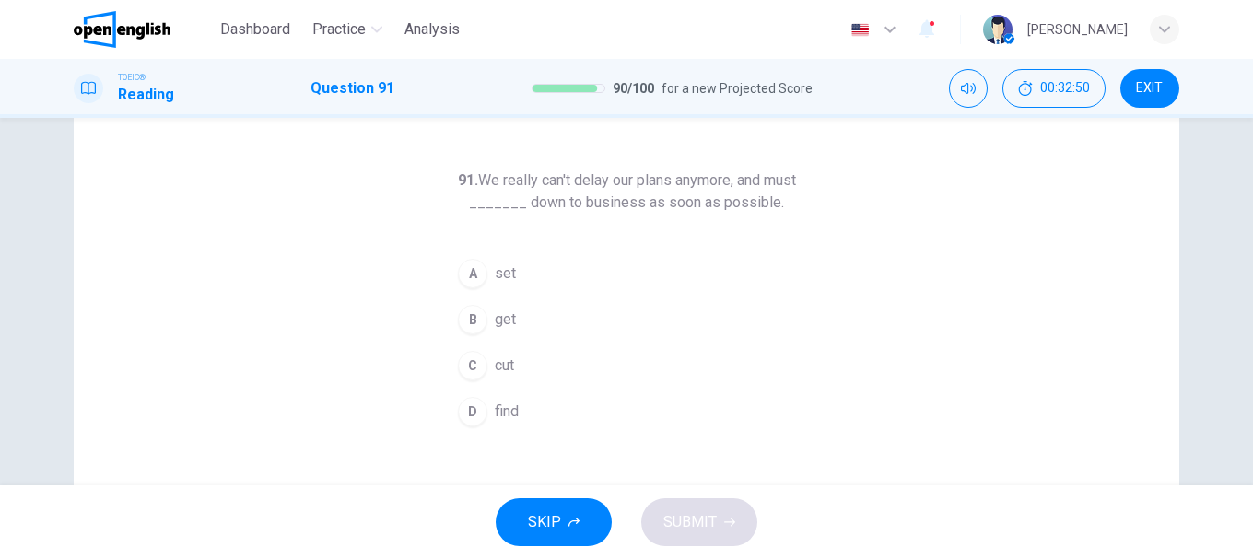
click at [467, 277] on div "A" at bounding box center [472, 273] width 29 height 29
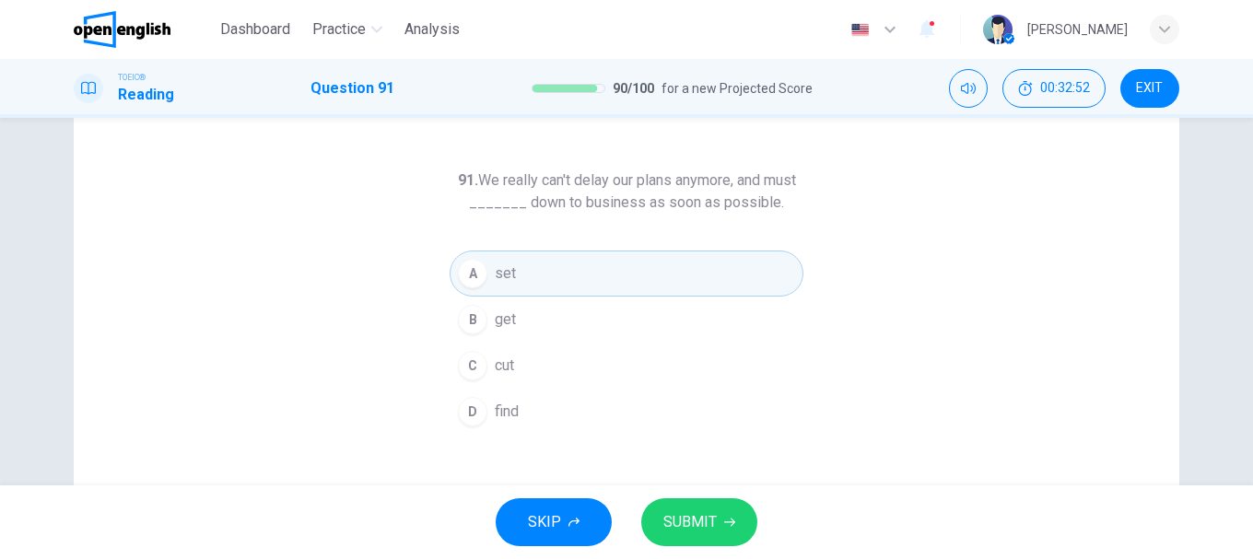
click at [714, 512] on span "SUBMIT" at bounding box center [690, 523] width 53 height 26
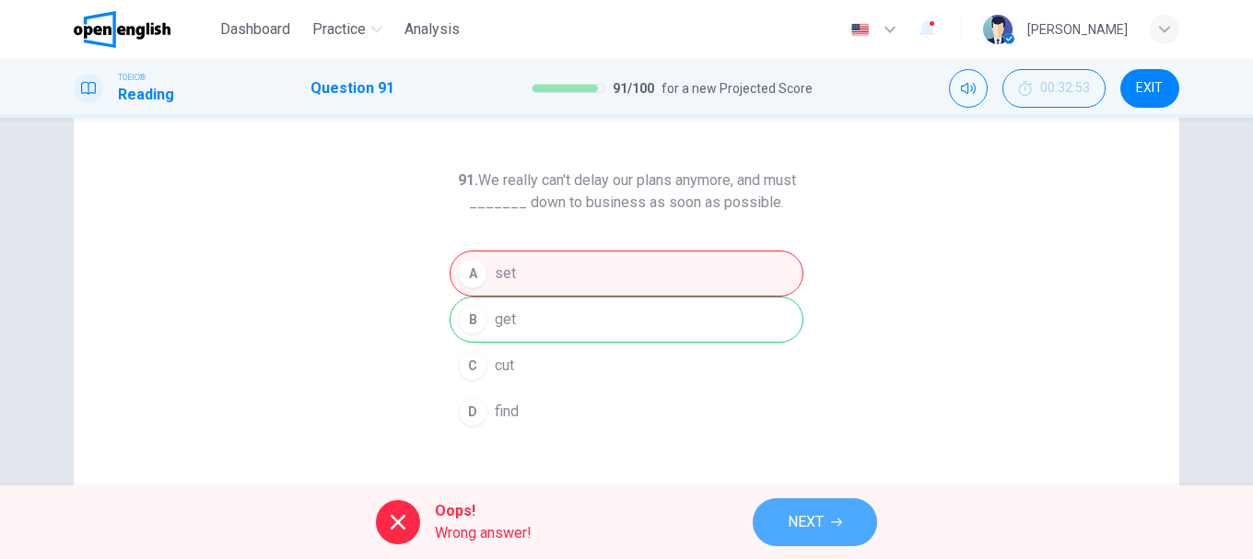
click at [810, 522] on span "NEXT" at bounding box center [806, 523] width 36 height 26
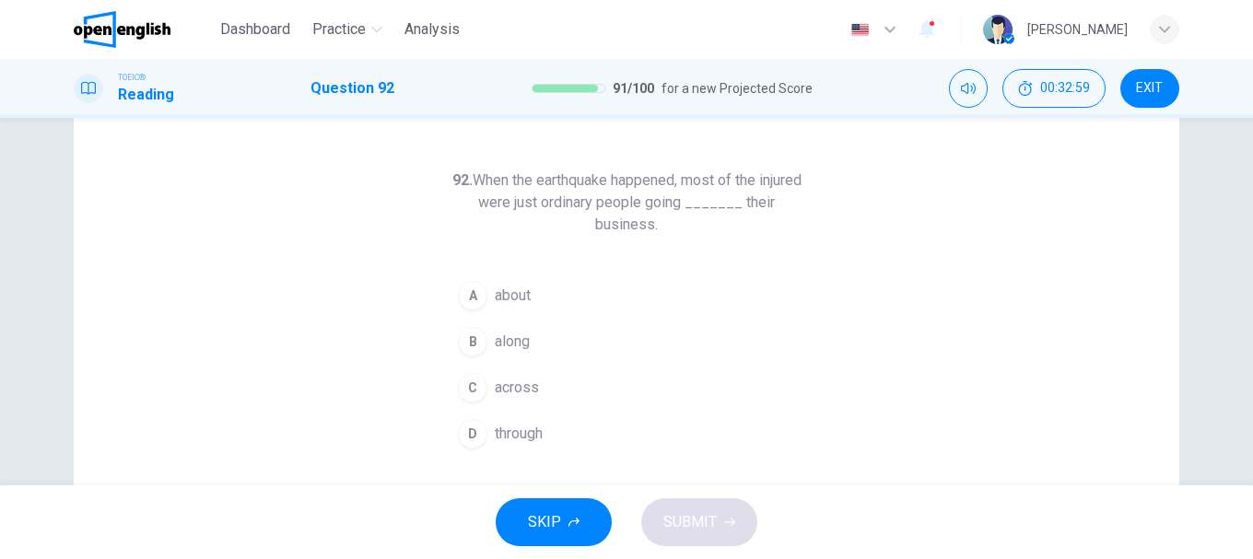
click at [501, 391] on span "across" at bounding box center [517, 388] width 44 height 22
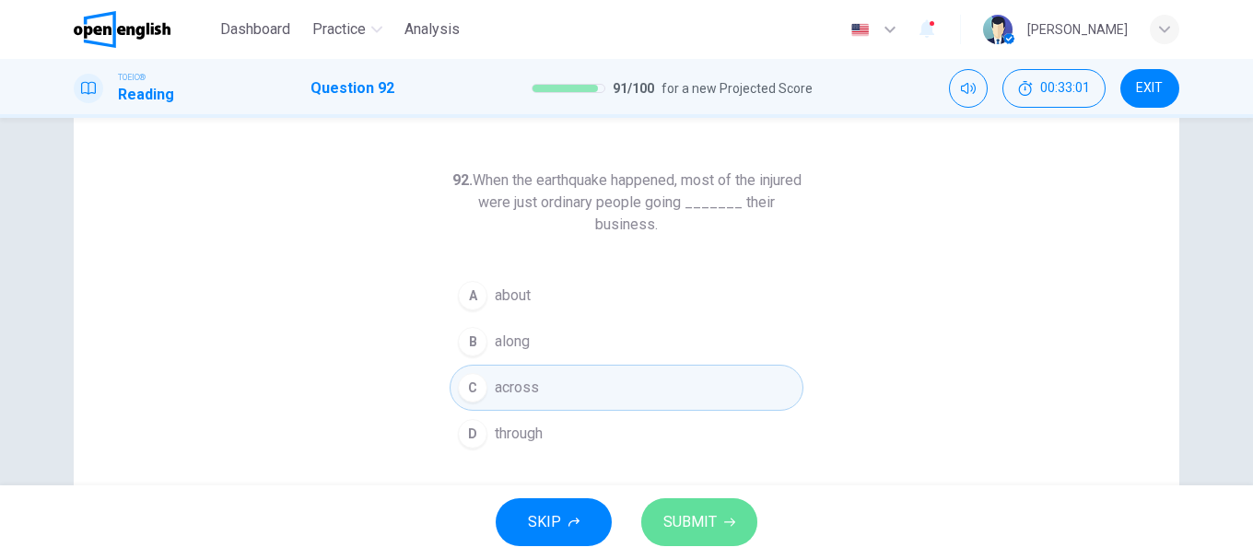
click at [699, 509] on button "SUBMIT" at bounding box center [699, 523] width 116 height 48
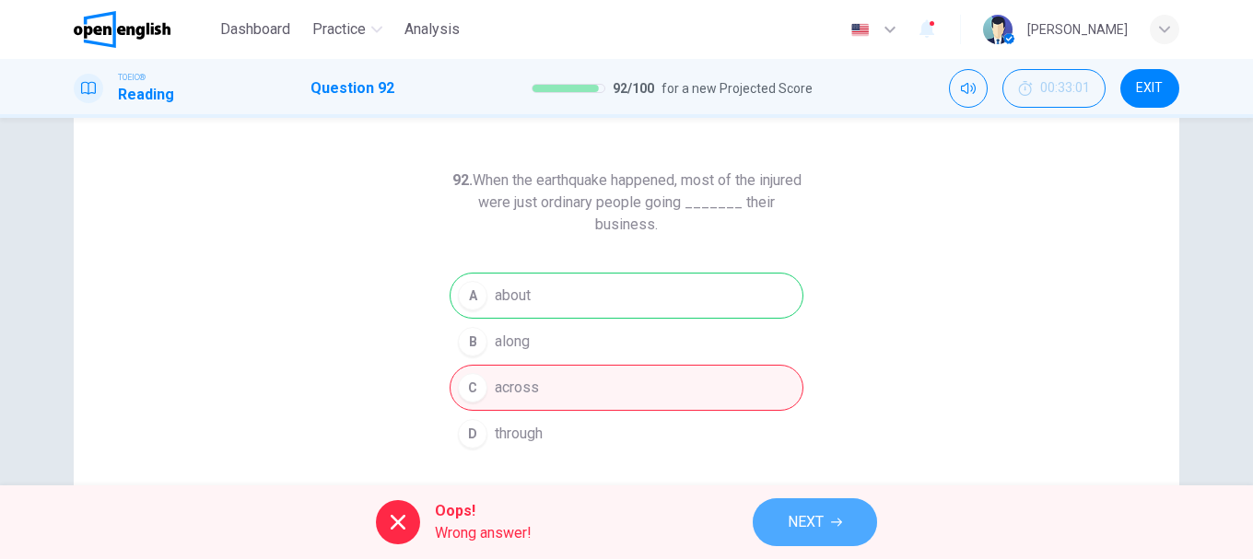
click at [804, 507] on button "NEXT" at bounding box center [815, 523] width 124 height 48
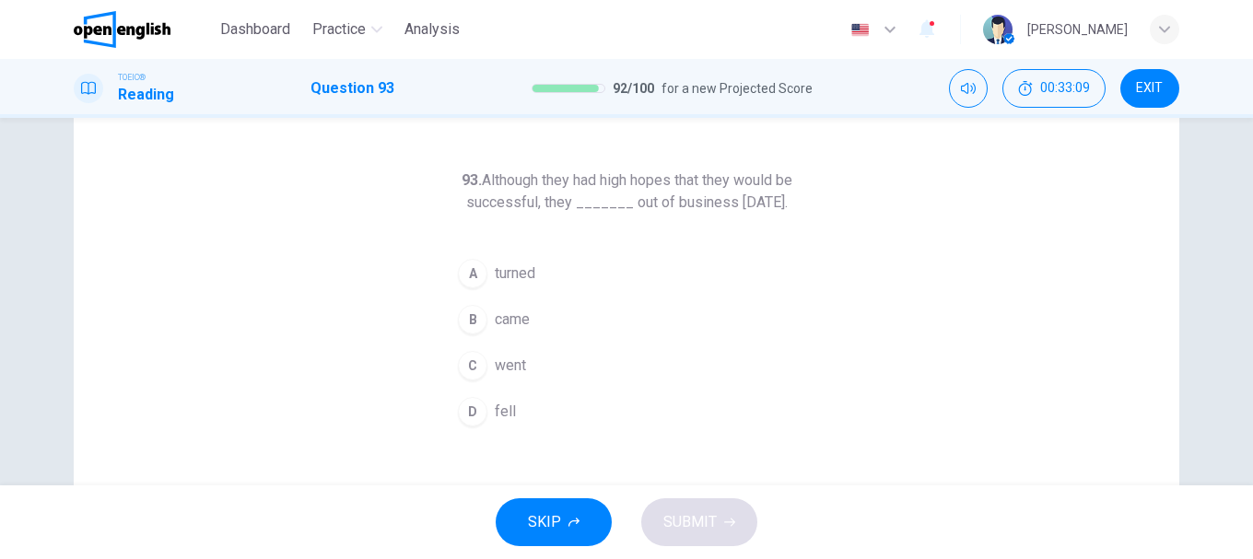
click at [488, 343] on button "B came" at bounding box center [627, 320] width 354 height 46
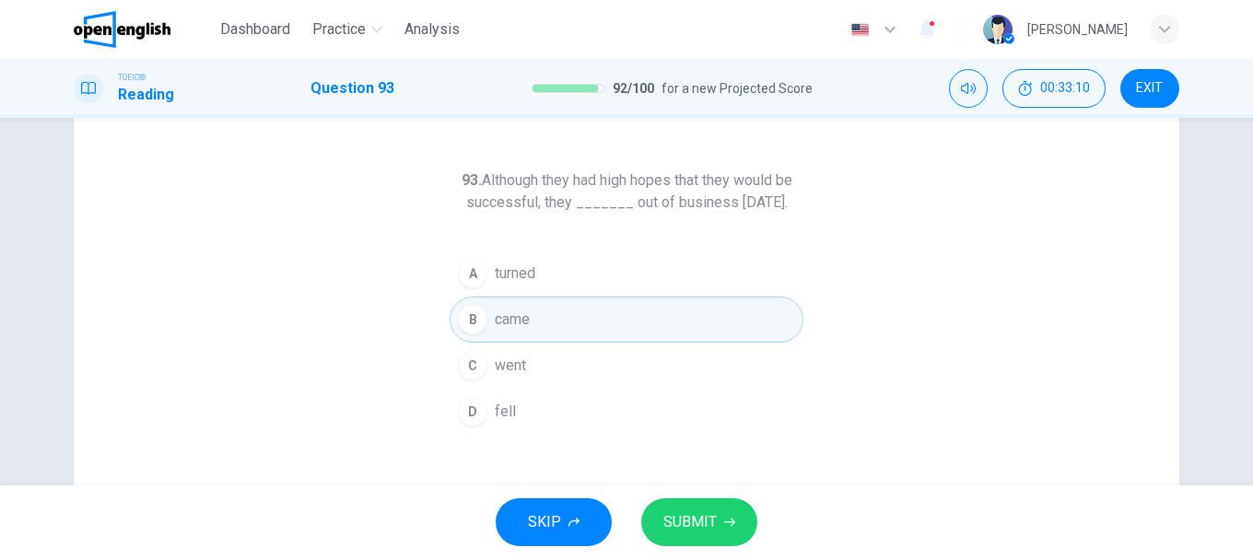
click at [703, 526] on span "SUBMIT" at bounding box center [690, 523] width 53 height 26
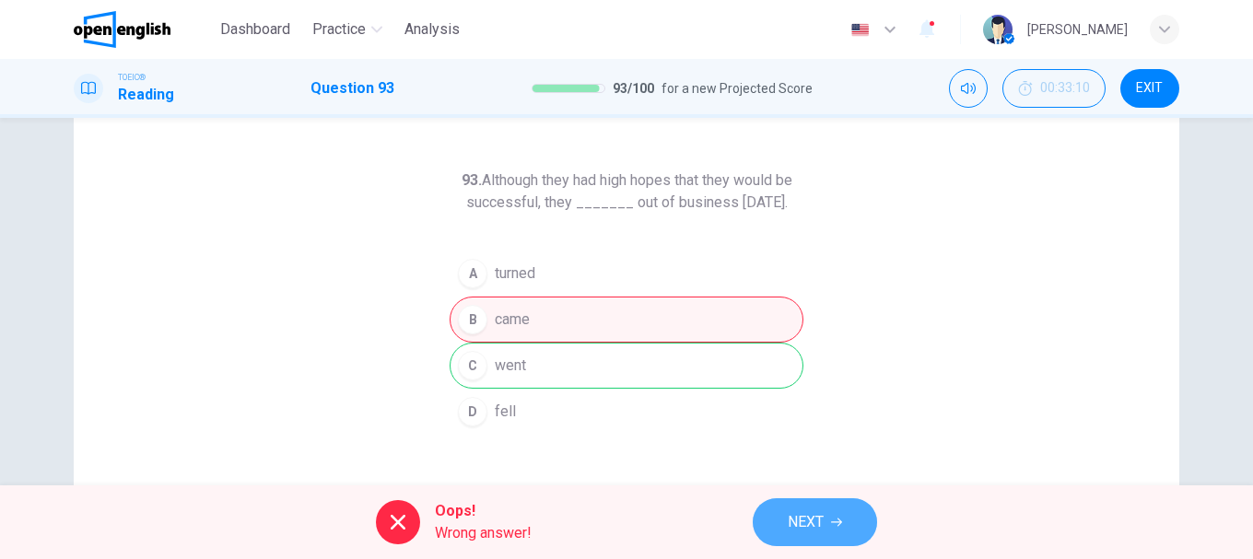
click at [783, 525] on button "NEXT" at bounding box center [815, 523] width 124 height 48
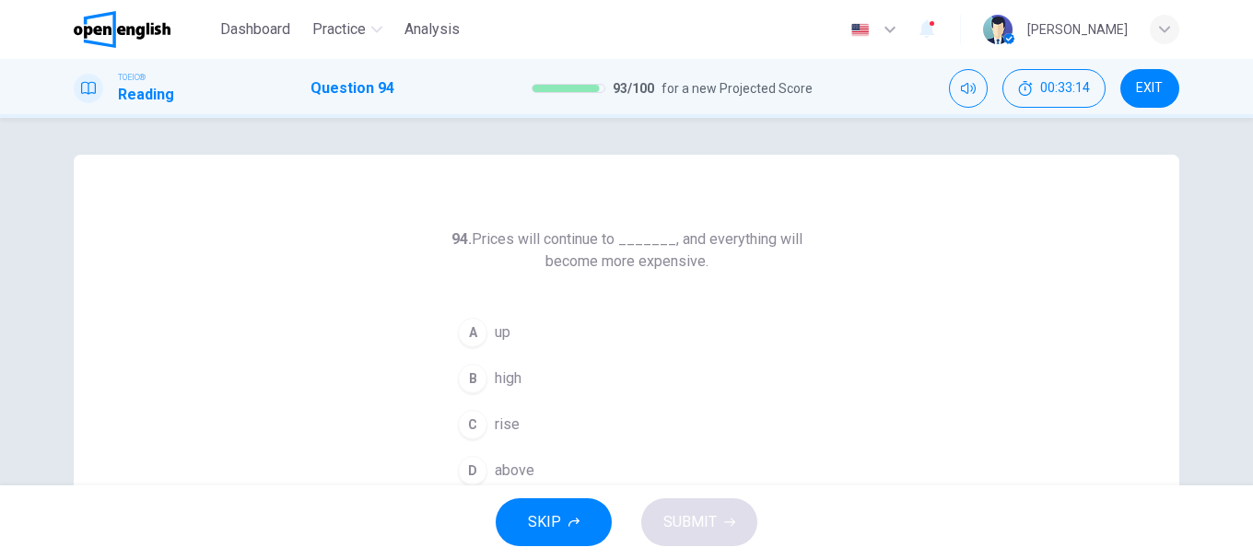
click at [479, 372] on div "B" at bounding box center [472, 378] width 29 height 29
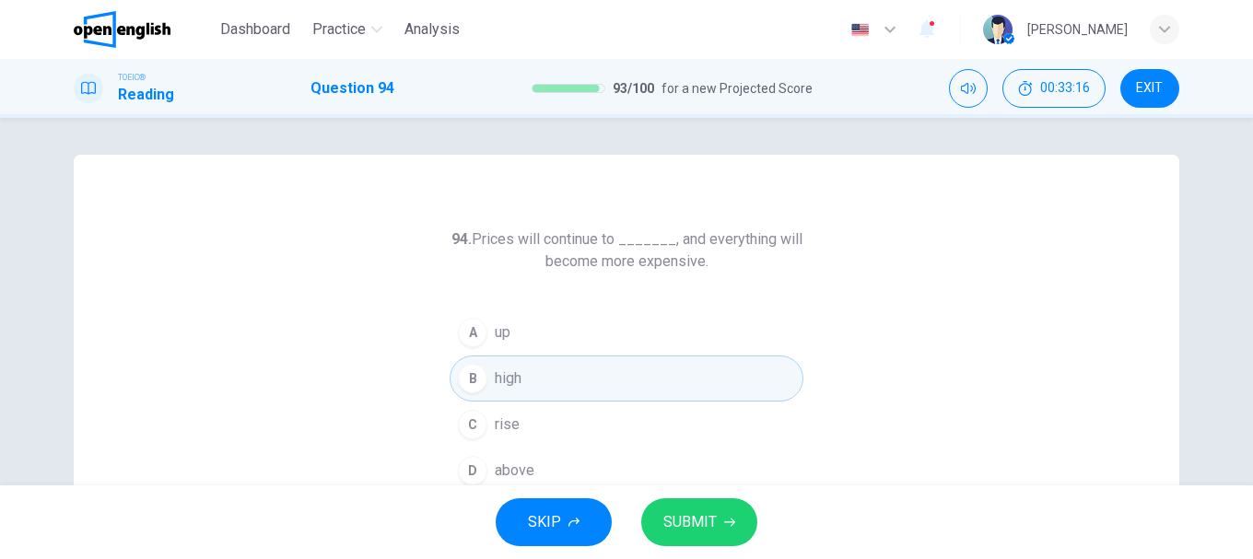
click at [723, 510] on button "SUBMIT" at bounding box center [699, 523] width 116 height 48
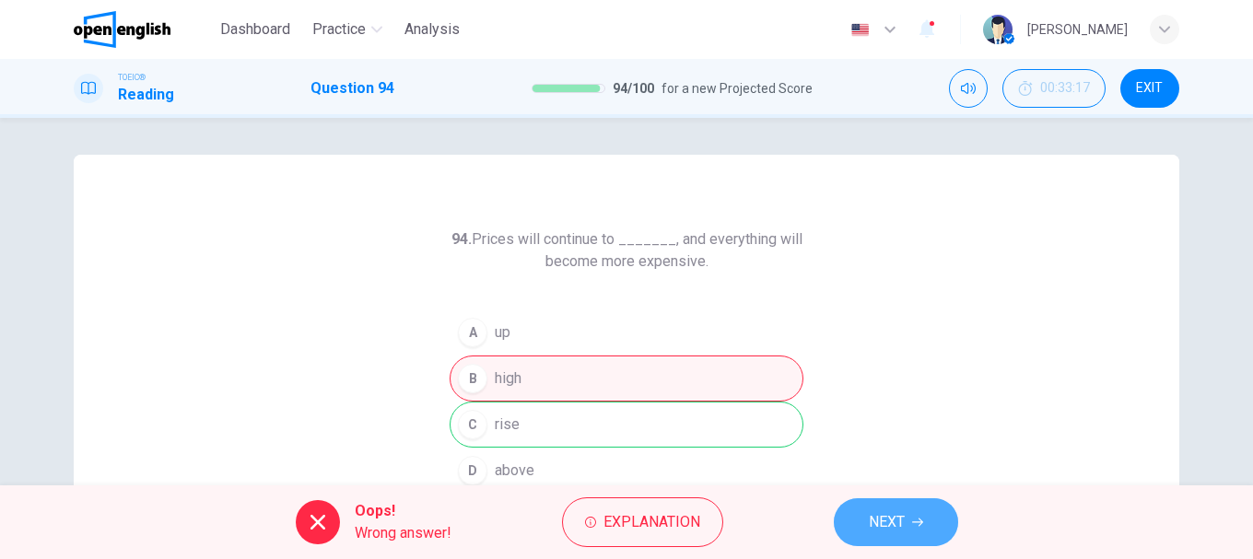
click at [891, 519] on span "NEXT" at bounding box center [887, 523] width 36 height 26
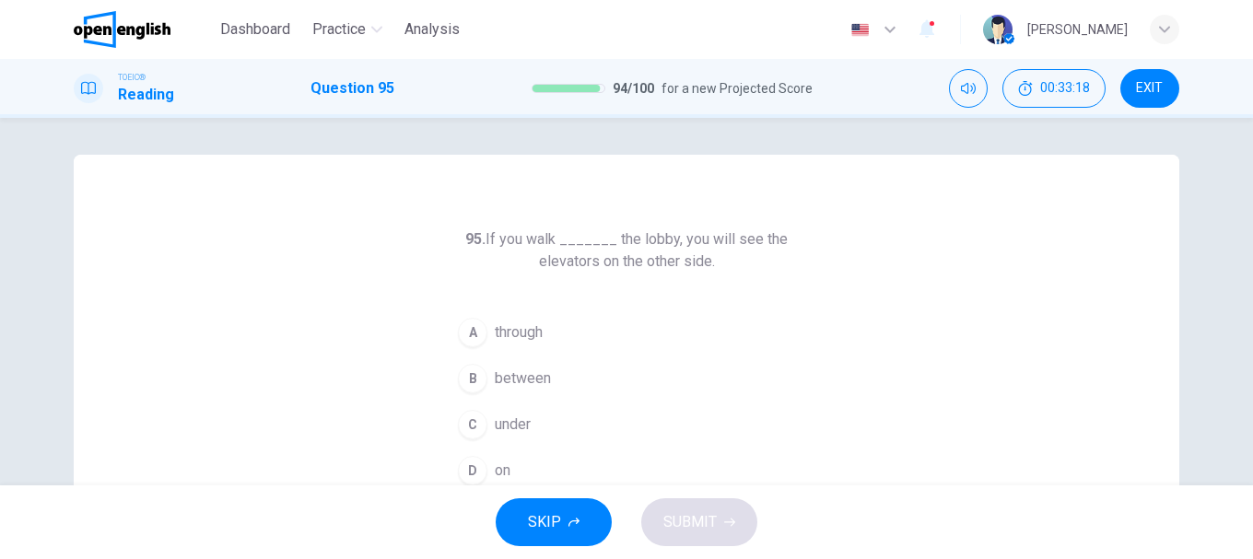
scroll to position [92, 0]
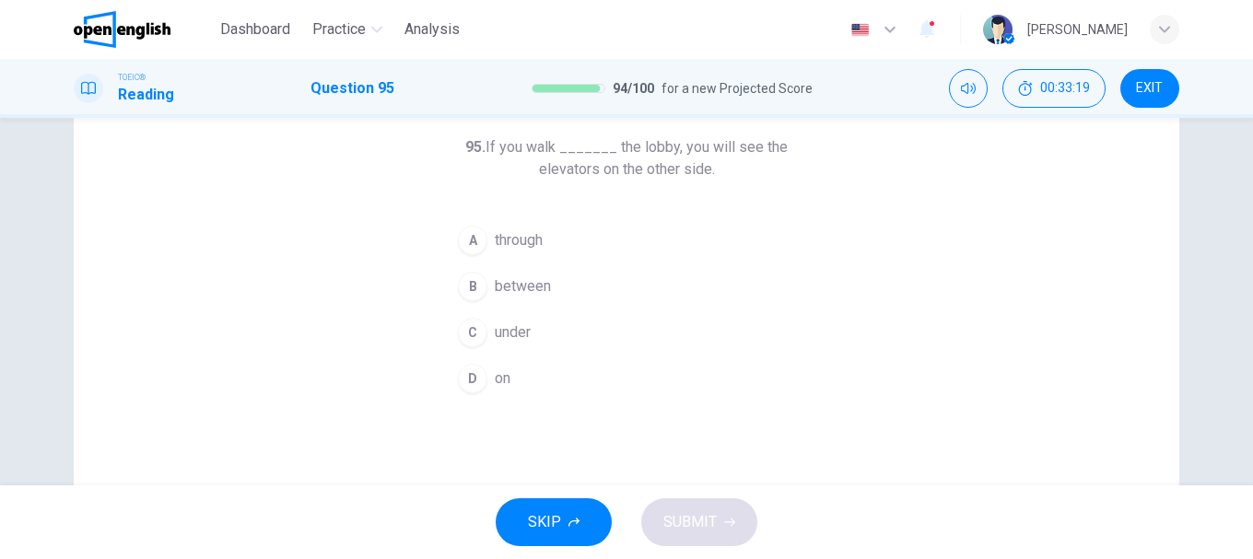
click at [467, 248] on div "A" at bounding box center [472, 240] width 29 height 29
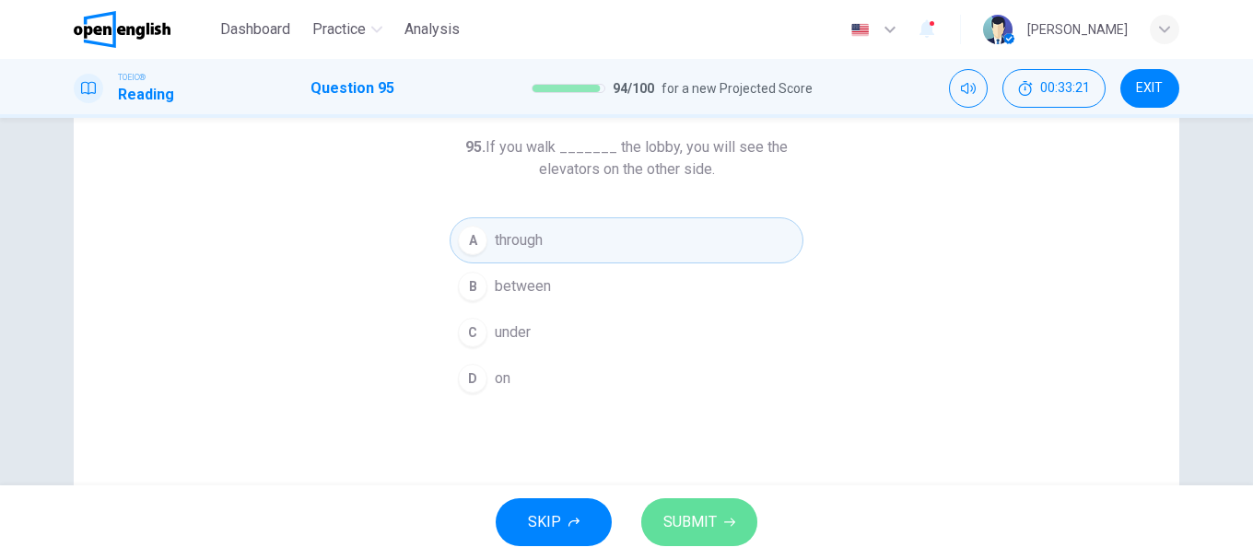
click at [723, 512] on button "SUBMIT" at bounding box center [699, 523] width 116 height 48
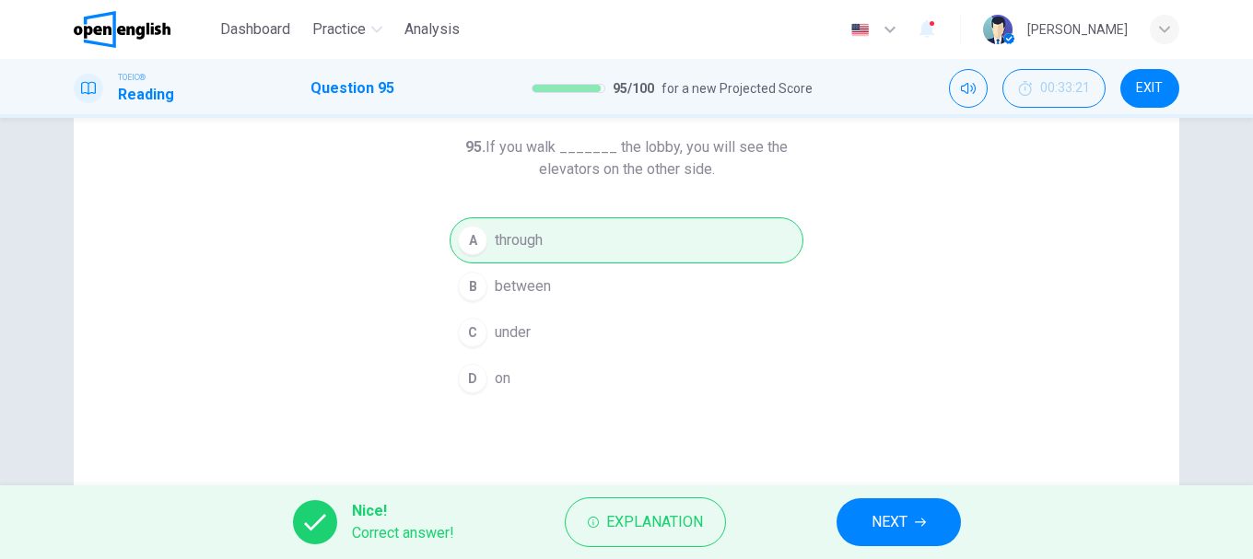
click at [872, 513] on span "NEXT" at bounding box center [890, 523] width 36 height 26
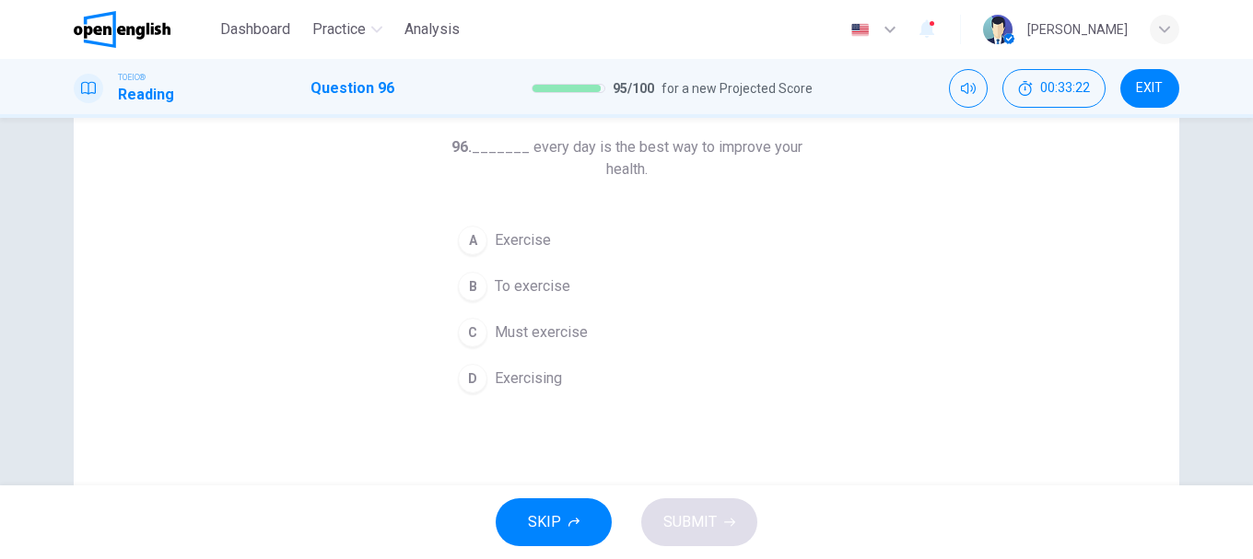
click at [506, 379] on span "Exercising" at bounding box center [528, 379] width 67 height 22
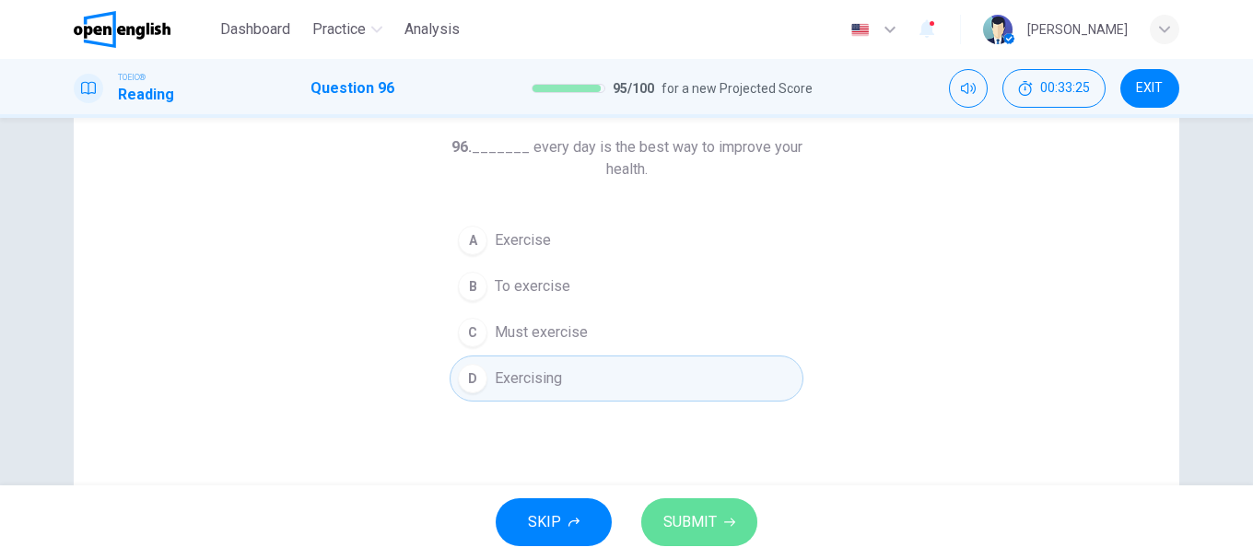
click at [713, 523] on span "SUBMIT" at bounding box center [690, 523] width 53 height 26
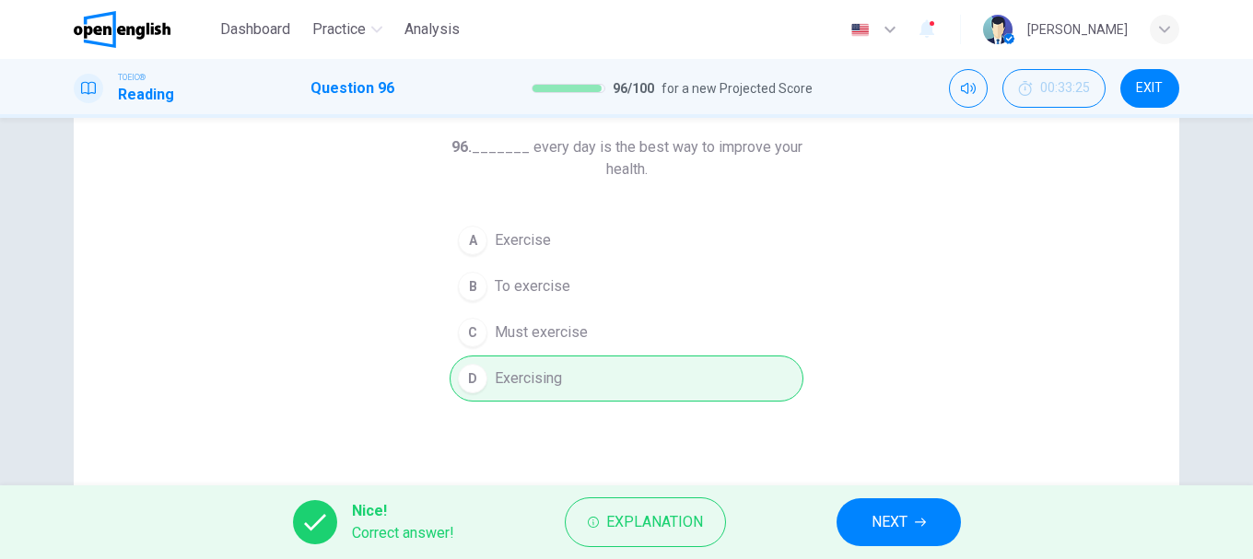
click at [853, 523] on button "NEXT" at bounding box center [899, 523] width 124 height 48
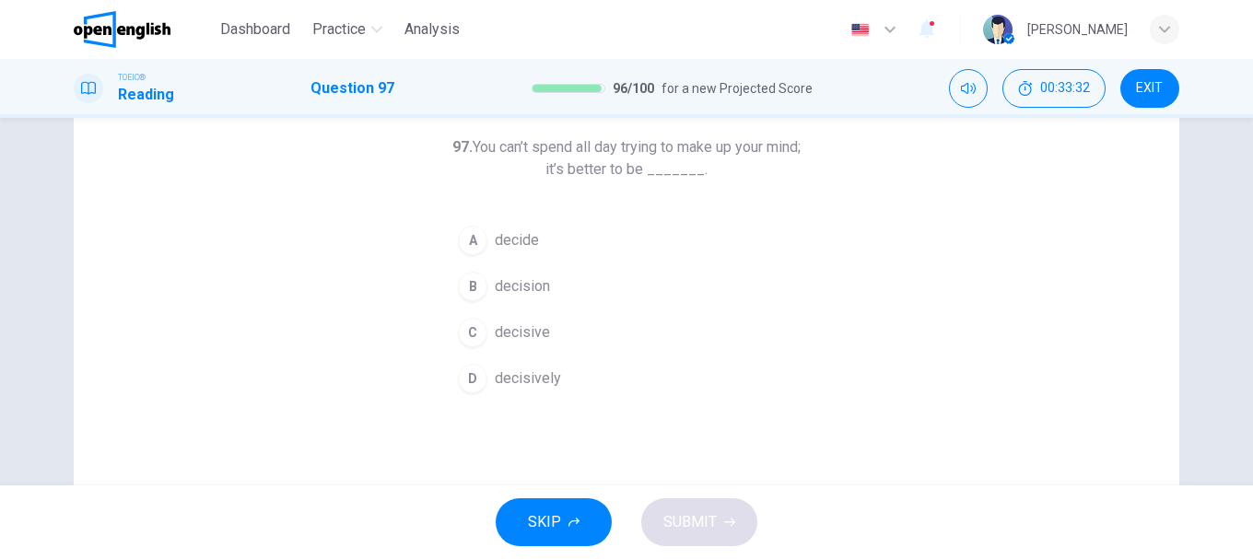
click at [504, 345] on button "C decisive" at bounding box center [627, 333] width 354 height 46
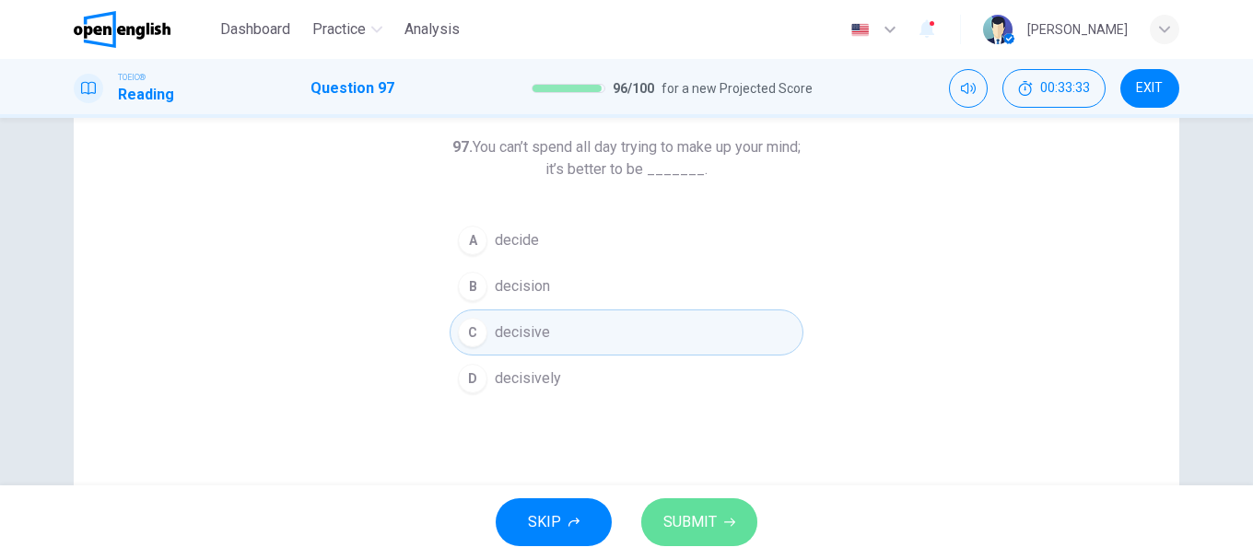
click at [715, 500] on button "SUBMIT" at bounding box center [699, 523] width 116 height 48
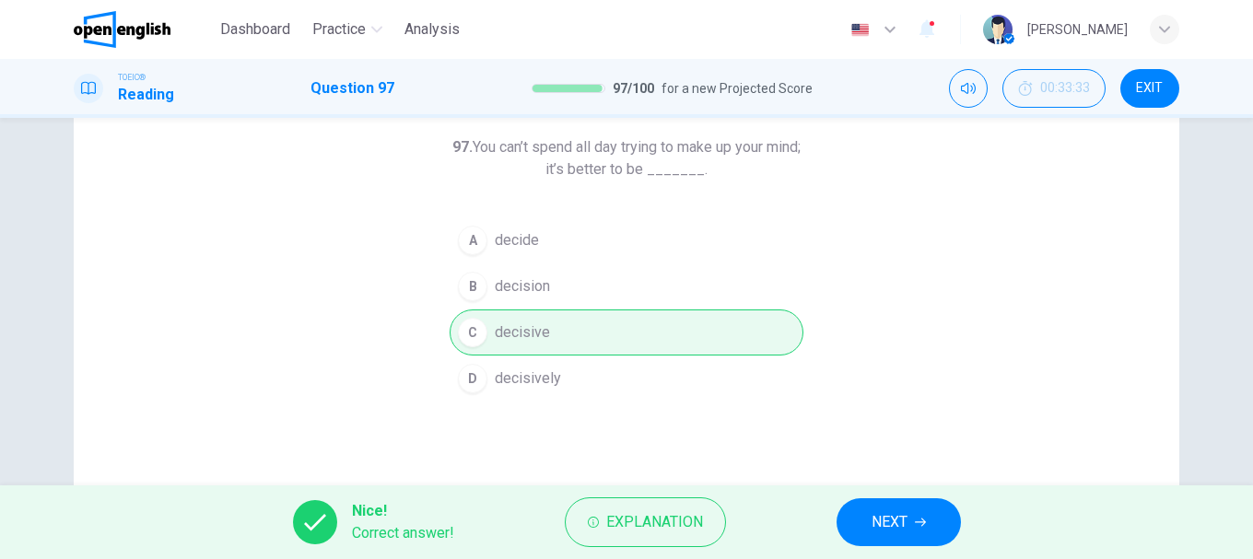
click at [901, 513] on span "NEXT" at bounding box center [890, 523] width 36 height 26
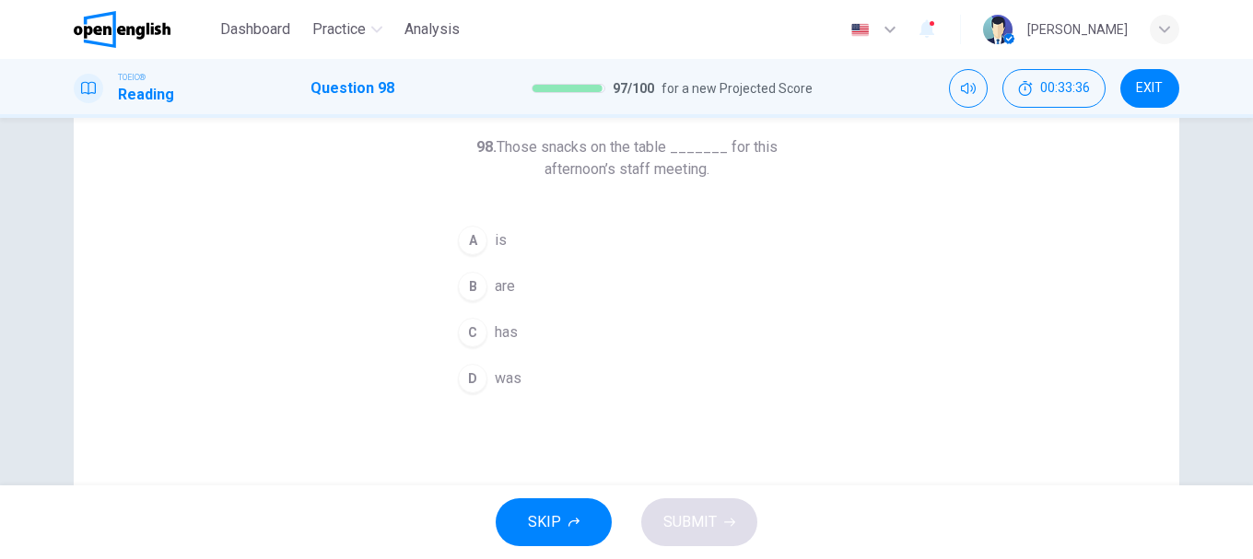
click at [476, 288] on div "B" at bounding box center [472, 286] width 29 height 29
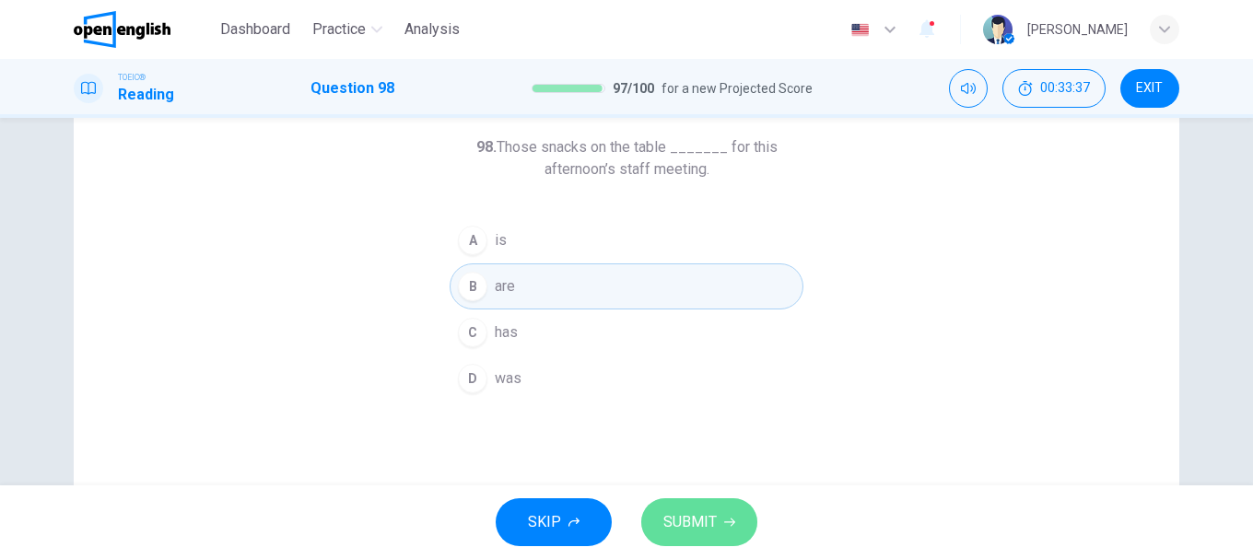
click at [722, 519] on button "SUBMIT" at bounding box center [699, 523] width 116 height 48
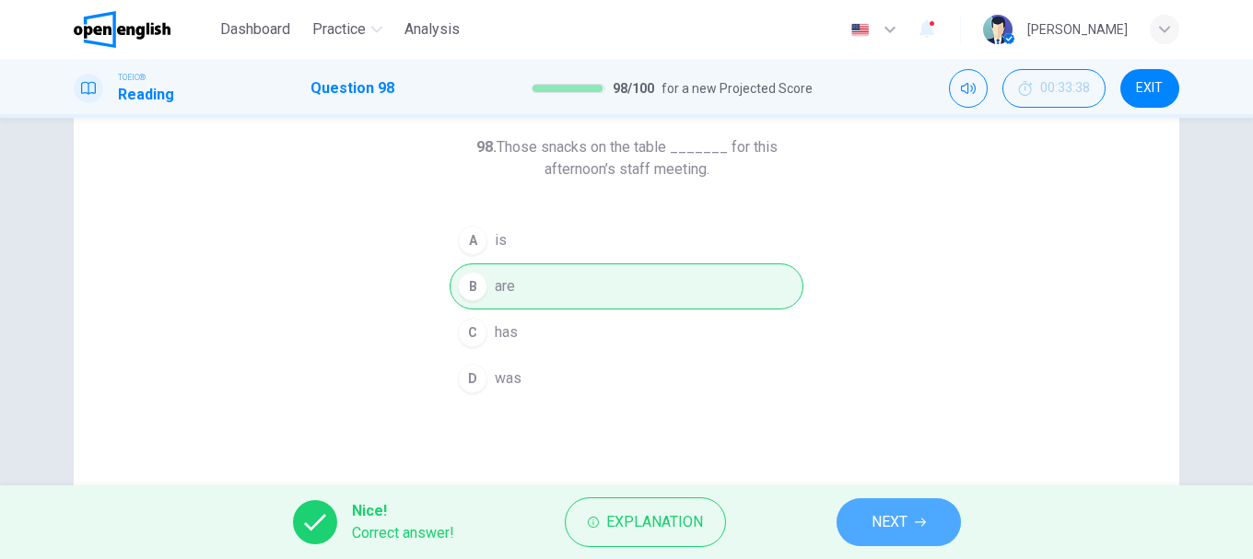
click at [893, 513] on span "NEXT" at bounding box center [890, 523] width 36 height 26
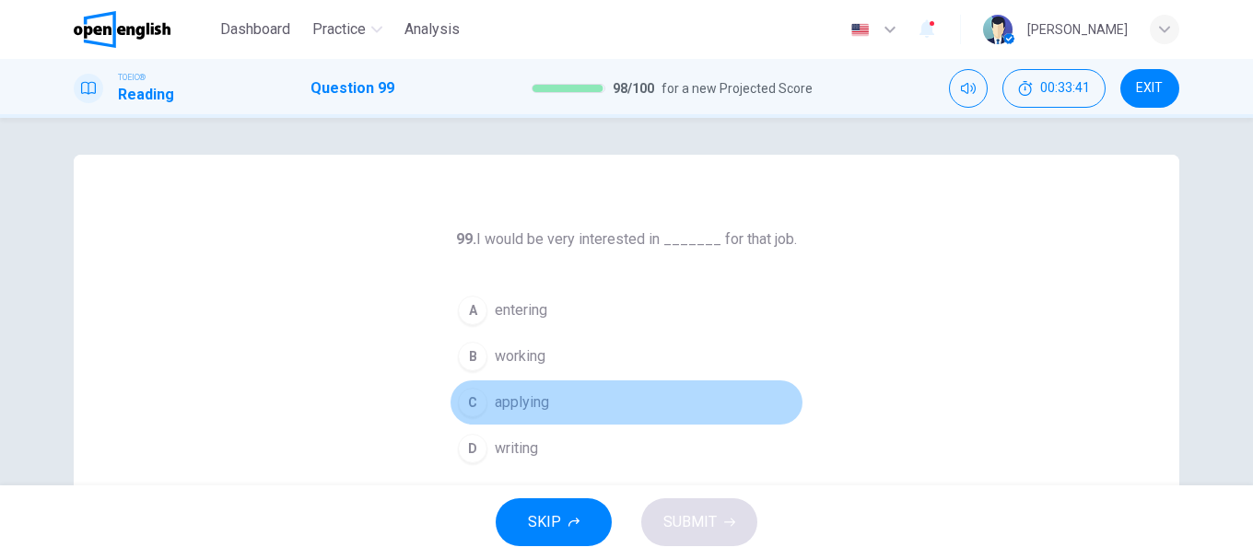
click at [507, 400] on span "applying" at bounding box center [522, 403] width 54 height 22
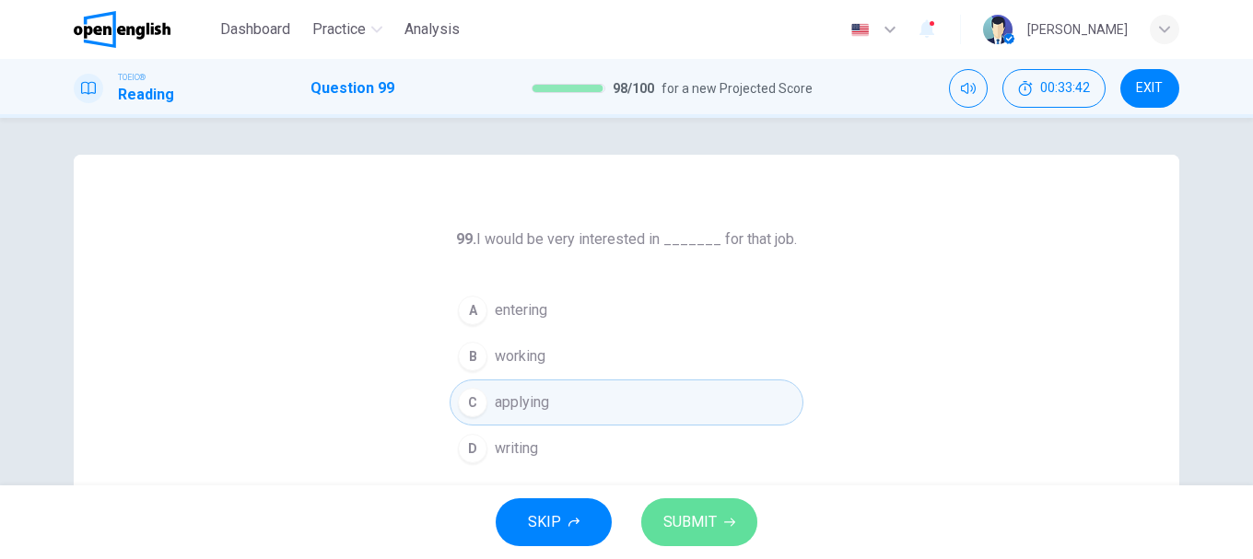
click at [711, 519] on span "SUBMIT" at bounding box center [690, 523] width 53 height 26
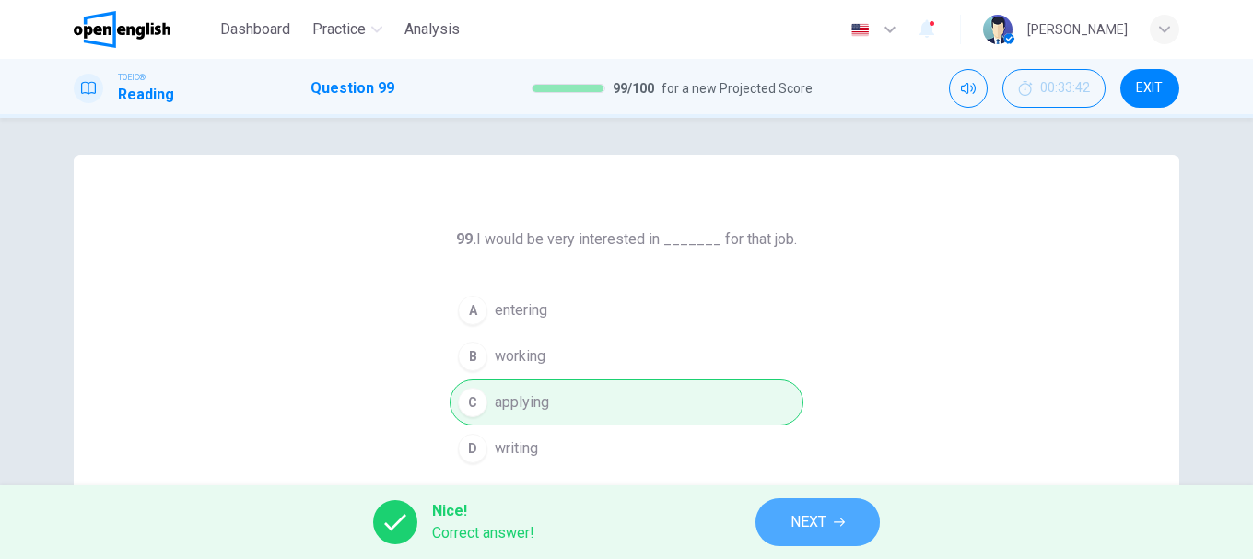
click at [839, 520] on icon "button" at bounding box center [839, 522] width 11 height 11
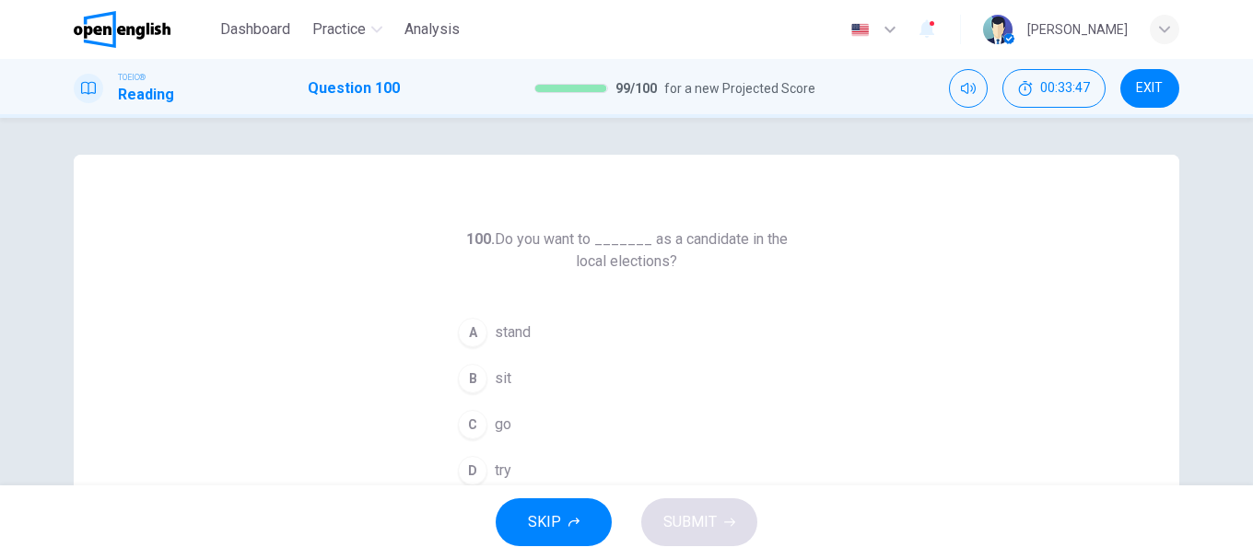
click at [489, 335] on button "A stand" at bounding box center [627, 333] width 354 height 46
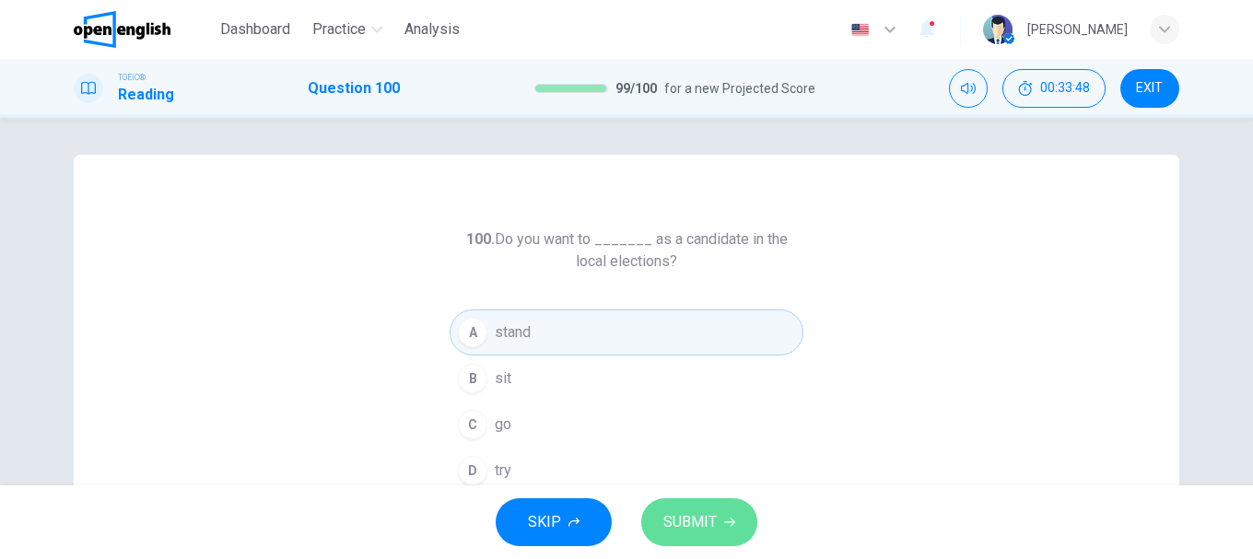
click at [734, 523] on button "SUBMIT" at bounding box center [699, 523] width 116 height 48
